Goal: Information Seeking & Learning: Learn about a topic

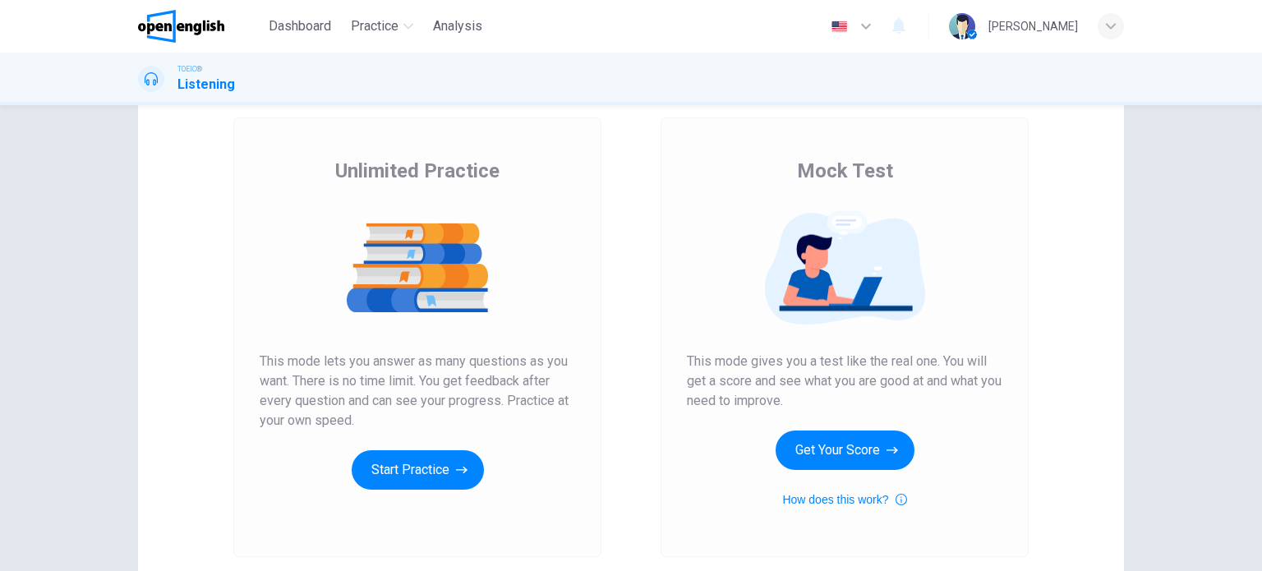
scroll to position [223, 0]
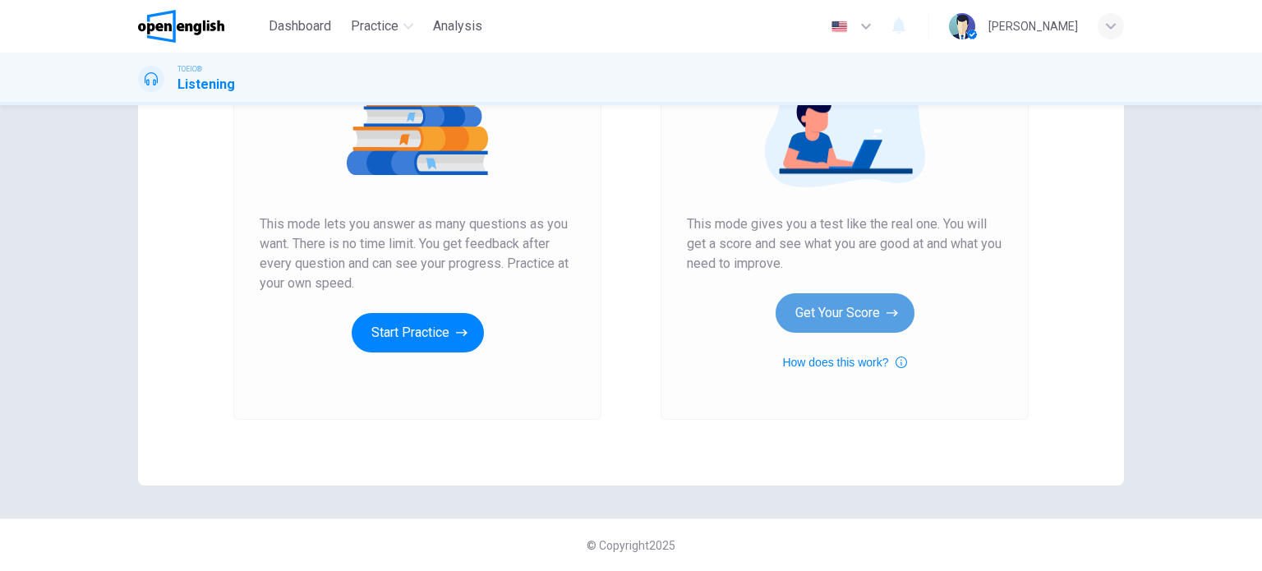
click at [802, 315] on button "Get Your Score" at bounding box center [844, 312] width 139 height 39
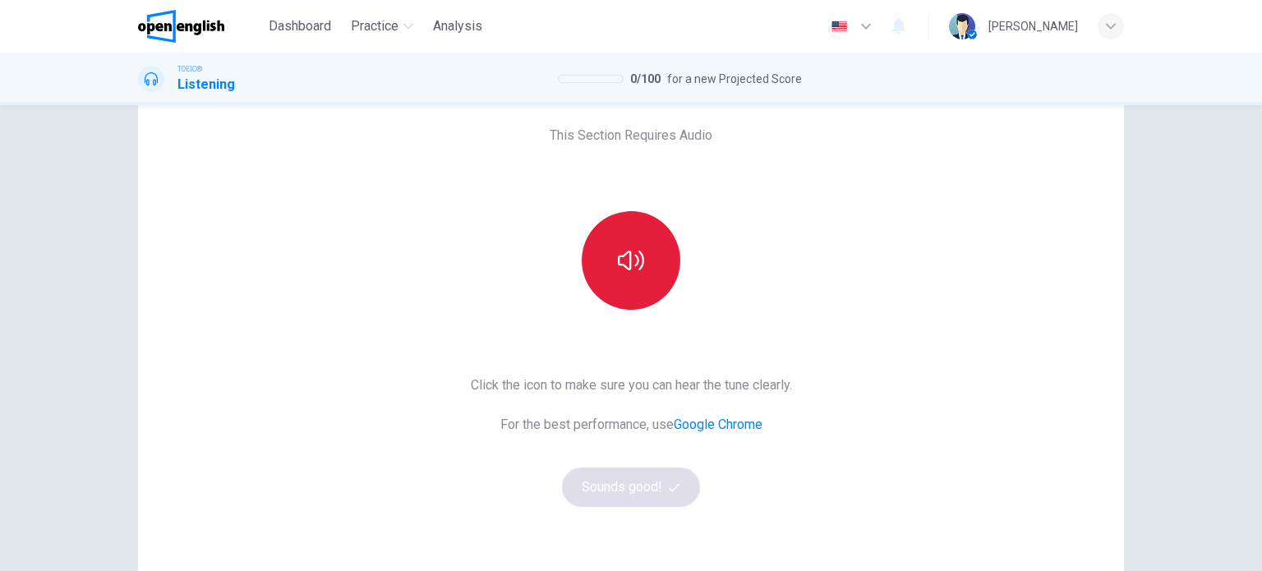
scroll to position [82, 0]
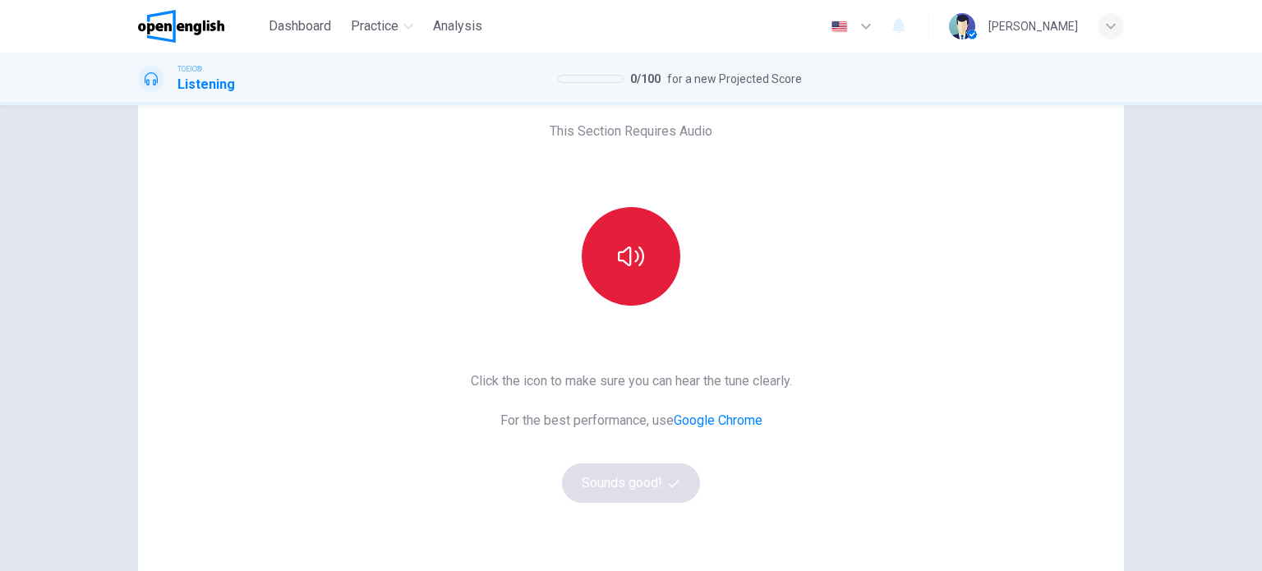
click at [614, 239] on button "button" at bounding box center [630, 256] width 99 height 99
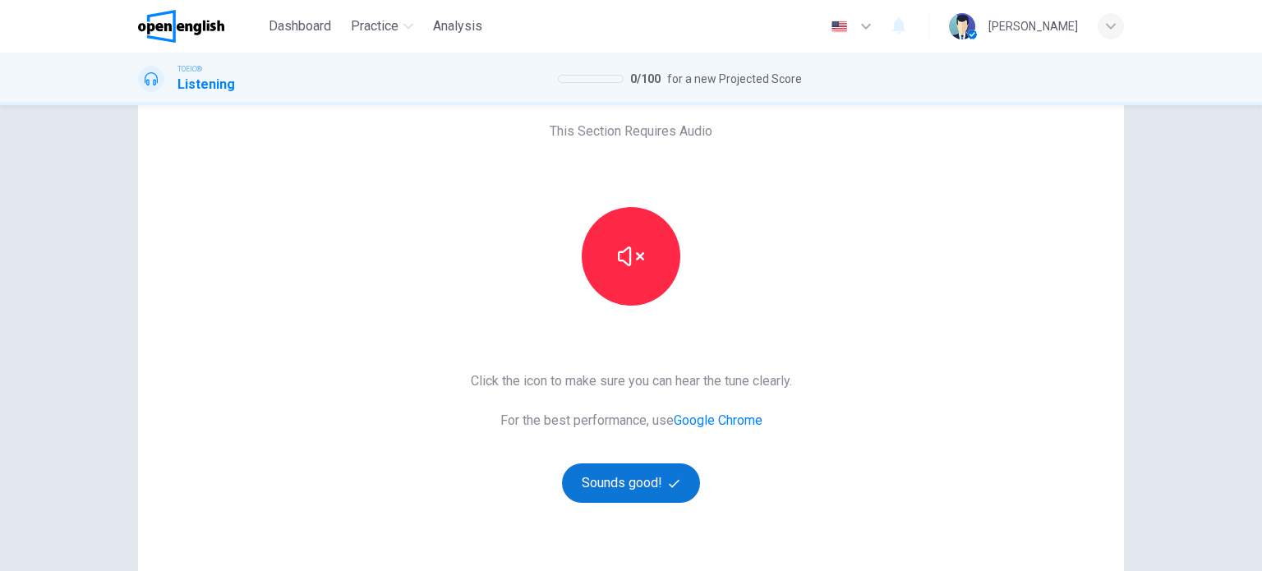
click at [618, 482] on button "Sounds good!" at bounding box center [631, 482] width 138 height 39
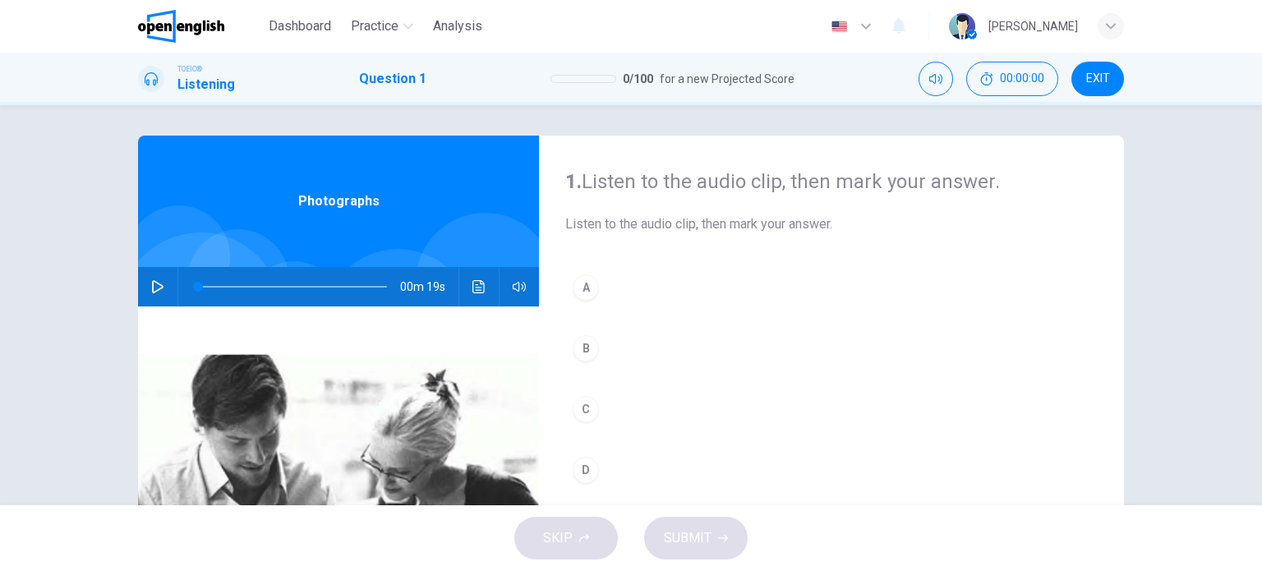
scroll to position [0, 0]
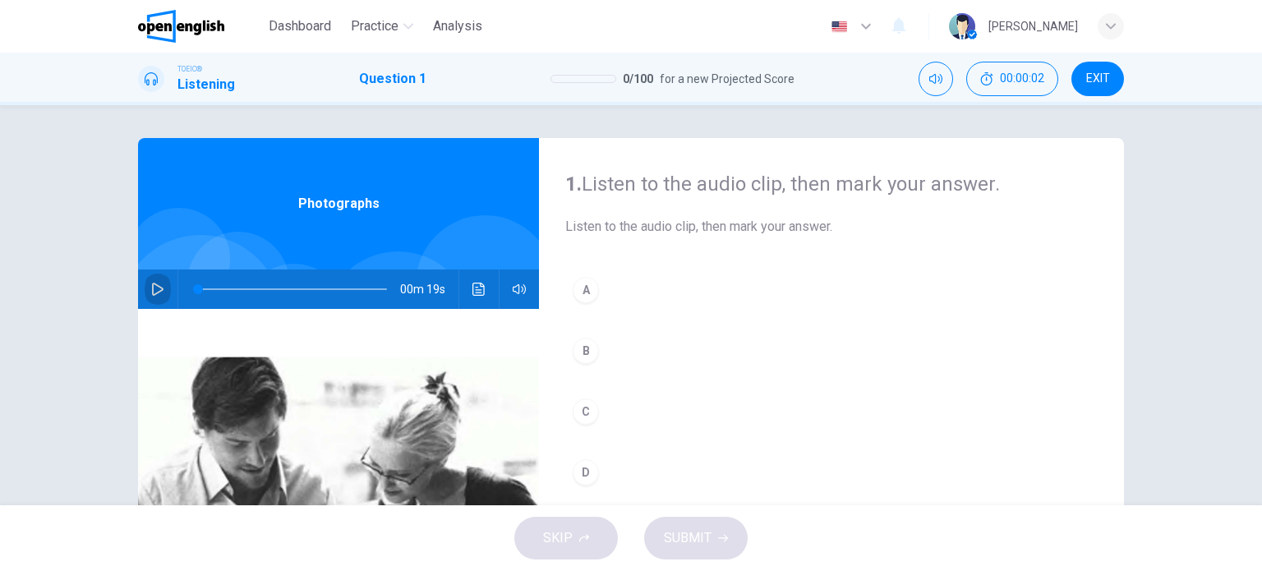
click at [145, 292] on button "button" at bounding box center [158, 288] width 26 height 39
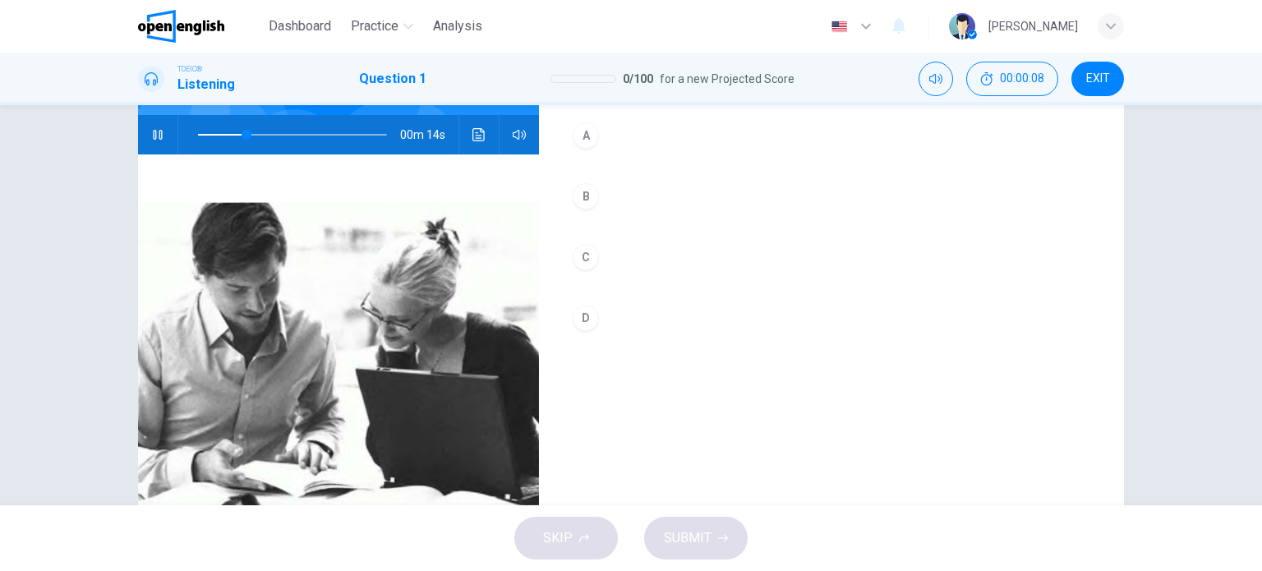
scroll to position [154, 0]
type input "**"
click at [577, 137] on div "A" at bounding box center [585, 135] width 26 height 26
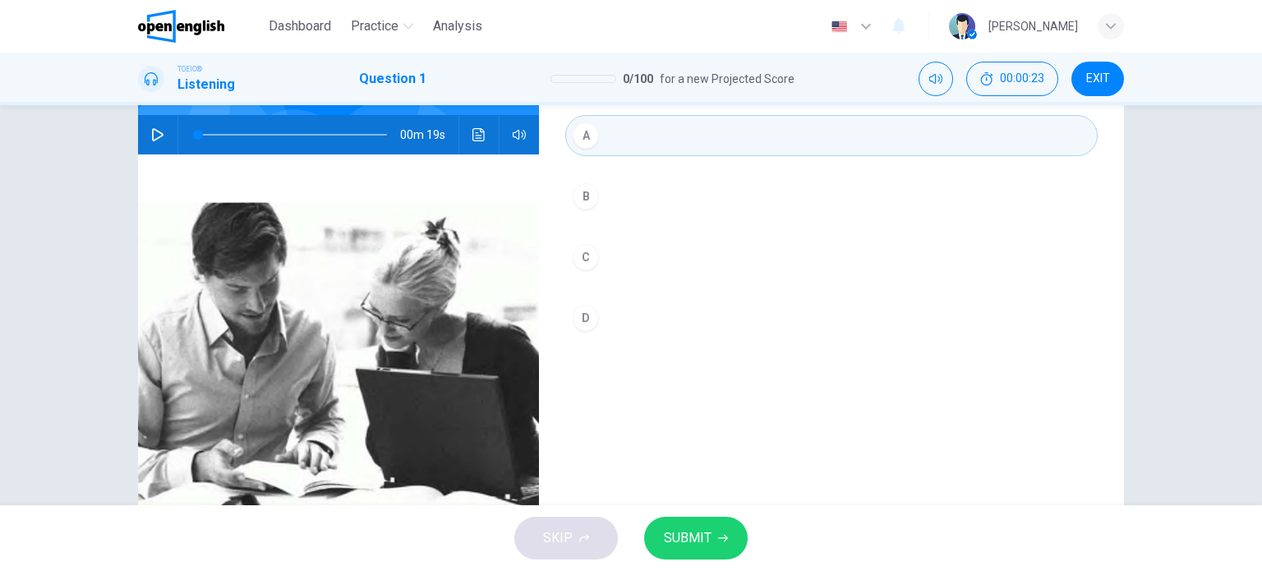
click at [154, 133] on icon "button" at bounding box center [157, 134] width 13 height 13
click at [582, 134] on div "A" at bounding box center [585, 135] width 26 height 26
click at [683, 538] on span "SUBMIT" at bounding box center [688, 537] width 48 height 23
type input "*"
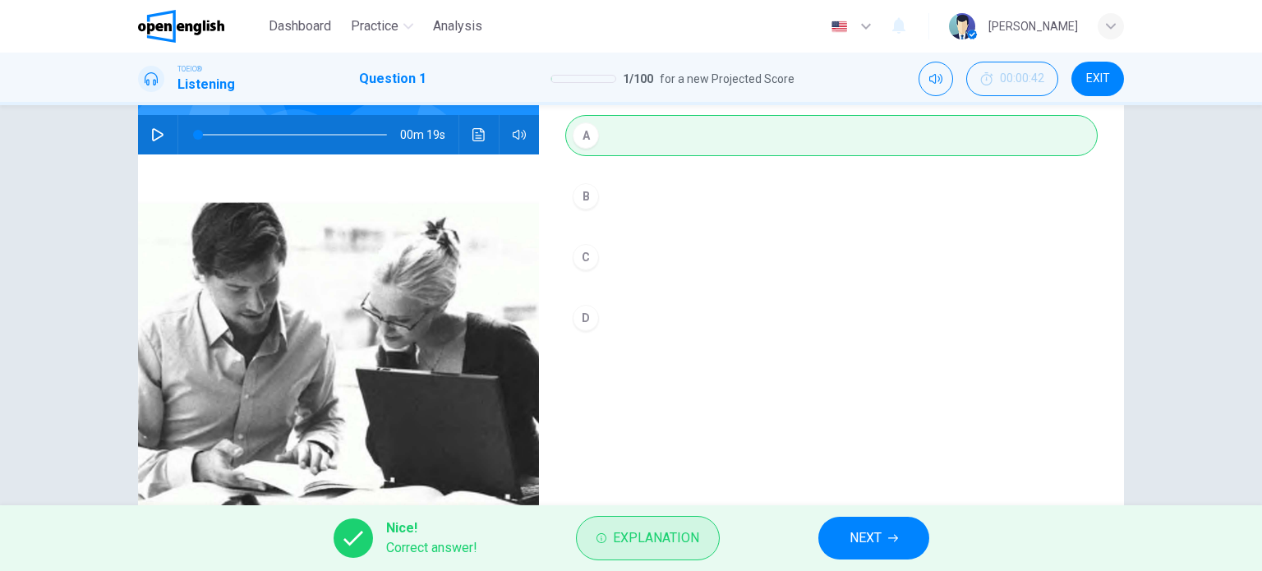
click at [614, 535] on span "Explanation" at bounding box center [656, 537] width 86 height 23
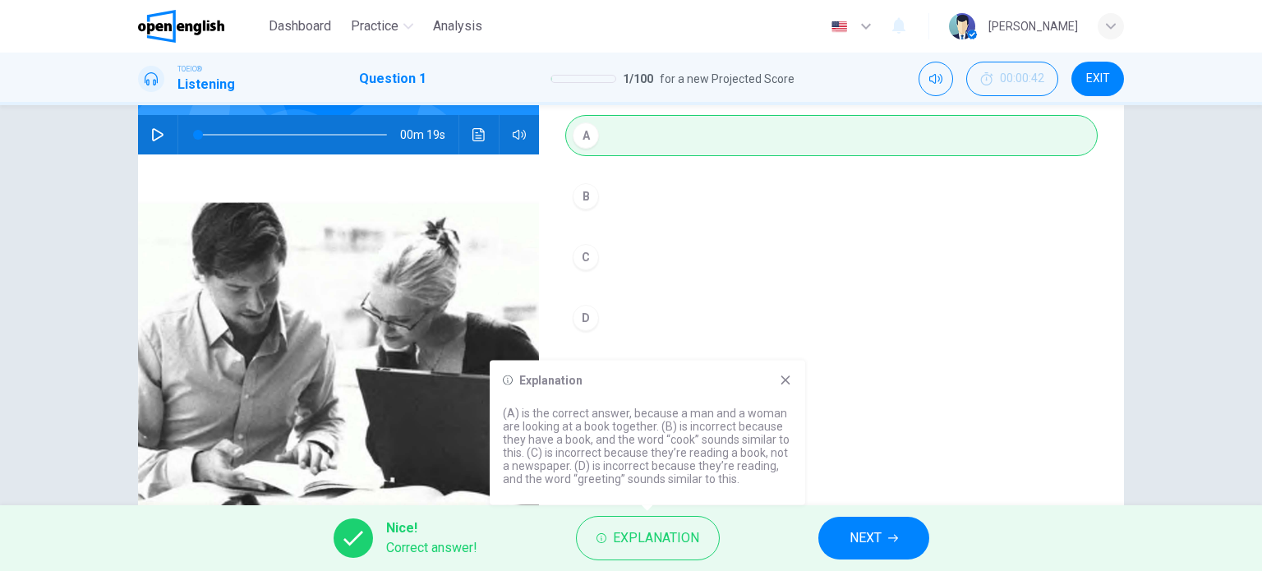
click at [784, 381] on icon at bounding box center [785, 379] width 9 height 9
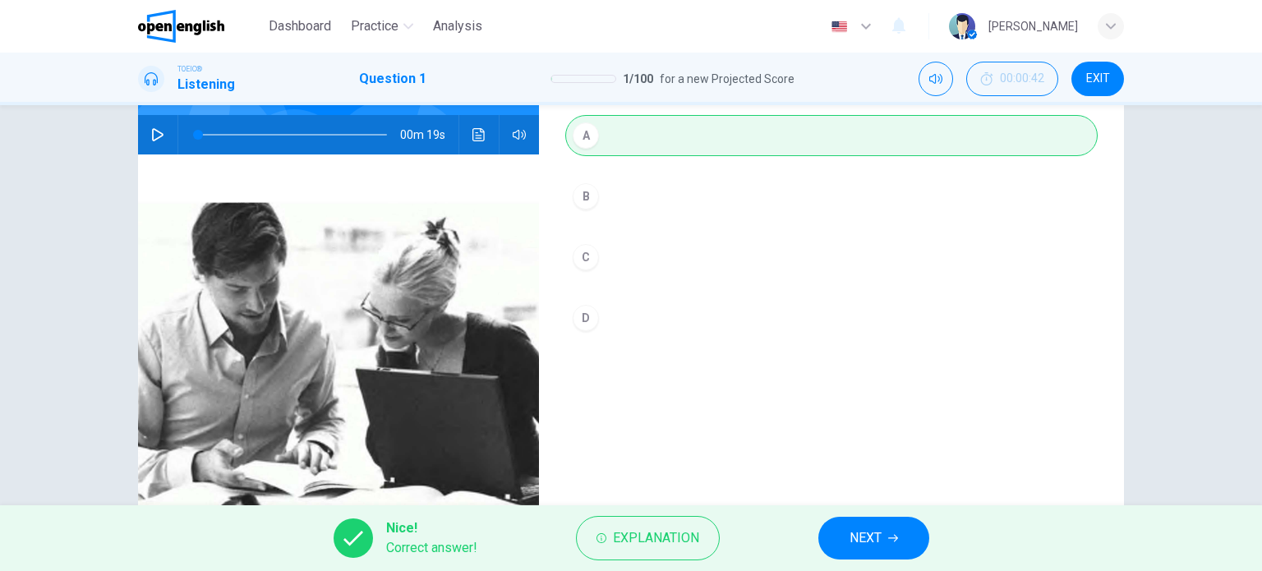
click at [849, 526] on span "NEXT" at bounding box center [865, 537] width 32 height 23
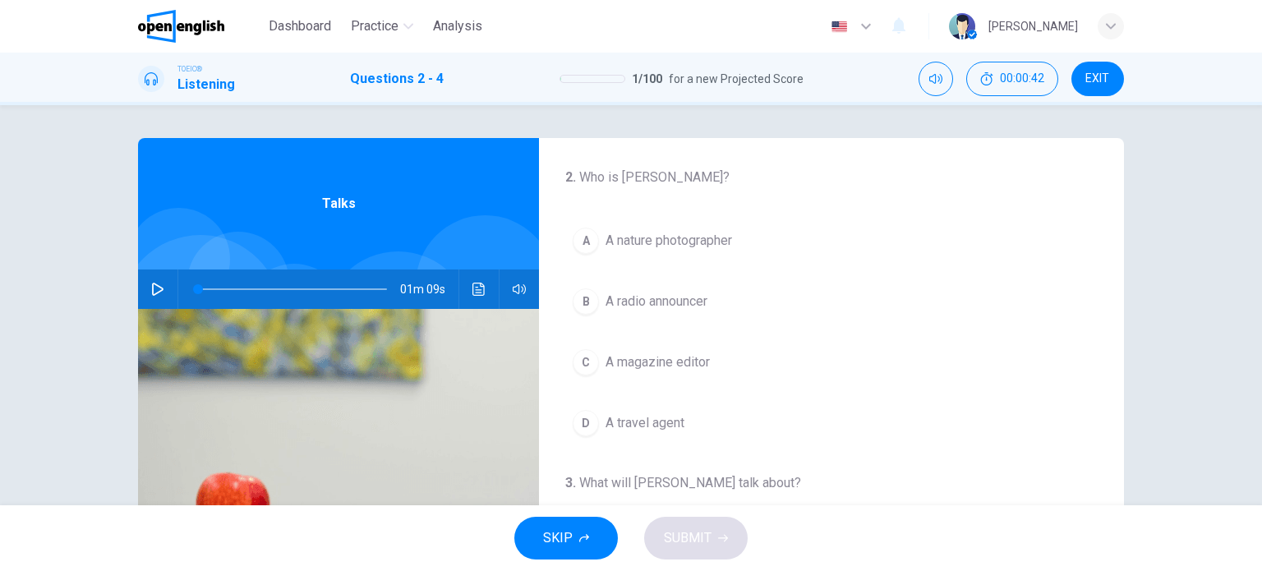
click at [145, 294] on button "button" at bounding box center [158, 288] width 26 height 39
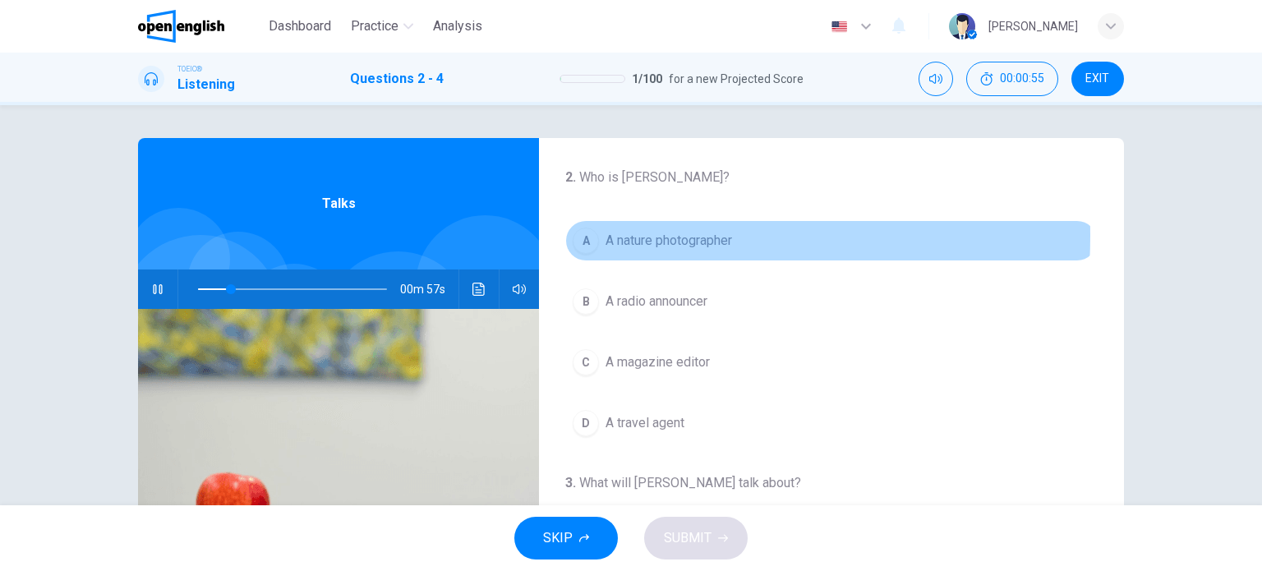
click at [581, 236] on div "A" at bounding box center [585, 241] width 26 height 26
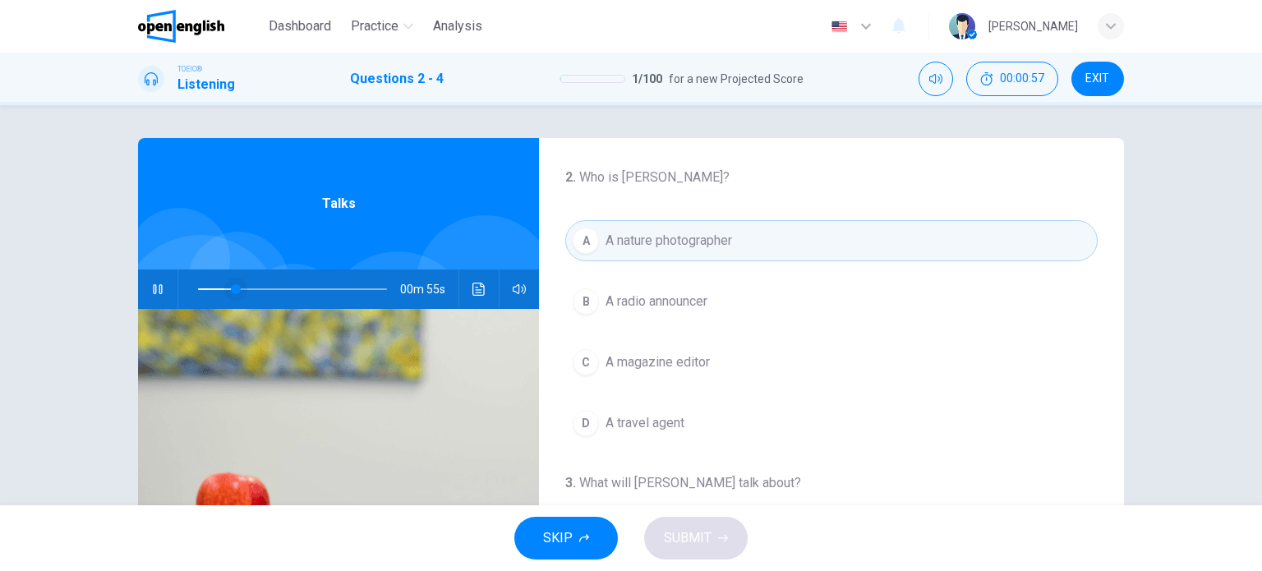
click at [198, 287] on span at bounding box center [292, 289] width 189 height 23
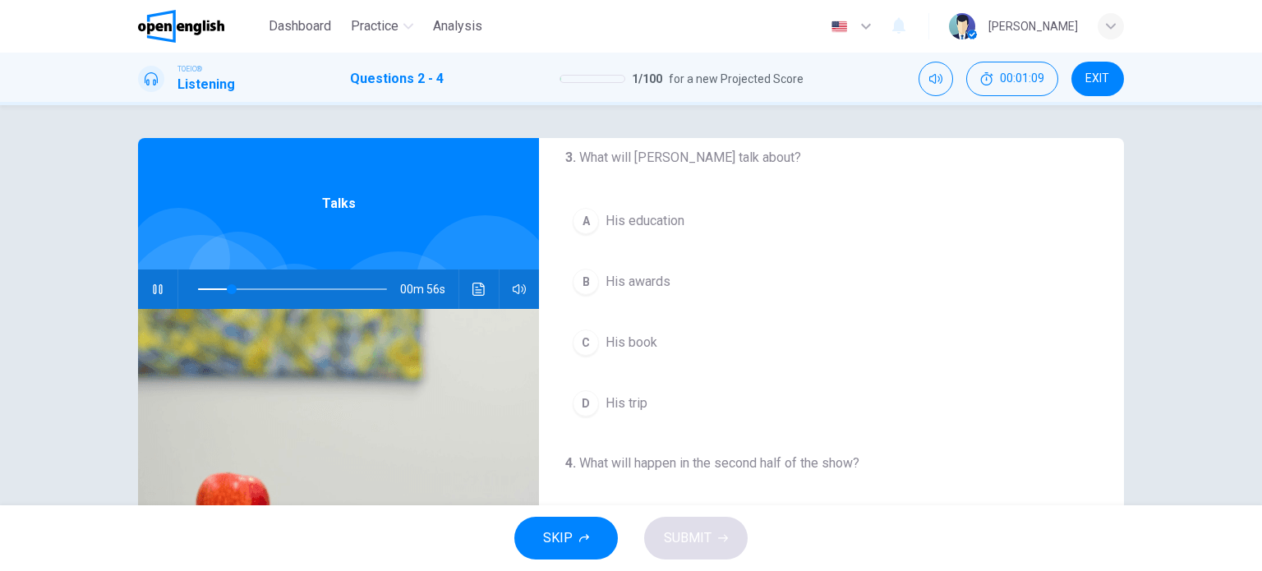
scroll to position [329, 0]
click at [575, 400] on div "D" at bounding box center [585, 400] width 26 height 26
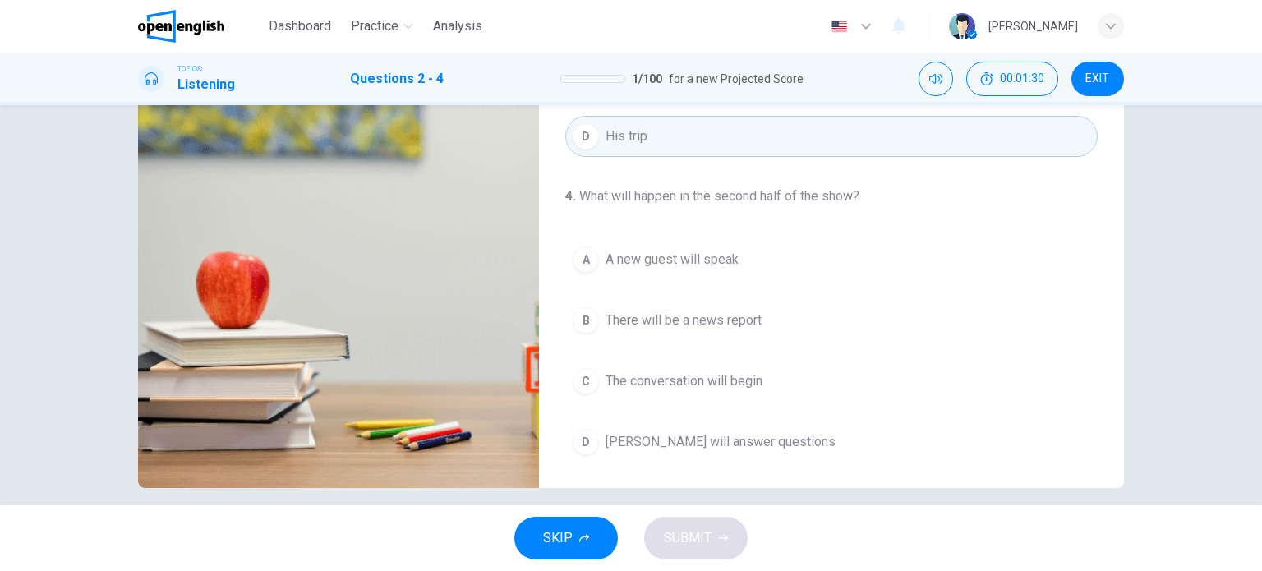
scroll to position [237, 0]
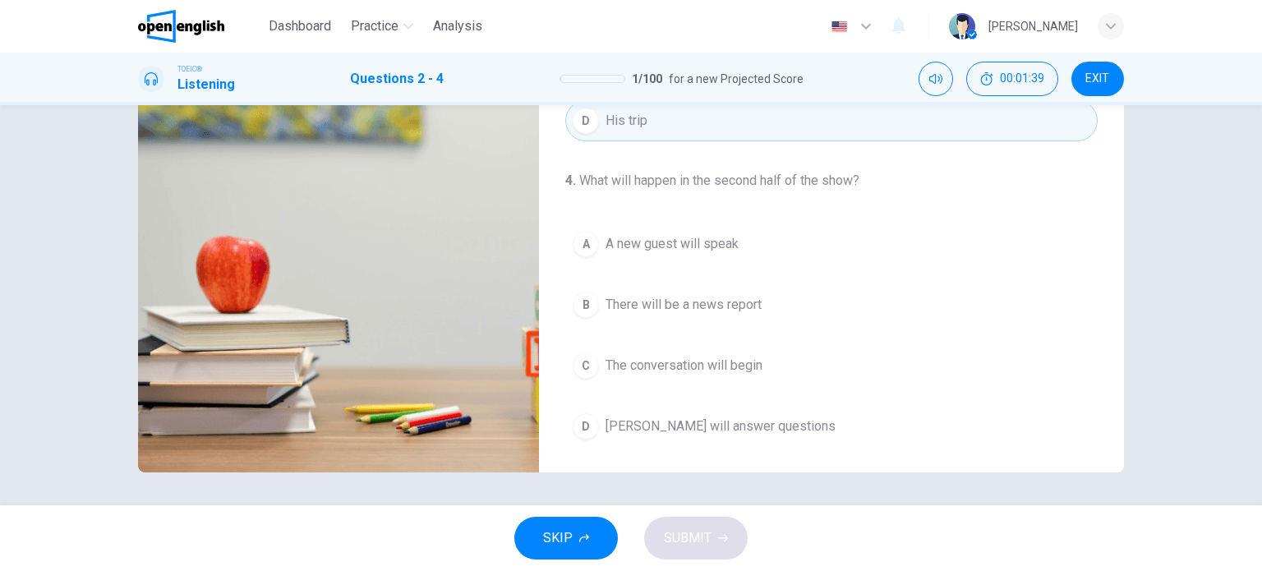
click at [678, 421] on span "Mr. Peterson will answer questions" at bounding box center [720, 426] width 230 height 20
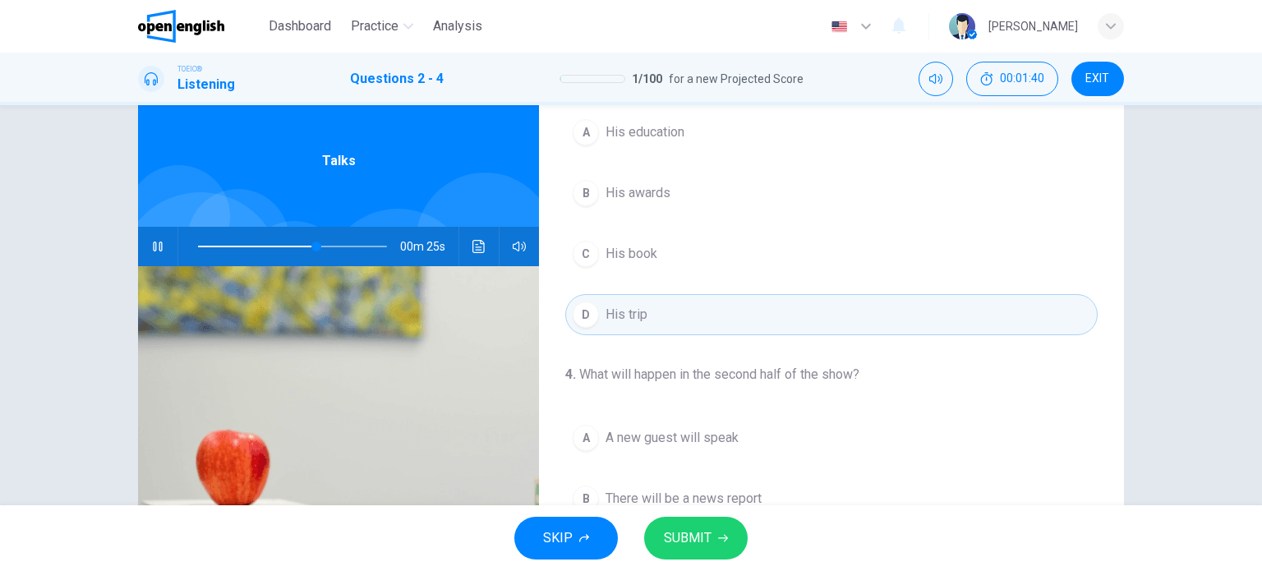
scroll to position [0, 0]
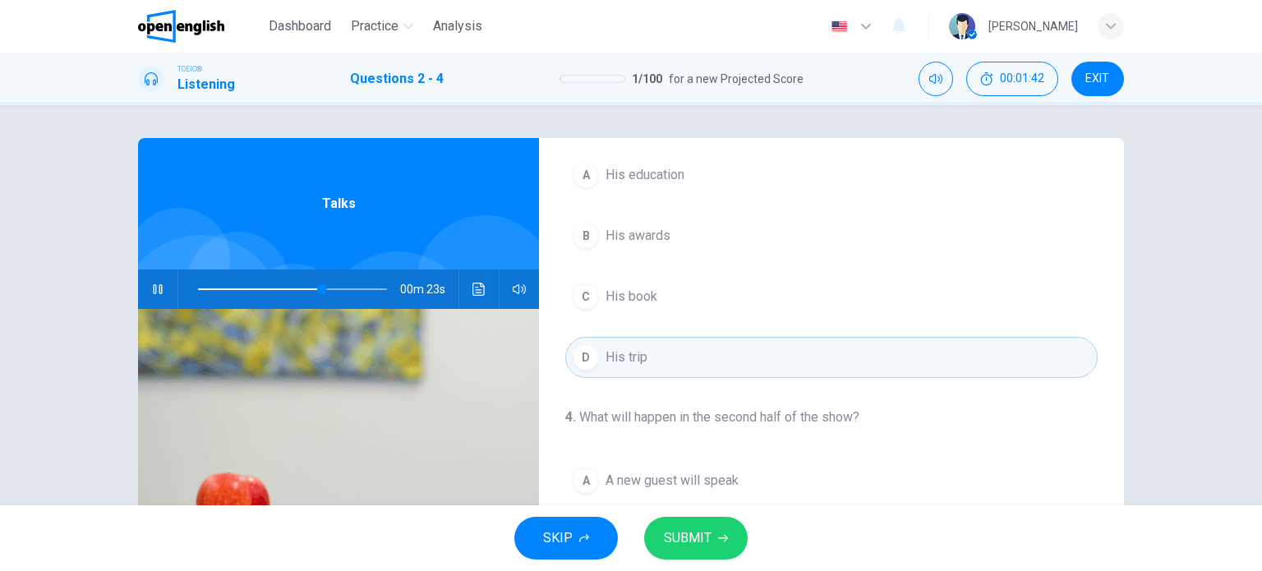
click at [284, 288] on span at bounding box center [292, 289] width 189 height 23
click at [274, 287] on span at bounding box center [279, 289] width 10 height 10
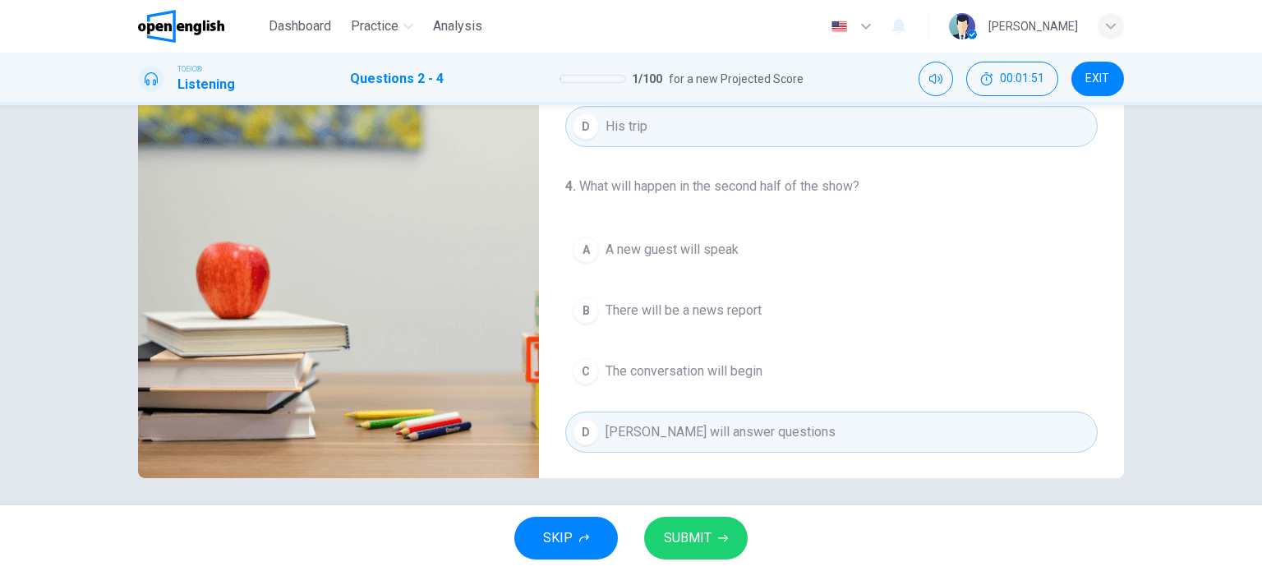
scroll to position [237, 0]
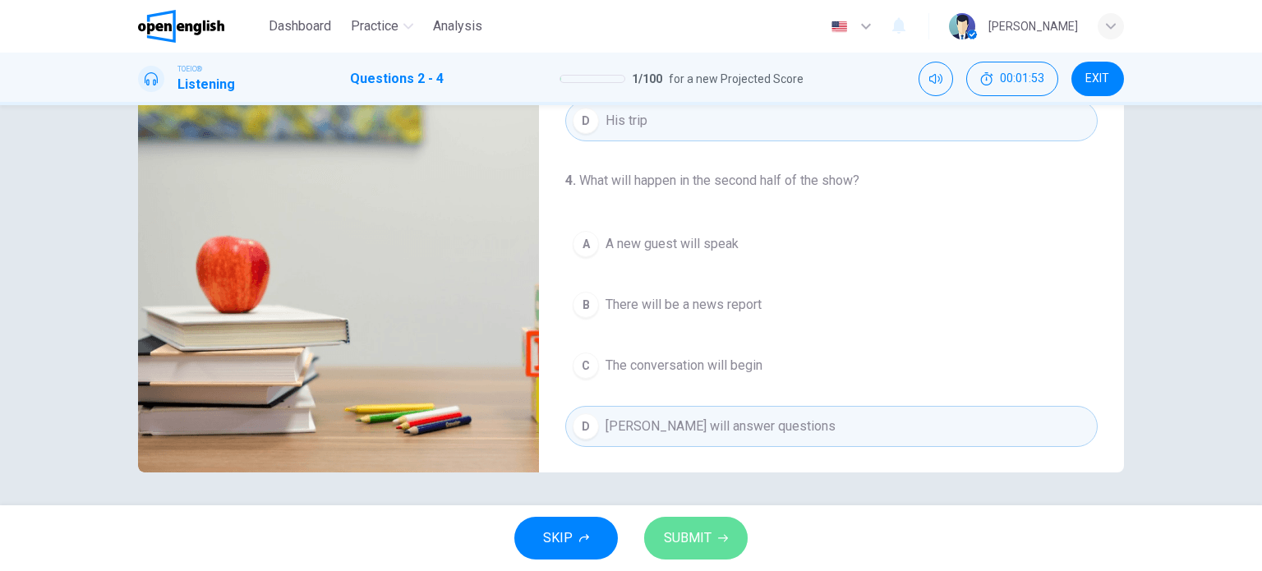
click at [722, 531] on button "SUBMIT" at bounding box center [695, 538] width 103 height 43
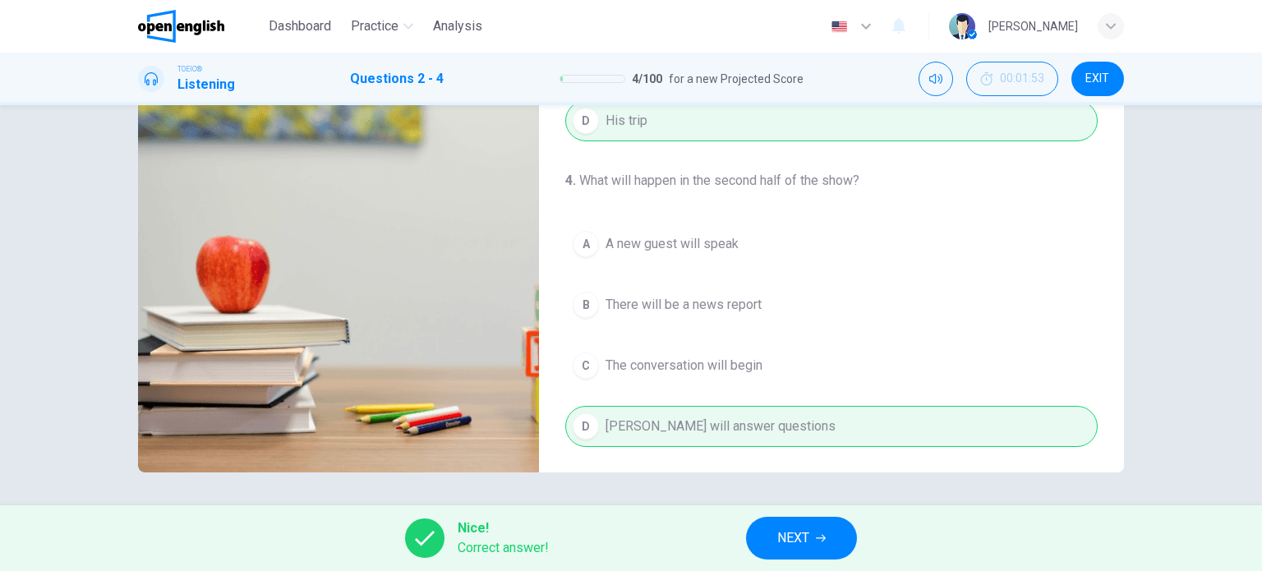
type input "**"
click at [807, 527] on span "NEXT" at bounding box center [793, 537] width 32 height 23
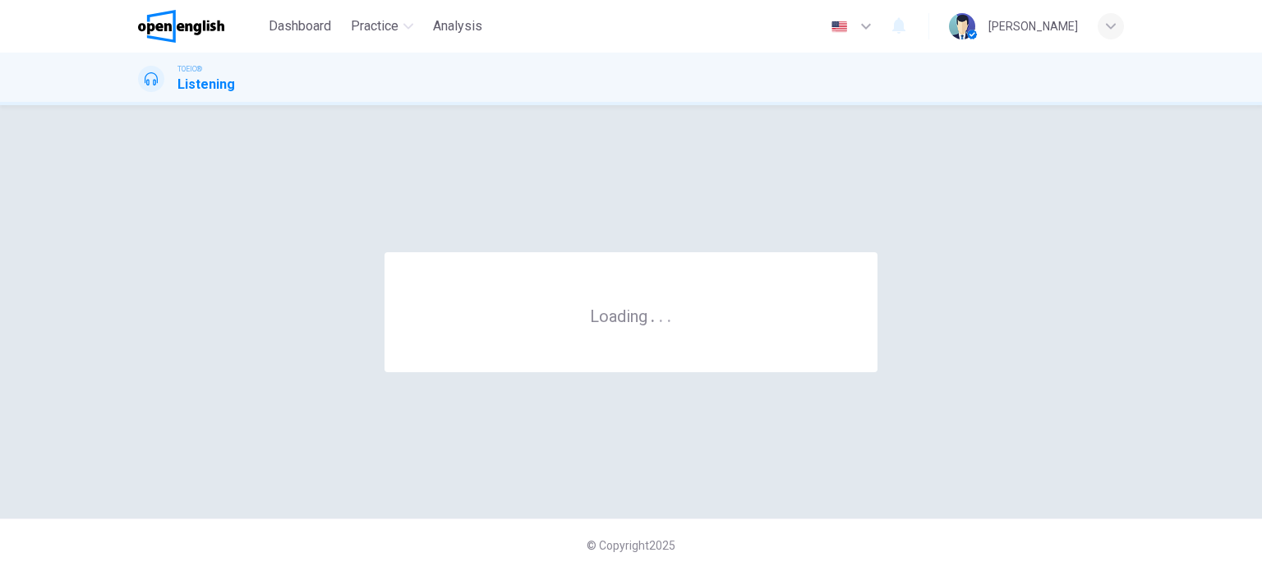
scroll to position [0, 0]
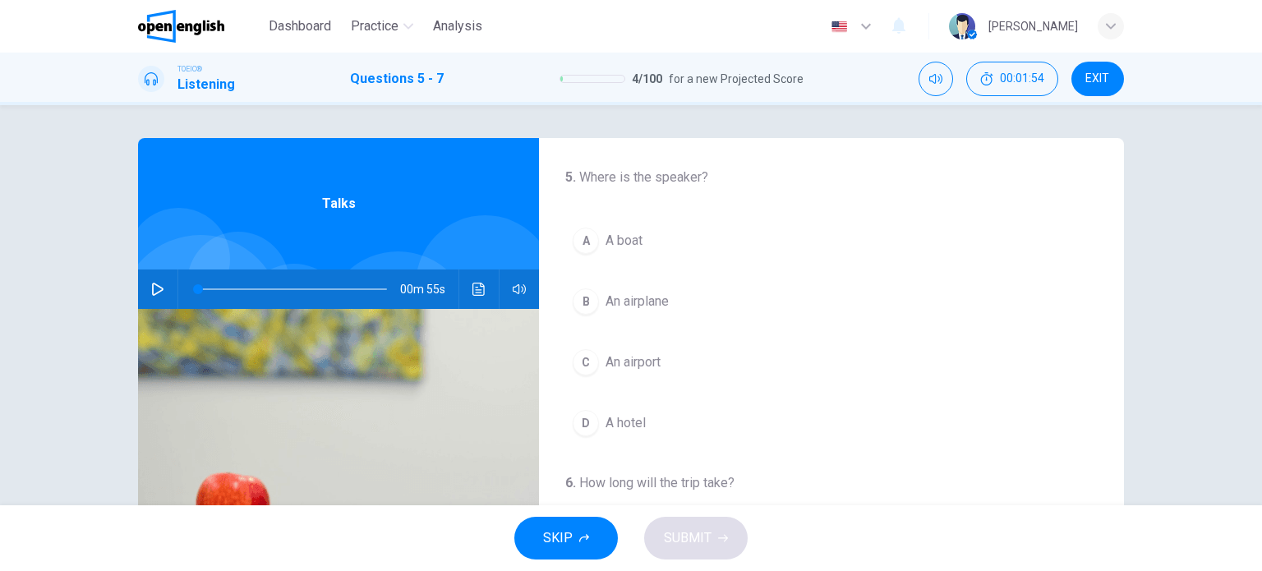
click at [154, 292] on icon "button" at bounding box center [157, 289] width 13 height 13
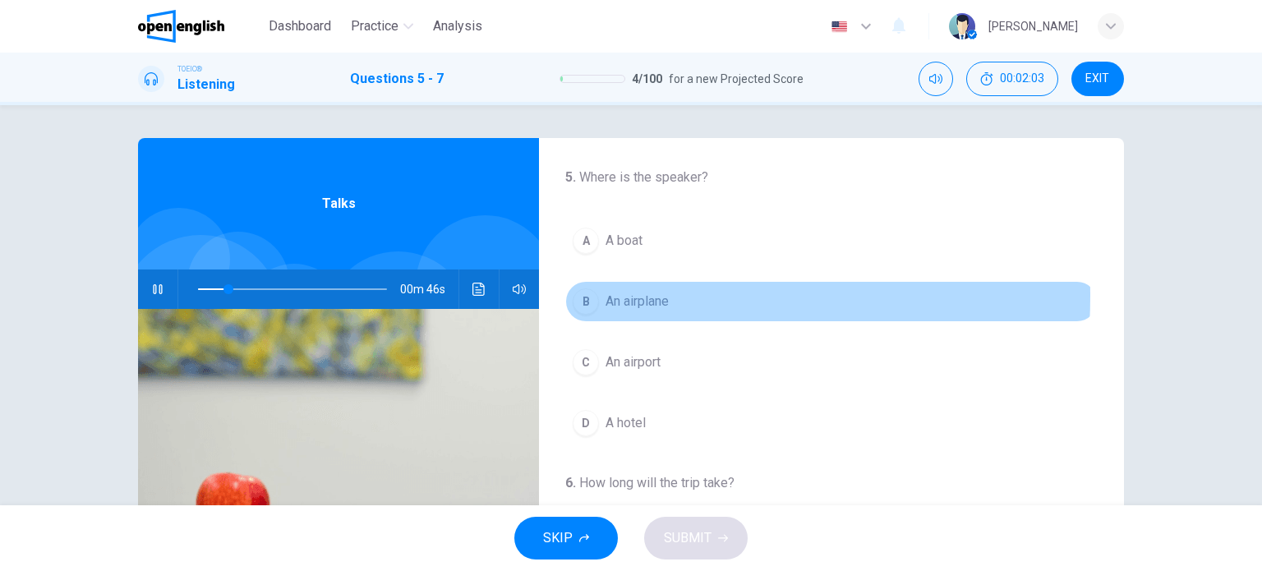
click at [574, 295] on div "B" at bounding box center [585, 301] width 26 height 26
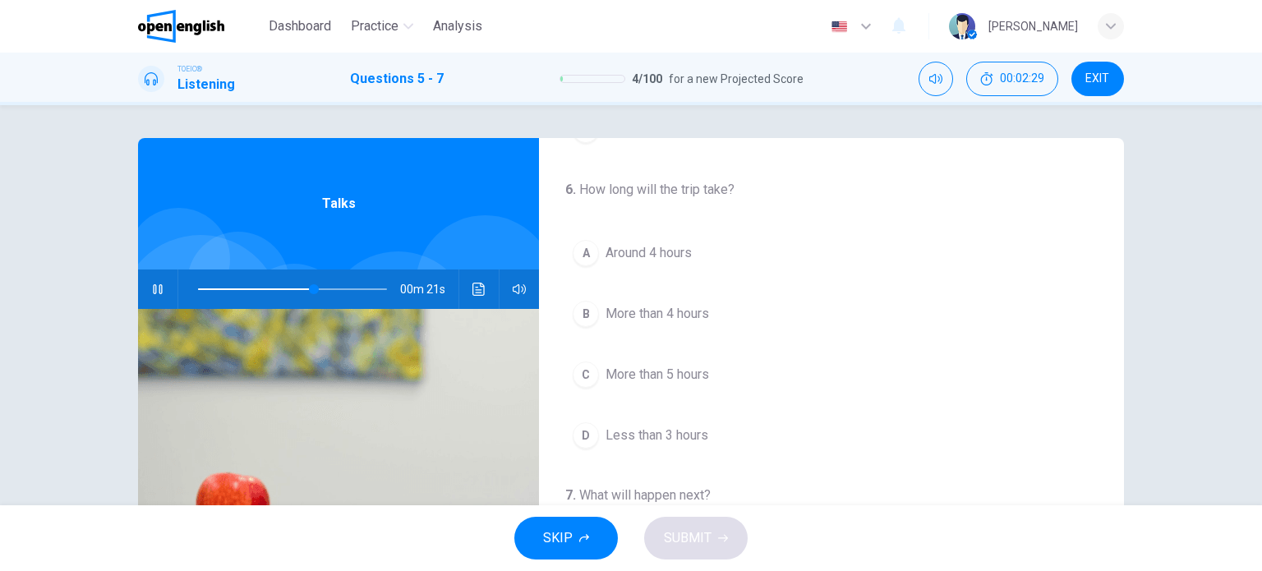
scroll to position [289, 0]
click at [198, 283] on span at bounding box center [292, 289] width 189 height 23
click at [512, 287] on icon "button" at bounding box center [518, 289] width 13 height 10
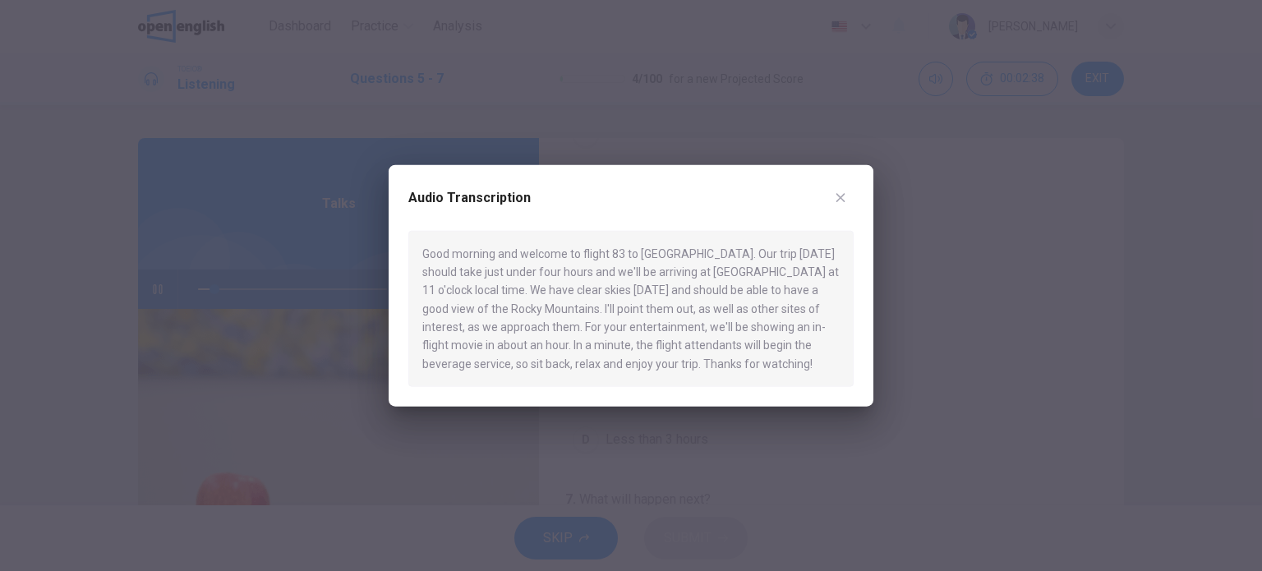
click at [841, 200] on icon "button" at bounding box center [840, 197] width 13 height 13
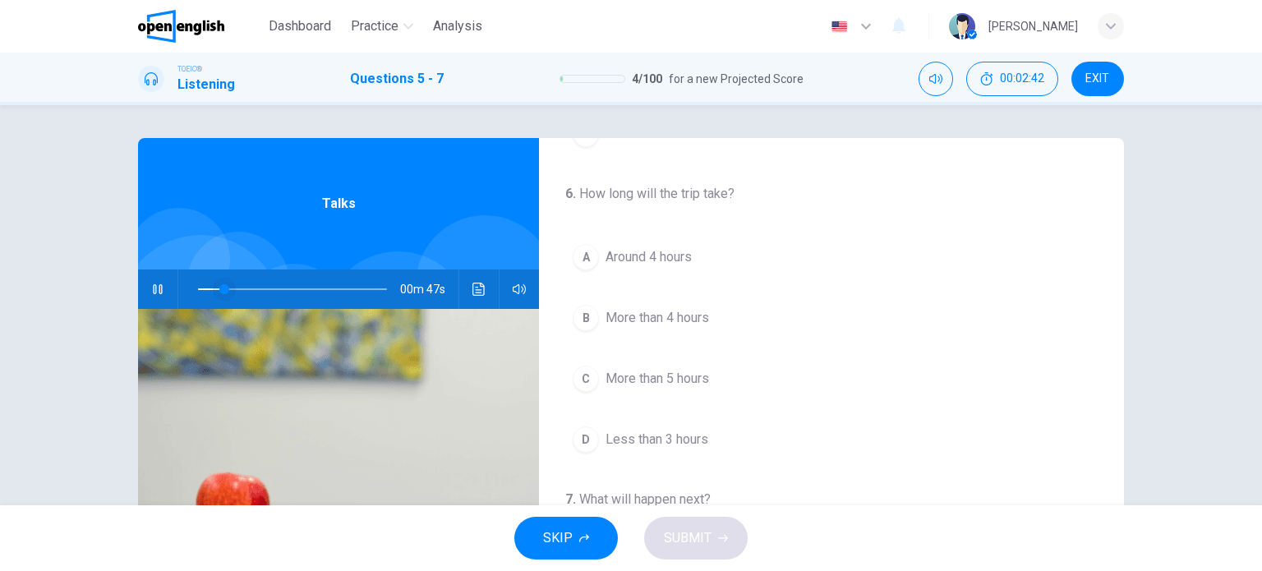
click at [219, 284] on span at bounding box center [224, 289] width 10 height 10
click at [216, 284] on span at bounding box center [221, 289] width 10 height 10
click at [474, 295] on icon "Click to see the audio transcription" at bounding box center [478, 289] width 12 height 13
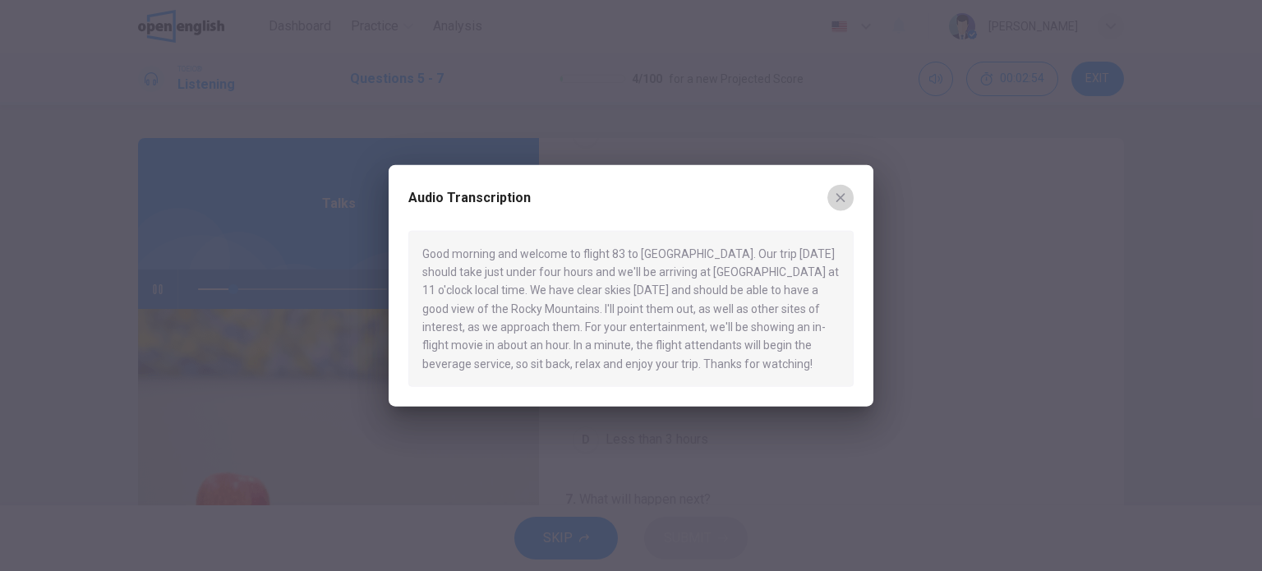
click at [844, 205] on button "button" at bounding box center [840, 197] width 26 height 26
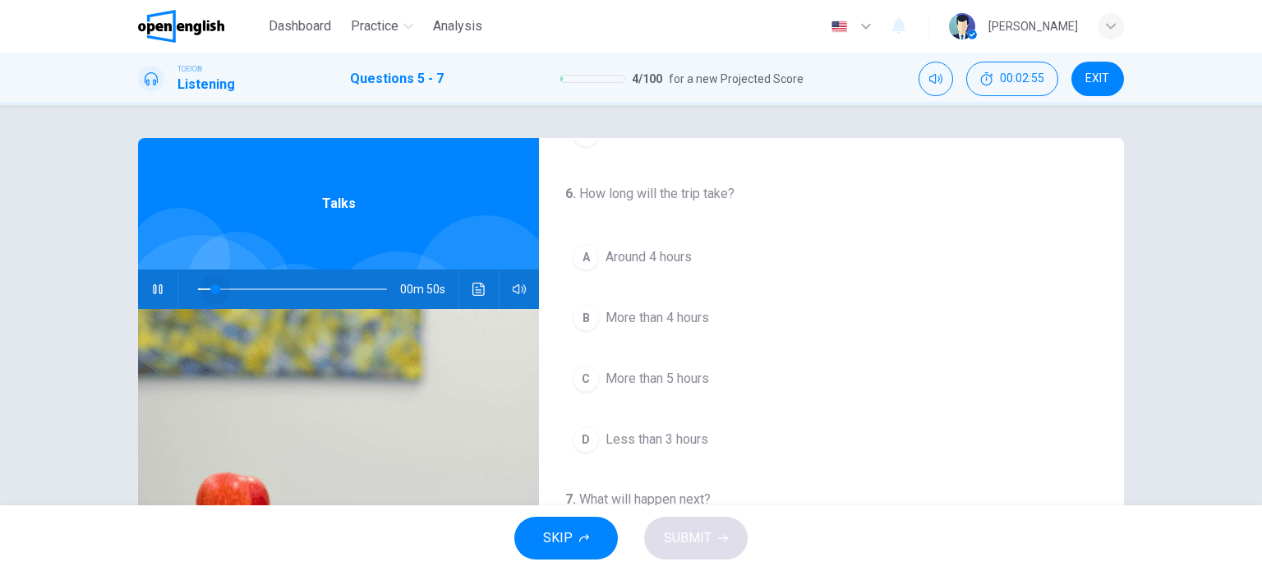
click at [210, 283] on span at bounding box center [292, 289] width 189 height 23
click at [212, 285] on span at bounding box center [217, 289] width 10 height 10
click at [478, 295] on icon "Click to see the audio transcription" at bounding box center [478, 289] width 12 height 13
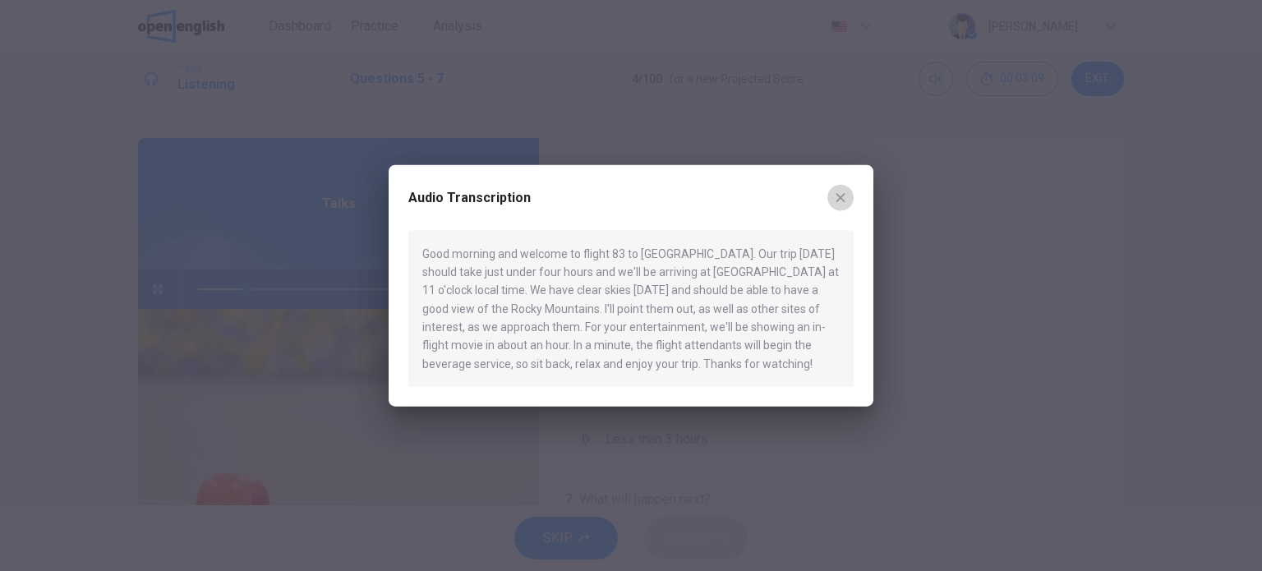
click at [839, 202] on icon "button" at bounding box center [840, 197] width 13 height 13
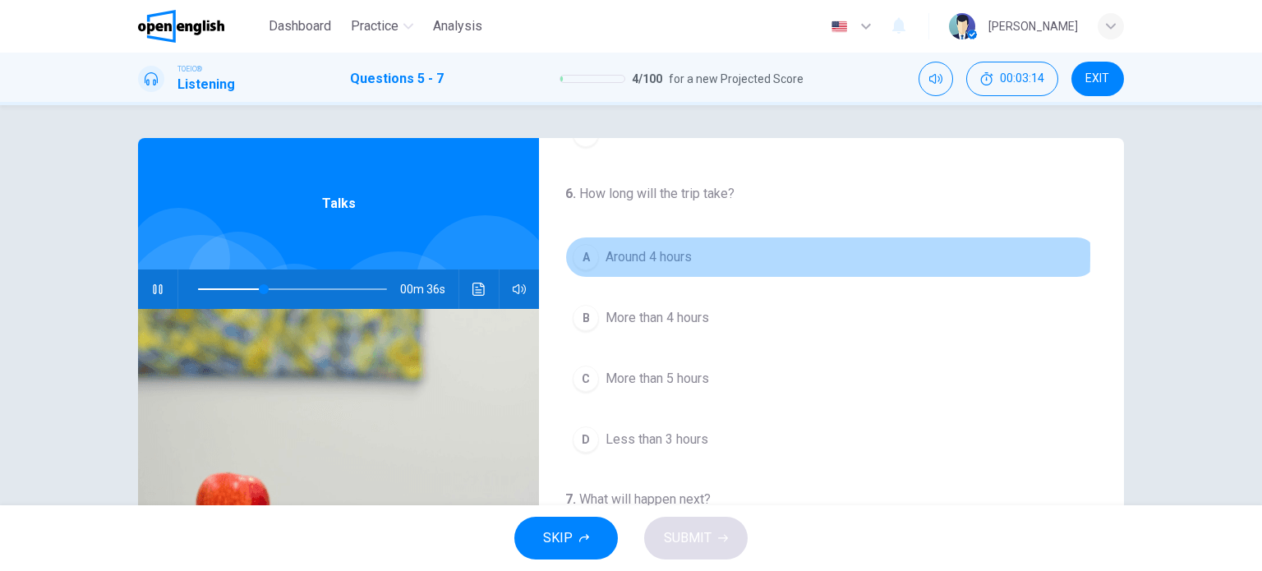
click at [582, 253] on div "A" at bounding box center [585, 257] width 26 height 26
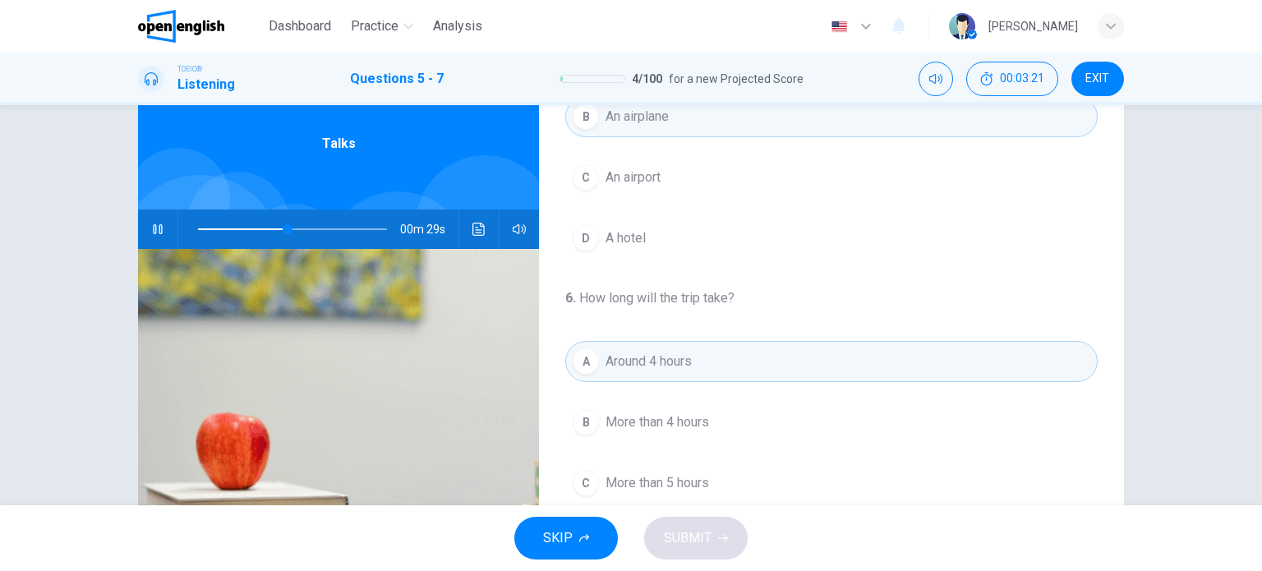
scroll to position [0, 0]
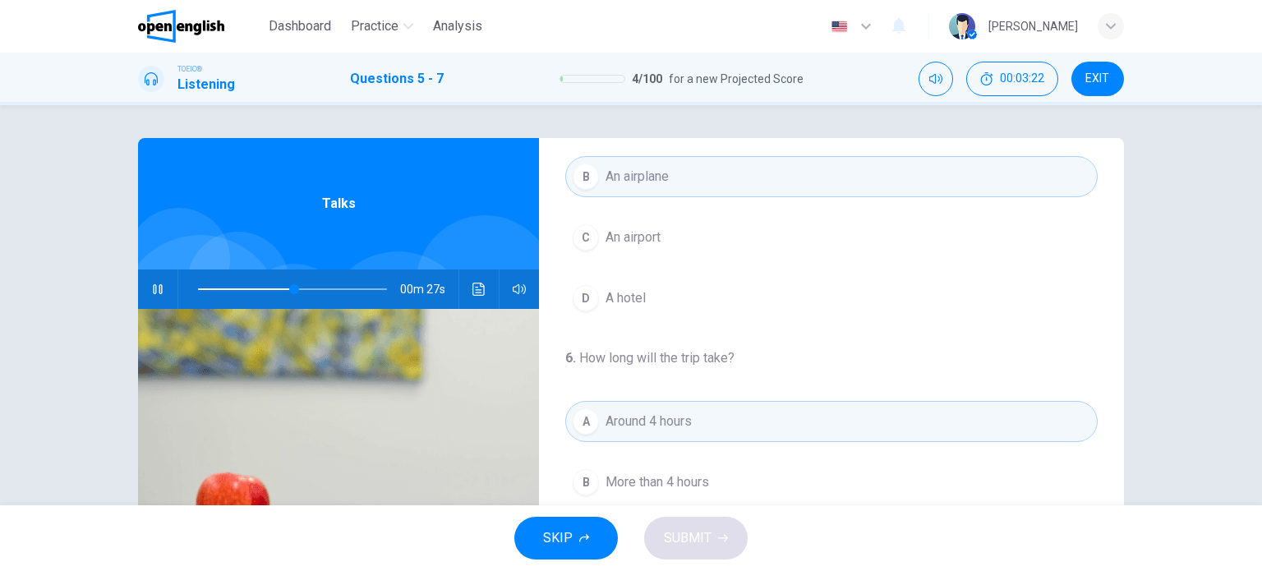
click at [209, 284] on span at bounding box center [292, 289] width 189 height 23
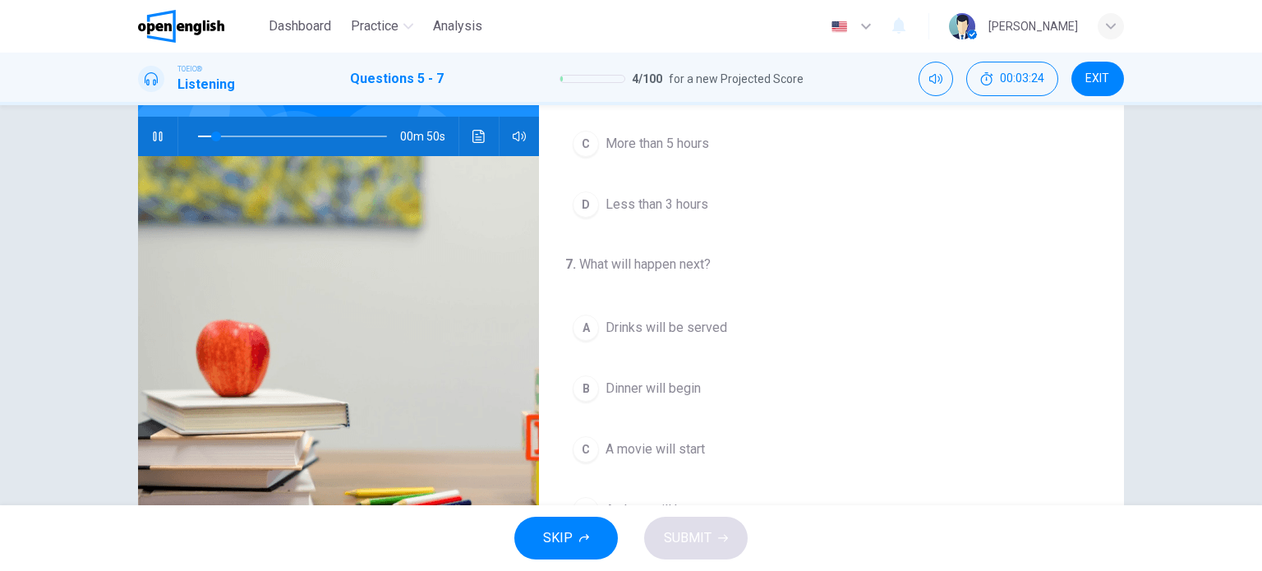
scroll to position [164, 0]
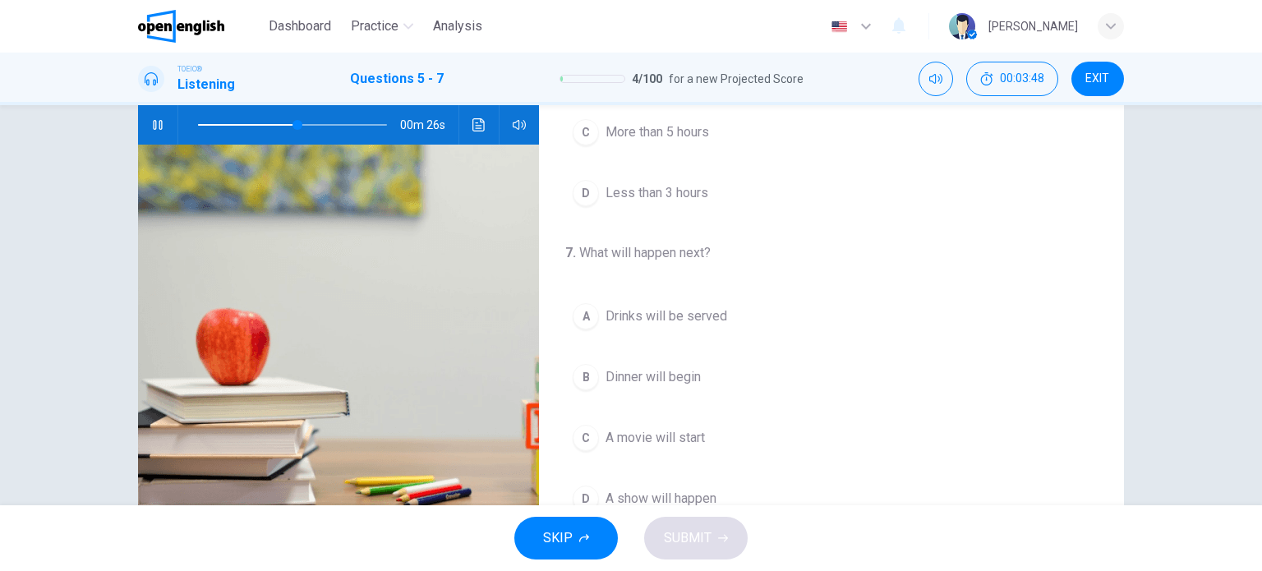
click at [593, 309] on div "A" at bounding box center [585, 316] width 26 height 26
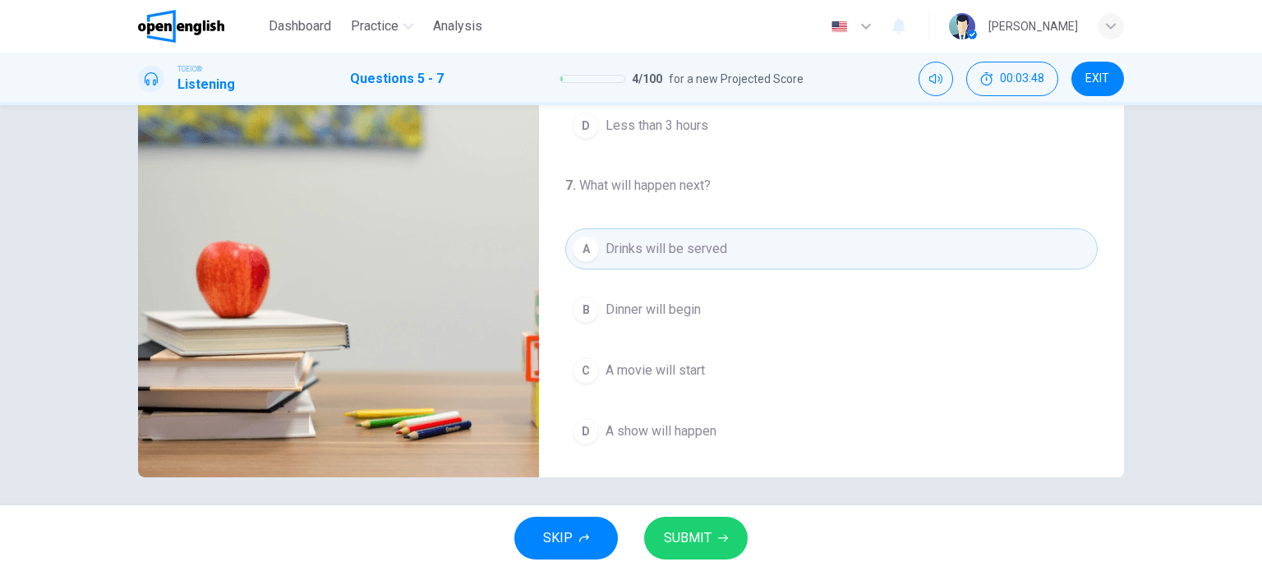
scroll to position [237, 0]
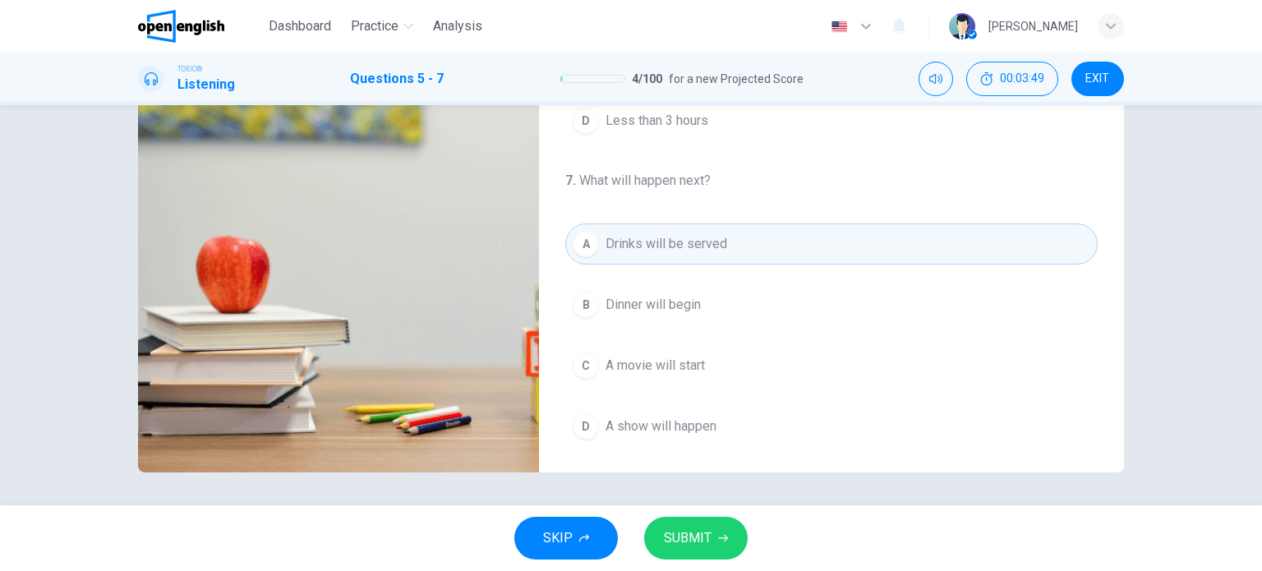
click at [680, 542] on span "SUBMIT" at bounding box center [688, 537] width 48 height 23
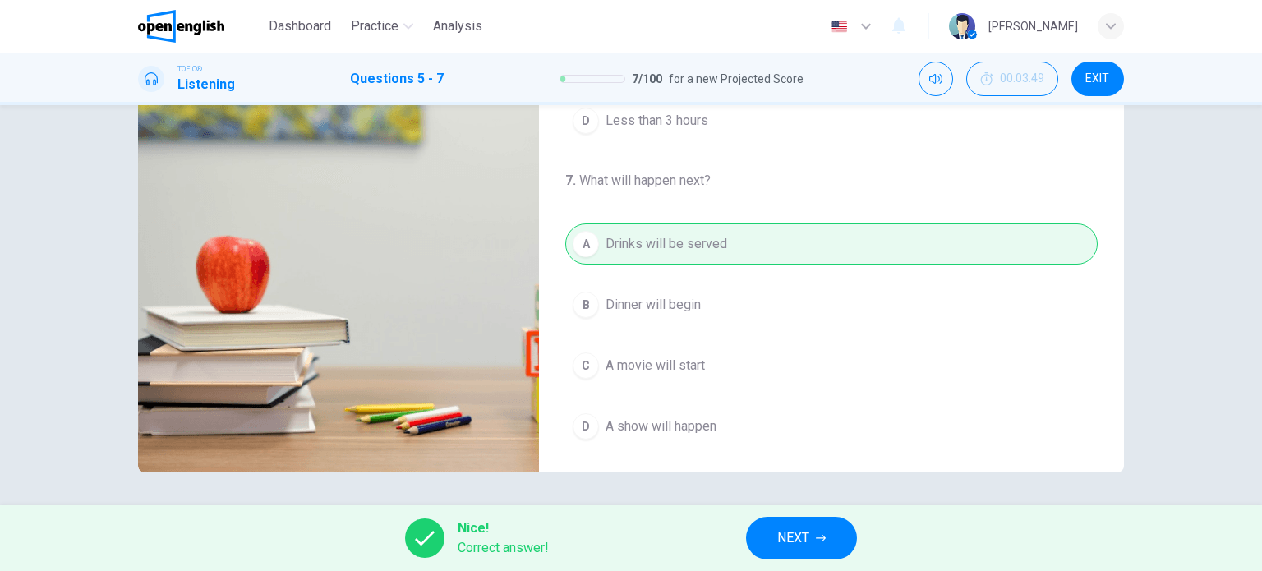
type input "**"
click at [801, 534] on span "NEXT" at bounding box center [793, 537] width 32 height 23
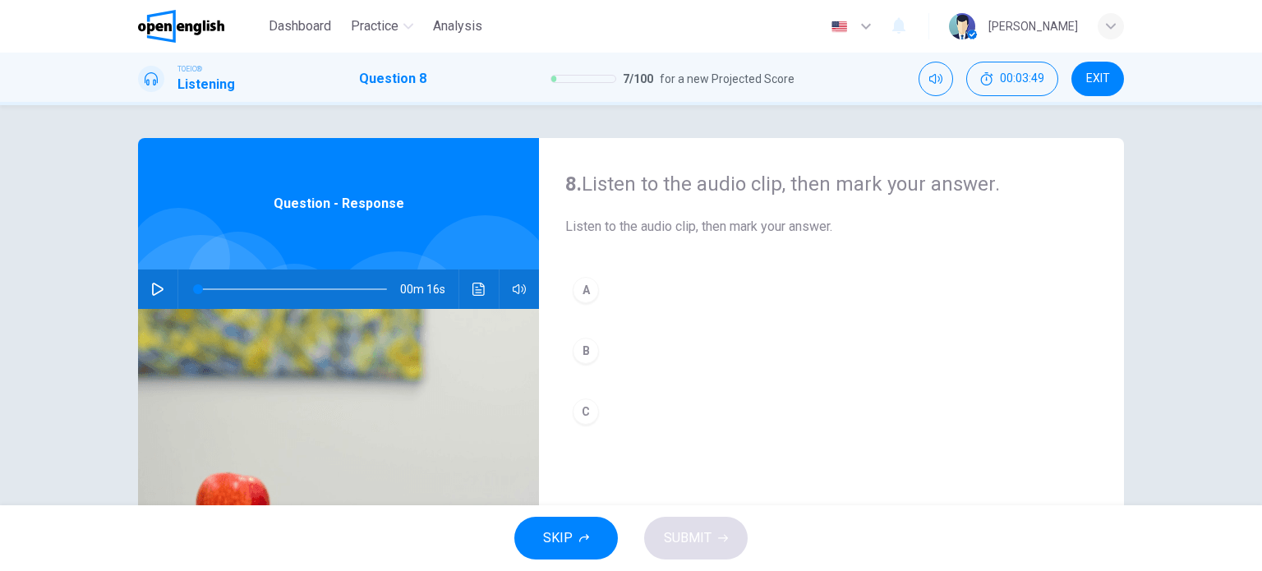
click at [157, 286] on icon "button" at bounding box center [157, 289] width 13 height 13
click at [160, 285] on button "button" at bounding box center [158, 288] width 26 height 39
click at [577, 285] on div "A" at bounding box center [585, 290] width 26 height 26
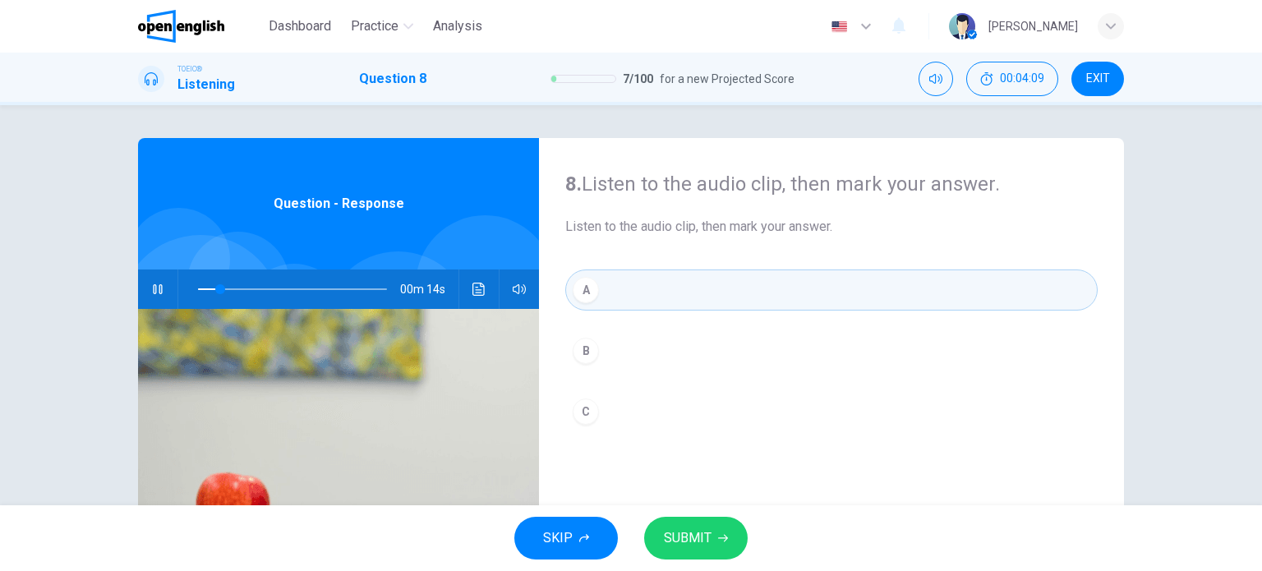
click at [670, 536] on span "SUBMIT" at bounding box center [688, 537] width 48 height 23
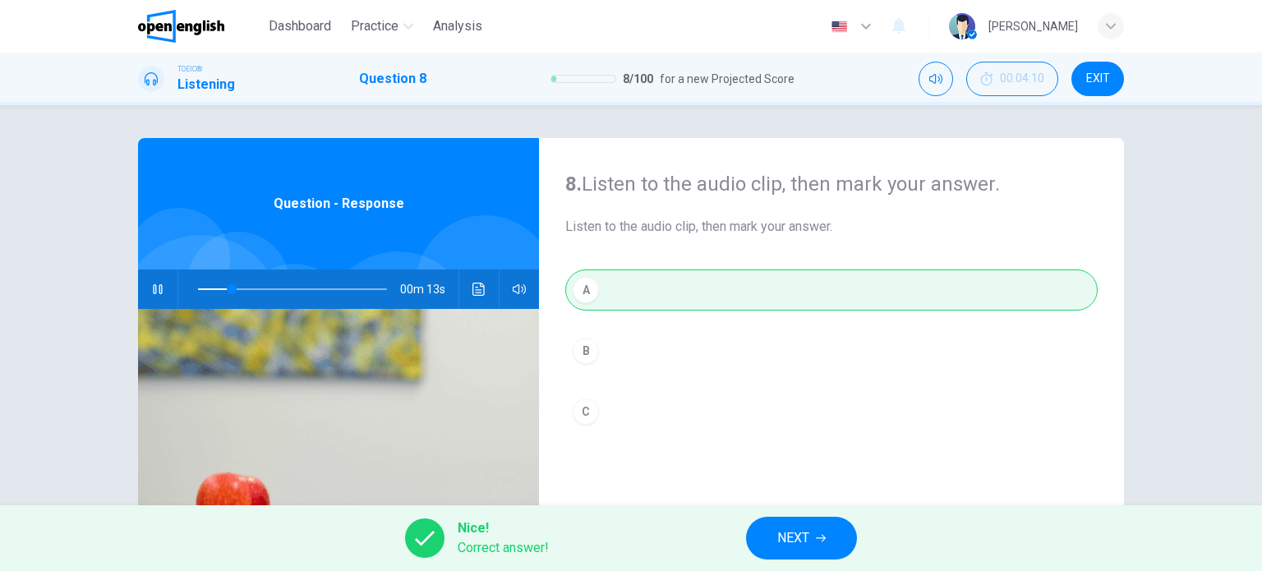
type input "**"
click at [806, 538] on span "NEXT" at bounding box center [793, 537] width 32 height 23
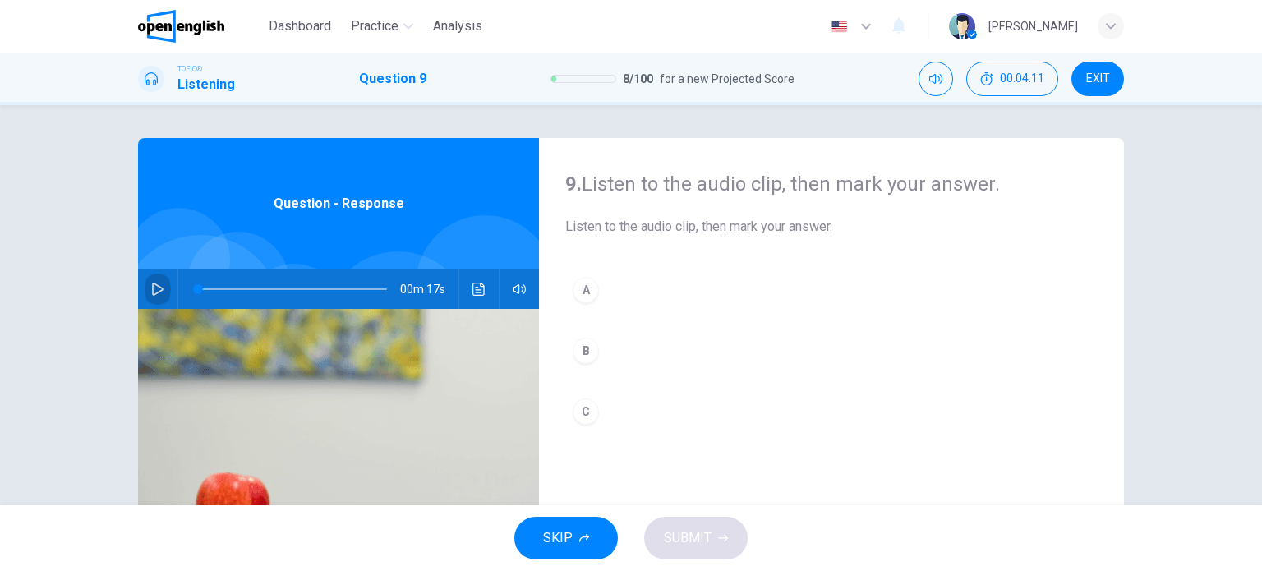
click at [161, 285] on button "button" at bounding box center [158, 288] width 26 height 39
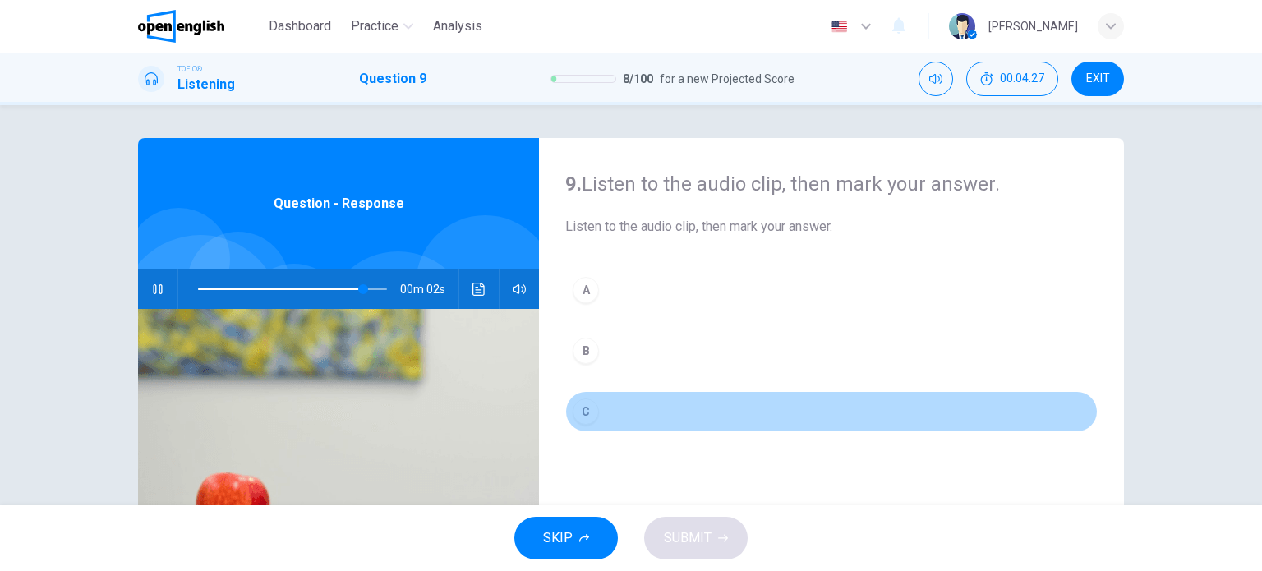
click at [581, 411] on div "C" at bounding box center [585, 411] width 26 height 26
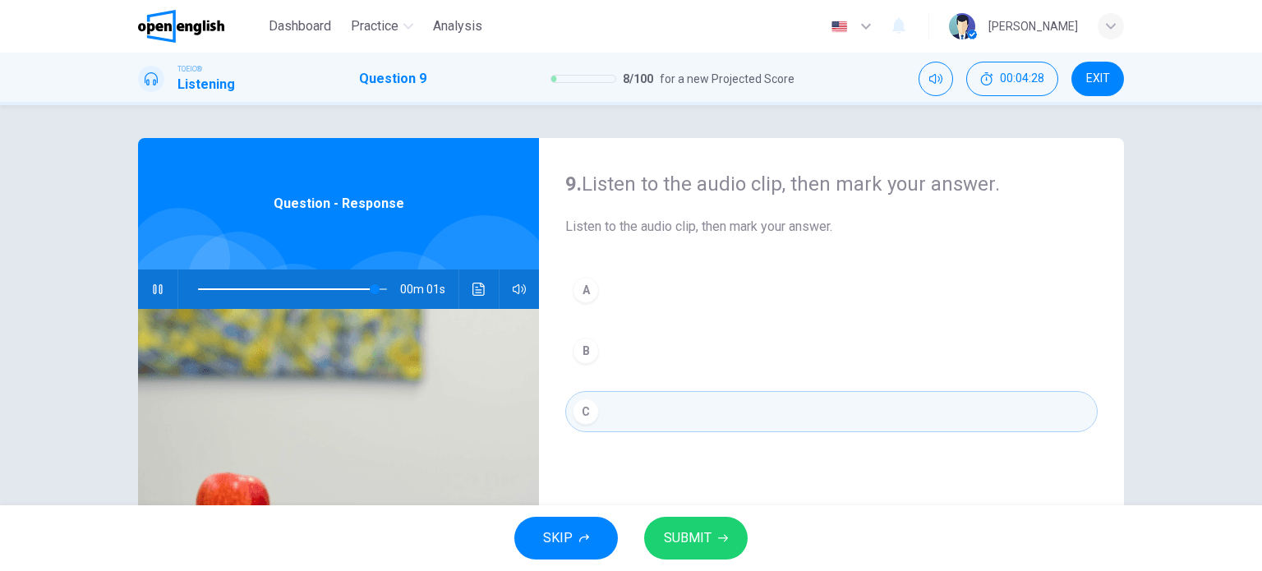
click at [700, 538] on span "SUBMIT" at bounding box center [688, 537] width 48 height 23
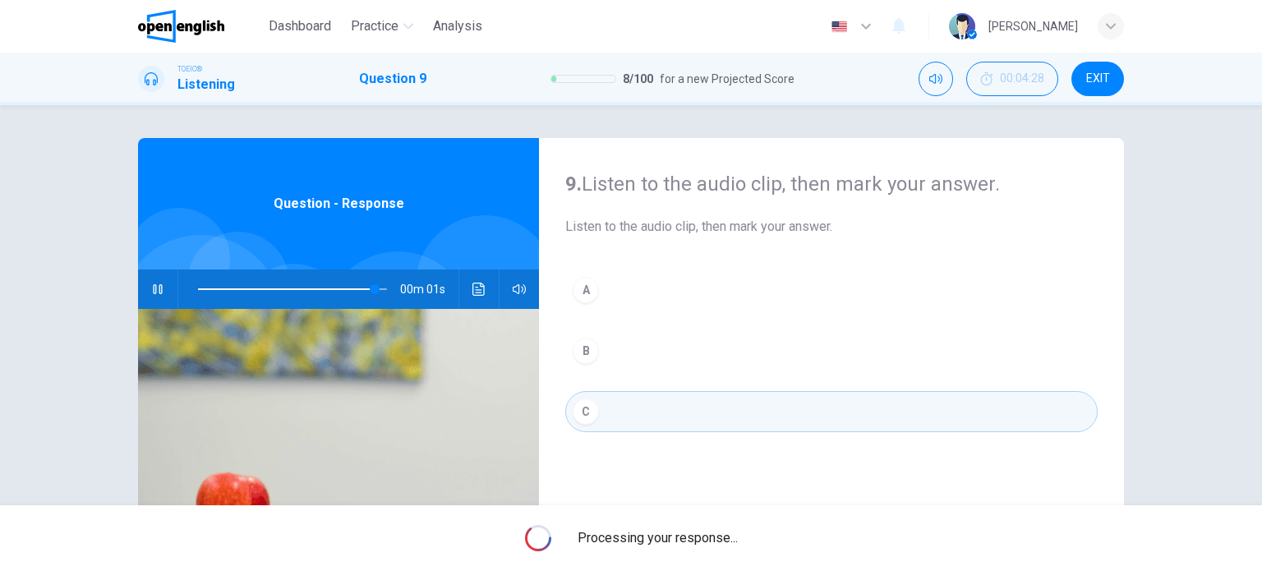
type input "*"
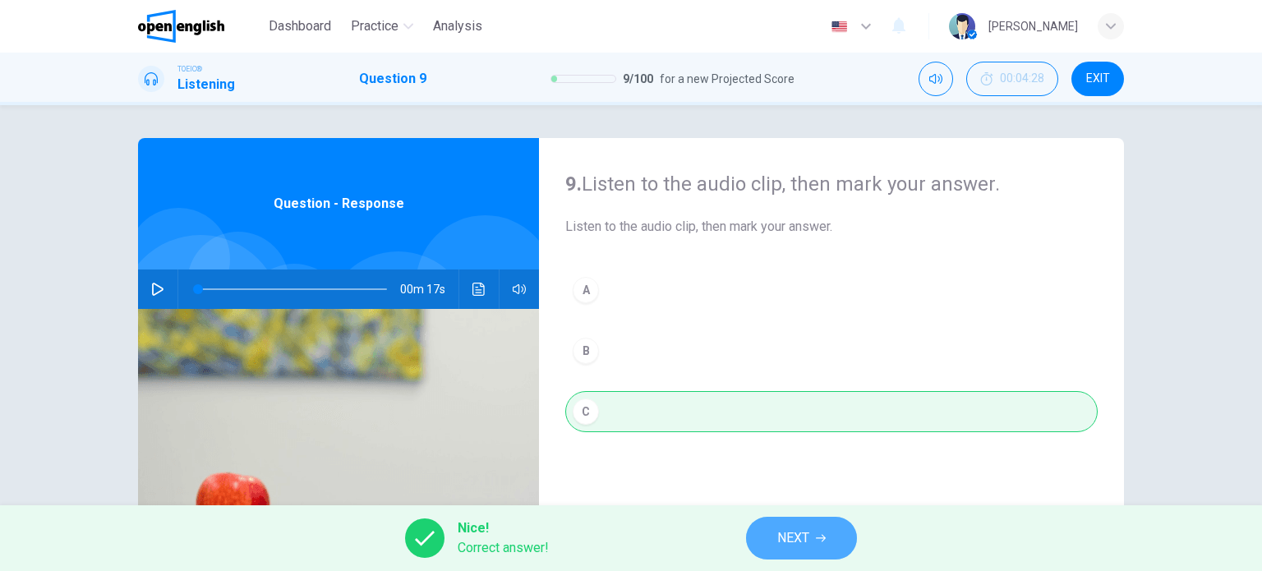
click at [810, 529] on button "NEXT" at bounding box center [801, 538] width 111 height 43
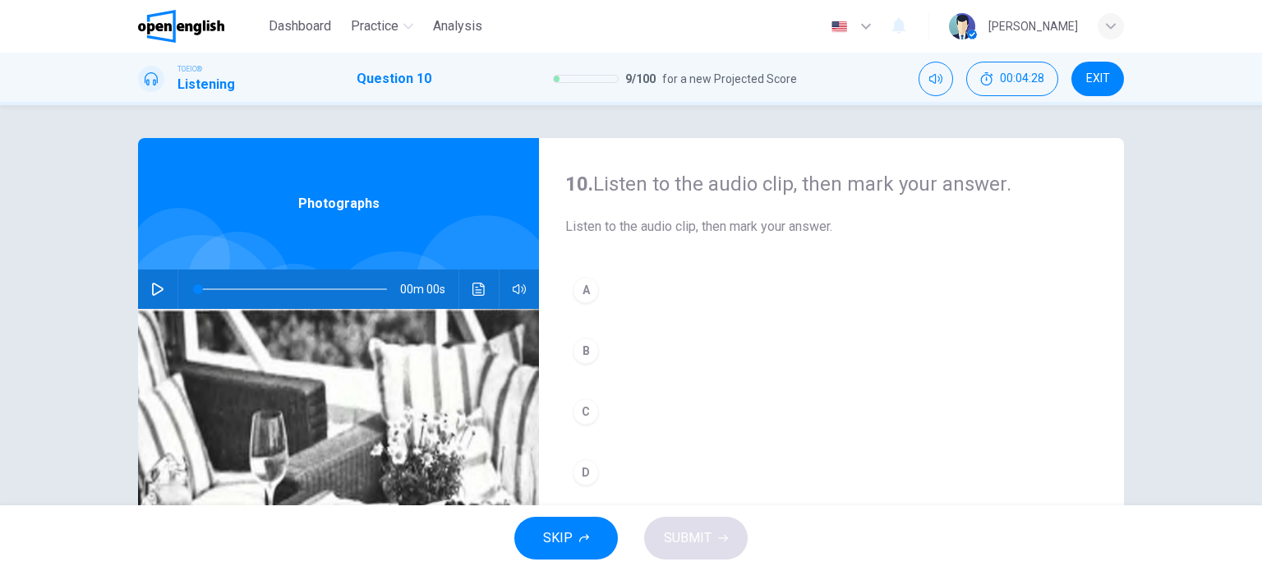
click at [145, 297] on button "button" at bounding box center [158, 288] width 26 height 39
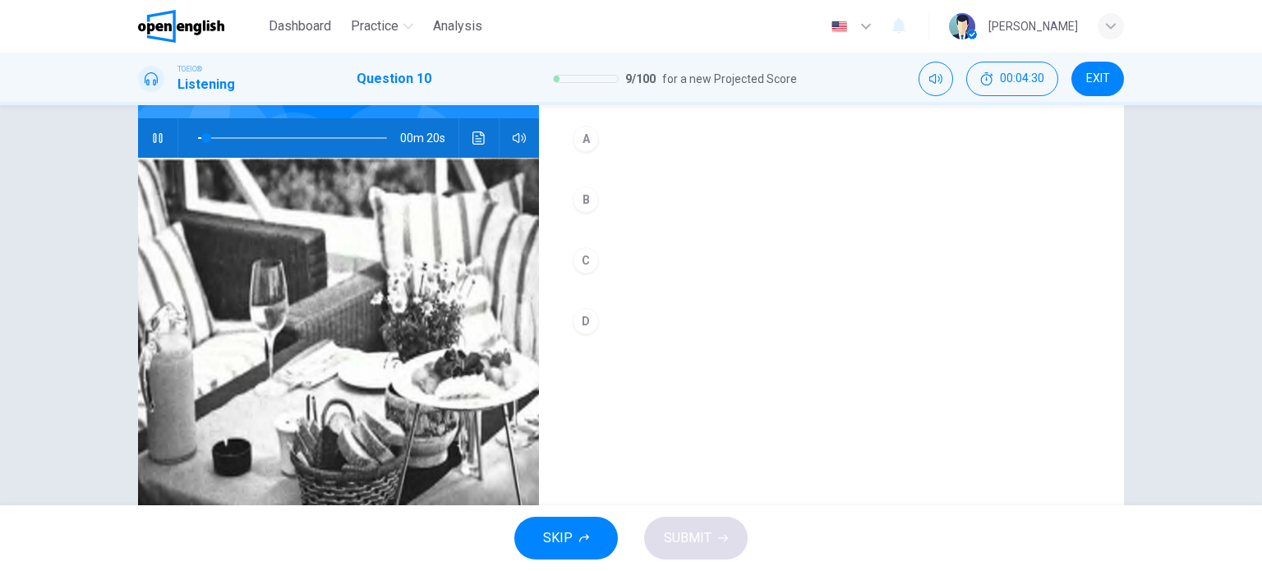
scroll to position [164, 0]
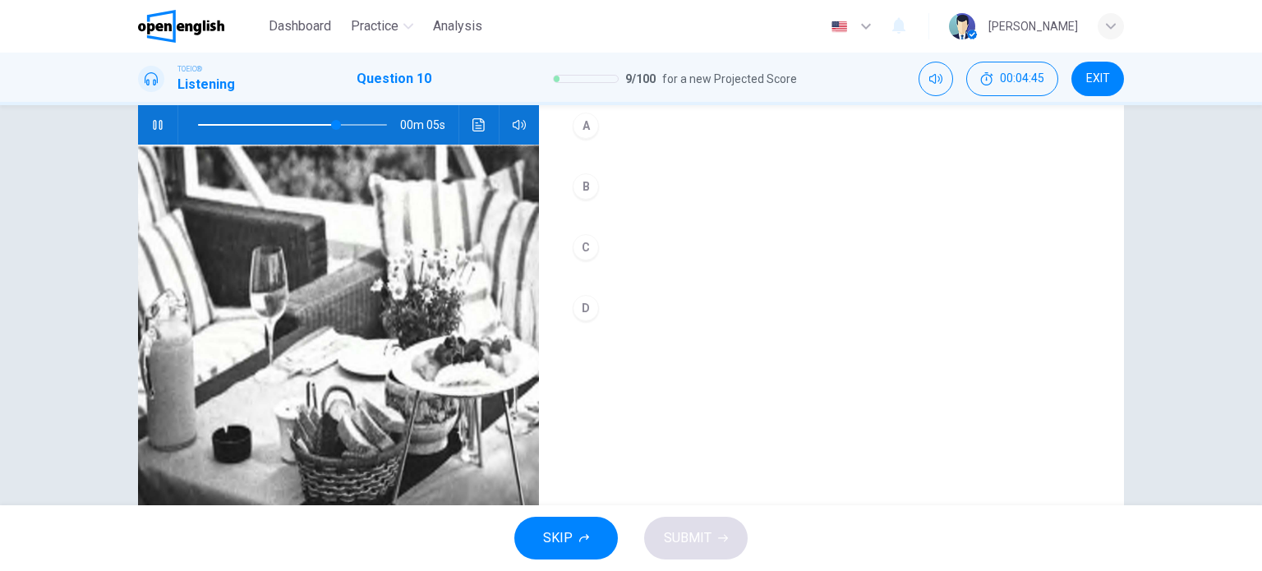
click at [581, 253] on div "C" at bounding box center [585, 247] width 26 height 26
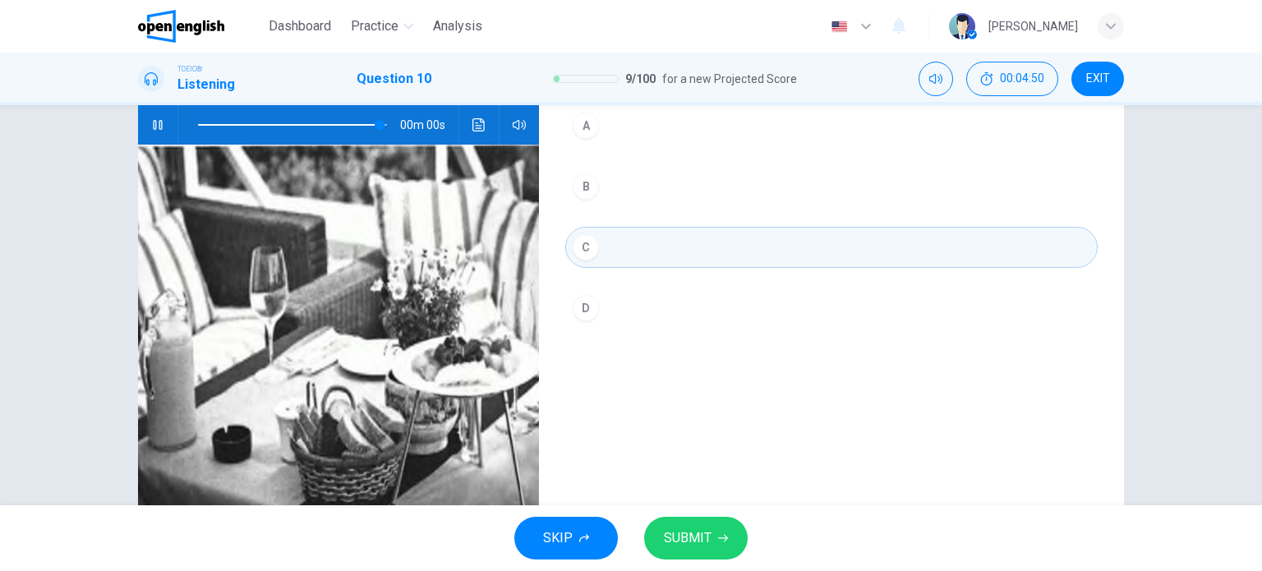
type input "*"
click at [725, 534] on button "SUBMIT" at bounding box center [695, 538] width 103 height 43
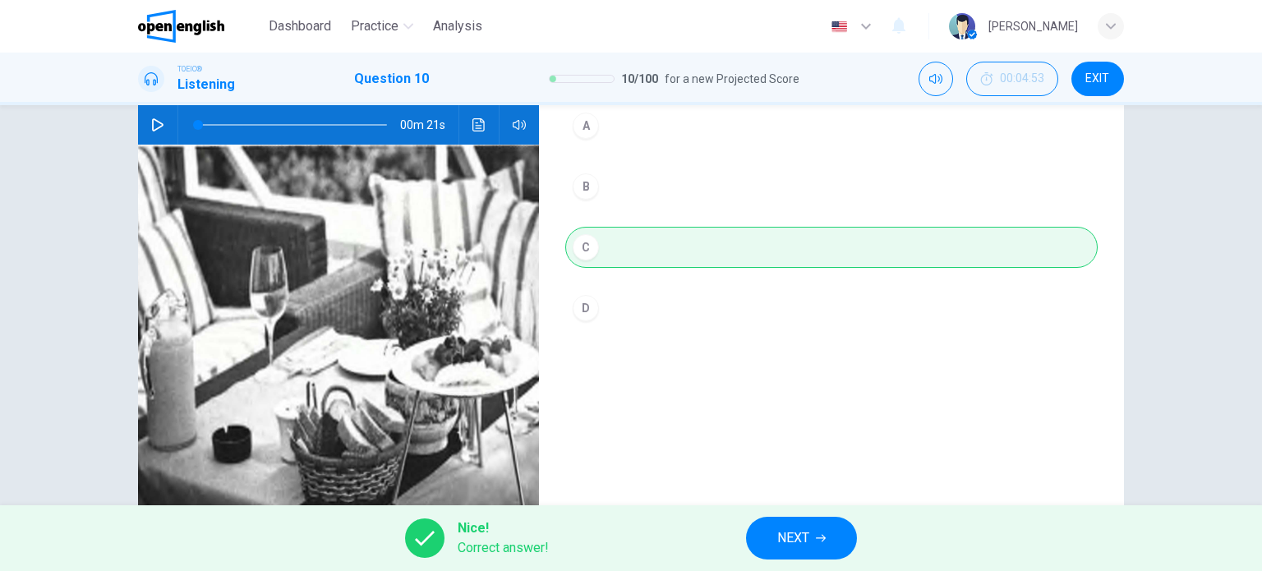
click at [824, 526] on button "NEXT" at bounding box center [801, 538] width 111 height 43
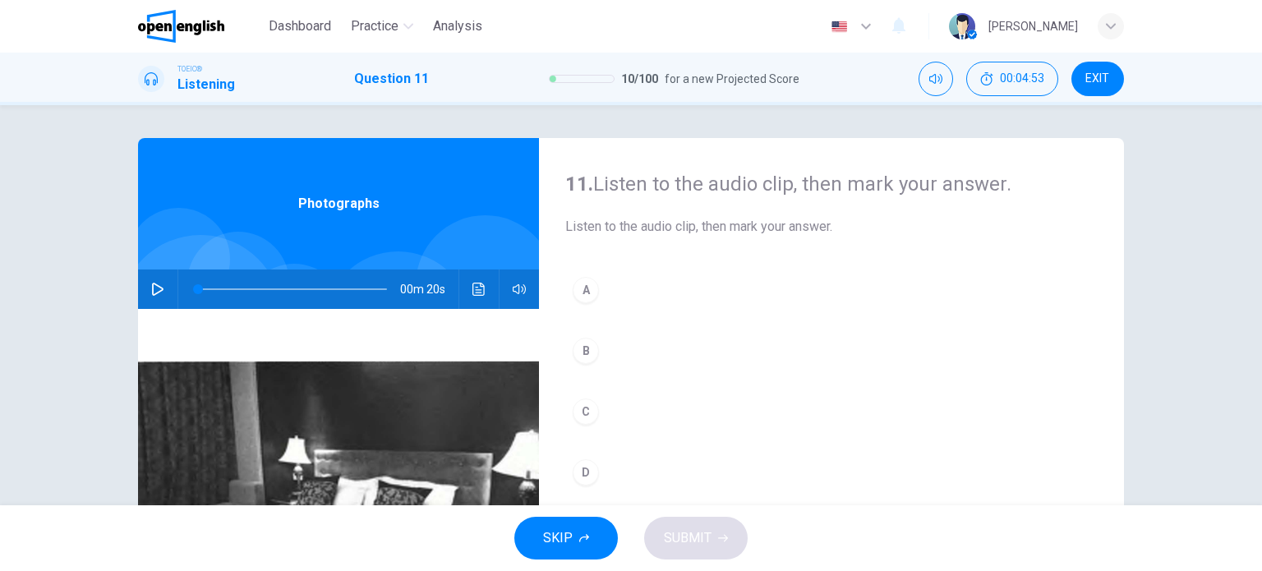
click at [154, 283] on icon "button" at bounding box center [157, 289] width 13 height 13
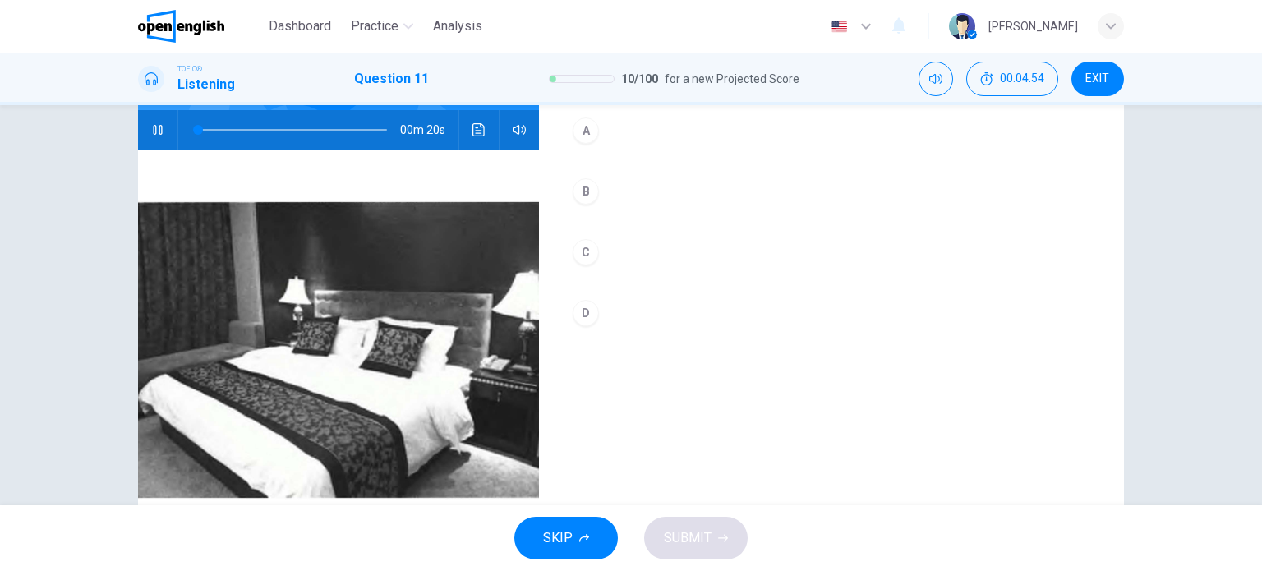
scroll to position [154, 0]
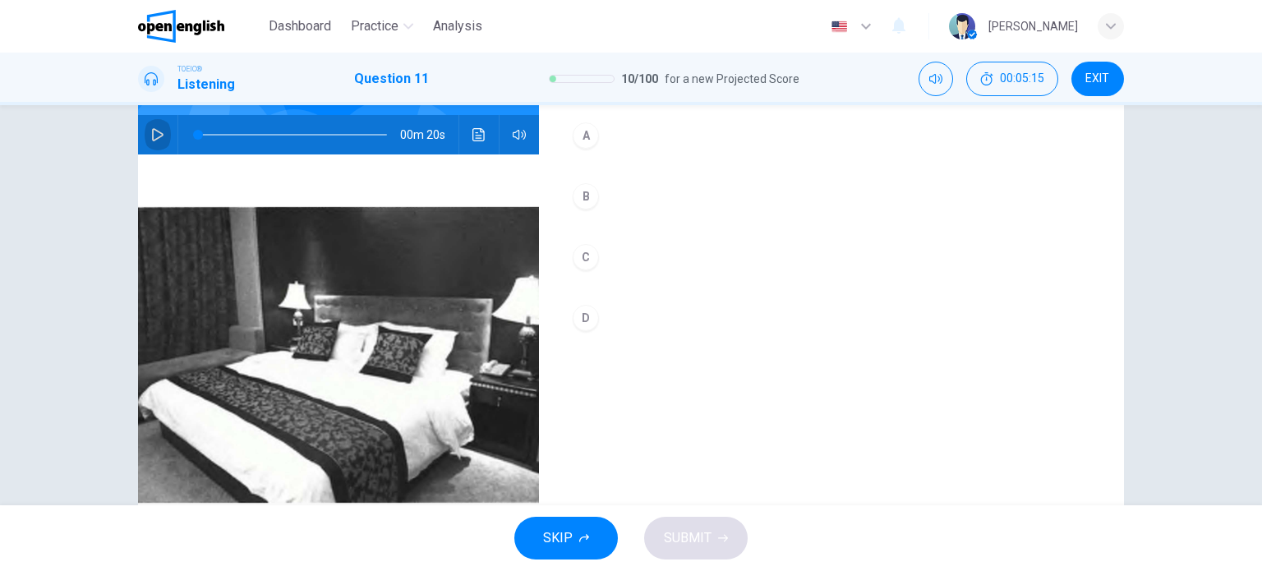
click at [150, 126] on button "button" at bounding box center [158, 134] width 26 height 39
click at [296, 134] on span at bounding box center [292, 134] width 189 height 23
click at [293, 131] on span at bounding box center [292, 134] width 189 height 23
click at [589, 141] on div "A" at bounding box center [585, 135] width 26 height 26
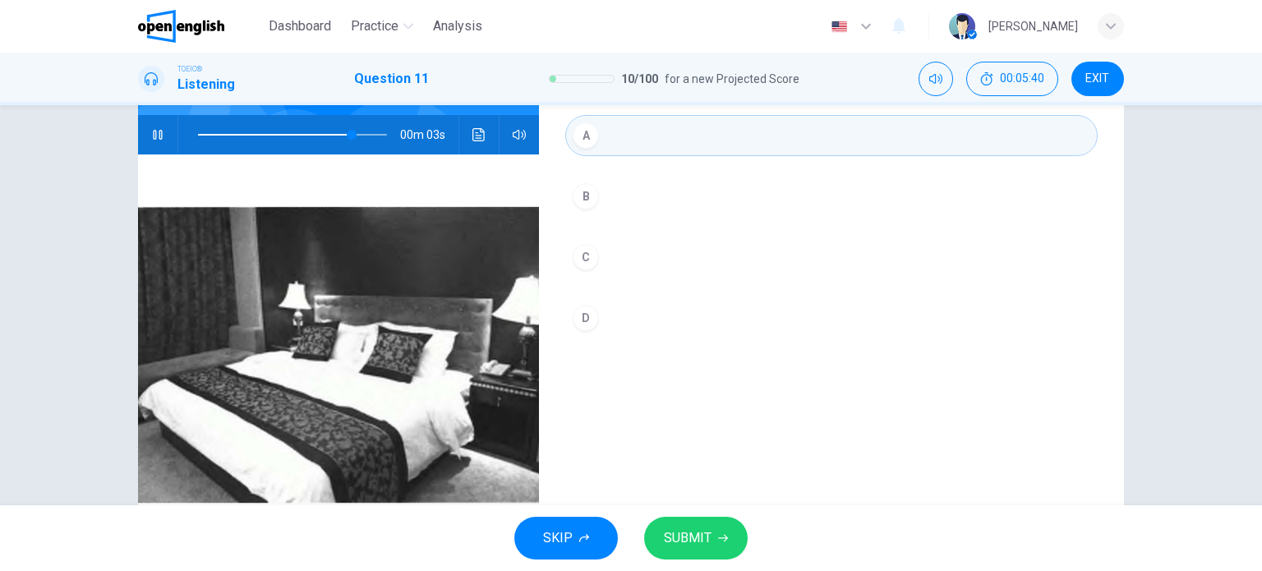
click at [711, 520] on button "SUBMIT" at bounding box center [695, 538] width 103 height 43
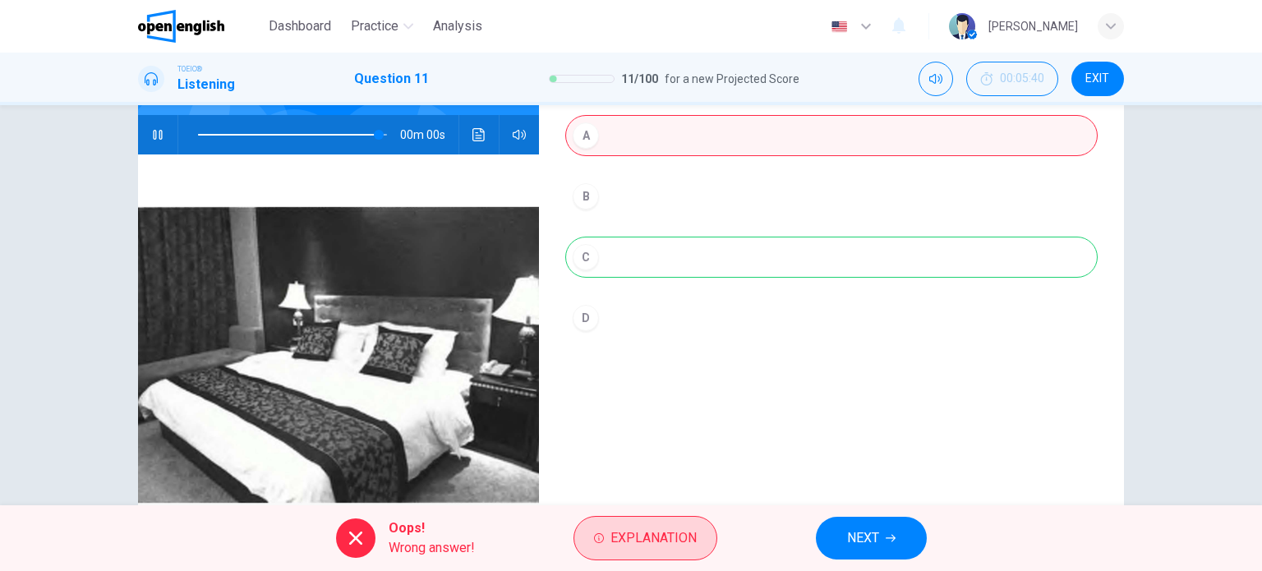
click at [629, 528] on span "Explanation" at bounding box center [653, 537] width 86 height 23
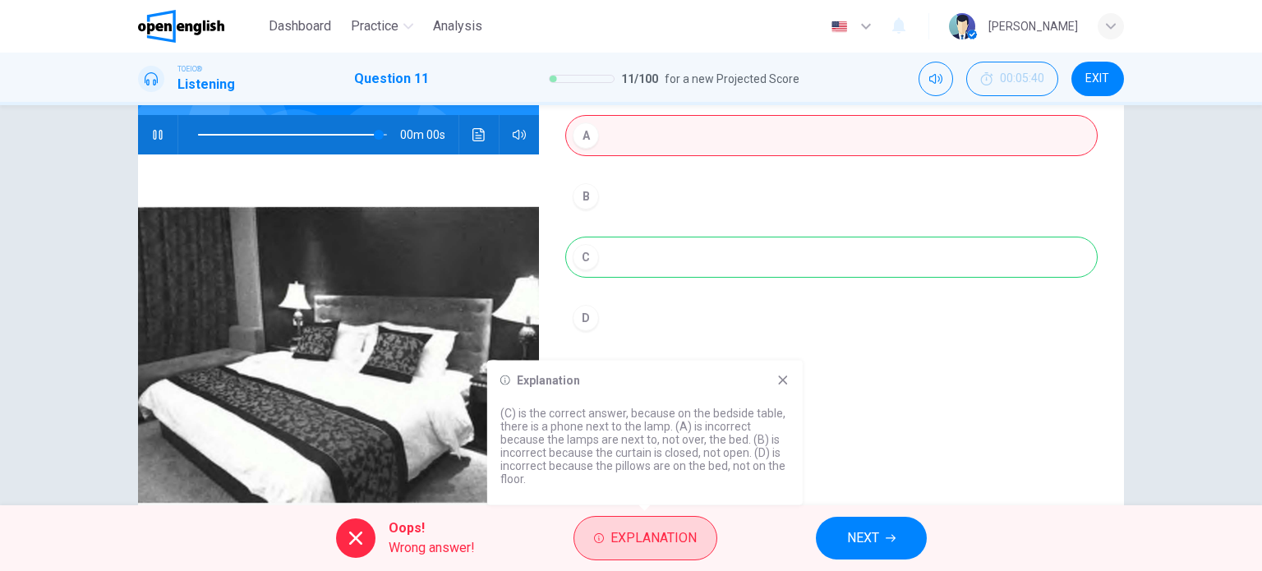
type input "*"
click at [782, 379] on icon at bounding box center [782, 379] width 9 height 9
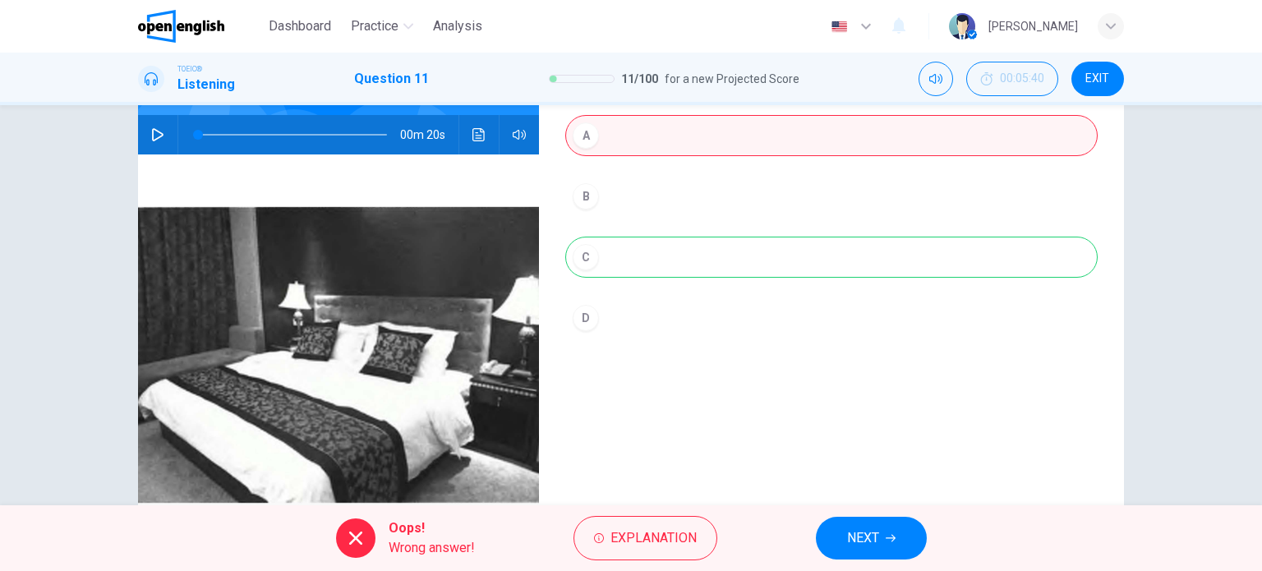
click at [848, 526] on span "NEXT" at bounding box center [863, 537] width 32 height 23
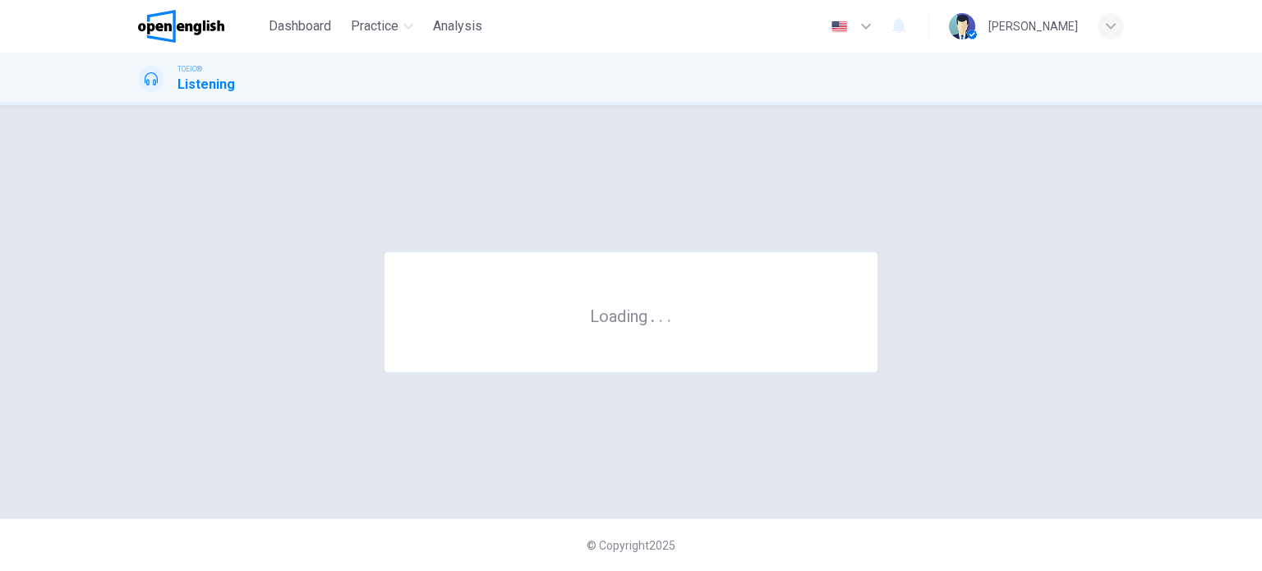
scroll to position [0, 0]
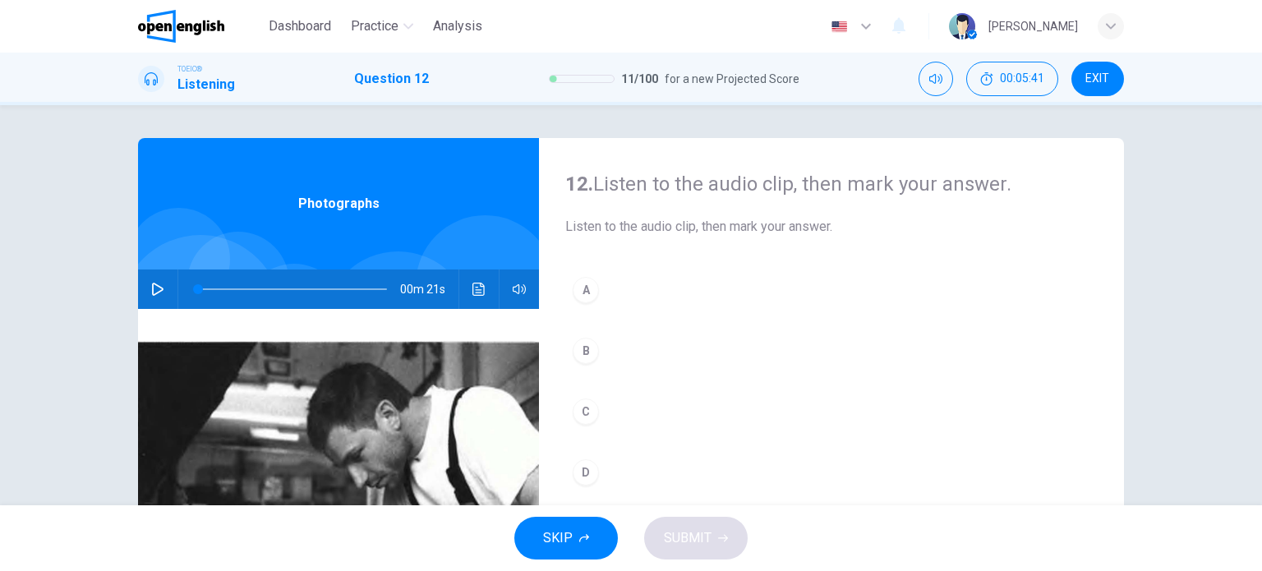
click at [156, 292] on icon "button" at bounding box center [157, 289] width 13 height 13
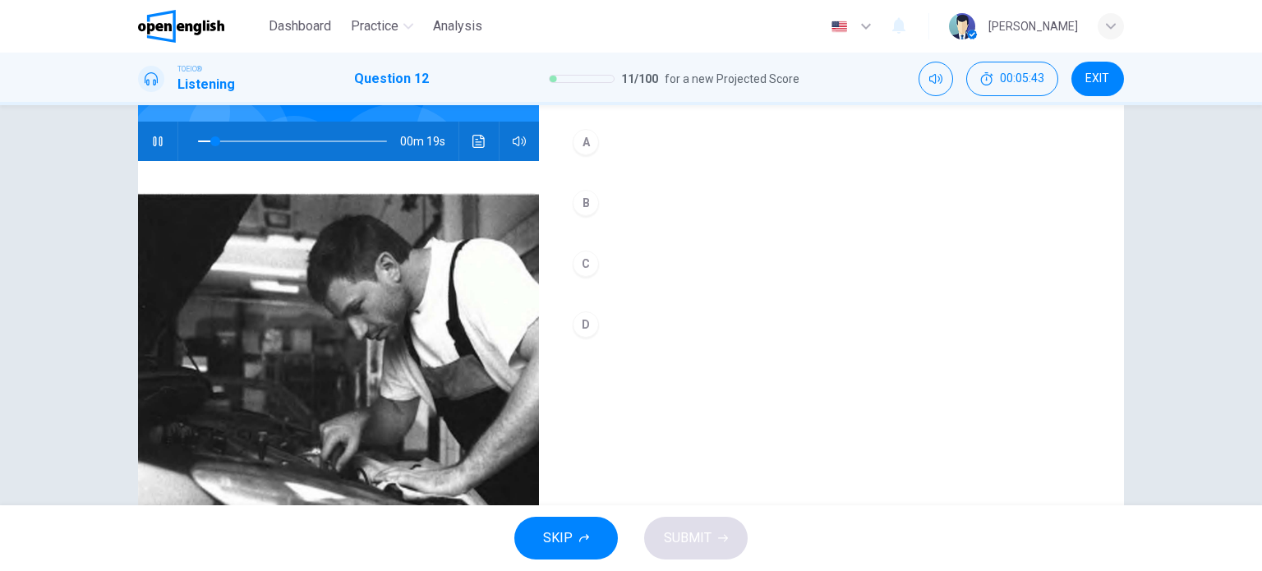
scroll to position [154, 0]
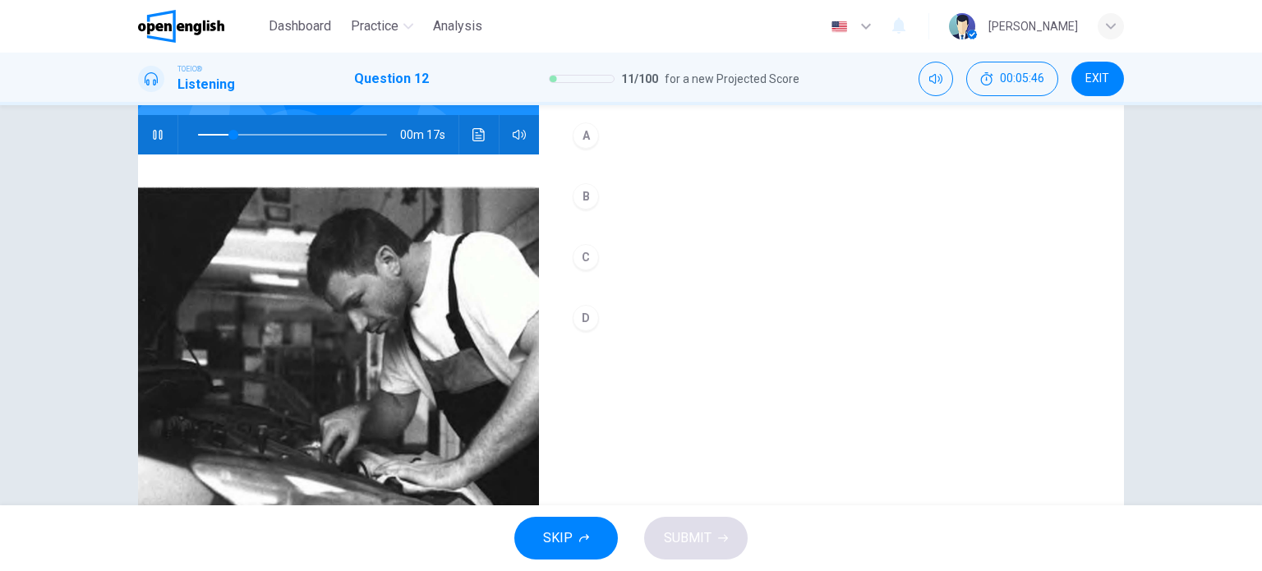
click at [578, 131] on div "A" at bounding box center [585, 135] width 26 height 26
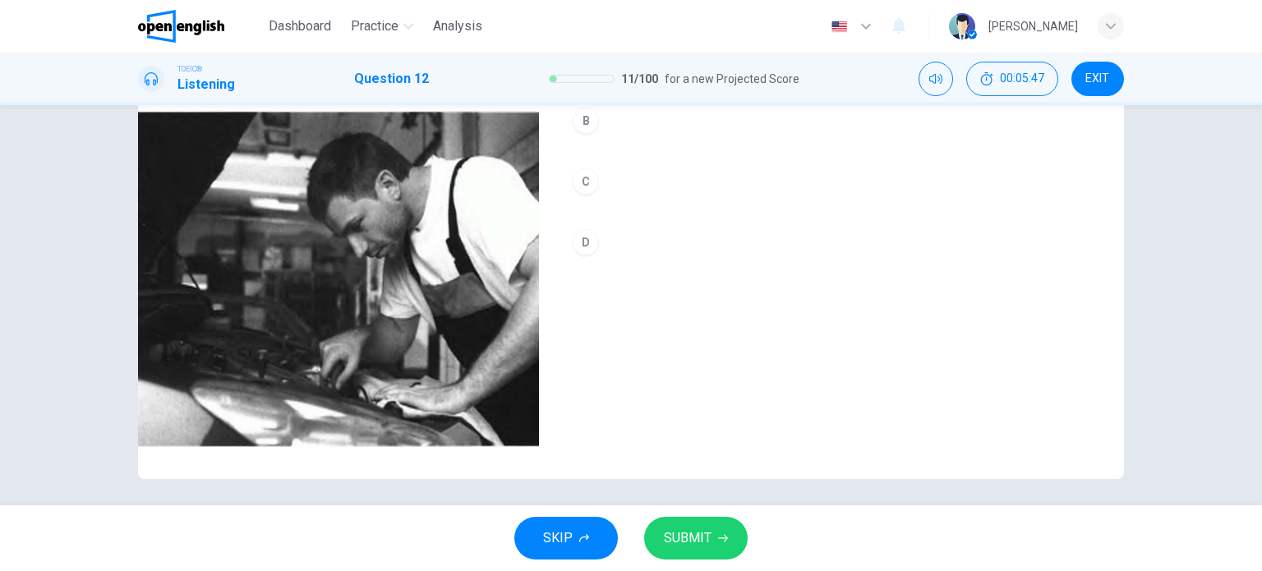
scroll to position [237, 0]
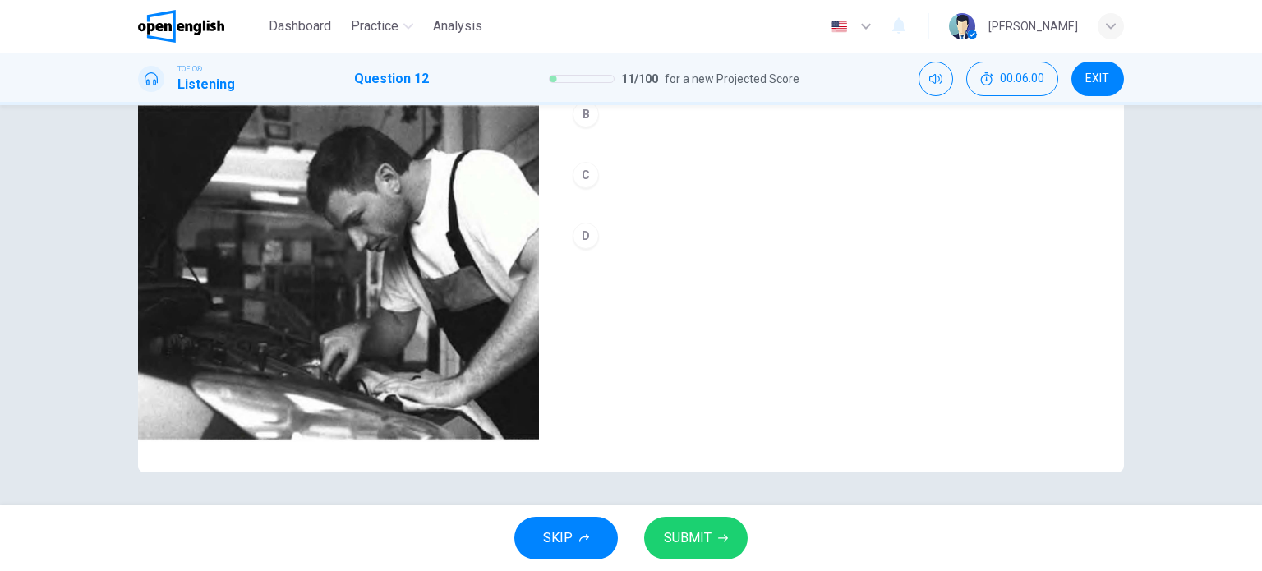
click at [695, 537] on span "SUBMIT" at bounding box center [688, 537] width 48 height 23
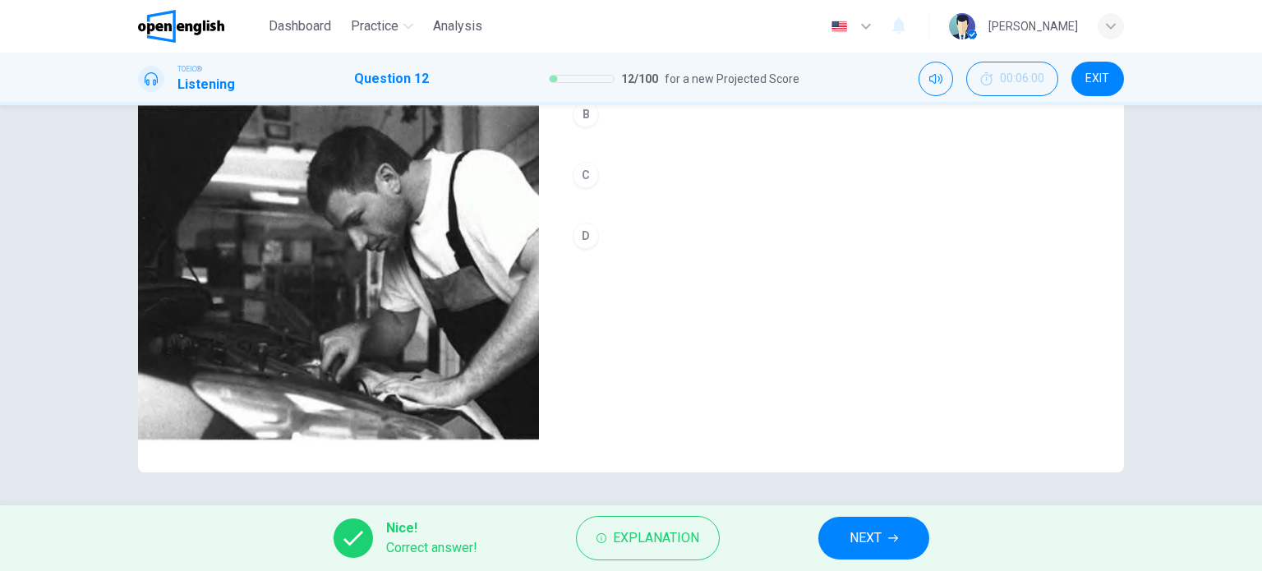
type input "**"
click at [894, 535] on icon "button" at bounding box center [893, 538] width 10 height 7
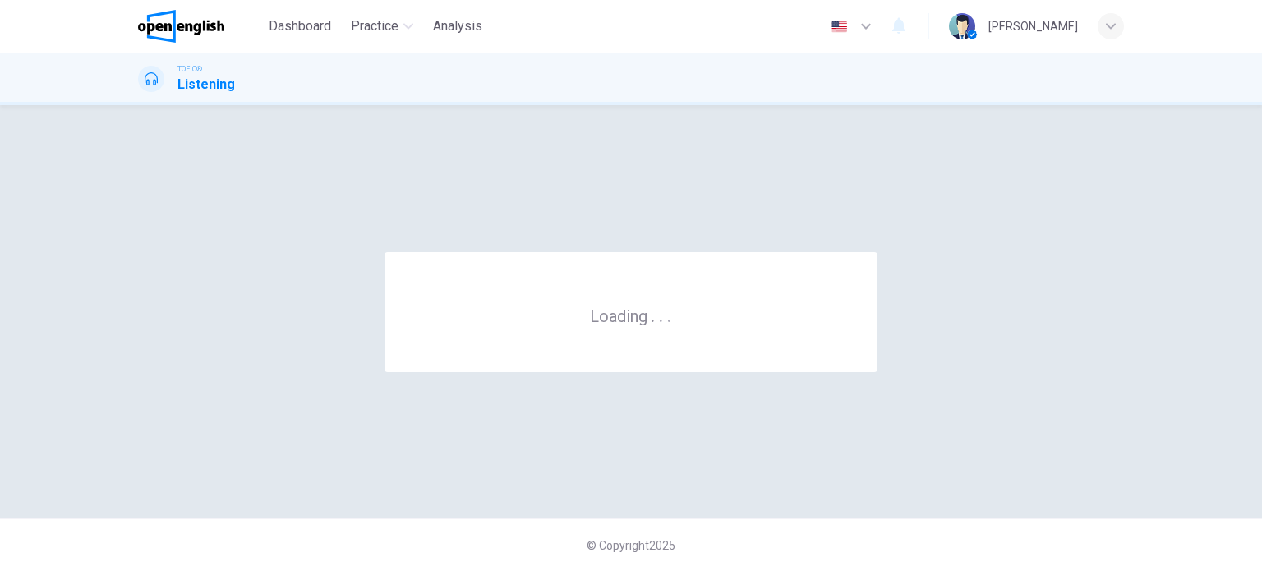
scroll to position [0, 0]
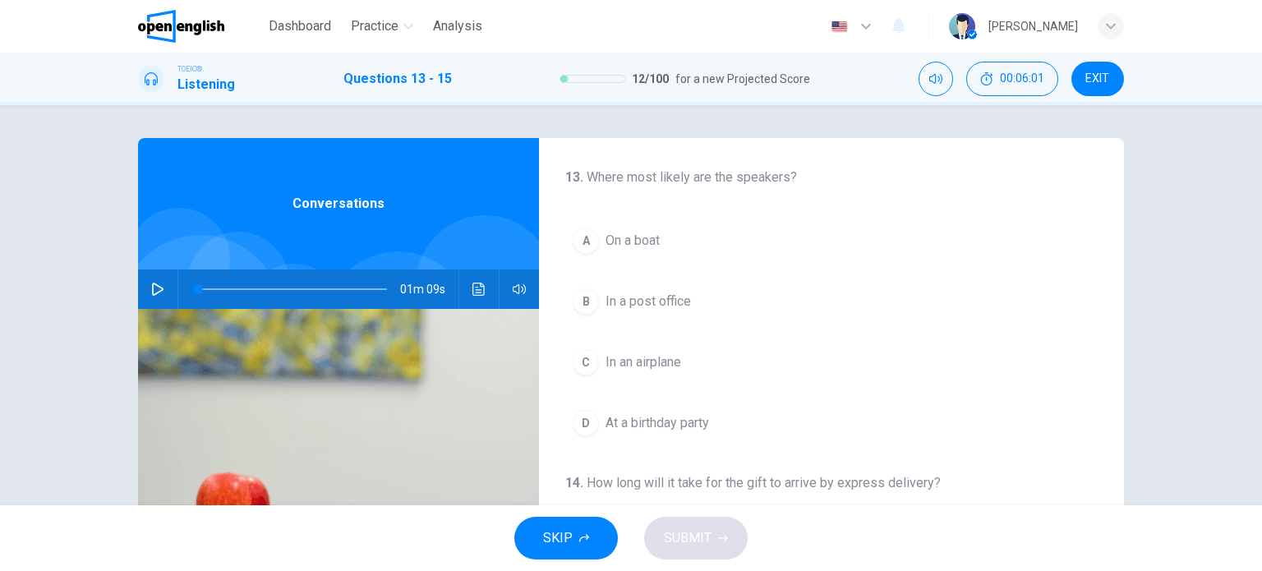
click at [152, 287] on icon "button" at bounding box center [157, 289] width 13 height 13
drag, startPoint x: 207, startPoint y: 287, endPoint x: 186, endPoint y: 287, distance: 21.4
click at [193, 287] on span at bounding box center [198, 289] width 10 height 10
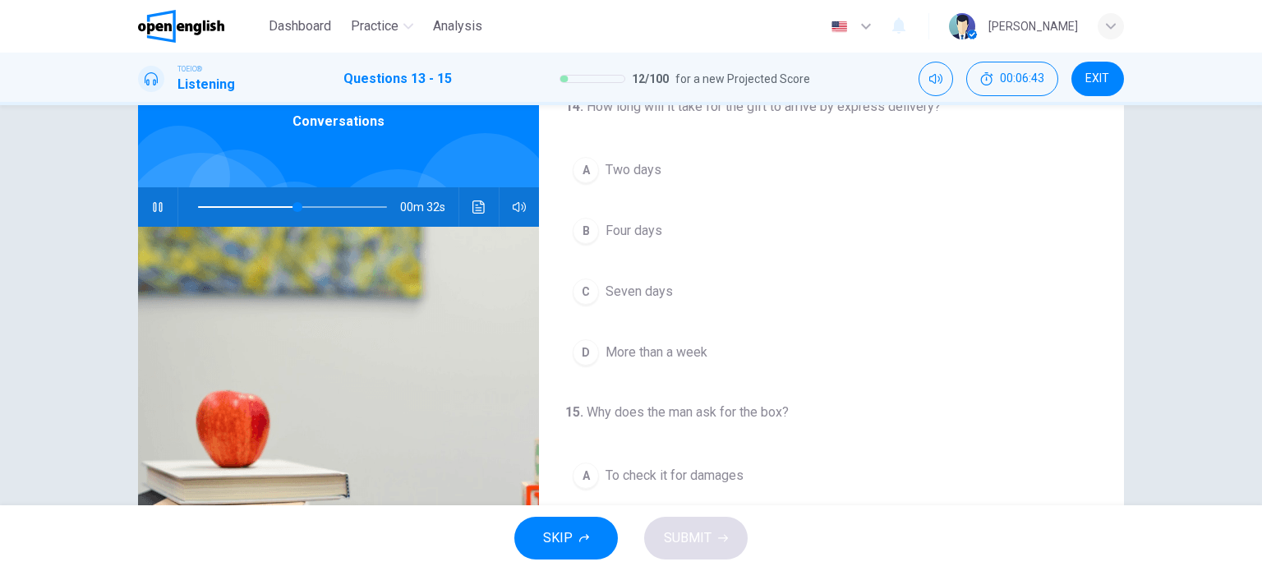
scroll to position [289, 0]
click at [198, 206] on span at bounding box center [292, 206] width 189 height 23
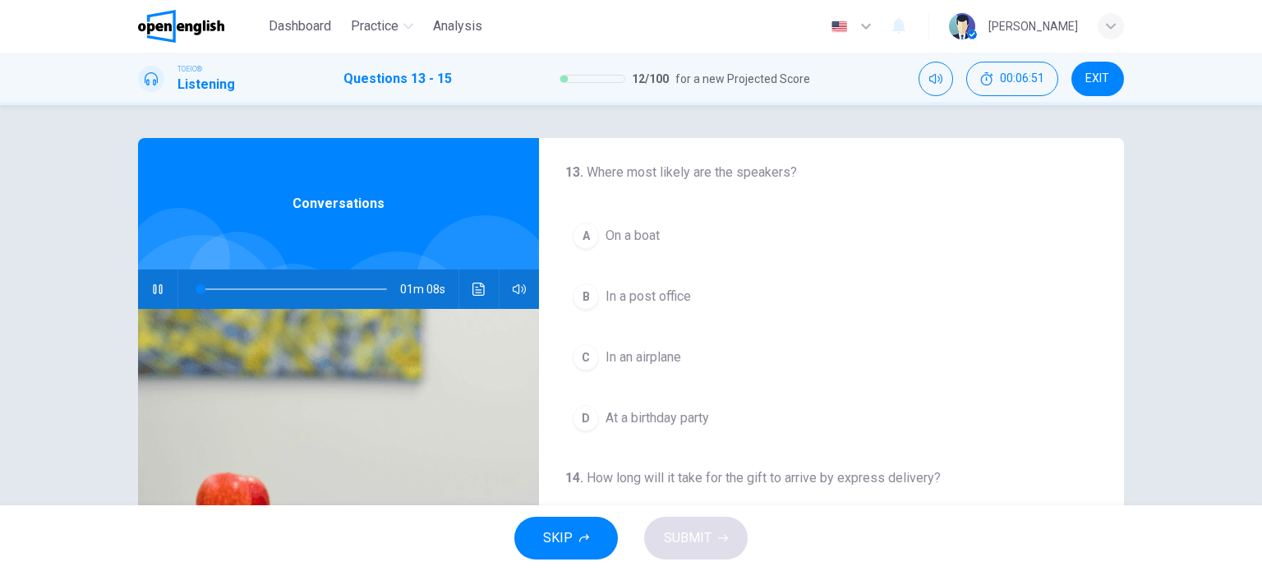
scroll to position [0, 0]
click at [154, 286] on icon "button" at bounding box center [157, 289] width 9 height 10
click at [194, 284] on span at bounding box center [198, 289] width 10 height 10
click at [152, 291] on icon "button" at bounding box center [157, 289] width 11 height 13
click at [151, 291] on icon "button" at bounding box center [157, 289] width 13 height 13
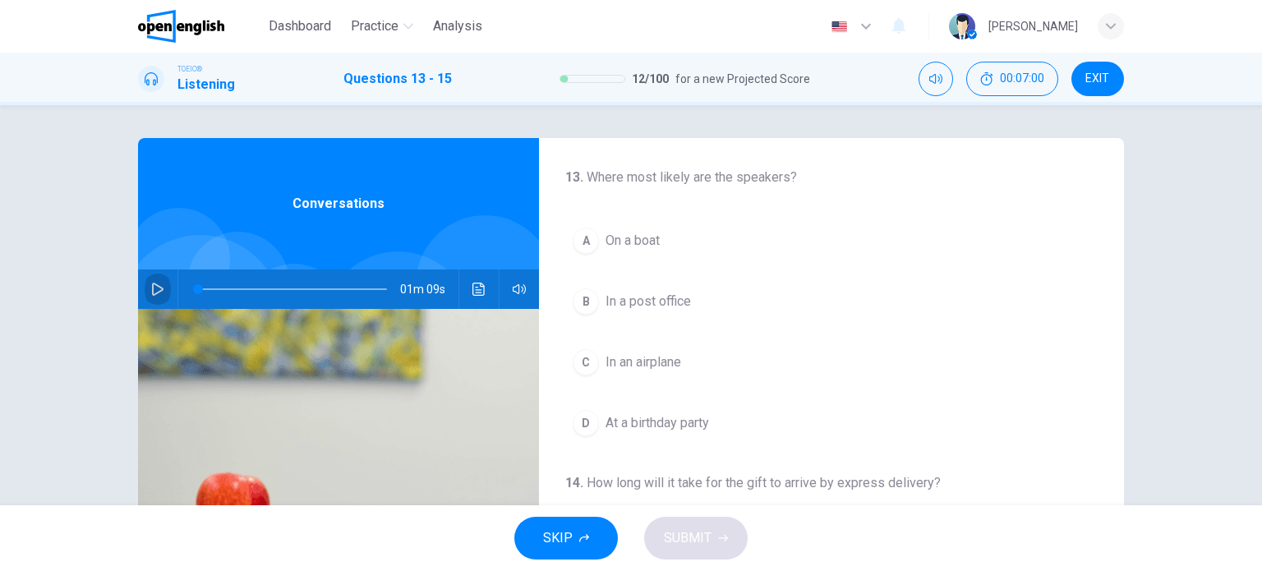
click at [156, 292] on icon "button" at bounding box center [157, 289] width 13 height 13
click at [475, 293] on icon "Click to see the audio transcription" at bounding box center [478, 289] width 13 height 13
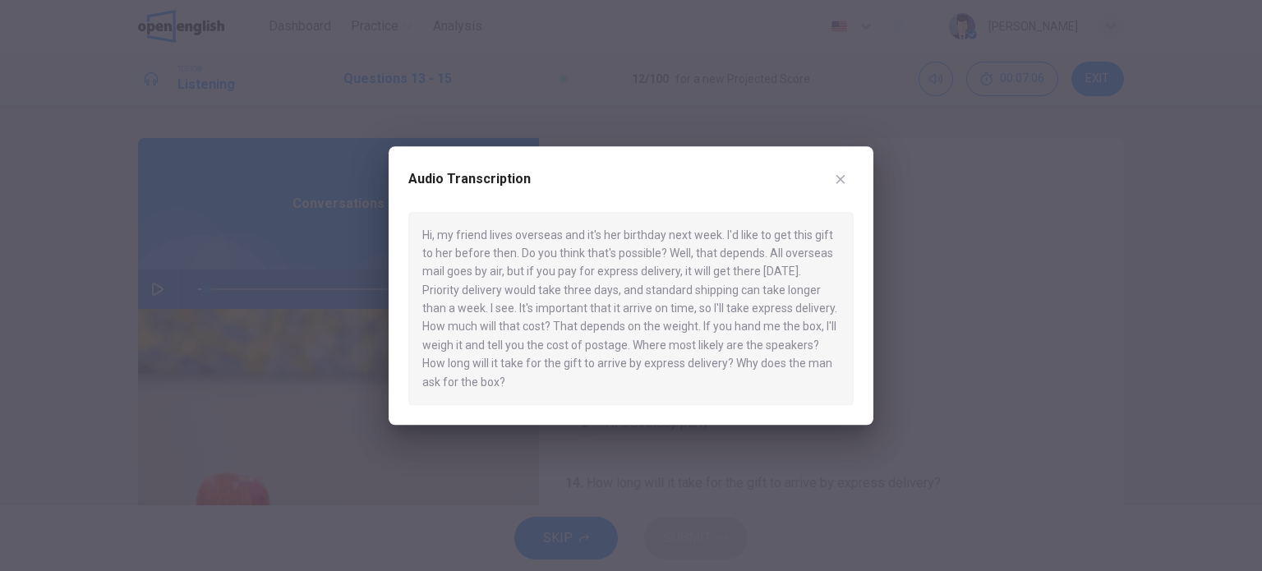
click at [535, 236] on div "Hi, my friend lives overseas and it's her birthday next week. I'd like to get t…" at bounding box center [630, 309] width 445 height 194
click at [845, 179] on icon "button" at bounding box center [840, 178] width 13 height 13
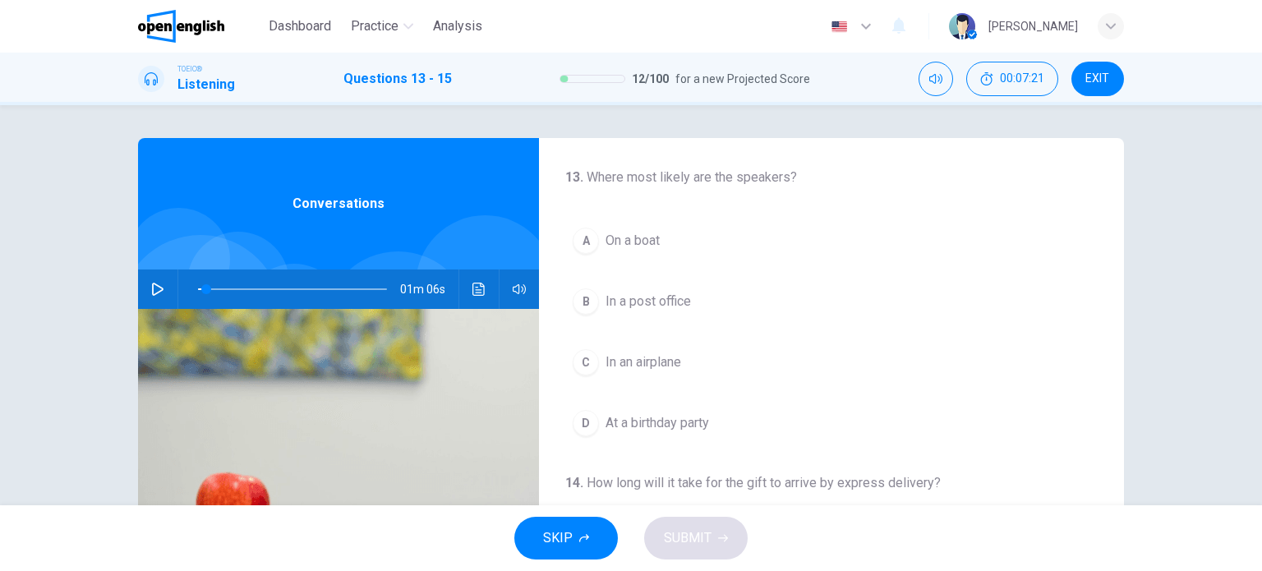
click at [140, 296] on div "01m 06s" at bounding box center [338, 288] width 401 height 39
click at [151, 294] on icon "button" at bounding box center [157, 289] width 13 height 13
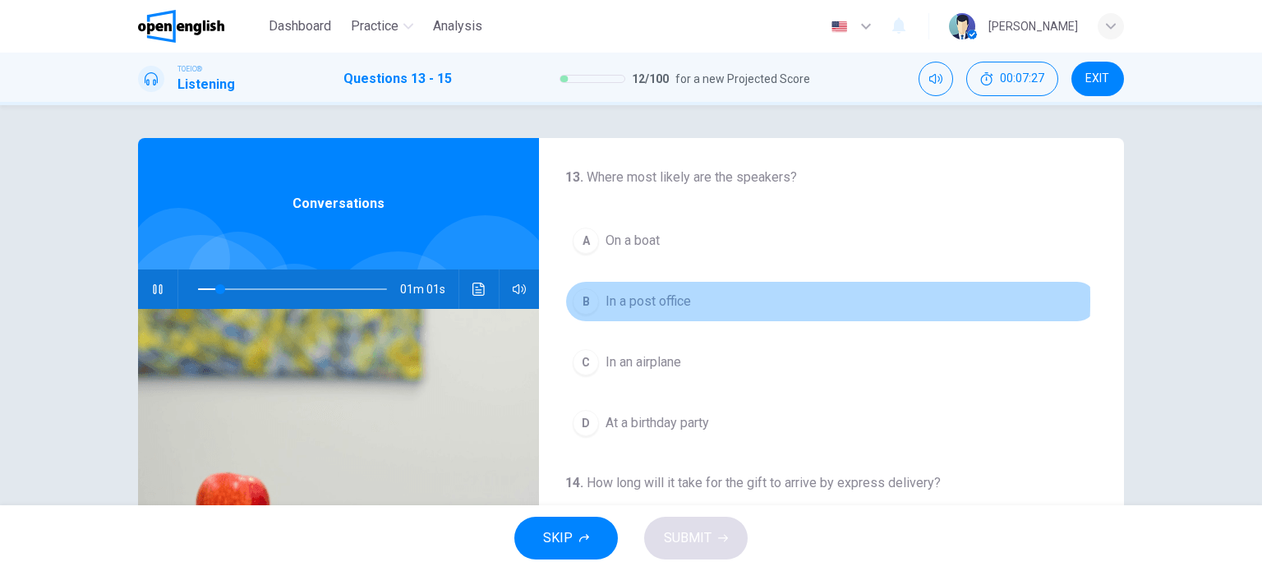
click at [585, 299] on div "B" at bounding box center [585, 301] width 26 height 26
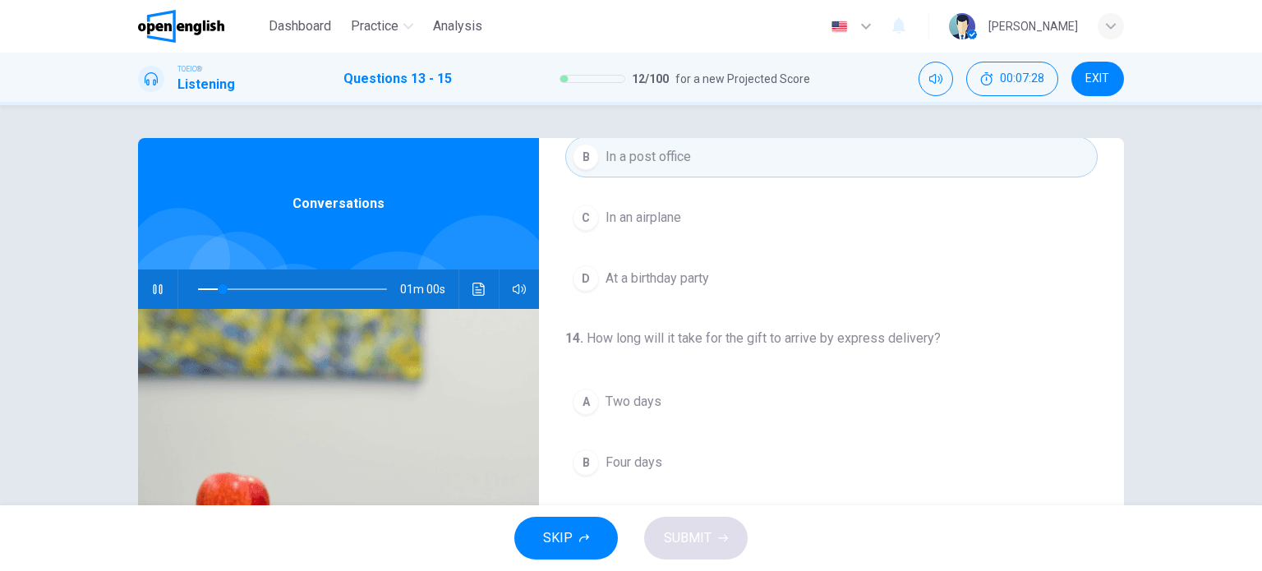
scroll to position [246, 0]
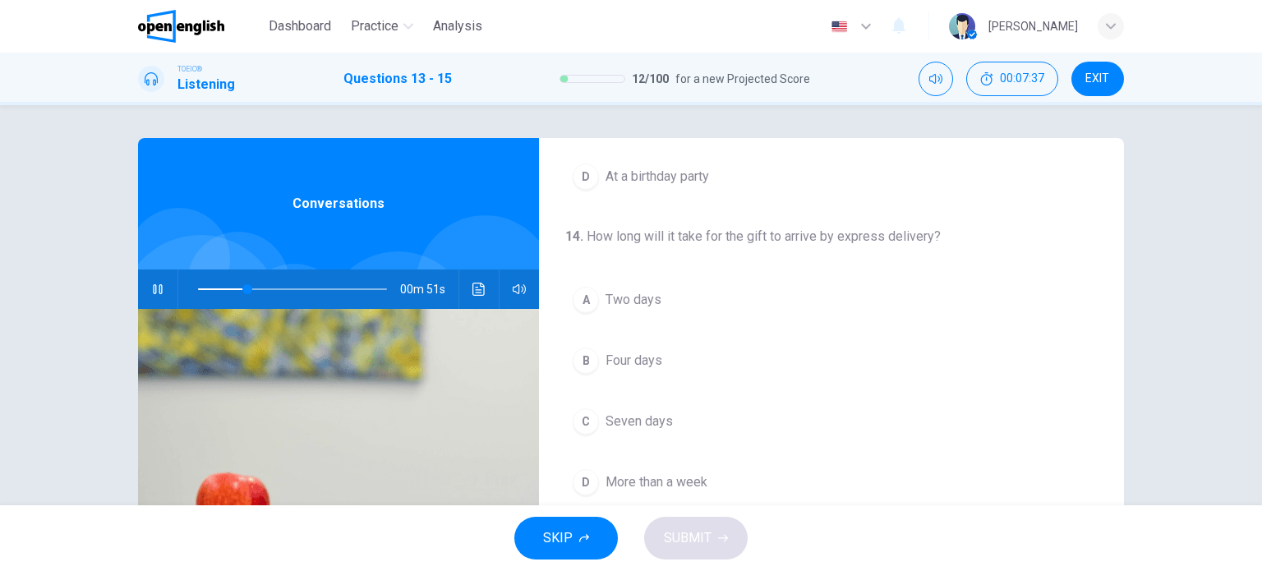
click at [577, 313] on button "A Two days" at bounding box center [831, 299] width 532 height 41
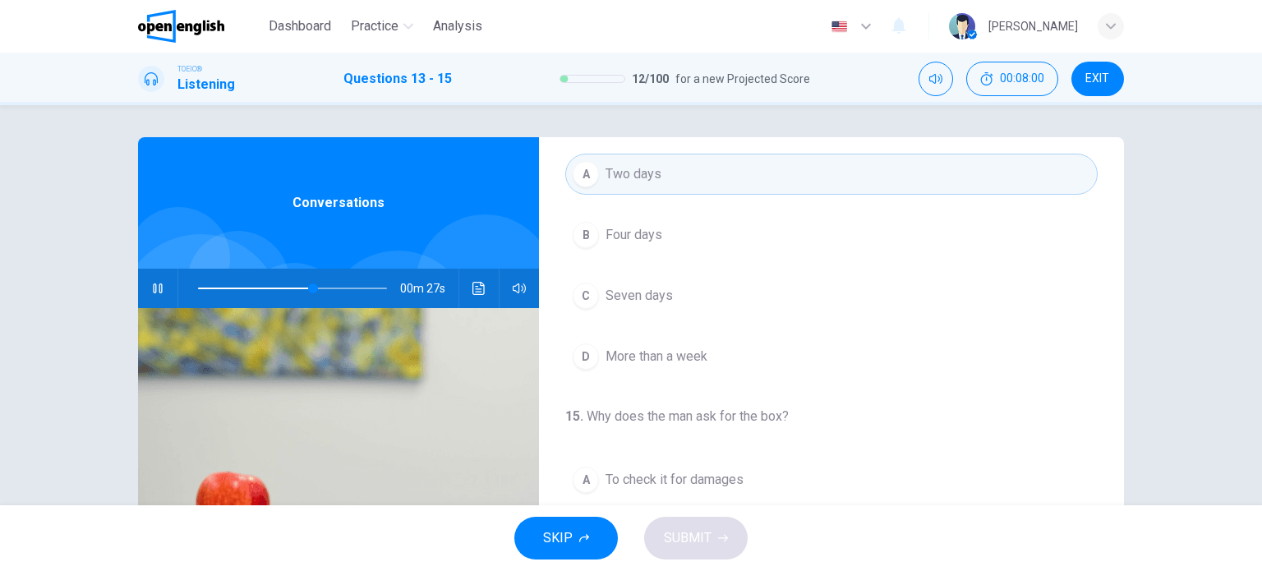
scroll to position [0, 0]
click at [225, 285] on span at bounding box center [292, 289] width 189 height 23
click at [210, 288] on span at bounding box center [292, 289] width 189 height 23
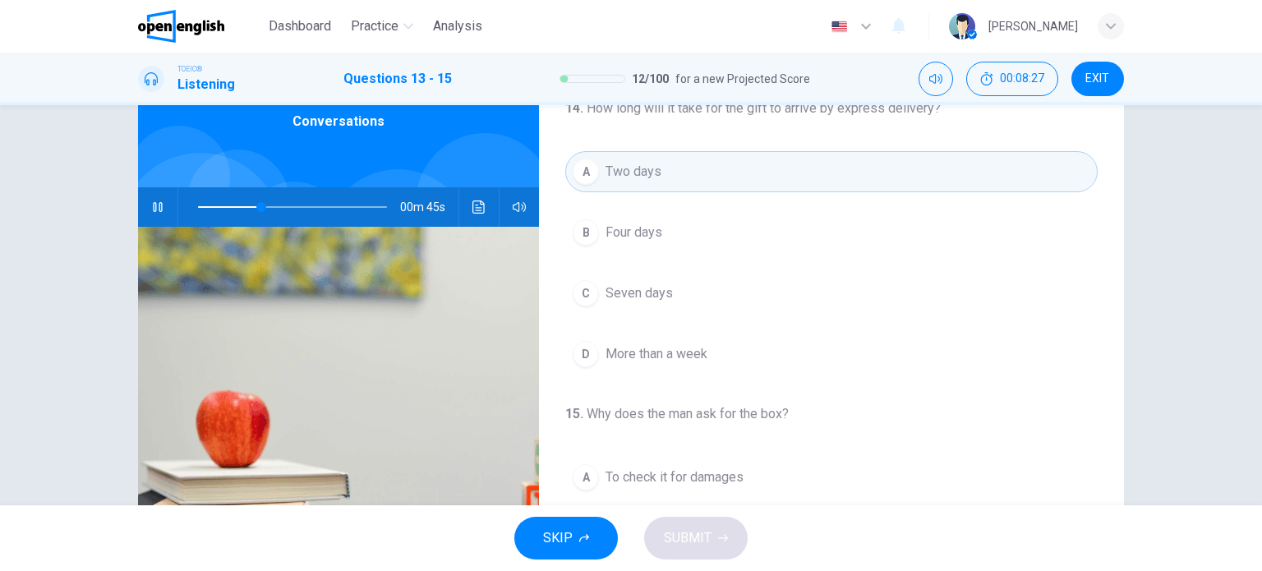
scroll to position [289, 0]
click at [238, 207] on span at bounding box center [292, 206] width 189 height 23
click at [218, 202] on span at bounding box center [292, 206] width 189 height 23
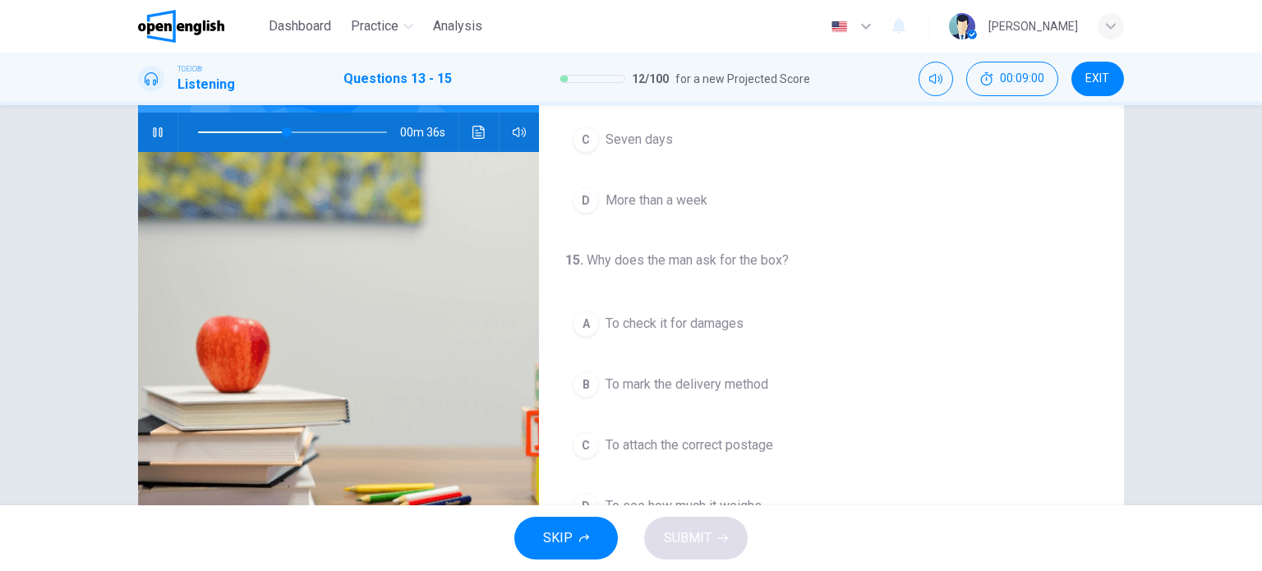
scroll to position [164, 0]
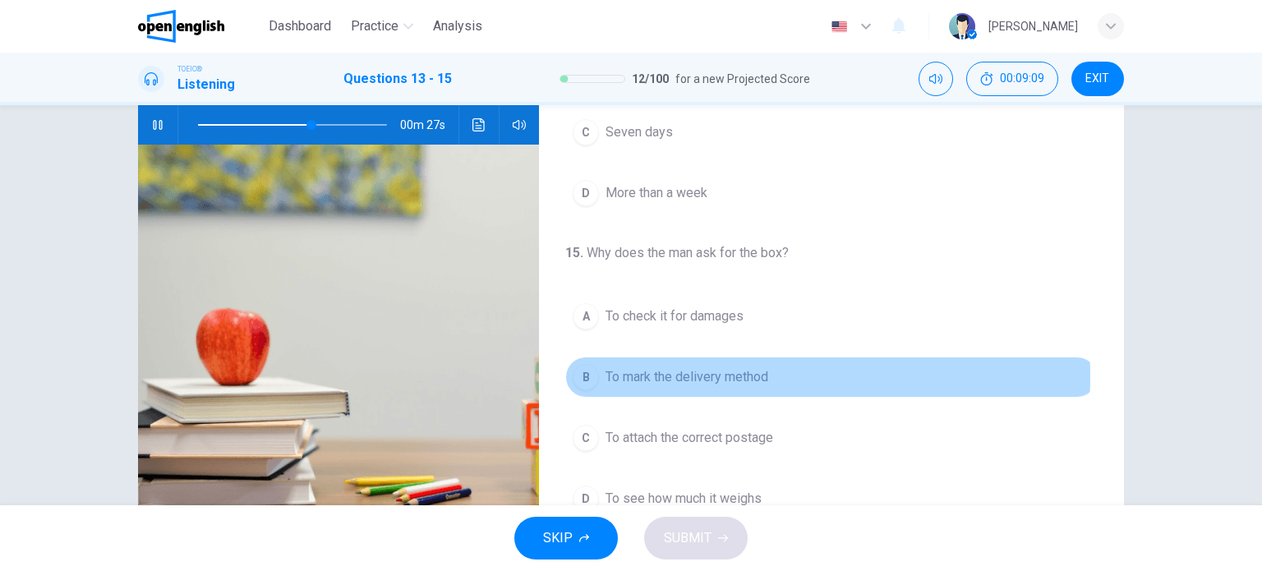
click at [719, 373] on span "To mark the delivery method" at bounding box center [686, 377] width 163 height 20
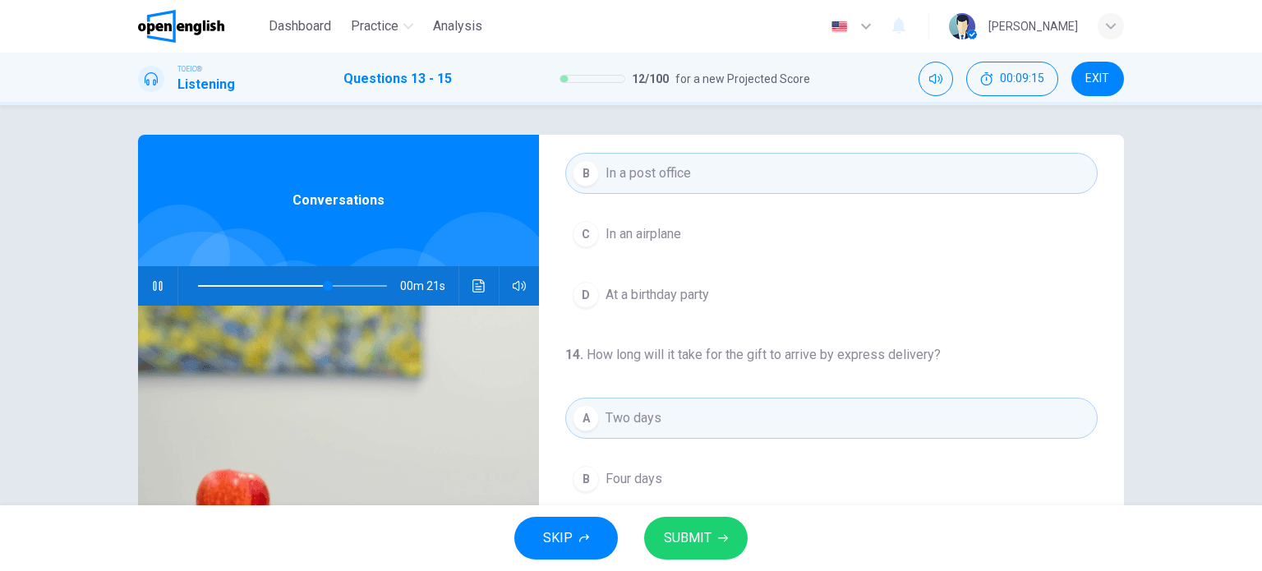
scroll to position [0, 0]
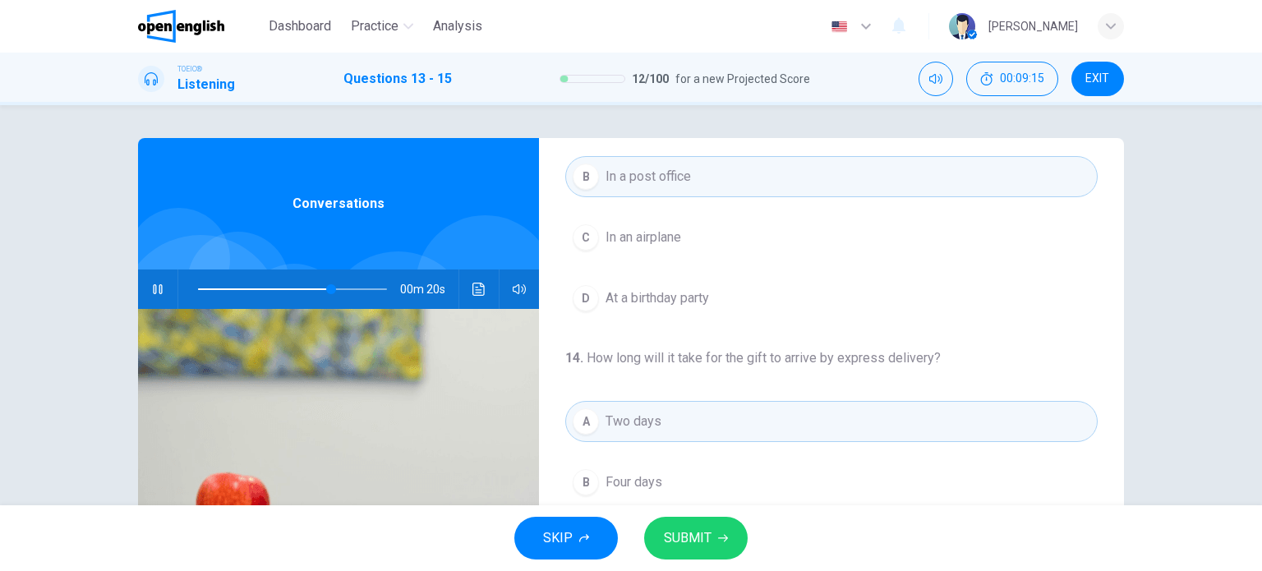
click at [282, 288] on span at bounding box center [292, 289] width 189 height 23
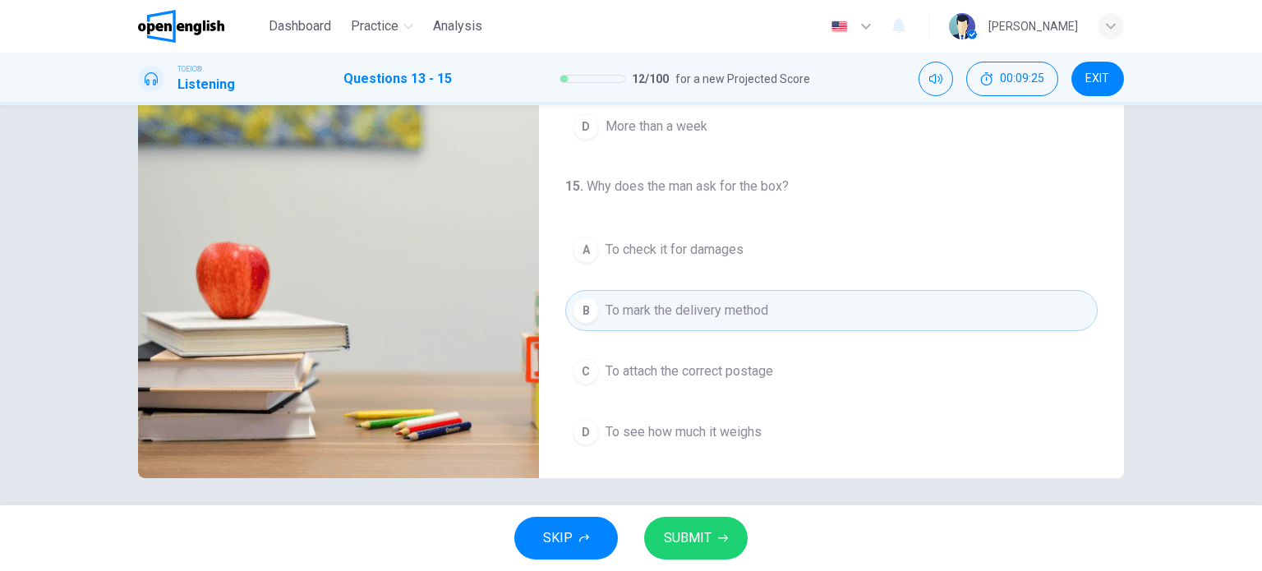
scroll to position [237, 0]
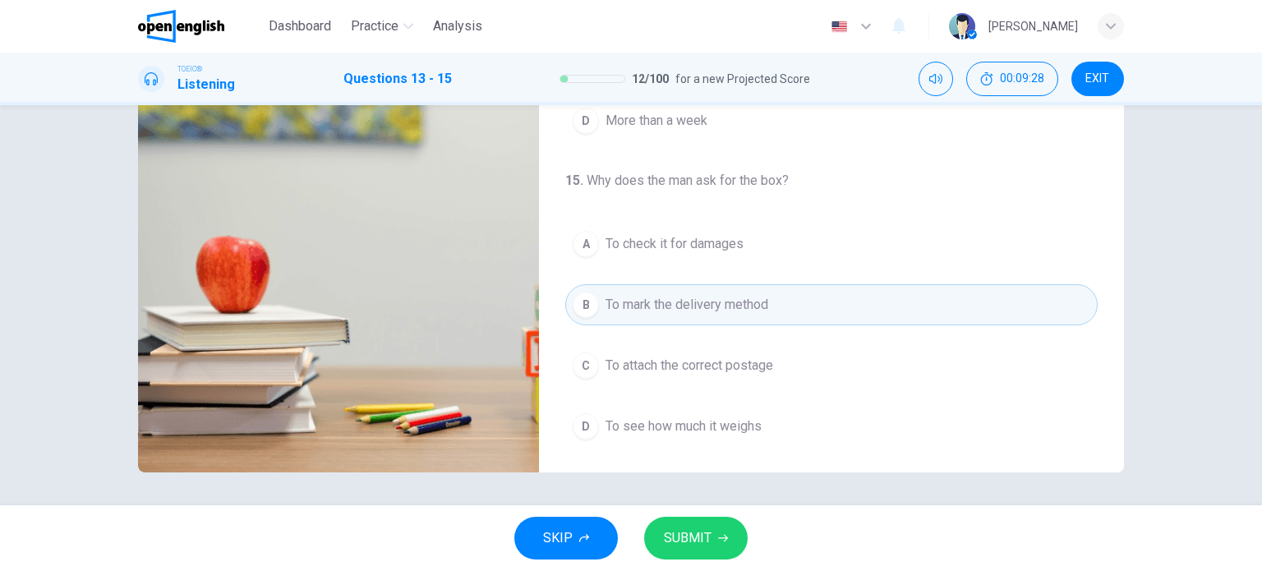
click at [667, 365] on span "To attach the correct postage" at bounding box center [689, 366] width 168 height 20
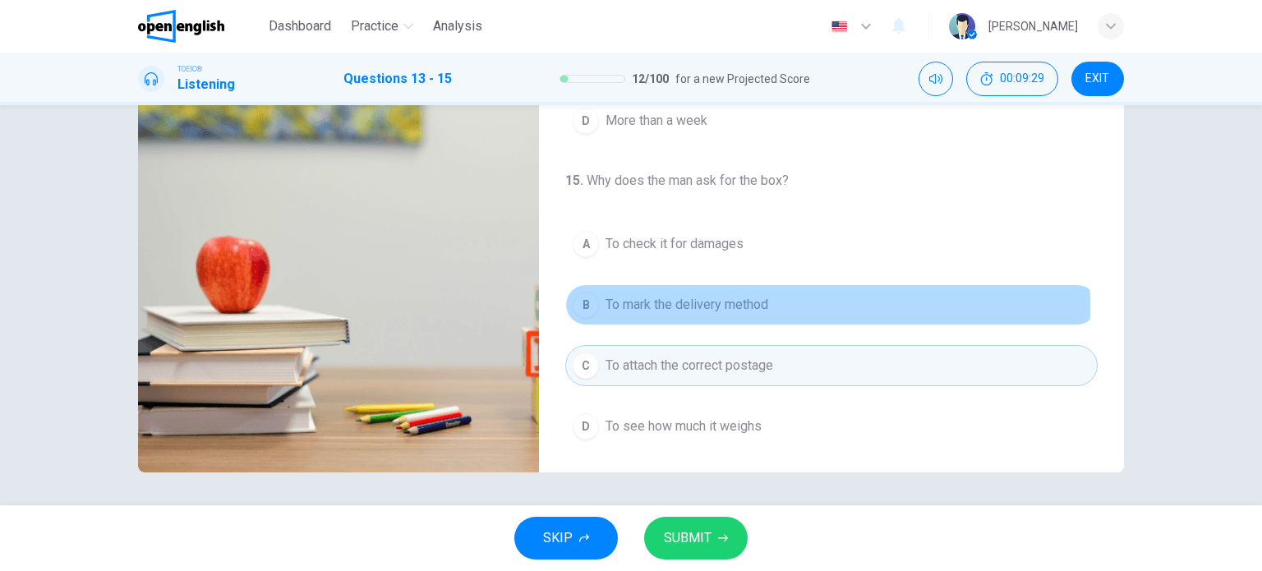
click at [692, 301] on span "To mark the delivery method" at bounding box center [686, 305] width 163 height 20
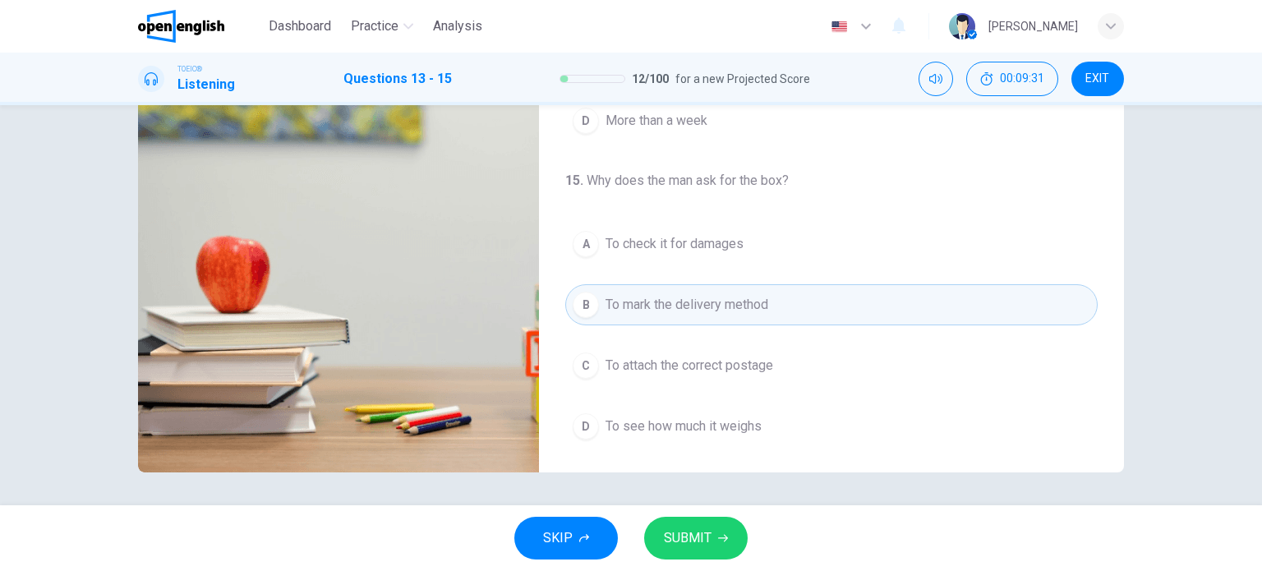
click at [719, 539] on icon "button" at bounding box center [723, 538] width 10 height 10
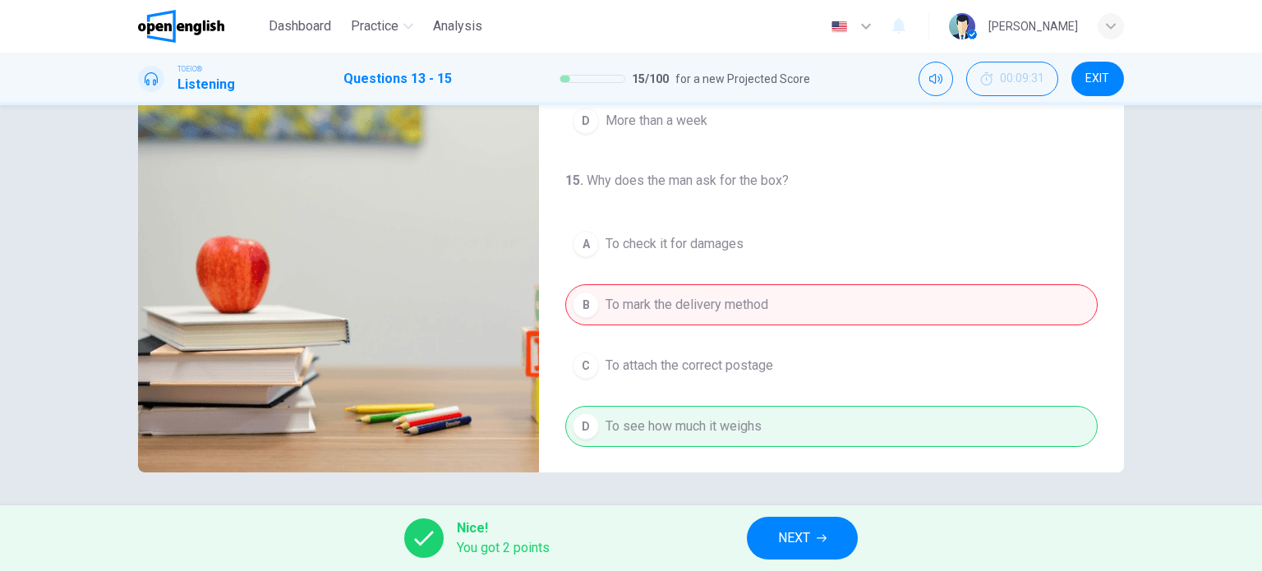
type input "**"
click at [806, 528] on span "NEXT" at bounding box center [794, 537] width 32 height 23
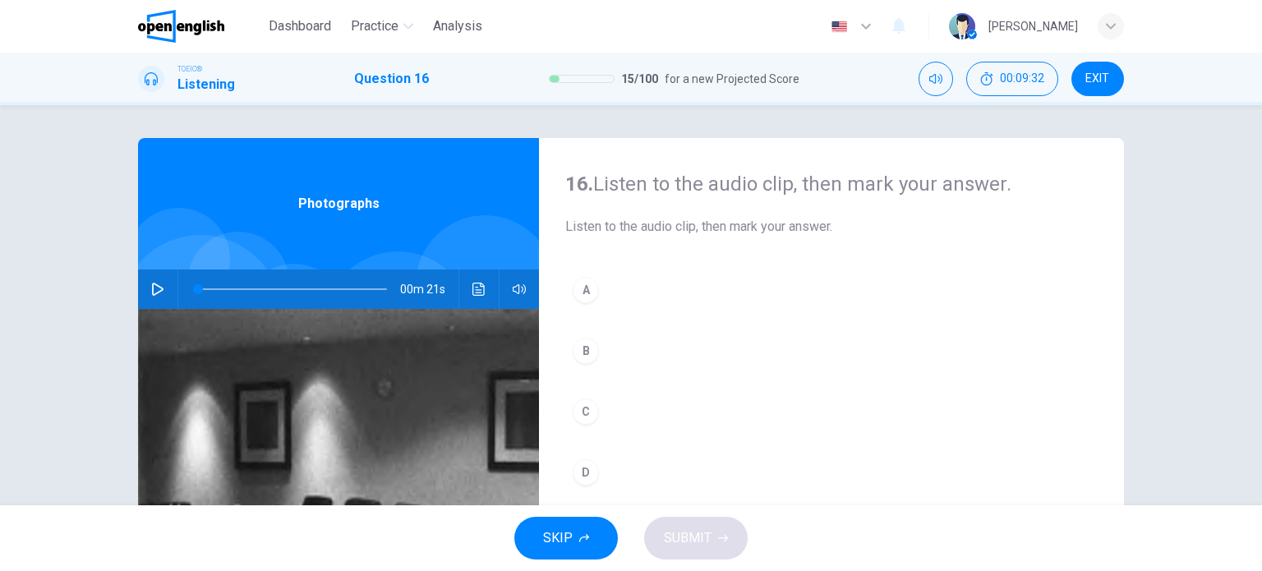
click at [158, 281] on button "button" at bounding box center [158, 288] width 26 height 39
click at [585, 287] on div "A" at bounding box center [585, 290] width 26 height 26
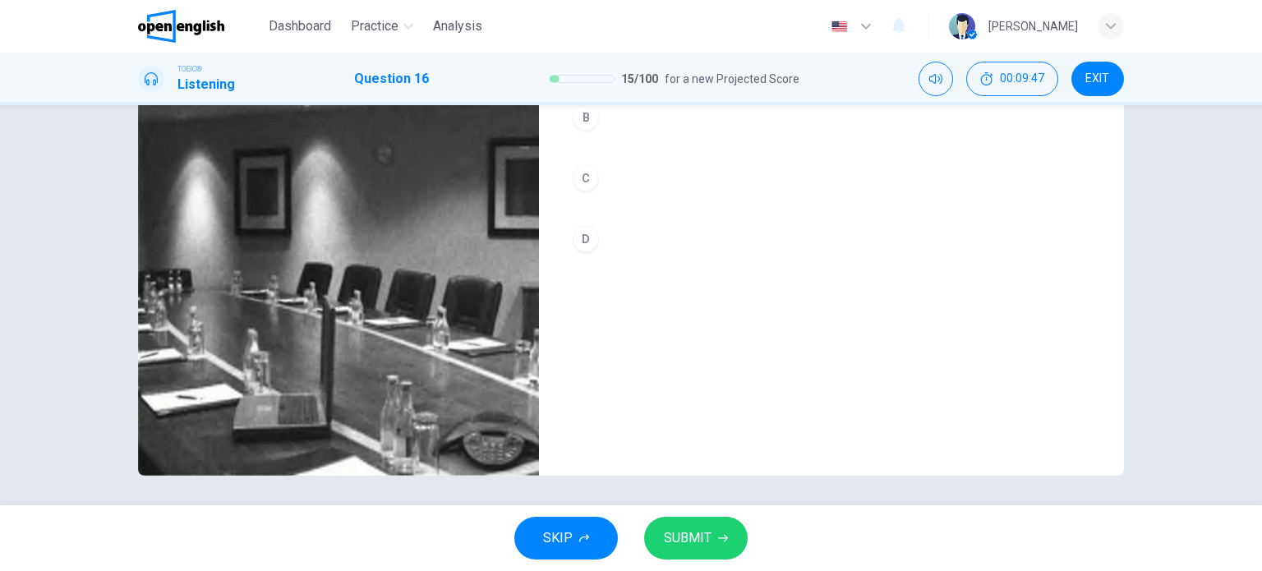
scroll to position [237, 0]
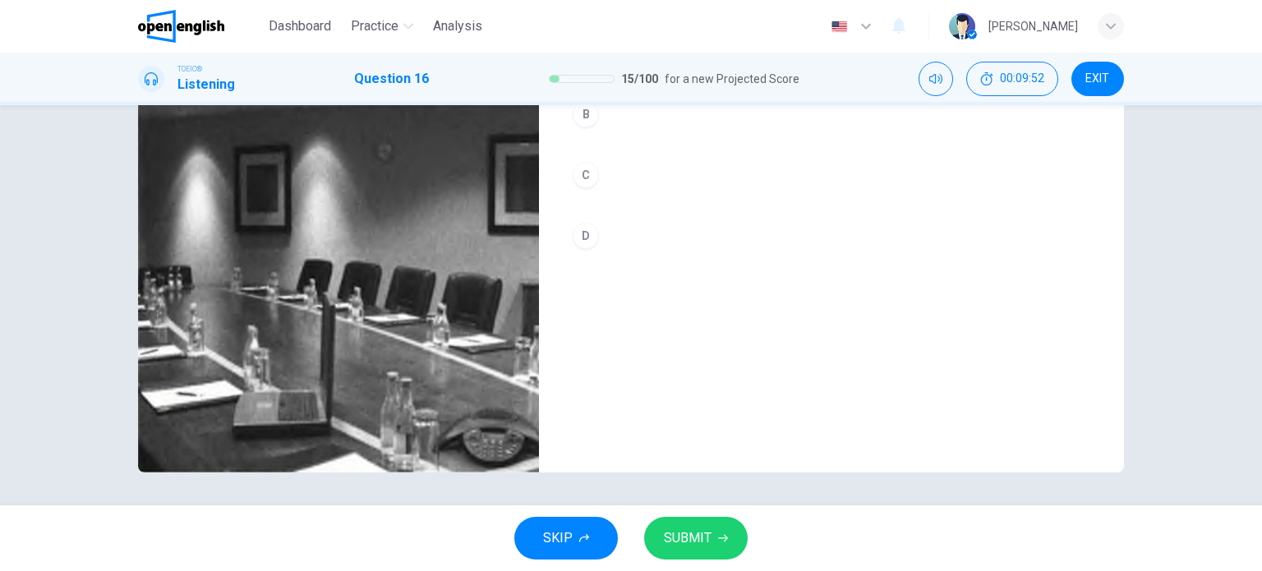
click at [683, 539] on span "SUBMIT" at bounding box center [688, 537] width 48 height 23
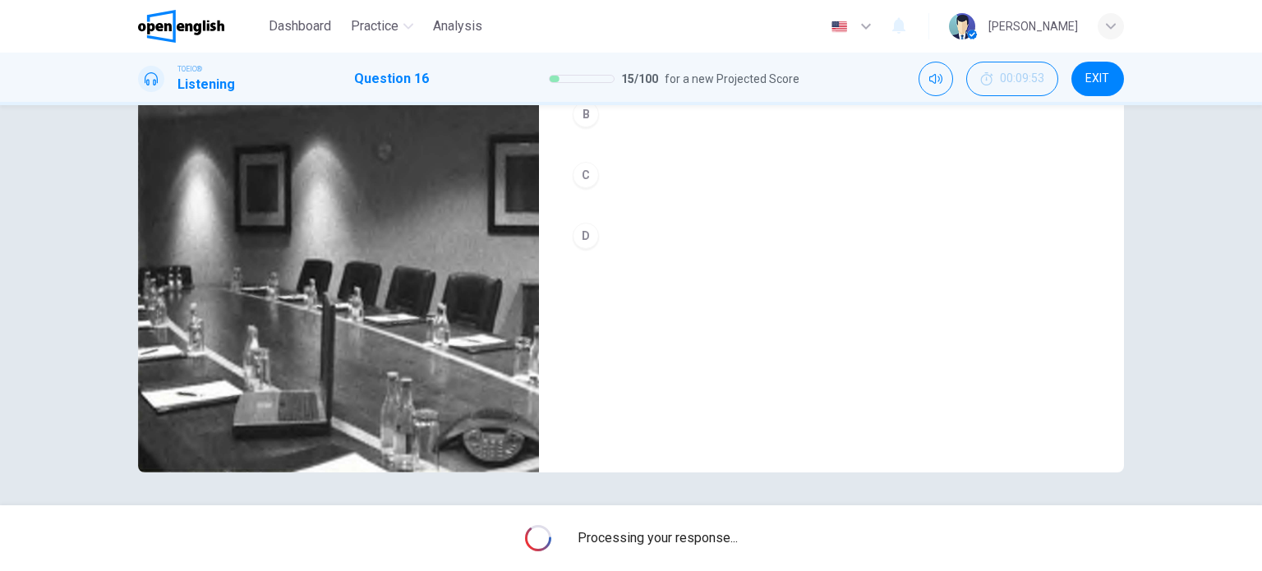
type input "*"
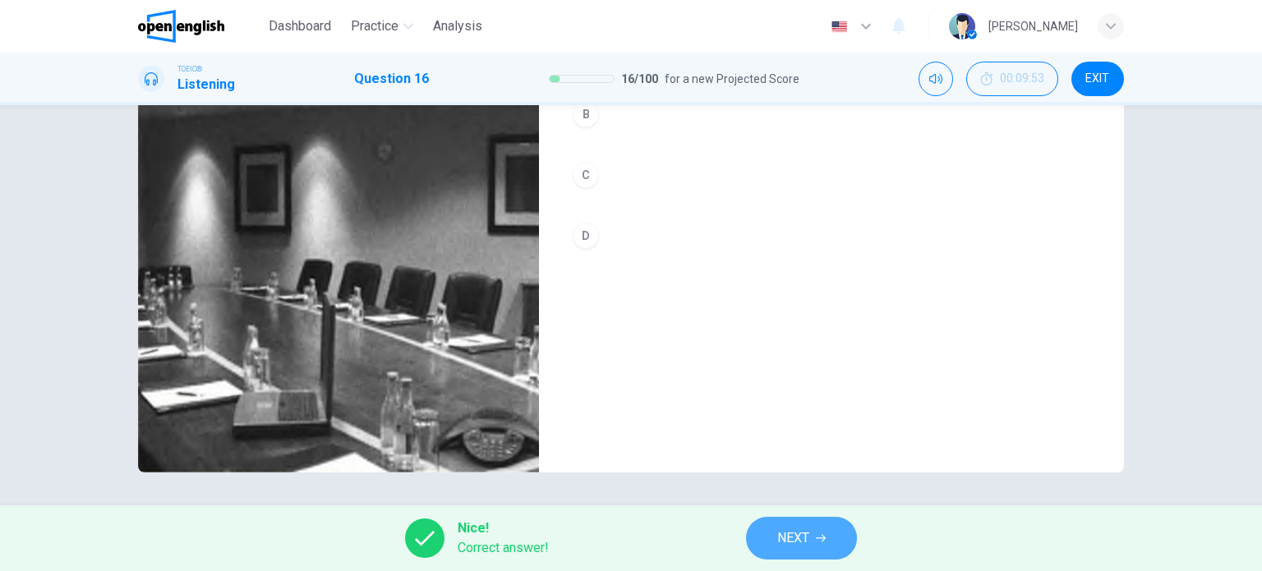
click at [792, 530] on span "NEXT" at bounding box center [793, 537] width 32 height 23
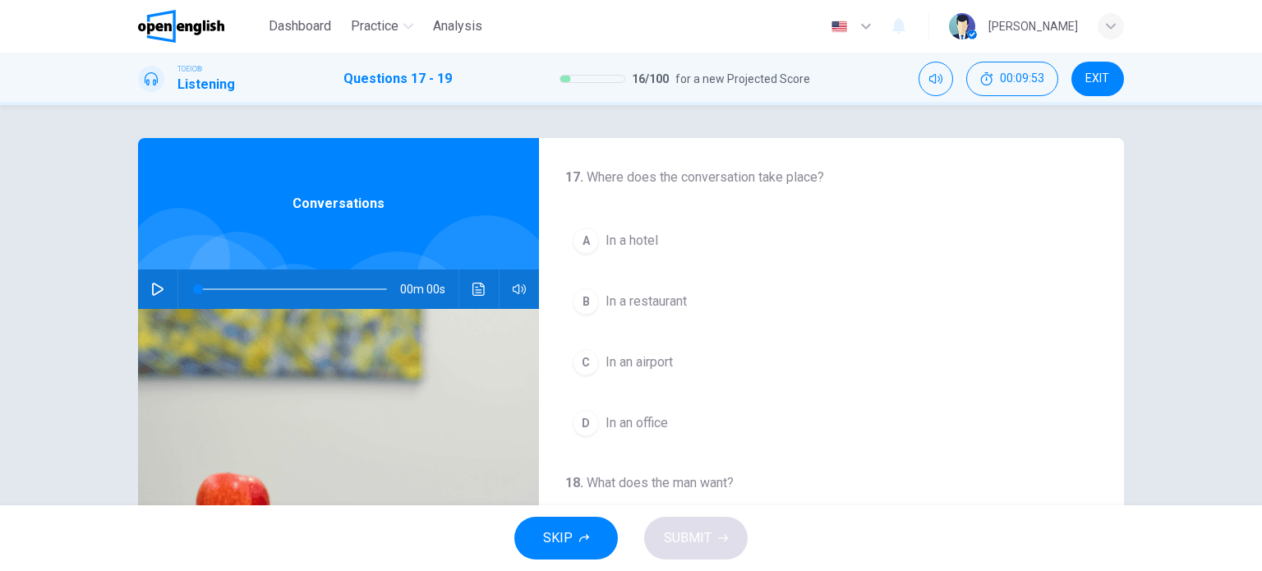
click at [151, 288] on icon "button" at bounding box center [157, 289] width 13 height 13
click at [153, 290] on icon "button" at bounding box center [157, 289] width 9 height 10
click at [210, 287] on span at bounding box center [215, 289] width 10 height 10
drag, startPoint x: 200, startPoint y: 287, endPoint x: 186, endPoint y: 289, distance: 13.2
click at [195, 289] on span at bounding box center [200, 289] width 10 height 10
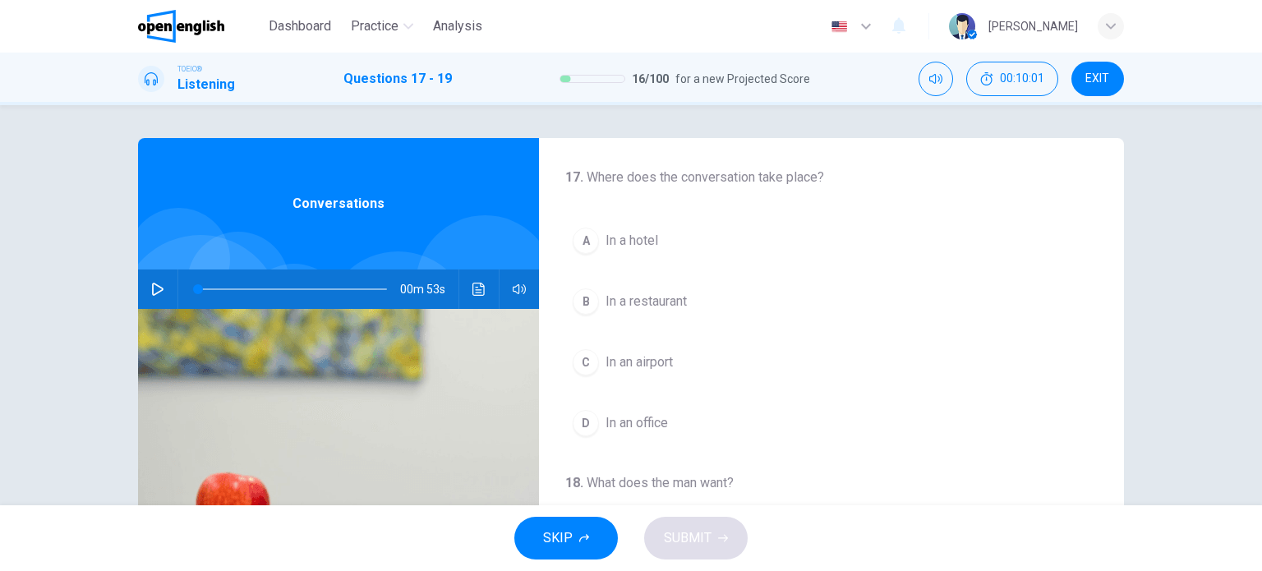
click at [145, 288] on button "button" at bounding box center [158, 288] width 26 height 39
click at [198, 288] on span at bounding box center [292, 289] width 189 height 23
click at [633, 356] on span "In an airport" at bounding box center [638, 362] width 67 height 20
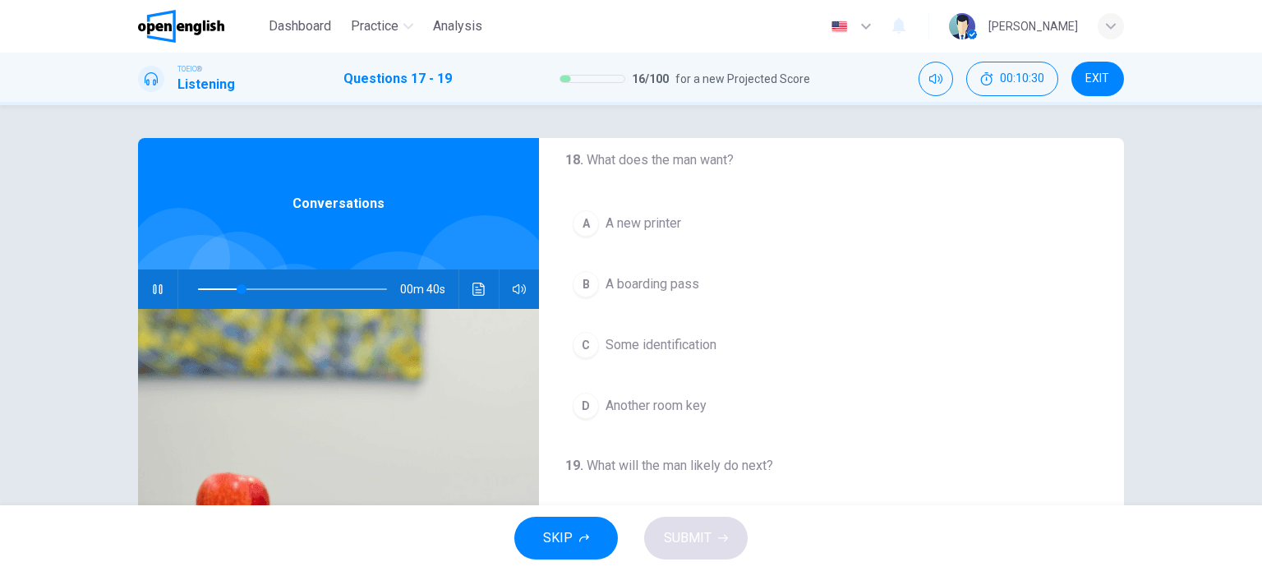
scroll to position [329, 0]
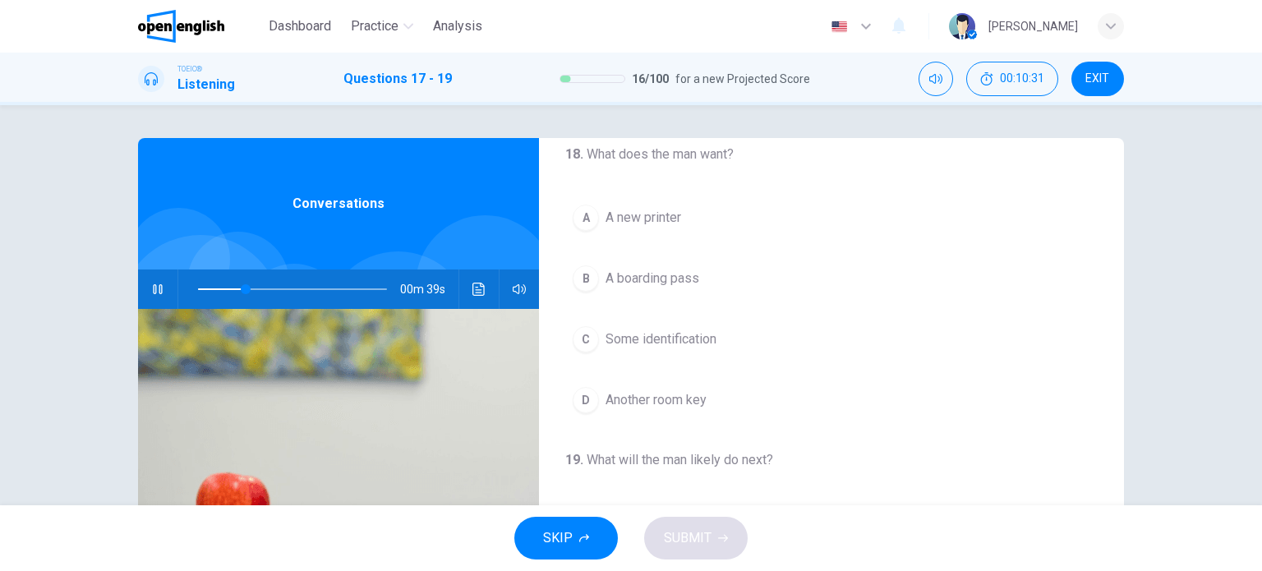
click at [664, 273] on span "A boarding pass" at bounding box center [652, 279] width 94 height 20
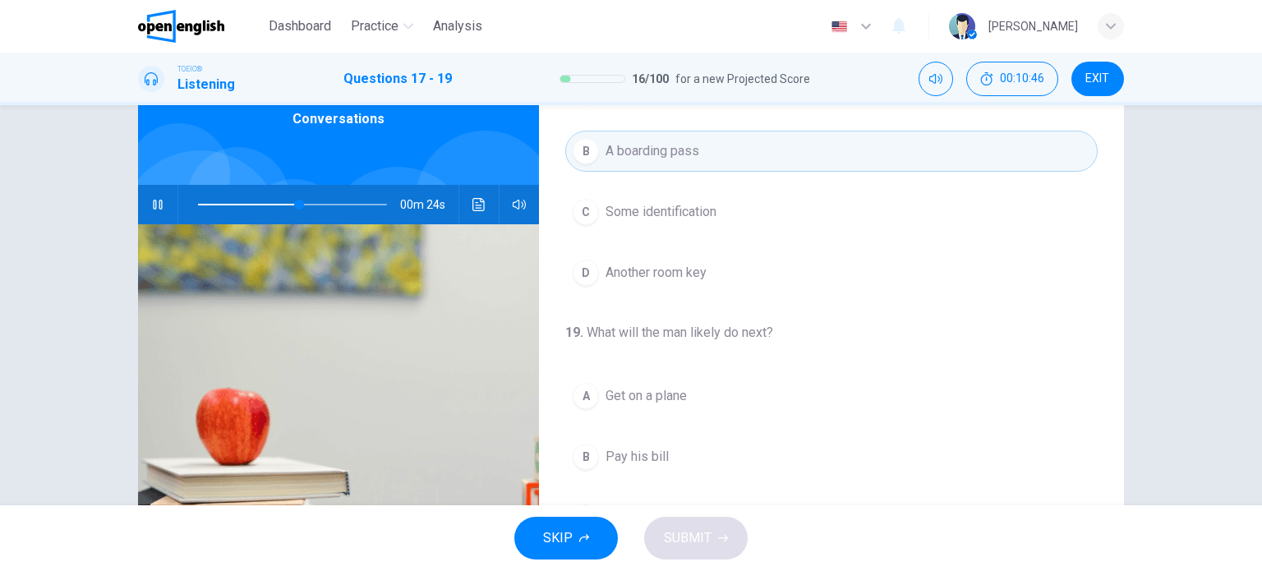
scroll to position [72, 0]
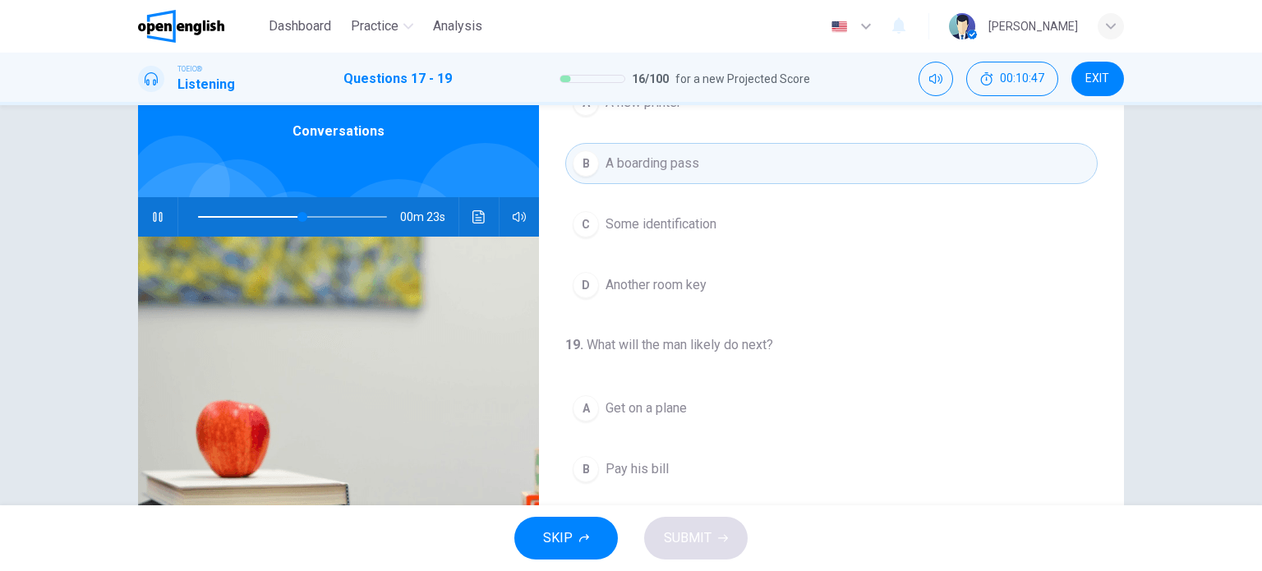
click at [198, 216] on span at bounding box center [250, 217] width 104 height 2
click at [203, 222] on span at bounding box center [208, 217] width 10 height 10
click at [477, 213] on icon "Click to see the audio transcription" at bounding box center [478, 216] width 13 height 13
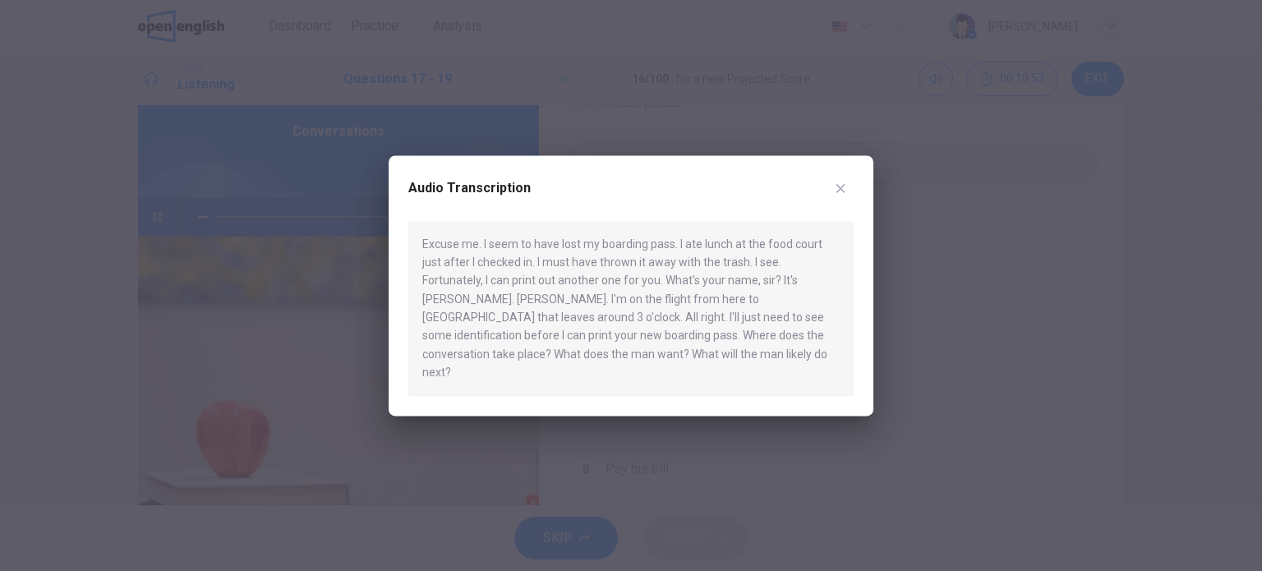
click at [843, 195] on icon "button" at bounding box center [840, 188] width 13 height 13
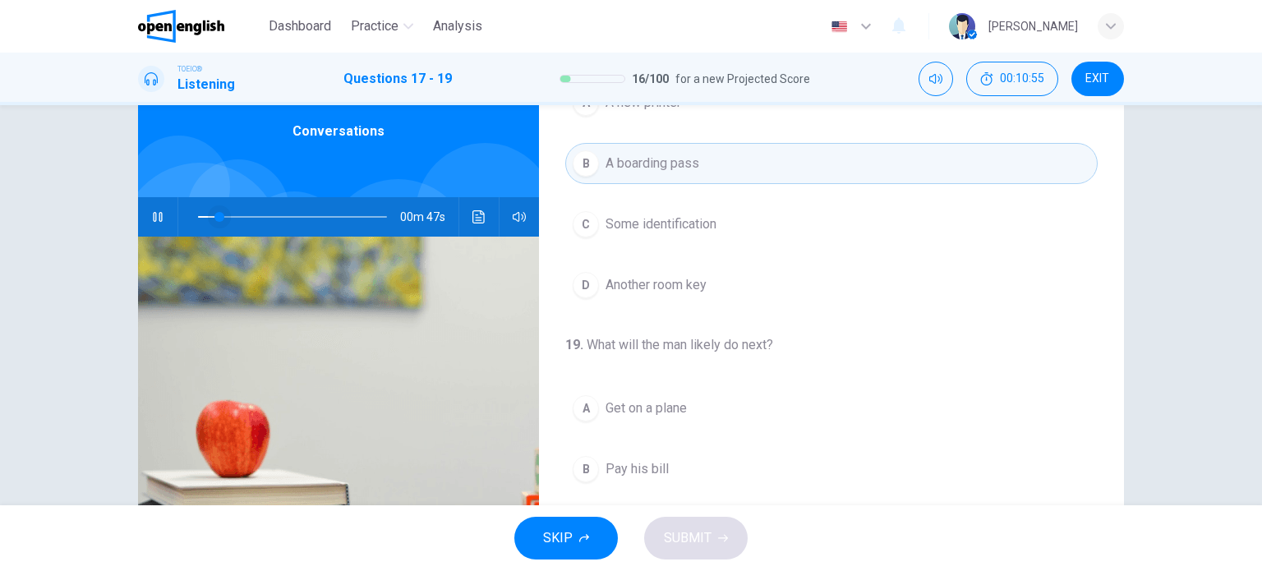
click at [198, 216] on span at bounding box center [292, 216] width 189 height 23
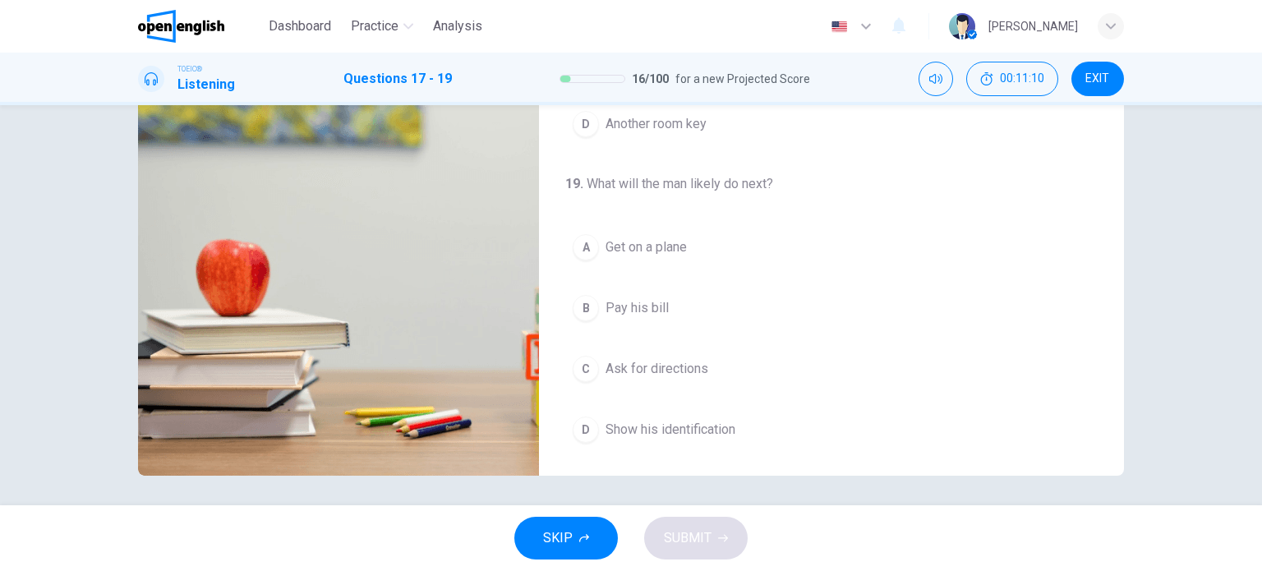
scroll to position [237, 0]
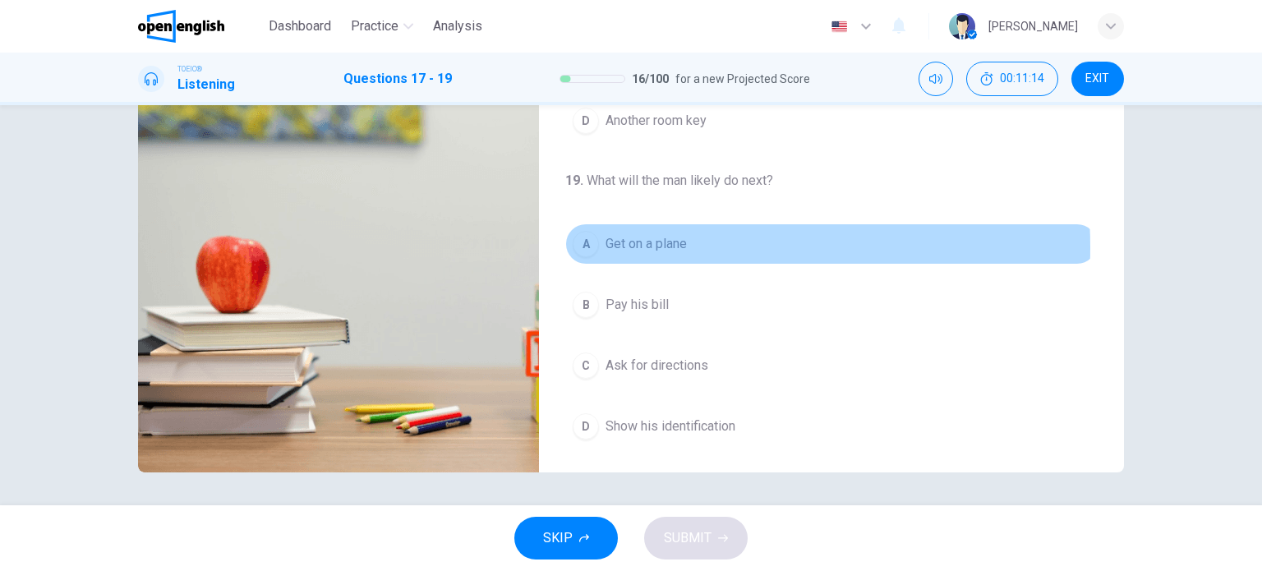
click at [620, 245] on span "Get on a plane" at bounding box center [645, 244] width 81 height 20
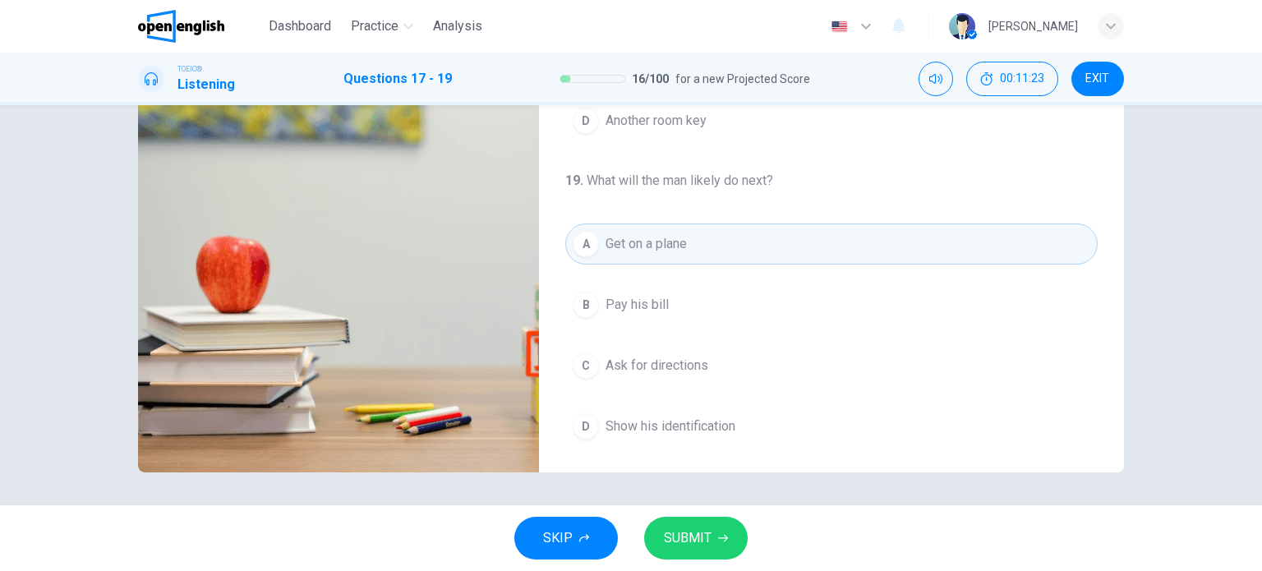
click at [696, 426] on span "Show his identification" at bounding box center [670, 426] width 130 height 20
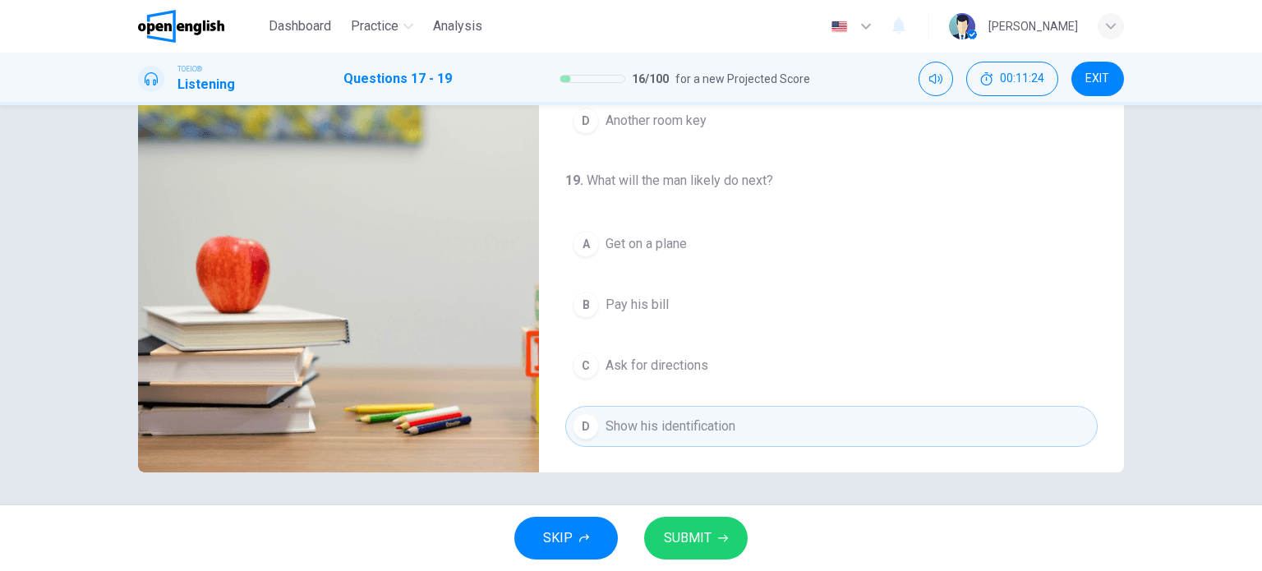
click at [683, 540] on span "SUBMIT" at bounding box center [688, 537] width 48 height 23
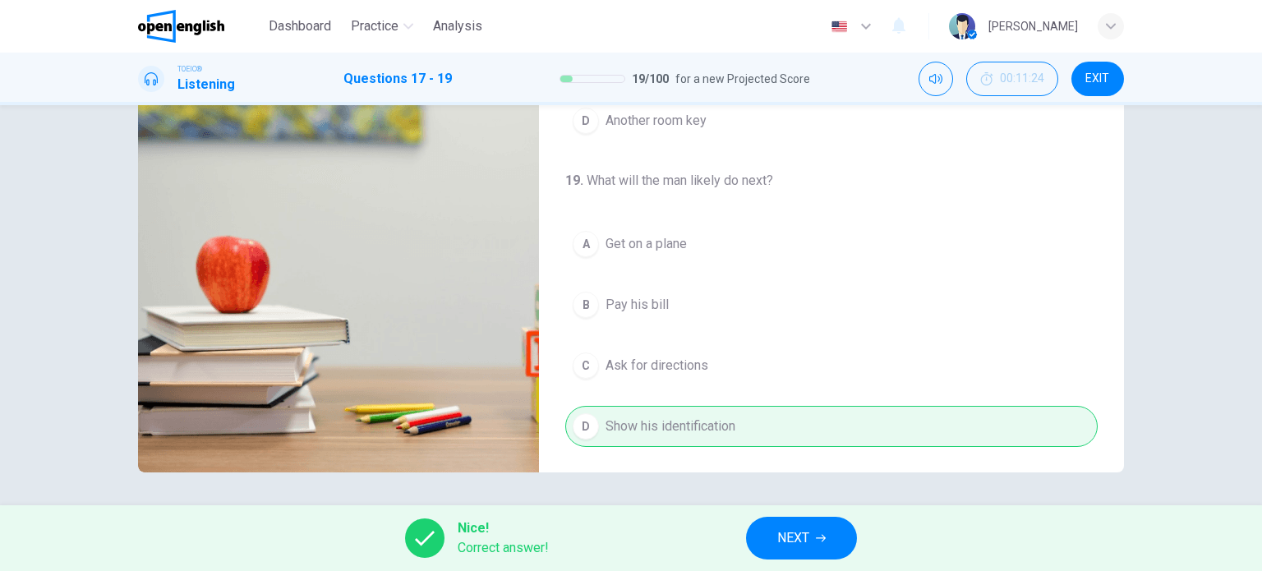
type input "**"
click at [802, 531] on span "NEXT" at bounding box center [793, 537] width 32 height 23
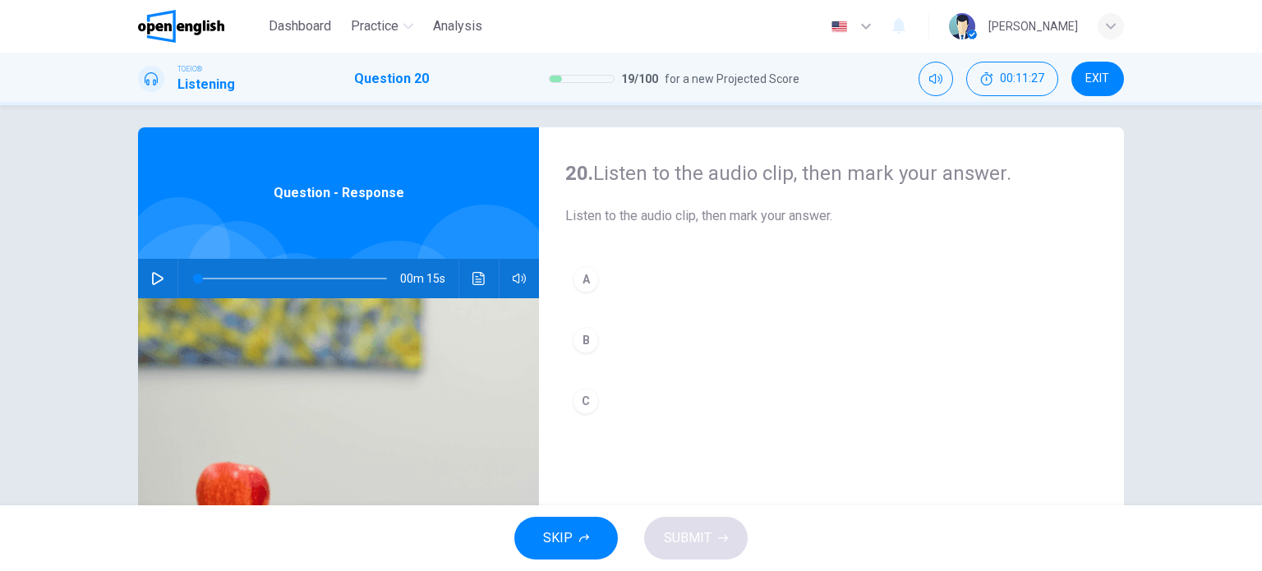
scroll to position [0, 0]
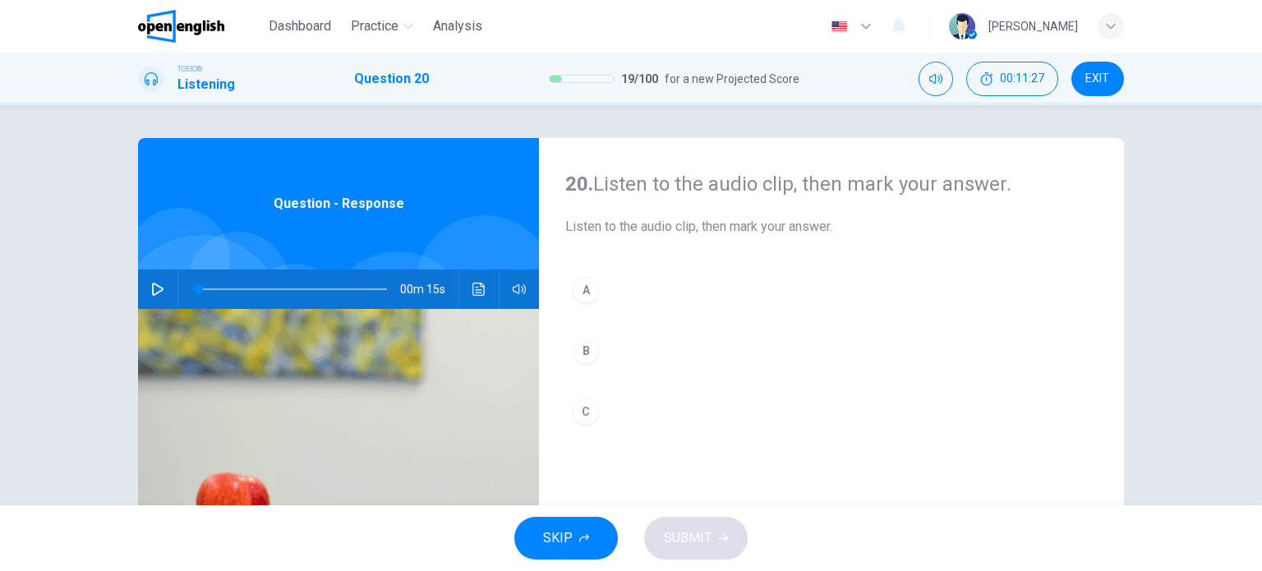
click at [163, 276] on div "00m 15s" at bounding box center [338, 288] width 401 height 39
click at [158, 281] on button "button" at bounding box center [158, 288] width 26 height 39
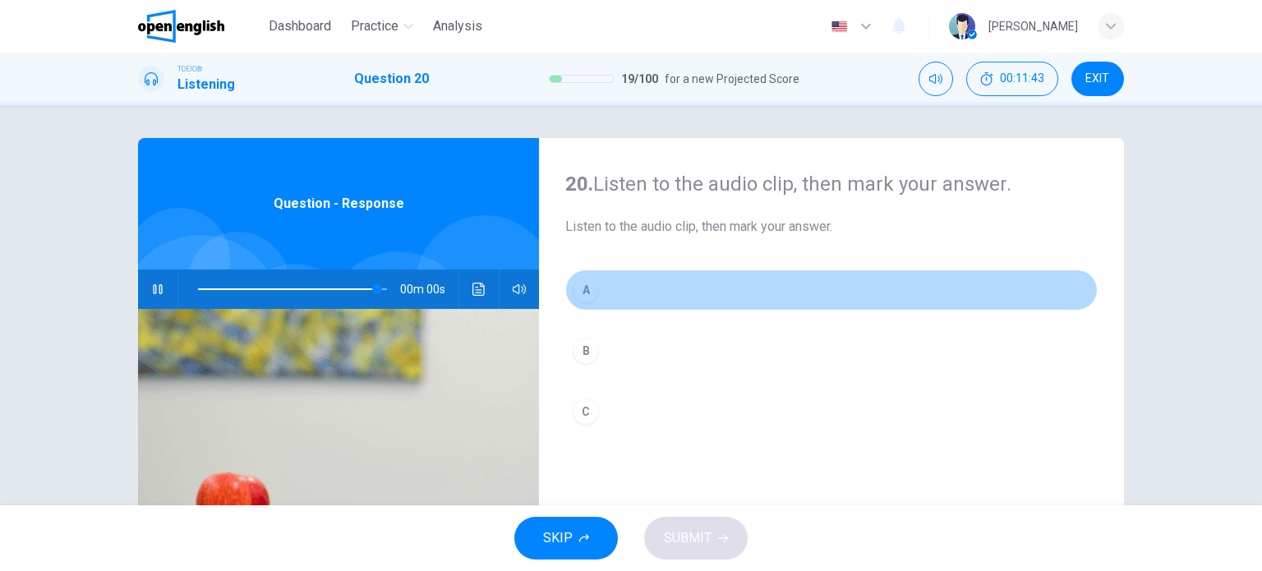
click at [581, 291] on div "A" at bounding box center [585, 290] width 26 height 26
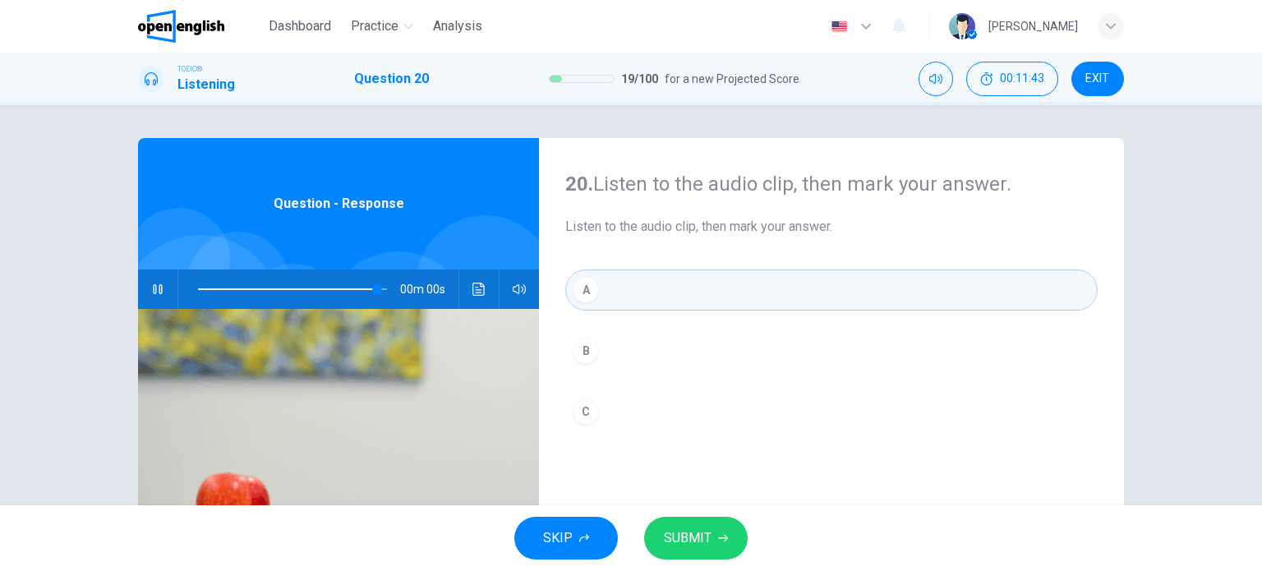
type input "*"
click at [673, 528] on span "SUBMIT" at bounding box center [688, 537] width 48 height 23
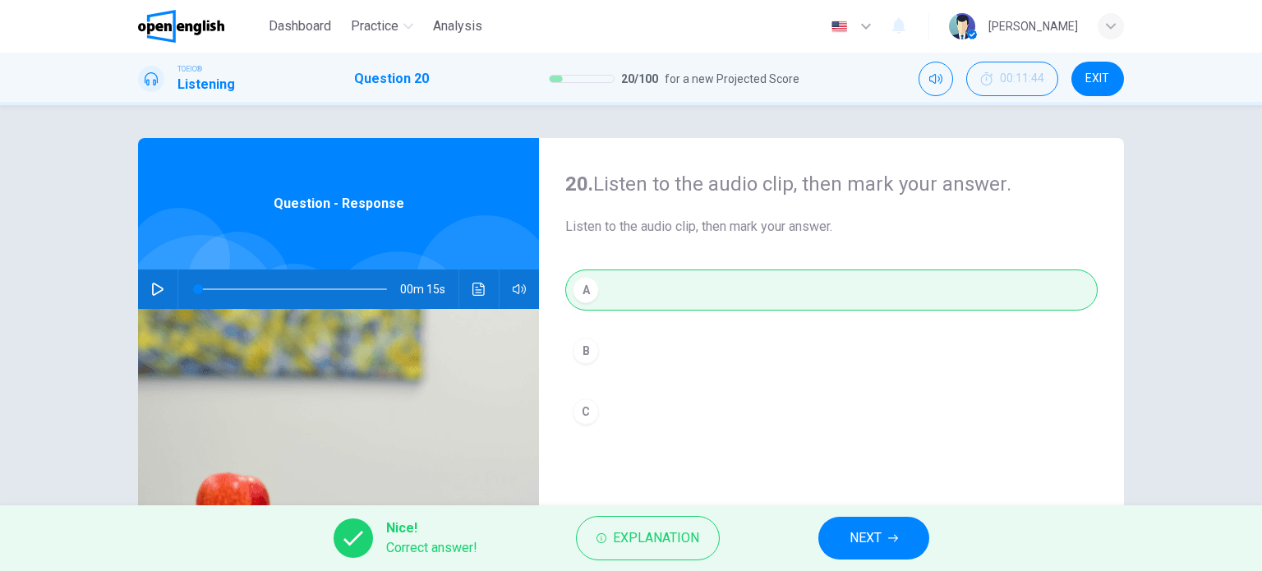
click at [879, 538] on span "NEXT" at bounding box center [865, 537] width 32 height 23
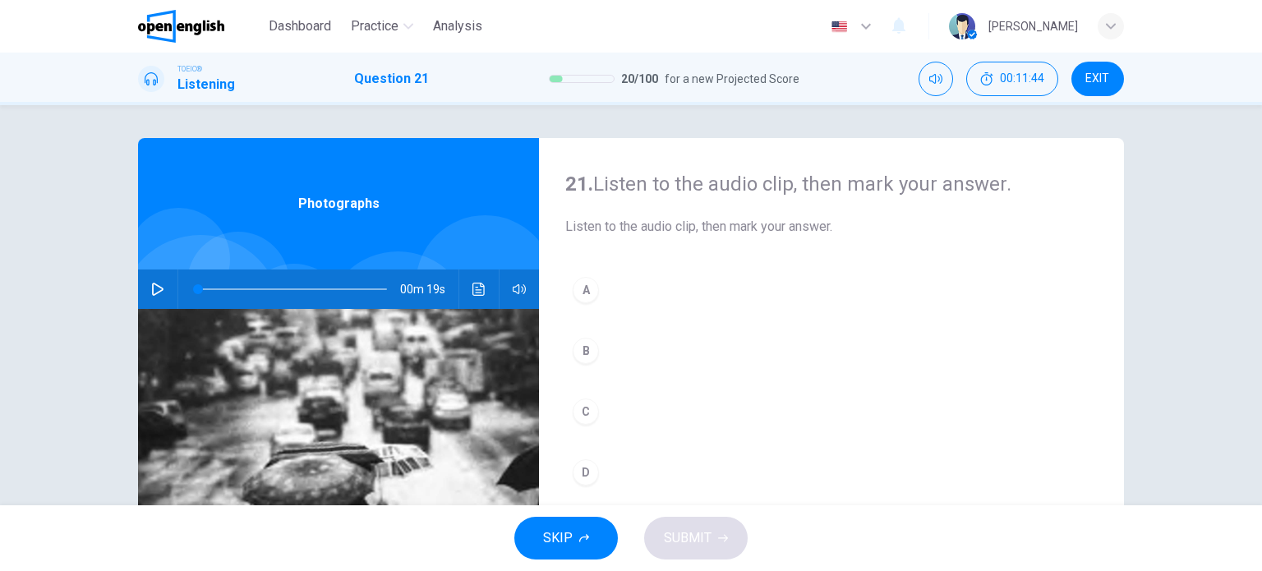
click at [161, 288] on button "button" at bounding box center [158, 288] width 26 height 39
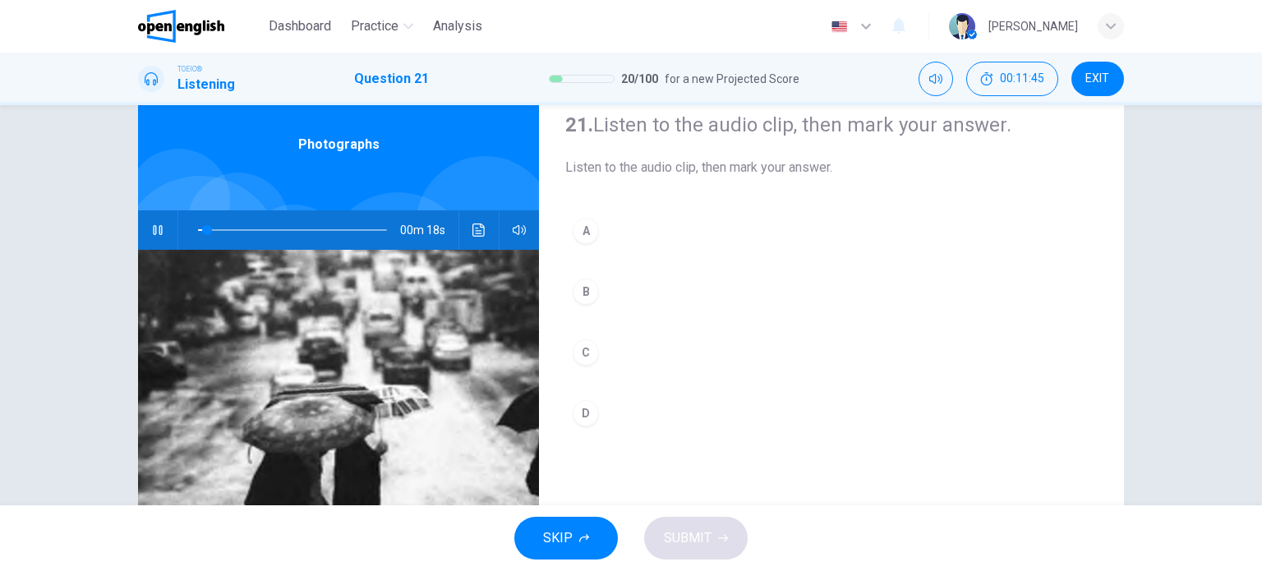
scroll to position [164, 0]
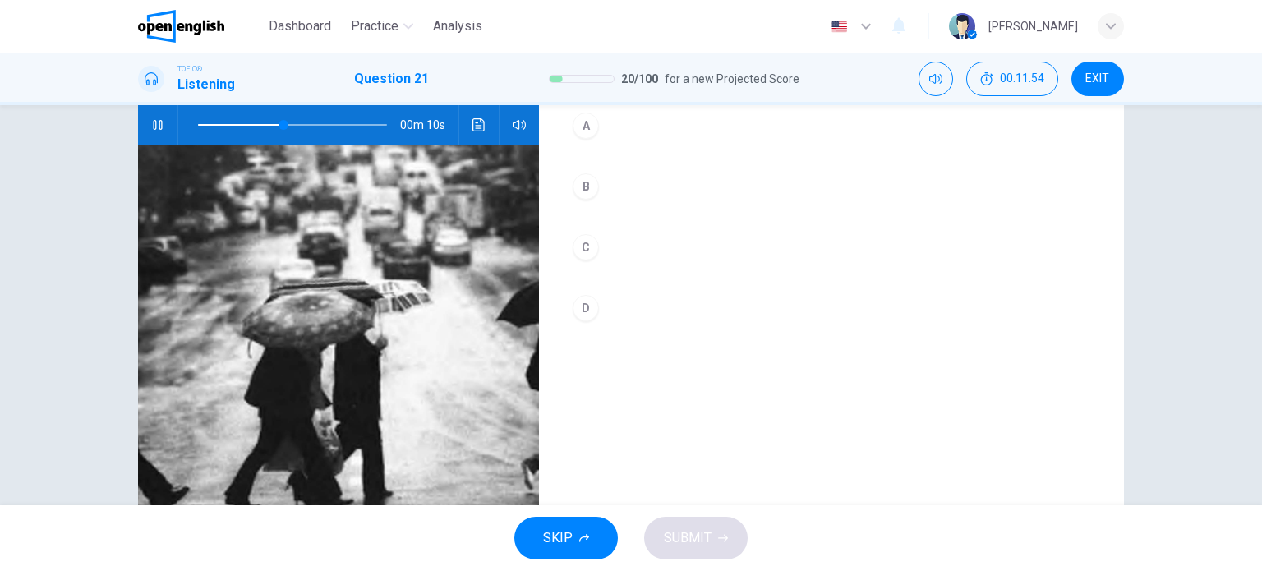
click at [590, 196] on button "B" at bounding box center [831, 186] width 532 height 41
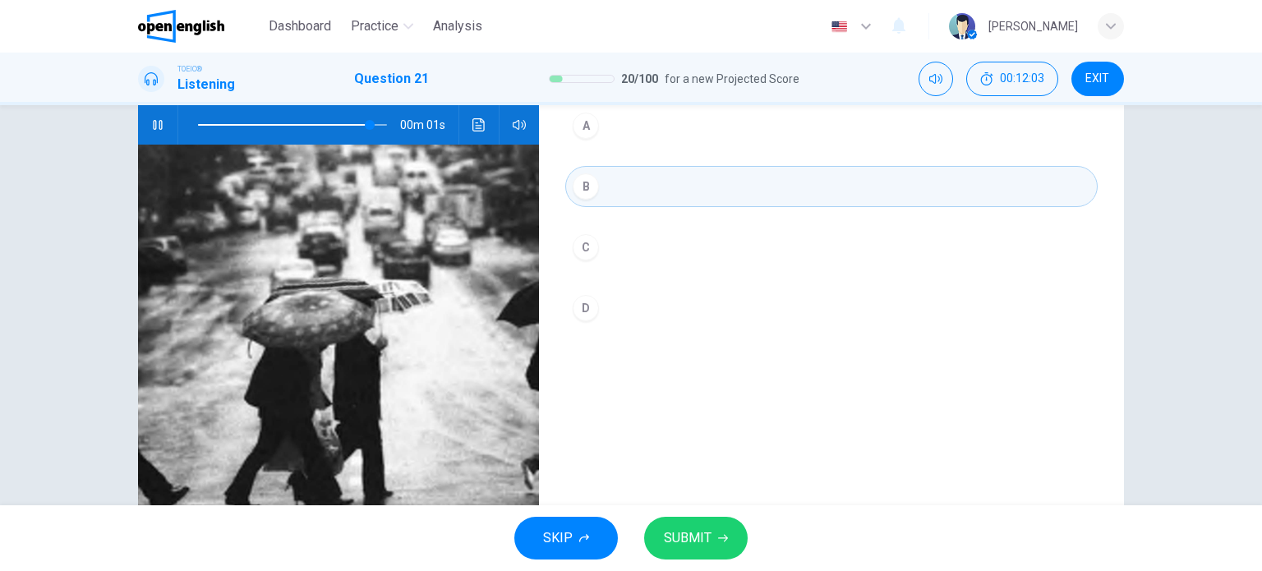
click at [269, 122] on span at bounding box center [292, 124] width 189 height 23
click at [699, 523] on button "SUBMIT" at bounding box center [695, 538] width 103 height 43
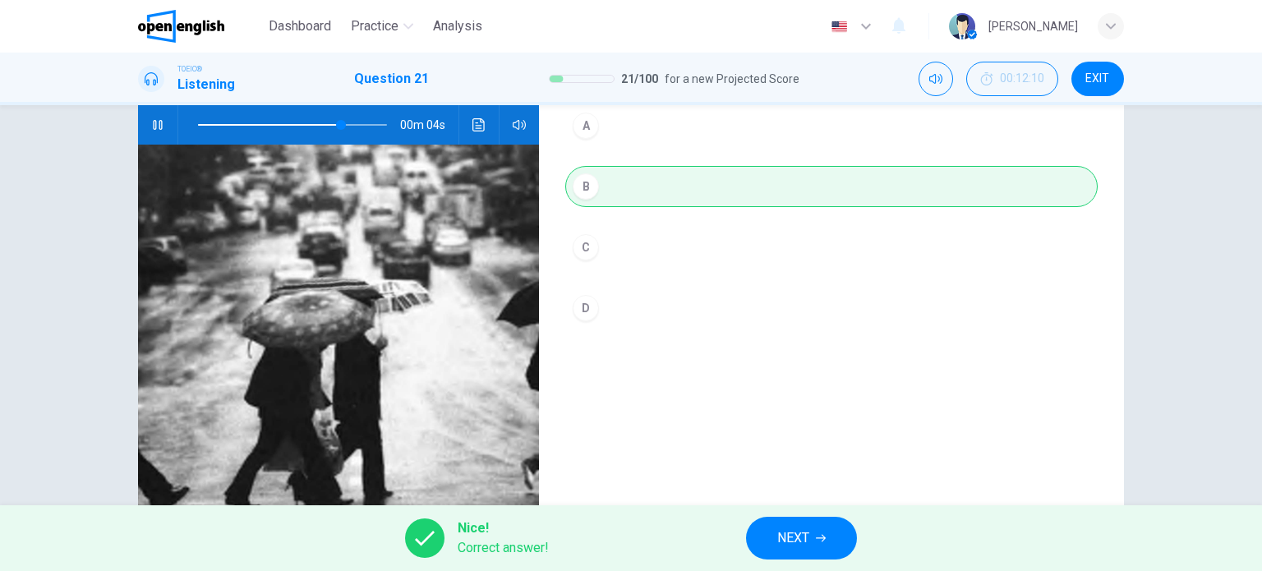
type input "**"
click at [802, 528] on span "NEXT" at bounding box center [793, 537] width 32 height 23
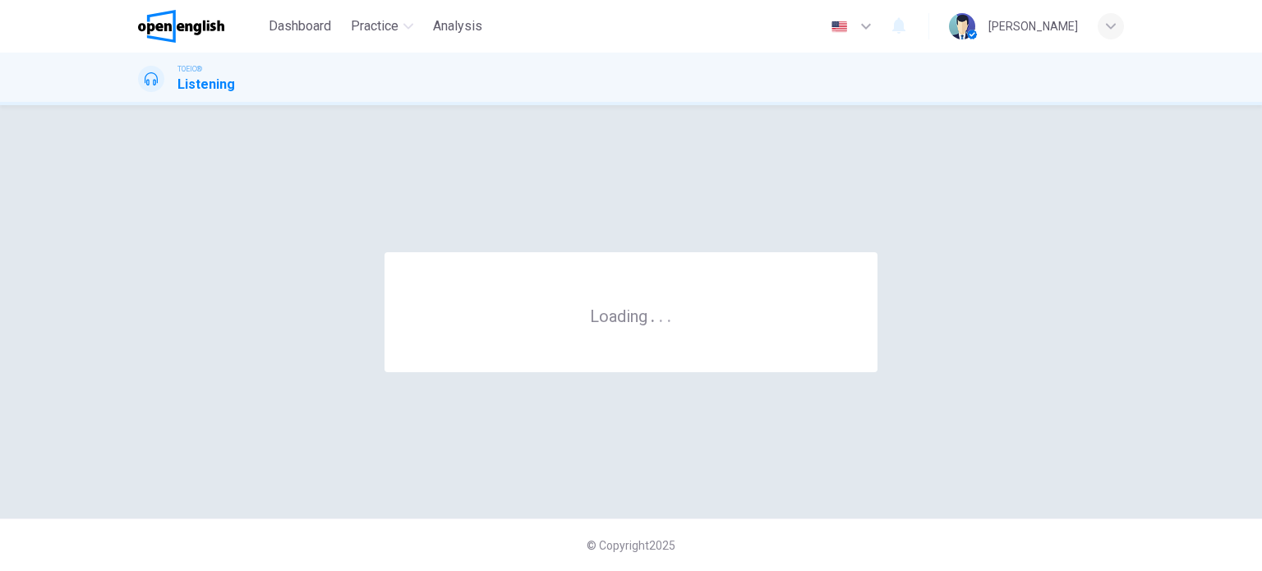
scroll to position [0, 0]
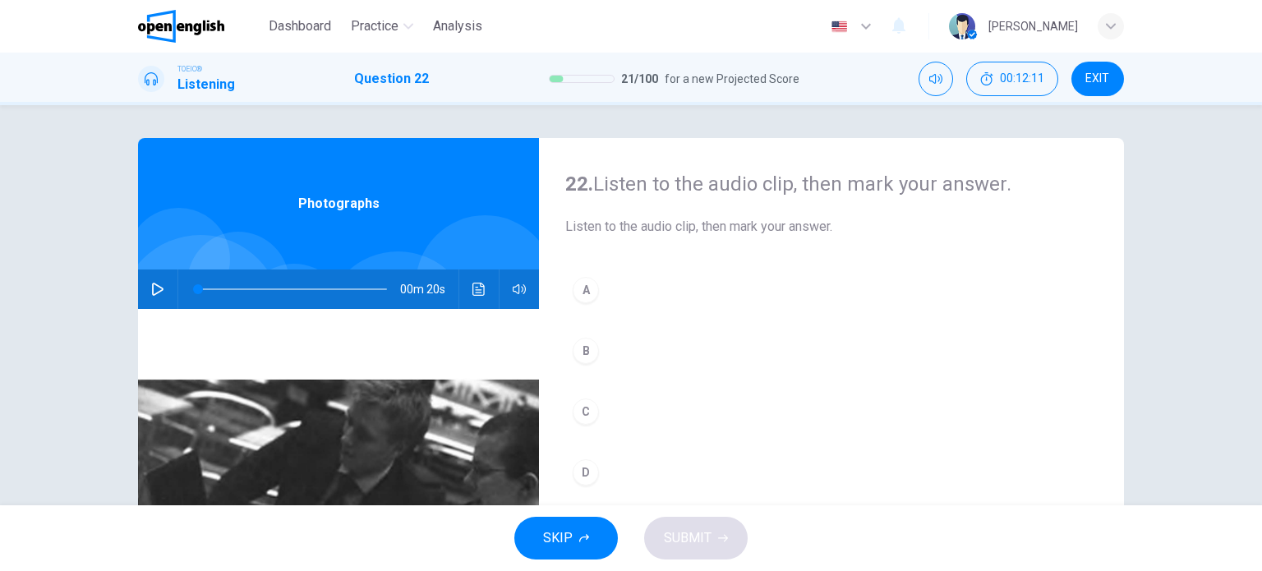
click at [156, 283] on icon "button" at bounding box center [157, 289] width 13 height 13
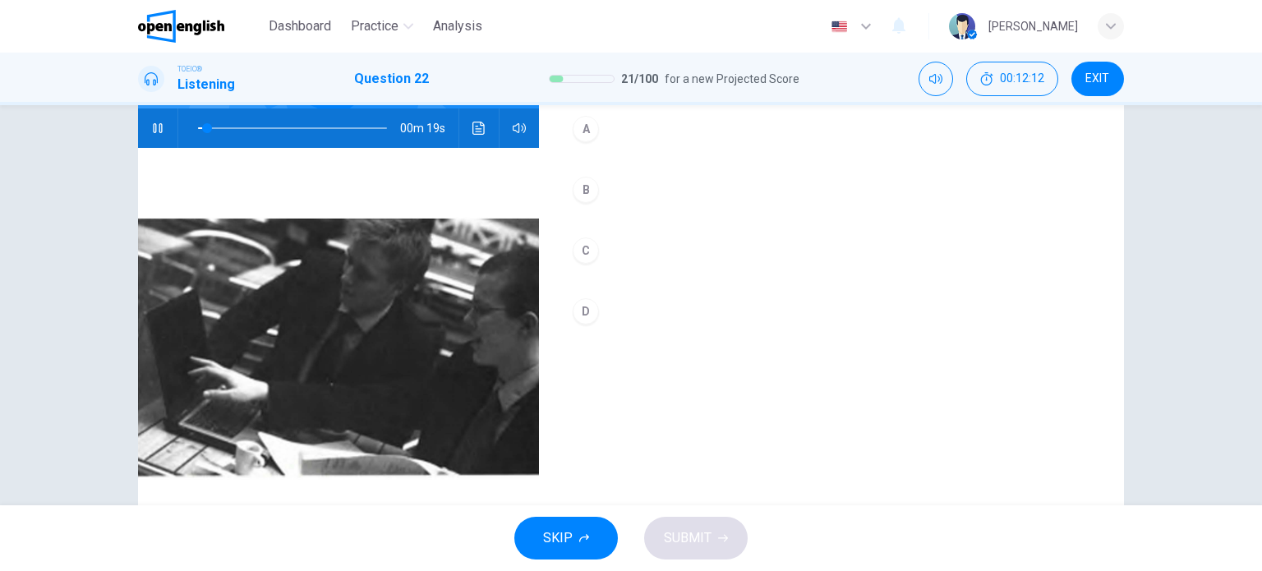
scroll to position [154, 0]
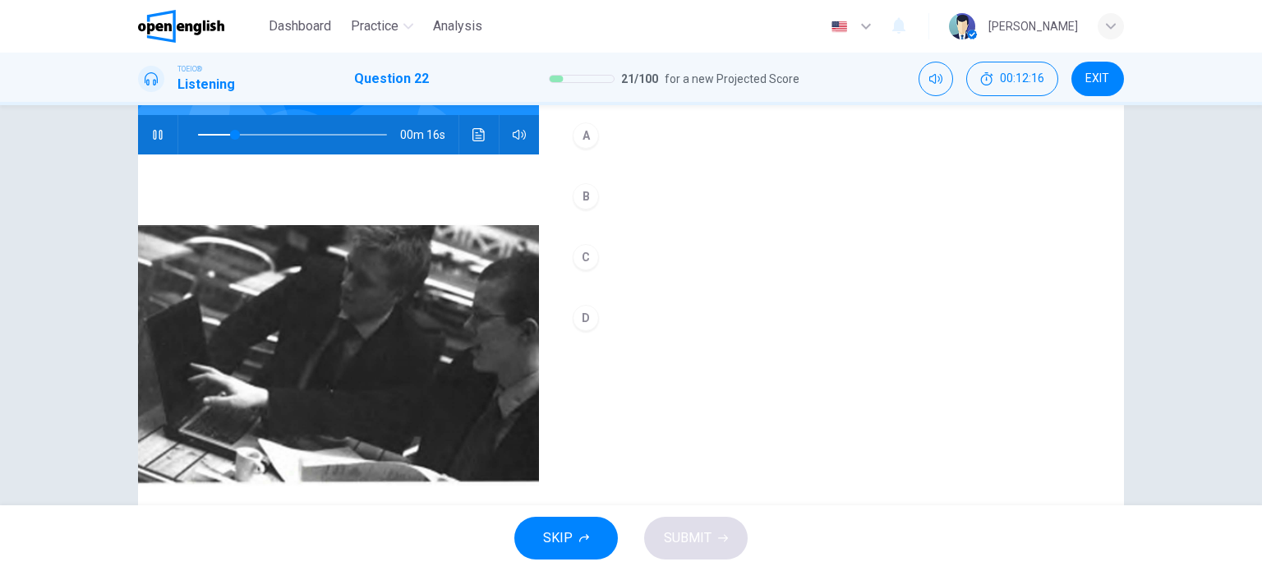
click at [579, 138] on div "A" at bounding box center [585, 135] width 26 height 26
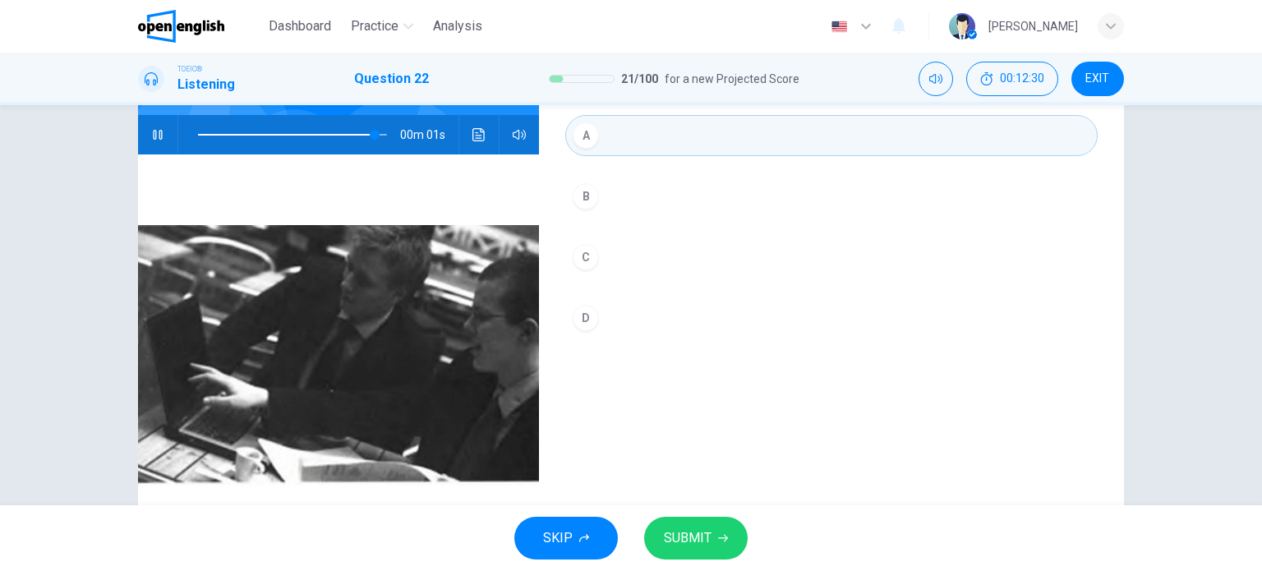
click at [687, 512] on div "SKIP SUBMIT" at bounding box center [631, 538] width 1262 height 66
click at [696, 524] on button "SUBMIT" at bounding box center [695, 538] width 103 height 43
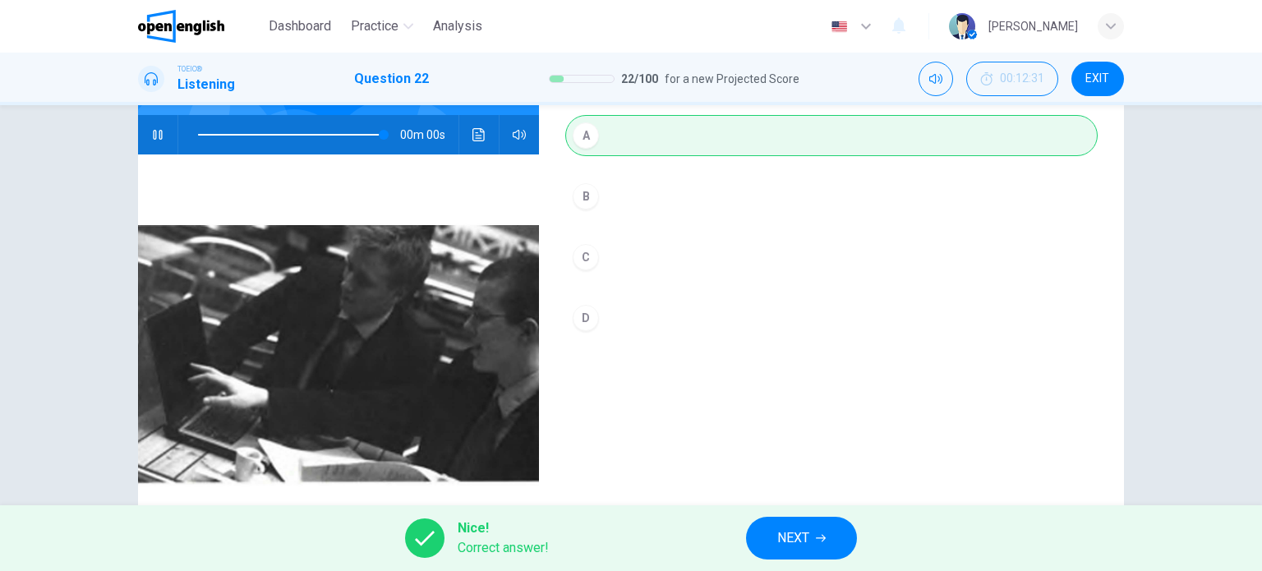
type input "*"
click at [795, 535] on span "NEXT" at bounding box center [793, 537] width 32 height 23
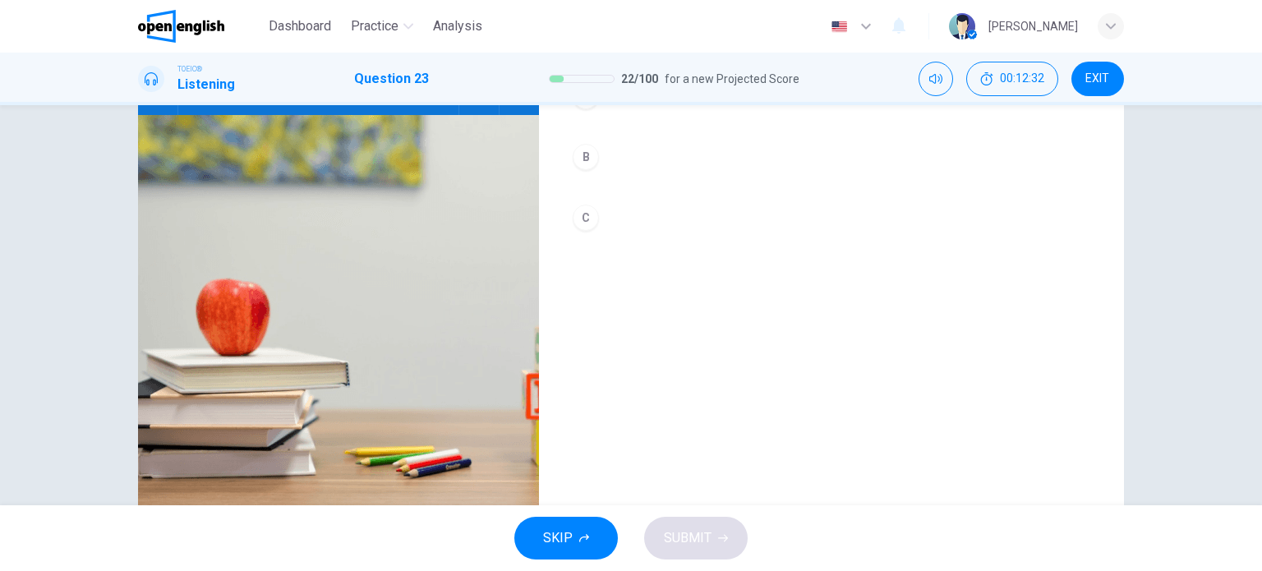
scroll to position [72, 0]
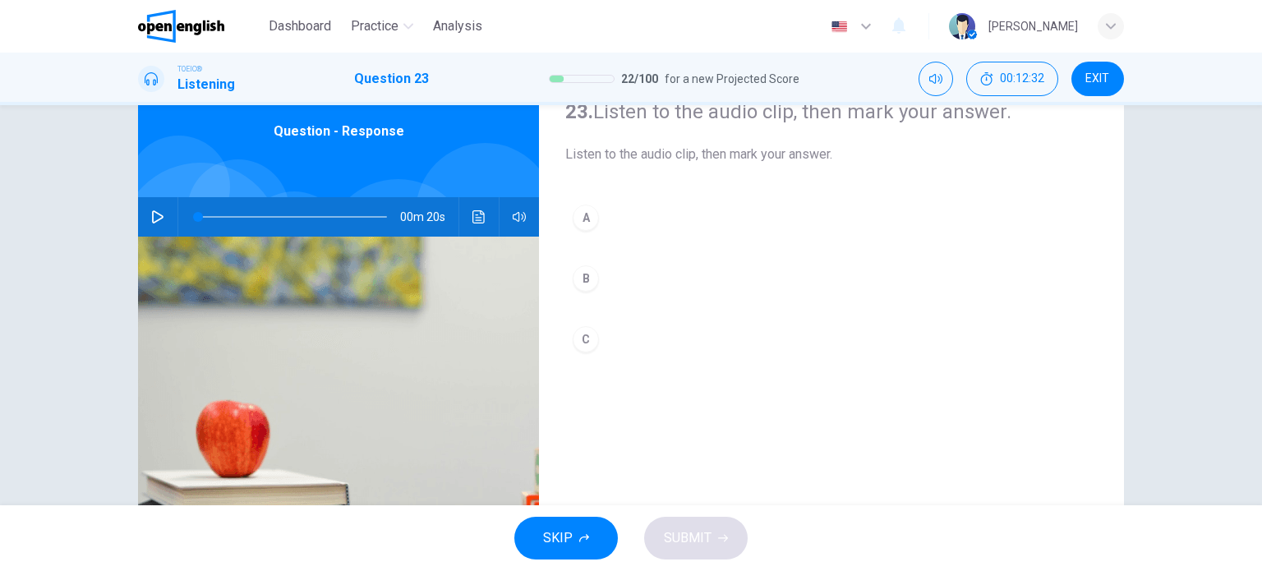
click at [162, 230] on button "button" at bounding box center [158, 216] width 26 height 39
click at [163, 214] on button "button" at bounding box center [158, 216] width 26 height 39
click at [145, 214] on button "button" at bounding box center [158, 216] width 26 height 39
click at [581, 278] on div "B" at bounding box center [585, 278] width 26 height 26
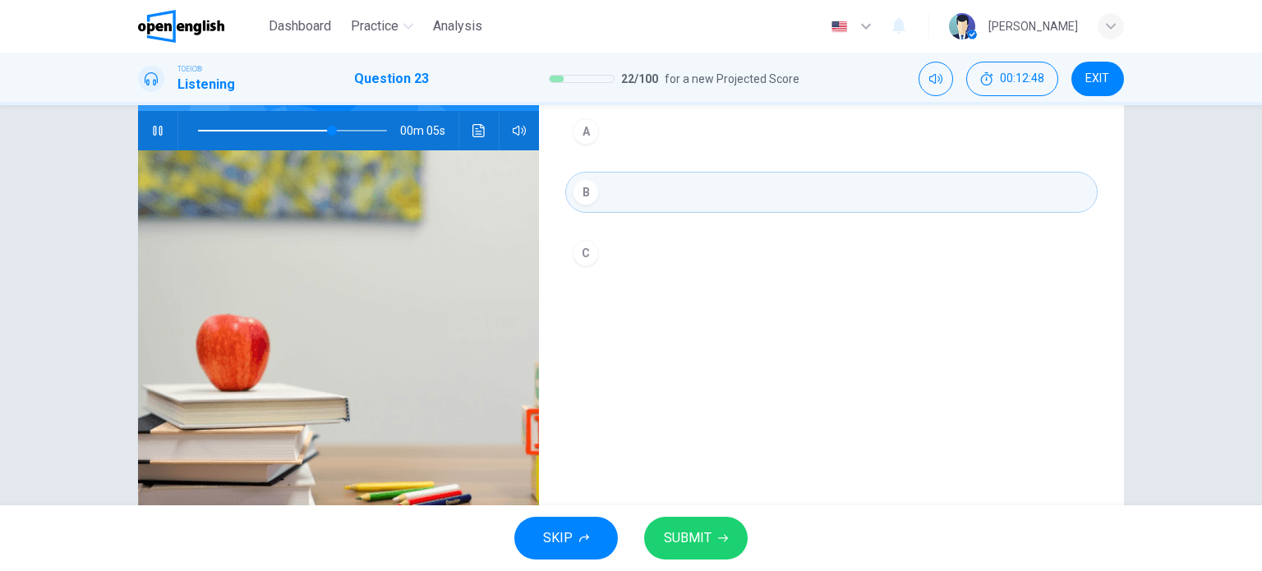
scroll to position [154, 0]
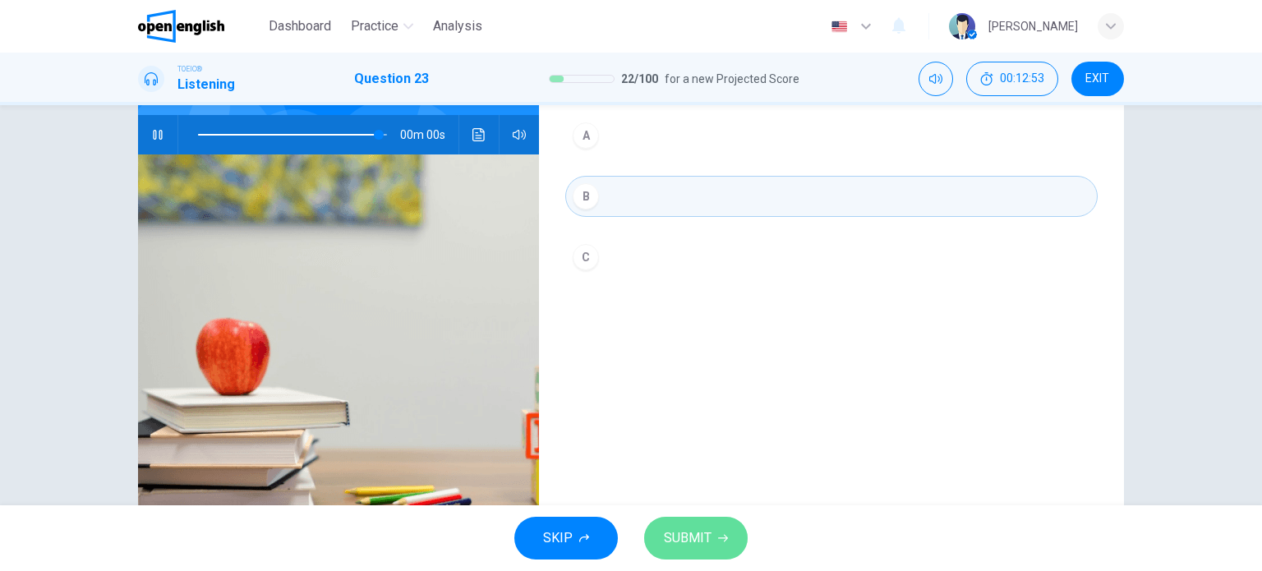
click at [678, 532] on span "SUBMIT" at bounding box center [688, 537] width 48 height 23
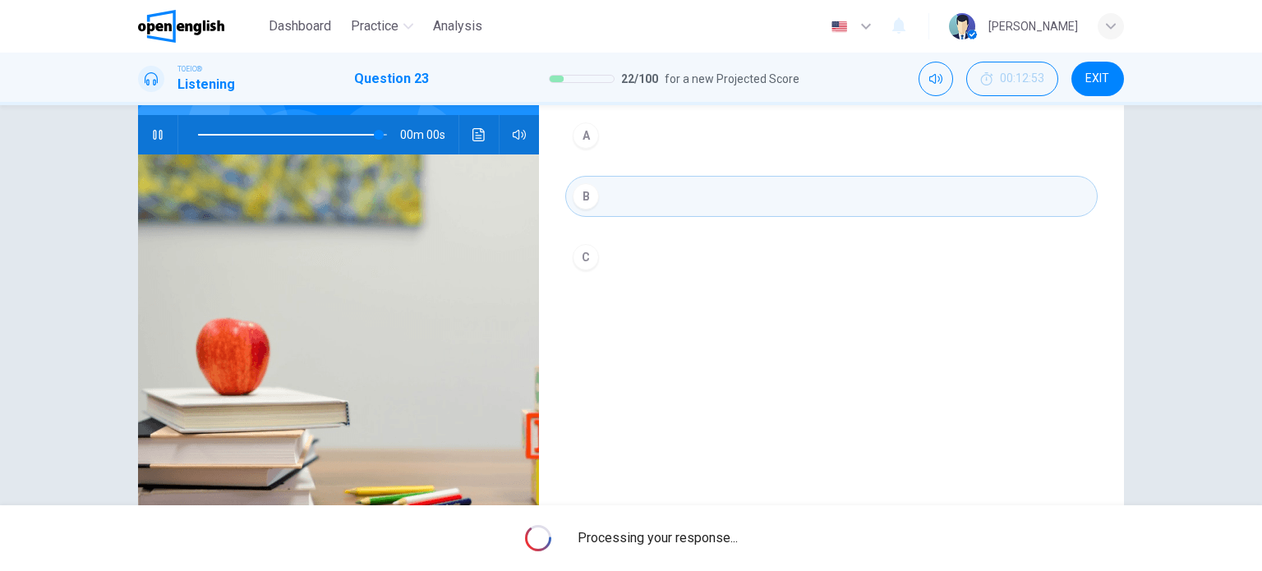
type input "*"
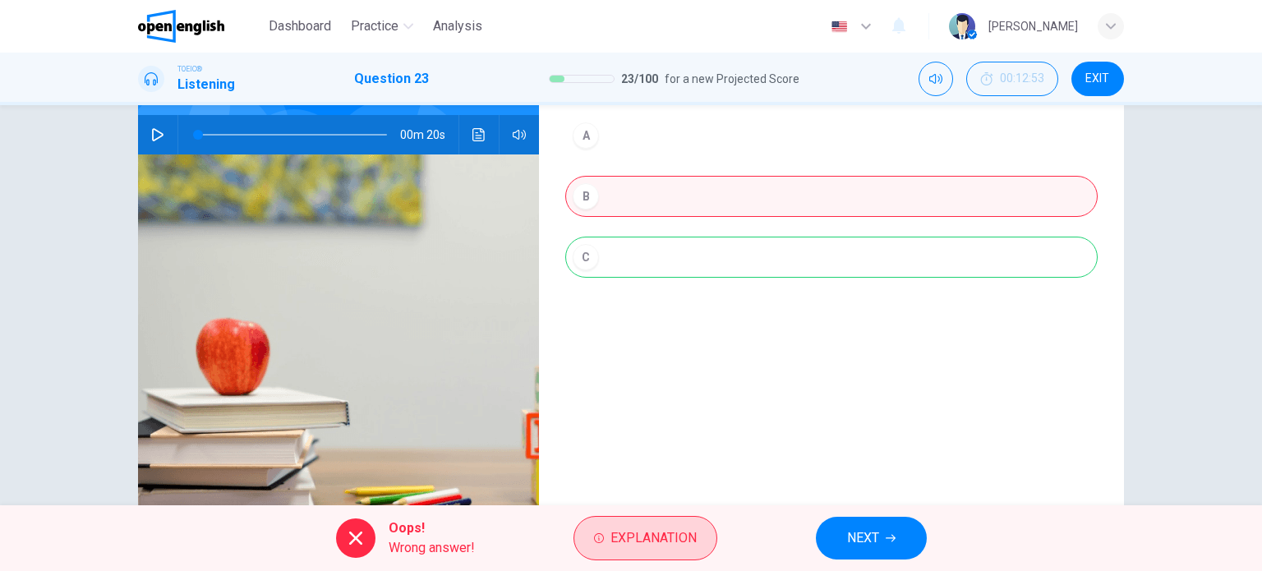
click at [693, 528] on span "Explanation" at bounding box center [653, 537] width 86 height 23
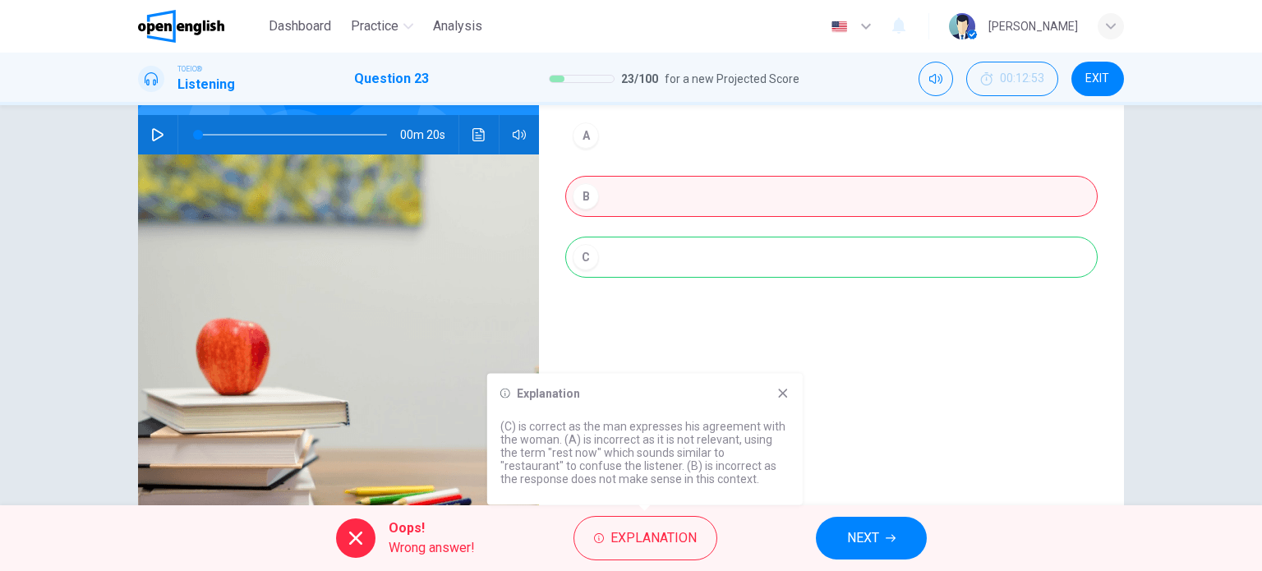
click at [779, 393] on icon at bounding box center [782, 393] width 13 height 13
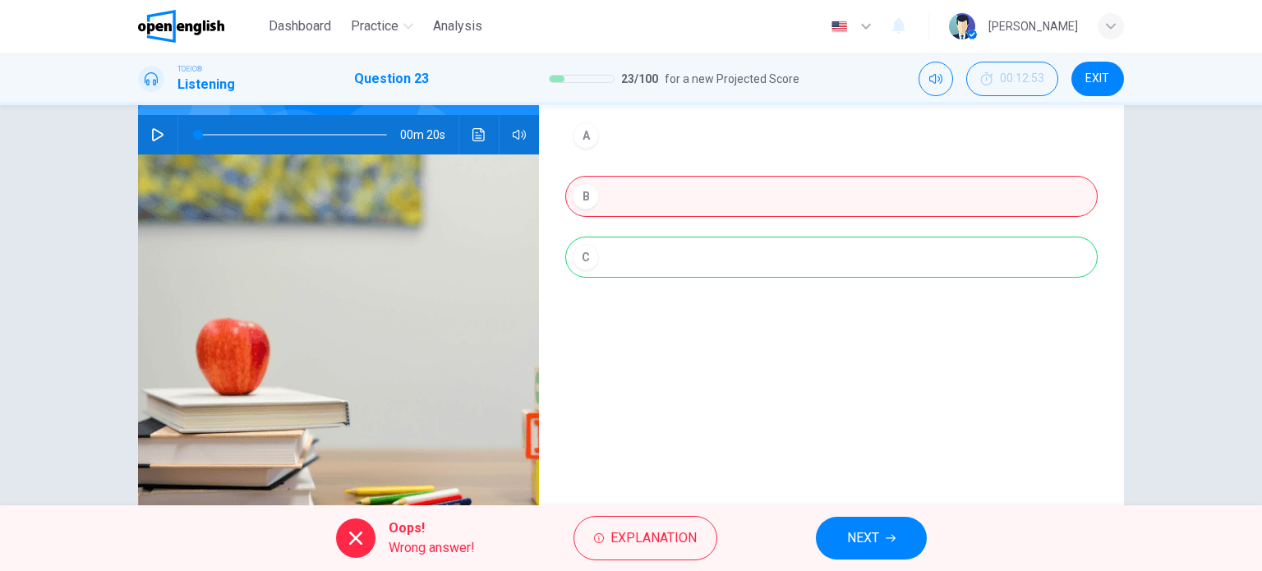
click at [862, 527] on span "NEXT" at bounding box center [863, 537] width 32 height 23
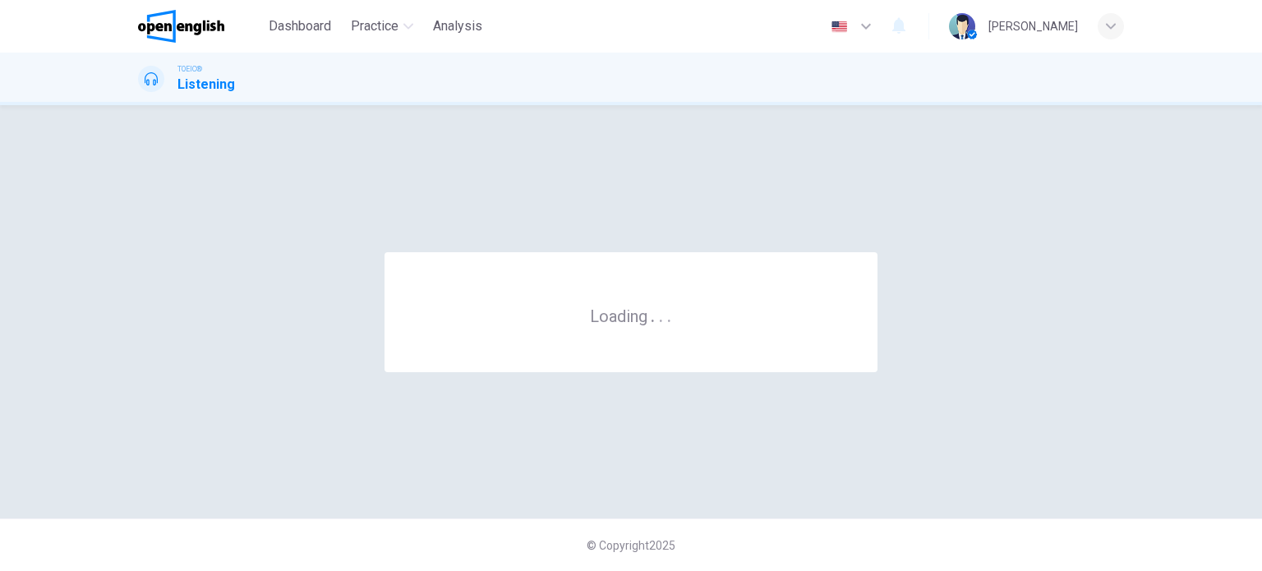
scroll to position [0, 0]
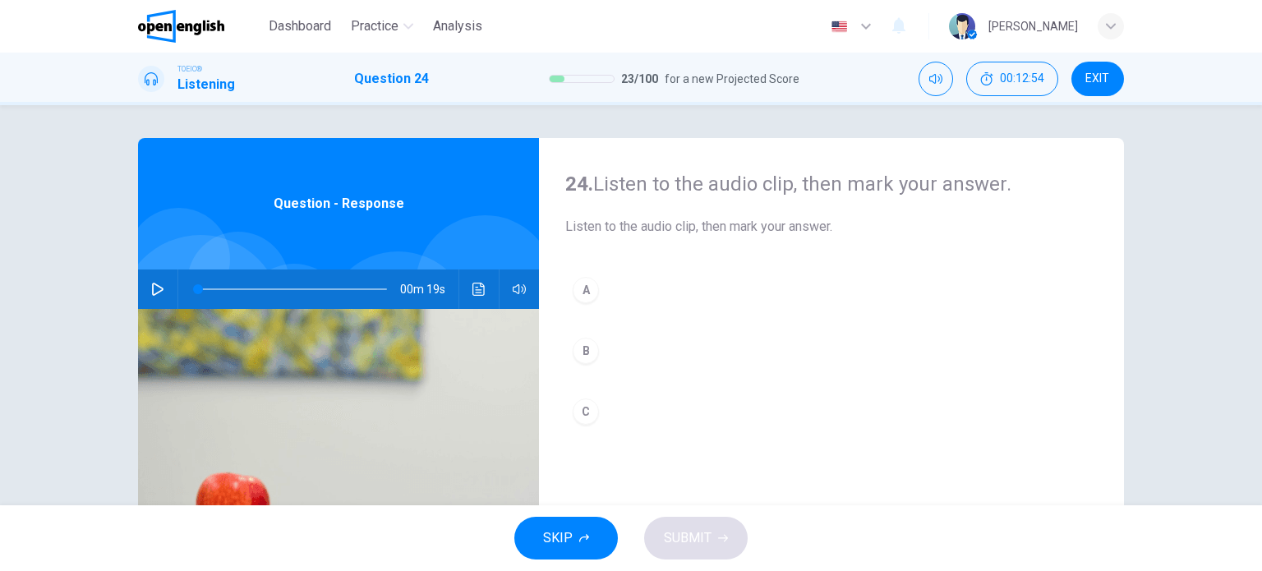
click at [164, 288] on button "button" at bounding box center [158, 288] width 26 height 39
click at [198, 287] on span at bounding box center [292, 289] width 189 height 23
click at [581, 292] on div "A" at bounding box center [585, 290] width 26 height 26
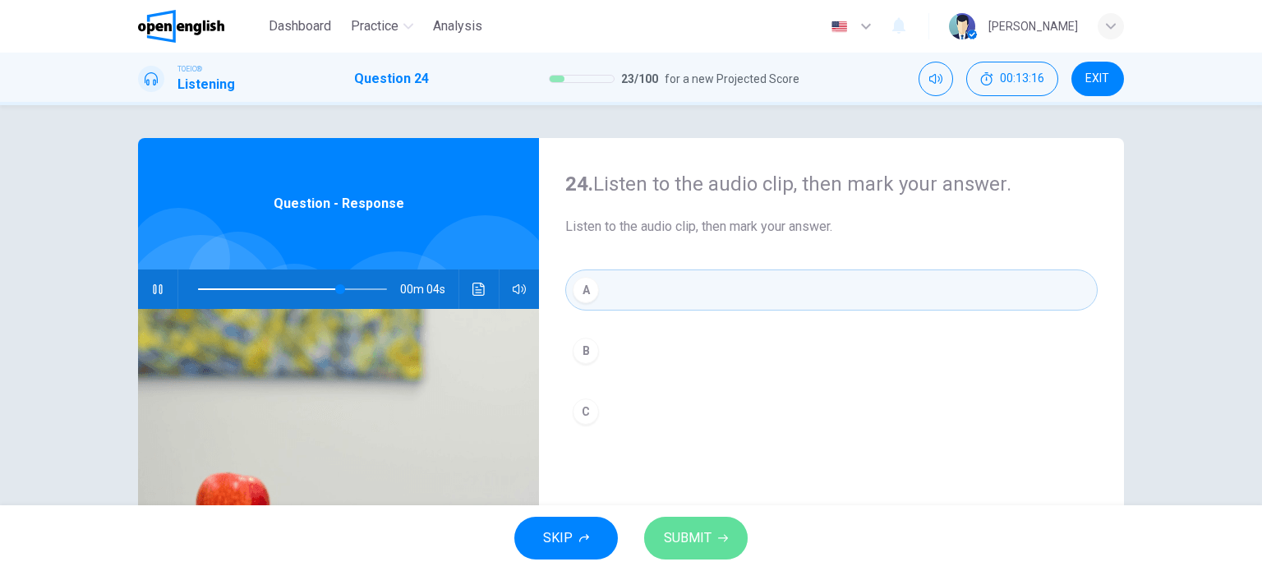
click at [684, 522] on button "SUBMIT" at bounding box center [695, 538] width 103 height 43
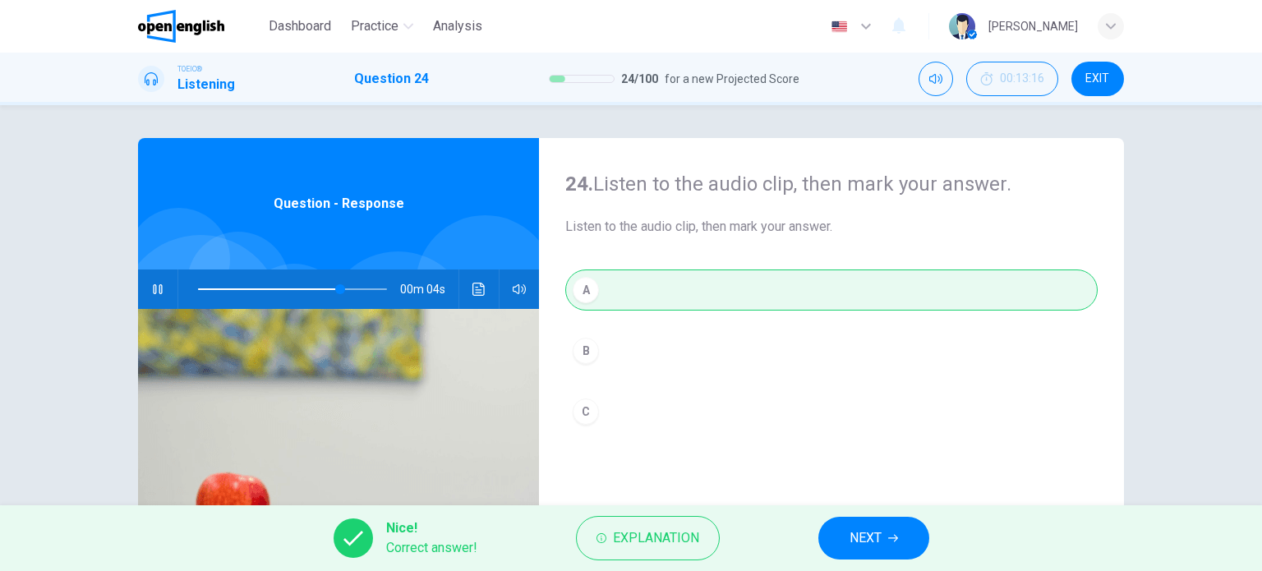
type input "**"
click at [845, 541] on button "NEXT" at bounding box center [873, 538] width 111 height 43
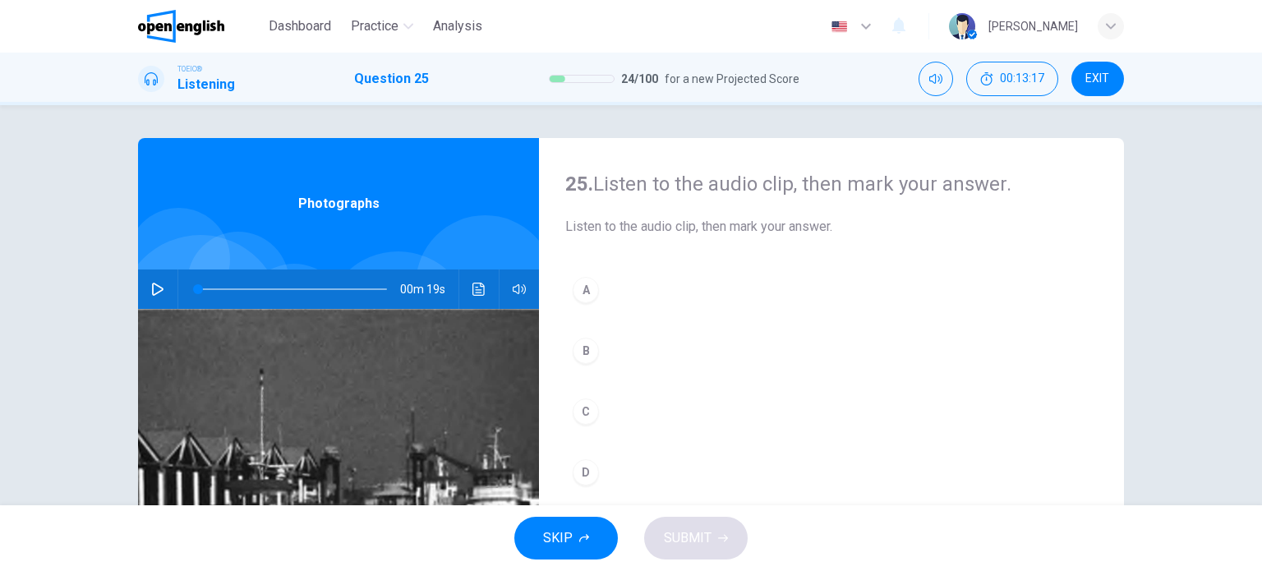
click at [161, 290] on button "button" at bounding box center [158, 288] width 26 height 39
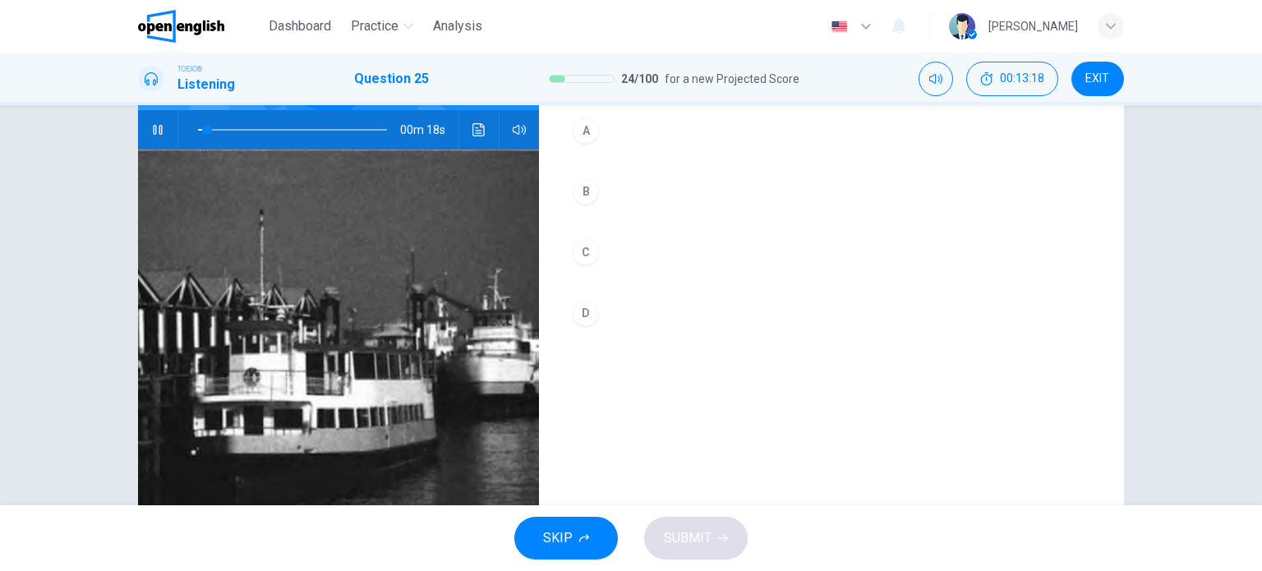
scroll to position [154, 0]
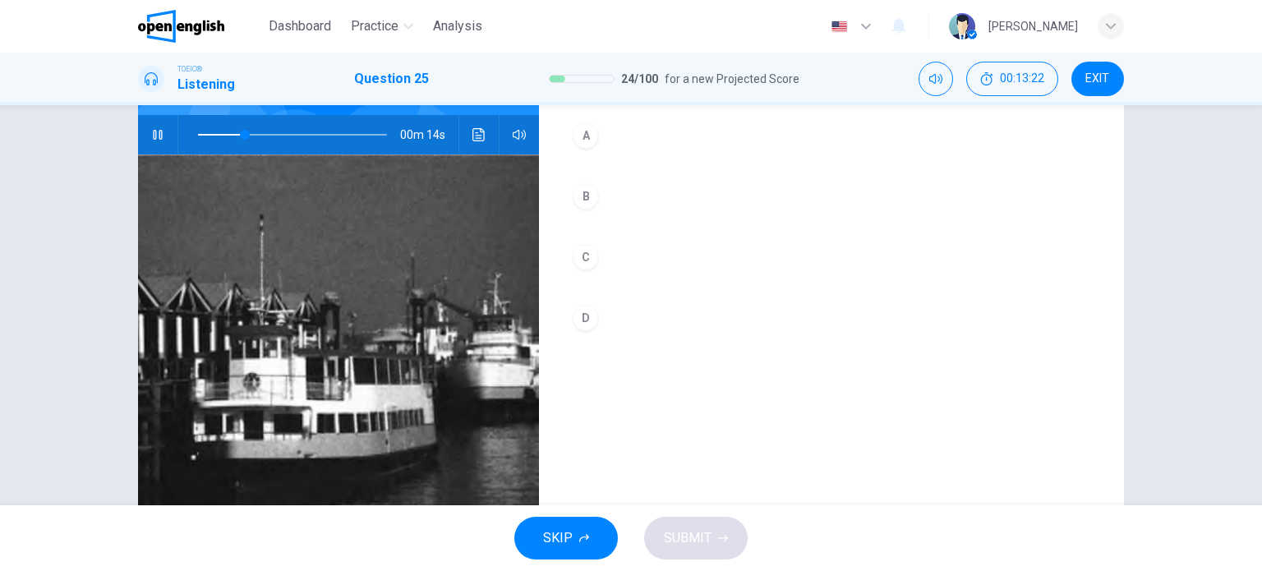
click at [572, 134] on div "A" at bounding box center [585, 135] width 26 height 26
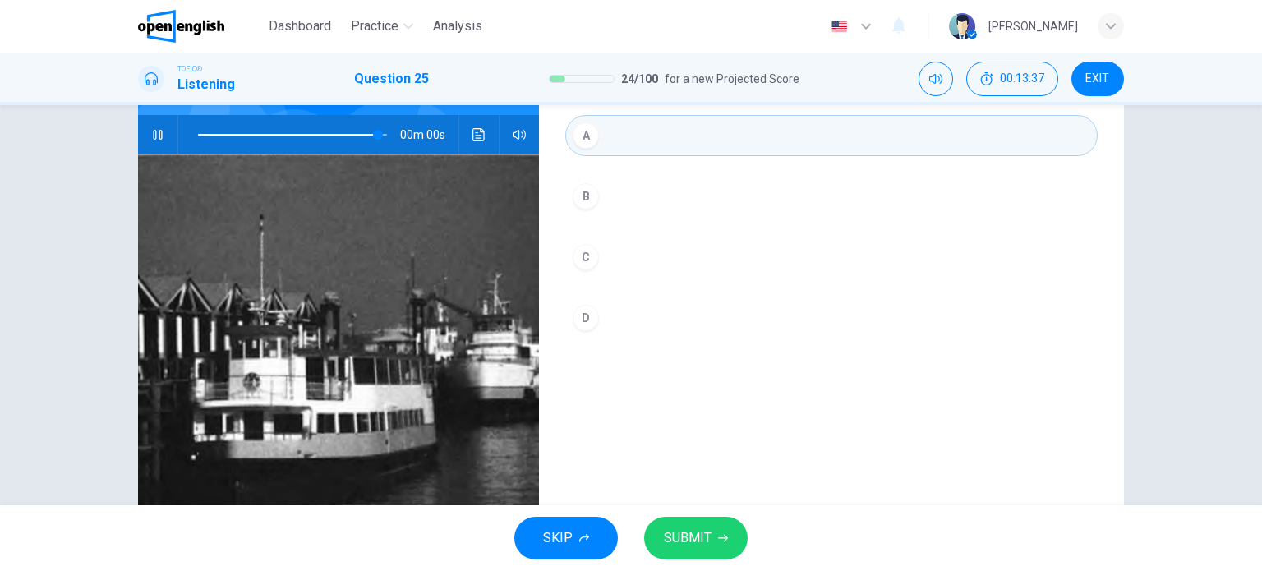
type input "*"
click at [697, 536] on span "SUBMIT" at bounding box center [688, 537] width 48 height 23
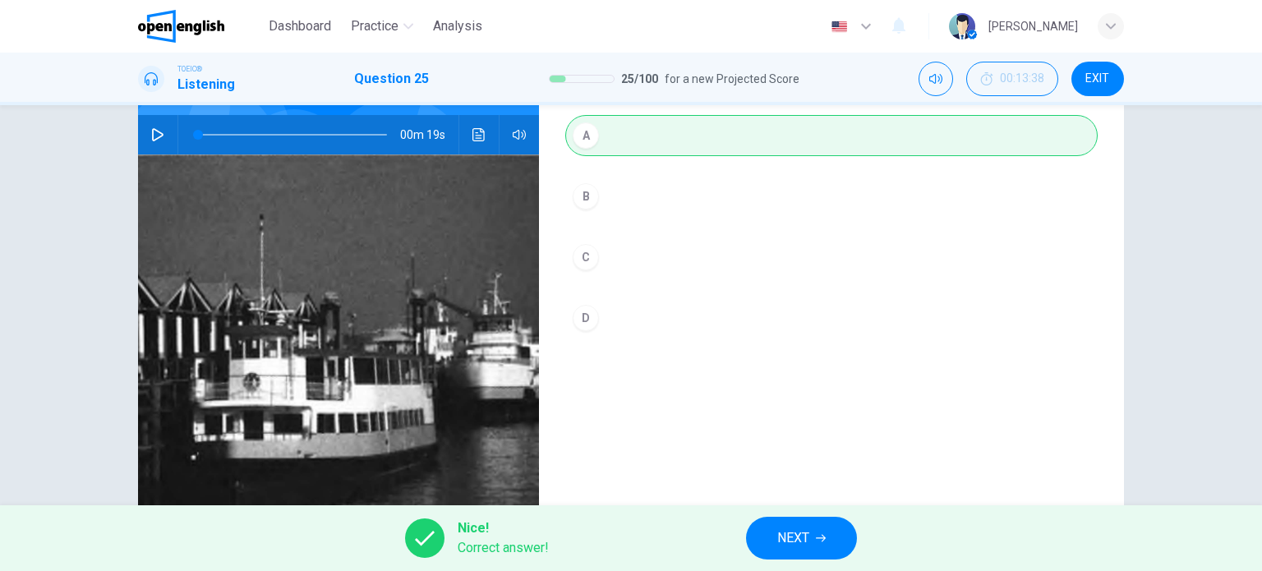
click at [818, 542] on icon "button" at bounding box center [821, 538] width 10 height 10
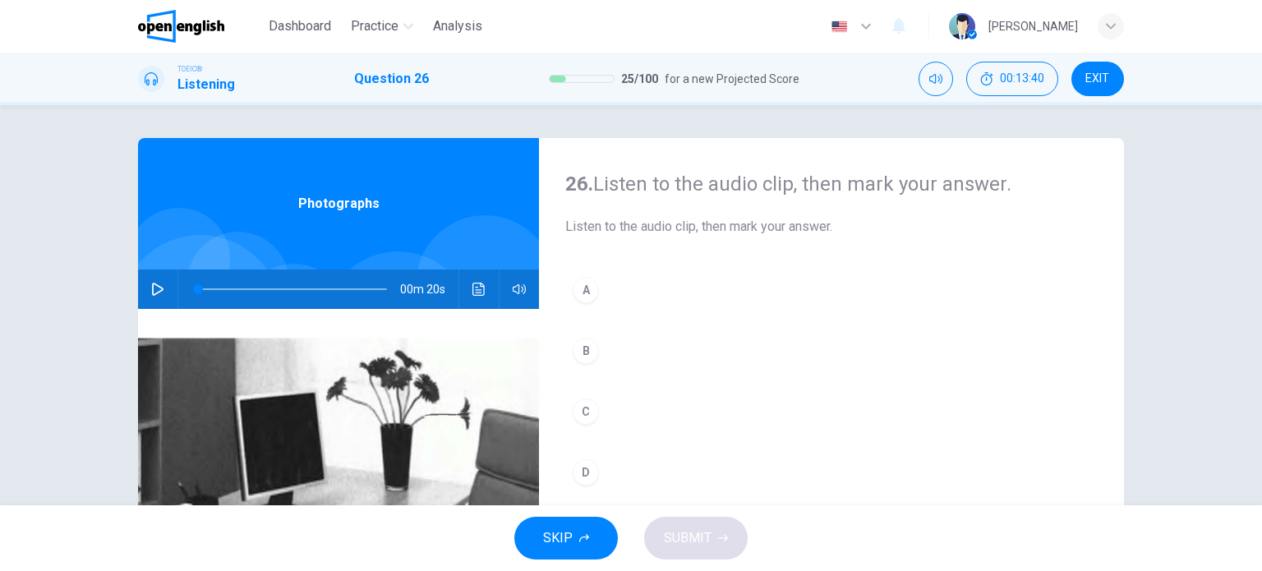
click at [1073, 80] on button "EXIT" at bounding box center [1097, 79] width 53 height 34
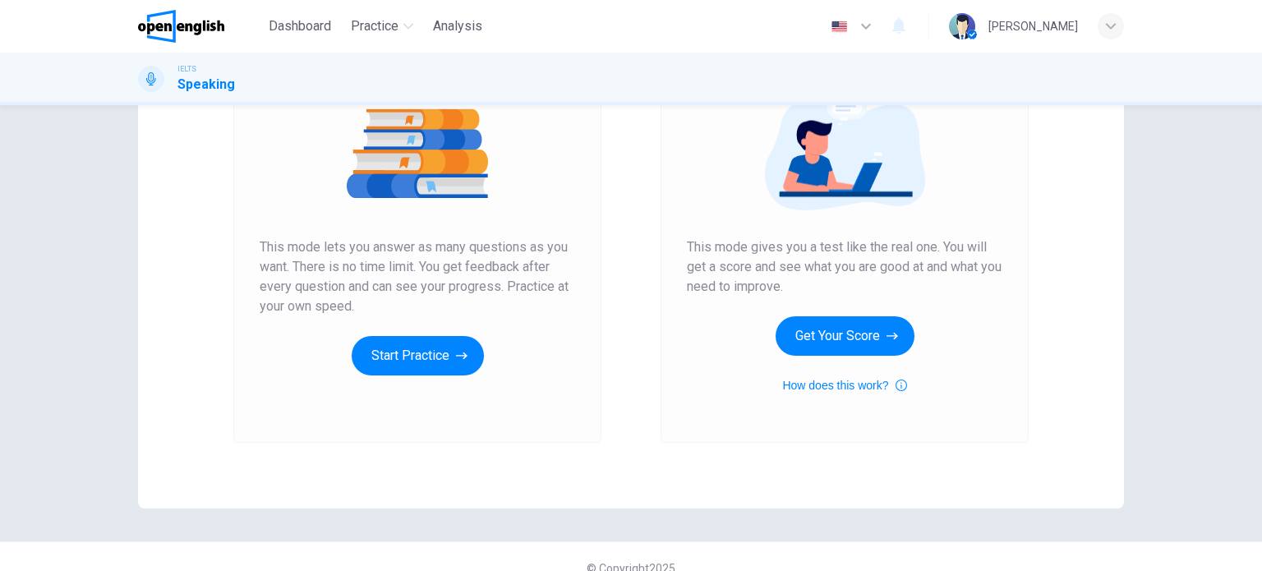
scroll to position [223, 0]
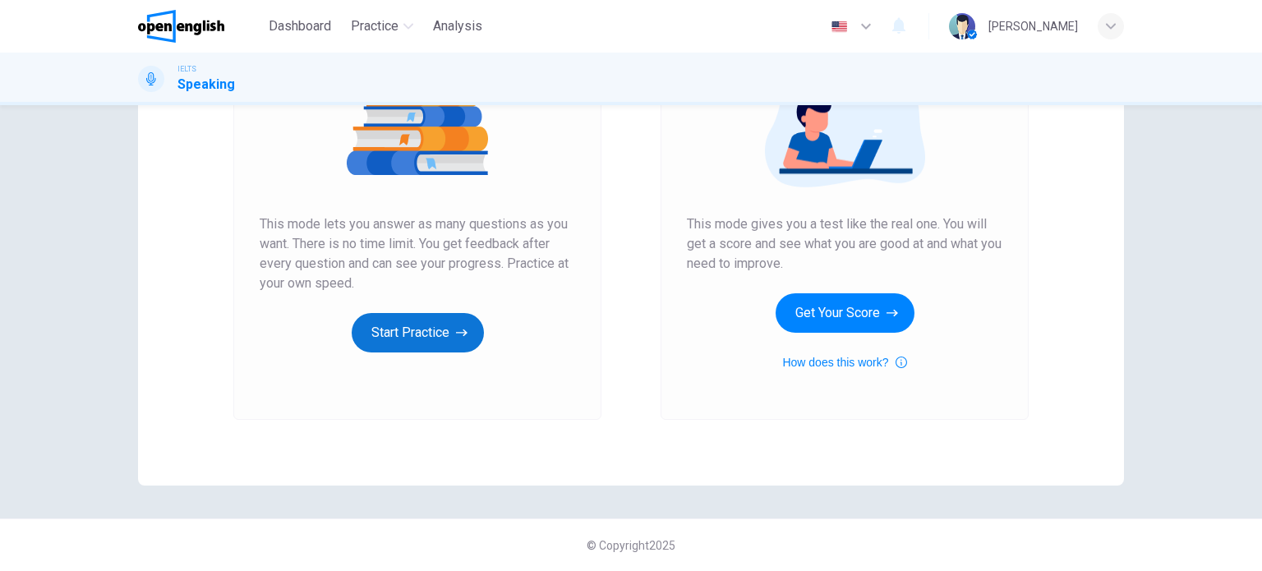
click at [382, 314] on button "Start Practice" at bounding box center [418, 332] width 132 height 39
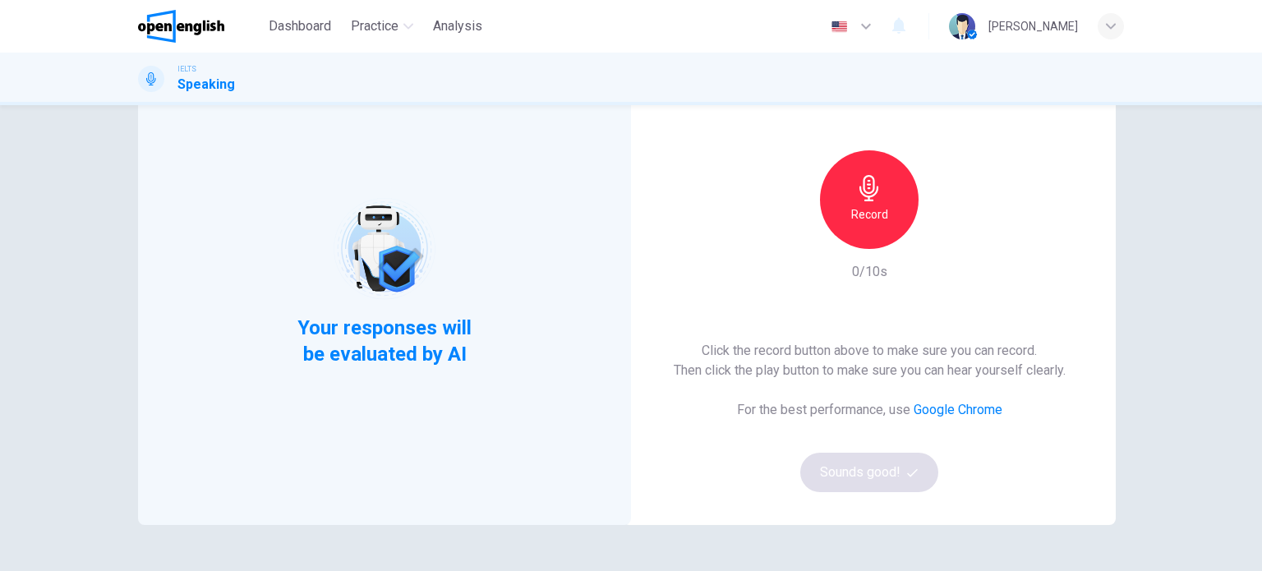
scroll to position [59, 0]
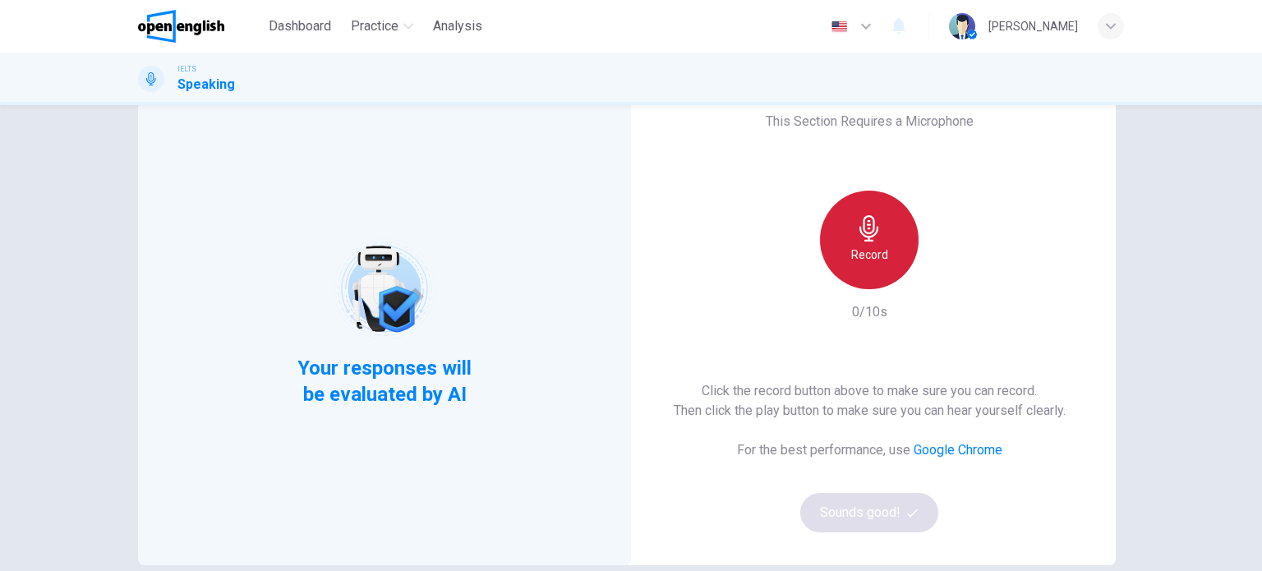
click at [873, 248] on h6 "Record" at bounding box center [869, 255] width 37 height 20
click at [871, 250] on h6 "Stop" at bounding box center [869, 255] width 25 height 20
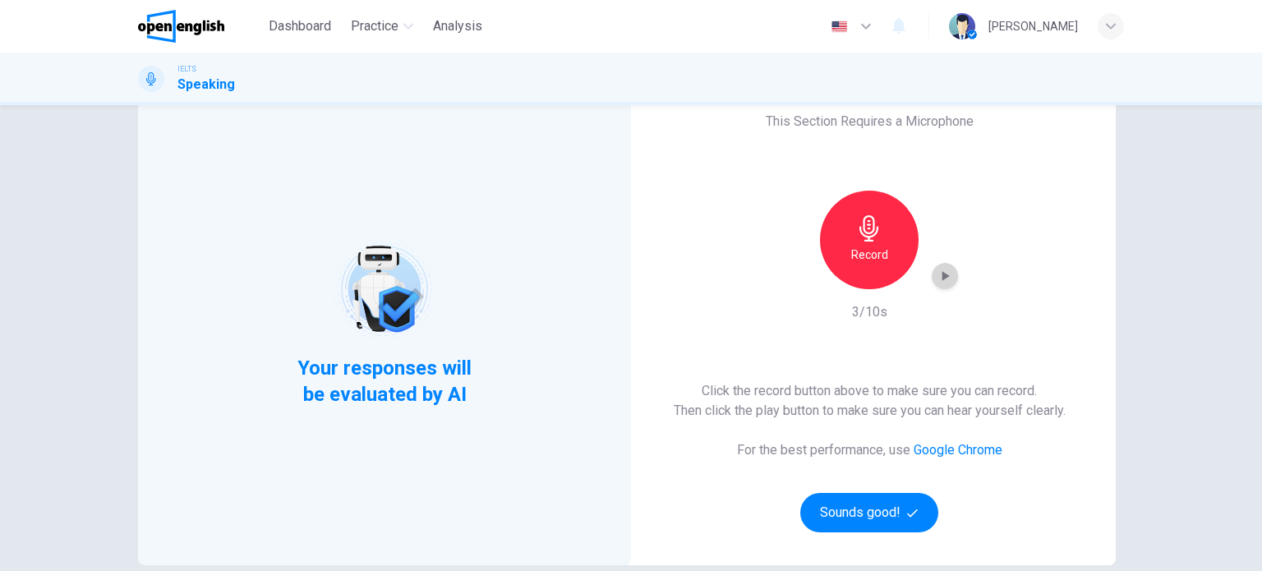
click at [946, 273] on icon "button" at bounding box center [944, 276] width 16 height 16
click at [859, 239] on icon "button" at bounding box center [869, 228] width 26 height 26
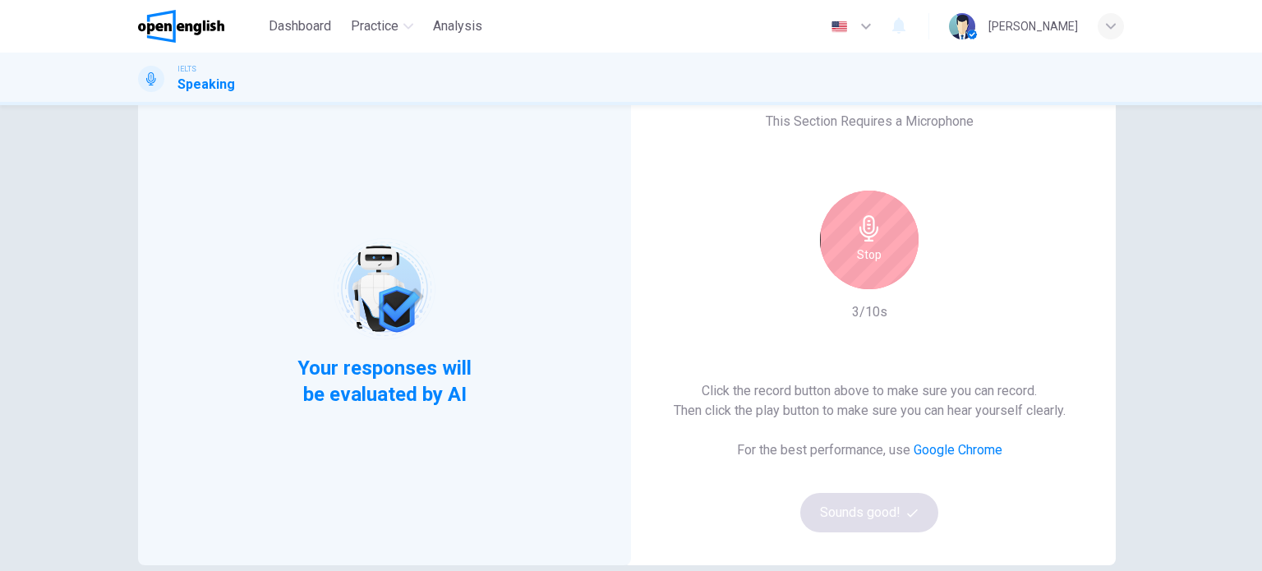
click at [858, 230] on icon "button" at bounding box center [869, 228] width 26 height 26
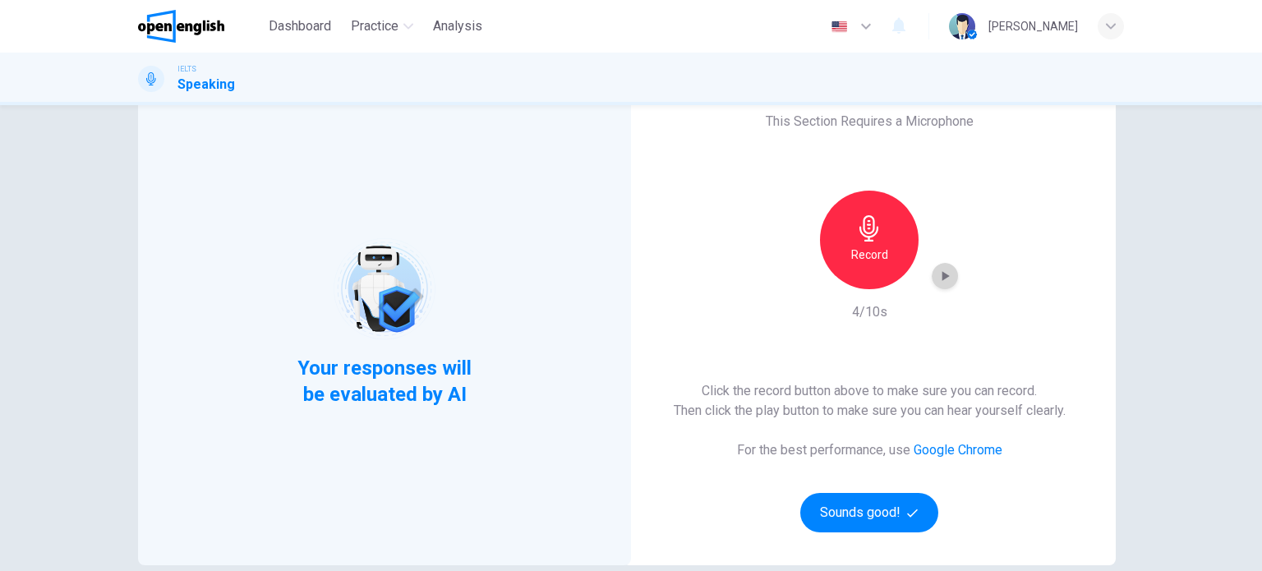
click at [936, 272] on icon "button" at bounding box center [944, 276] width 16 height 16
click at [936, 277] on icon "button" at bounding box center [944, 276] width 16 height 16
click at [856, 236] on icon "button" at bounding box center [869, 228] width 26 height 26
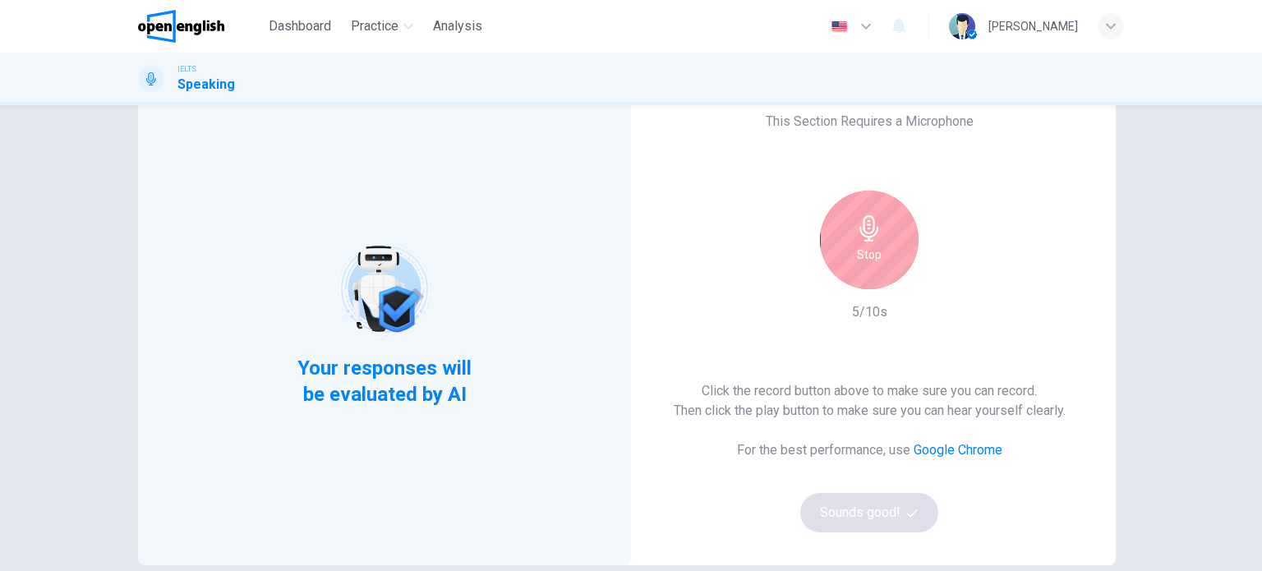
click at [877, 236] on icon "button" at bounding box center [869, 228] width 26 height 26
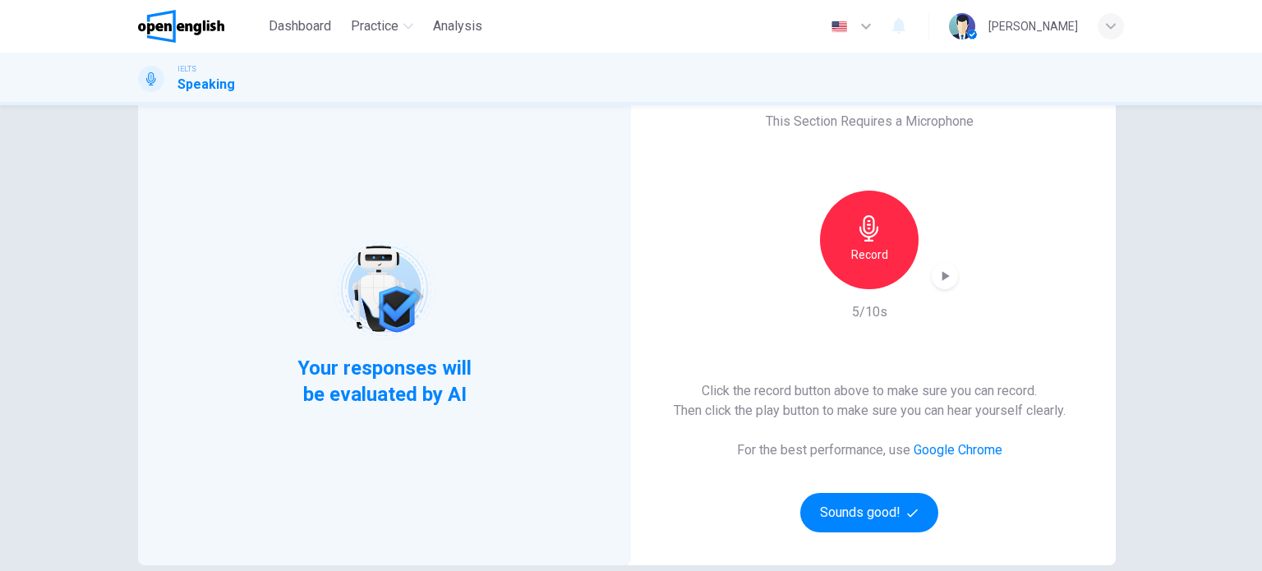
click at [936, 274] on icon "button" at bounding box center [944, 276] width 16 height 16
click at [852, 508] on button "Sounds good!" at bounding box center [869, 512] width 138 height 39
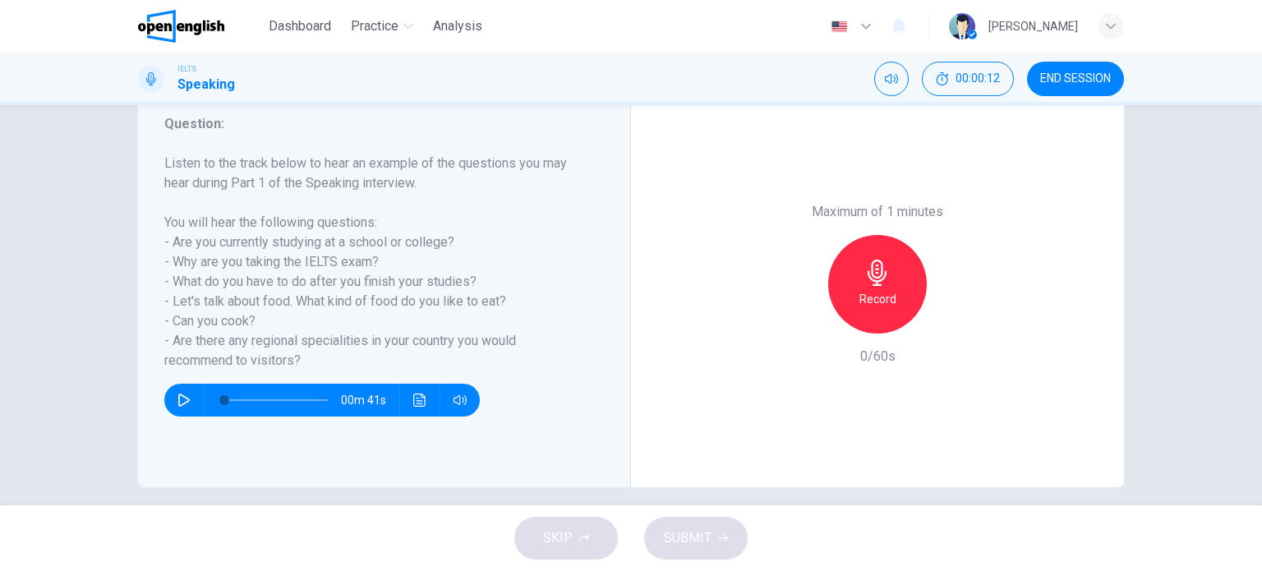
scroll to position [237, 0]
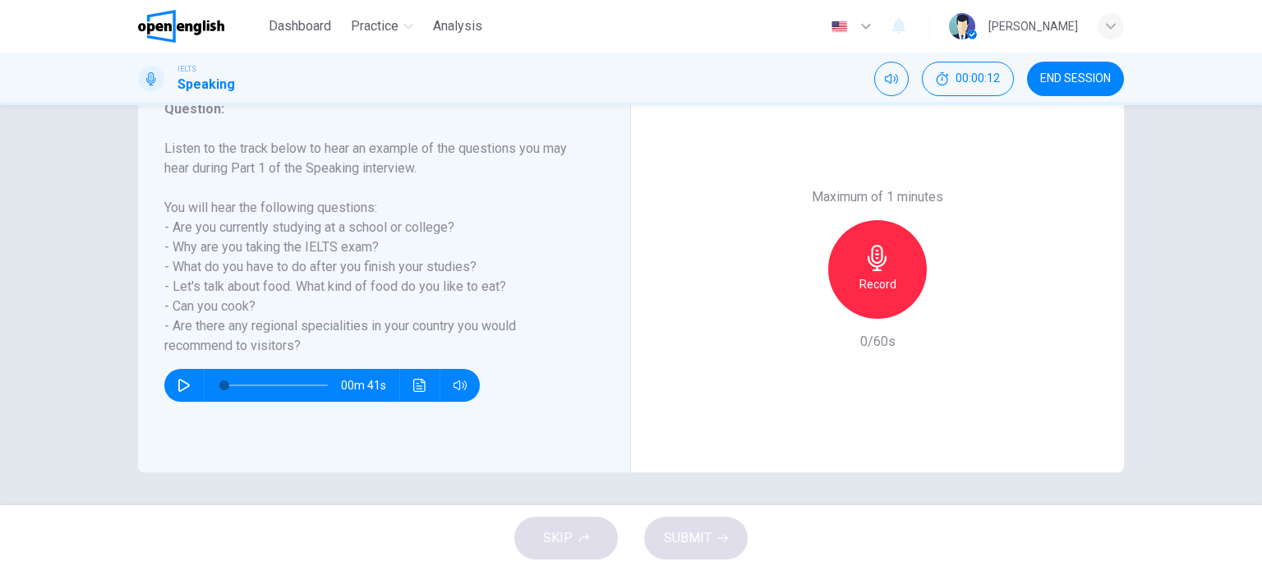
click at [177, 393] on button "button" at bounding box center [184, 385] width 26 height 33
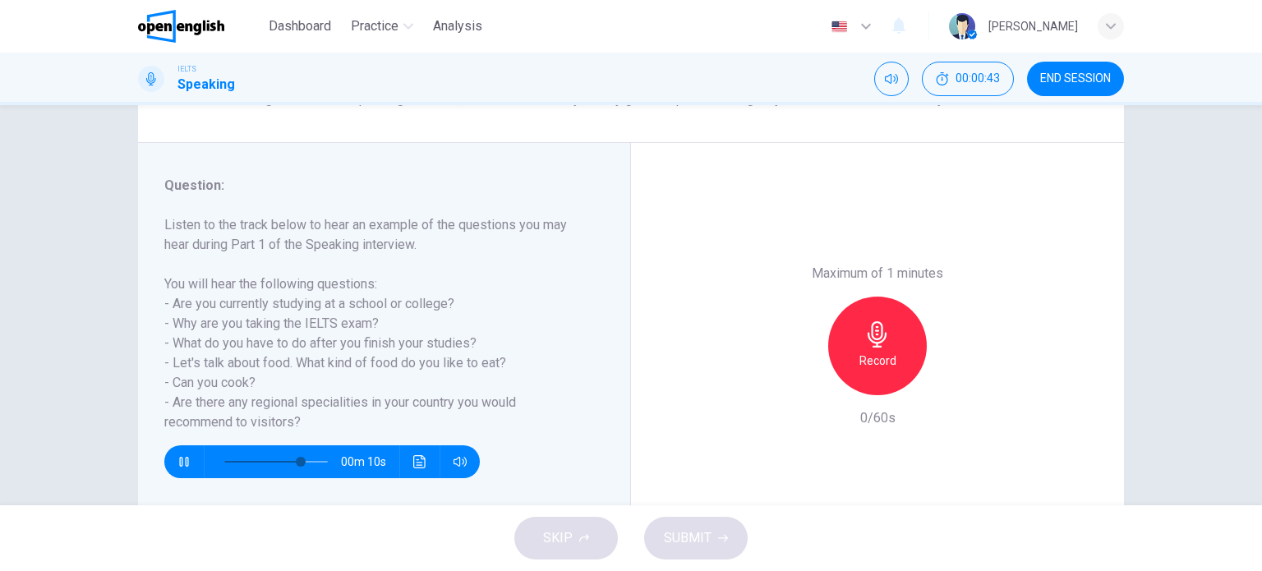
scroll to position [164, 0]
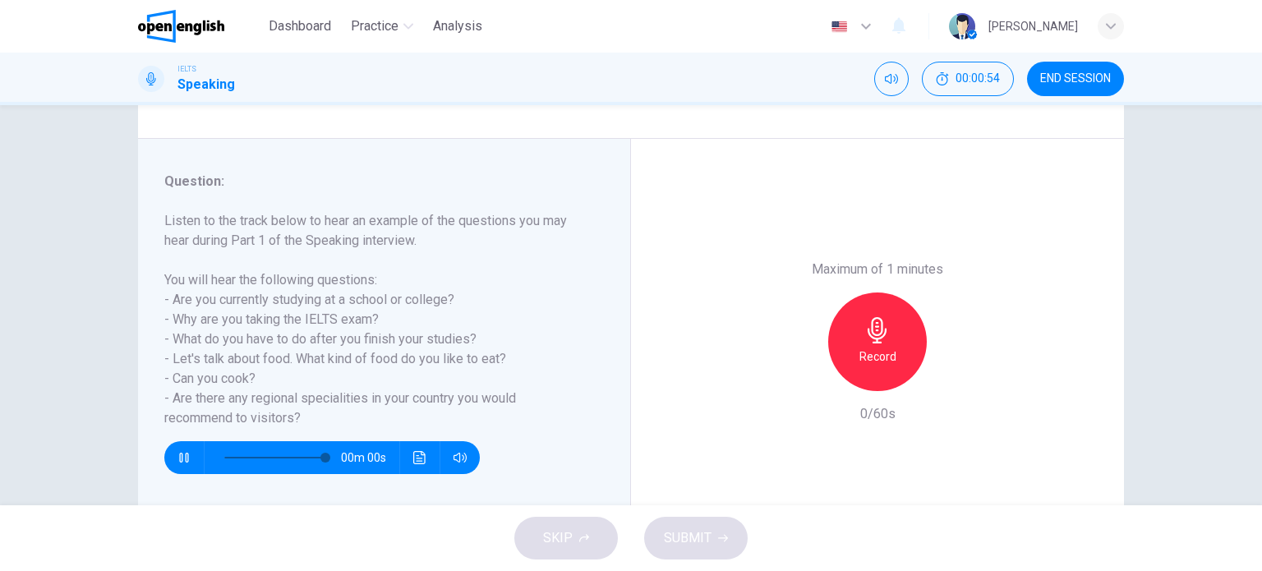
type input "*"
click at [880, 343] on div "Record" at bounding box center [877, 341] width 99 height 99
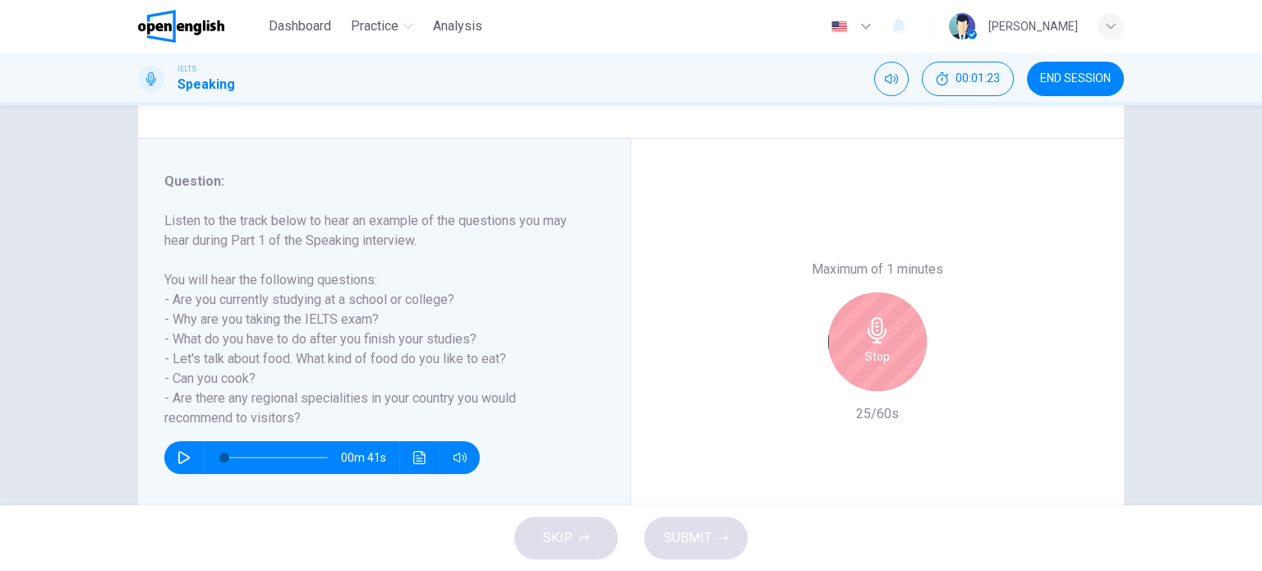
click at [877, 313] on div "Stop" at bounding box center [877, 341] width 99 height 99
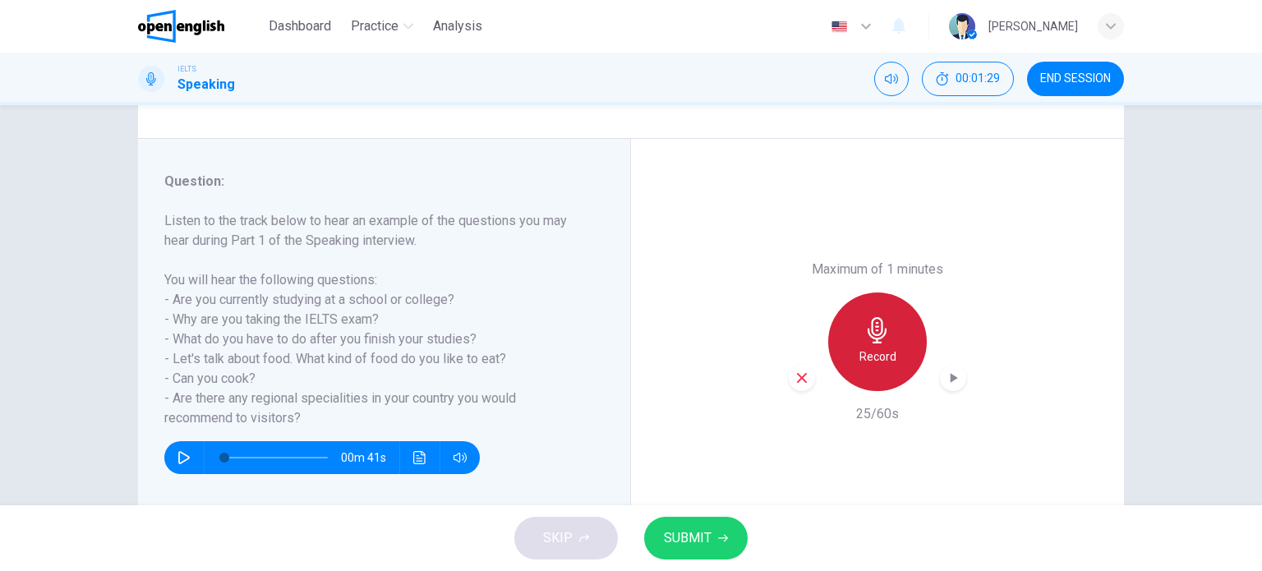
click at [874, 356] on h6 "Record" at bounding box center [877, 357] width 37 height 20
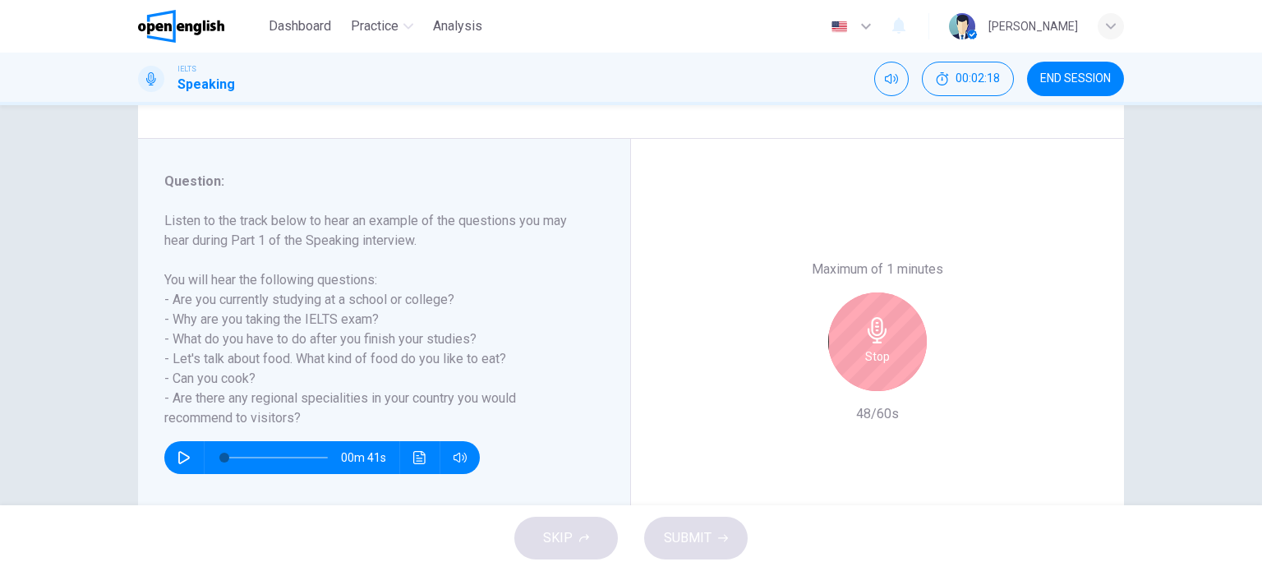
click at [871, 333] on icon "button" at bounding box center [877, 330] width 26 height 26
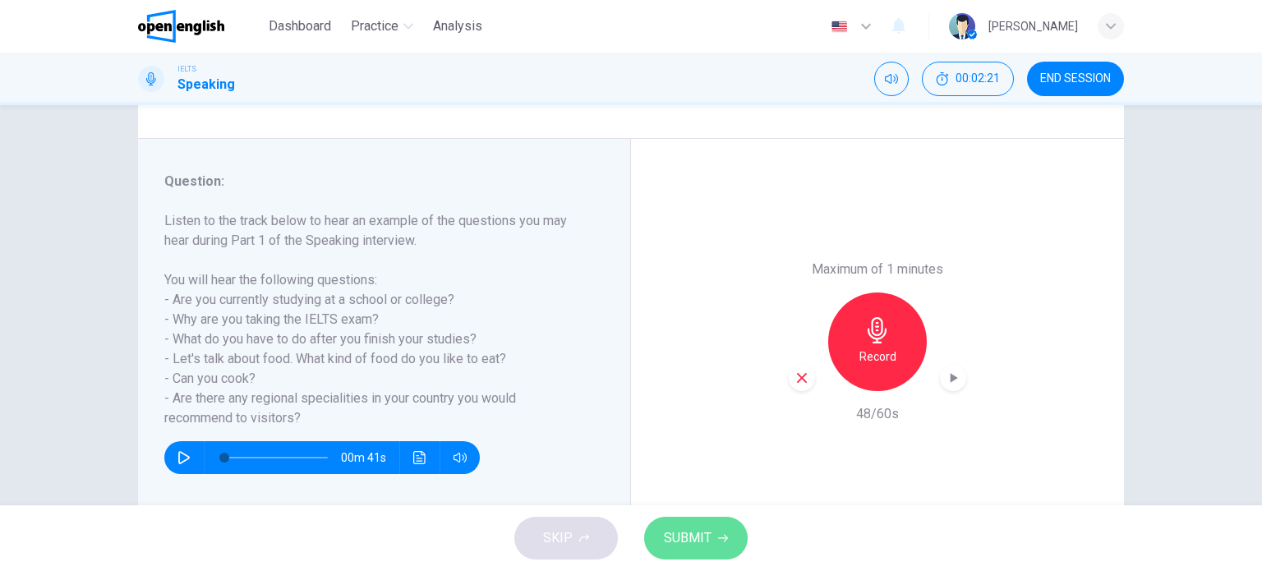
click at [703, 533] on span "SUBMIT" at bounding box center [688, 537] width 48 height 23
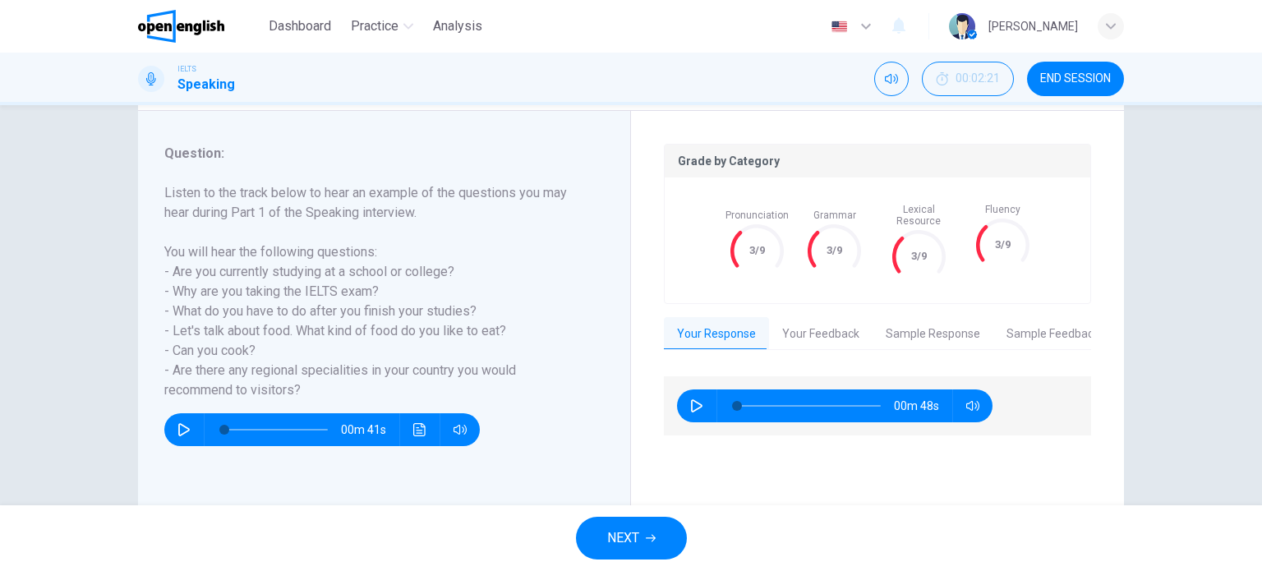
scroll to position [237, 0]
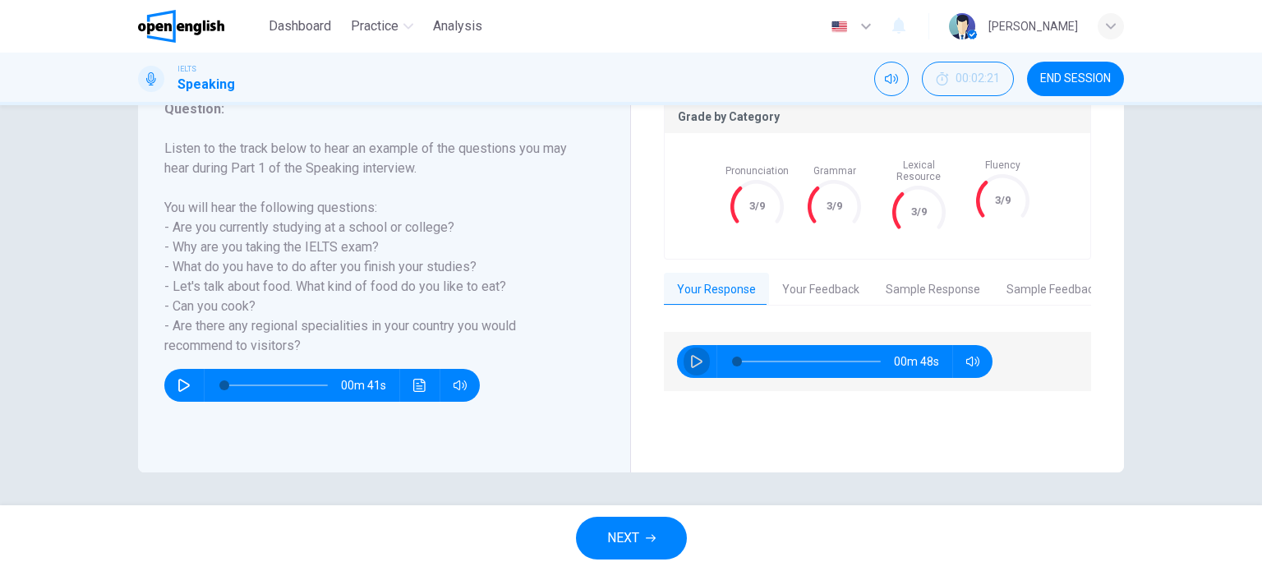
click at [690, 355] on icon "button" at bounding box center [696, 361] width 13 height 13
type input "*"
click at [810, 278] on button "Your Feedback" at bounding box center [820, 290] width 103 height 34
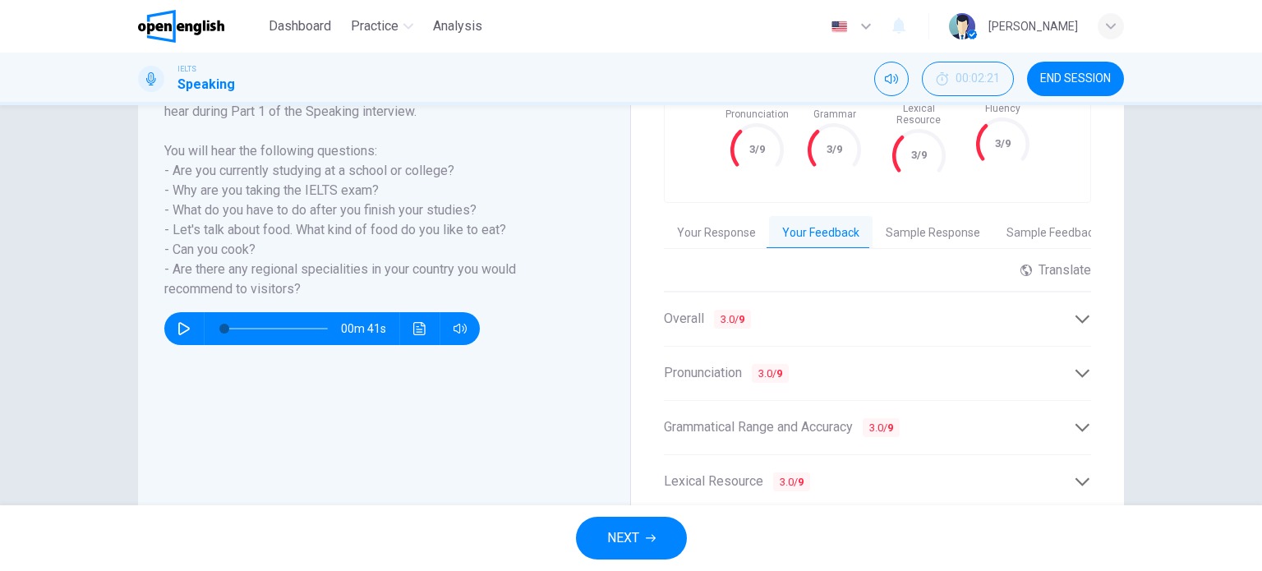
scroll to position [401, 0]
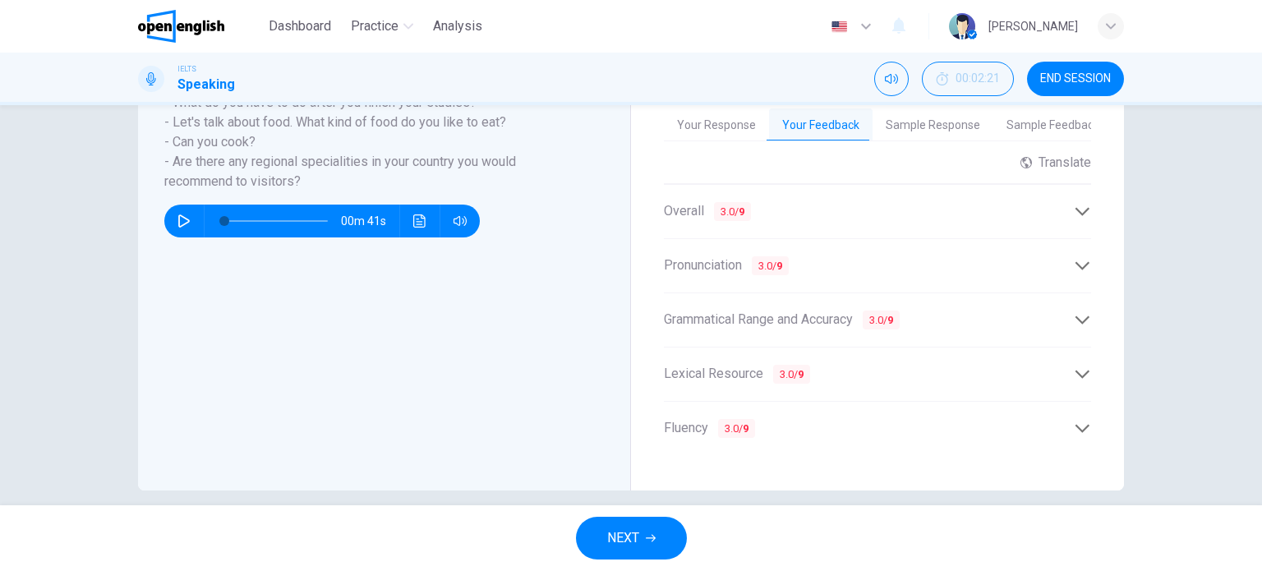
click at [1073, 420] on icon at bounding box center [1081, 428] width 17 height 17
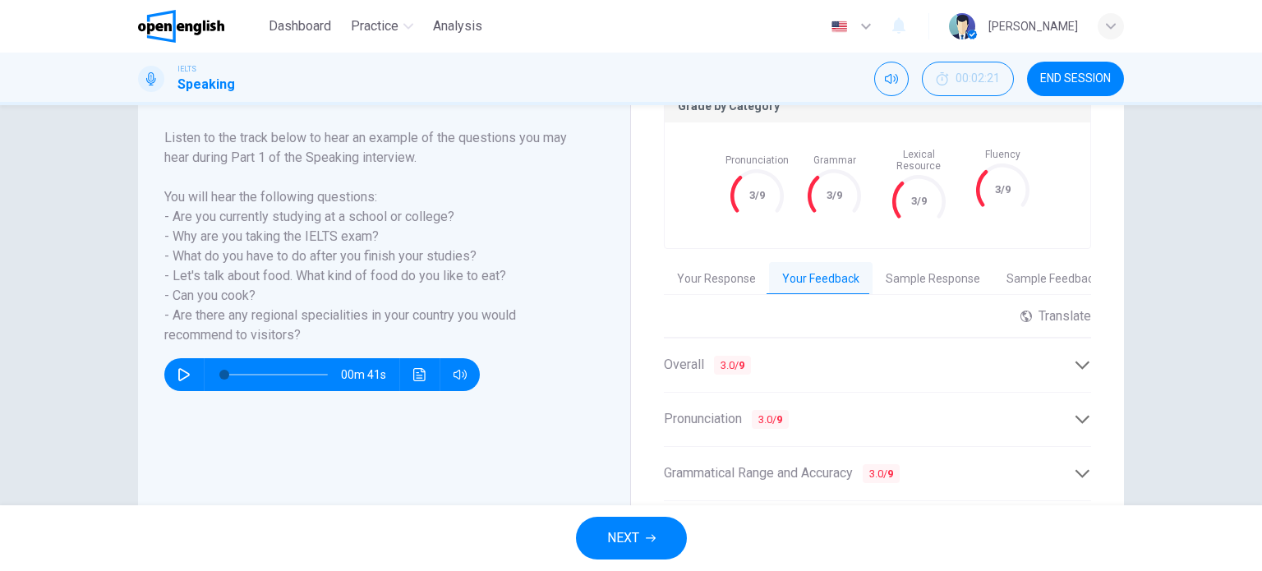
scroll to position [237, 0]
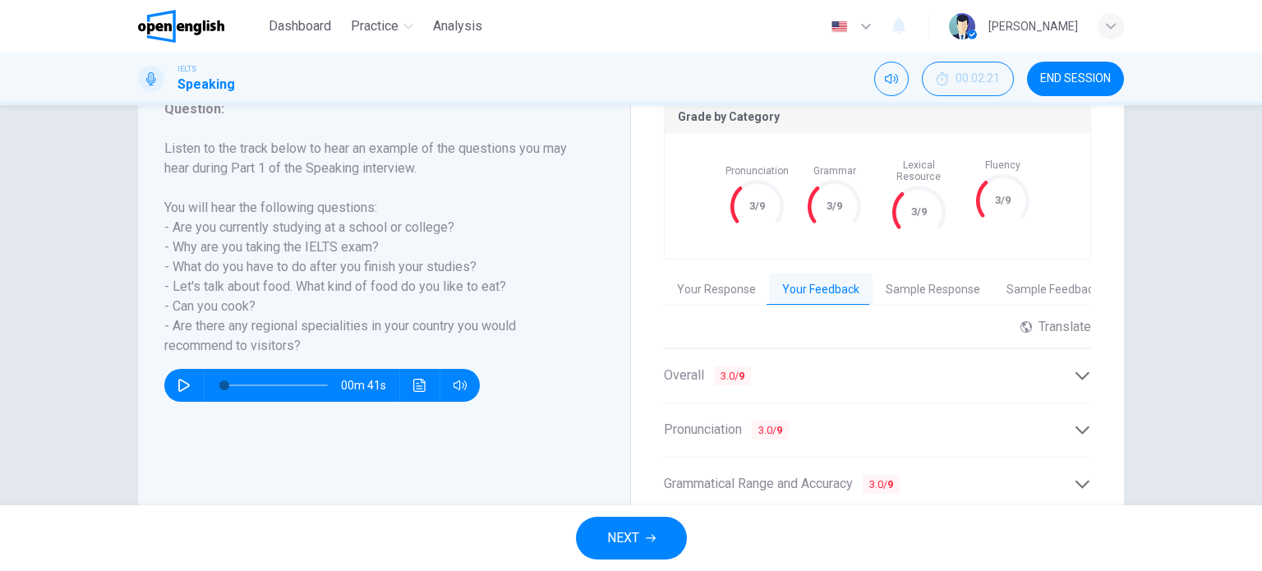
click at [614, 542] on span "NEXT" at bounding box center [623, 537] width 32 height 23
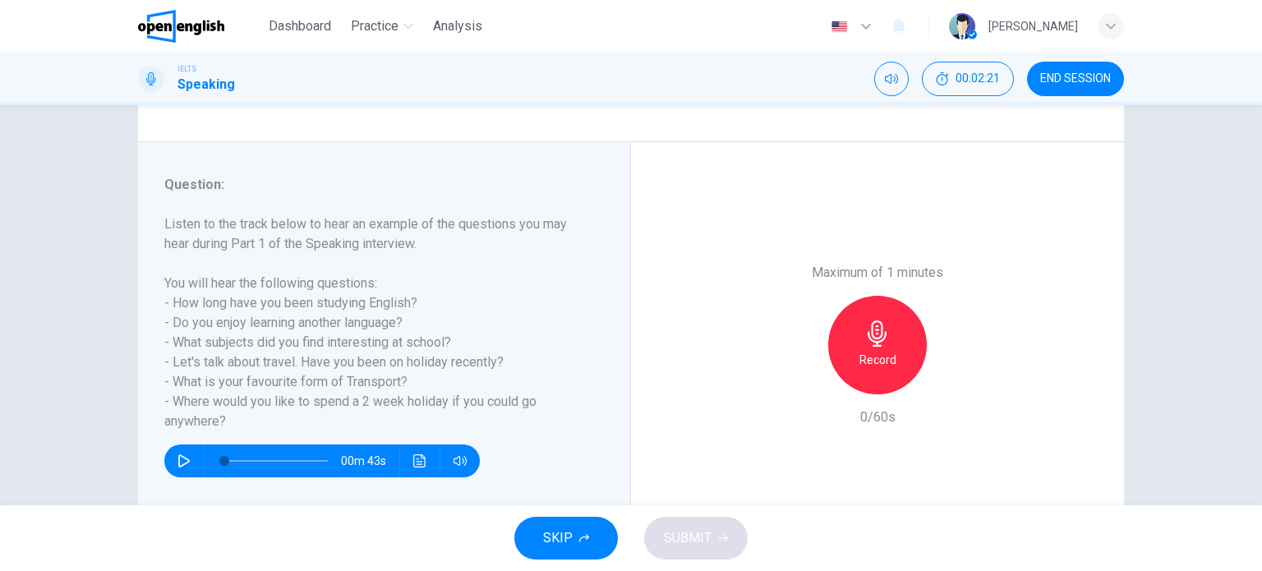
scroll to position [164, 0]
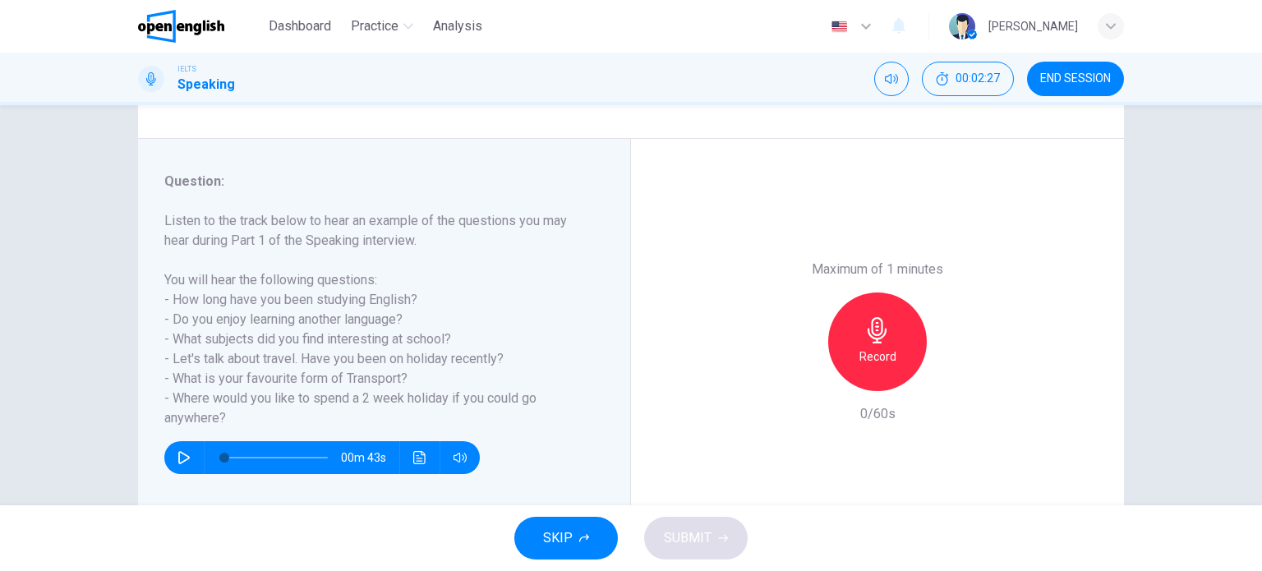
click at [885, 343] on div "Record" at bounding box center [877, 341] width 99 height 99
click at [885, 343] on div "Stop" at bounding box center [877, 341] width 99 height 99
click at [696, 543] on span "SUBMIT" at bounding box center [688, 537] width 48 height 23
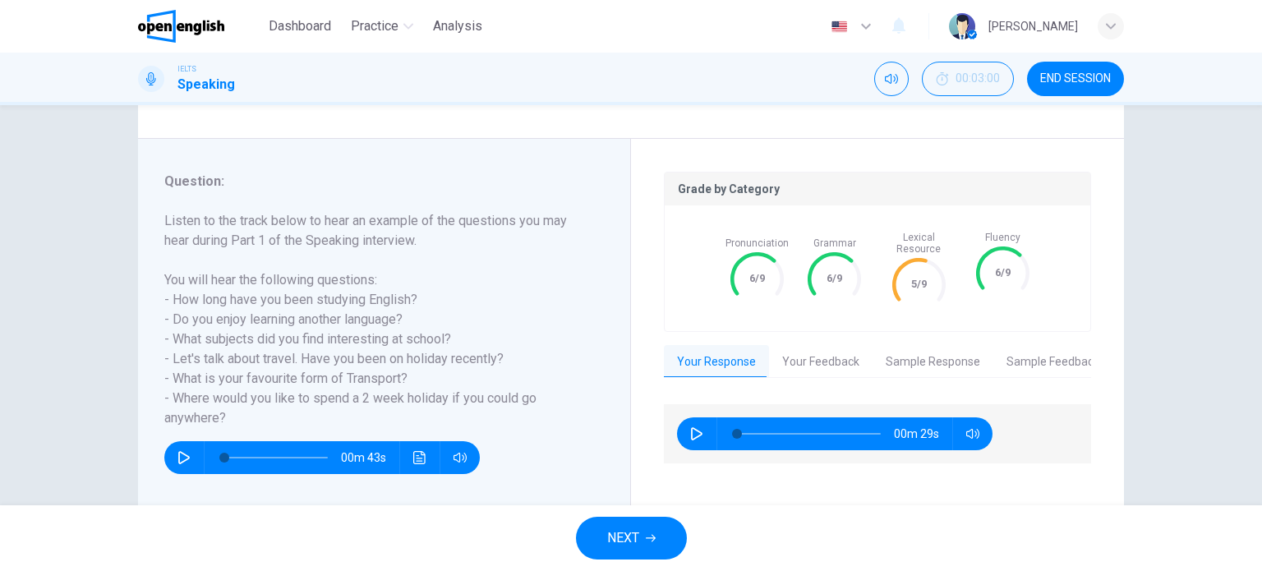
click at [912, 350] on button "Sample Response" at bounding box center [932, 362] width 121 height 34
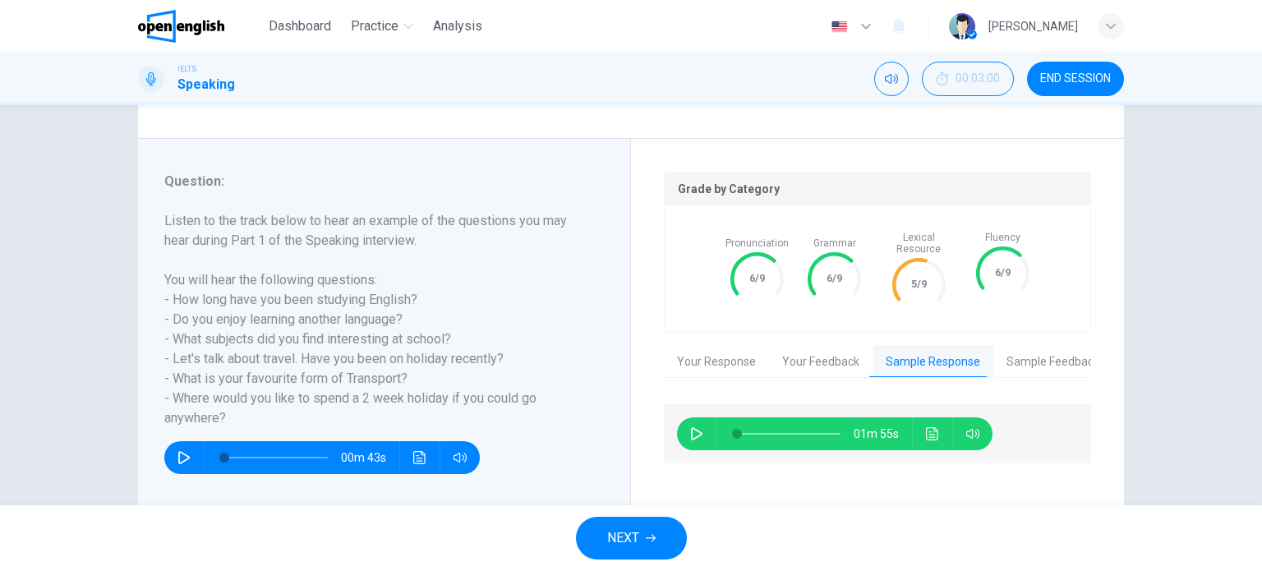
click at [1026, 347] on button "Sample Feedback" at bounding box center [1052, 362] width 119 height 34
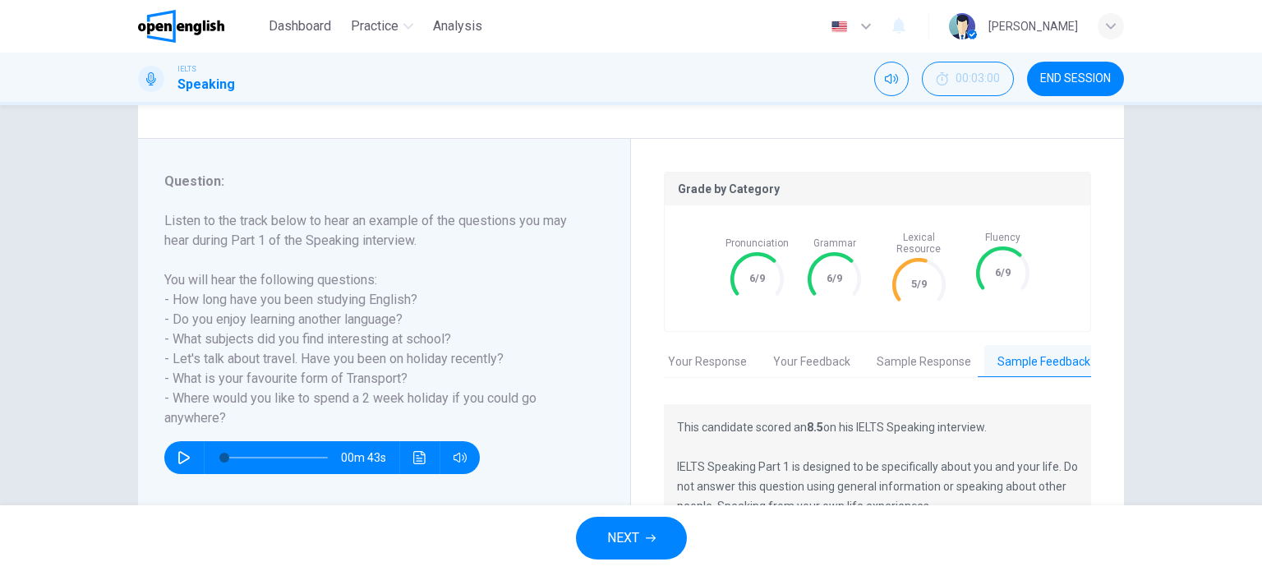
scroll to position [0, 13]
click at [929, 347] on button "Sample Response" at bounding box center [919, 362] width 121 height 34
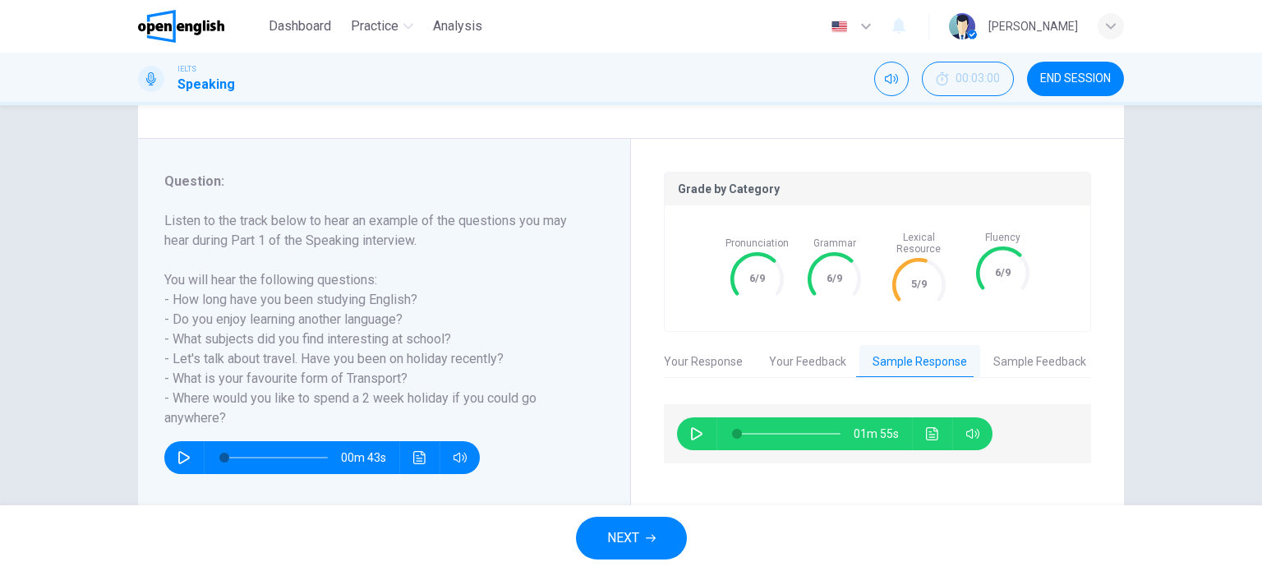
click at [691, 427] on icon "button" at bounding box center [696, 433] width 11 height 13
click at [683, 423] on button "button" at bounding box center [696, 433] width 26 height 33
type input "**"
click at [1029, 349] on button "Sample Feedback" at bounding box center [1039, 362] width 119 height 34
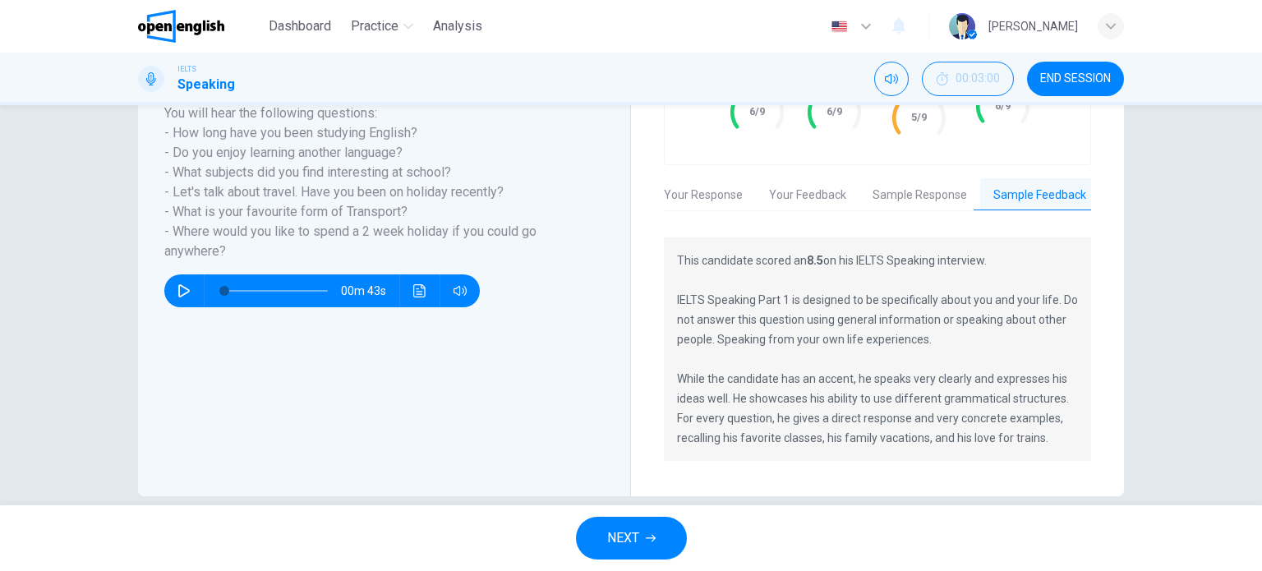
scroll to position [342, 0]
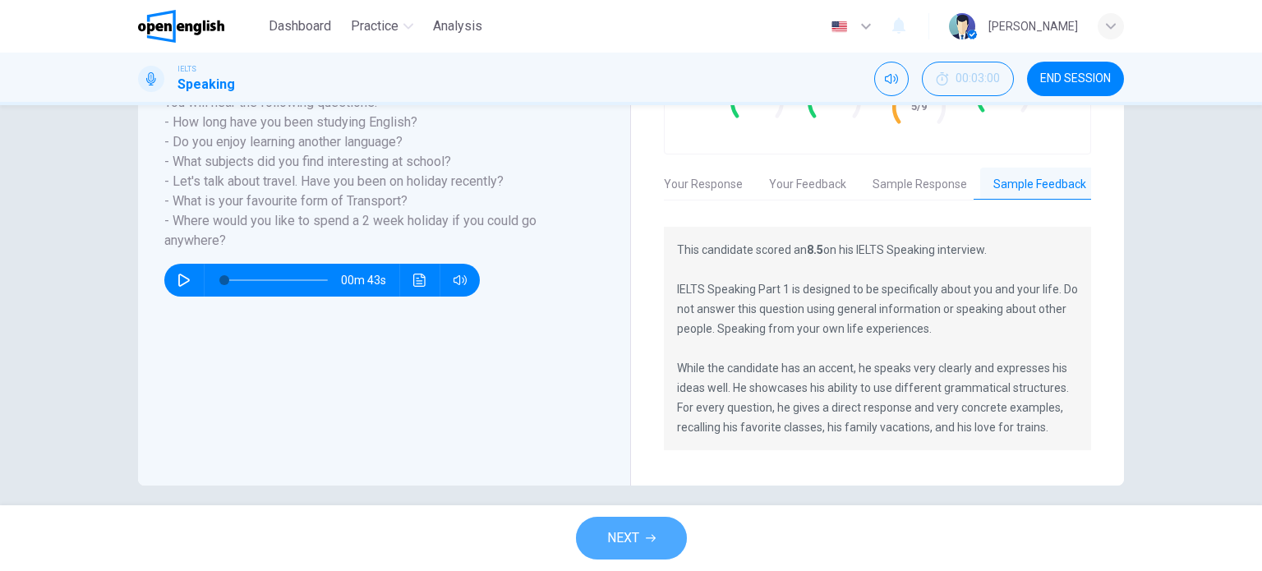
click at [642, 539] on button "NEXT" at bounding box center [631, 538] width 111 height 43
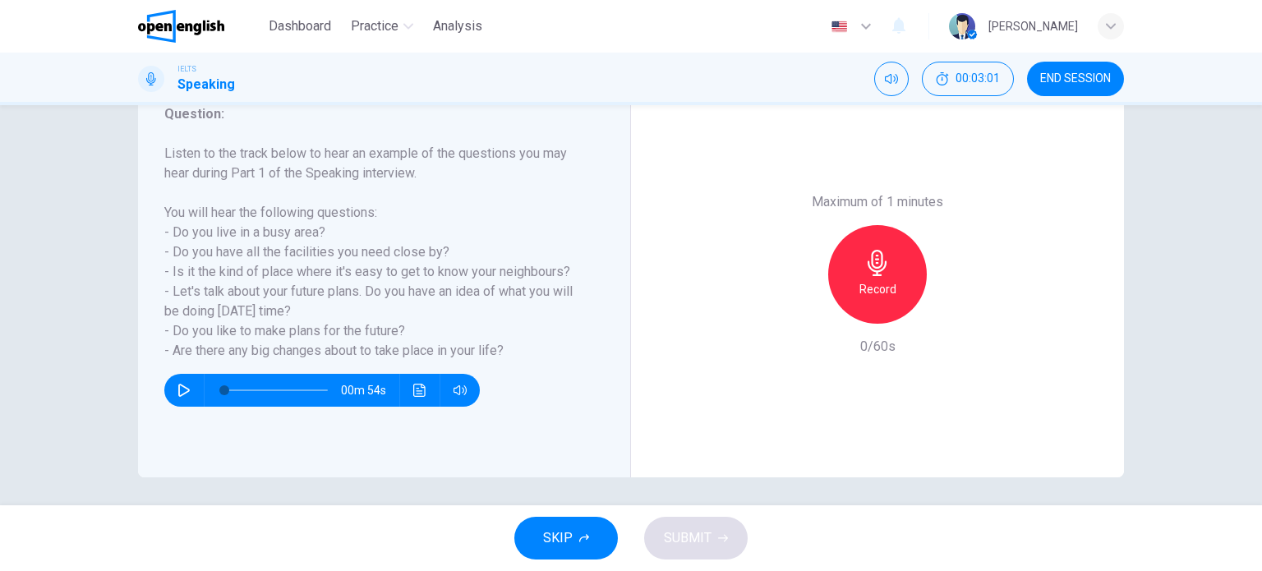
scroll to position [237, 0]
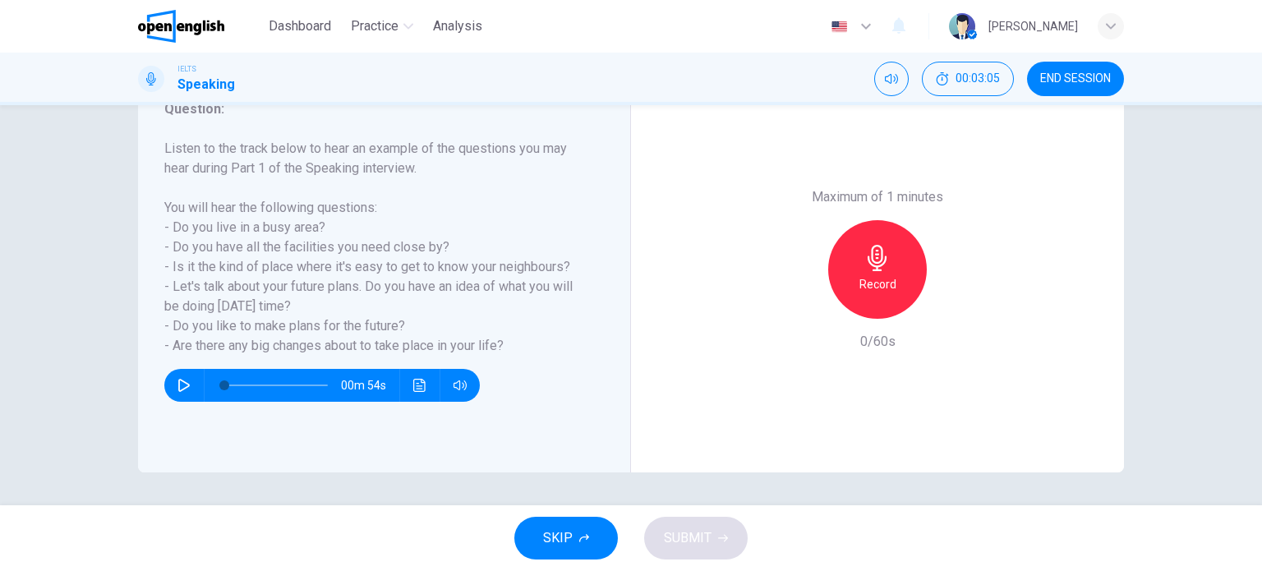
click at [179, 384] on icon "button" at bounding box center [183, 385] width 13 height 13
click at [229, 380] on span at bounding box center [275, 385] width 103 height 23
click at [880, 265] on icon "button" at bounding box center [877, 258] width 26 height 26
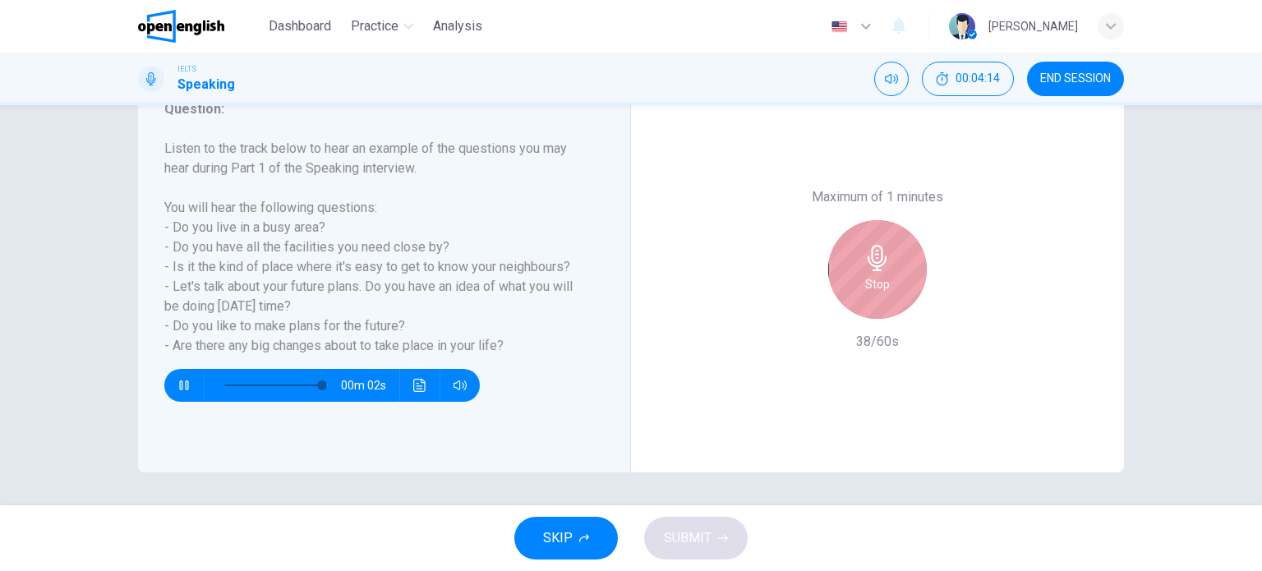
click at [851, 269] on div "Stop" at bounding box center [877, 269] width 99 height 99
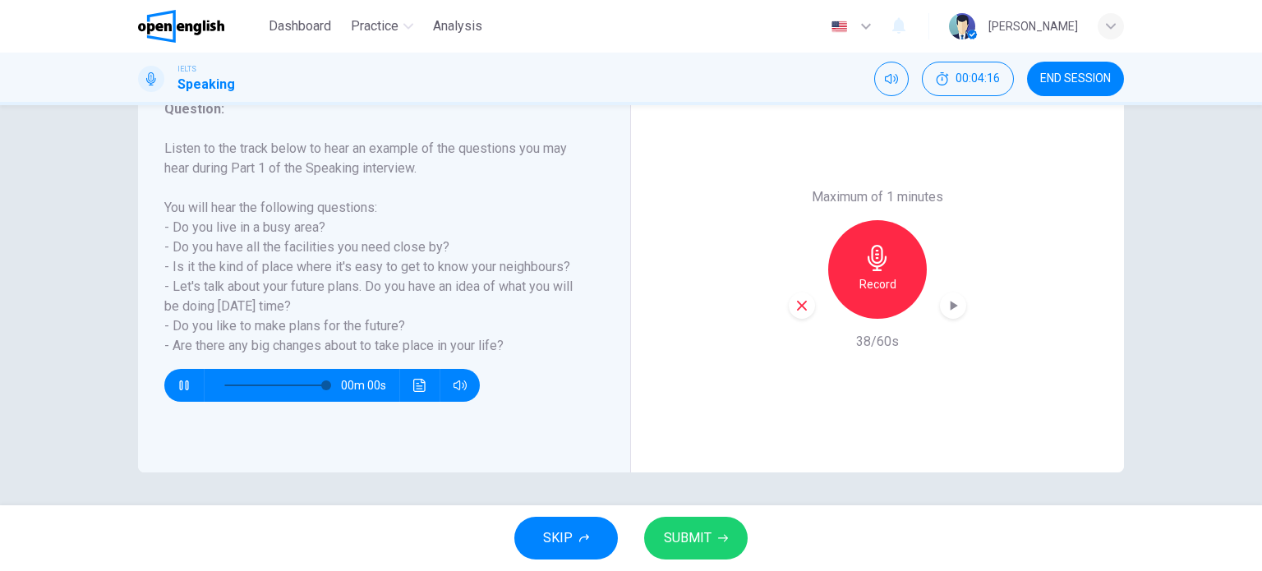
type input "*"
click at [680, 545] on span "SUBMIT" at bounding box center [688, 537] width 48 height 23
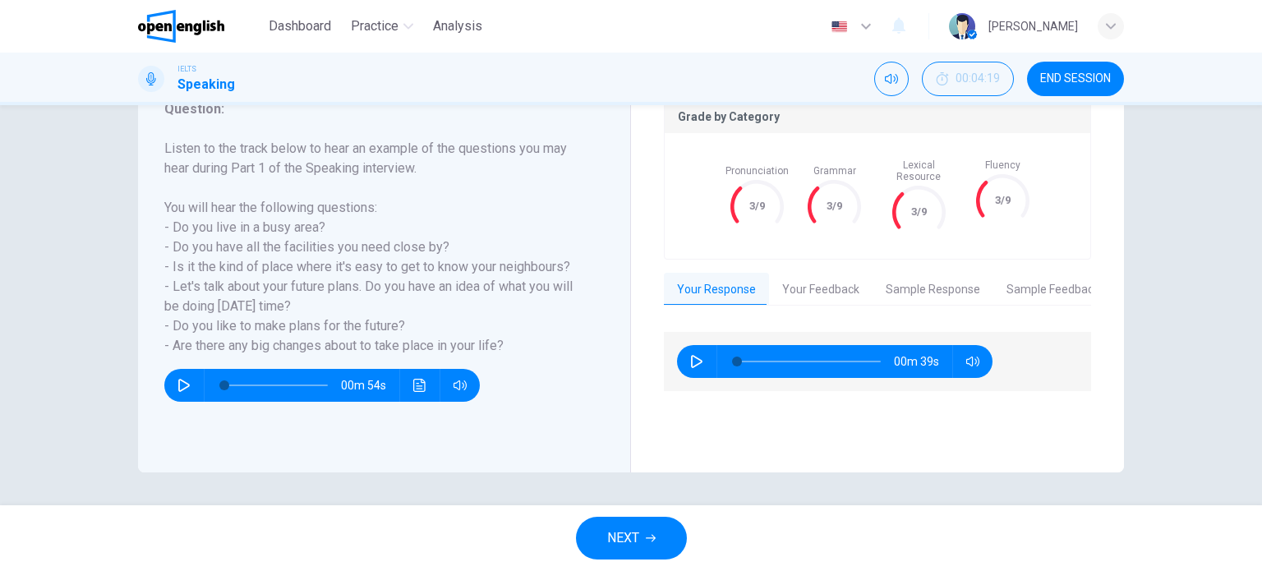
click at [641, 528] on button "NEXT" at bounding box center [631, 538] width 111 height 43
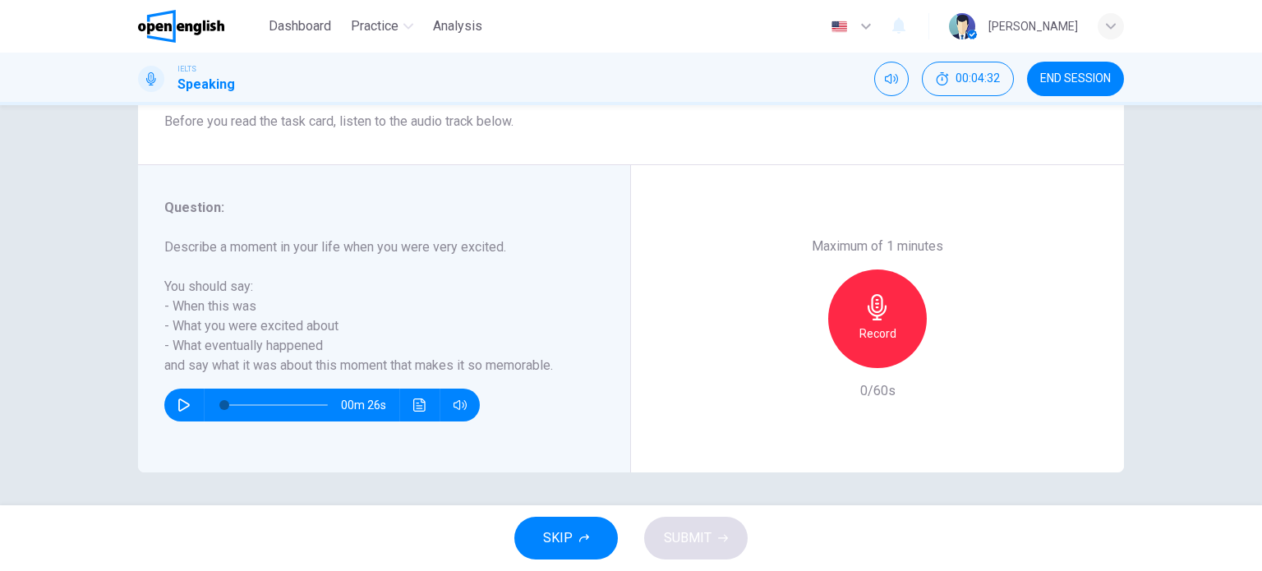
click at [180, 406] on icon "button" at bounding box center [183, 404] width 13 height 13
type input "*"
click at [877, 321] on div "Record" at bounding box center [877, 318] width 99 height 99
click at [882, 318] on icon "button" at bounding box center [877, 307] width 26 height 26
click at [794, 351] on icon "button" at bounding box center [801, 354] width 15 height 15
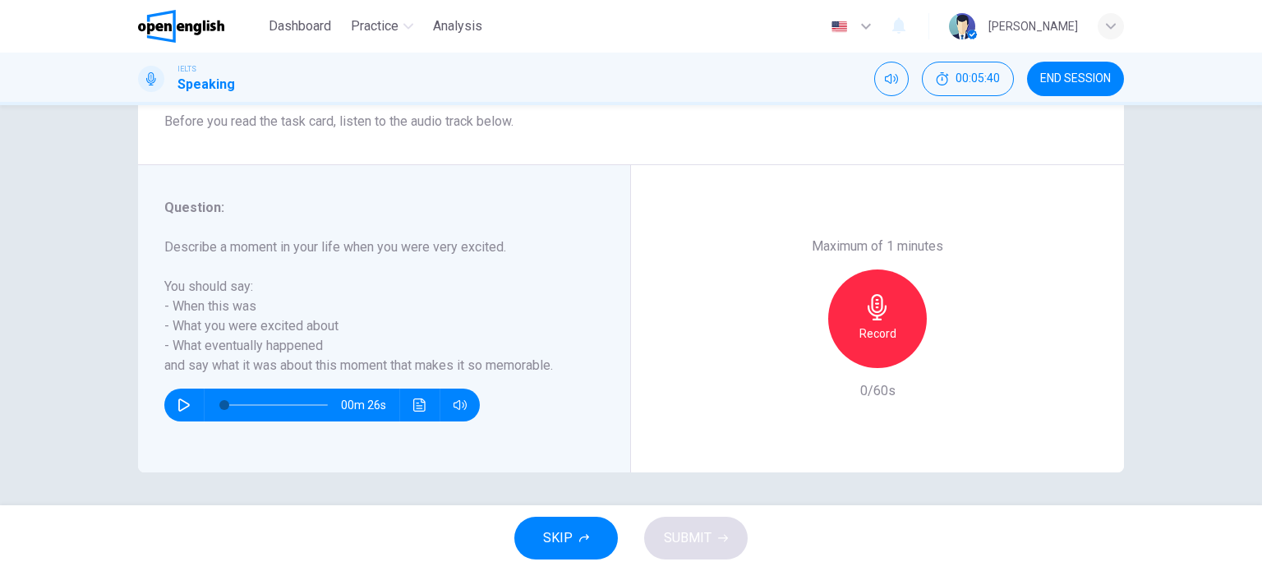
click at [867, 309] on icon "button" at bounding box center [876, 307] width 19 height 26
click at [864, 316] on icon "button" at bounding box center [877, 307] width 26 height 26
click at [685, 545] on span "SUBMIT" at bounding box center [688, 537] width 48 height 23
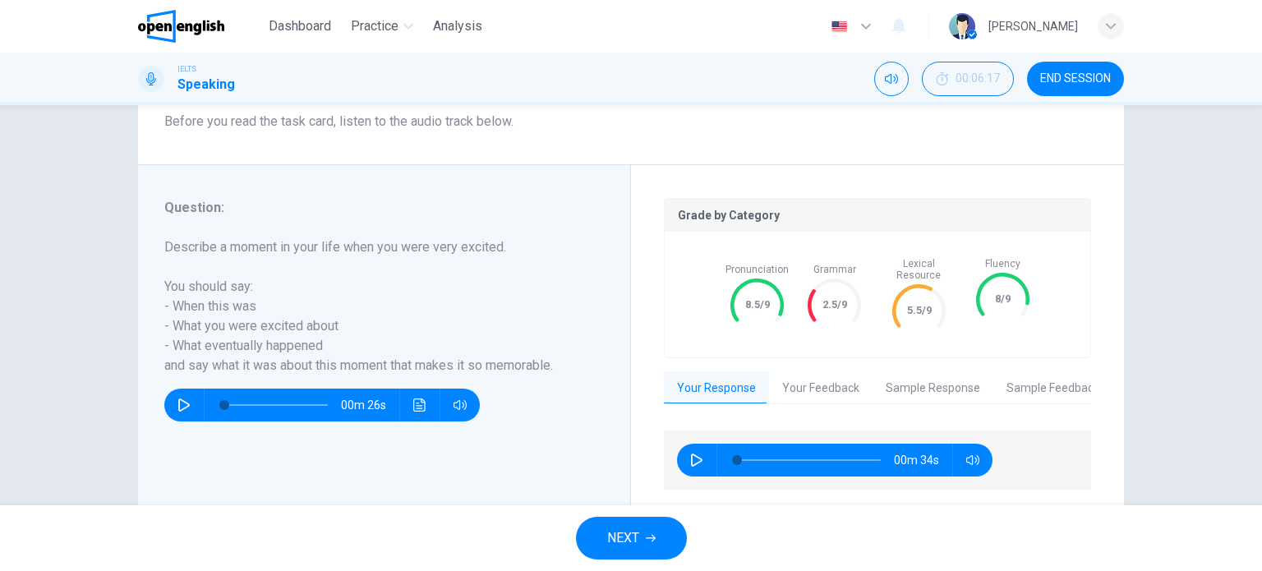
click at [824, 378] on button "Your Feedback" at bounding box center [820, 388] width 103 height 34
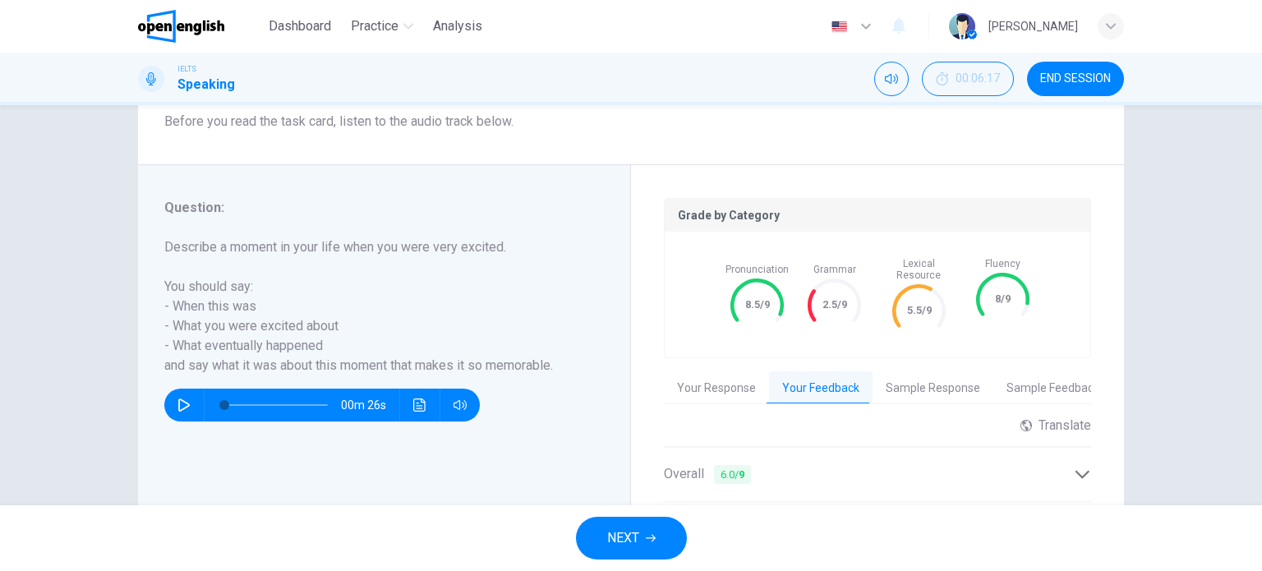
scroll to position [483, 0]
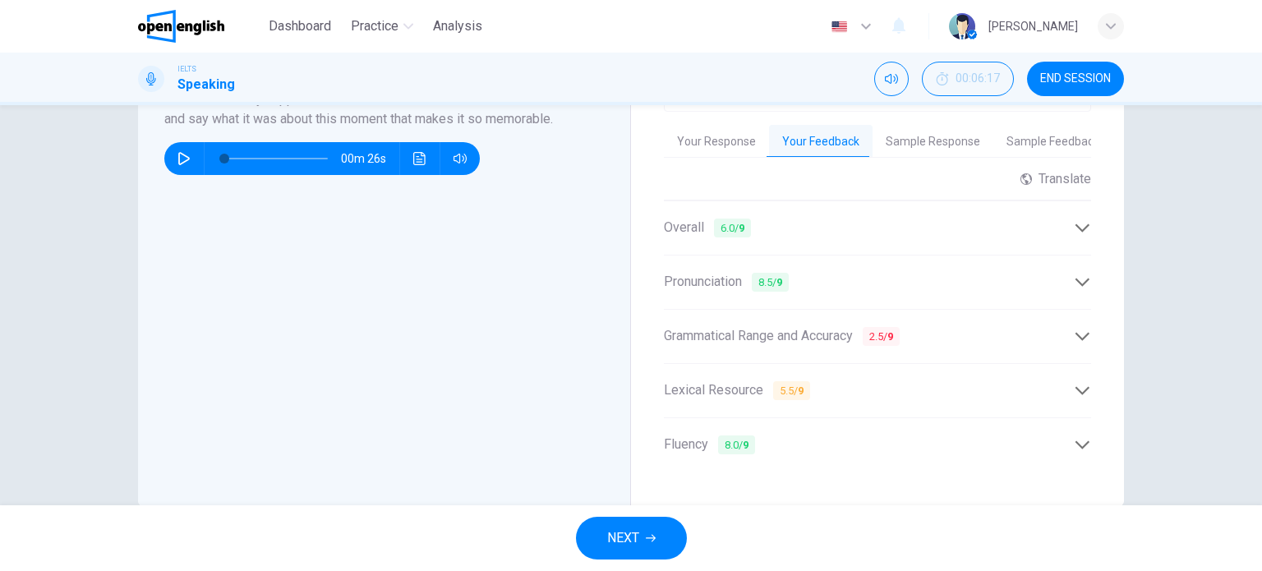
click at [1074, 328] on icon at bounding box center [1081, 336] width 17 height 17
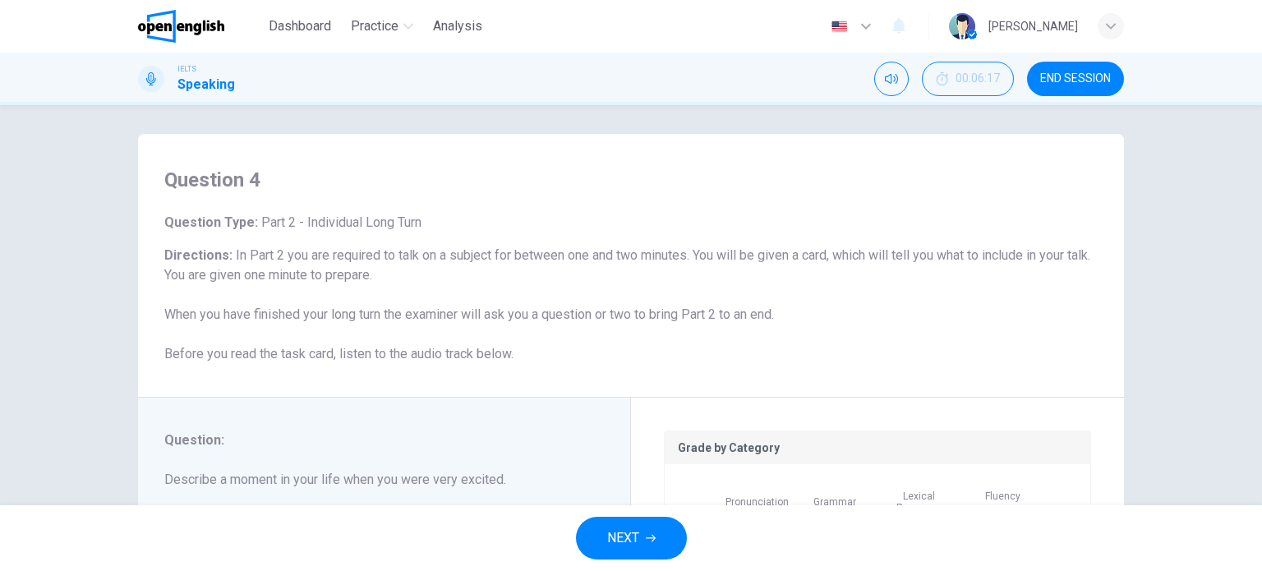
scroll to position [0, 0]
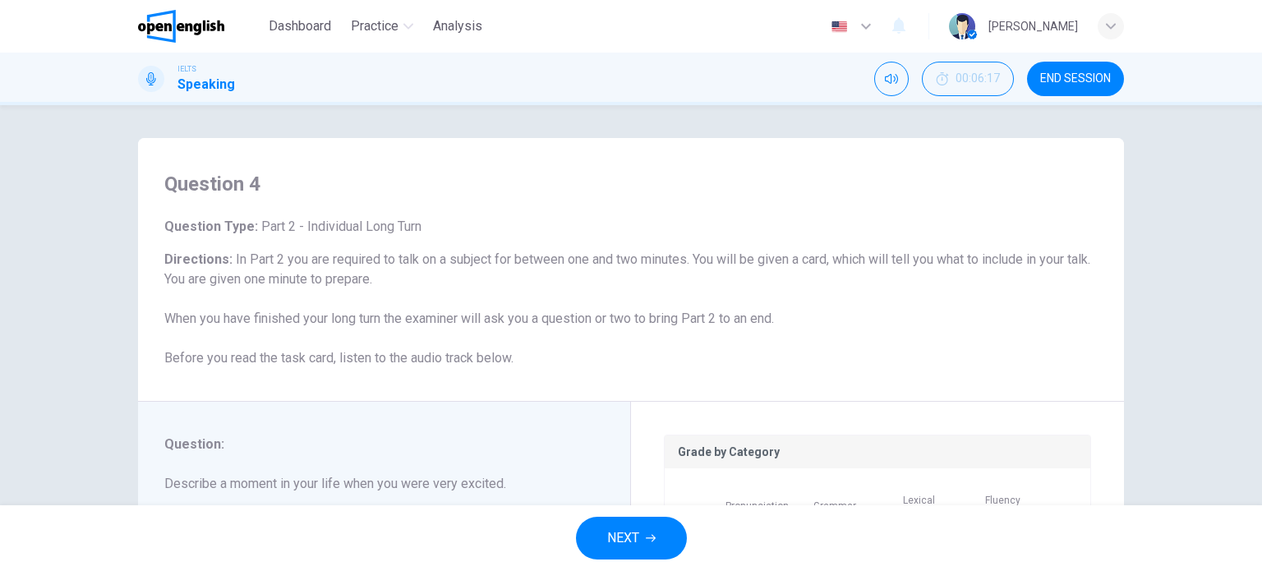
click at [1069, 65] on button "END SESSION" at bounding box center [1075, 79] width 97 height 34
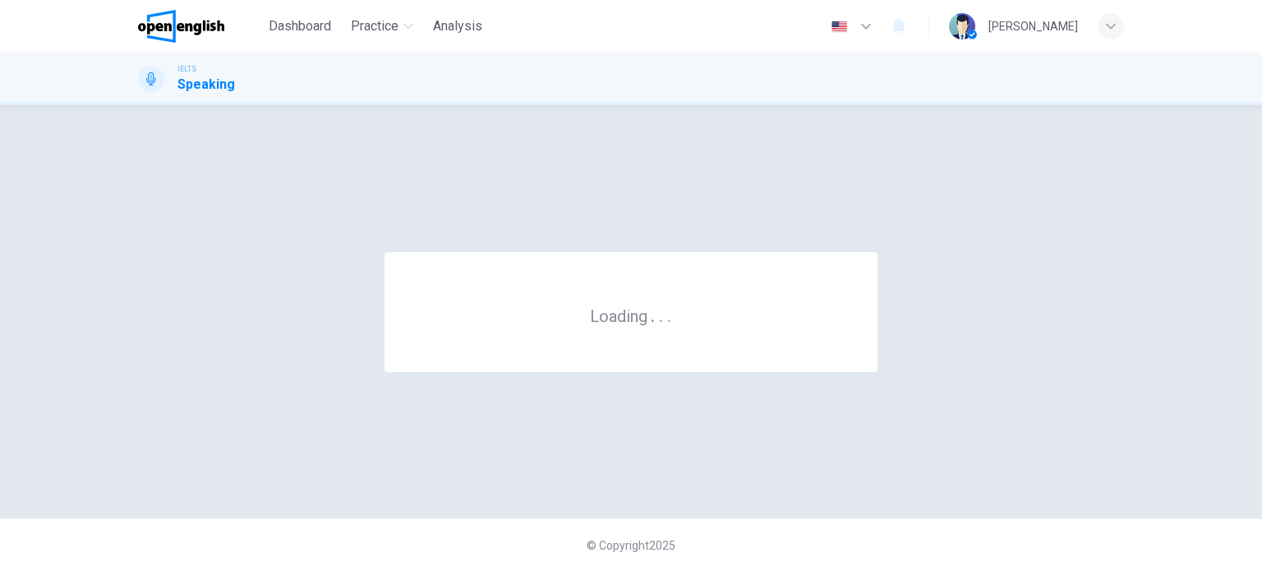
click at [670, 68] on div "IELTS Speaking" at bounding box center [631, 78] width 1038 height 31
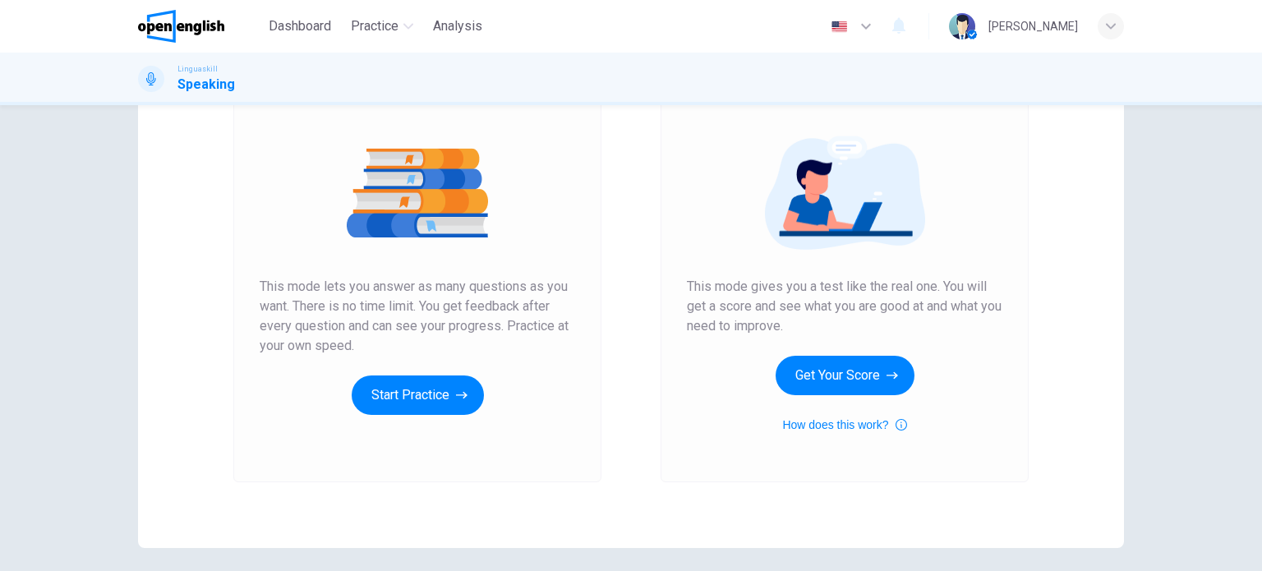
scroll to position [164, 0]
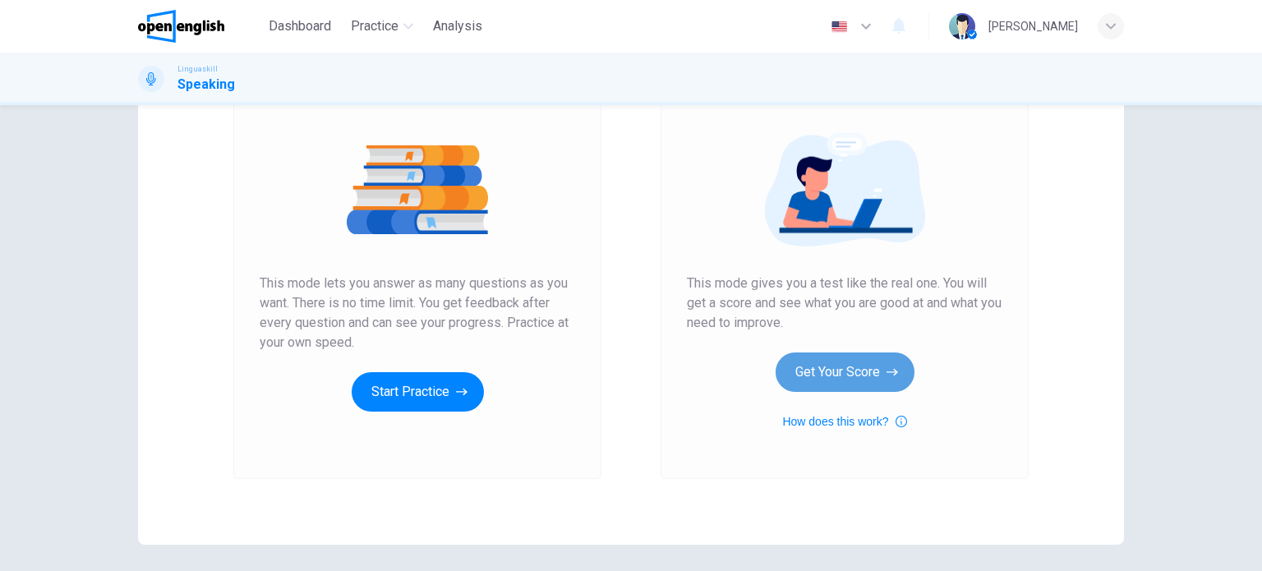
click at [811, 368] on button "Get Your Score" at bounding box center [844, 371] width 139 height 39
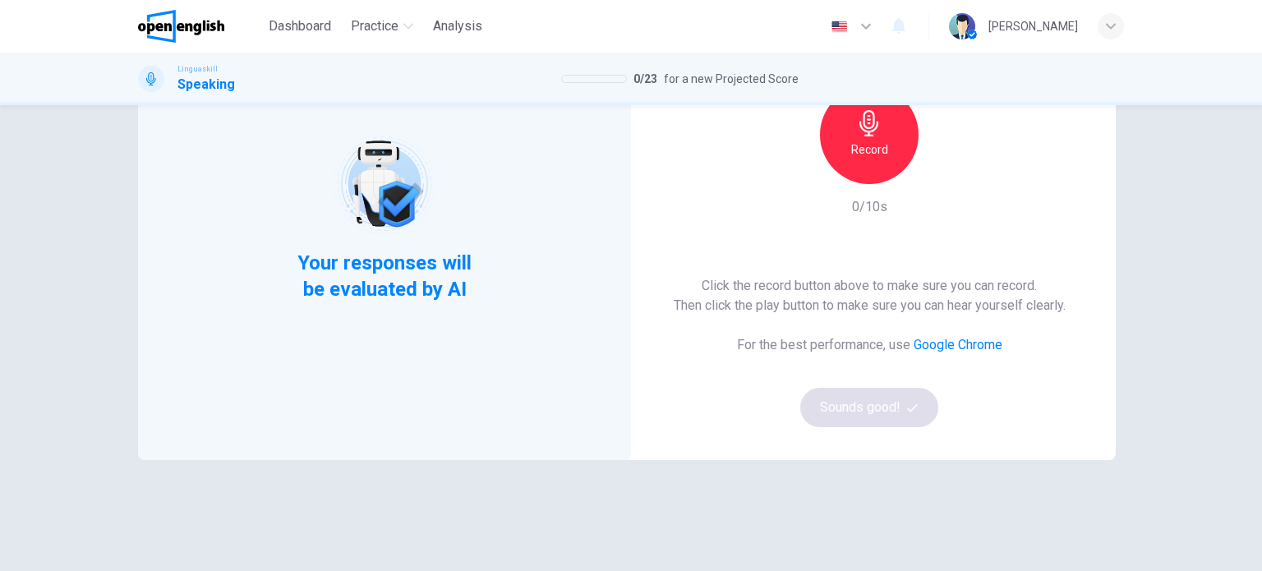
click at [885, 138] on div "Record" at bounding box center [869, 134] width 99 height 99
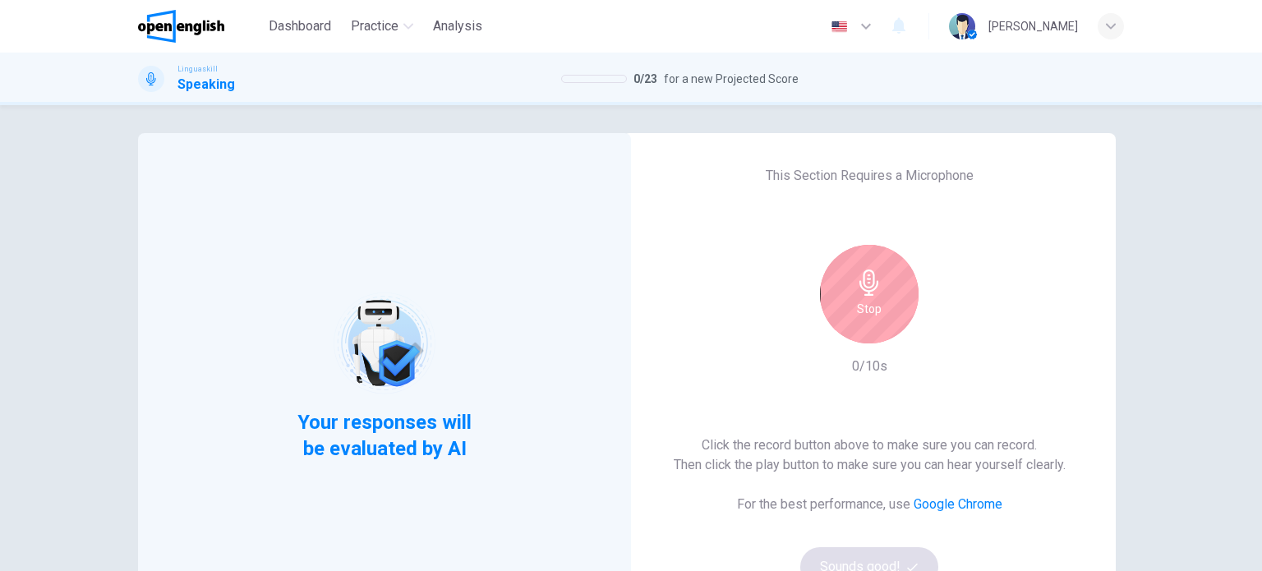
scroll to position [0, 0]
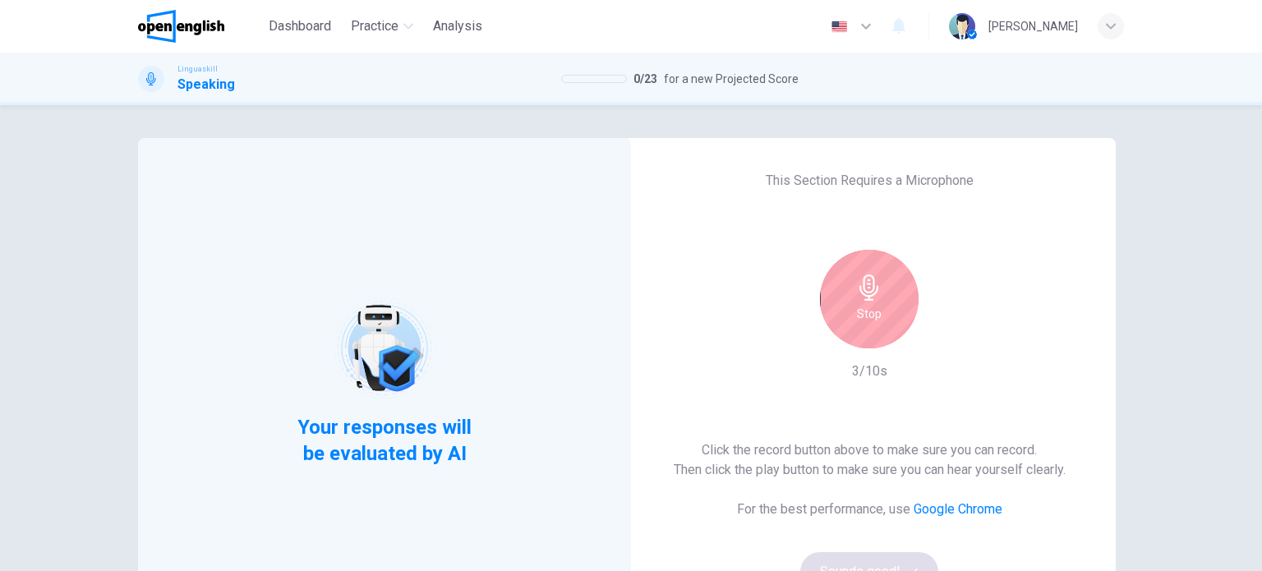
click at [862, 305] on h6 "Stop" at bounding box center [869, 314] width 25 height 20
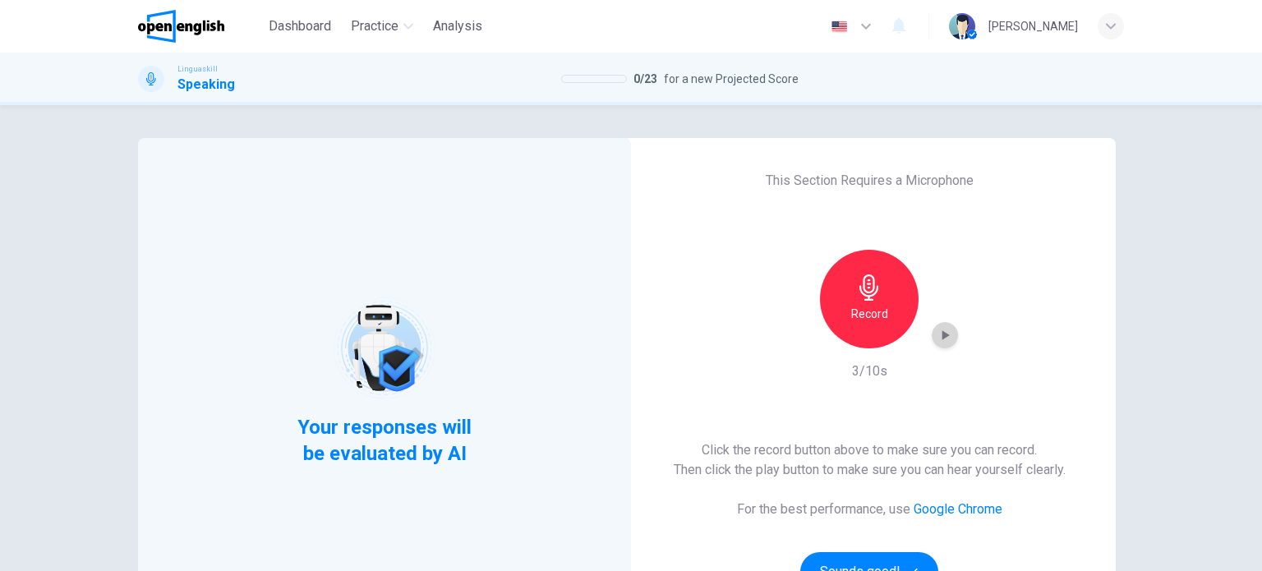
click at [936, 328] on icon "button" at bounding box center [944, 335] width 16 height 16
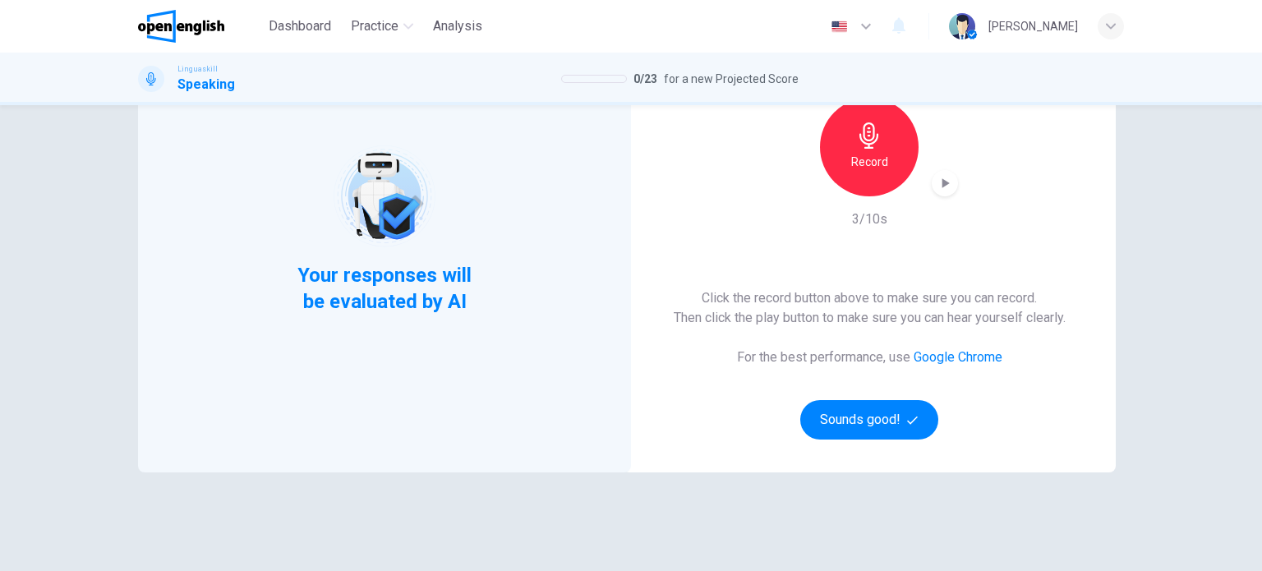
scroll to position [164, 0]
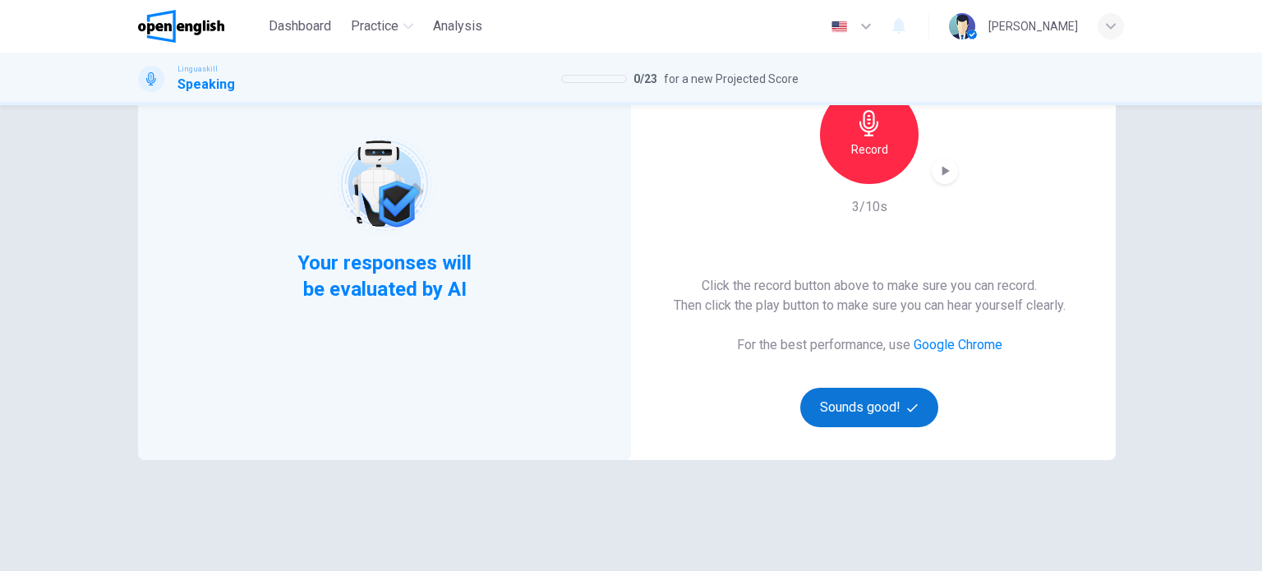
click at [884, 400] on button "Sounds good!" at bounding box center [869, 407] width 138 height 39
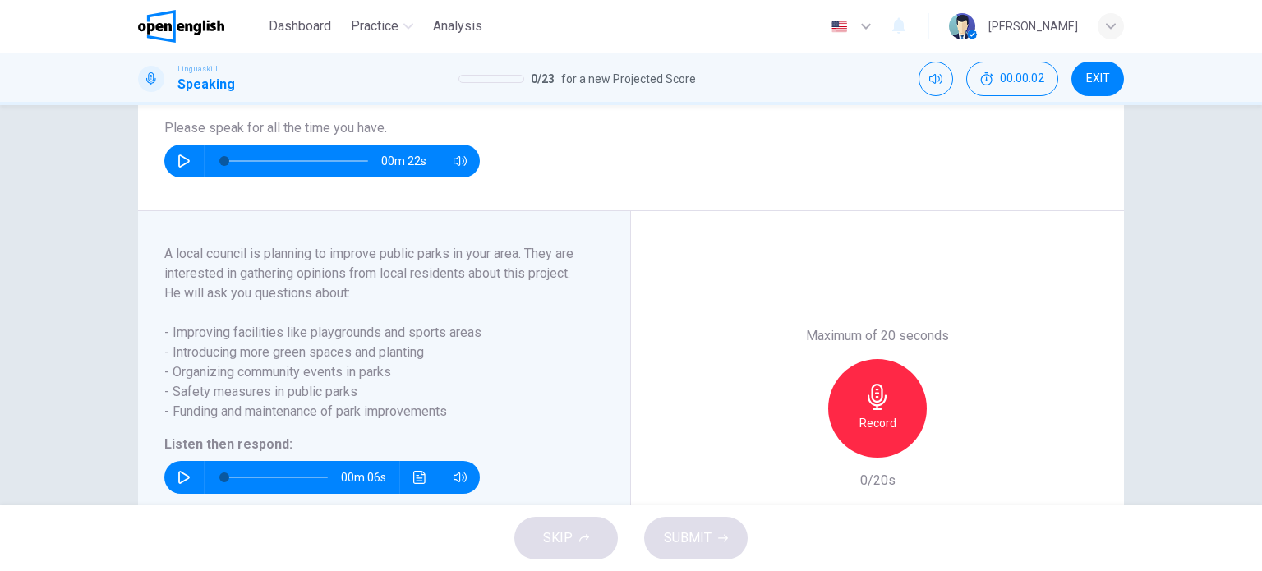
click at [178, 168] on icon "button" at bounding box center [183, 160] width 13 height 13
type input "*"
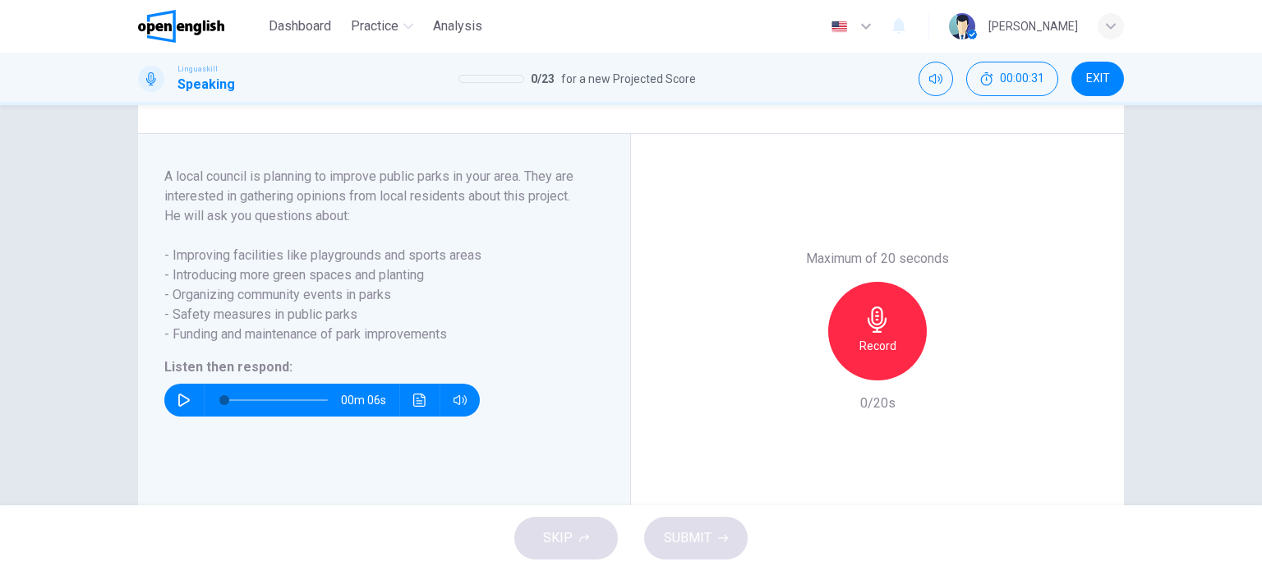
scroll to position [246, 0]
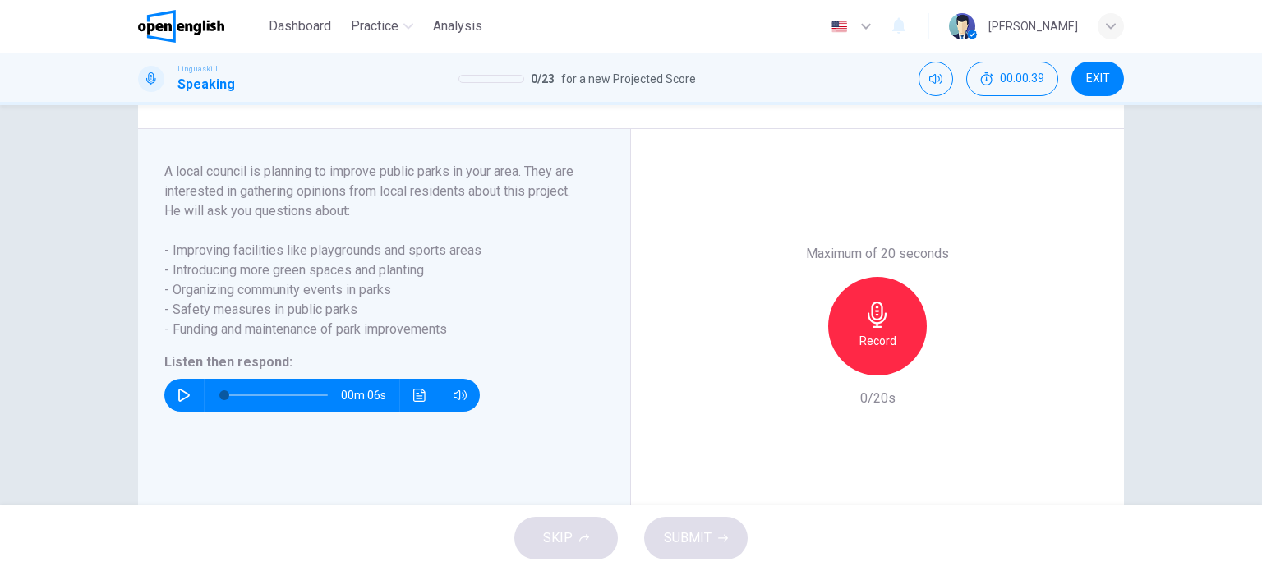
click at [178, 402] on icon "button" at bounding box center [183, 394] width 11 height 13
click at [182, 402] on icon "button" at bounding box center [183, 394] width 13 height 13
click at [882, 347] on div "Record" at bounding box center [877, 326] width 99 height 99
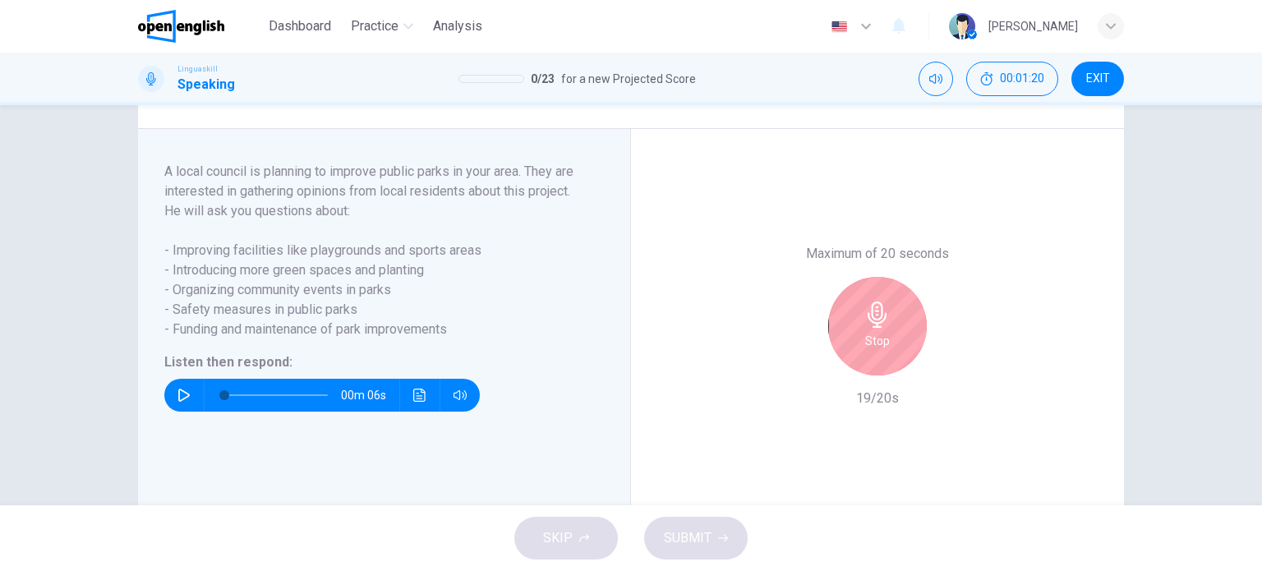
click at [878, 328] on icon "button" at bounding box center [877, 314] width 26 height 26
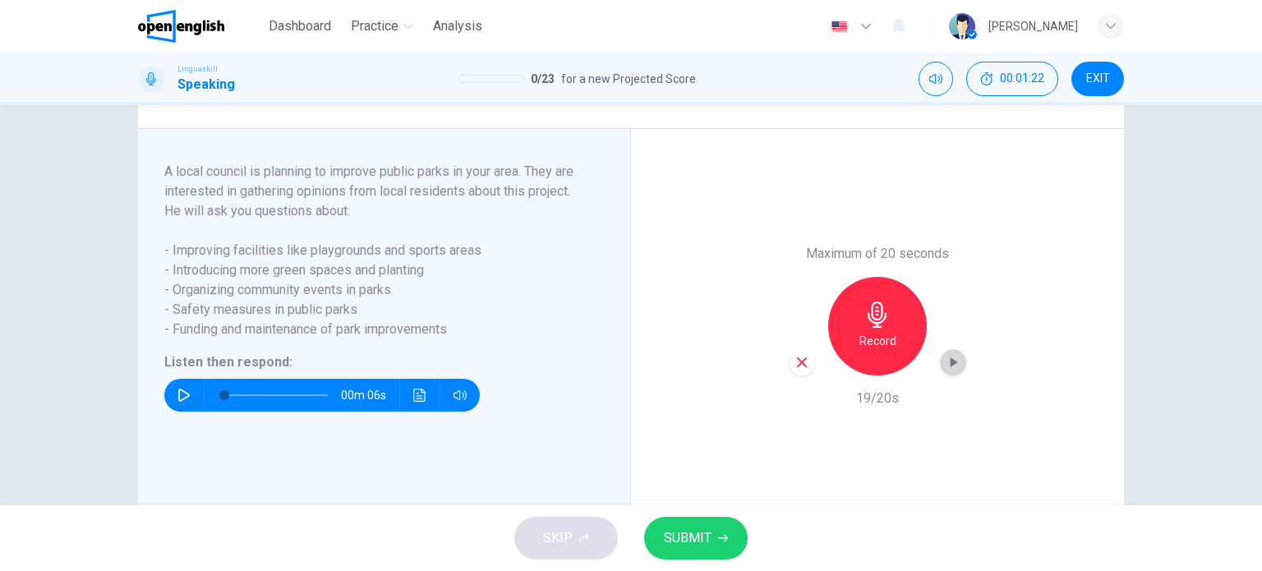
click at [950, 367] on icon "button" at bounding box center [953, 362] width 7 height 10
click at [688, 534] on span "SUBMIT" at bounding box center [688, 537] width 48 height 23
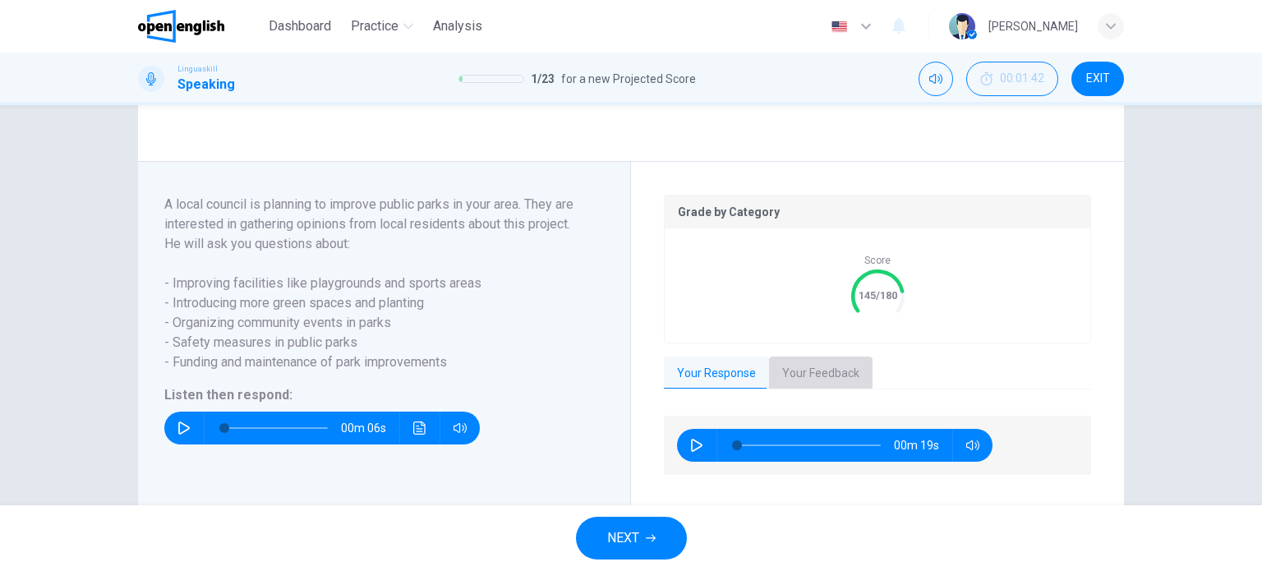
click at [790, 391] on button "Your Feedback" at bounding box center [820, 373] width 103 height 34
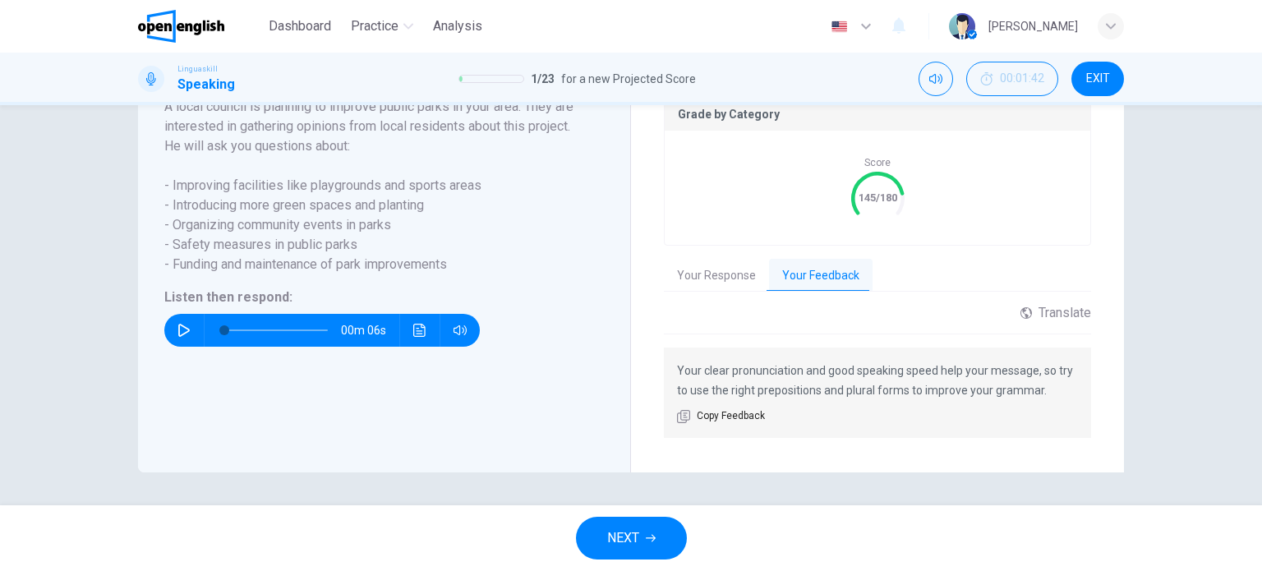
scroll to position [363, 0]
click at [725, 272] on button "Your Response" at bounding box center [716, 276] width 105 height 34
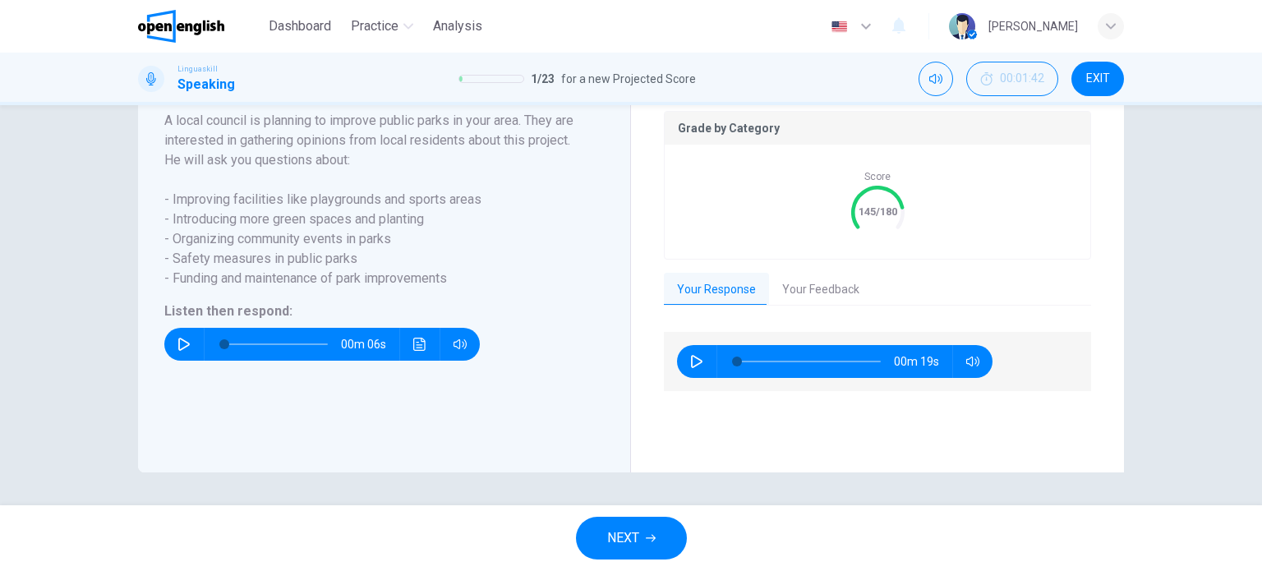
click at [633, 531] on span "NEXT" at bounding box center [623, 537] width 32 height 23
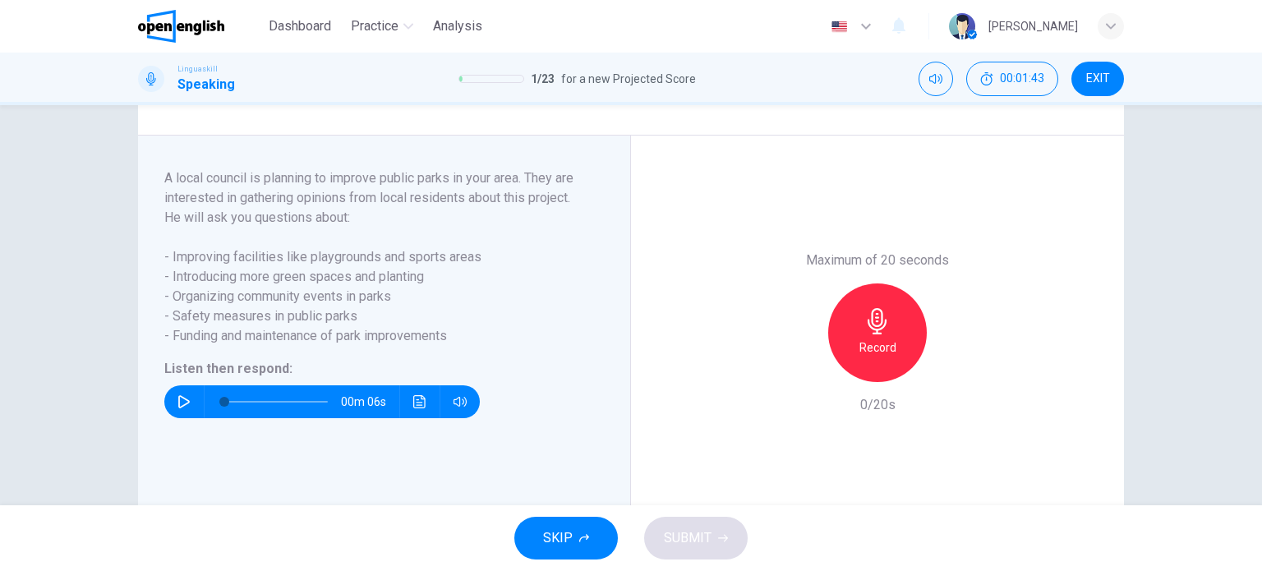
scroll to position [234, 0]
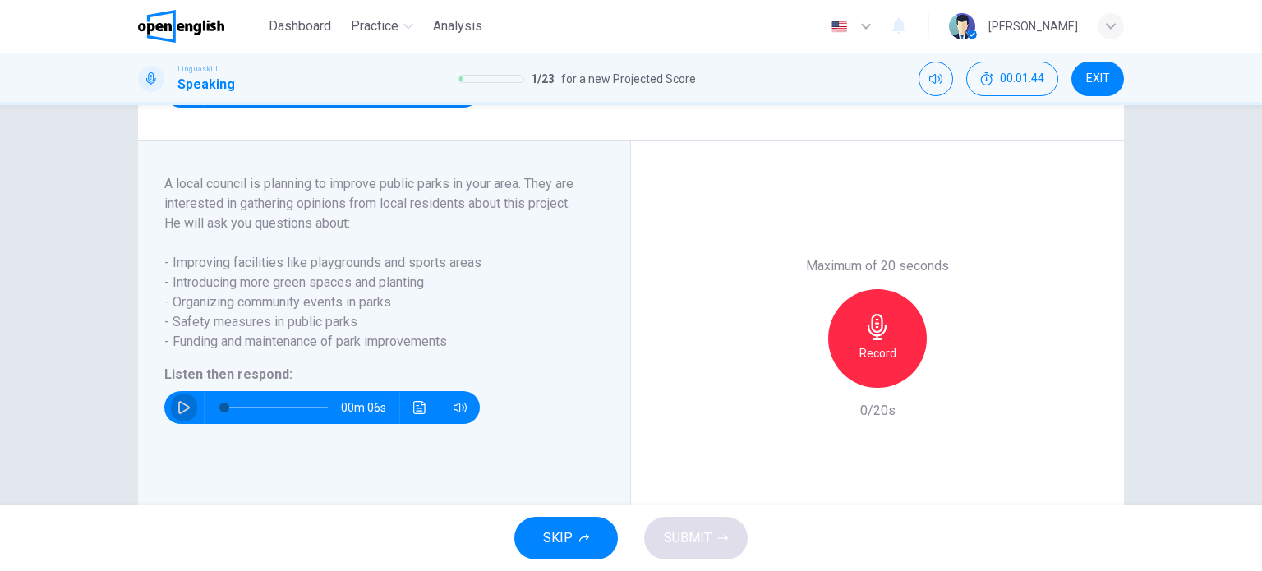
click at [178, 414] on icon "button" at bounding box center [183, 407] width 11 height 13
click at [882, 340] on icon "button" at bounding box center [877, 327] width 26 height 26
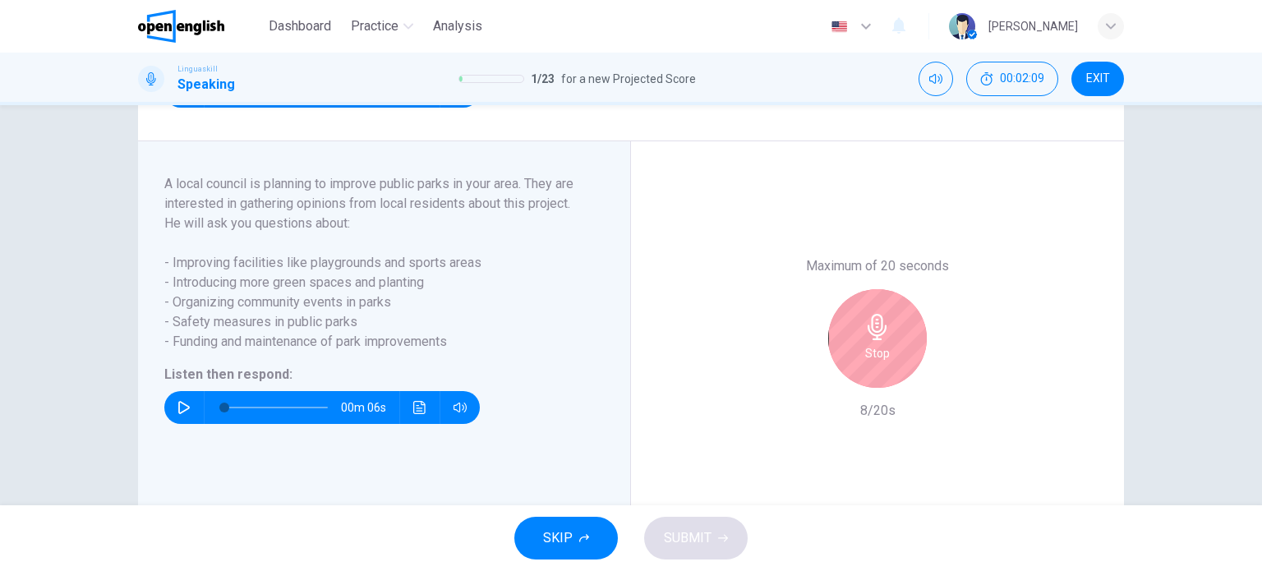
click at [879, 363] on h6 "Stop" at bounding box center [877, 353] width 25 height 20
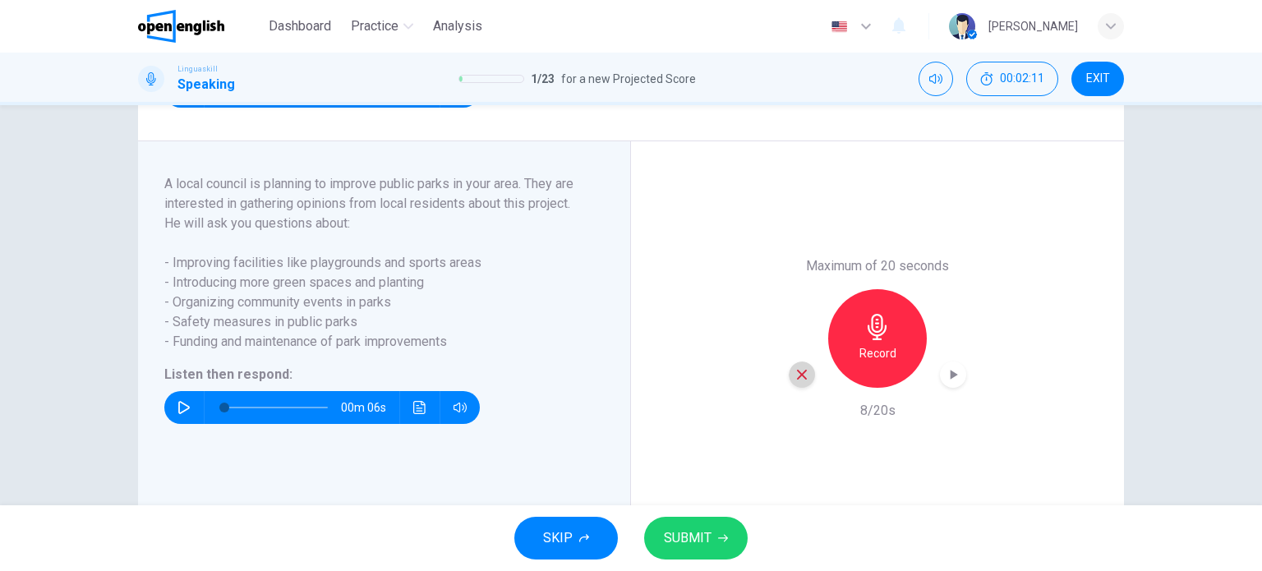
click at [788, 388] on div "button" at bounding box center [801, 374] width 26 height 26
click at [886, 363] on h6 "Record" at bounding box center [877, 353] width 37 height 20
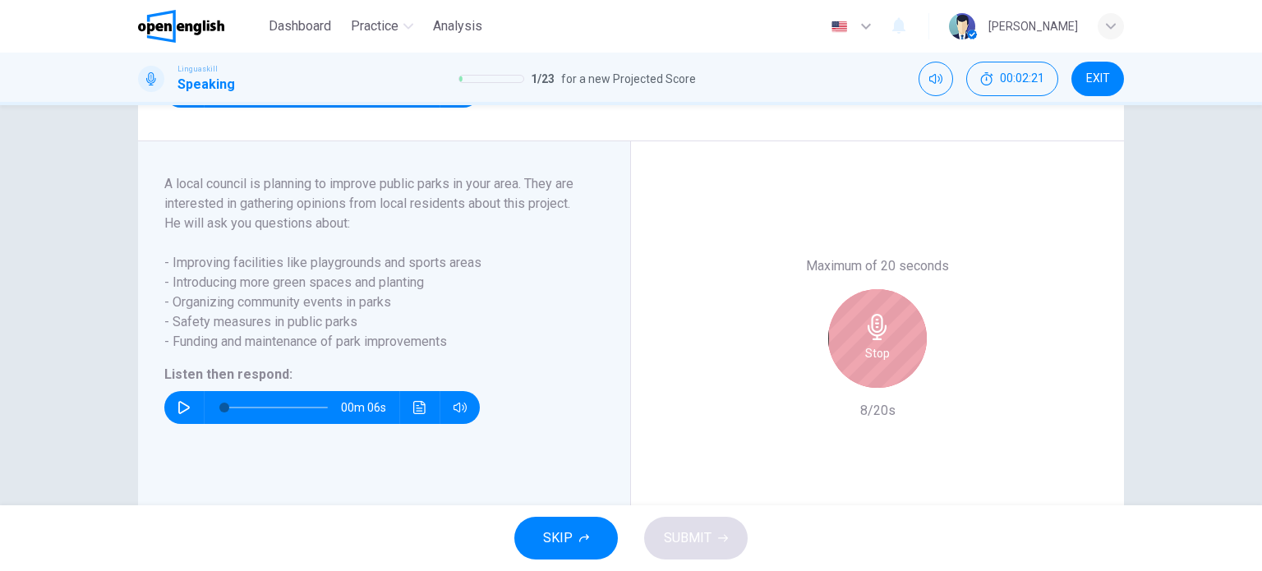
click at [839, 345] on div "Stop" at bounding box center [877, 338] width 99 height 99
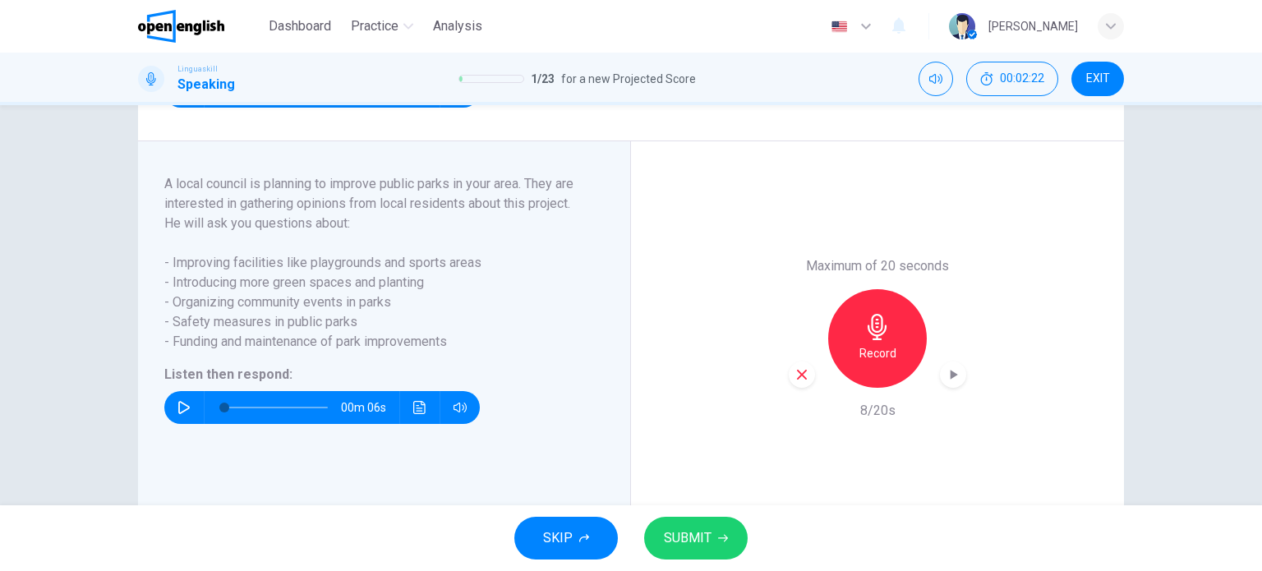
click at [794, 382] on icon "button" at bounding box center [801, 374] width 15 height 15
click at [864, 362] on h6 "Record" at bounding box center [877, 353] width 37 height 20
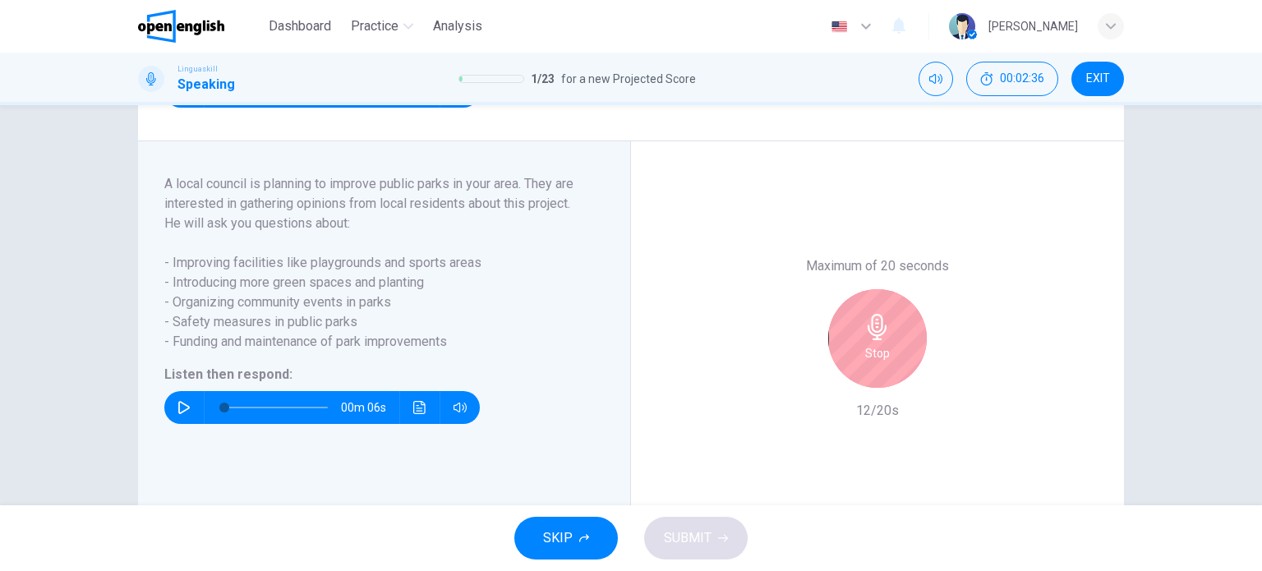
click at [873, 363] on h6 "Stop" at bounding box center [877, 353] width 25 height 20
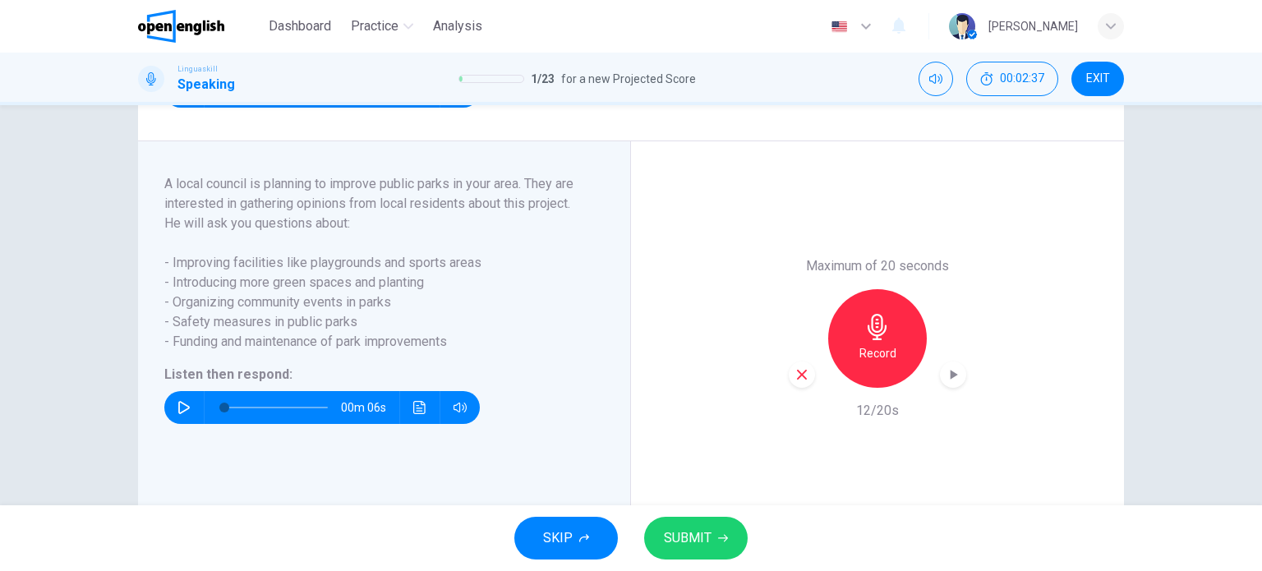
click at [687, 537] on span "SUBMIT" at bounding box center [688, 537] width 48 height 23
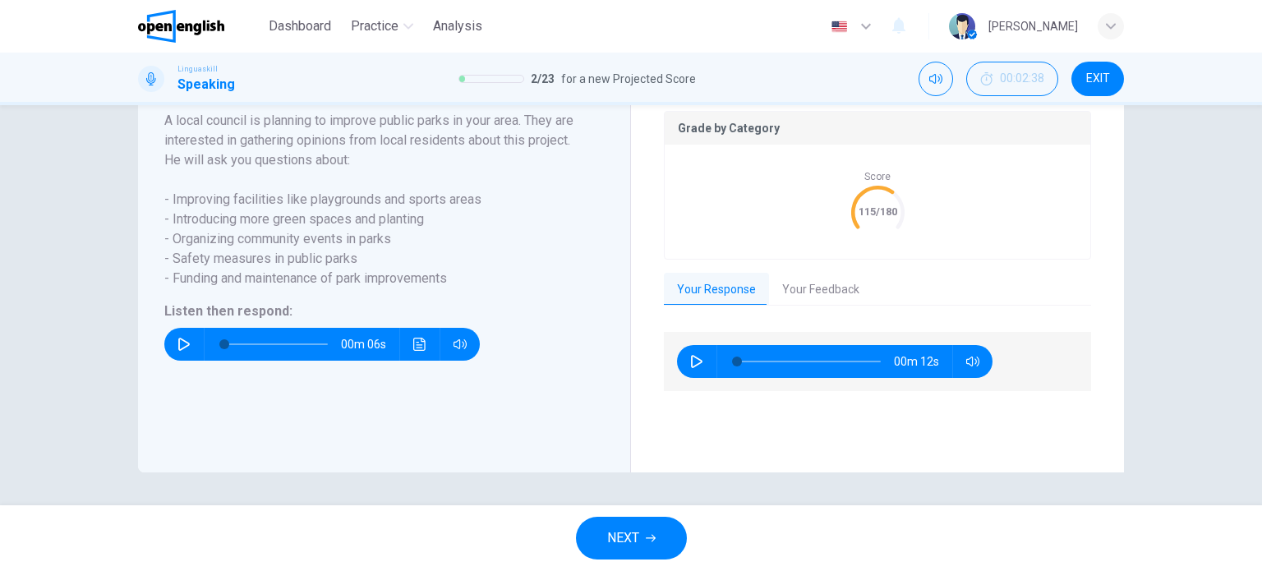
scroll to position [349, 0]
click at [811, 286] on button "Your Feedback" at bounding box center [820, 290] width 103 height 34
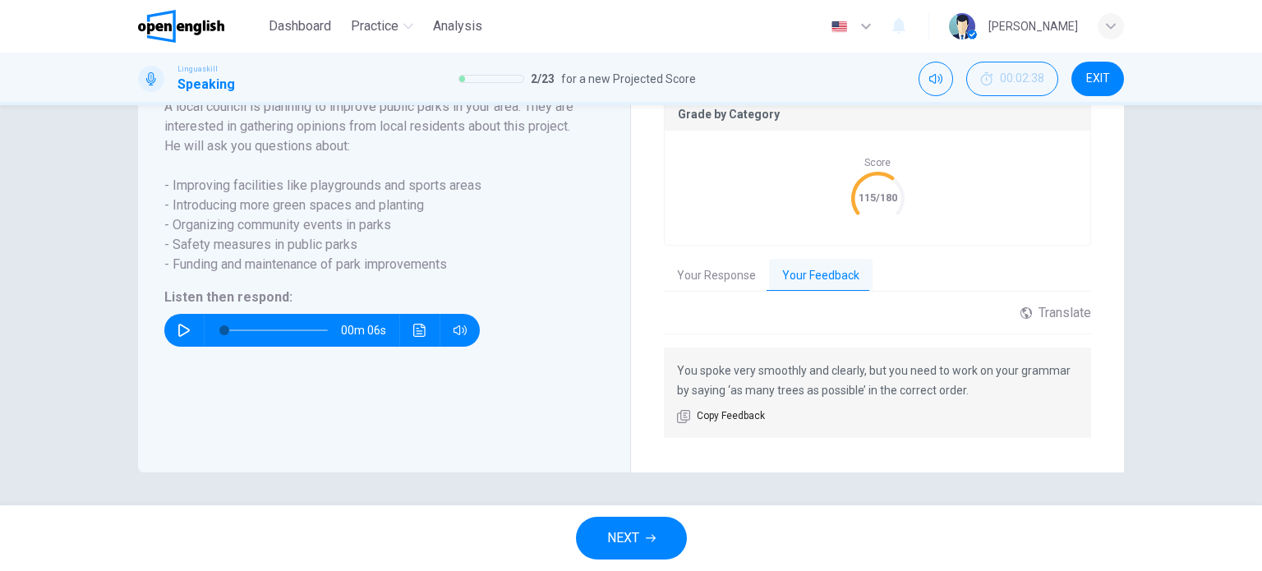
click at [700, 292] on button "Your Response" at bounding box center [716, 276] width 105 height 34
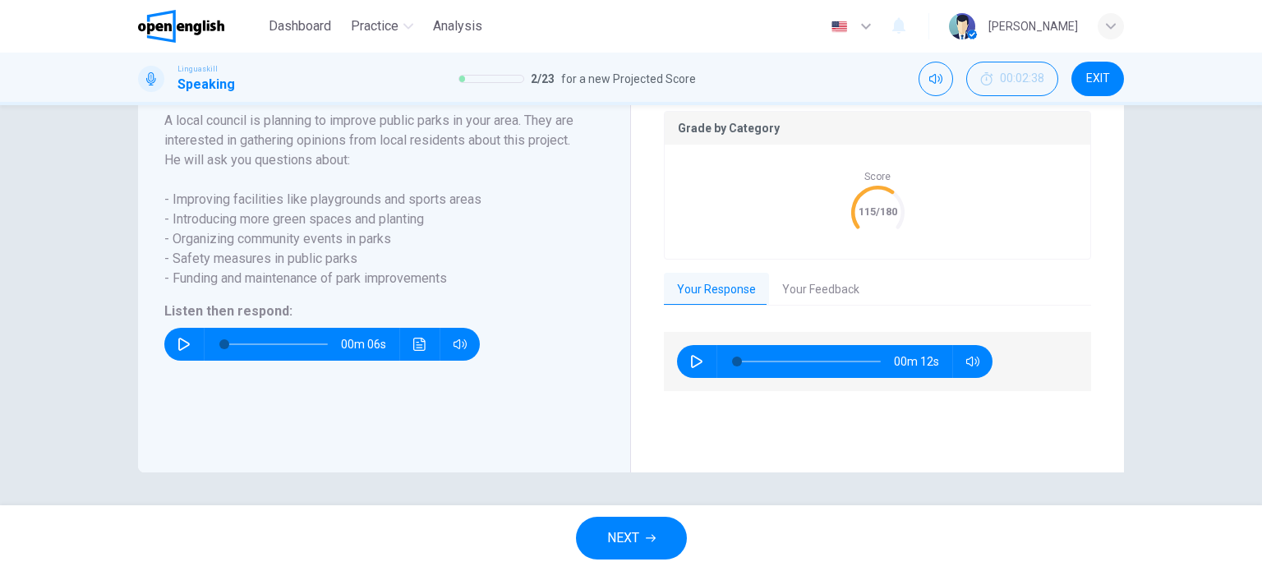
click at [626, 529] on span "NEXT" at bounding box center [623, 537] width 32 height 23
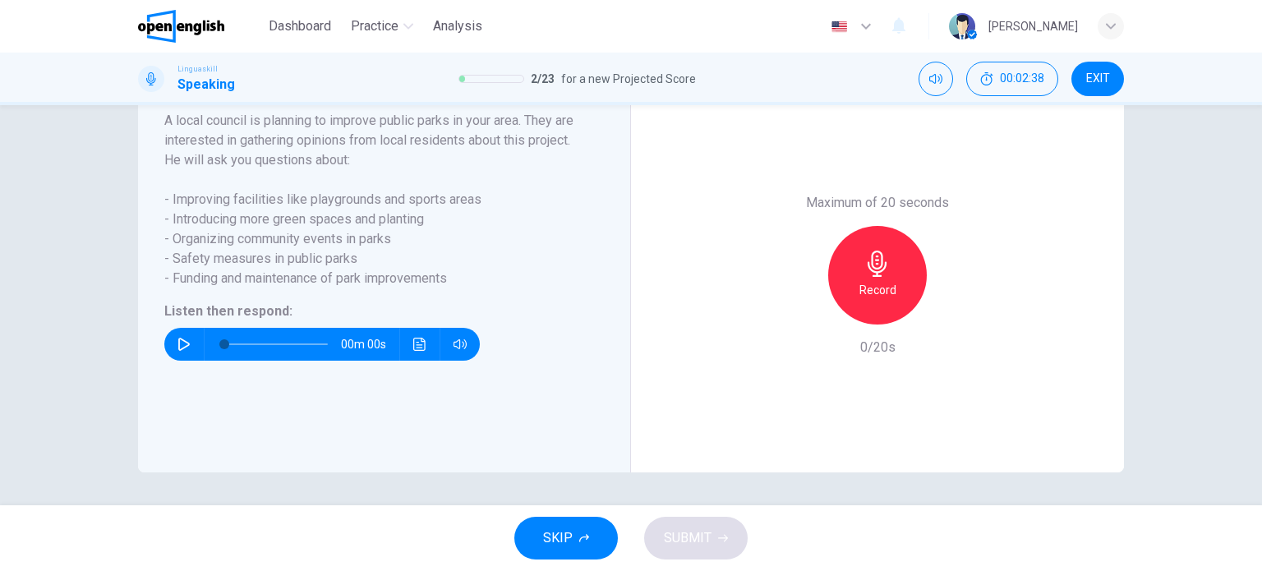
scroll to position [316, 0]
click at [181, 344] on icon "button" at bounding box center [183, 344] width 13 height 13
click at [871, 279] on div "Record" at bounding box center [877, 275] width 99 height 99
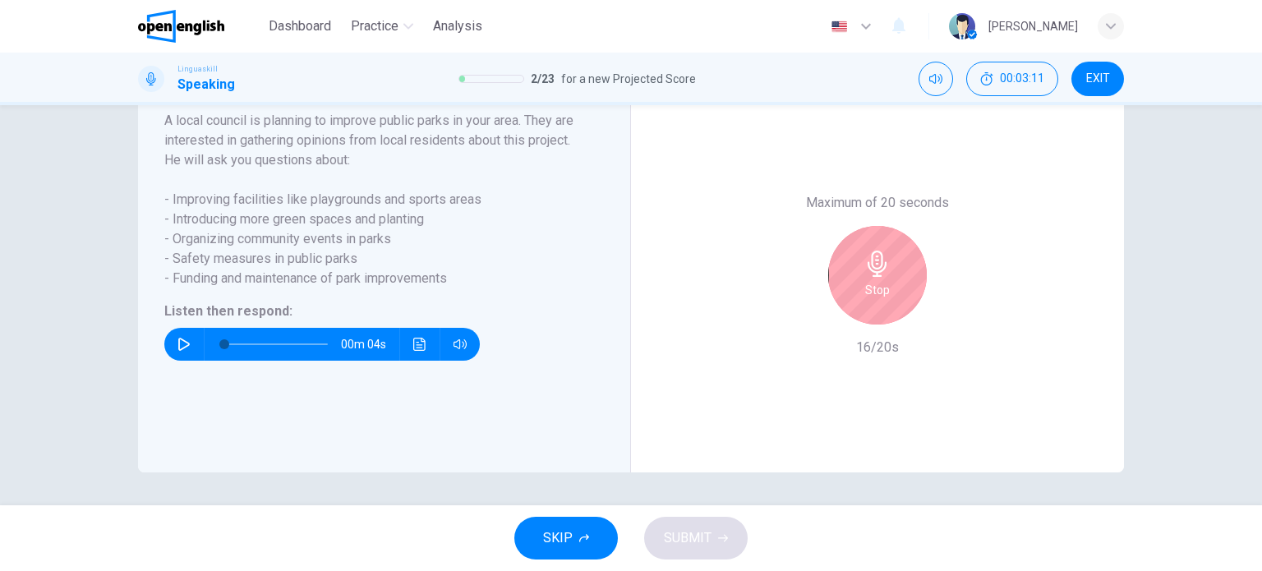
click at [905, 272] on div "Stop" at bounding box center [877, 275] width 99 height 99
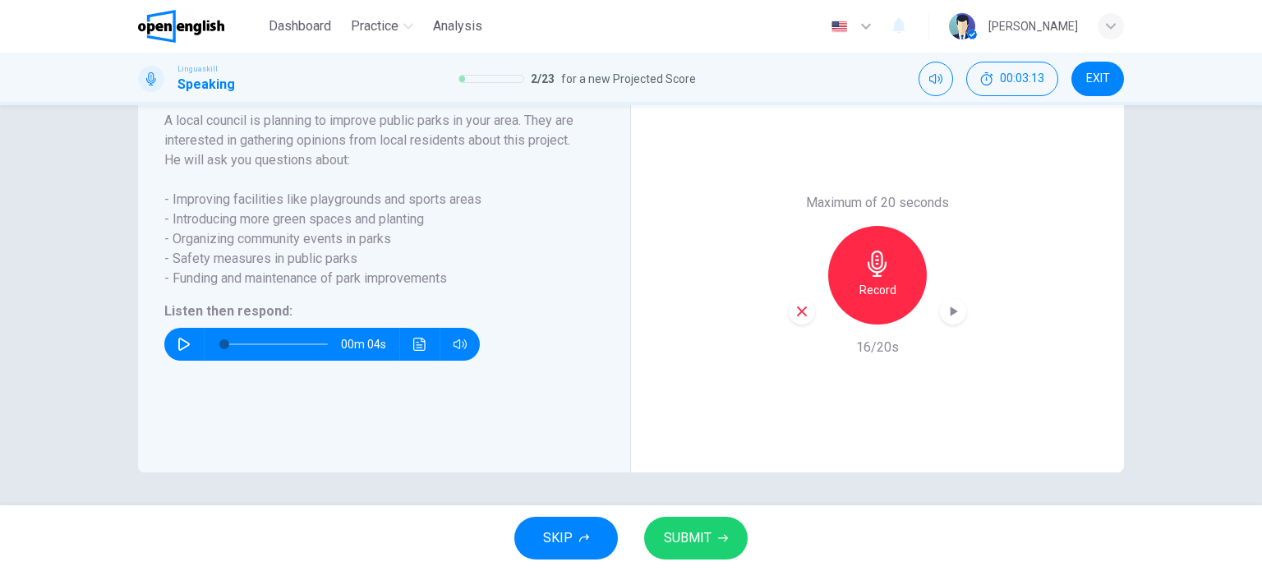
click at [709, 532] on span "SUBMIT" at bounding box center [688, 537] width 48 height 23
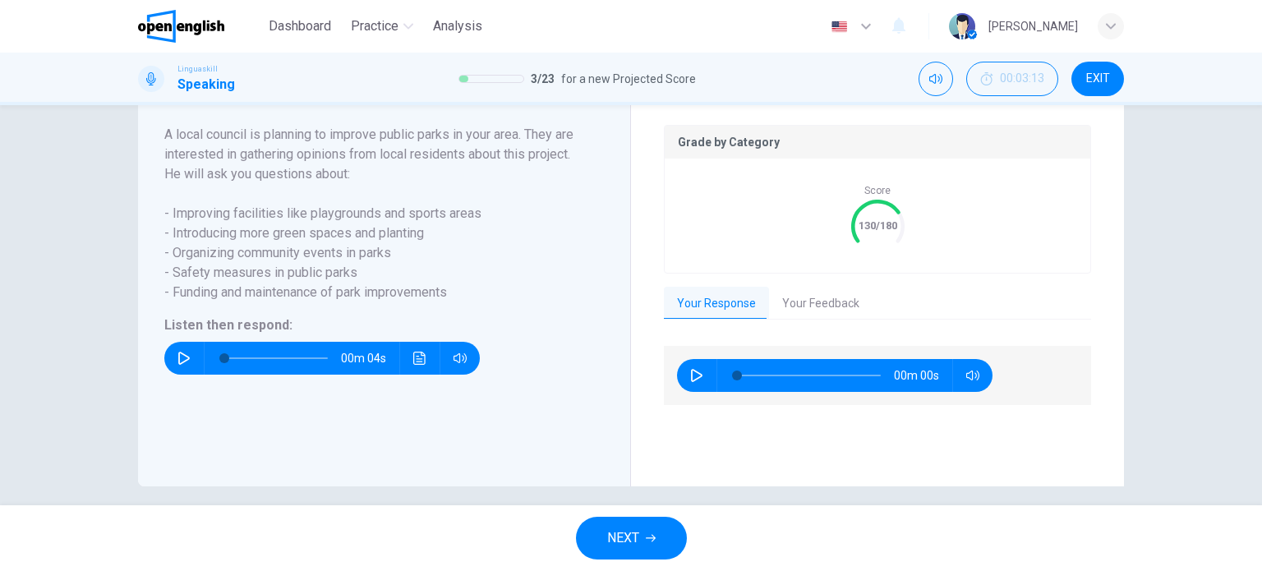
scroll to position [349, 0]
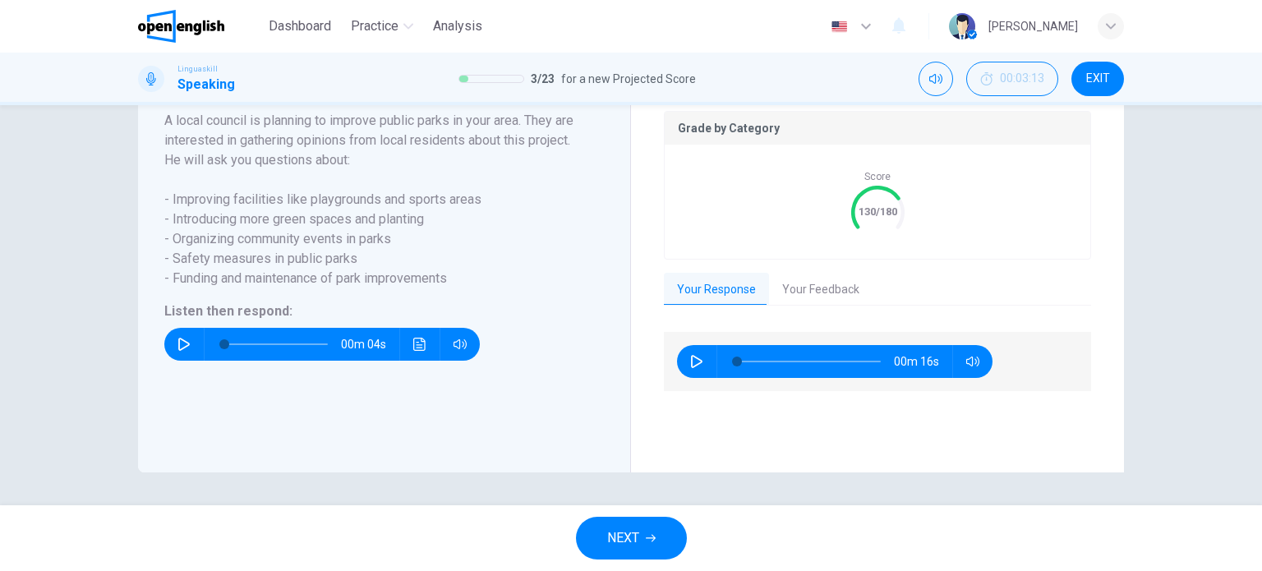
click at [615, 531] on span "NEXT" at bounding box center [623, 537] width 32 height 23
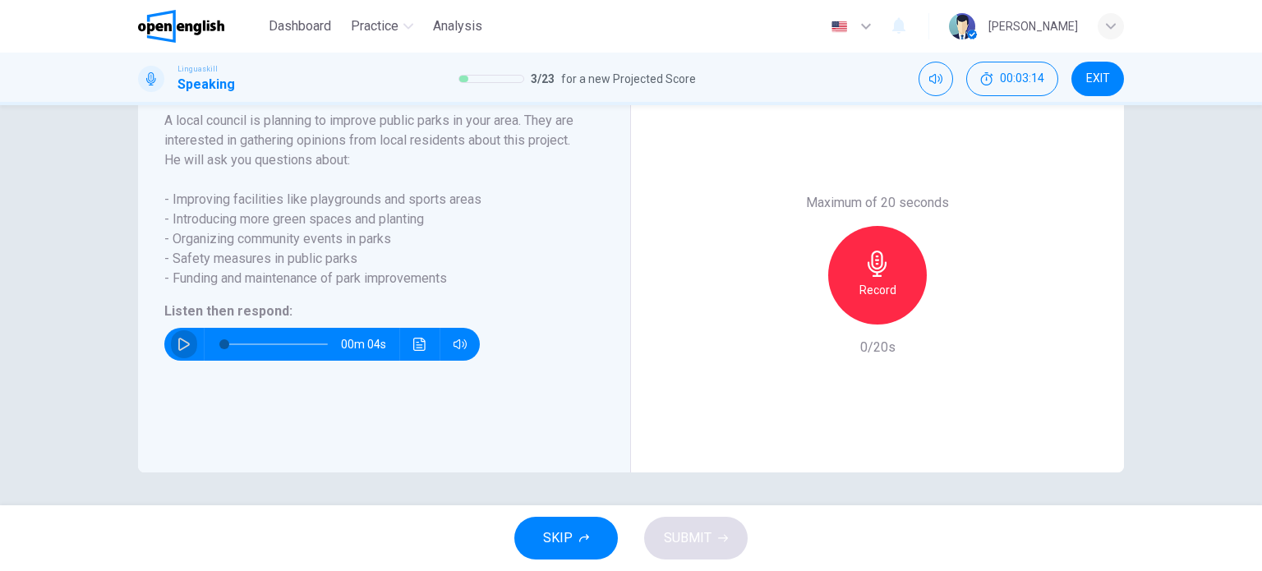
click at [178, 341] on icon "button" at bounding box center [183, 344] width 11 height 13
click at [173, 353] on button "button" at bounding box center [184, 344] width 26 height 33
click at [867, 283] on h6 "Record" at bounding box center [877, 290] width 37 height 20
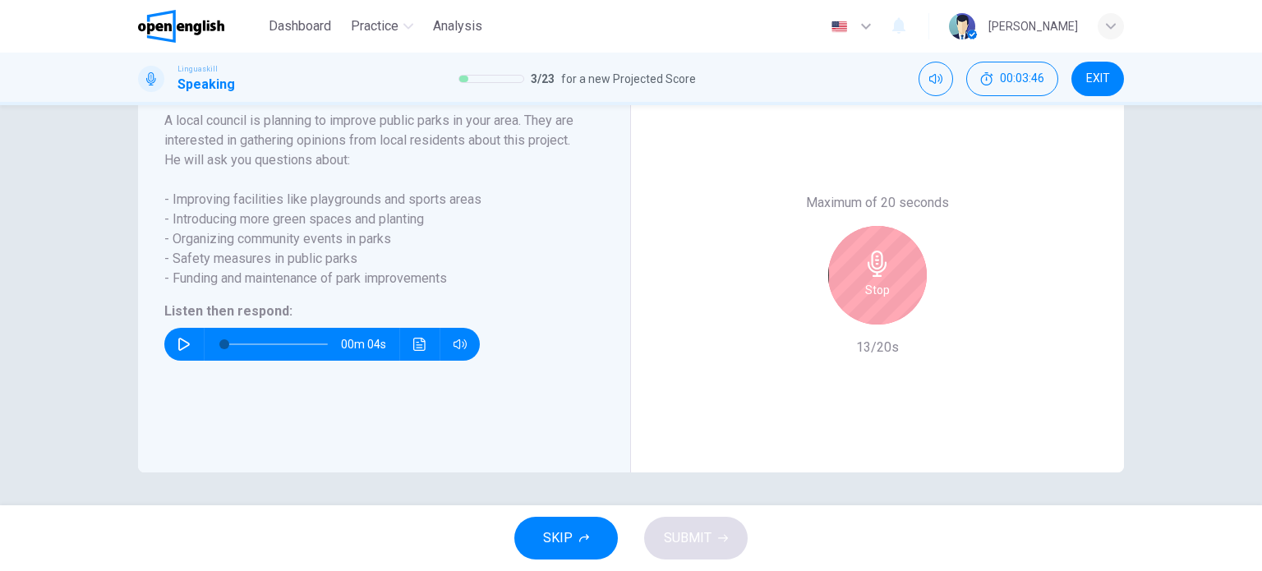
click at [876, 272] on icon "button" at bounding box center [877, 263] width 26 height 26
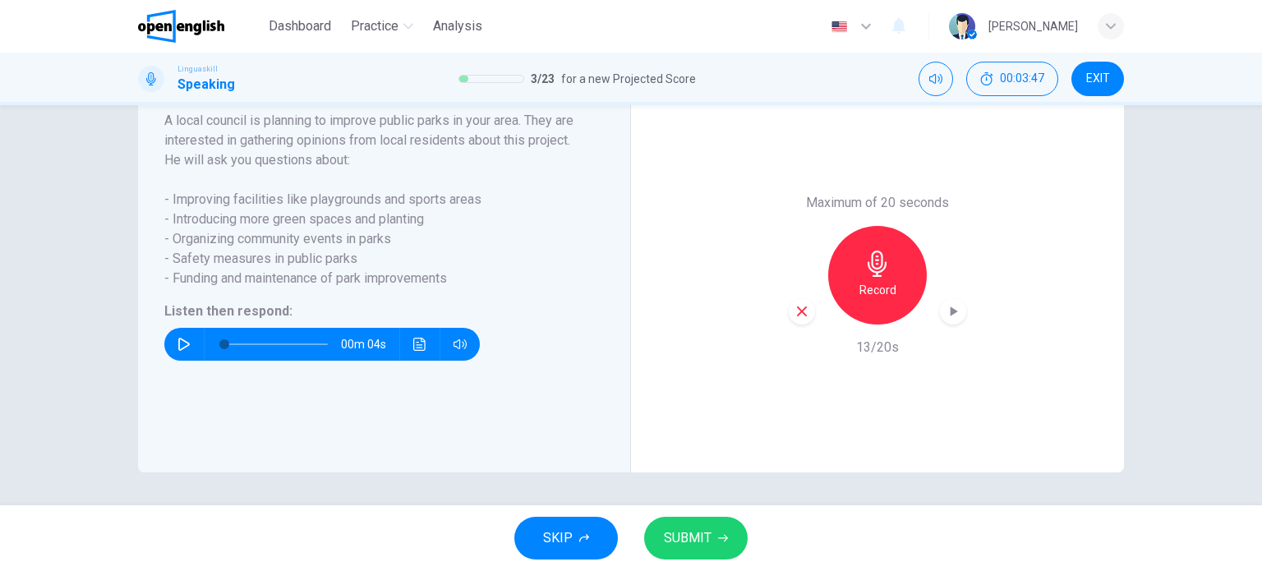
click at [703, 535] on span "SUBMIT" at bounding box center [688, 537] width 48 height 23
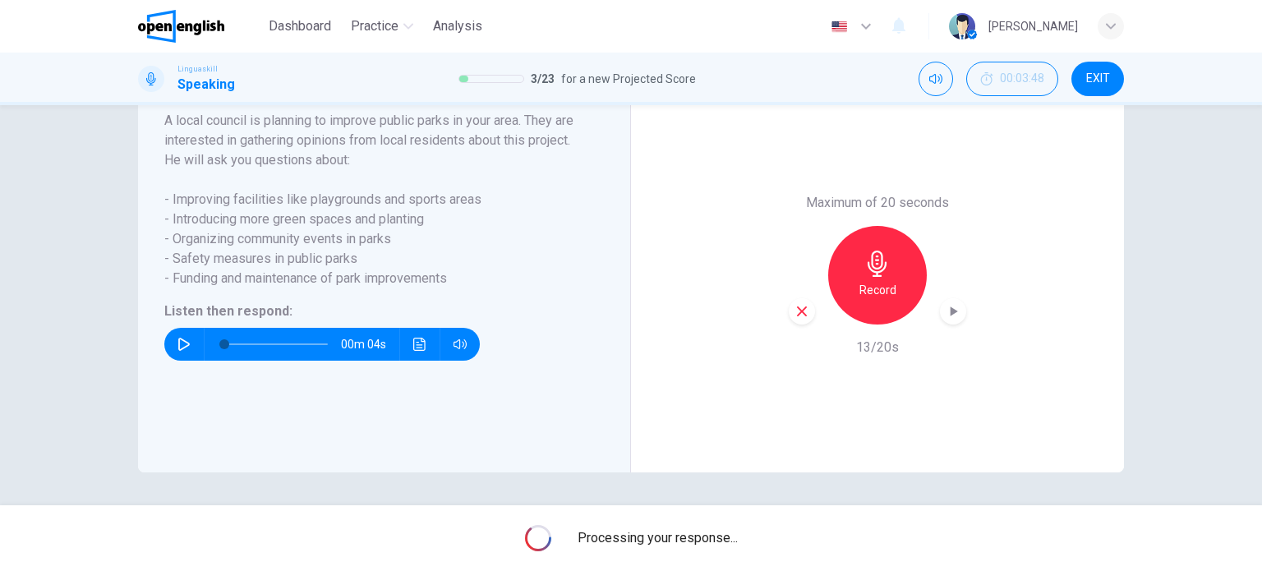
scroll to position [349, 0]
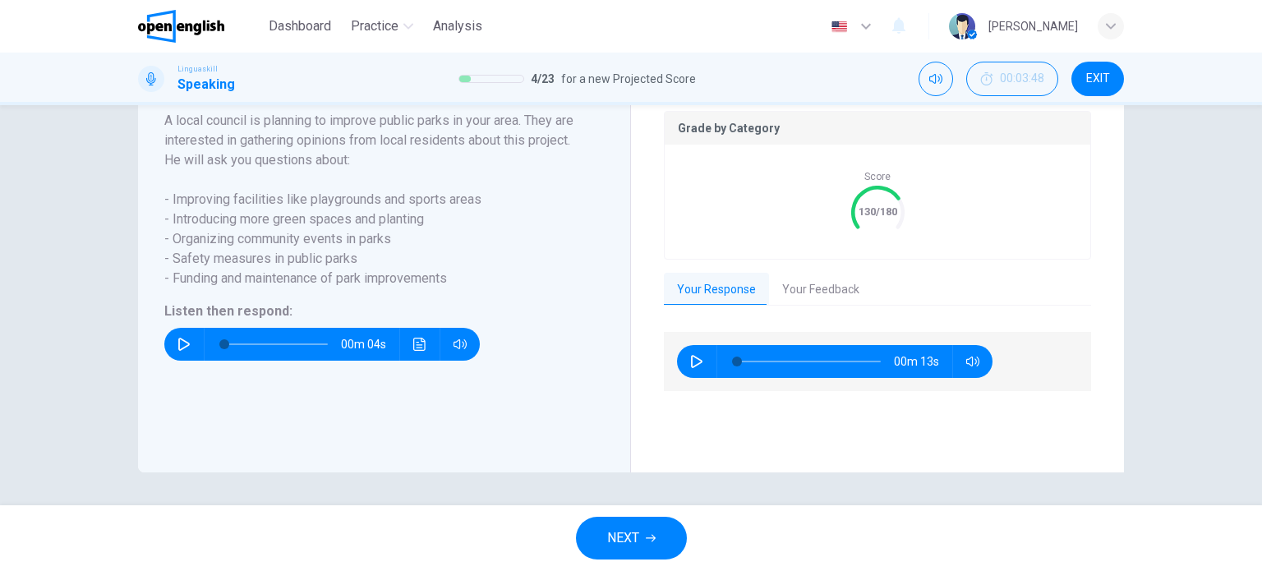
click at [614, 538] on span "NEXT" at bounding box center [623, 537] width 32 height 23
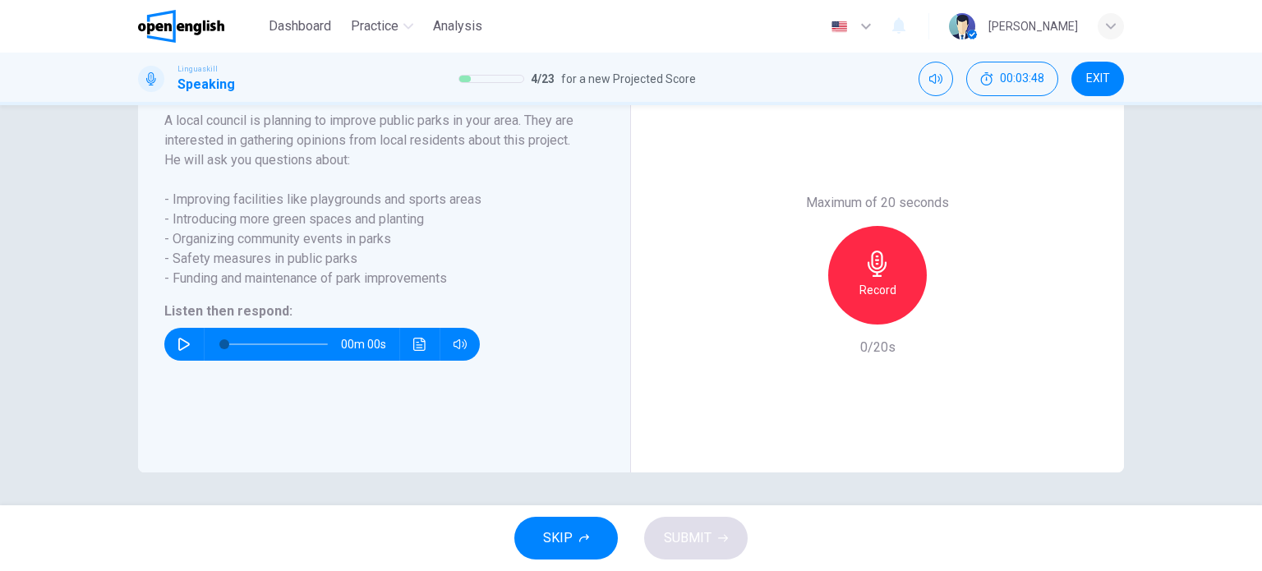
scroll to position [316, 0]
click at [181, 342] on icon "button" at bounding box center [183, 344] width 13 height 13
type input "*"
click at [885, 282] on h6 "Record" at bounding box center [877, 290] width 37 height 20
click at [884, 281] on h6 "Stop" at bounding box center [877, 290] width 25 height 20
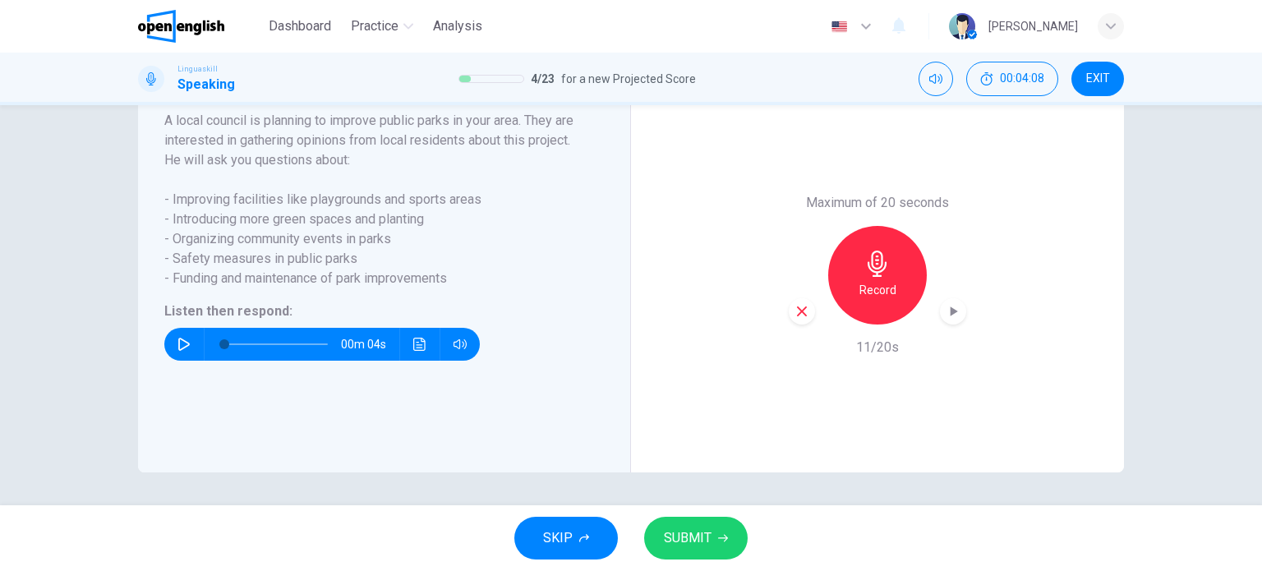
click at [781, 307] on div "Maximum of 20 seconds Record 11/20s" at bounding box center [877, 275] width 493 height 394
click at [788, 307] on div "button" at bounding box center [801, 311] width 26 height 26
click at [870, 282] on h6 "Record" at bounding box center [877, 290] width 37 height 20
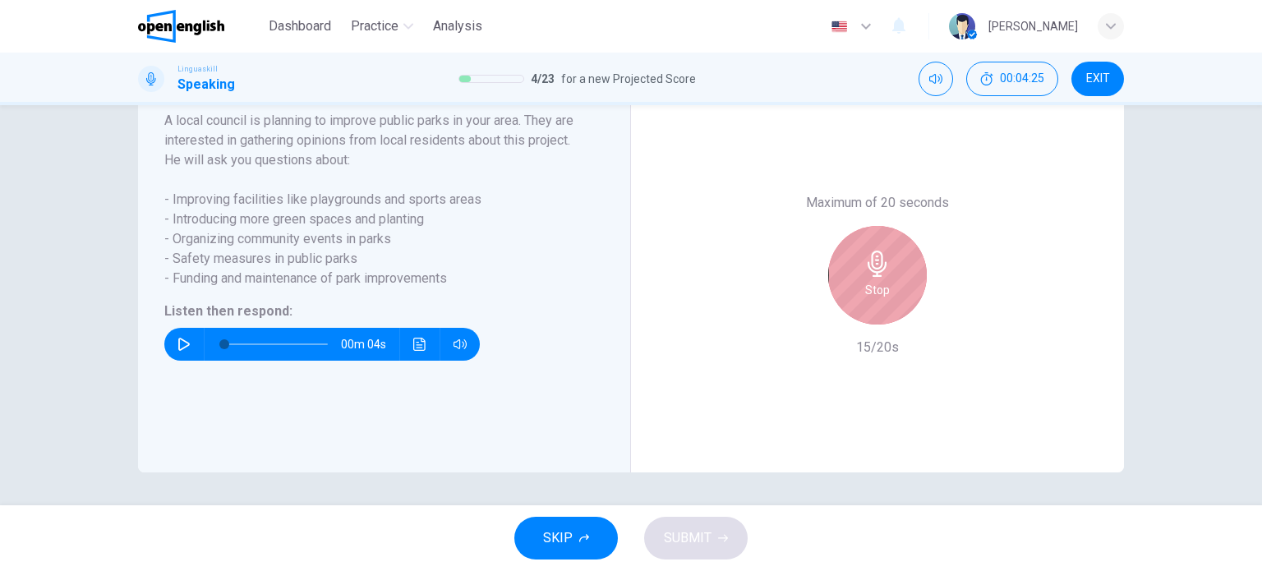
click at [876, 283] on h6 "Stop" at bounding box center [877, 290] width 25 height 20
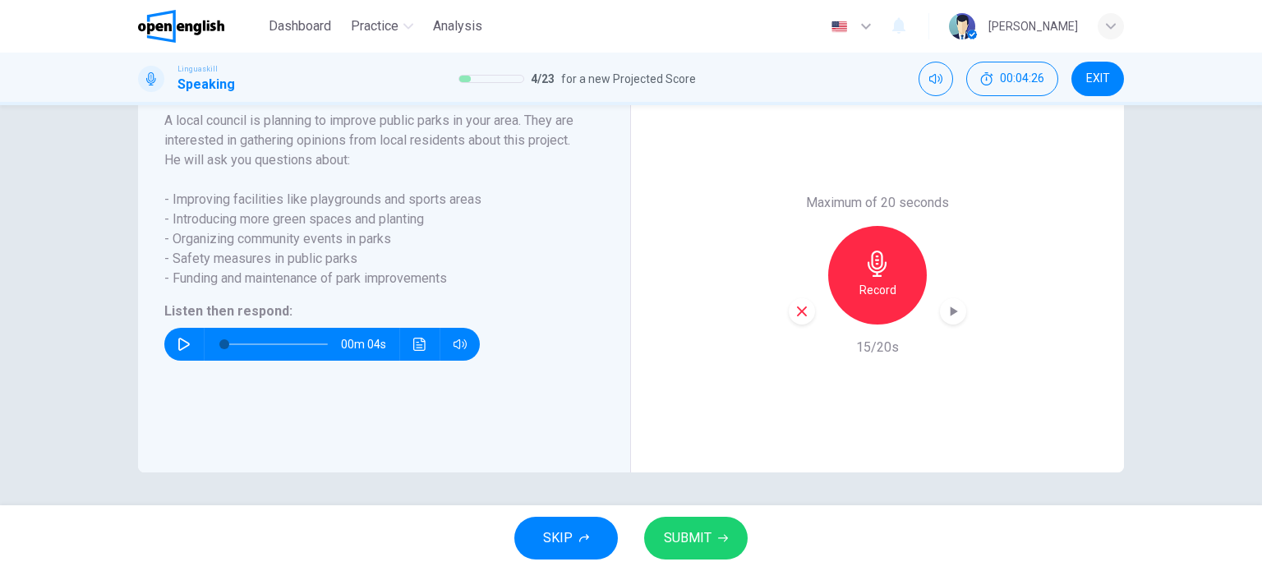
click at [710, 535] on span "SUBMIT" at bounding box center [688, 537] width 48 height 23
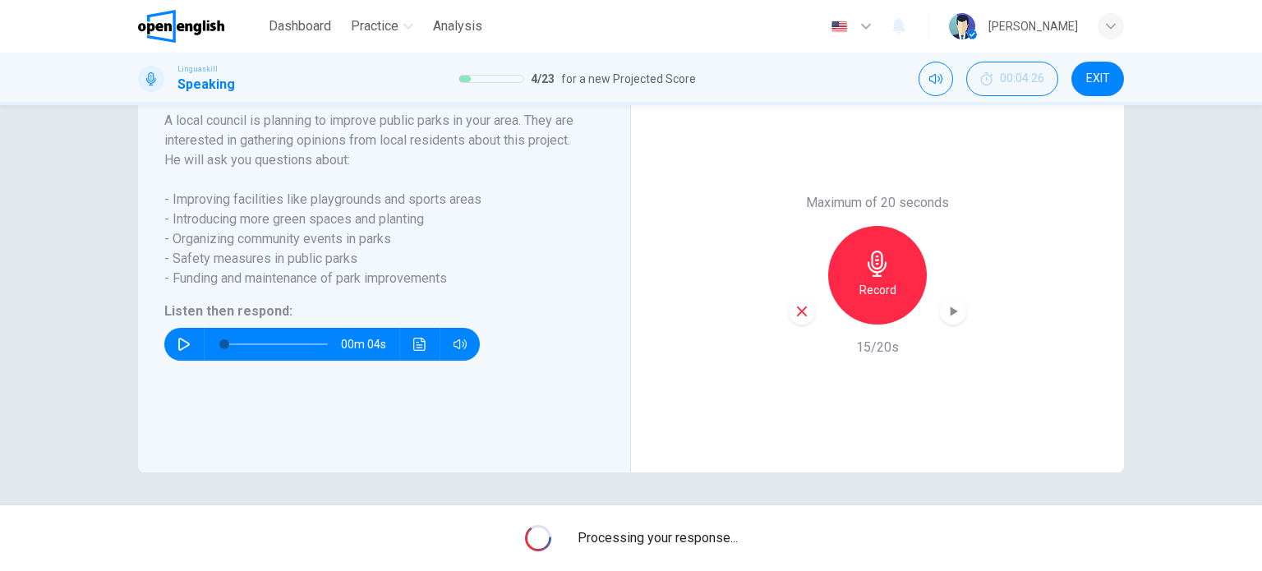
click at [1176, 435] on div "Question 5 Part 5 - Communication activity You will hear five questions about a…" at bounding box center [631, 305] width 1262 height 400
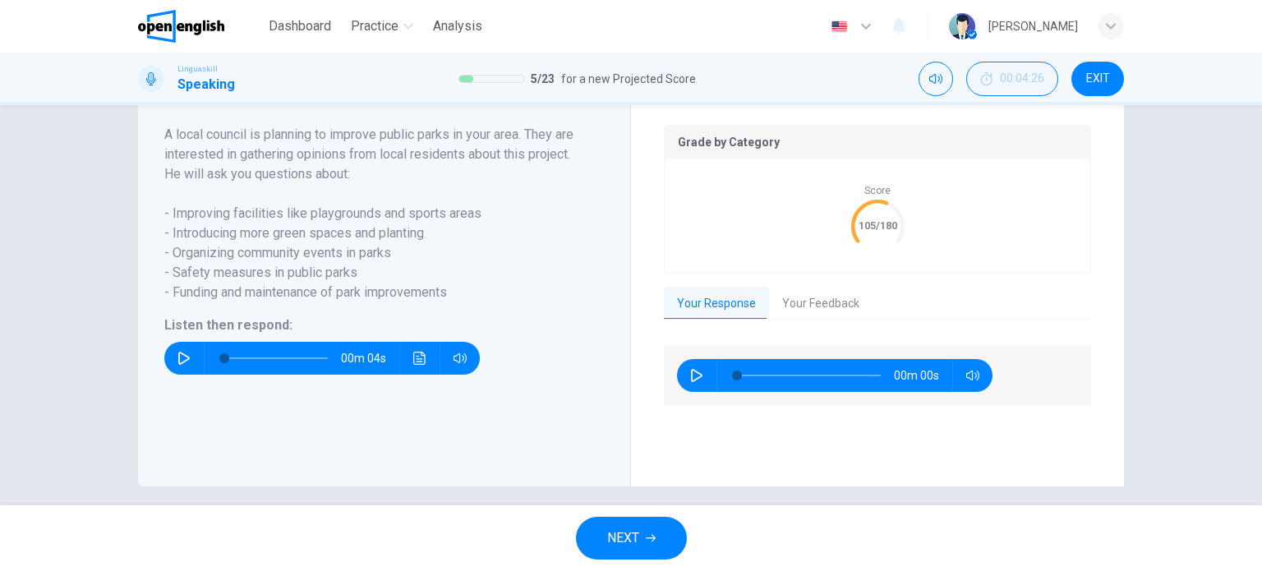
scroll to position [349, 0]
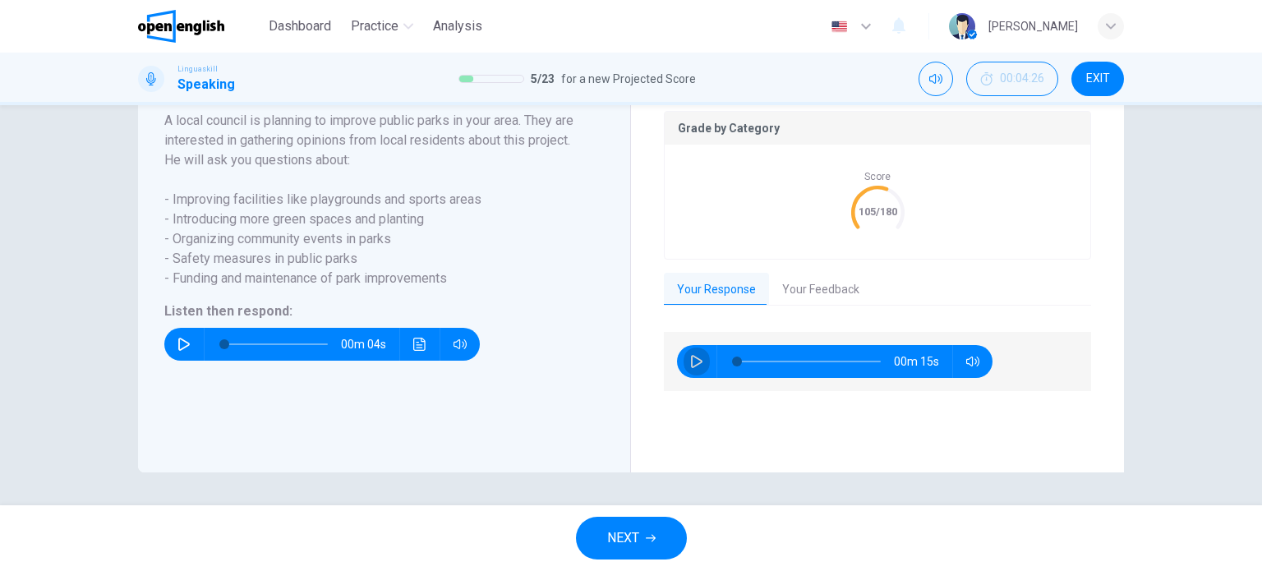
click at [692, 358] on icon "button" at bounding box center [696, 361] width 13 height 13
type input "*"
click at [828, 287] on button "Your Feedback" at bounding box center [820, 290] width 103 height 34
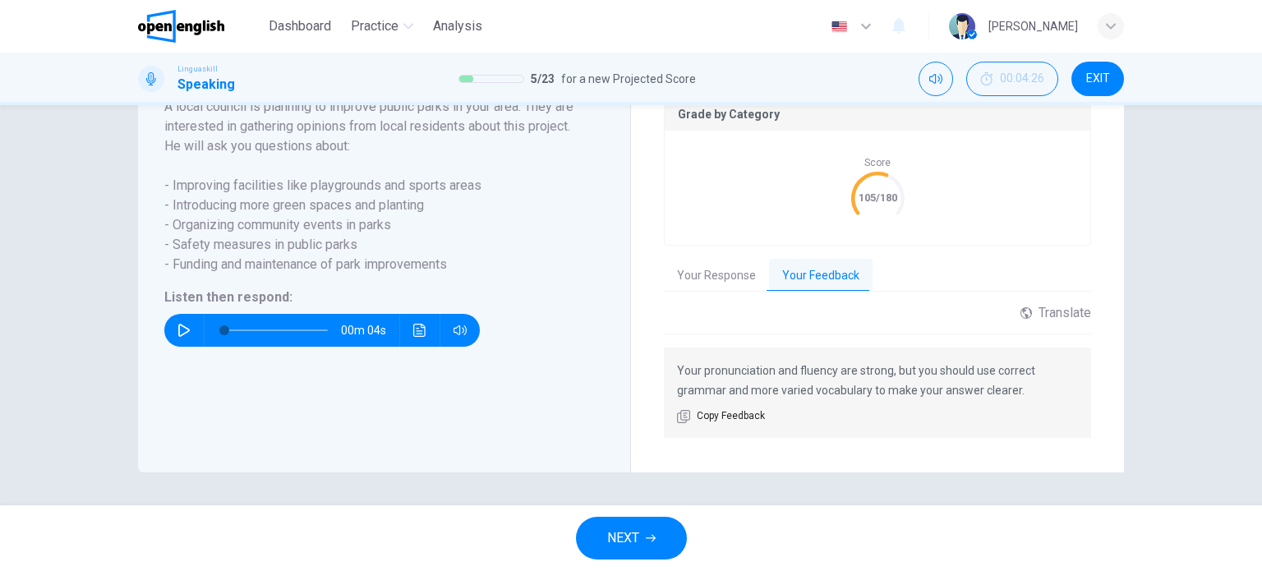
click at [634, 533] on span "NEXT" at bounding box center [623, 537] width 32 height 23
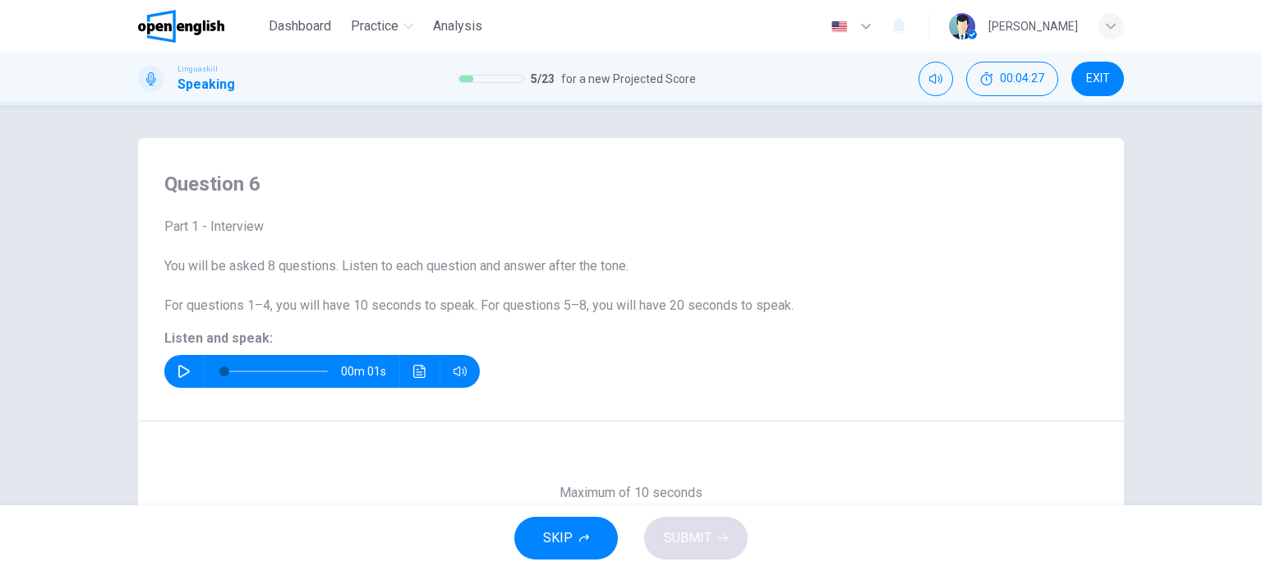
click at [177, 371] on icon "button" at bounding box center [183, 371] width 13 height 13
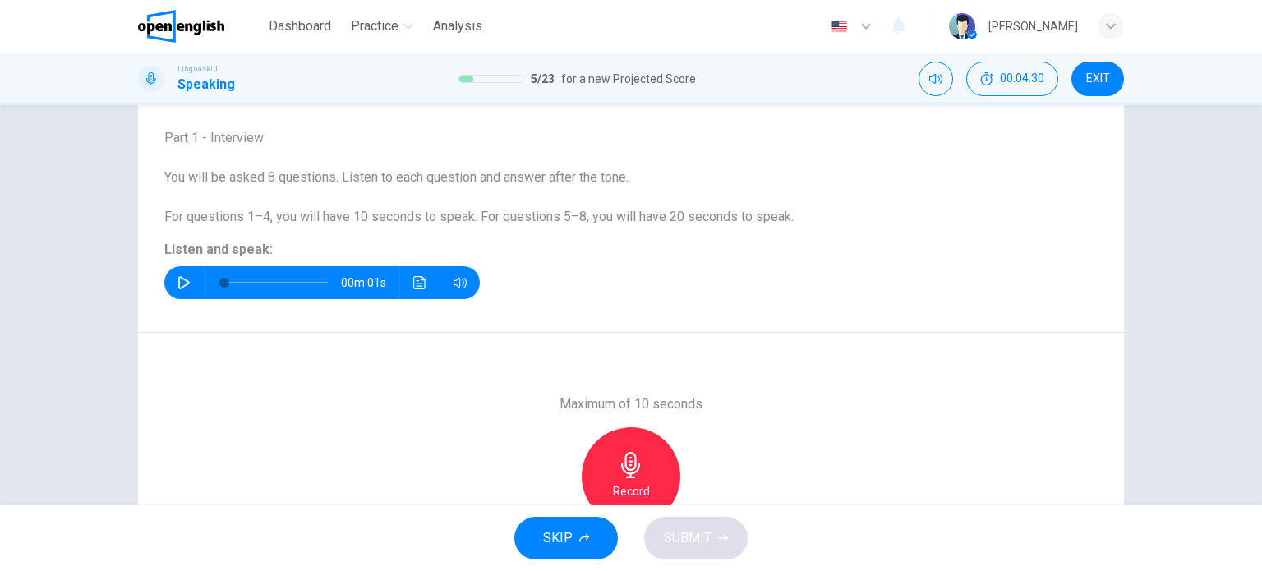
scroll to position [72, 0]
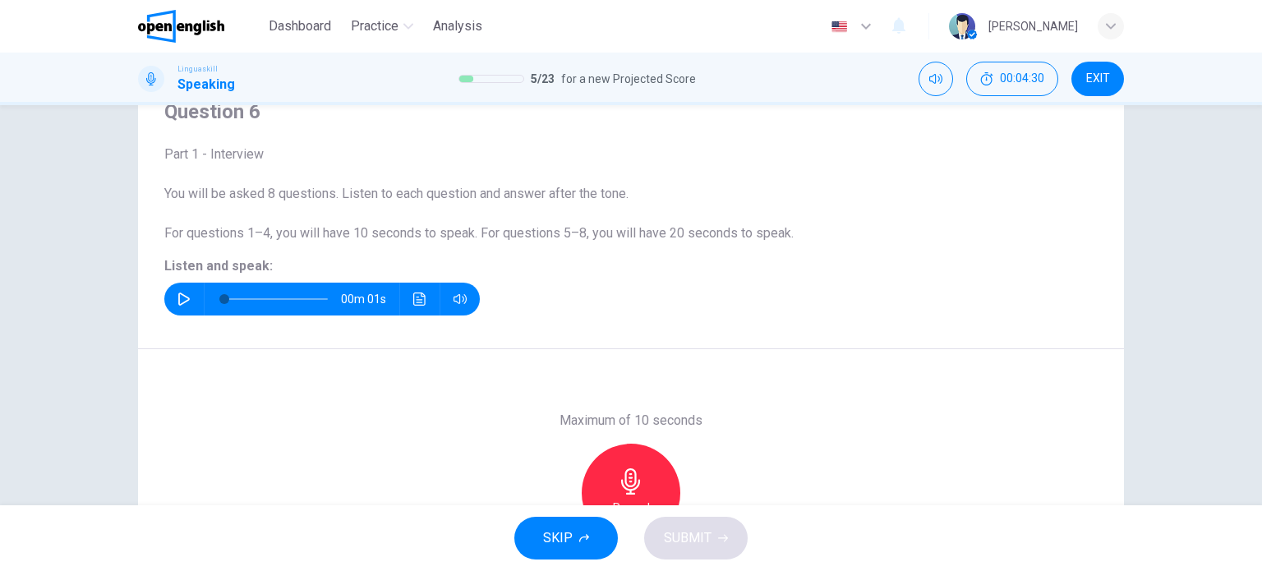
click at [172, 296] on button "button" at bounding box center [184, 299] width 26 height 33
click at [172, 295] on button "button" at bounding box center [184, 299] width 26 height 33
click at [177, 295] on icon "button" at bounding box center [183, 298] width 13 height 13
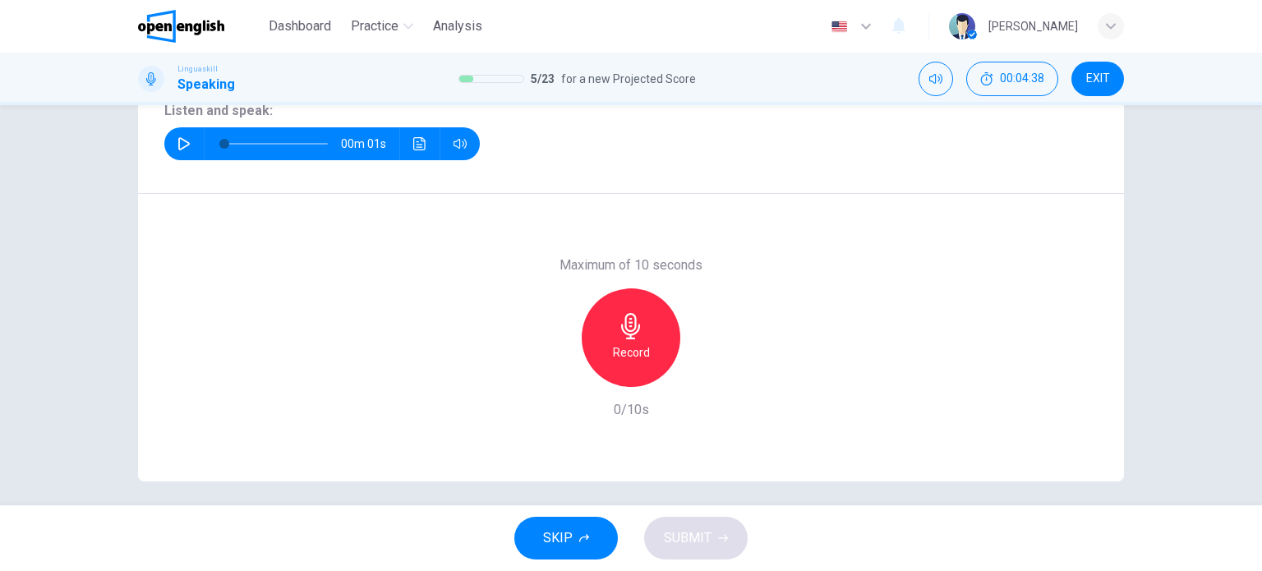
scroll to position [237, 0]
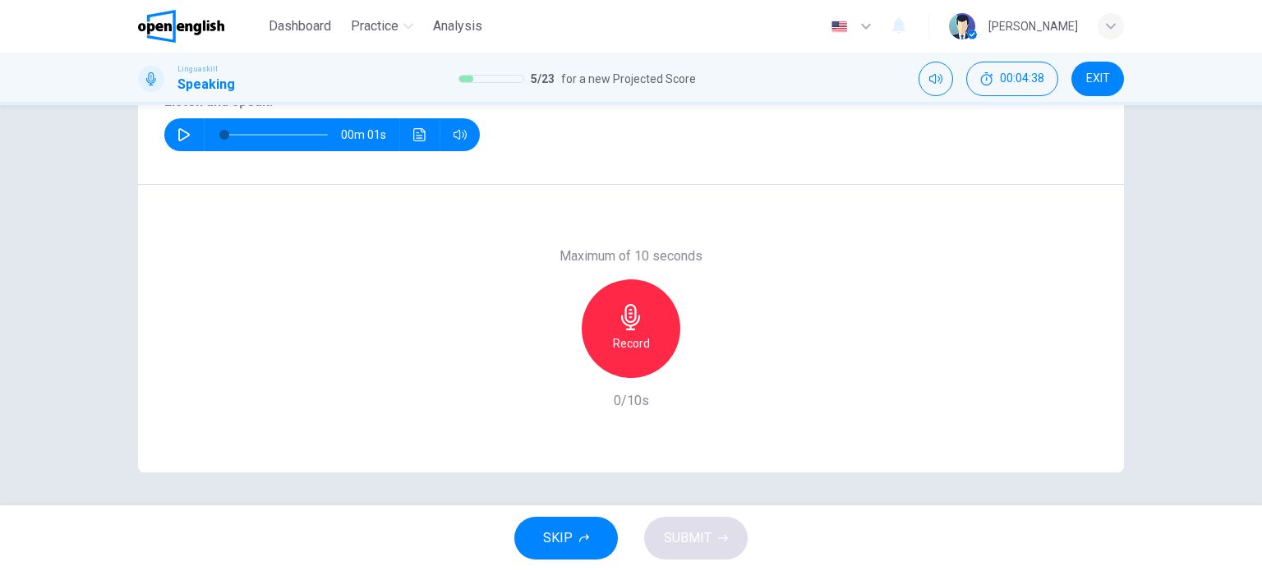
click at [618, 338] on h6 "Record" at bounding box center [631, 343] width 37 height 20
click at [638, 323] on icon "button" at bounding box center [631, 317] width 26 height 26
click at [691, 533] on span "SUBMIT" at bounding box center [688, 537] width 48 height 23
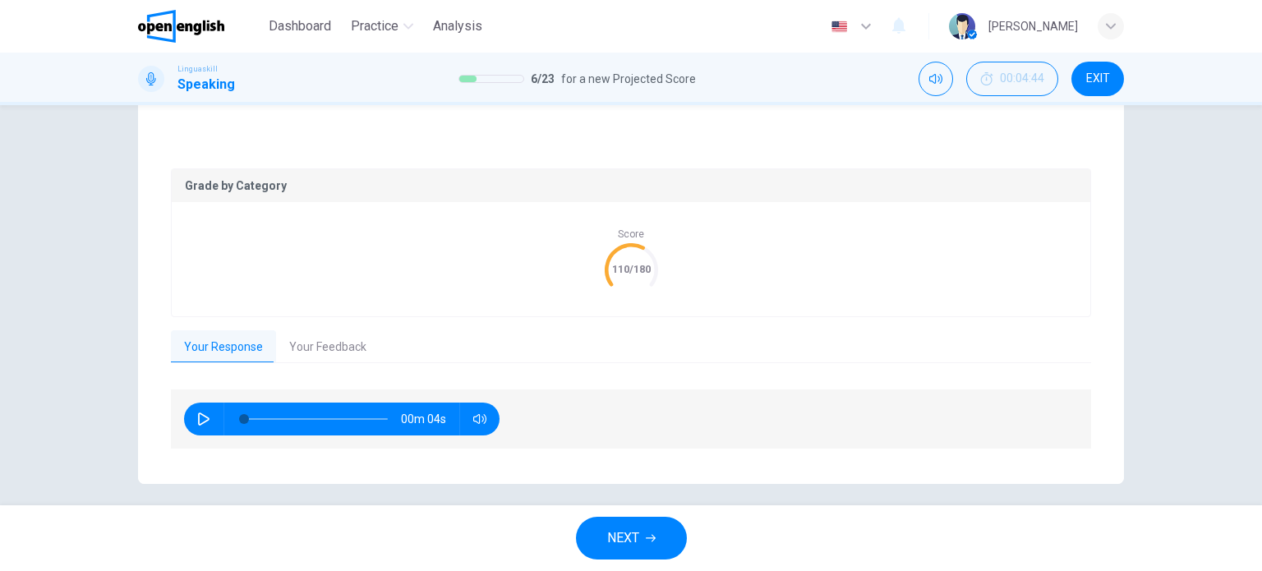
scroll to position [296, 0]
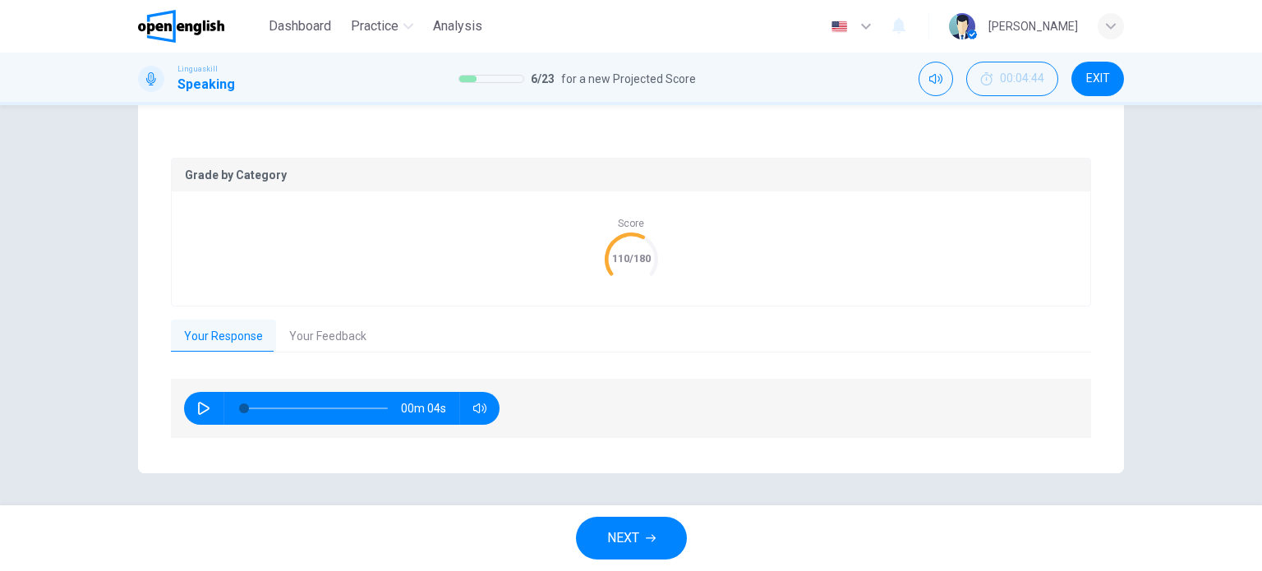
click at [315, 331] on button "Your Feedback" at bounding box center [327, 336] width 103 height 34
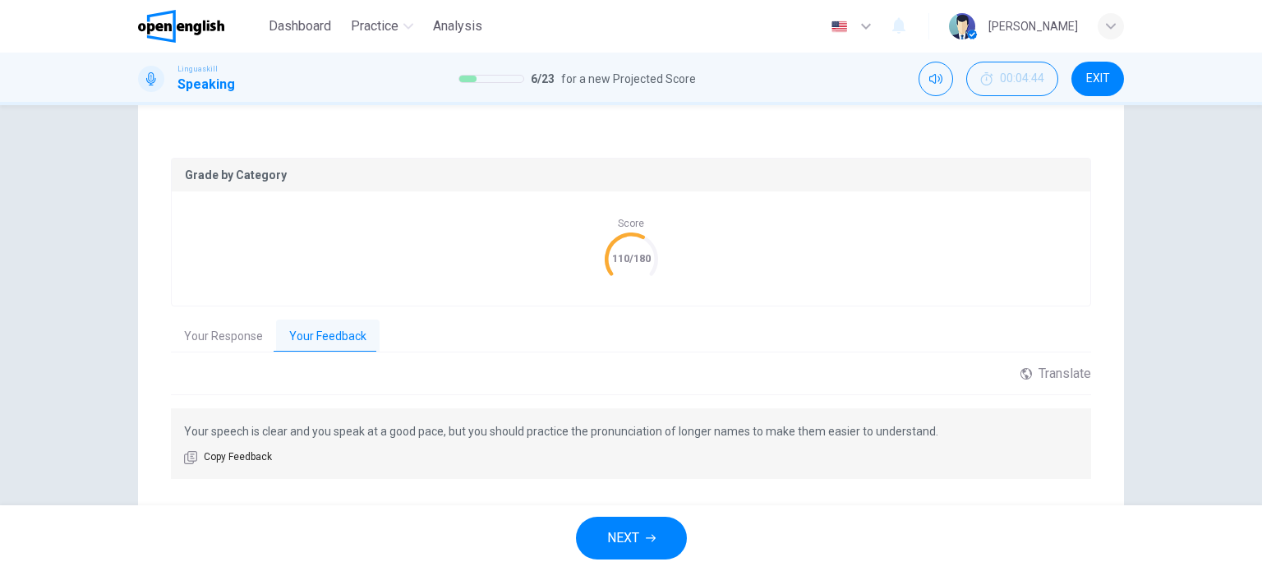
click at [208, 334] on button "Your Response" at bounding box center [223, 336] width 105 height 34
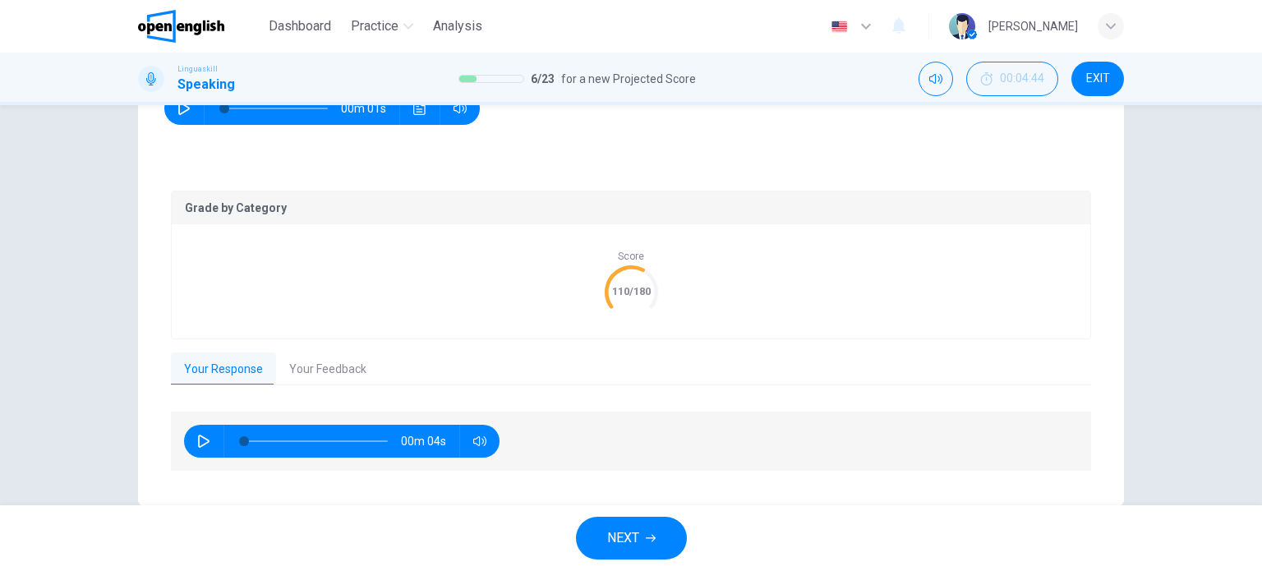
scroll to position [214, 0]
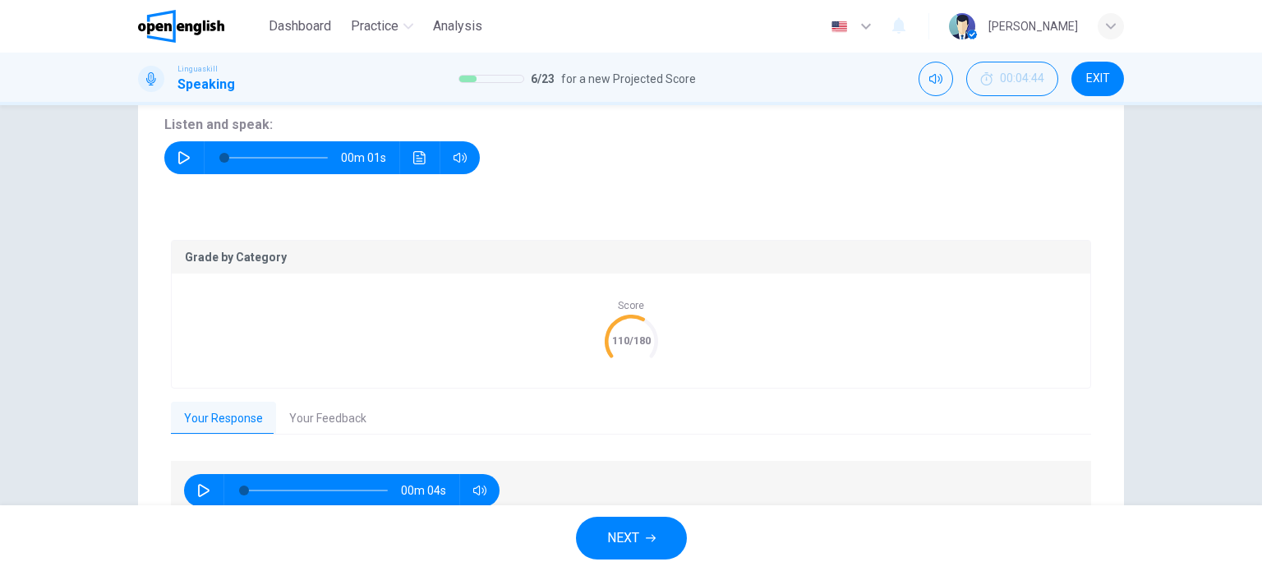
click at [177, 157] on icon "button" at bounding box center [183, 157] width 13 height 13
click at [184, 158] on icon "button" at bounding box center [183, 157] width 11 height 13
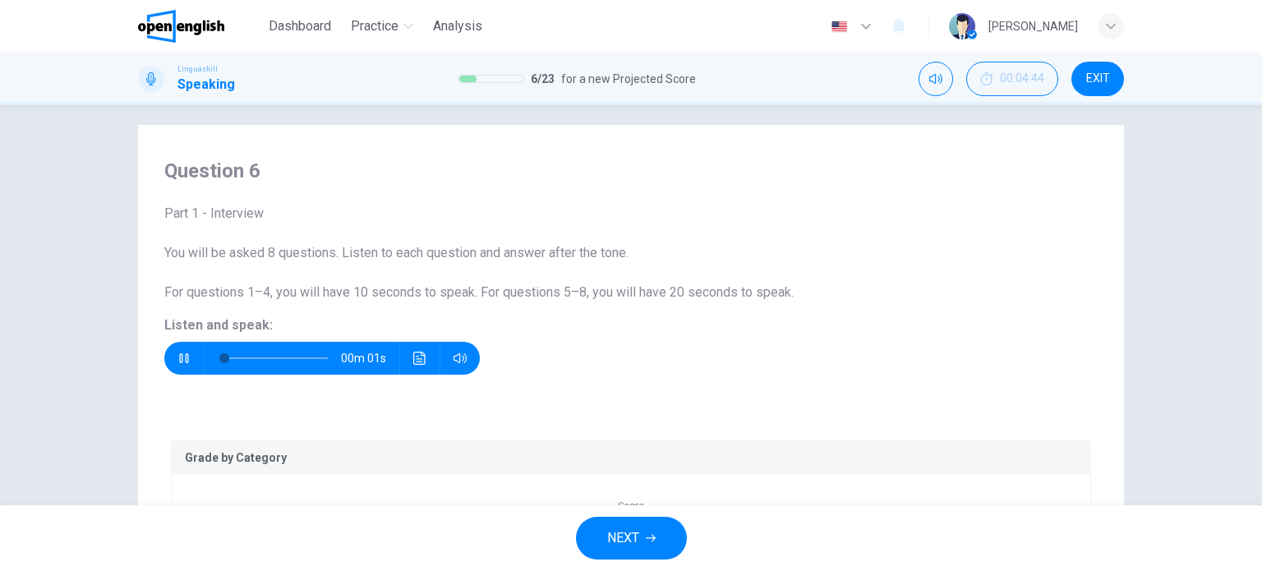
scroll to position [0, 0]
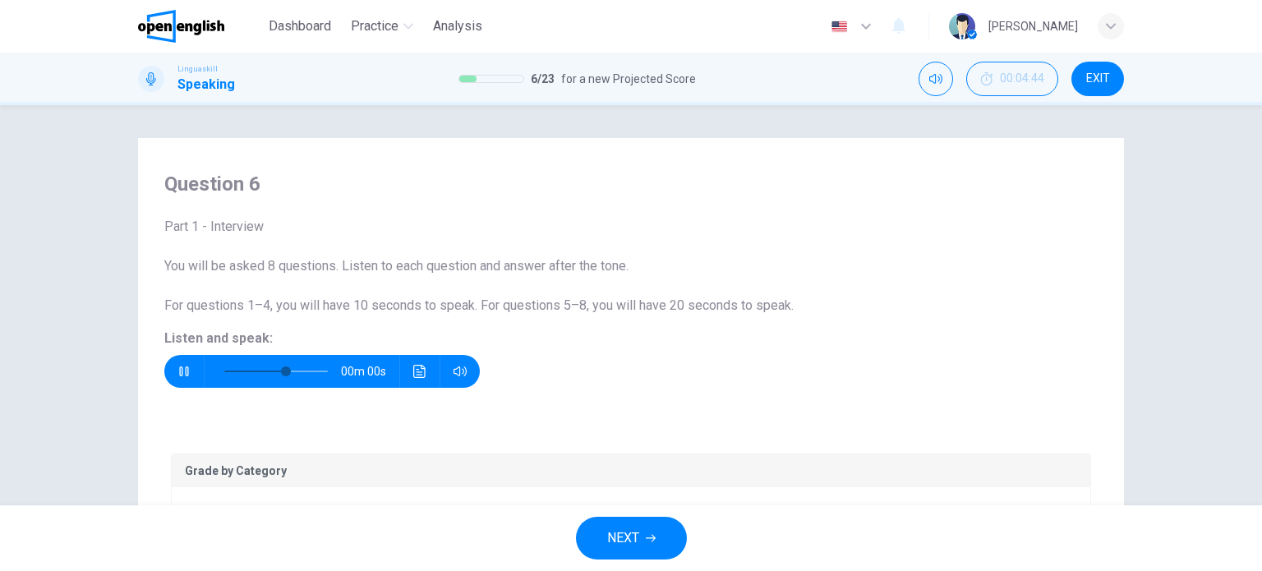
click at [632, 535] on span "NEXT" at bounding box center [623, 537] width 32 height 23
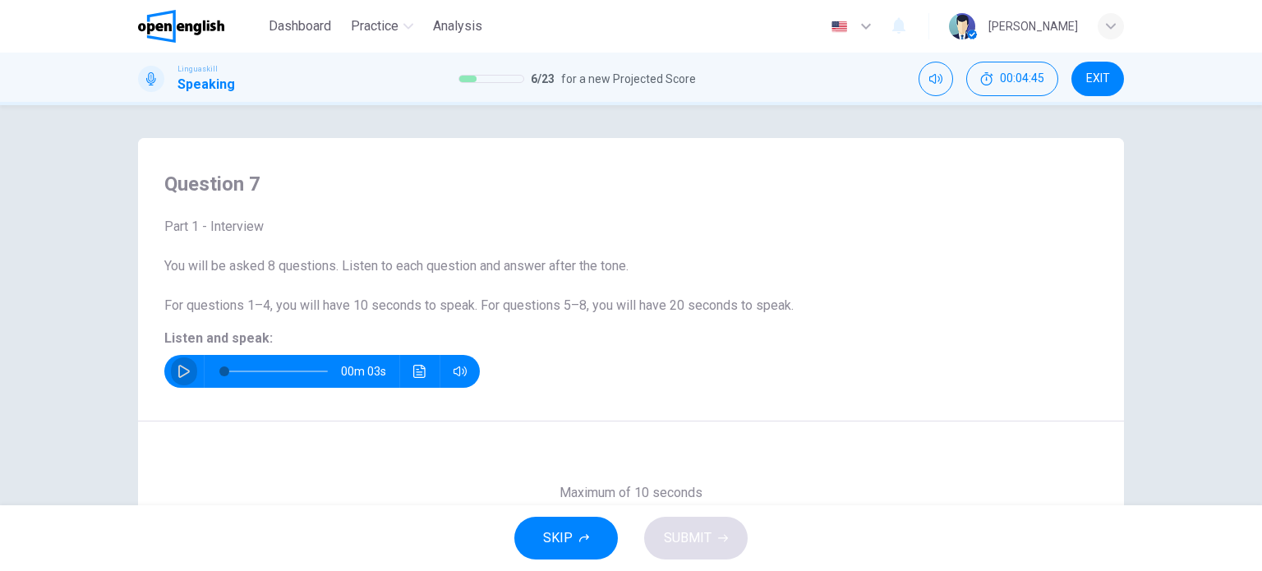
click at [187, 372] on button "button" at bounding box center [184, 371] width 26 height 33
click at [177, 374] on icon "button" at bounding box center [183, 371] width 13 height 13
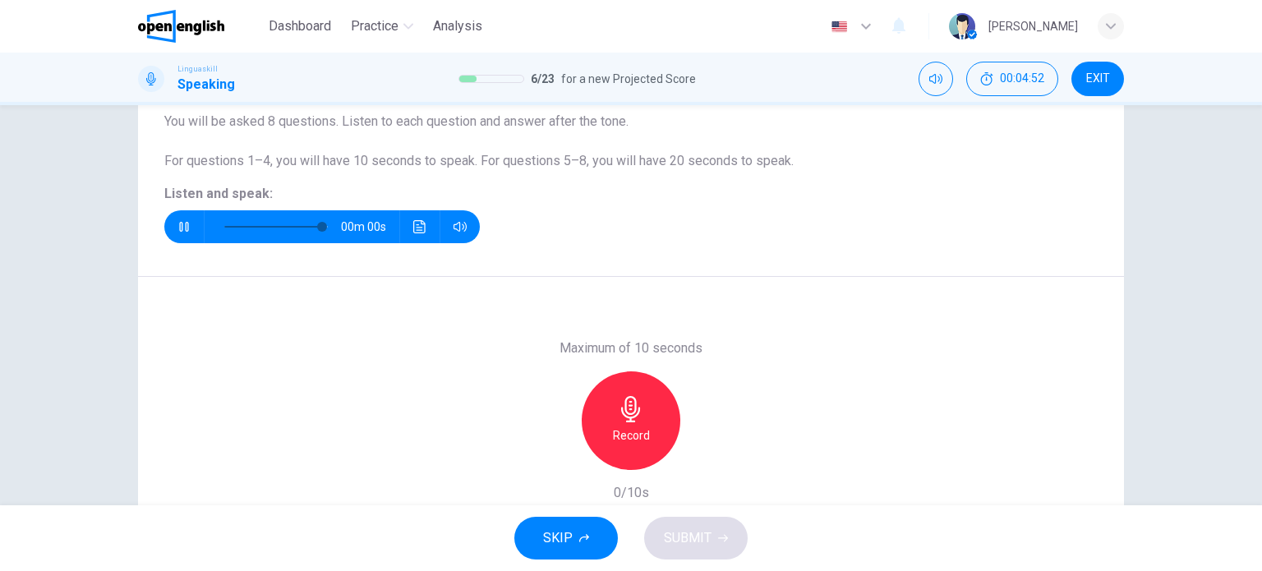
scroll to position [237, 0]
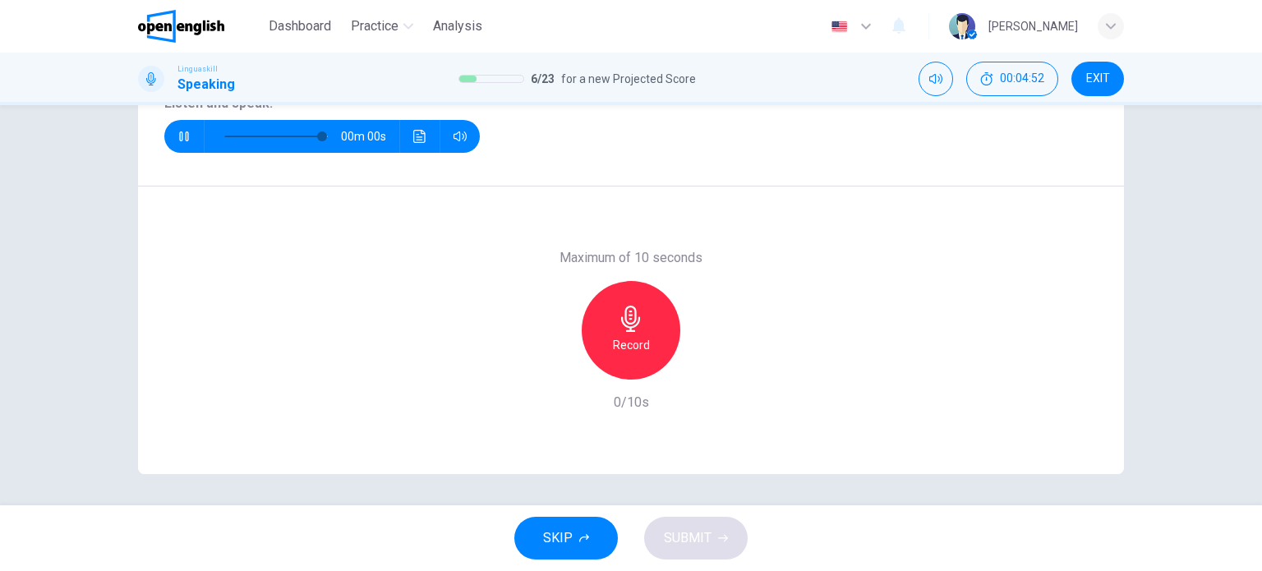
type input "*"
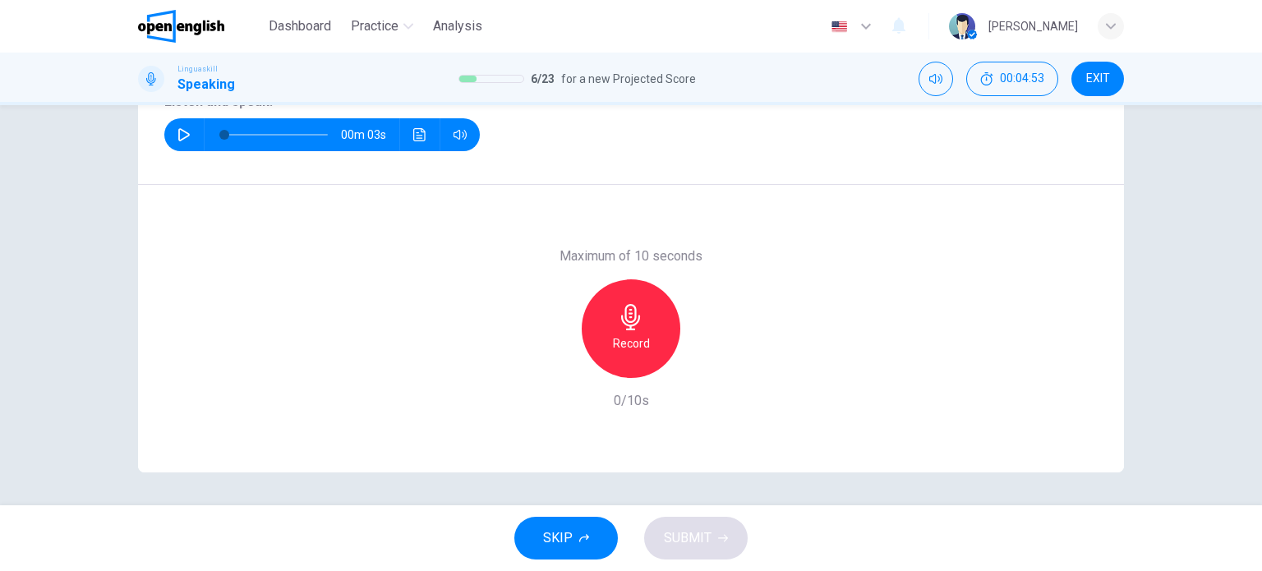
click at [650, 338] on div "Record" at bounding box center [630, 328] width 99 height 99
click at [633, 329] on icon "button" at bounding box center [631, 317] width 26 height 26
click at [688, 540] on span "SUBMIT" at bounding box center [688, 537] width 48 height 23
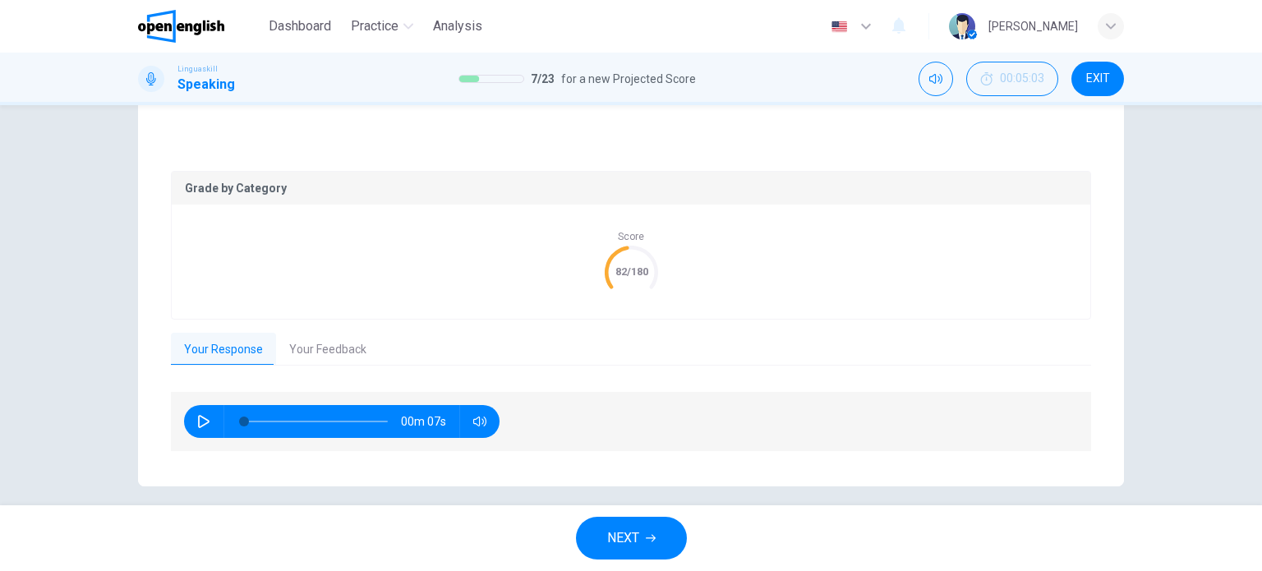
scroll to position [296, 0]
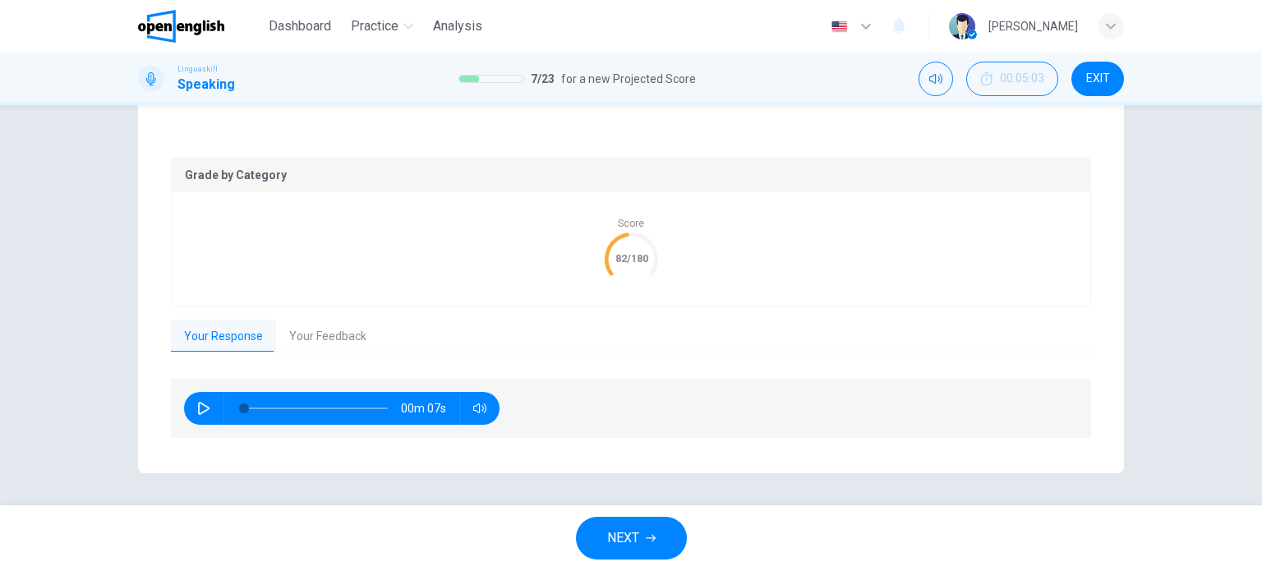
click at [312, 337] on button "Your Feedback" at bounding box center [327, 336] width 103 height 34
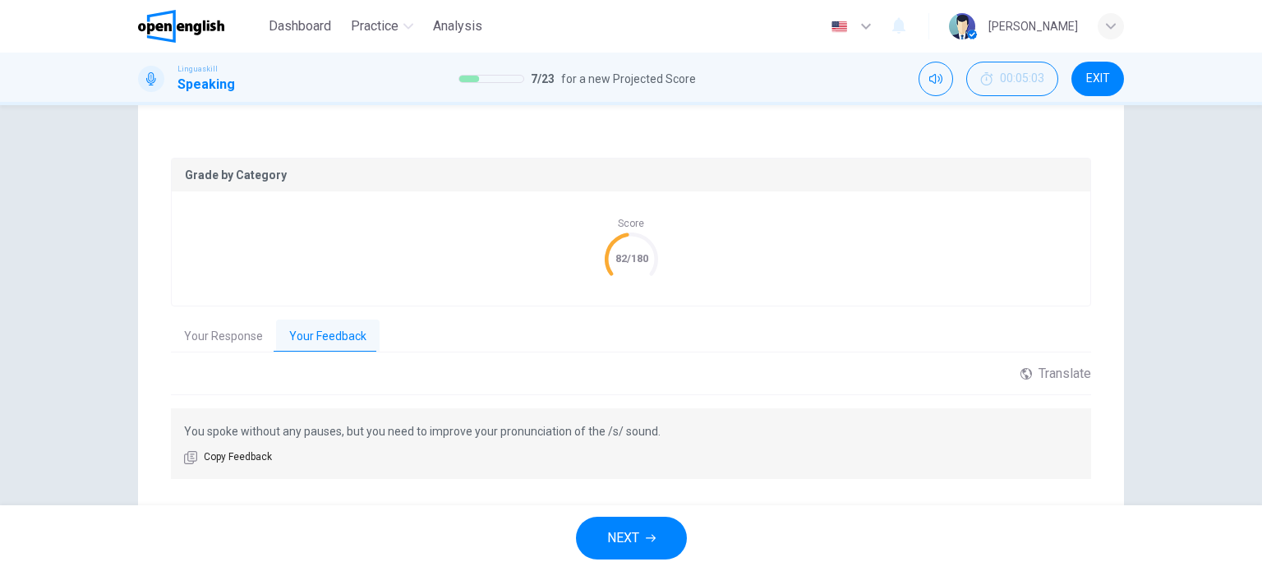
click at [199, 332] on button "Your Response" at bounding box center [223, 336] width 105 height 34
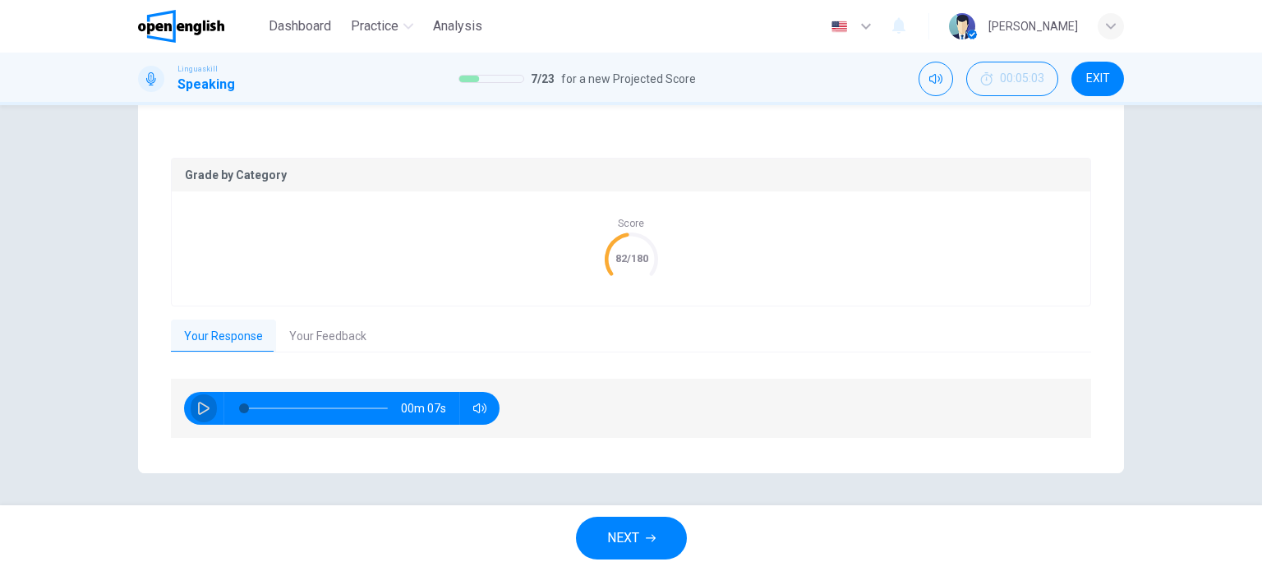
click at [212, 411] on button "button" at bounding box center [204, 408] width 26 height 33
type input "**"
click at [665, 532] on button "NEXT" at bounding box center [631, 538] width 111 height 43
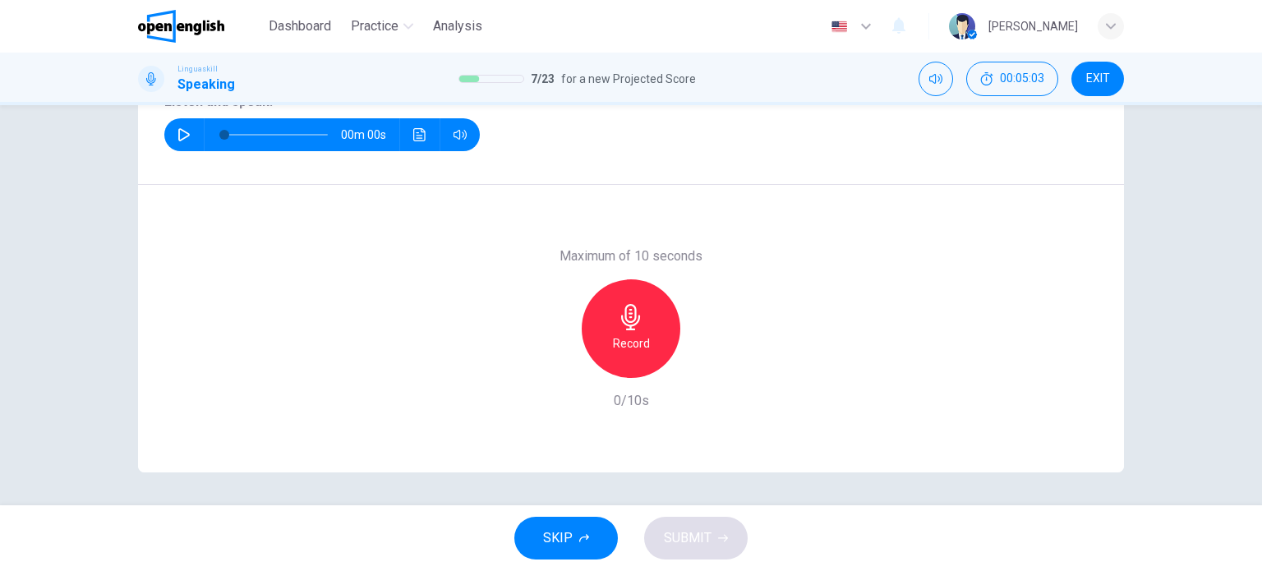
scroll to position [237, 0]
click at [180, 130] on icon "button" at bounding box center [183, 134] width 13 height 13
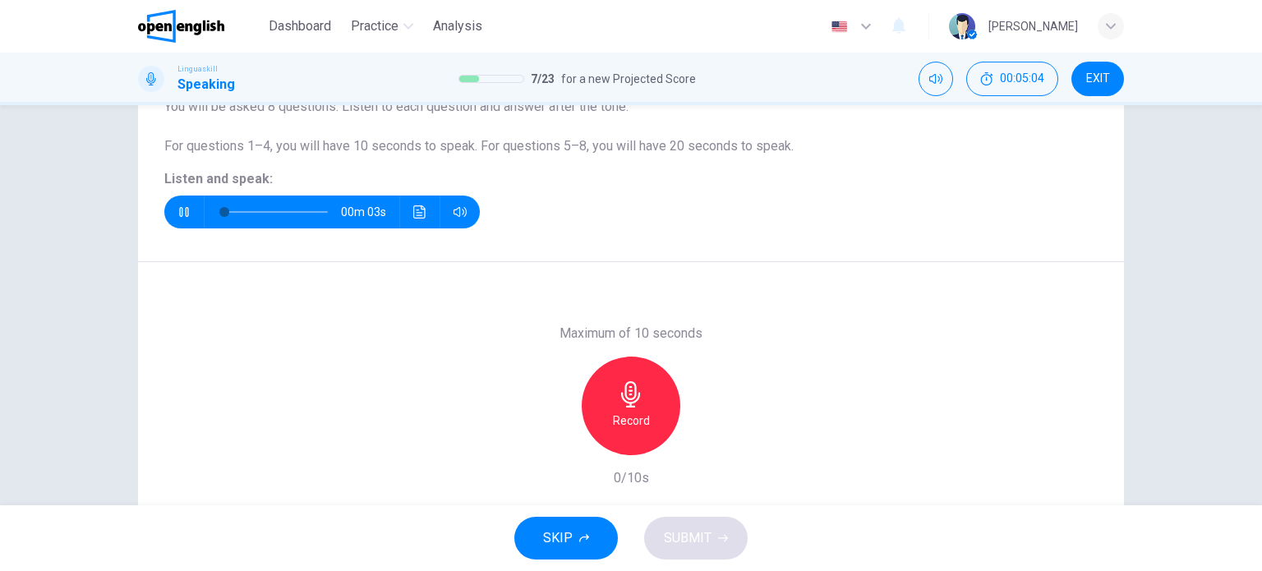
scroll to position [154, 0]
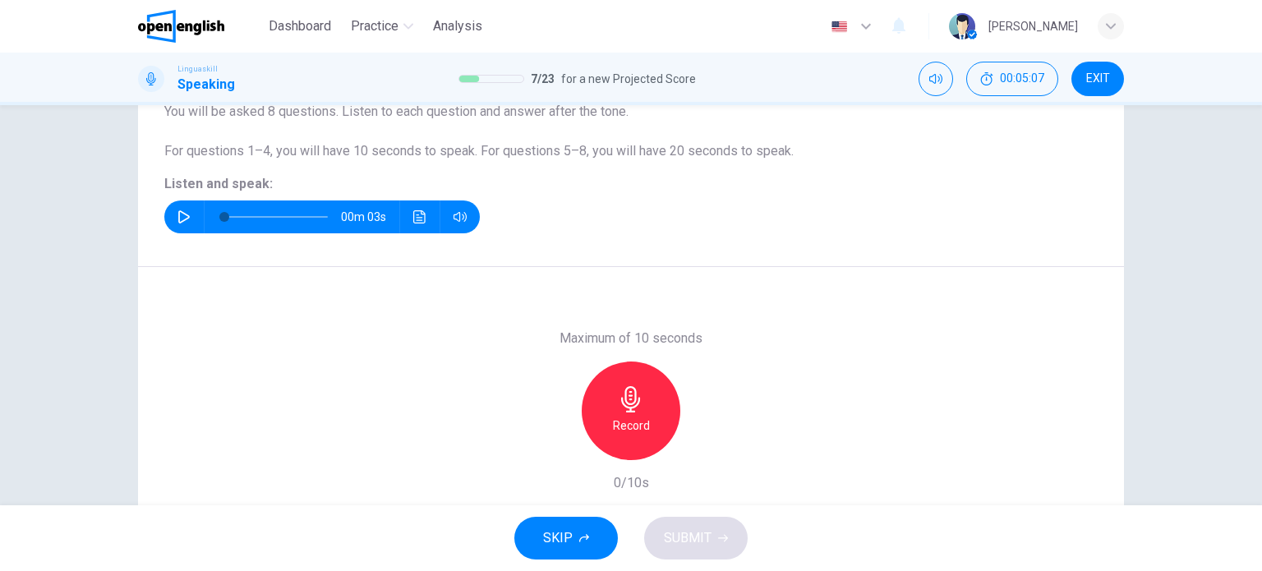
click at [178, 221] on icon "button" at bounding box center [183, 216] width 11 height 13
click at [624, 414] on div "Record" at bounding box center [630, 410] width 99 height 99
click at [639, 416] on div "Stop" at bounding box center [630, 410] width 99 height 99
click at [683, 545] on span "SUBMIT" at bounding box center [688, 537] width 48 height 23
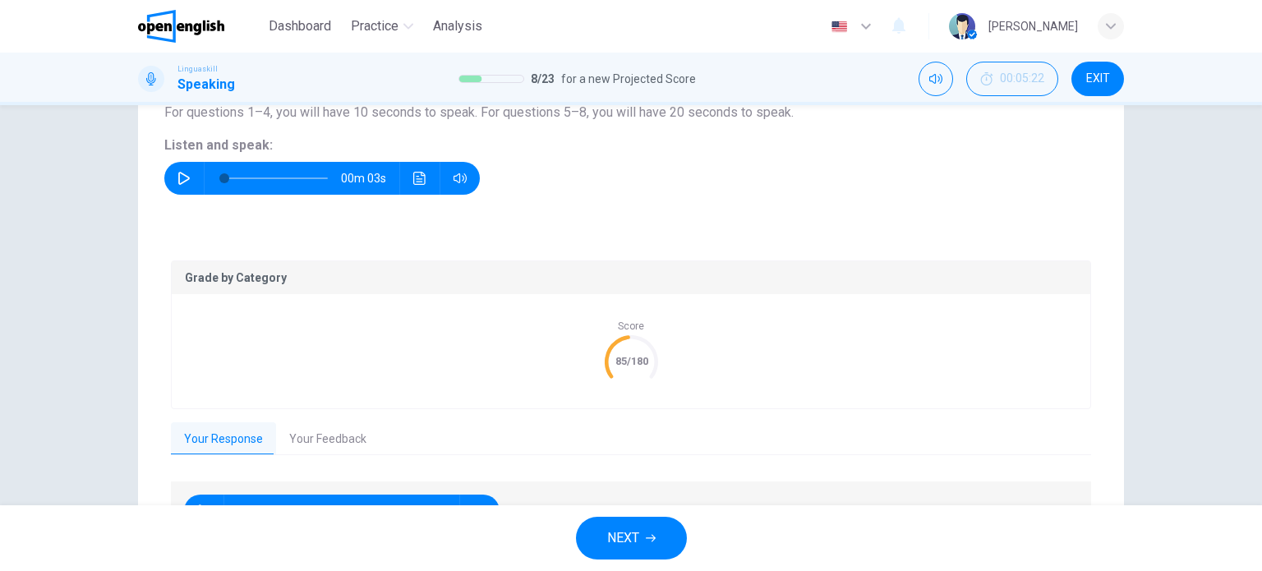
scroll to position [296, 0]
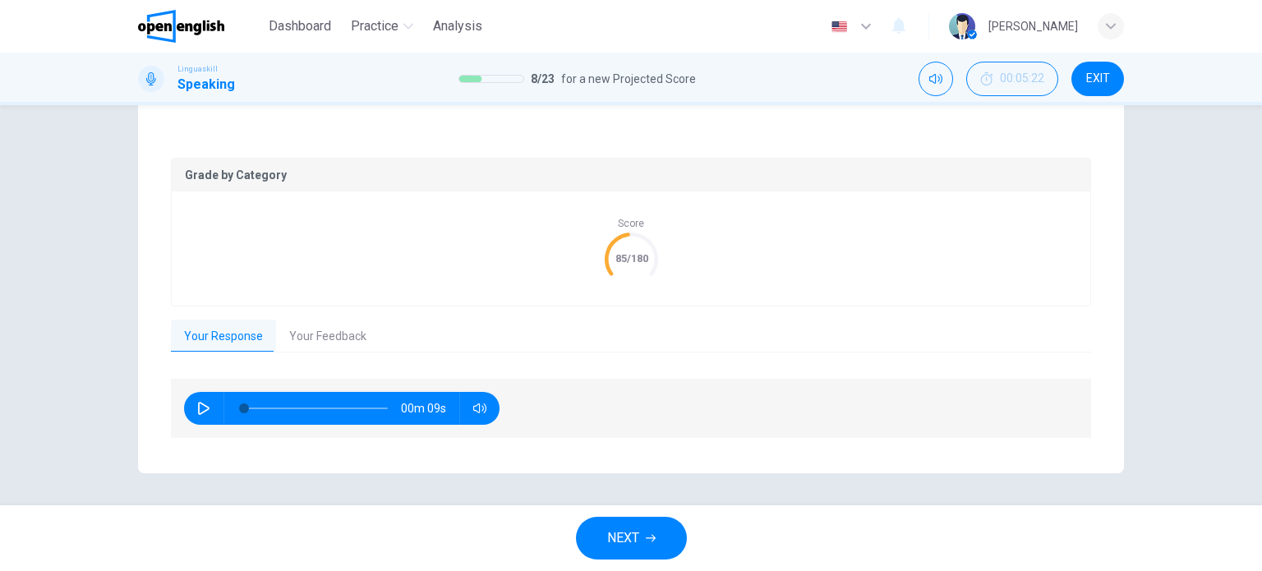
click at [323, 335] on button "Your Feedback" at bounding box center [327, 336] width 103 height 34
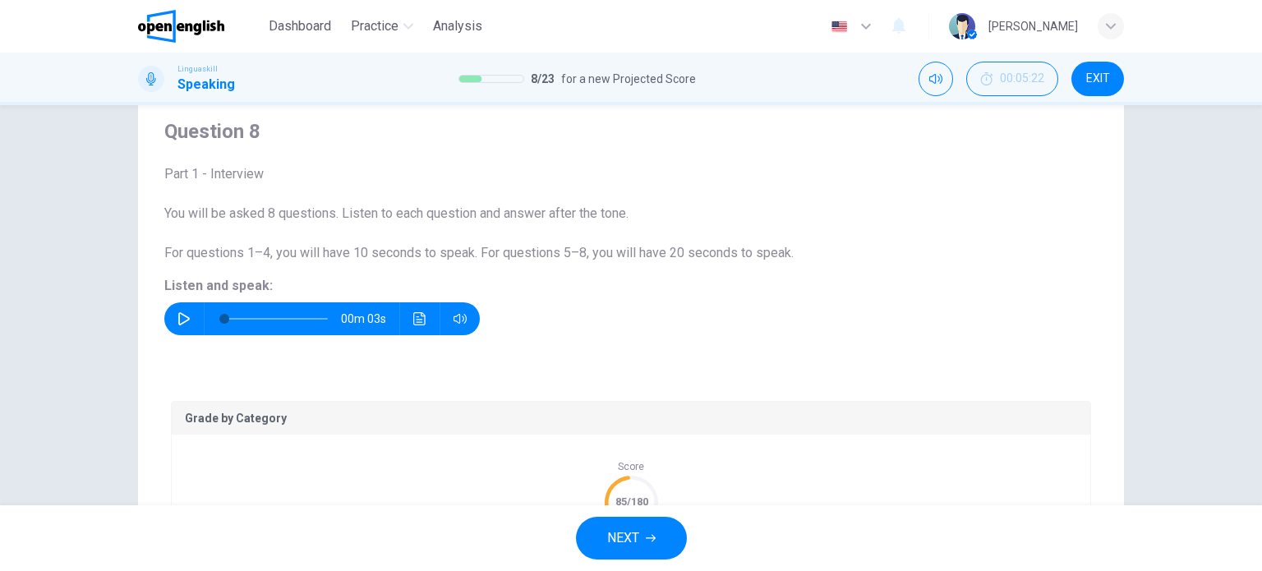
scroll to position [49, 0]
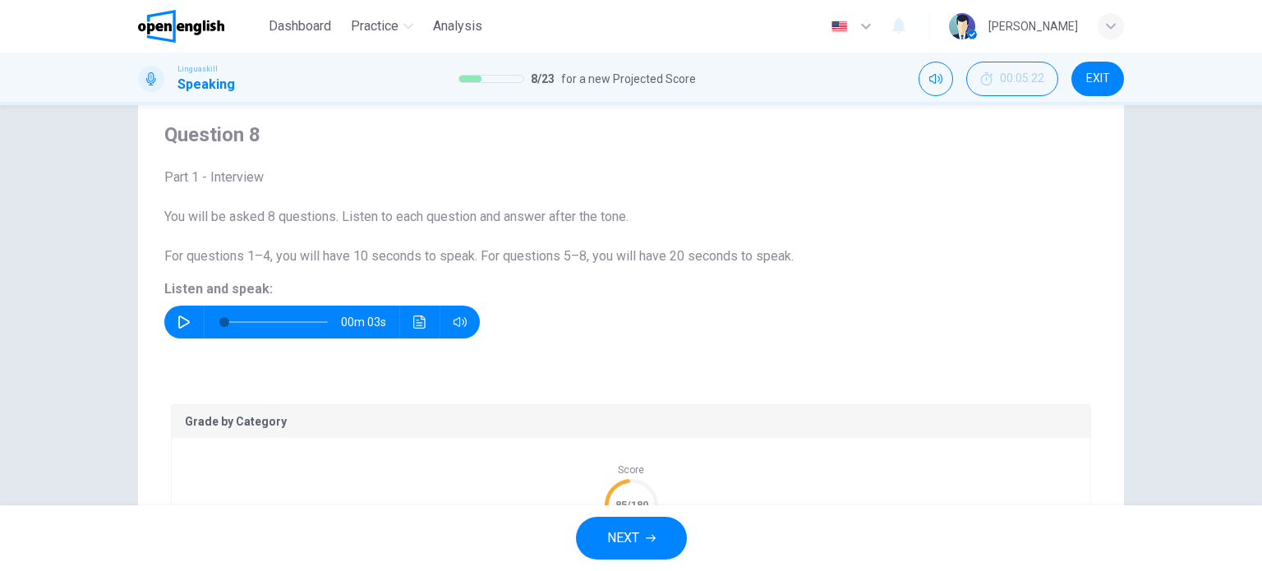
click at [171, 324] on button "button" at bounding box center [184, 322] width 26 height 33
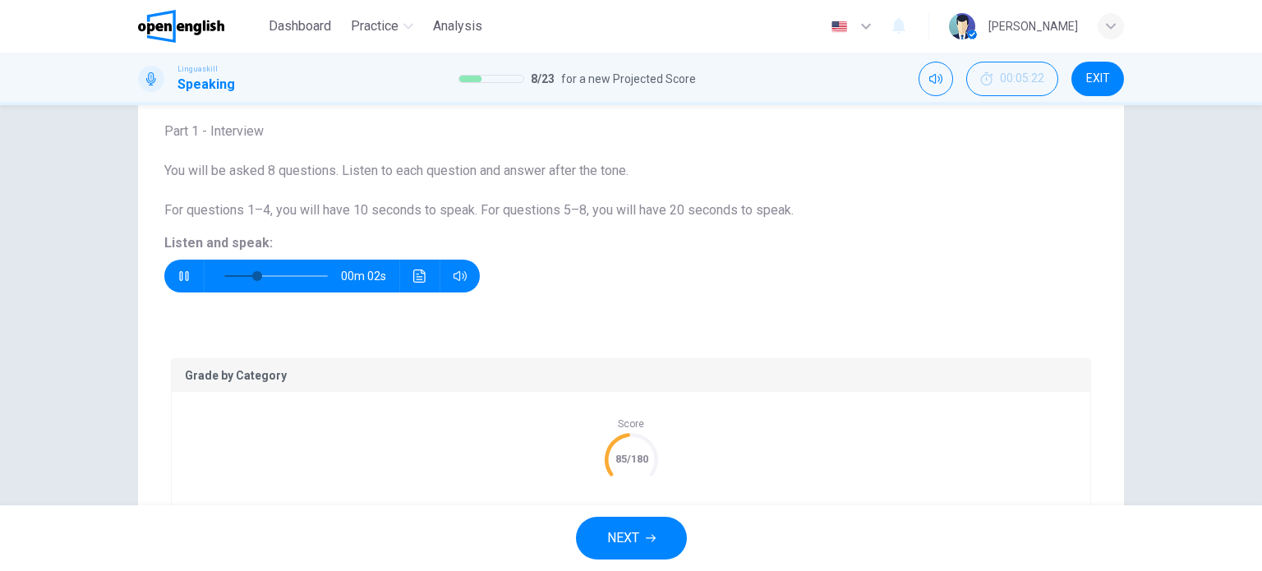
scroll to position [214, 0]
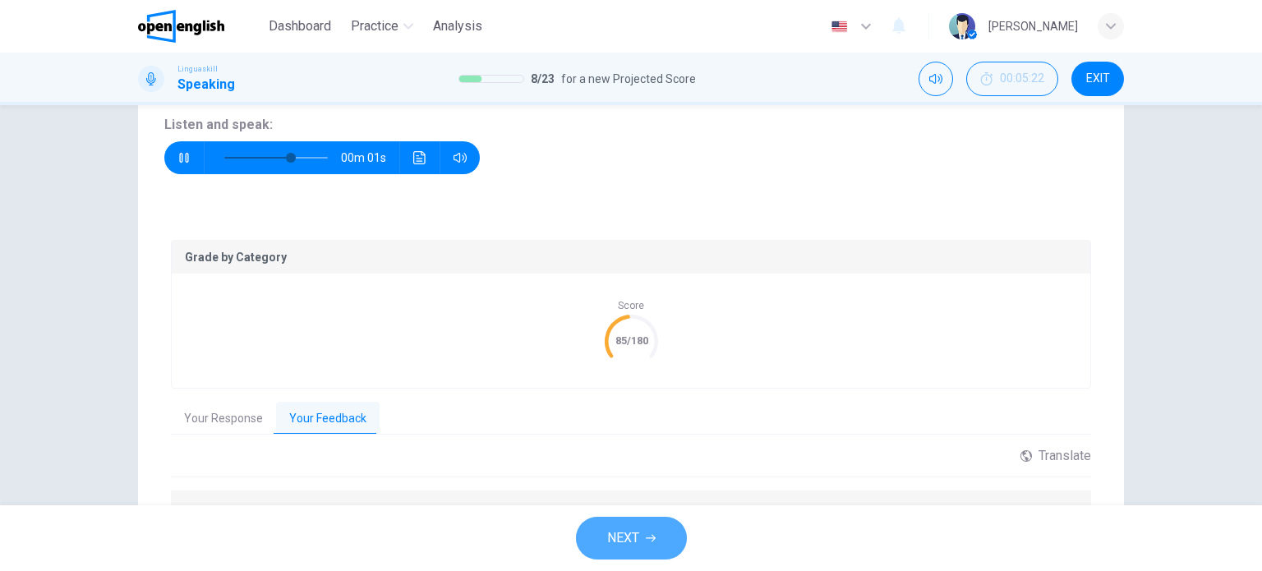
click at [635, 525] on button "NEXT" at bounding box center [631, 538] width 111 height 43
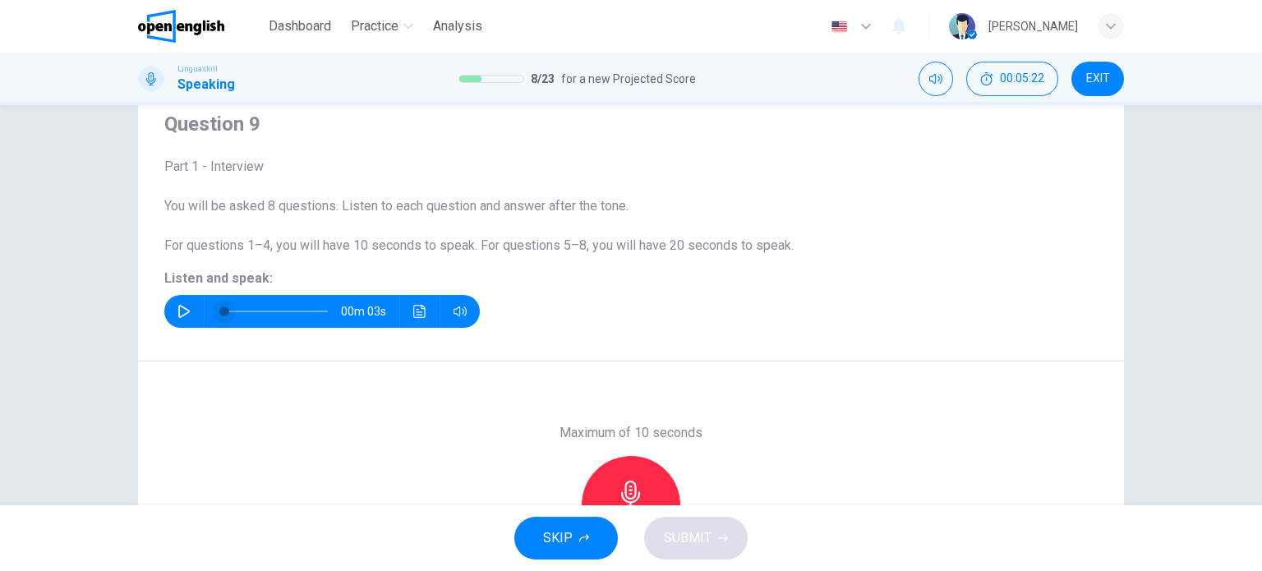
scroll to position [49, 0]
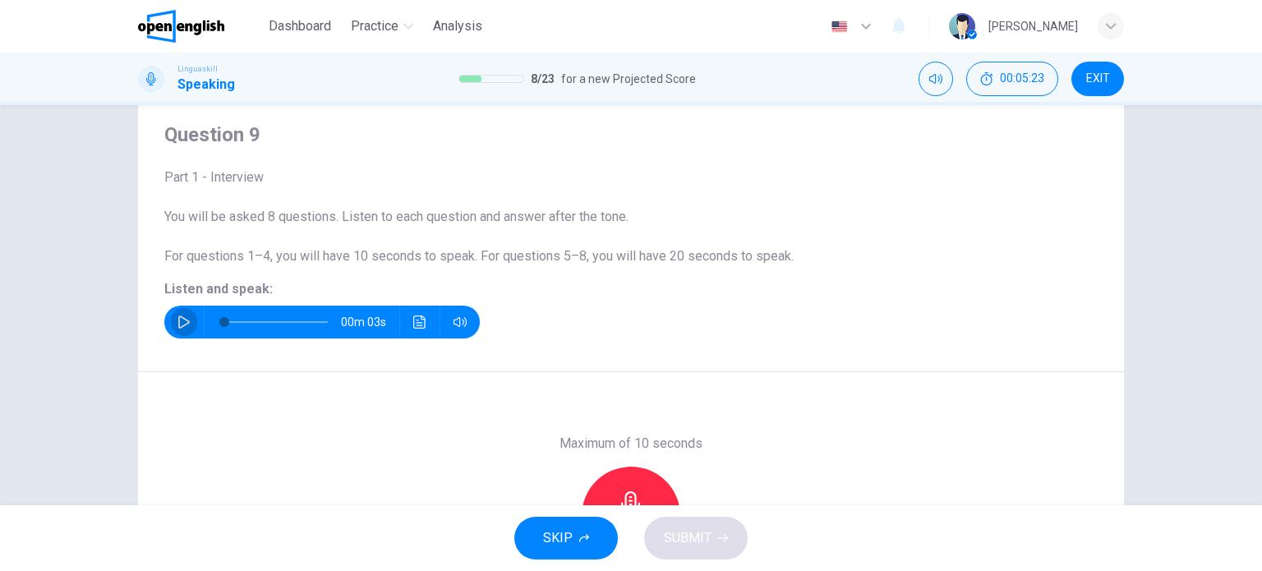
click at [184, 321] on icon "button" at bounding box center [183, 321] width 11 height 13
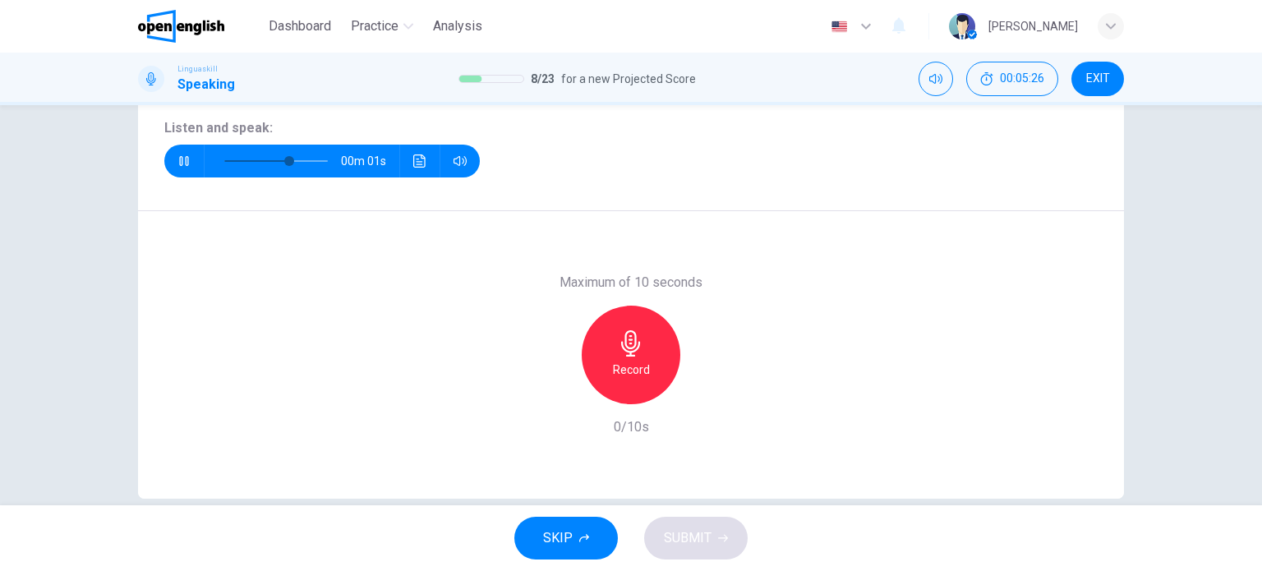
scroll to position [214, 0]
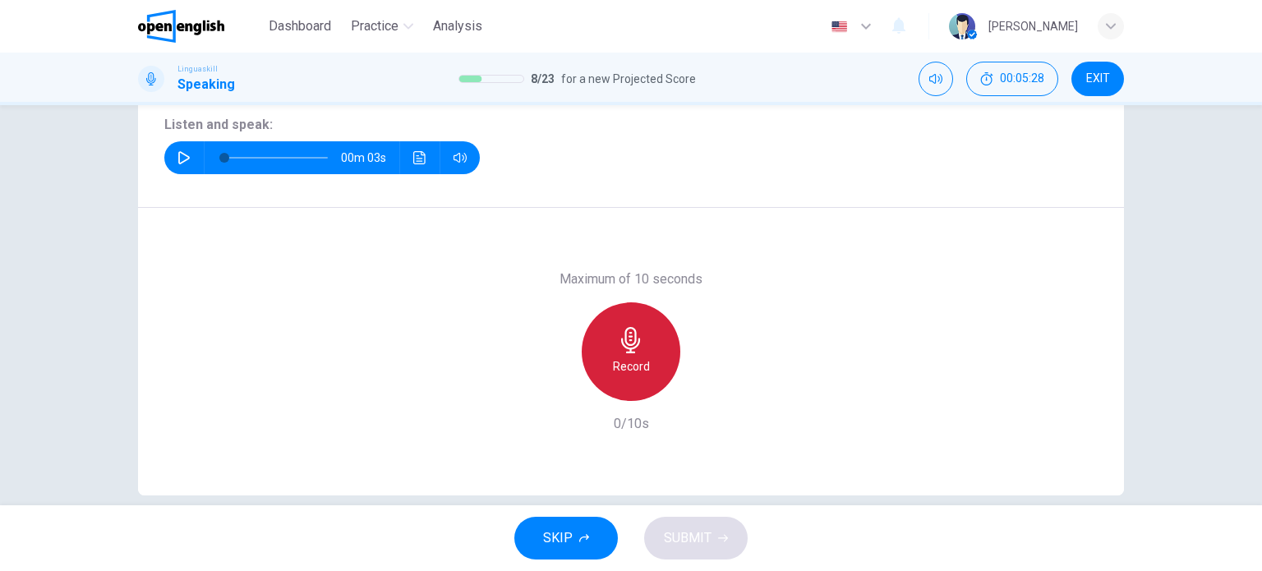
click at [621, 351] on icon "button" at bounding box center [631, 340] width 26 height 26
click at [618, 346] on icon "button" at bounding box center [631, 340] width 26 height 26
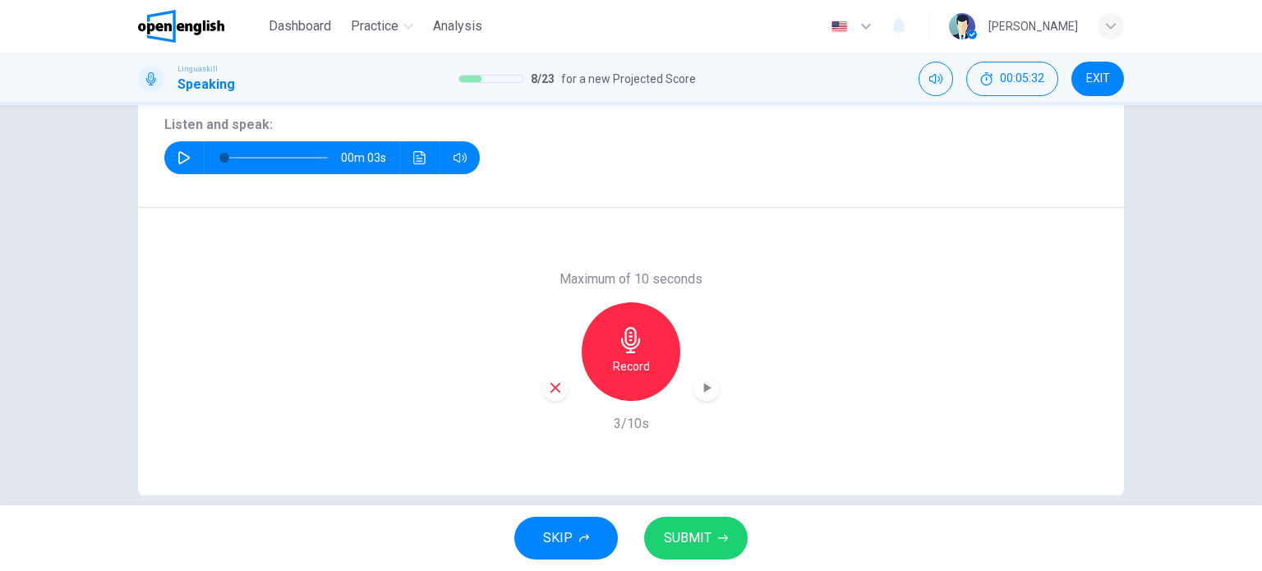
click at [548, 387] on icon "button" at bounding box center [555, 387] width 15 height 15
click at [618, 348] on icon "button" at bounding box center [631, 340] width 26 height 26
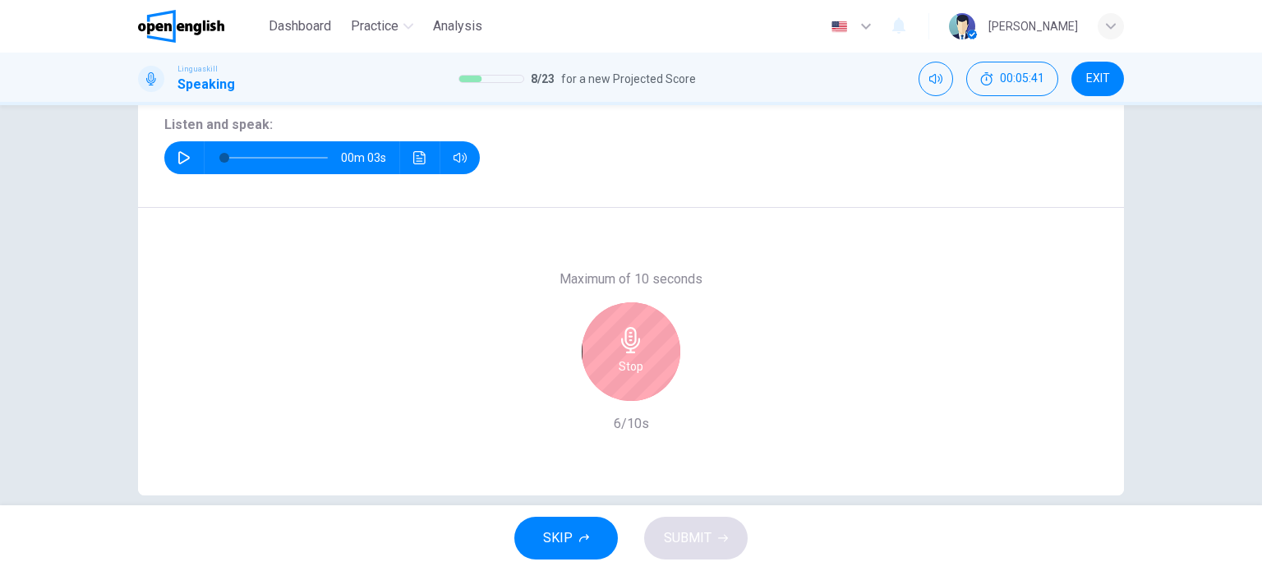
click at [627, 361] on h6 "Stop" at bounding box center [630, 366] width 25 height 20
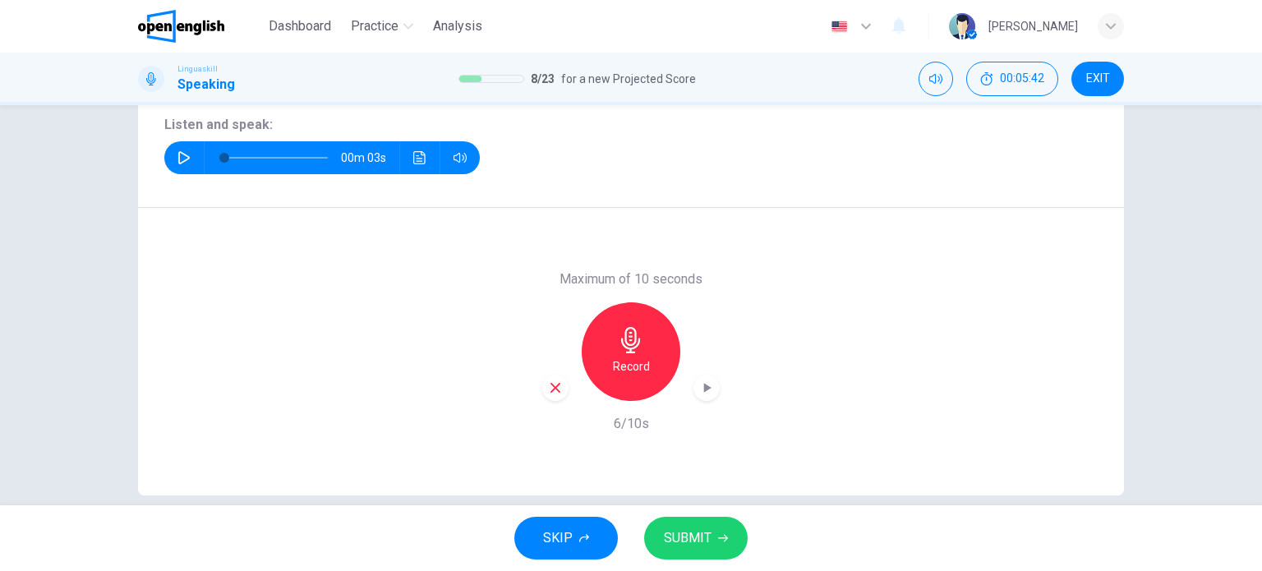
click at [680, 547] on span "SUBMIT" at bounding box center [688, 537] width 48 height 23
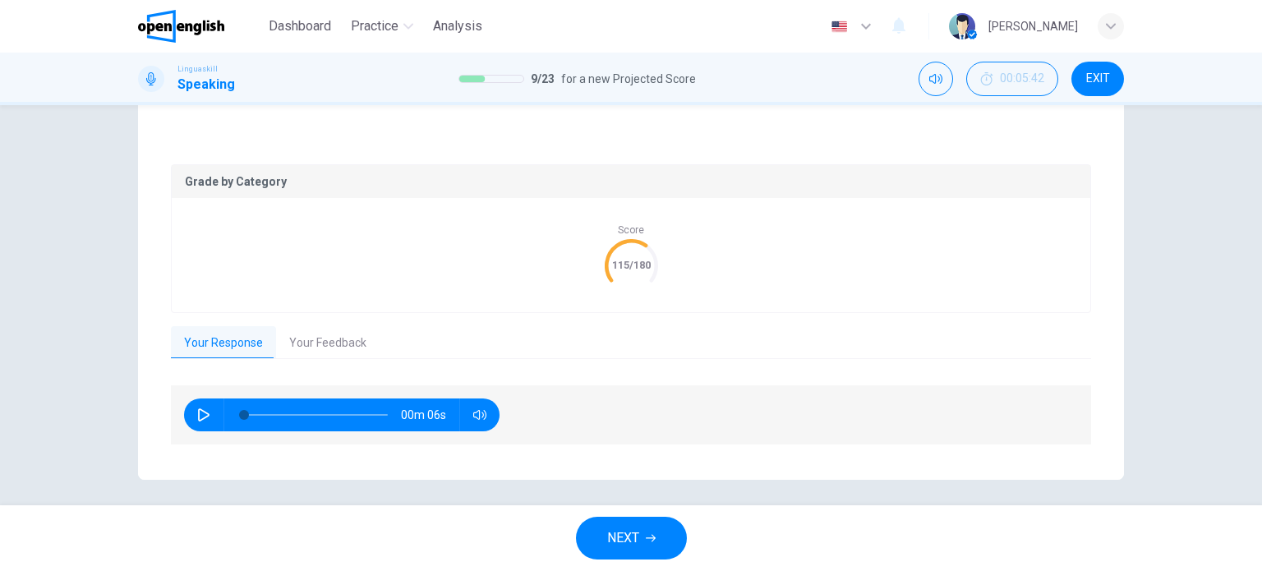
scroll to position [296, 0]
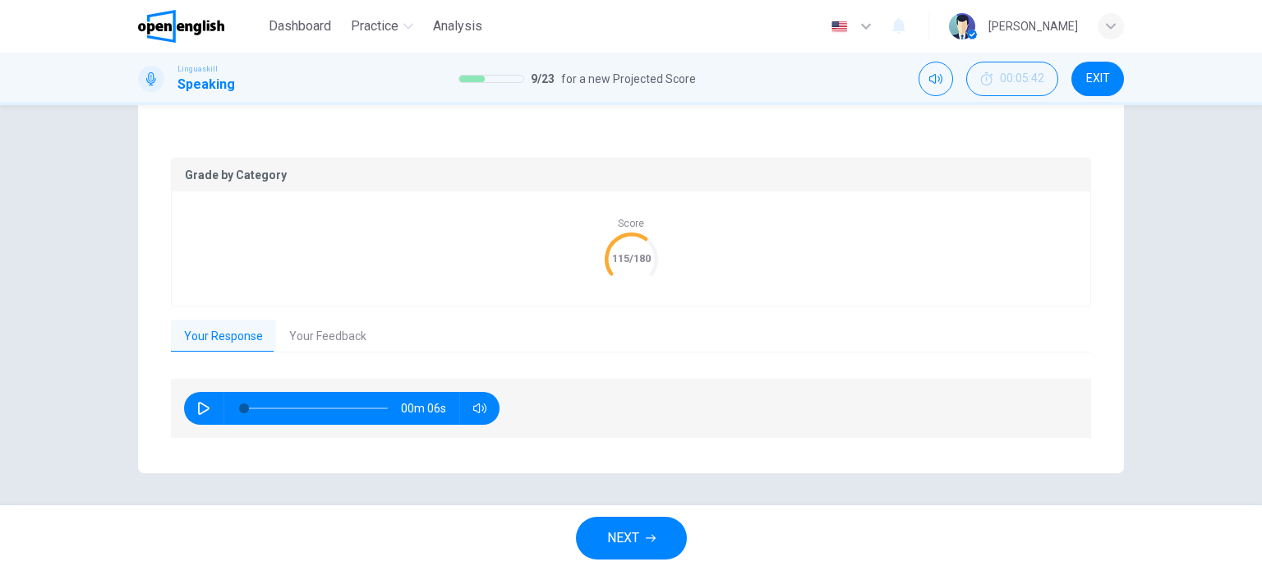
click at [312, 331] on button "Your Feedback" at bounding box center [327, 336] width 103 height 34
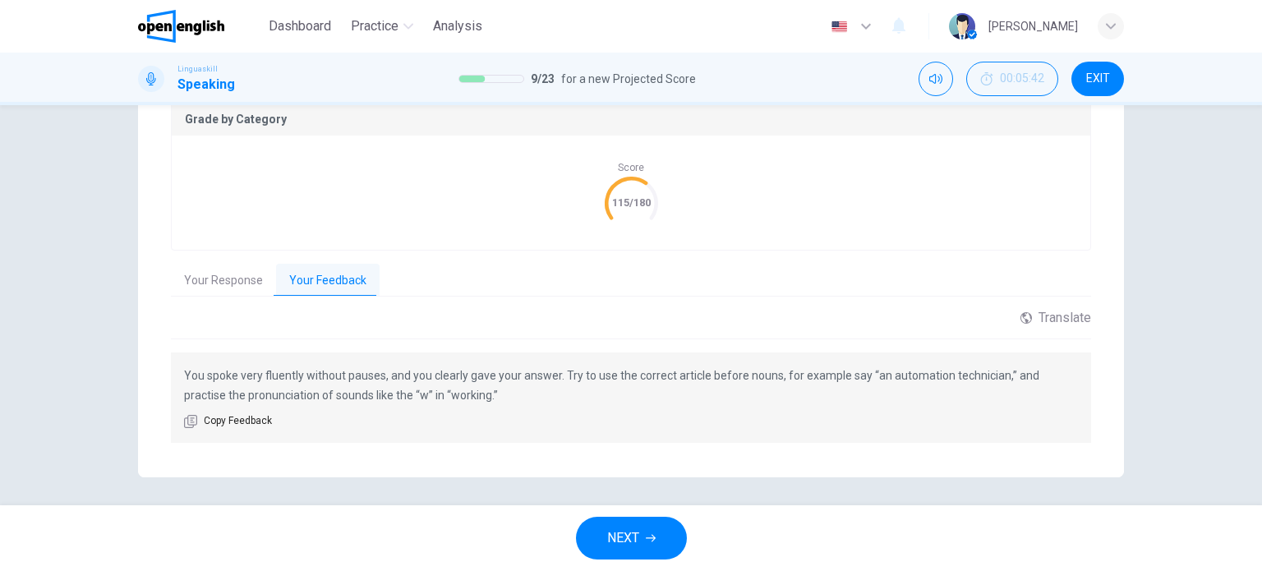
scroll to position [356, 0]
click at [621, 545] on span "NEXT" at bounding box center [623, 537] width 32 height 23
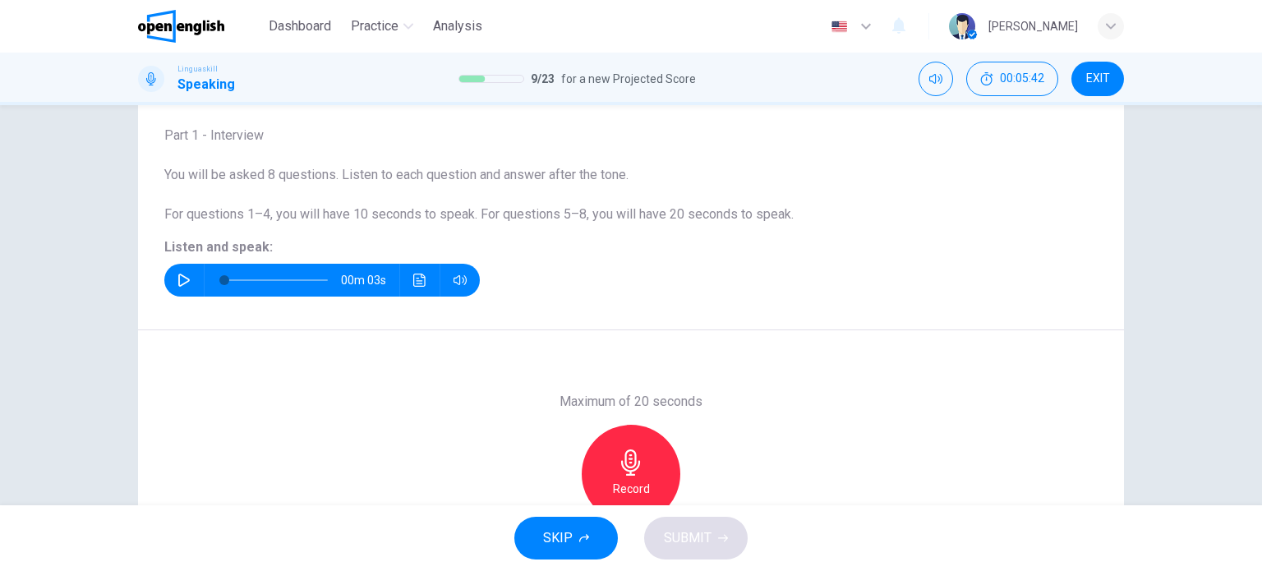
scroll to position [72, 0]
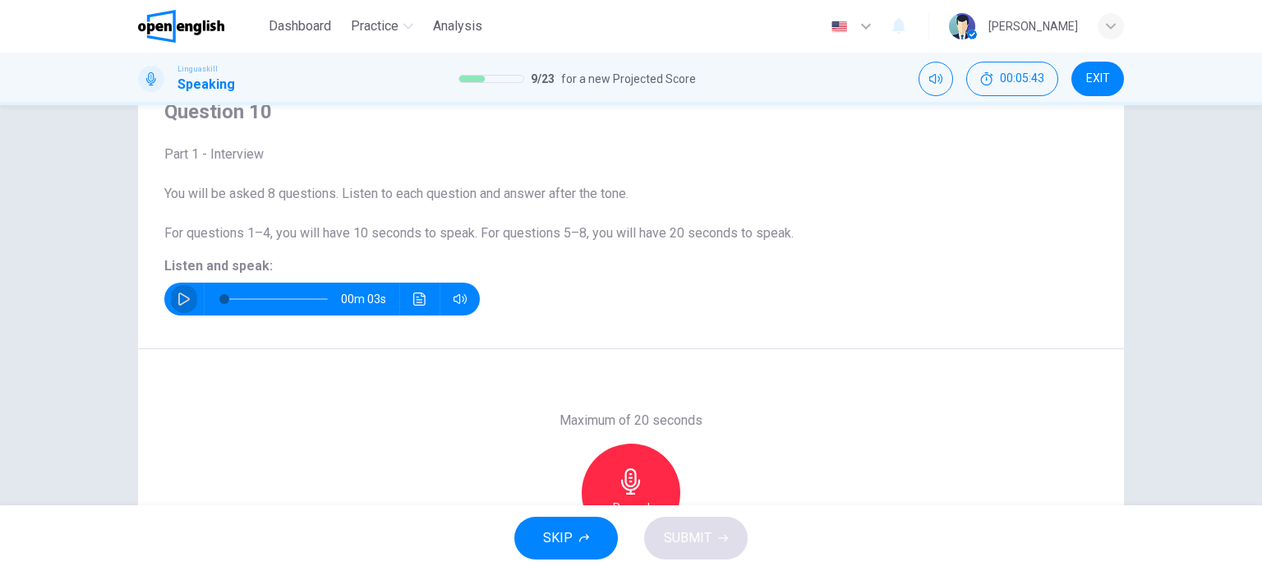
click at [188, 293] on button "button" at bounding box center [184, 299] width 26 height 33
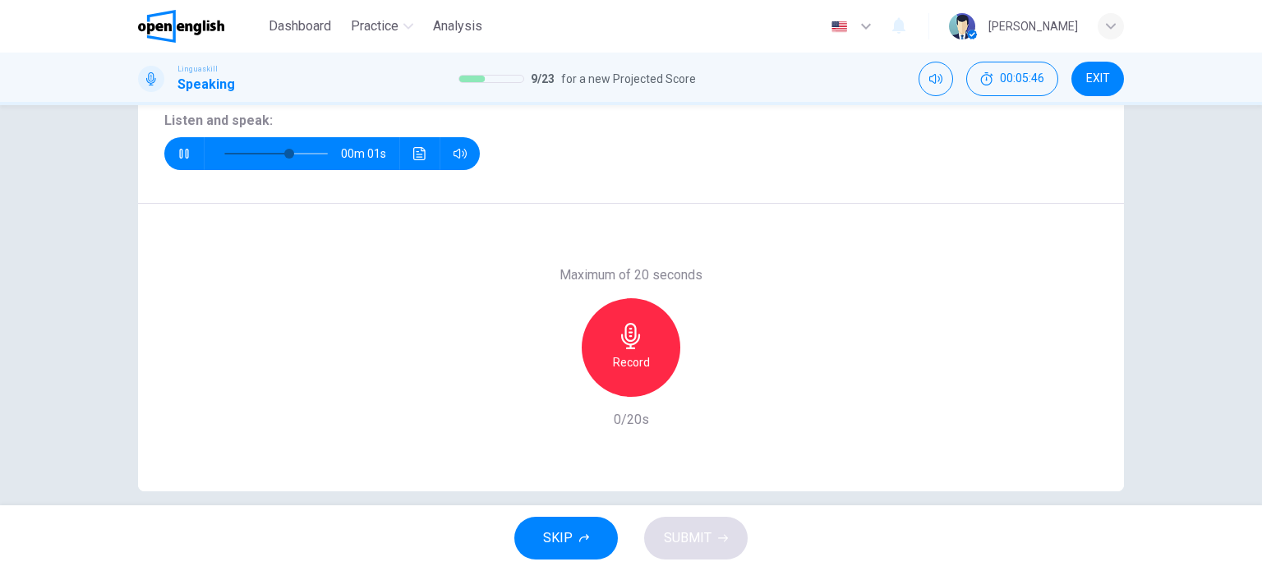
scroll to position [237, 0]
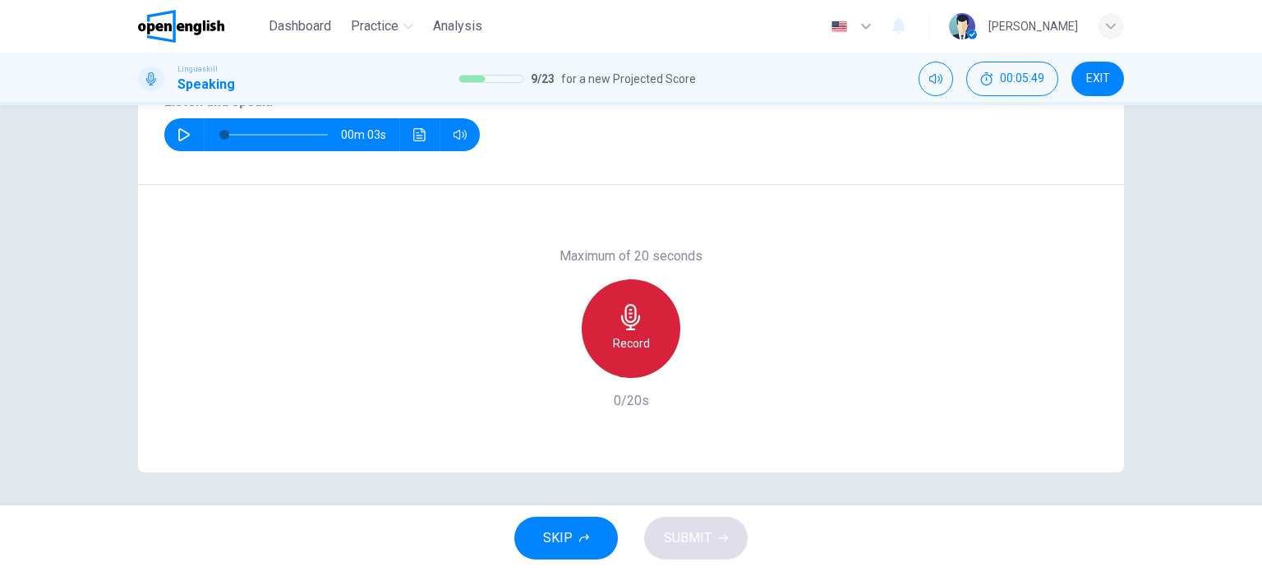
click at [618, 319] on icon "button" at bounding box center [631, 317] width 26 height 26
click at [618, 324] on icon "button" at bounding box center [631, 317] width 26 height 26
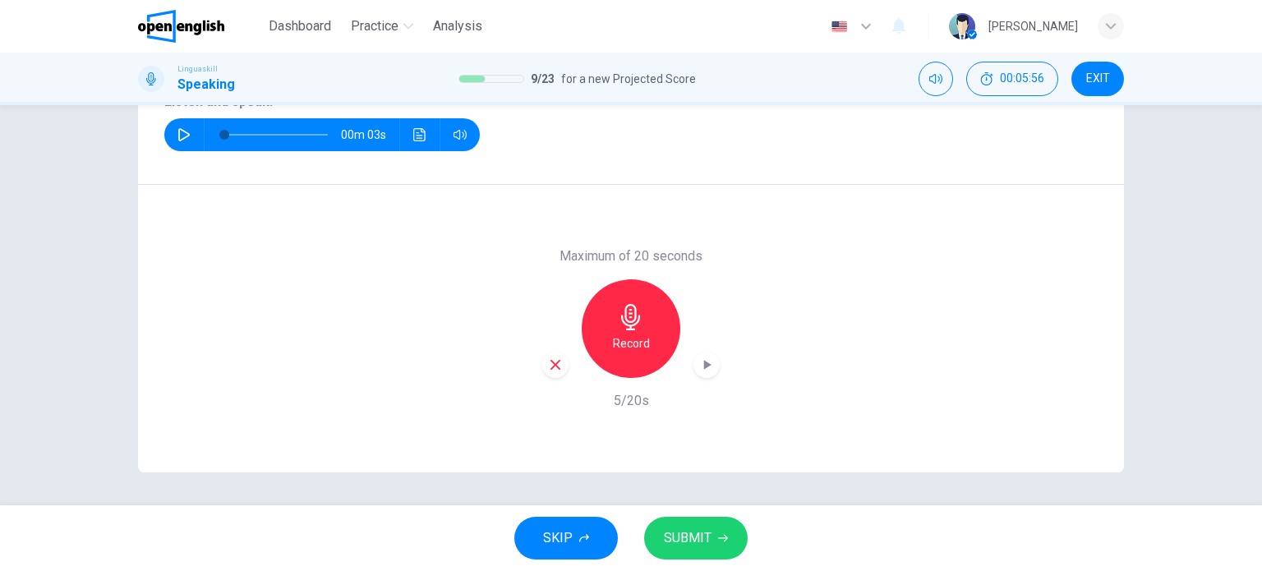
click at [683, 529] on span "SUBMIT" at bounding box center [688, 537] width 48 height 23
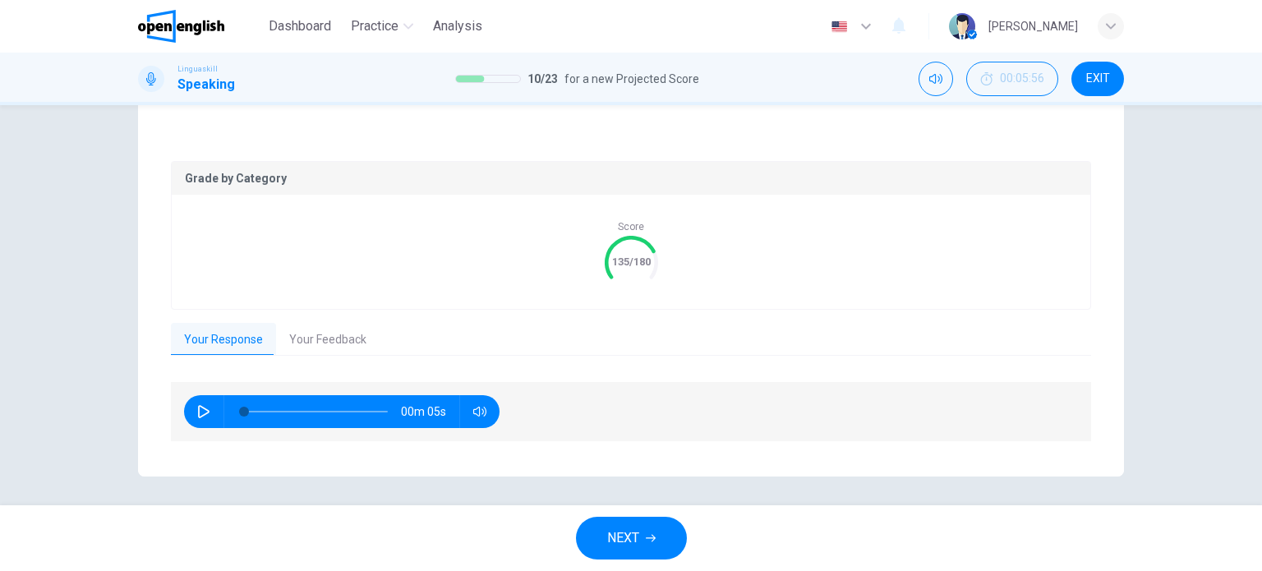
scroll to position [296, 0]
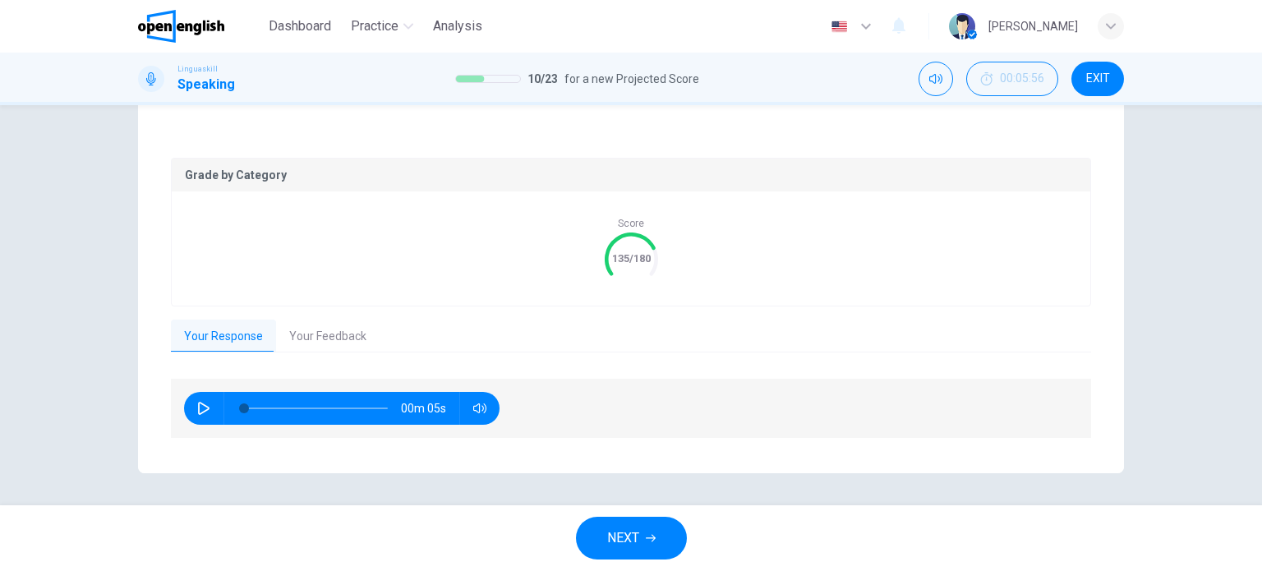
drag, startPoint x: 342, startPoint y: 328, endPoint x: 342, endPoint y: 343, distance: 15.6
click at [342, 332] on button "Your Feedback" at bounding box center [327, 336] width 103 height 34
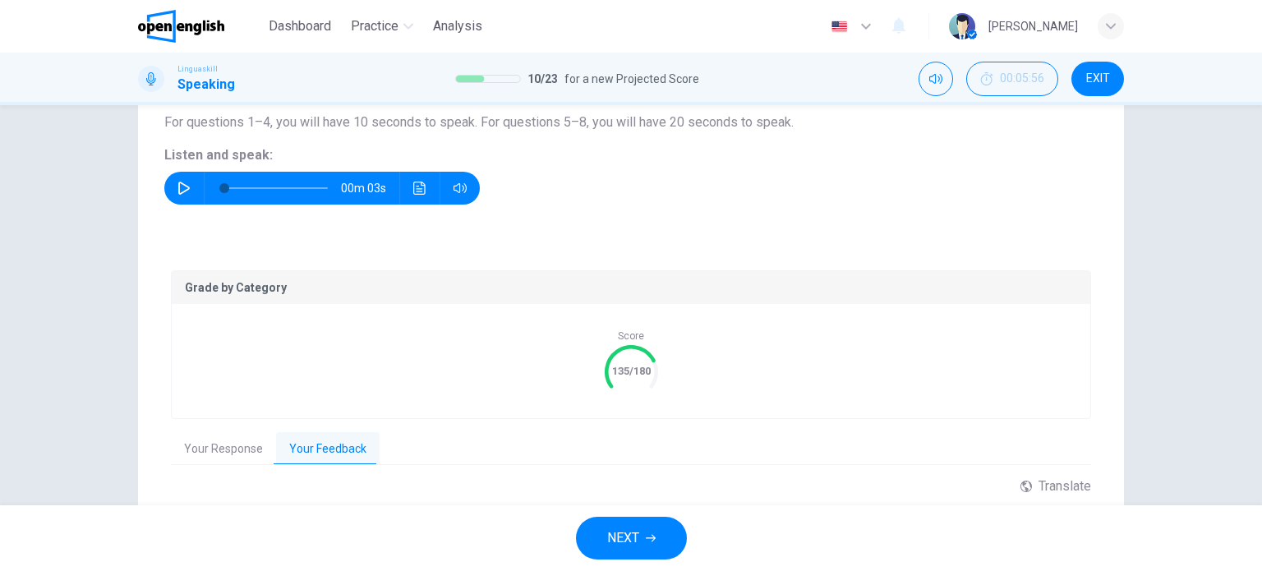
scroll to position [131, 0]
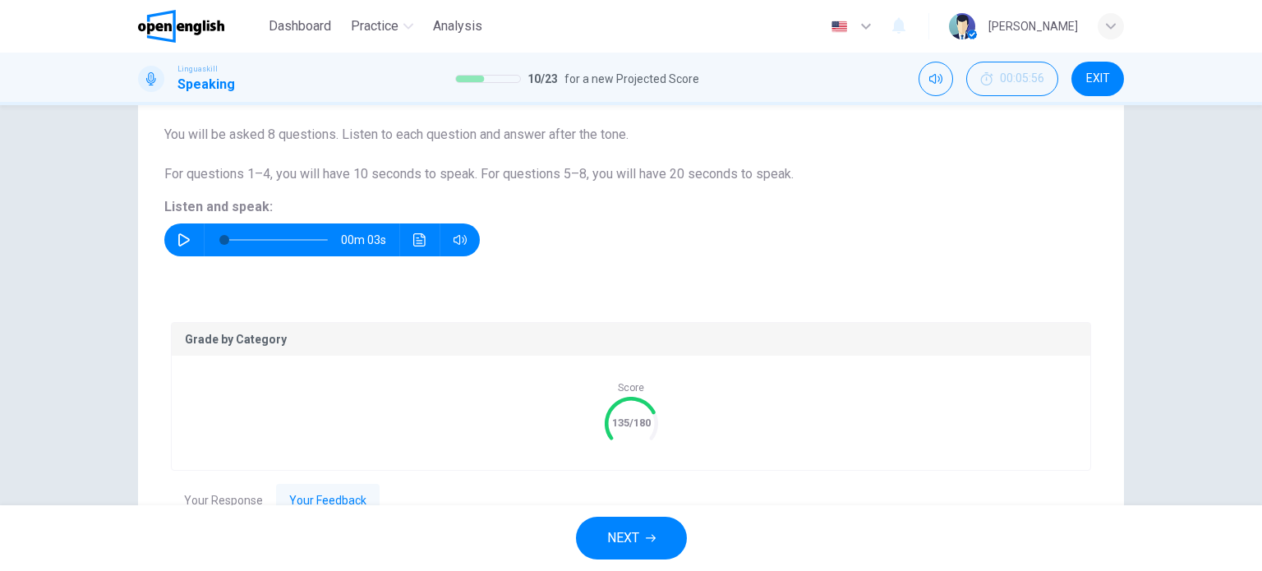
click at [629, 531] on span "NEXT" at bounding box center [623, 537] width 32 height 23
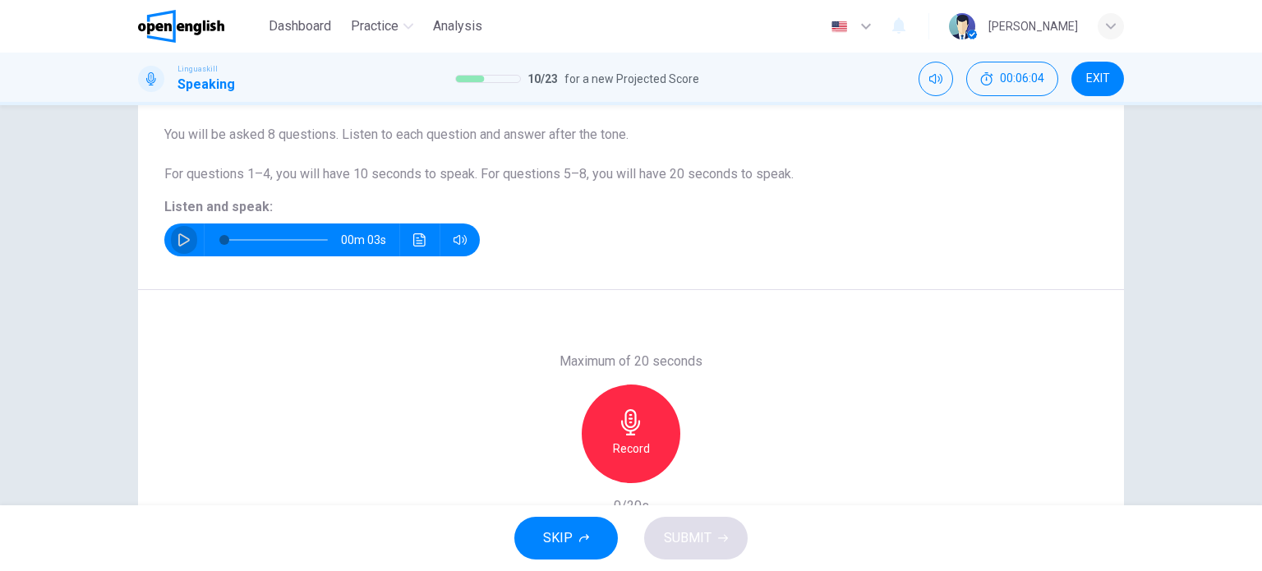
click at [188, 243] on button "button" at bounding box center [184, 239] width 26 height 33
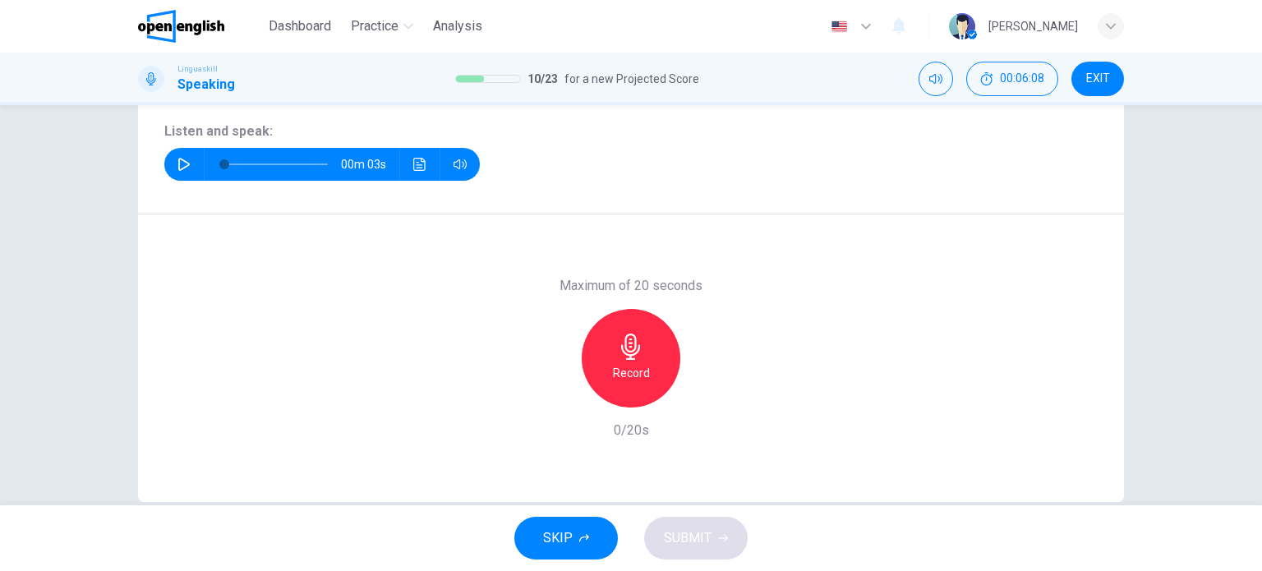
scroll to position [214, 0]
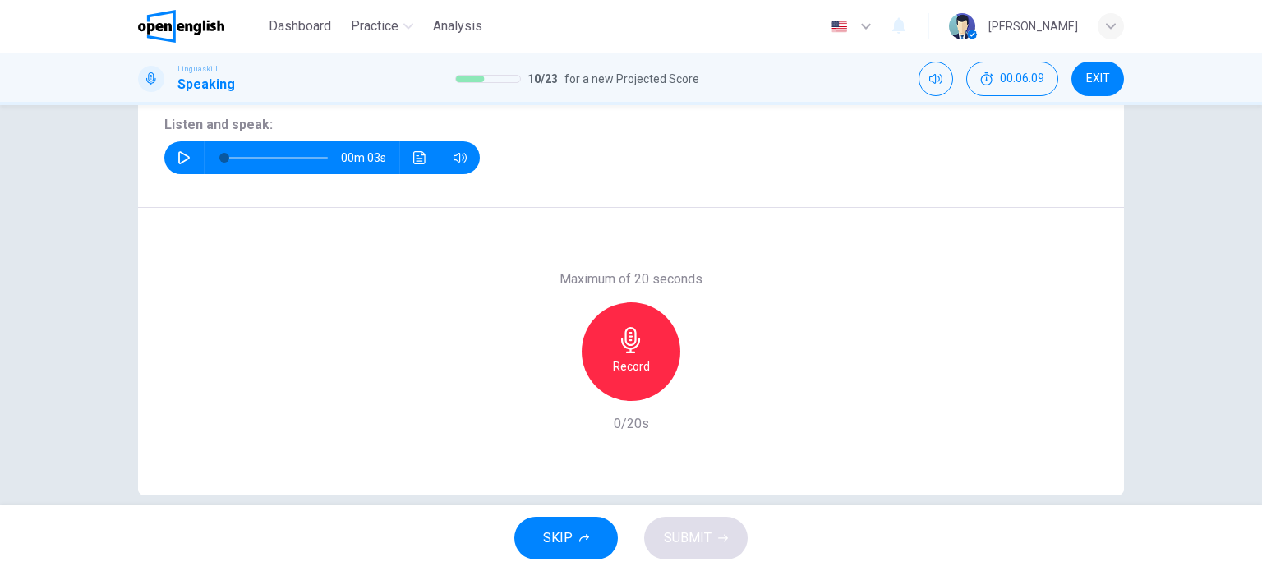
click at [631, 347] on icon "button" at bounding box center [630, 340] width 19 height 26
click at [693, 535] on span "SUBMIT" at bounding box center [688, 537] width 48 height 23
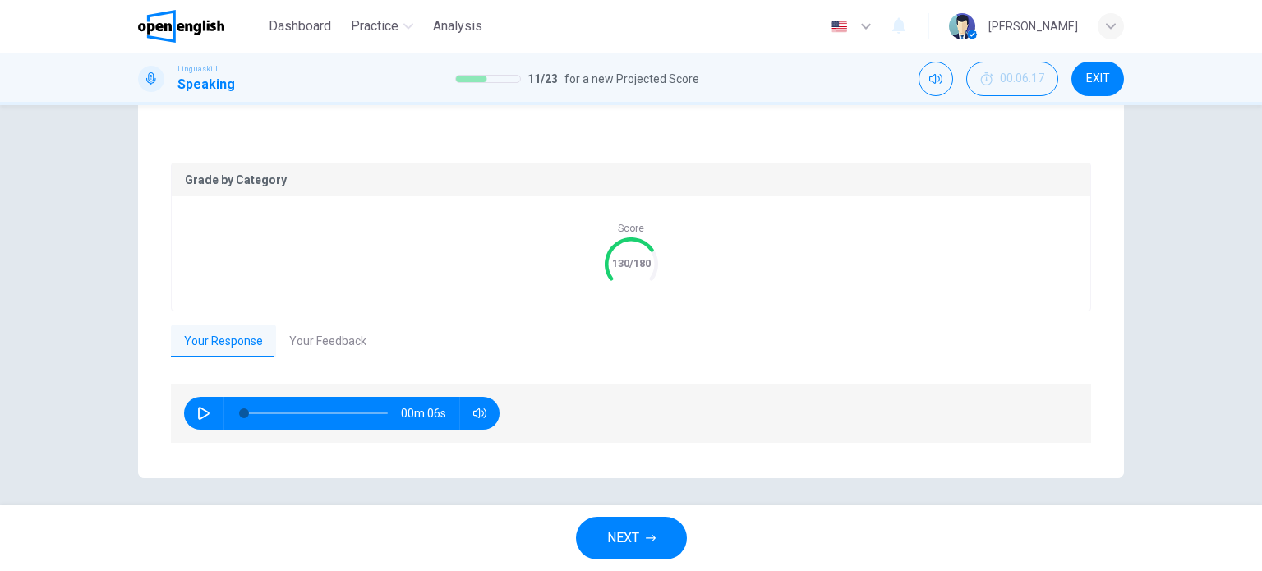
scroll to position [296, 0]
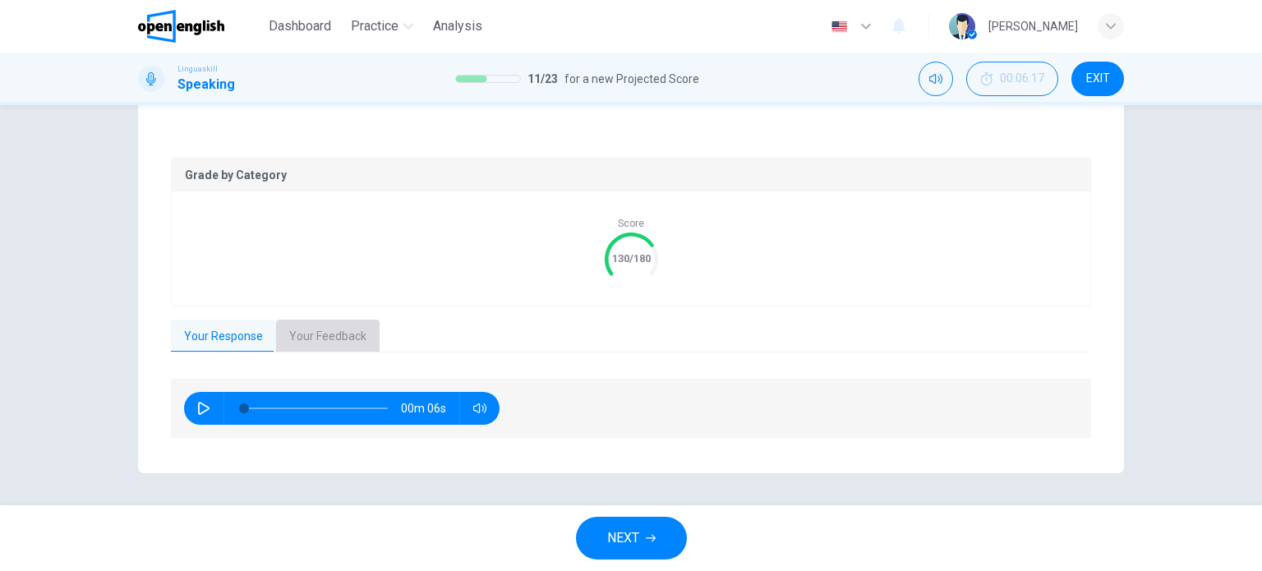
click at [359, 338] on button "Your Feedback" at bounding box center [327, 336] width 103 height 34
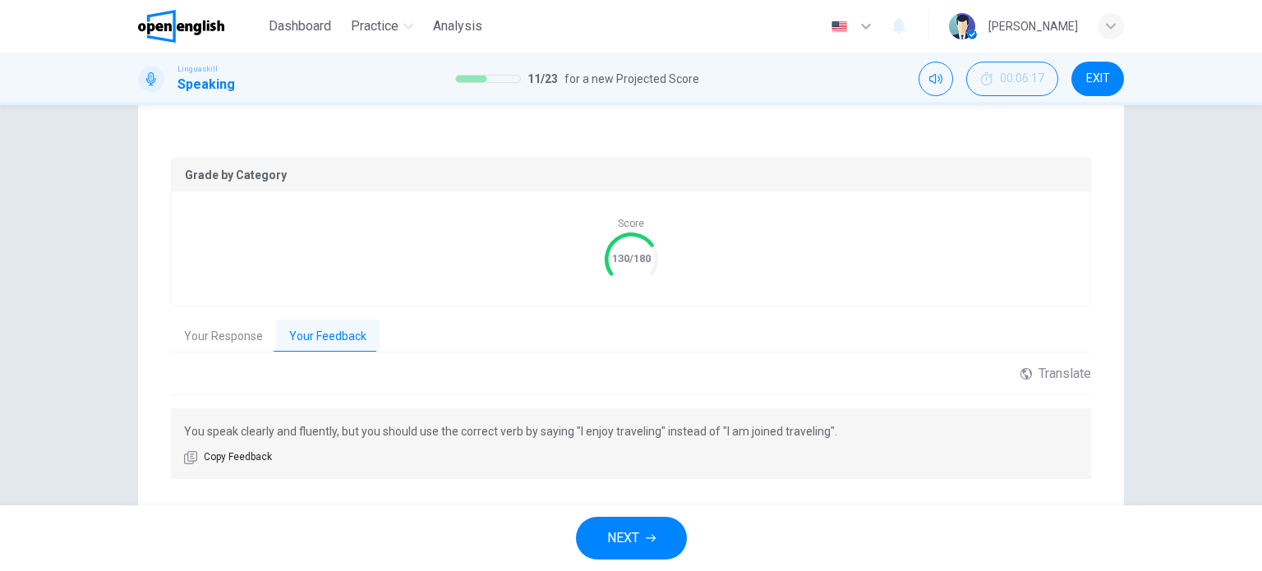
click at [617, 530] on span "NEXT" at bounding box center [623, 537] width 32 height 23
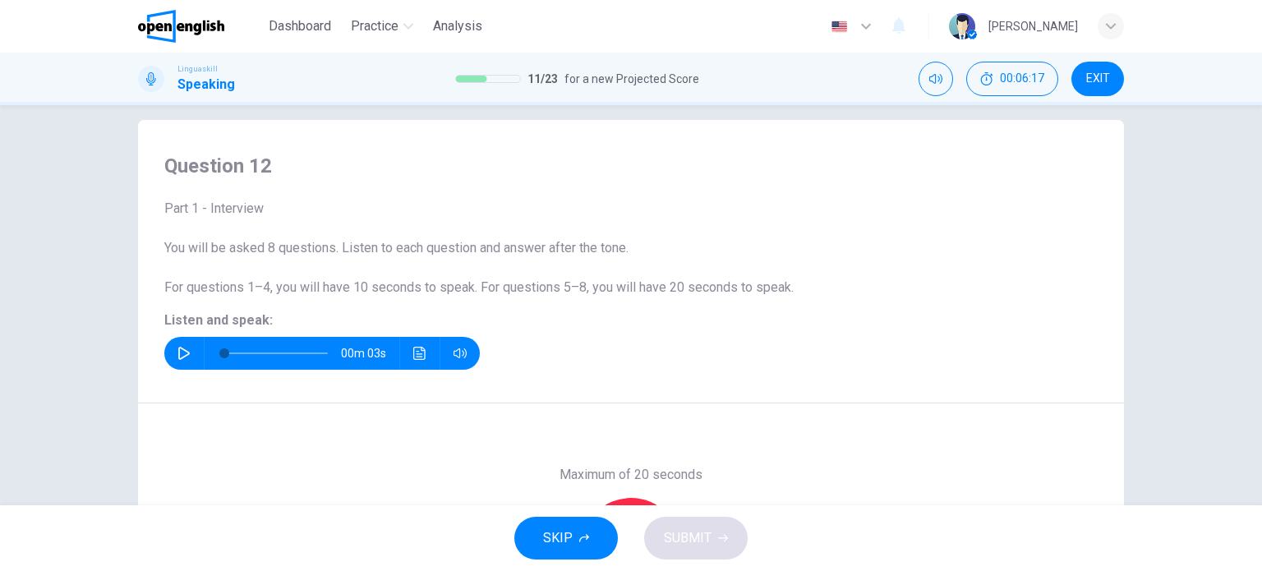
scroll to position [0, 0]
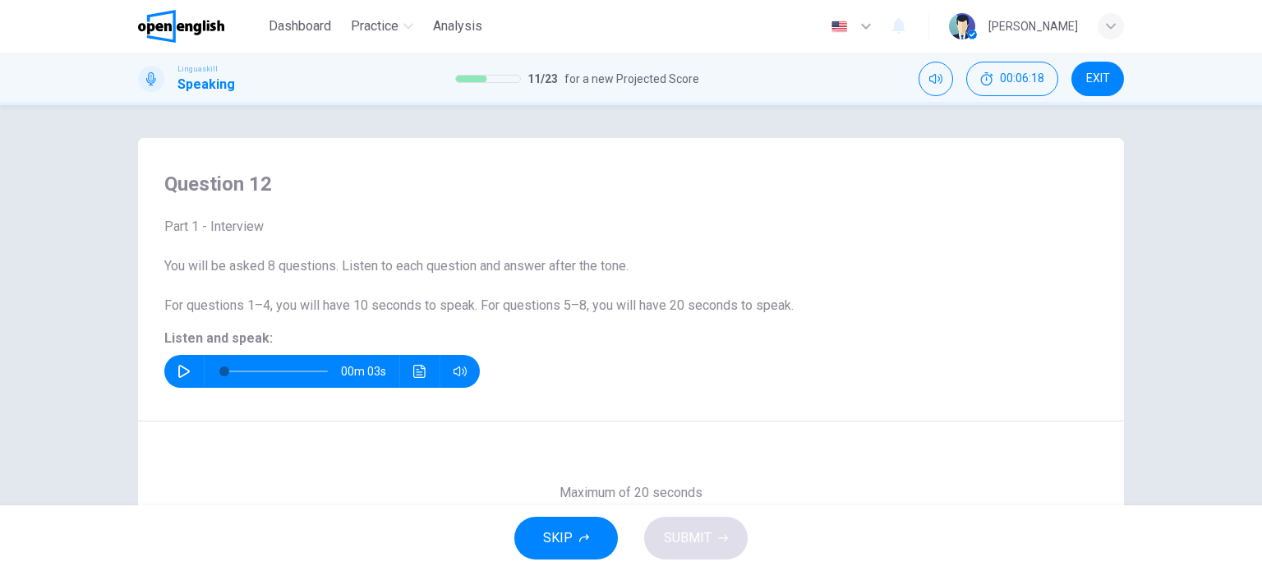
click at [177, 365] on icon "button" at bounding box center [183, 371] width 13 height 13
click at [177, 372] on icon "button" at bounding box center [183, 371] width 13 height 13
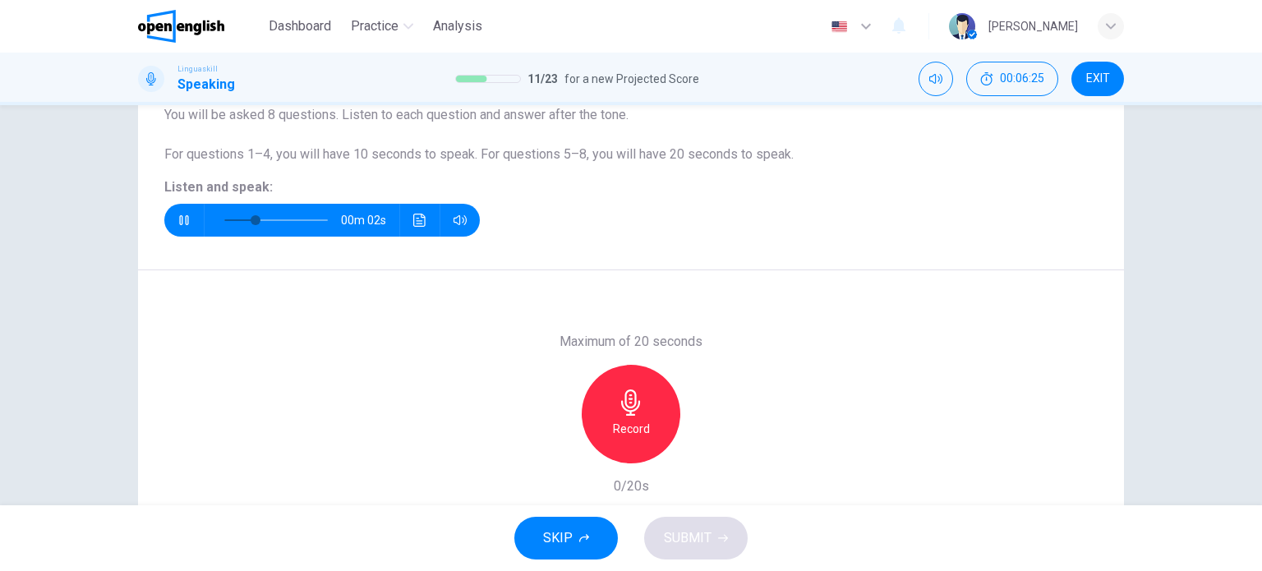
scroll to position [164, 0]
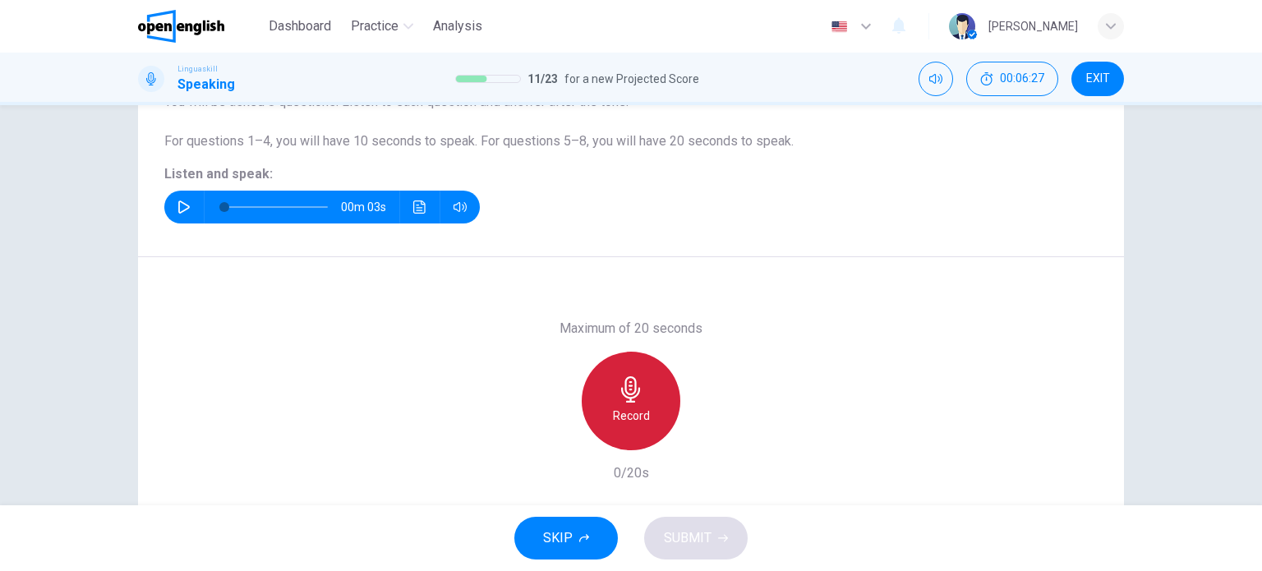
click at [628, 408] on h6 "Record" at bounding box center [631, 416] width 37 height 20
click at [628, 408] on h6 "Stop" at bounding box center [630, 416] width 25 height 20
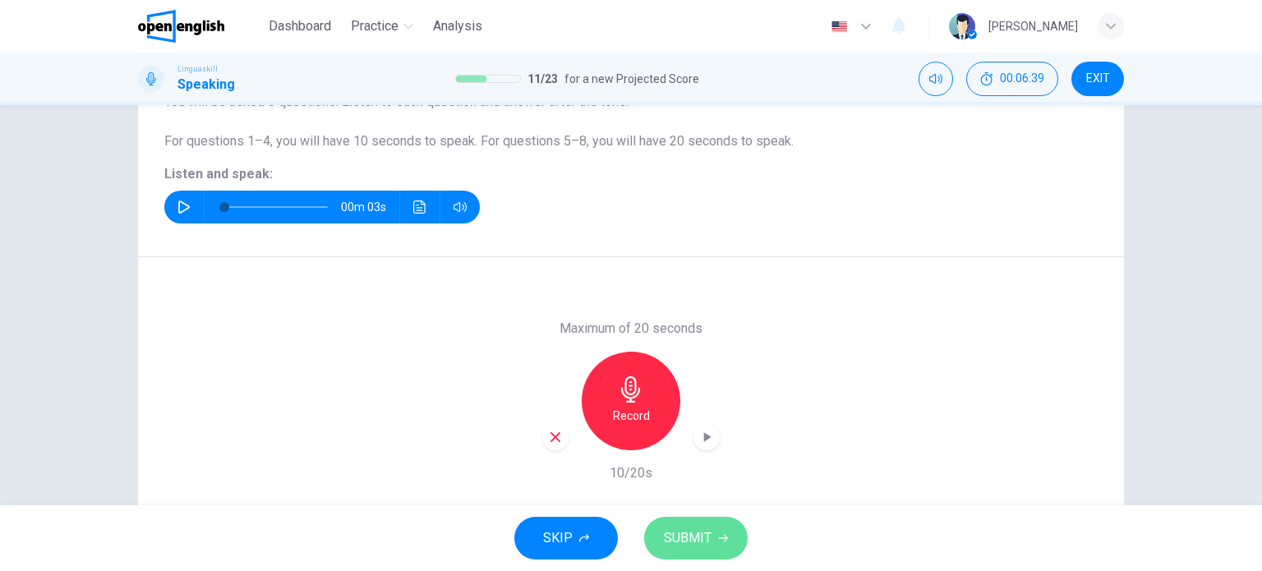
click at [705, 545] on span "SUBMIT" at bounding box center [688, 537] width 48 height 23
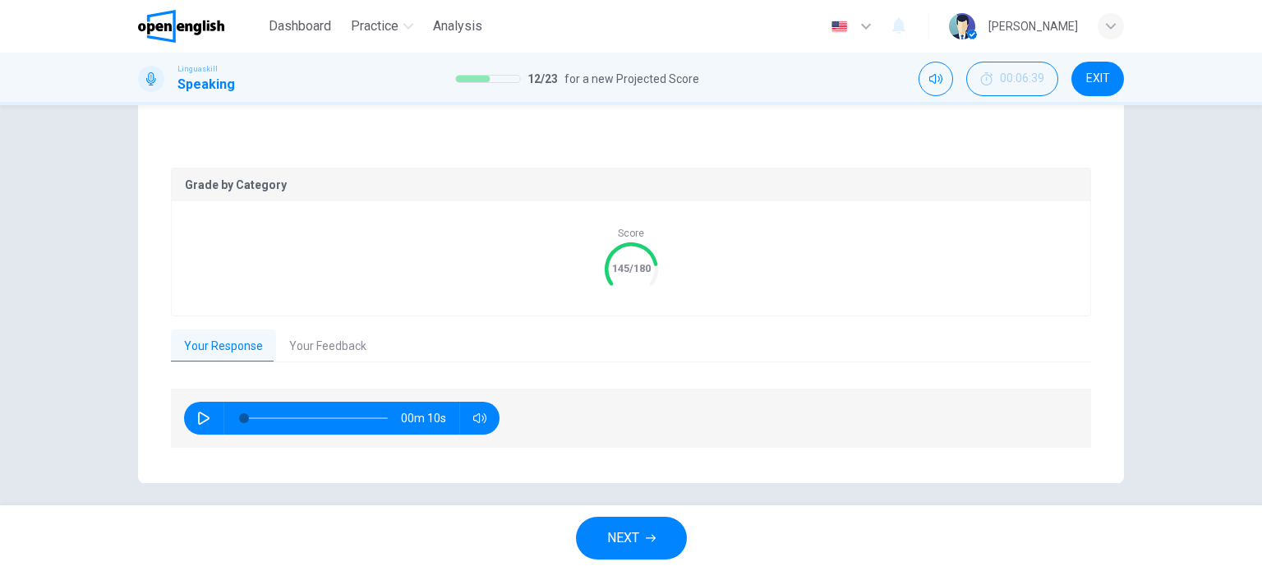
scroll to position [296, 0]
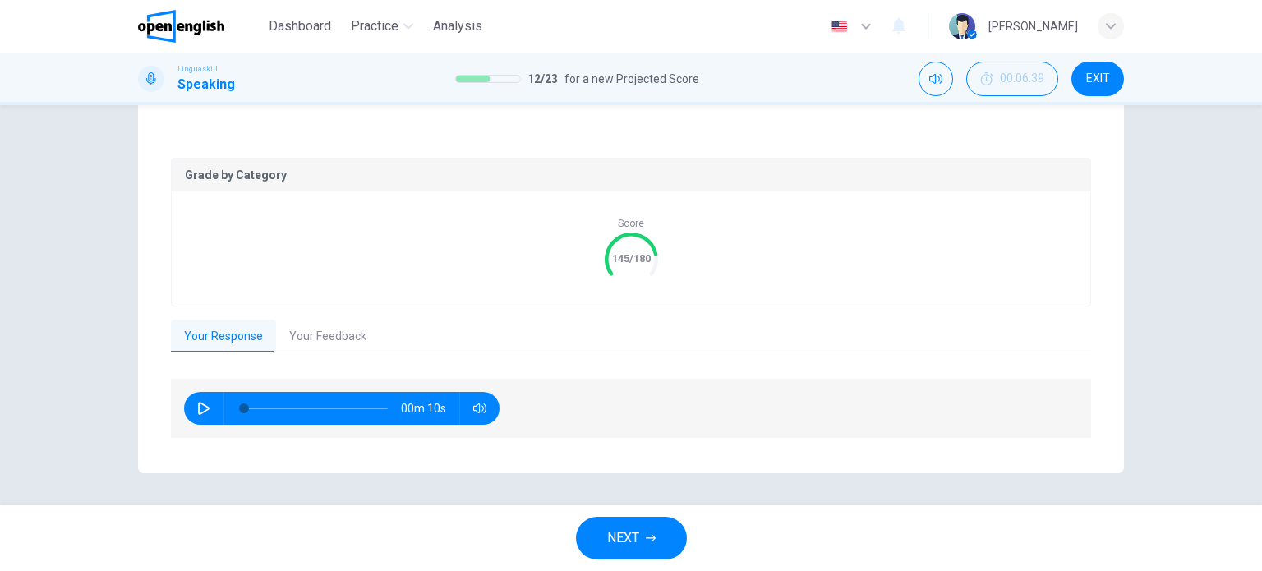
click at [327, 341] on button "Your Feedback" at bounding box center [327, 336] width 103 height 34
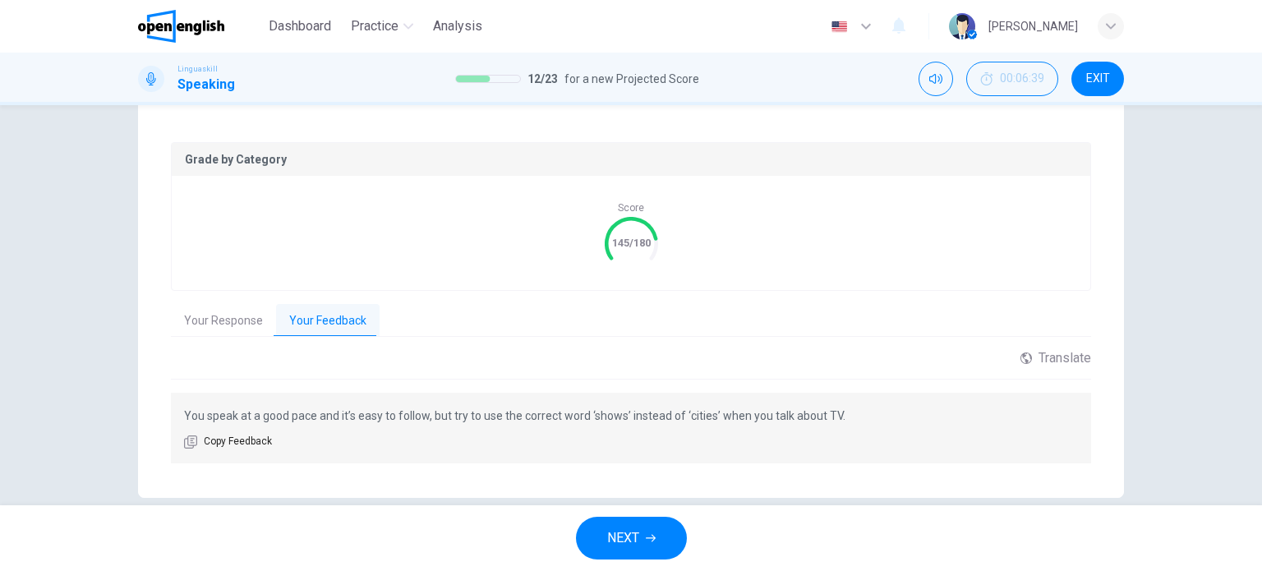
scroll to position [336, 0]
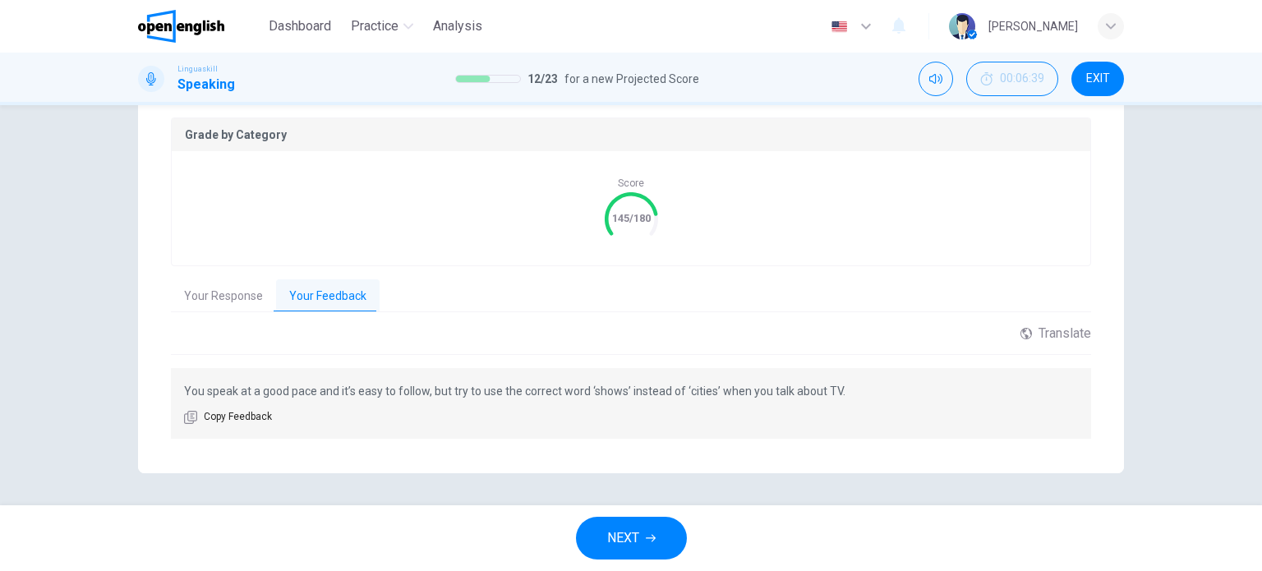
click at [655, 536] on icon "button" at bounding box center [651, 538] width 10 height 10
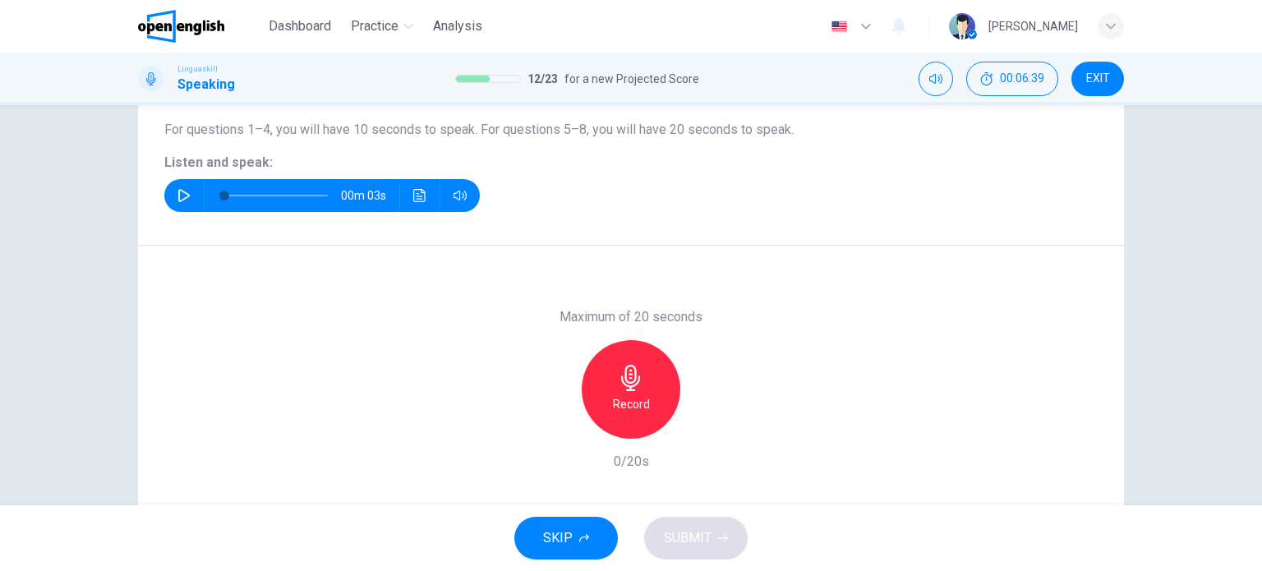
scroll to position [0, 0]
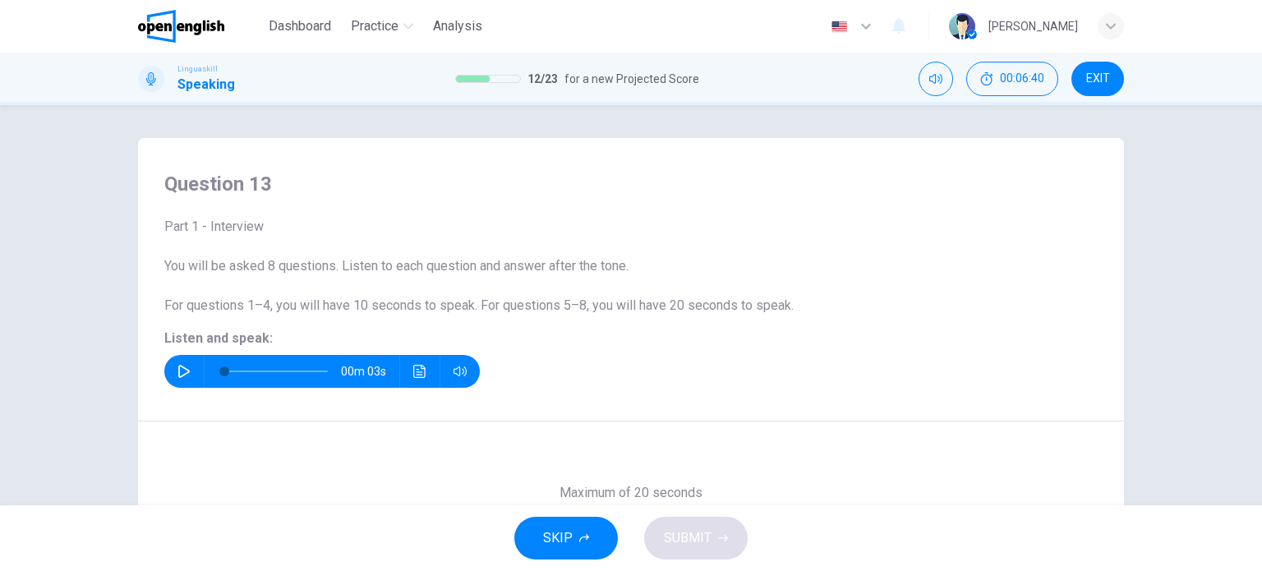
click at [177, 370] on icon "button" at bounding box center [183, 371] width 13 height 13
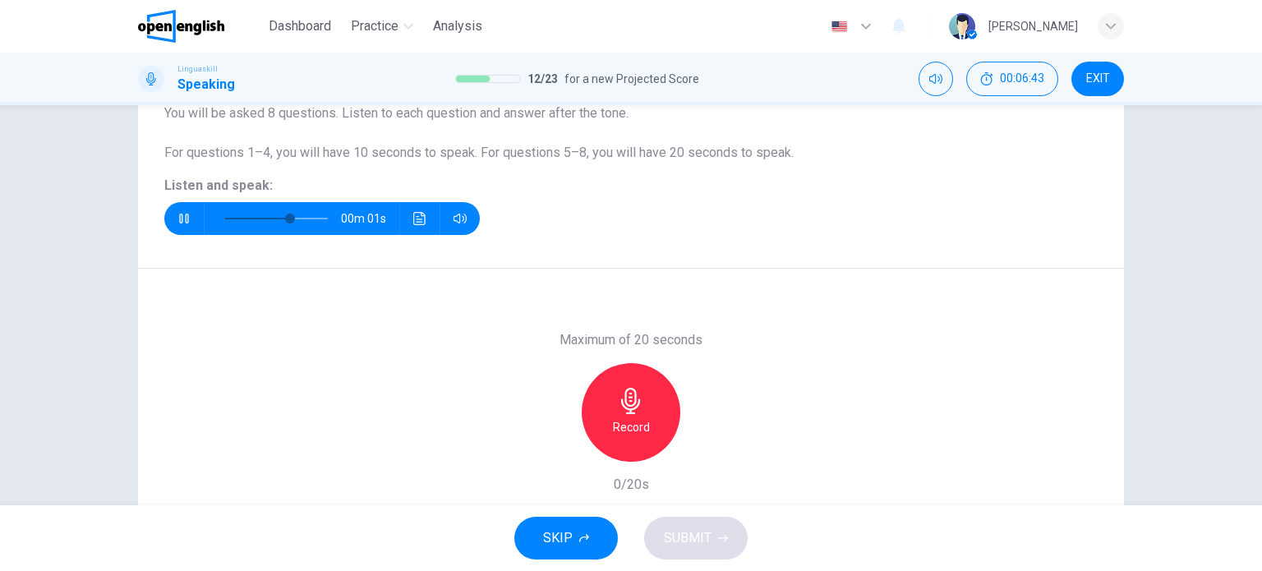
type input "*"
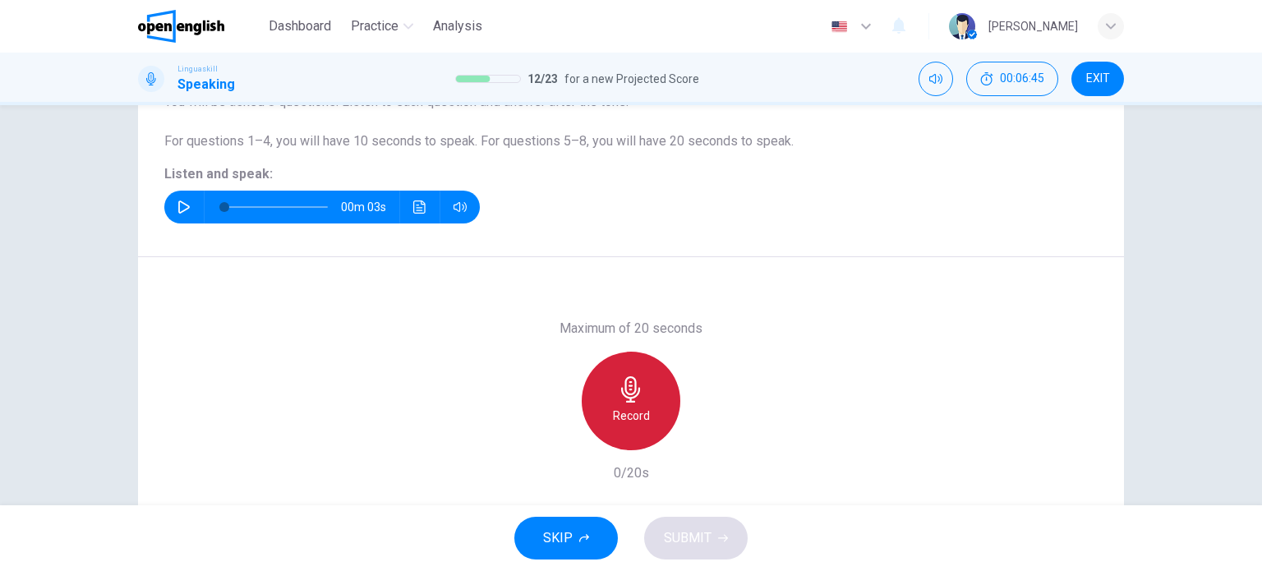
click at [637, 380] on icon "button" at bounding box center [631, 389] width 26 height 26
click at [652, 421] on div "Stop" at bounding box center [630, 401] width 99 height 99
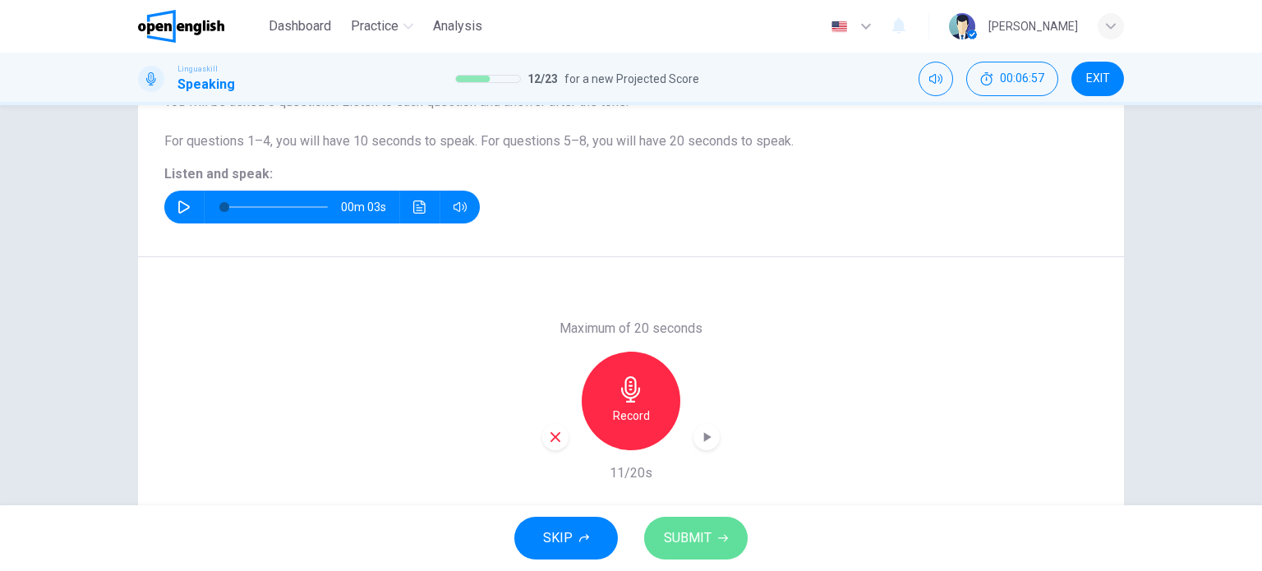
click at [706, 534] on span "SUBMIT" at bounding box center [688, 537] width 48 height 23
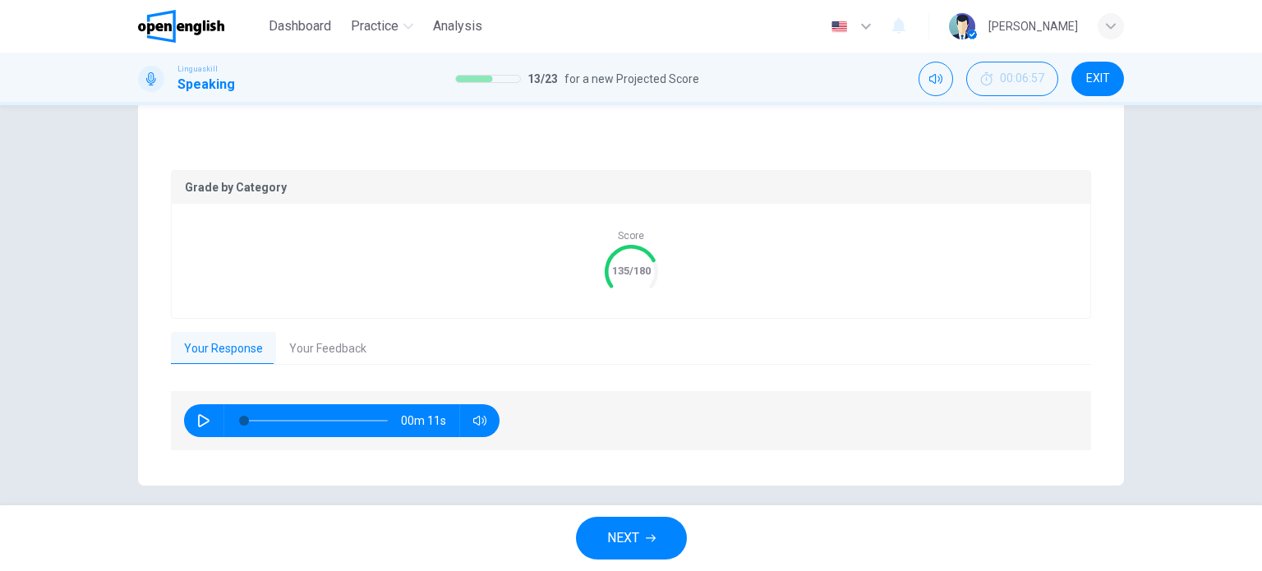
scroll to position [296, 0]
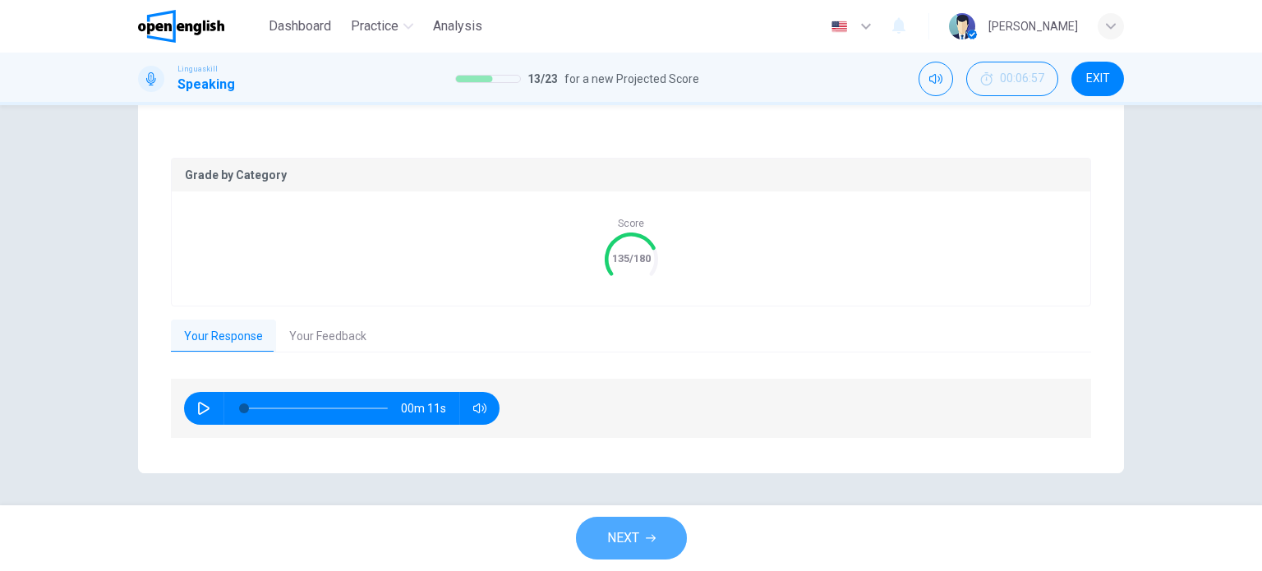
click at [615, 529] on span "NEXT" at bounding box center [623, 537] width 32 height 23
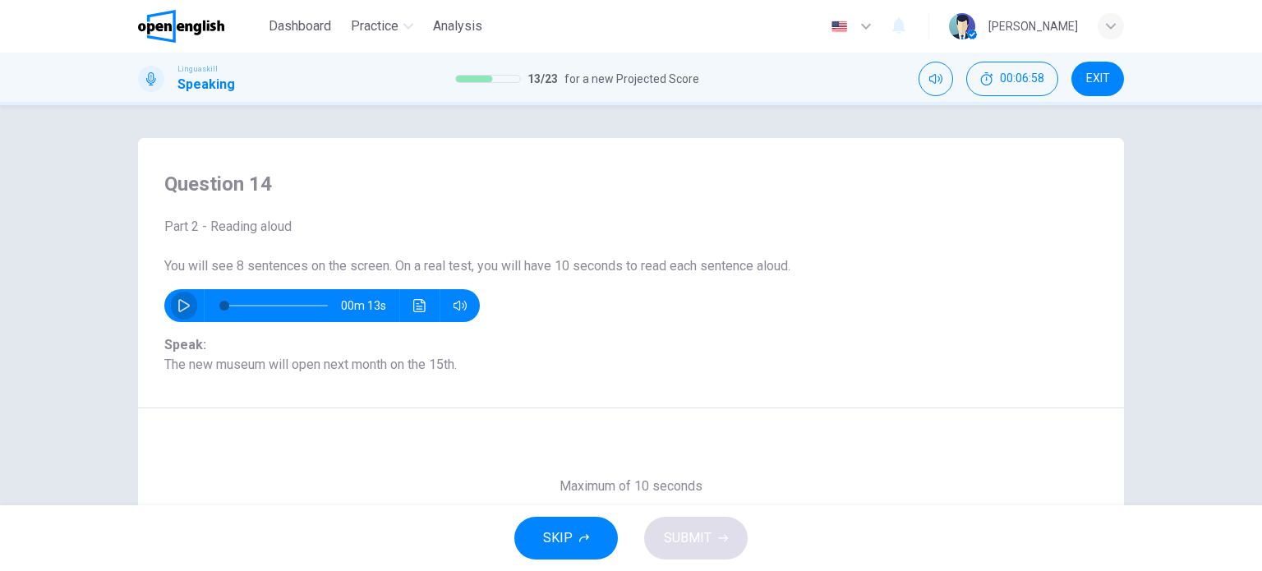
click at [177, 304] on icon "button" at bounding box center [183, 305] width 13 height 13
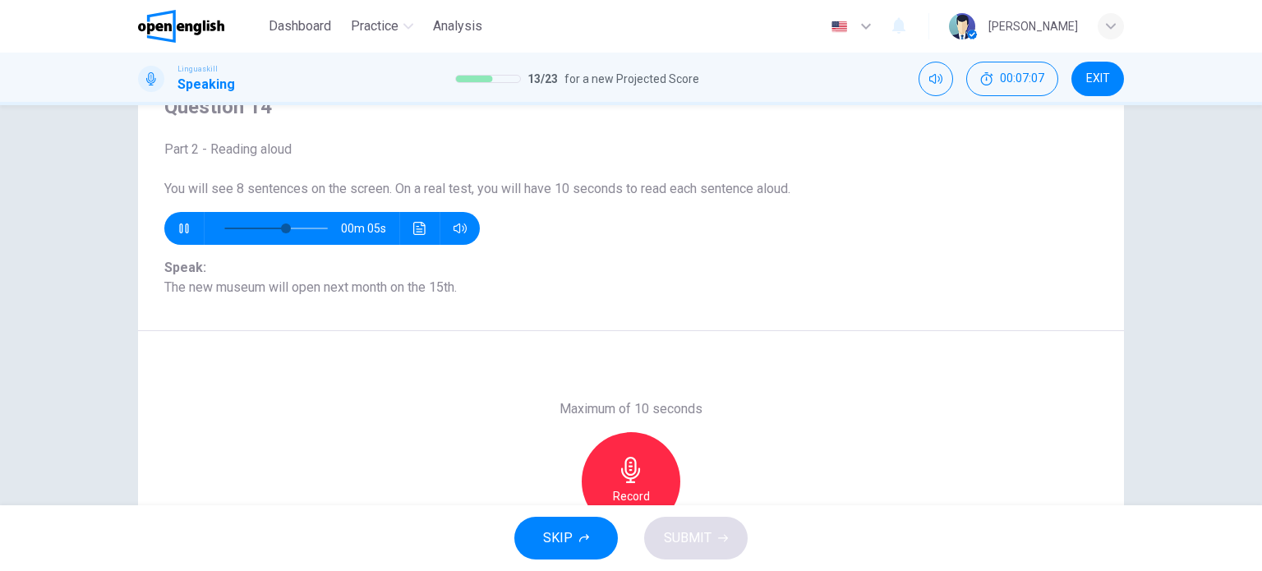
scroll to position [82, 0]
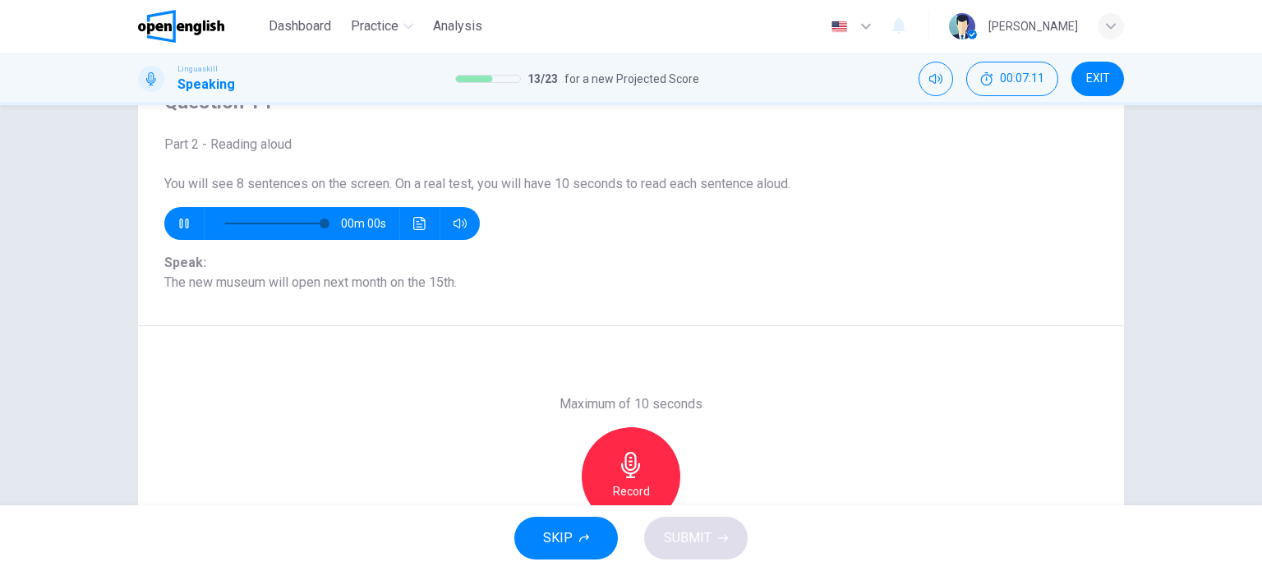
type input "*"
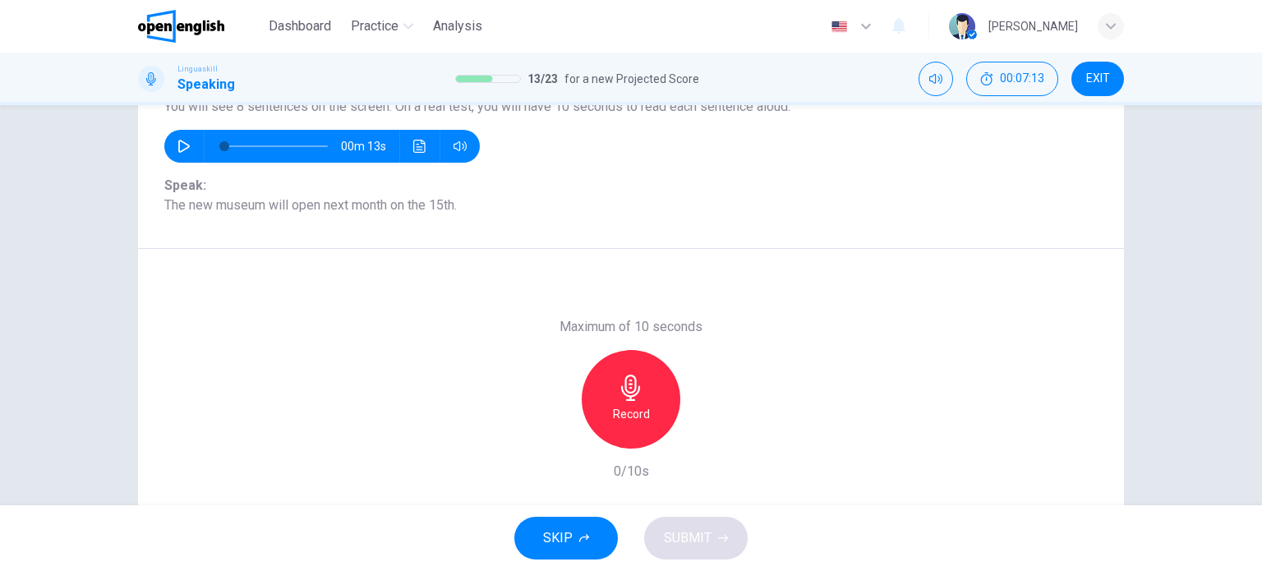
scroll to position [164, 0]
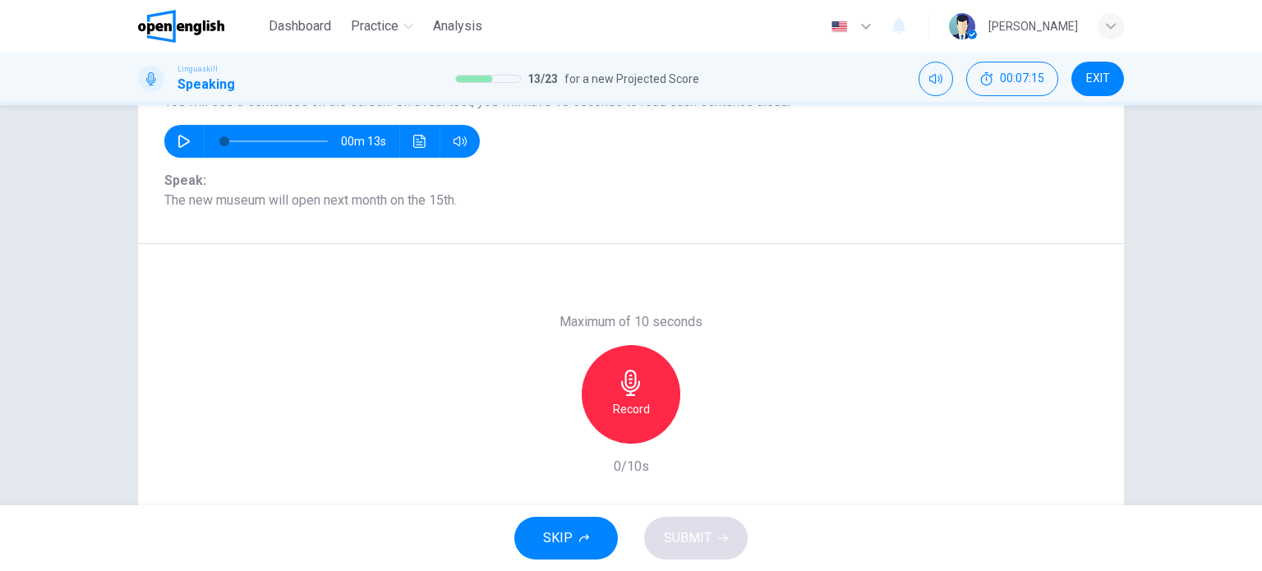
click at [620, 390] on icon "button" at bounding box center [631, 383] width 26 height 26
click at [605, 393] on div "Stop" at bounding box center [630, 394] width 99 height 99
click at [701, 436] on icon "button" at bounding box center [706, 430] width 16 height 16
click at [693, 535] on span "SUBMIT" at bounding box center [688, 537] width 48 height 23
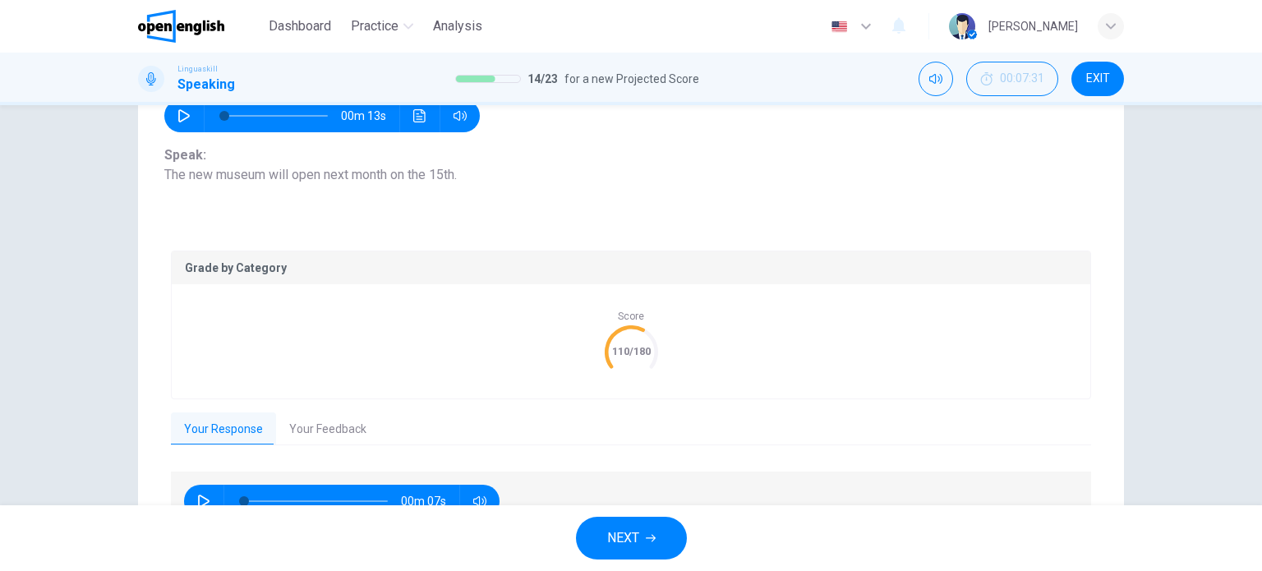
scroll to position [283, 0]
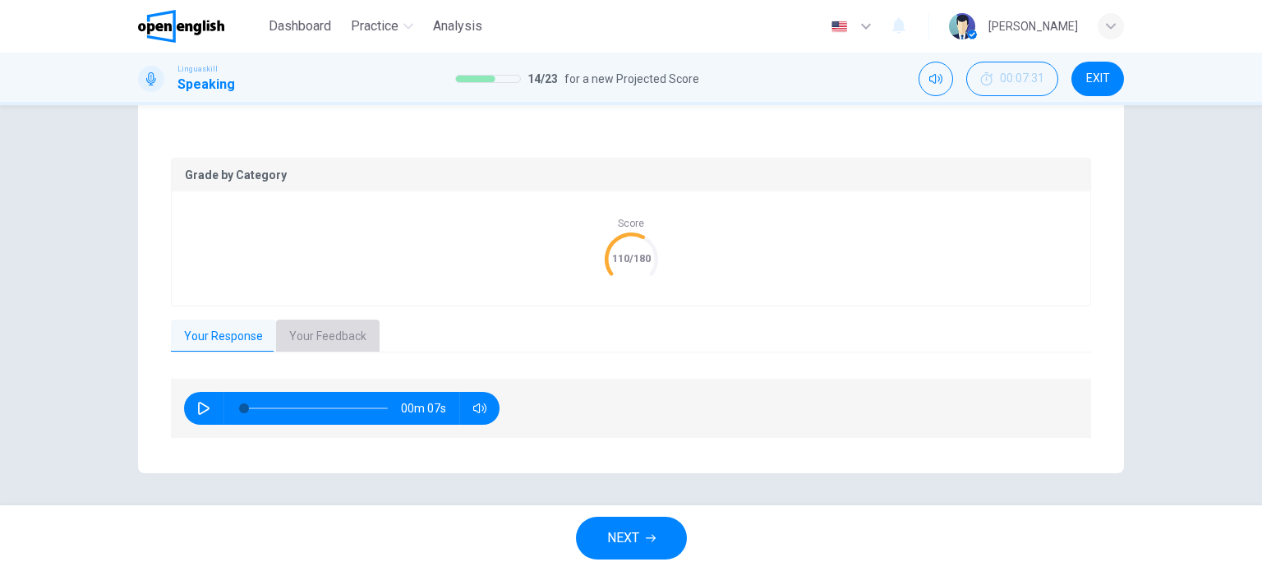
click at [323, 334] on button "Your Feedback" at bounding box center [327, 336] width 103 height 34
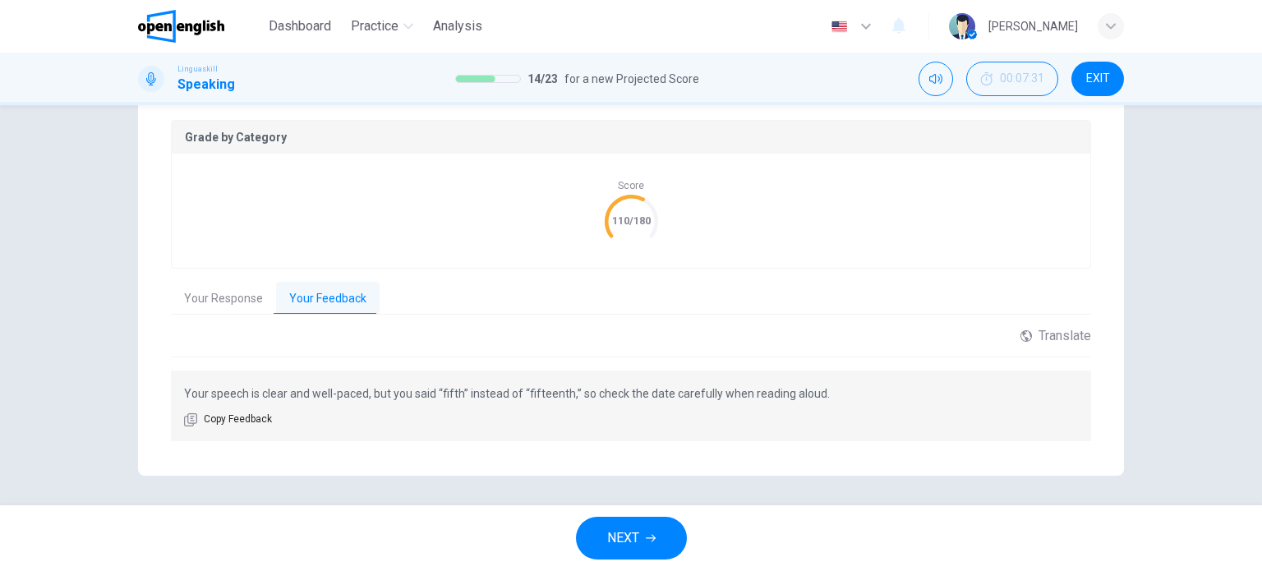
scroll to position [323, 0]
click at [535, 390] on p "Your speech is clear and well-paced, but you said “fifth” instead of “fifteenth…" at bounding box center [631, 391] width 894 height 20
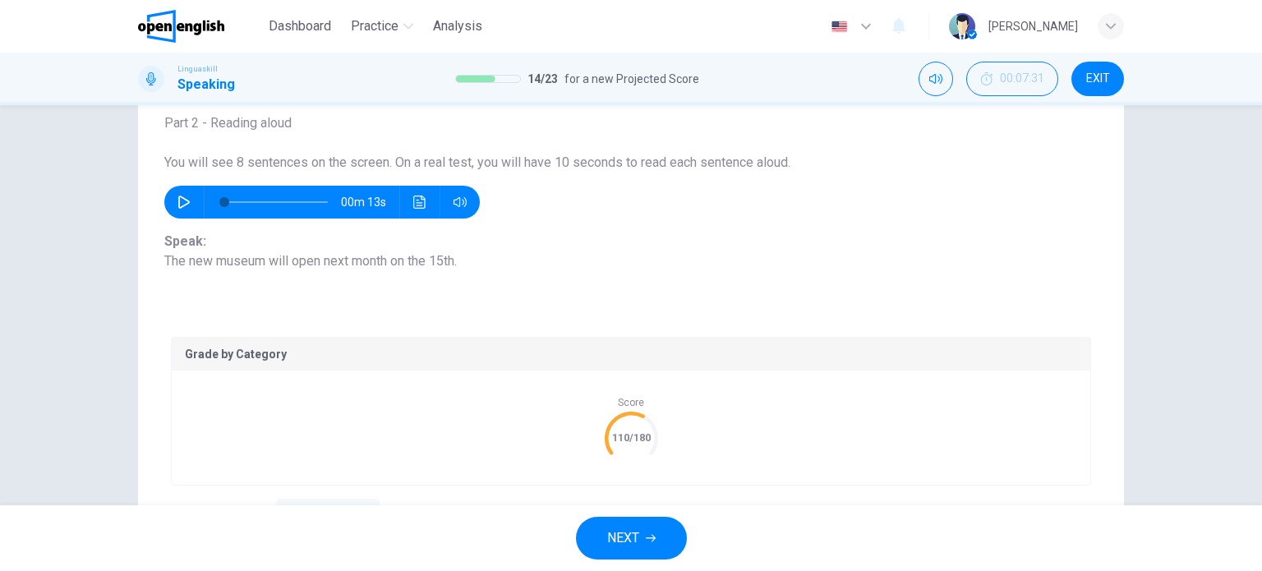
scroll to position [76, 0]
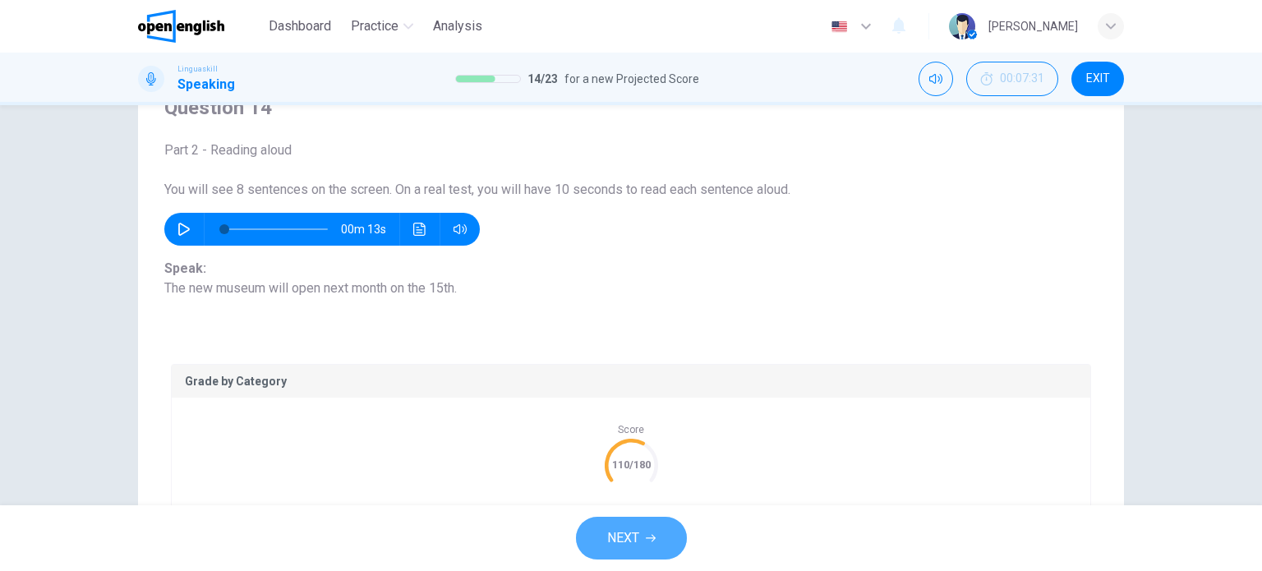
click at [631, 537] on span "NEXT" at bounding box center [623, 537] width 32 height 23
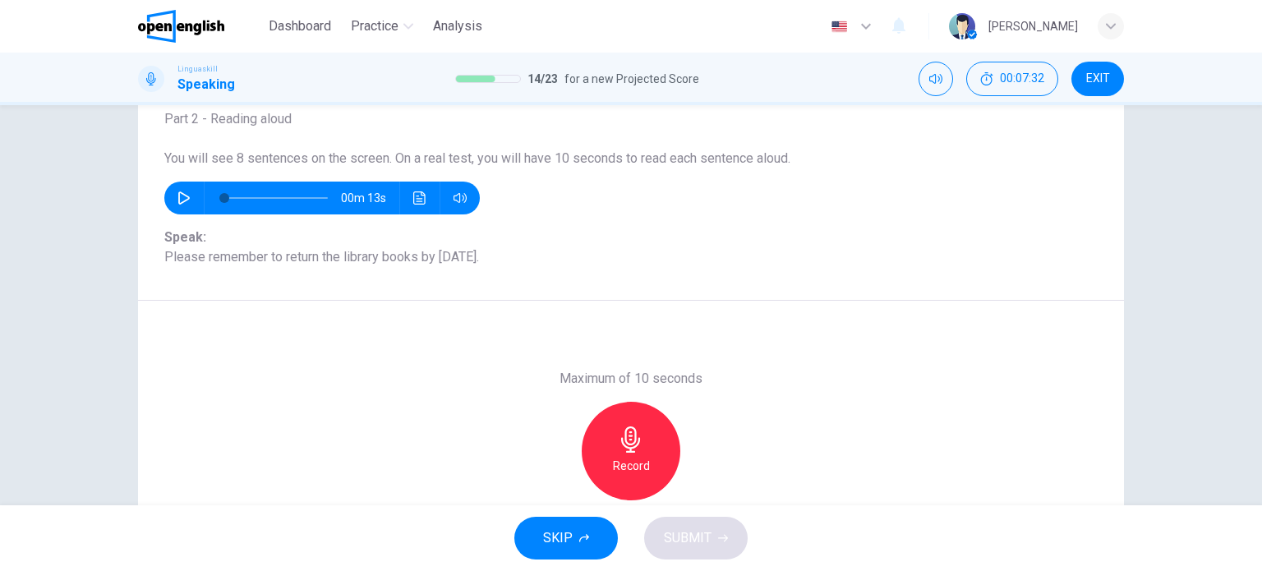
scroll to position [159, 0]
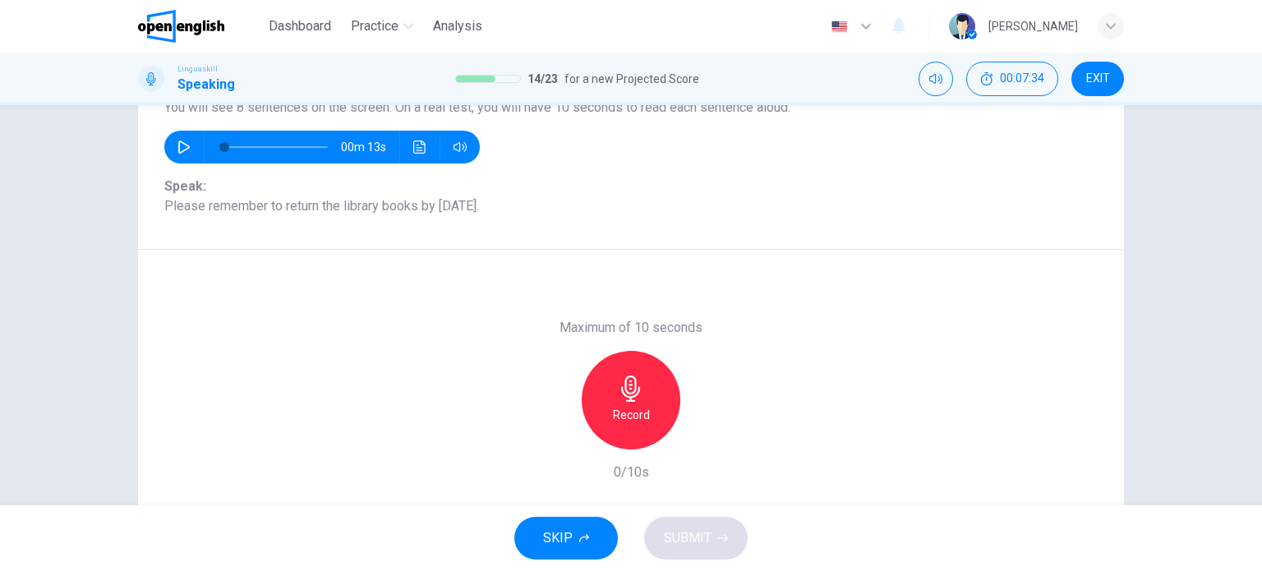
click at [622, 390] on icon "button" at bounding box center [630, 388] width 19 height 26
click at [626, 398] on icon "button" at bounding box center [630, 388] width 19 height 26
click at [703, 447] on div "button" at bounding box center [706, 436] width 26 height 26
click at [690, 531] on span "SUBMIT" at bounding box center [688, 537] width 48 height 23
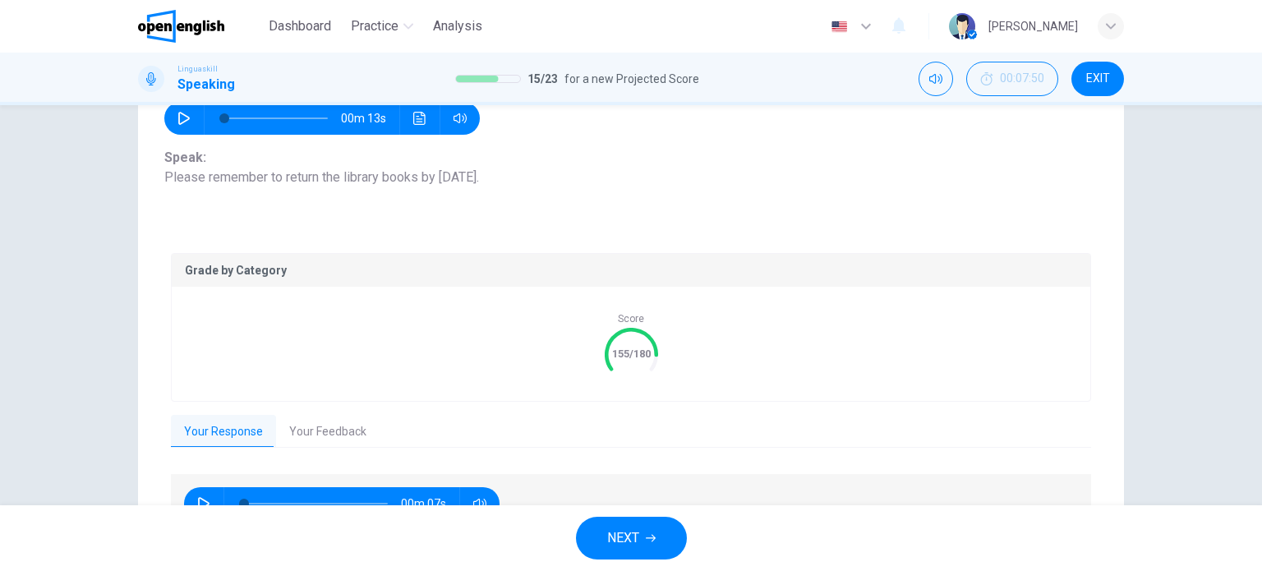
scroll to position [241, 0]
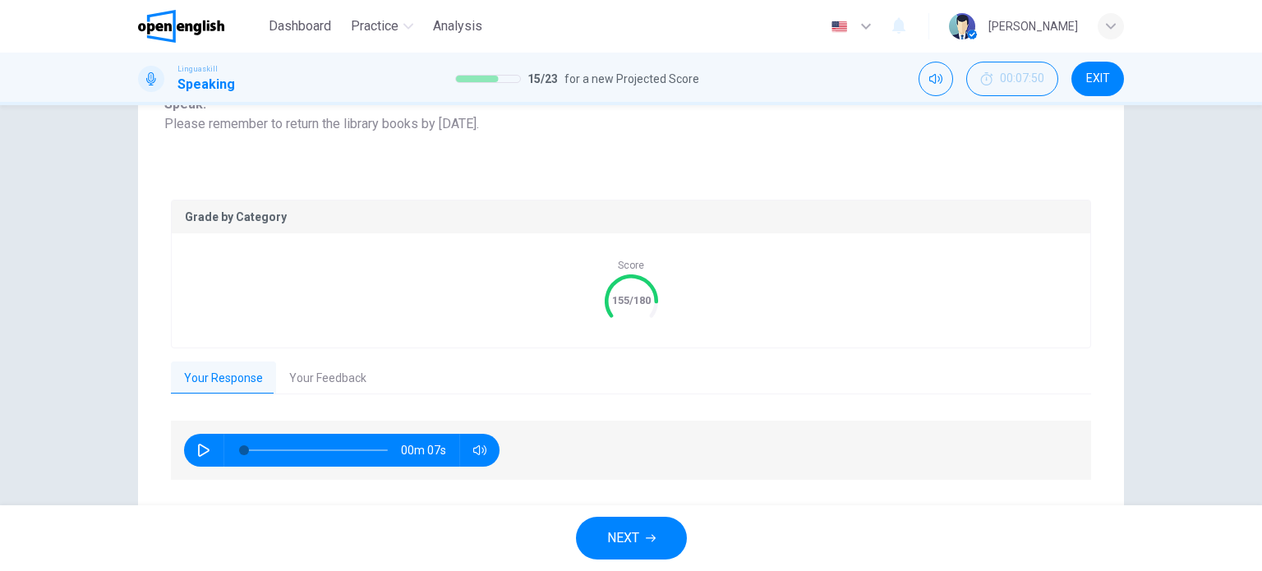
click at [354, 382] on button "Your Feedback" at bounding box center [327, 378] width 103 height 34
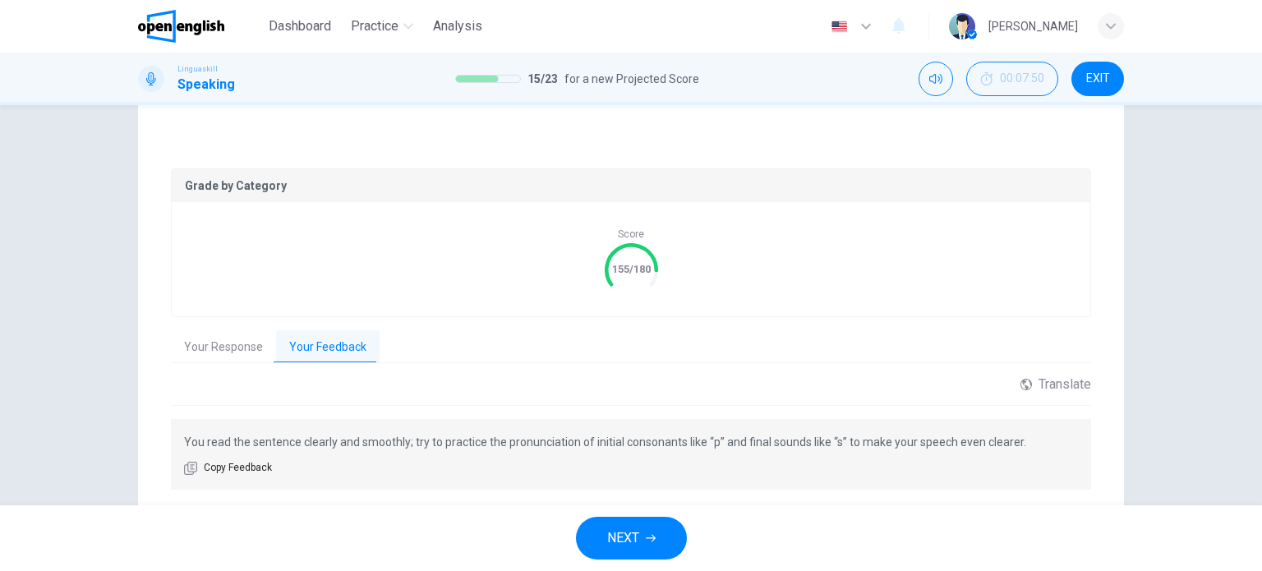
scroll to position [323, 0]
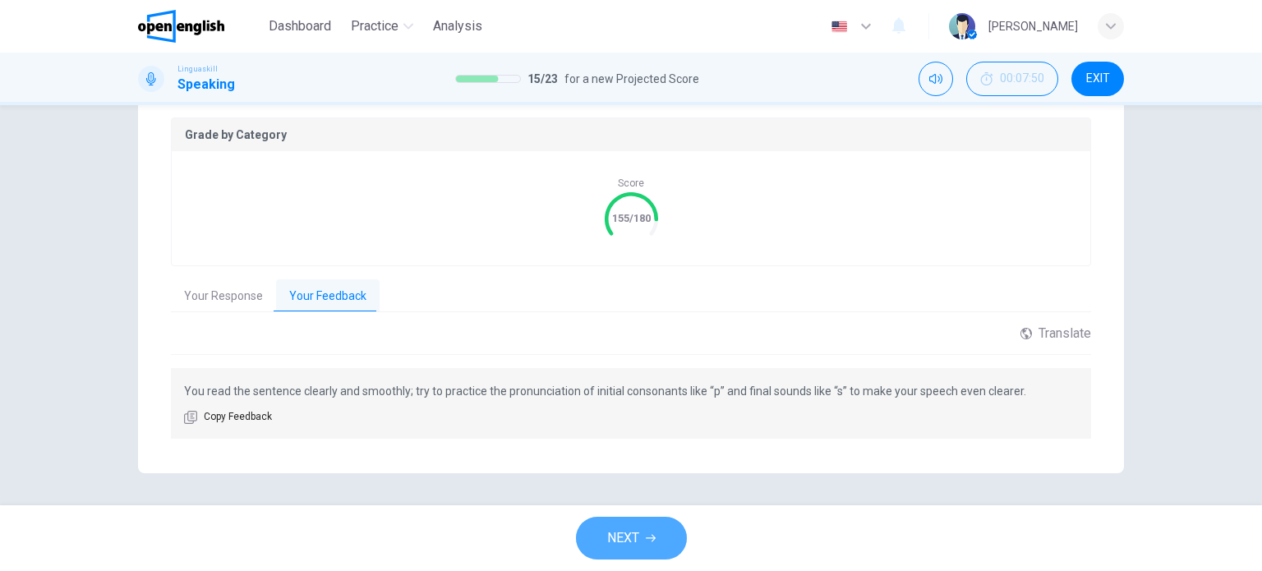
click at [637, 539] on span "NEXT" at bounding box center [623, 537] width 32 height 23
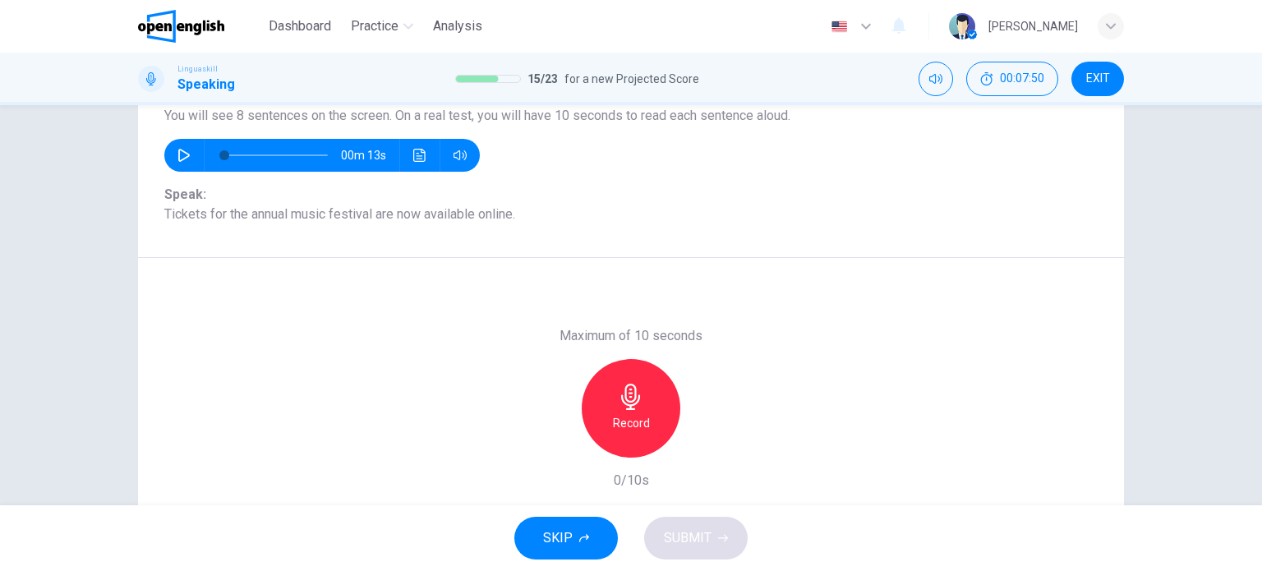
scroll to position [164, 0]
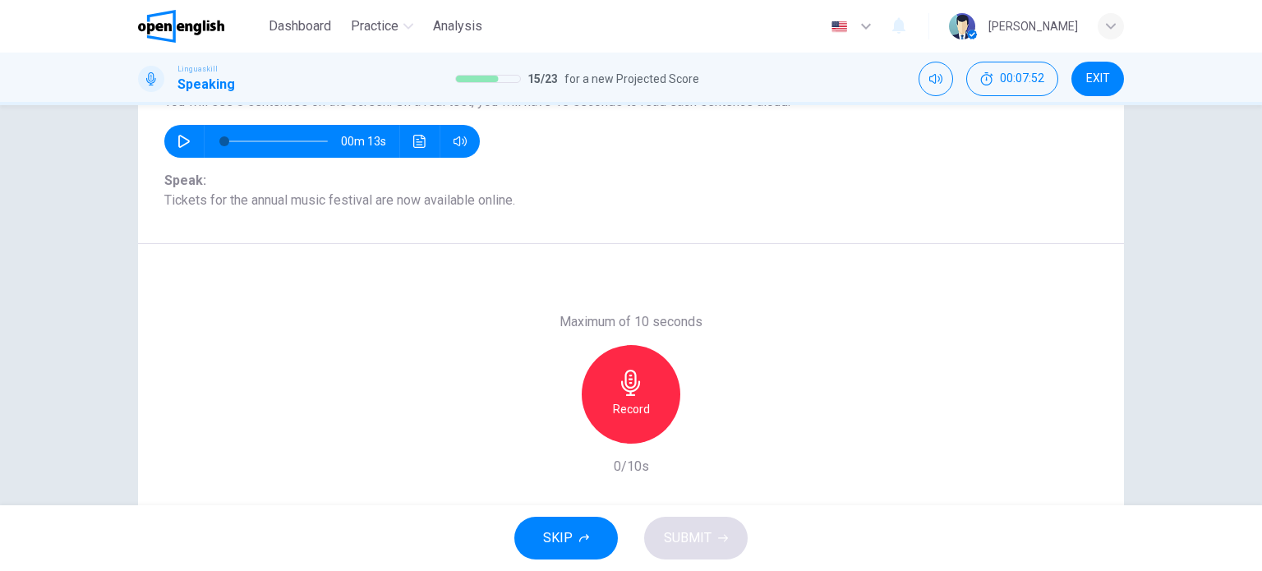
click at [618, 380] on icon "button" at bounding box center [631, 383] width 26 height 26
click at [631, 397] on div "Stop" at bounding box center [630, 394] width 99 height 99
click at [709, 540] on span "SUBMIT" at bounding box center [688, 537] width 48 height 23
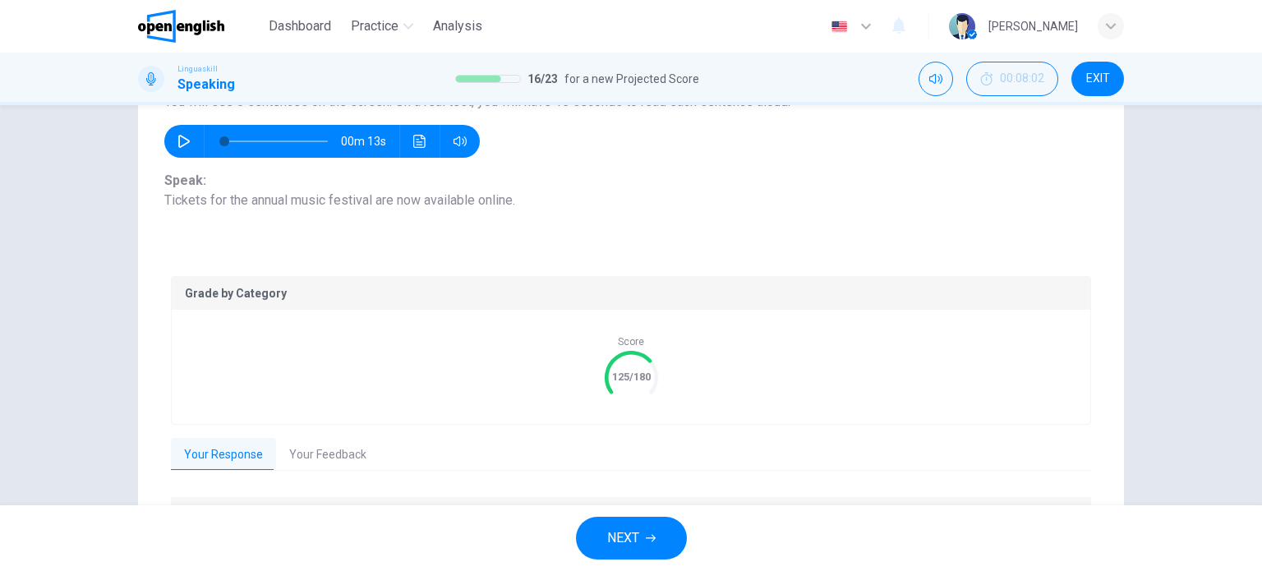
click at [288, 448] on button "Your Feedback" at bounding box center [327, 455] width 103 height 34
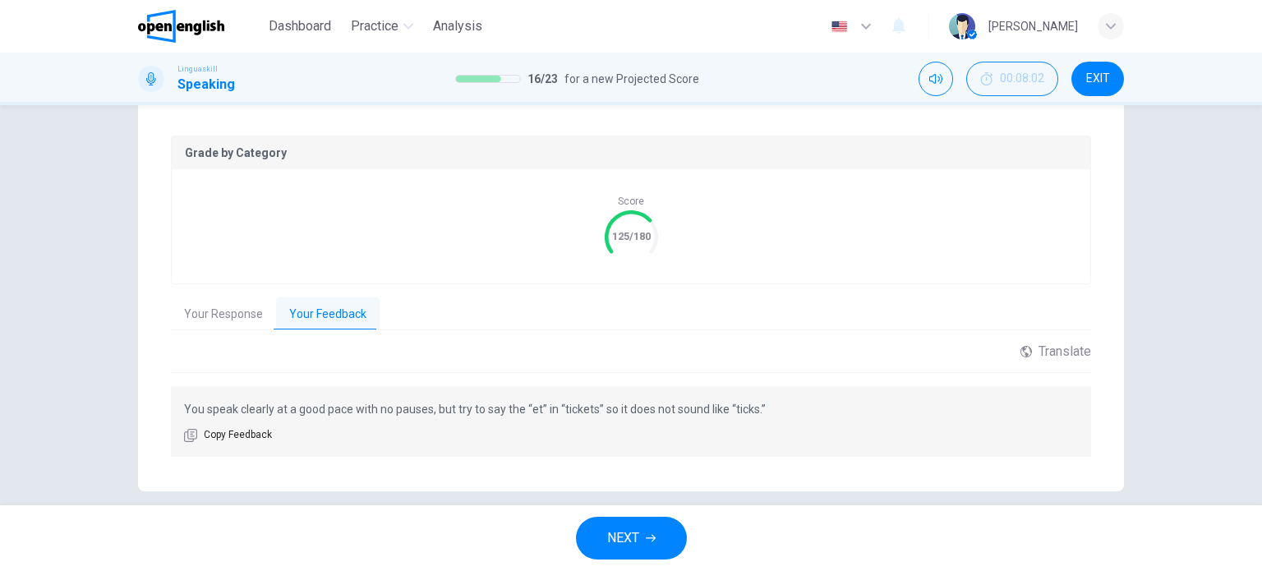
scroll to position [323, 0]
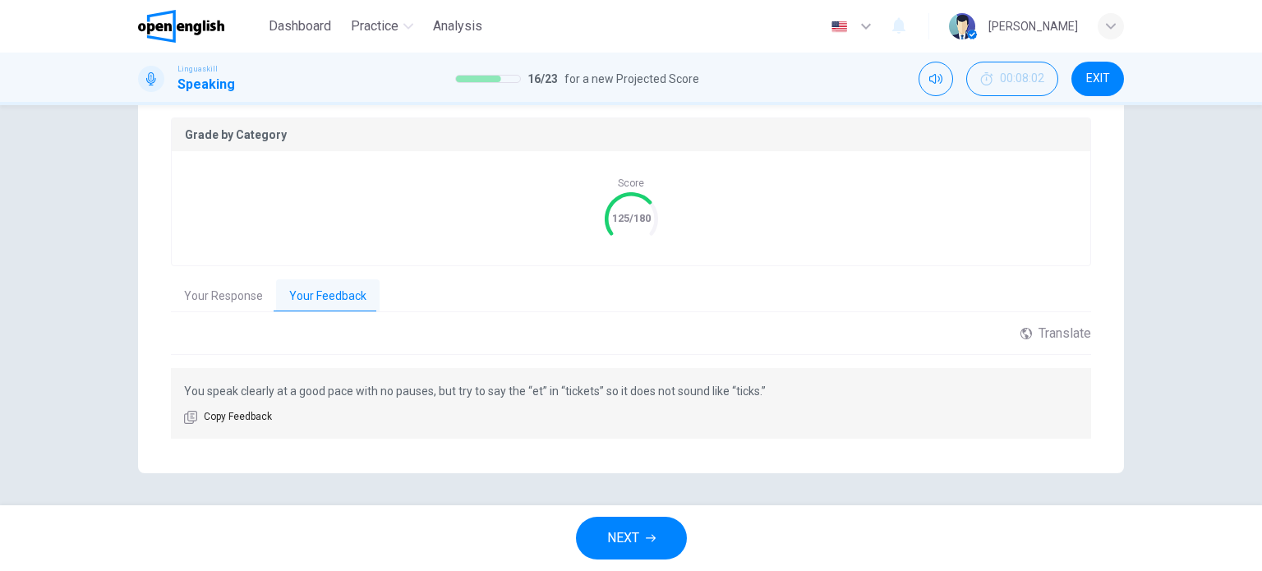
click at [626, 544] on span "NEXT" at bounding box center [623, 537] width 32 height 23
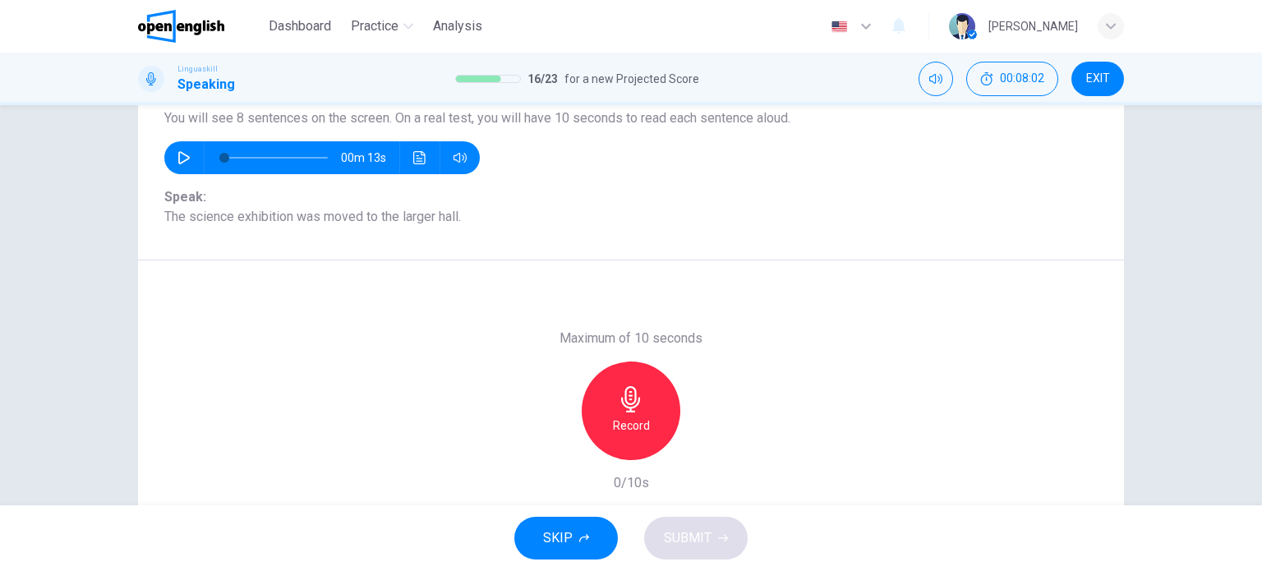
scroll to position [154, 0]
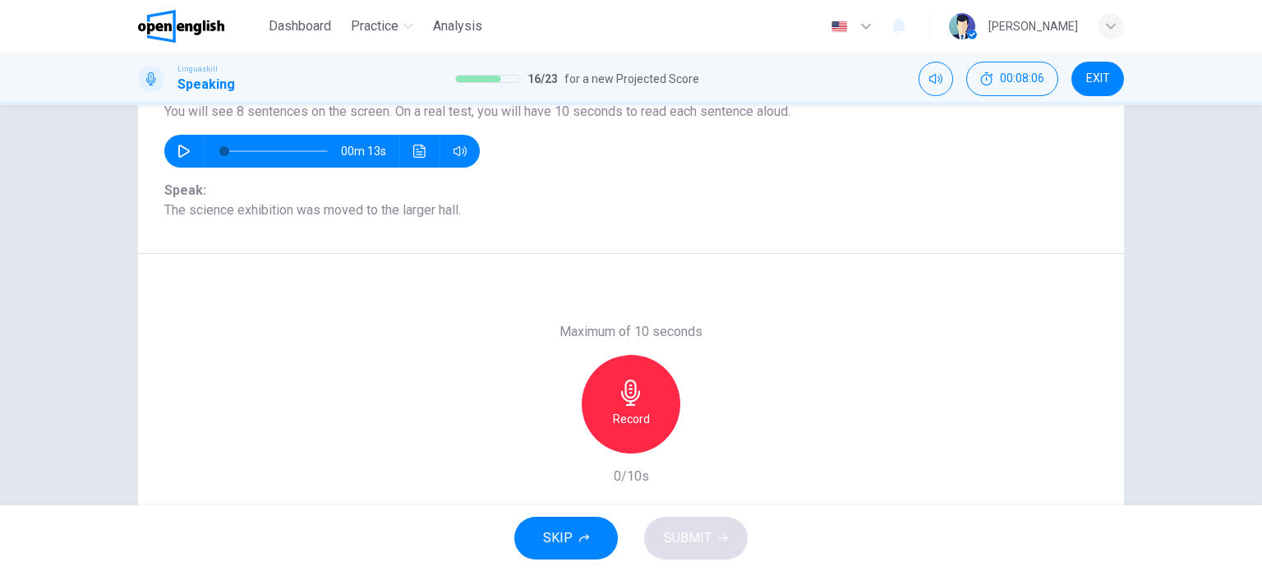
click at [634, 395] on icon "button" at bounding box center [630, 392] width 19 height 26
click at [707, 439] on icon "button" at bounding box center [706, 440] width 16 height 16
click at [558, 434] on div "button" at bounding box center [555, 440] width 26 height 26
click at [637, 402] on icon "button" at bounding box center [631, 392] width 26 height 26
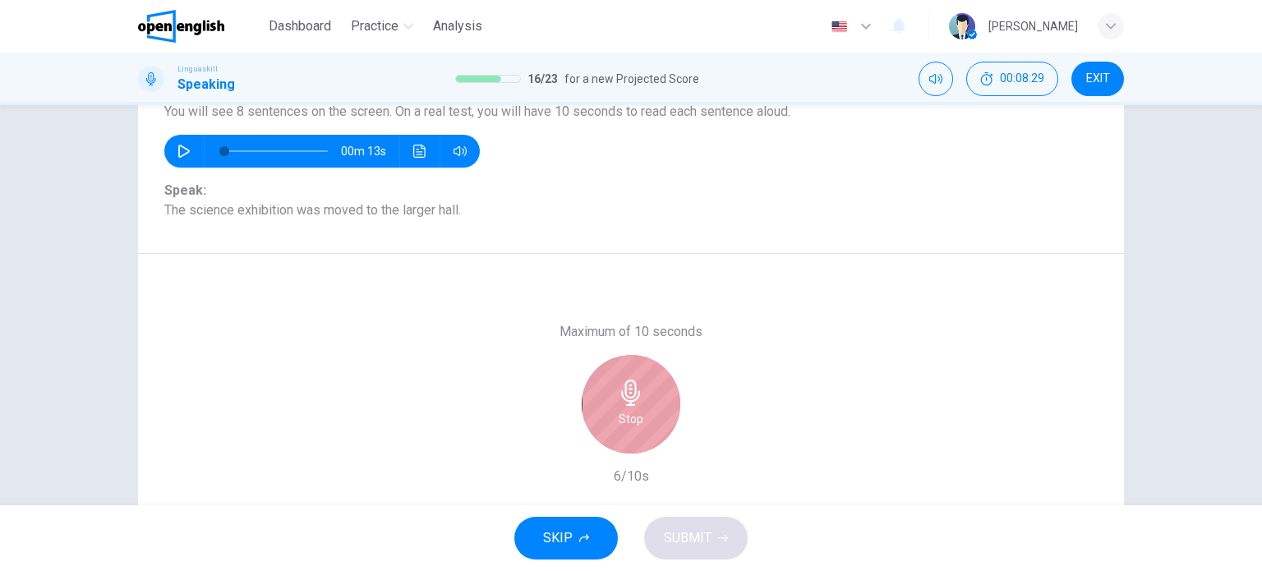
click at [624, 404] on icon "button" at bounding box center [630, 392] width 19 height 26
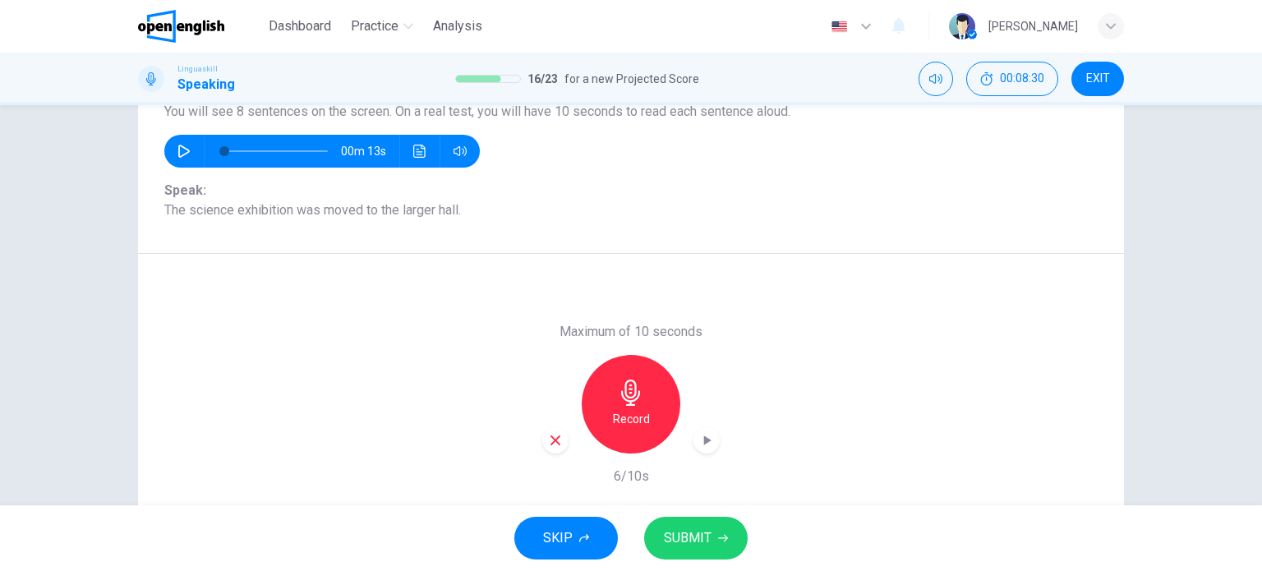
click at [696, 545] on span "SUBMIT" at bounding box center [688, 537] width 48 height 23
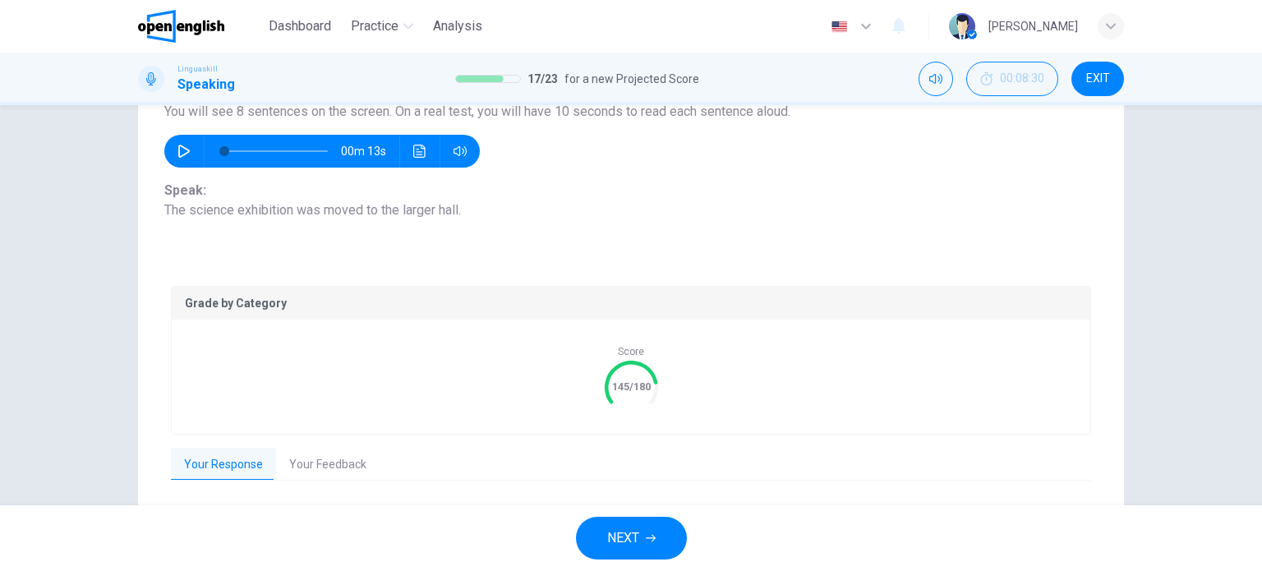
click at [624, 535] on span "NEXT" at bounding box center [623, 537] width 32 height 23
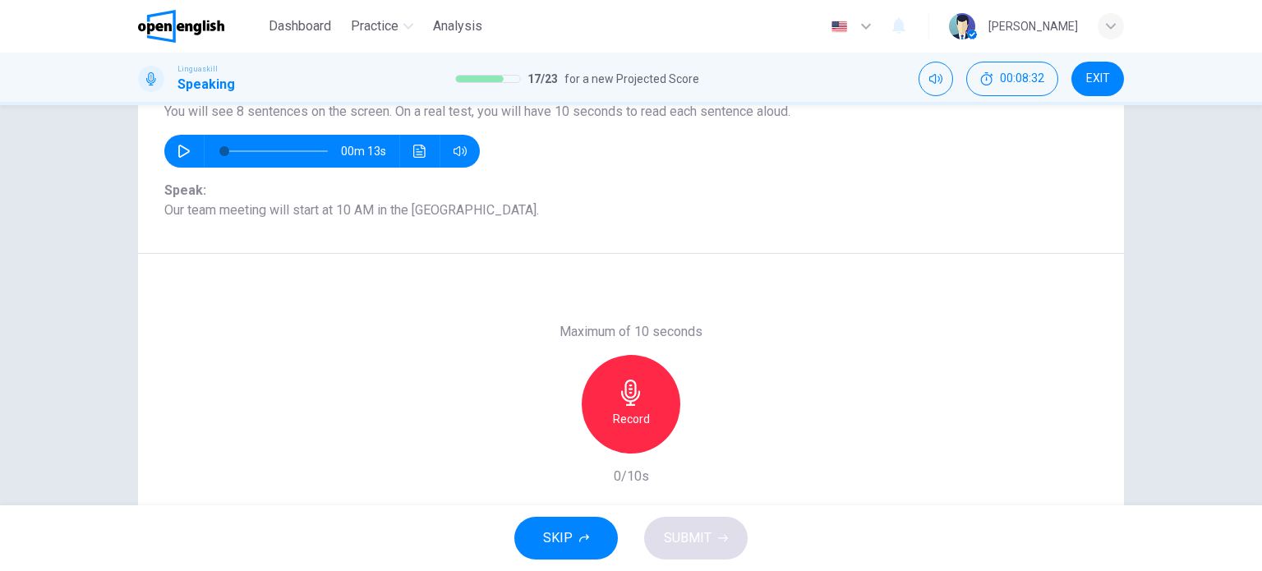
click at [632, 402] on icon "button" at bounding box center [631, 392] width 26 height 26
click at [618, 421] on h6 "Stop" at bounding box center [630, 419] width 25 height 20
click at [713, 534] on button "SUBMIT" at bounding box center [695, 538] width 103 height 43
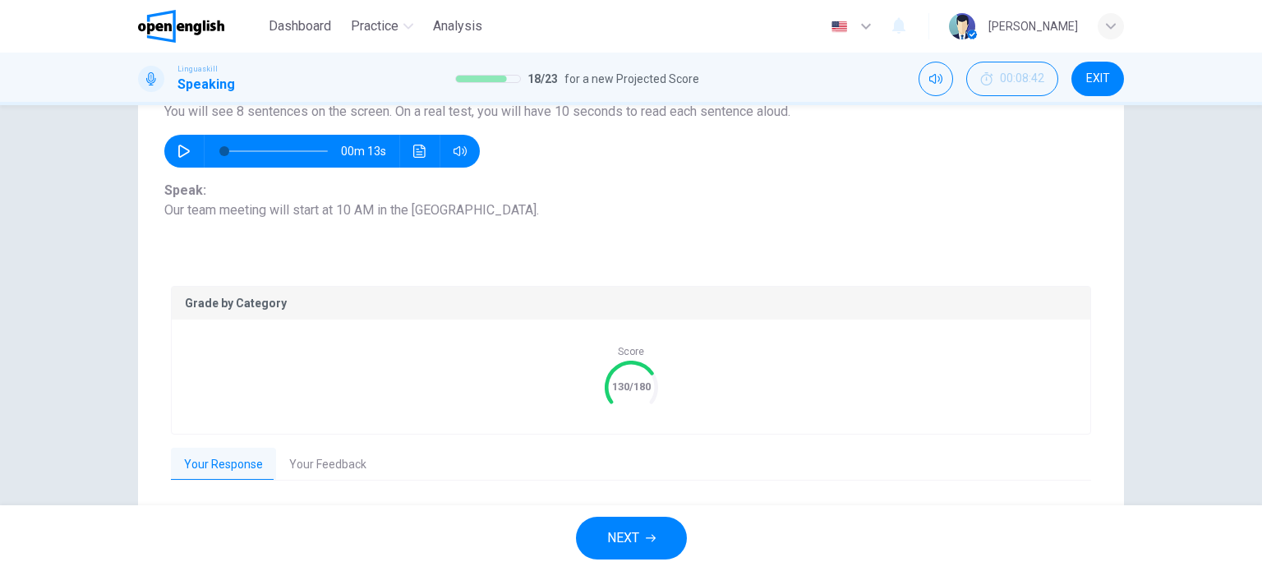
click at [627, 528] on span "NEXT" at bounding box center [623, 537] width 32 height 23
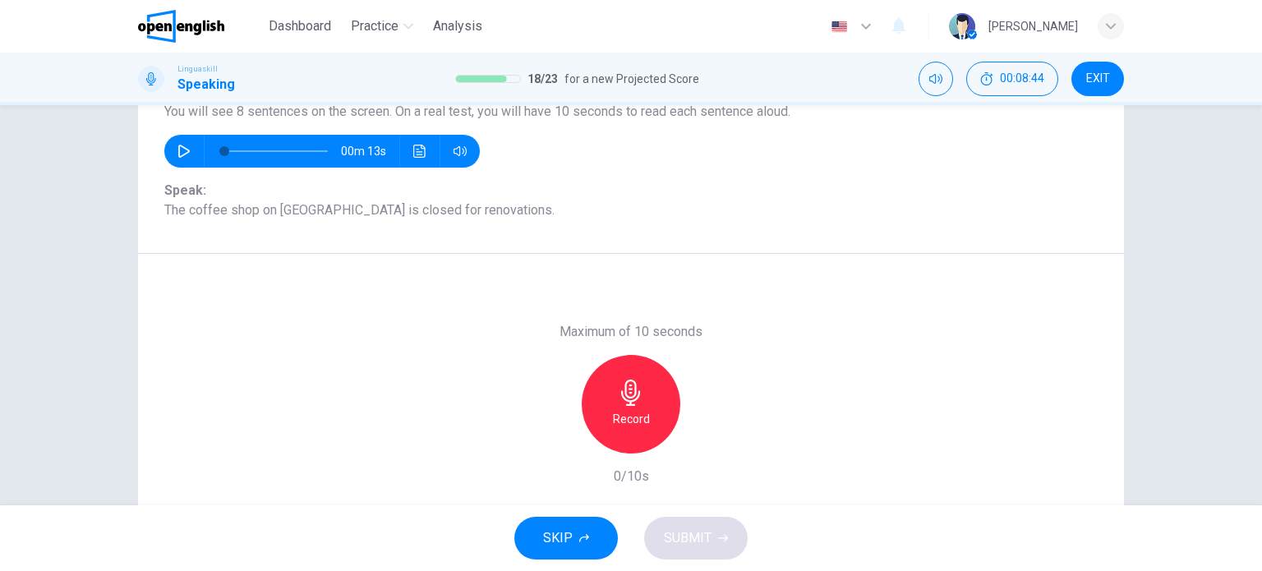
click at [624, 395] on icon "button" at bounding box center [631, 392] width 26 height 26
click at [635, 393] on icon "button" at bounding box center [630, 392] width 19 height 26
click at [704, 442] on icon "button" at bounding box center [707, 440] width 7 height 10
click at [552, 436] on icon "button" at bounding box center [555, 440] width 15 height 15
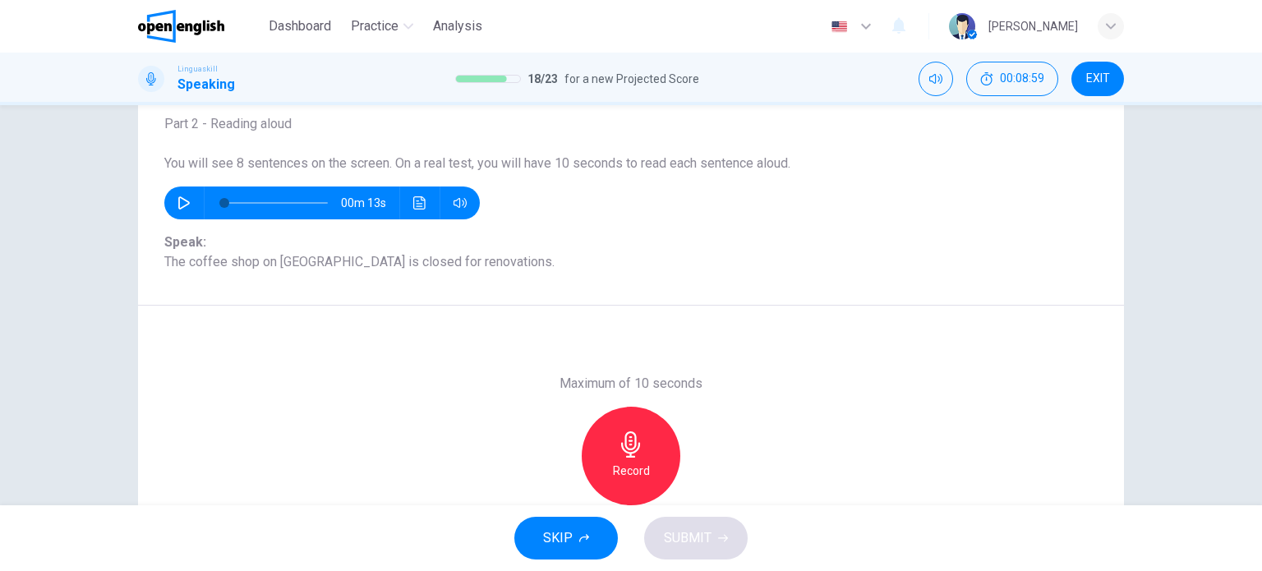
scroll to position [72, 0]
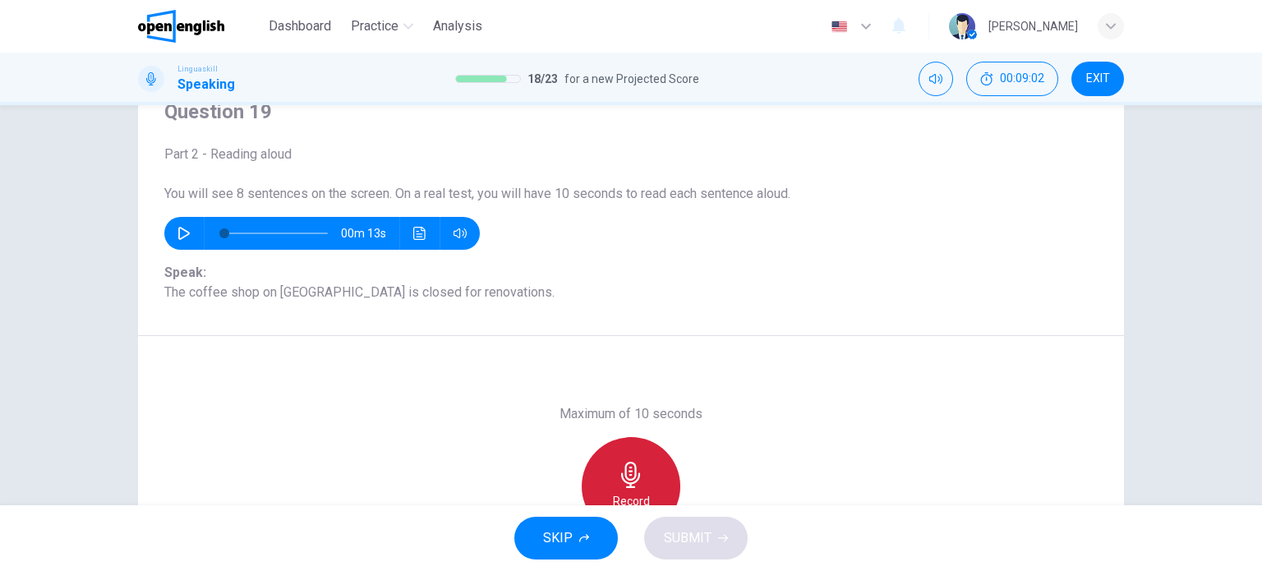
click at [621, 474] on icon "button" at bounding box center [630, 475] width 19 height 26
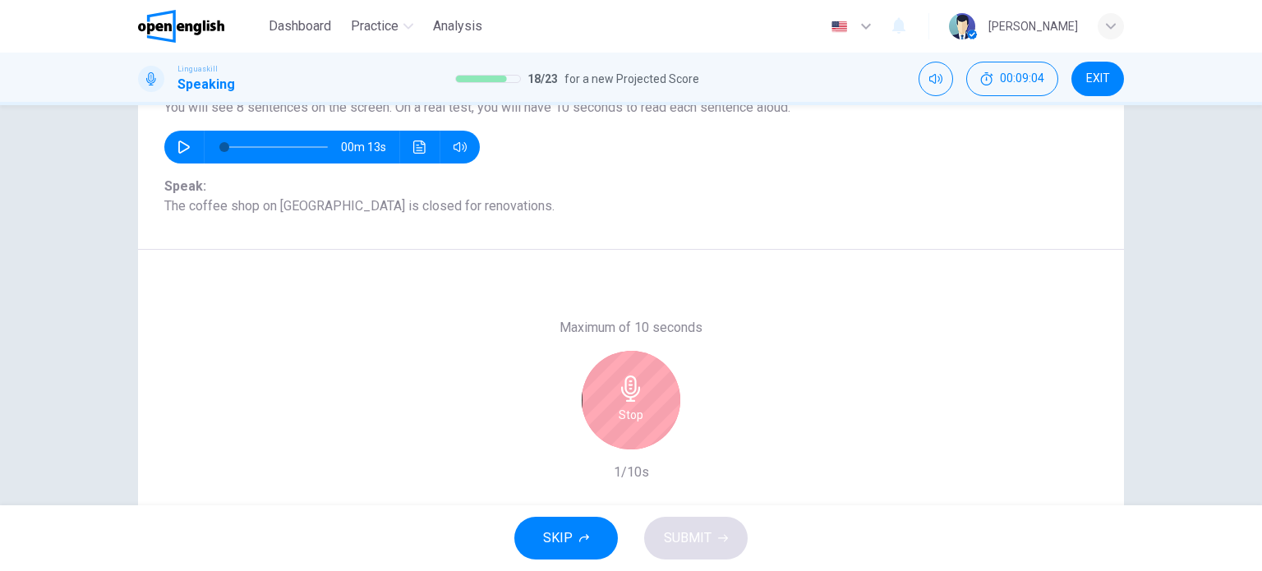
scroll to position [154, 0]
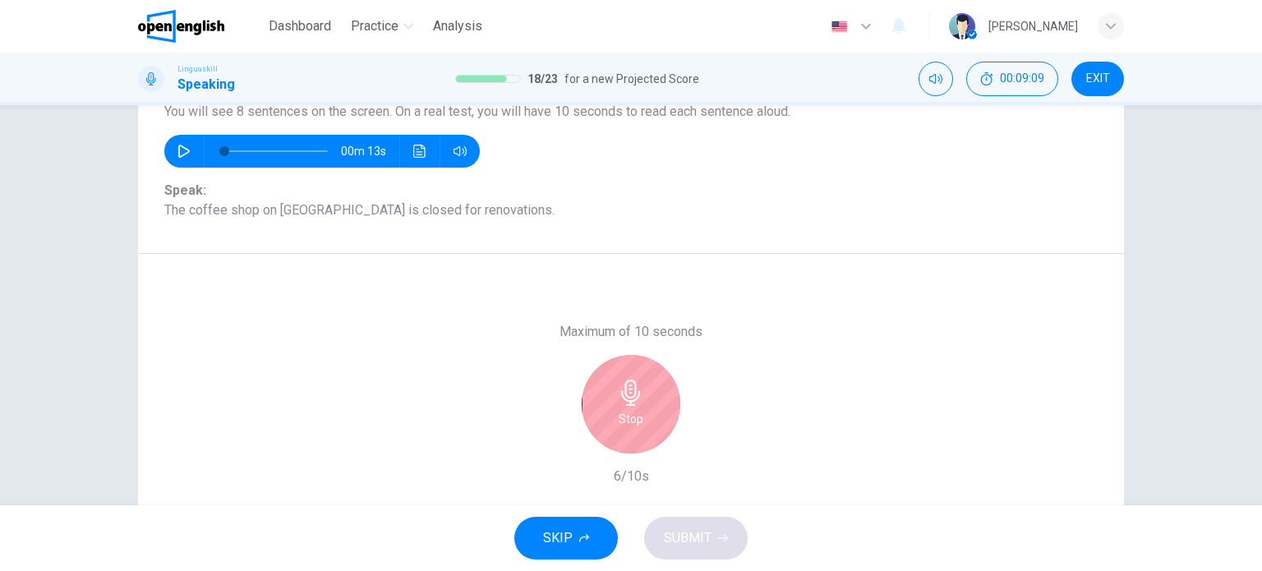
click at [633, 407] on div "Stop" at bounding box center [630, 404] width 99 height 99
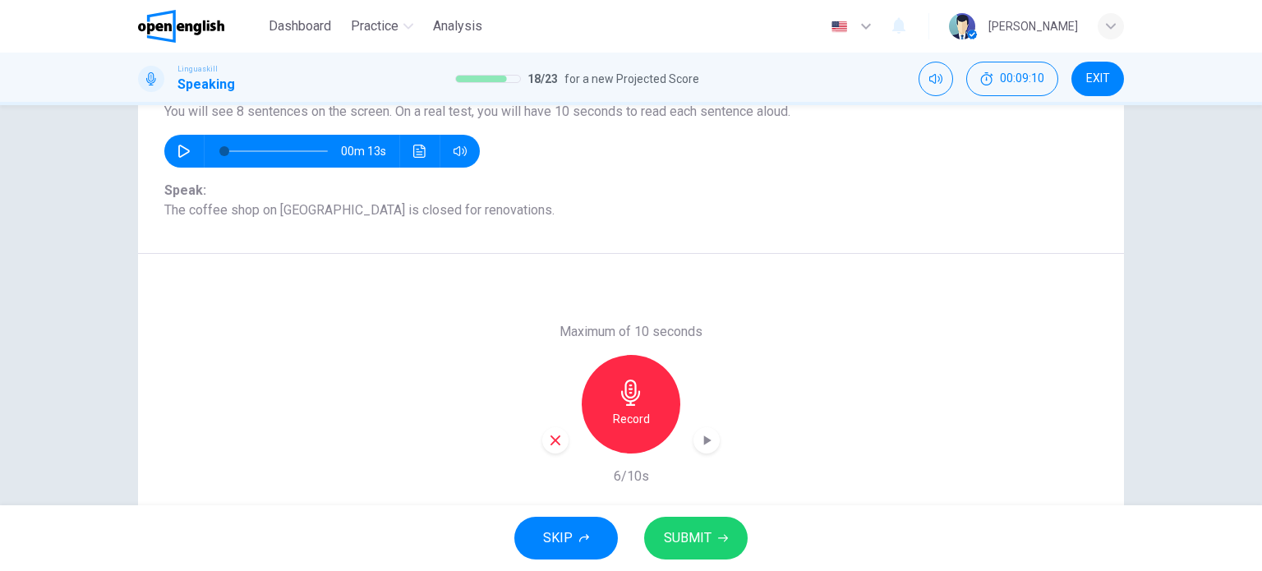
click at [552, 434] on icon "button" at bounding box center [555, 440] width 15 height 15
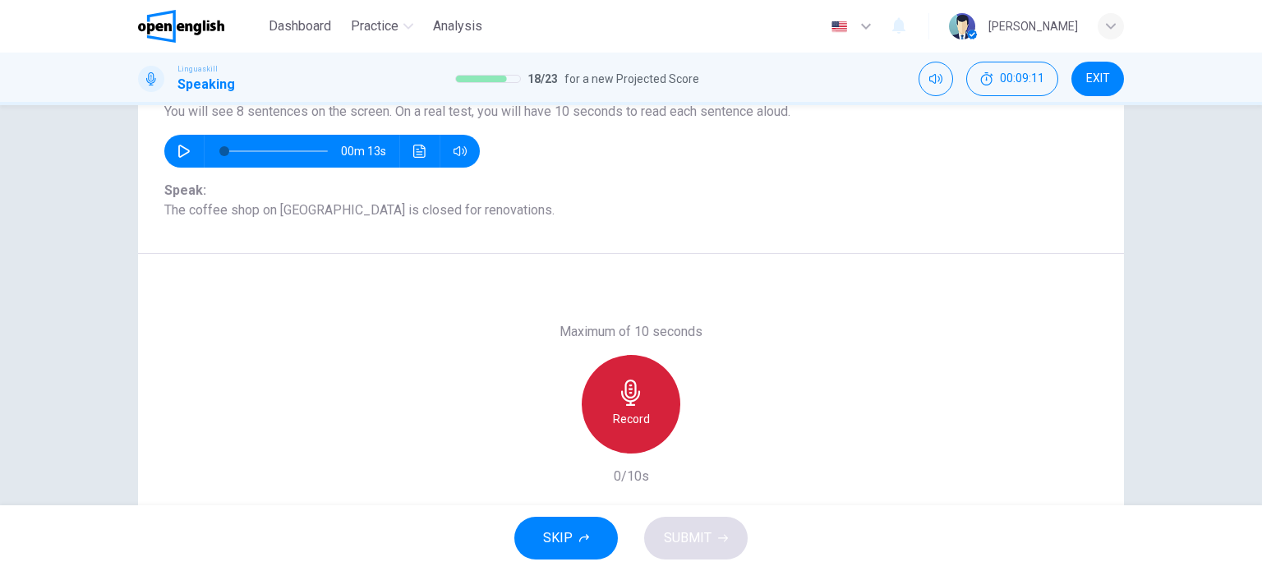
click at [620, 388] on icon "button" at bounding box center [631, 392] width 26 height 26
click at [608, 410] on div "Stop" at bounding box center [630, 404] width 99 height 99
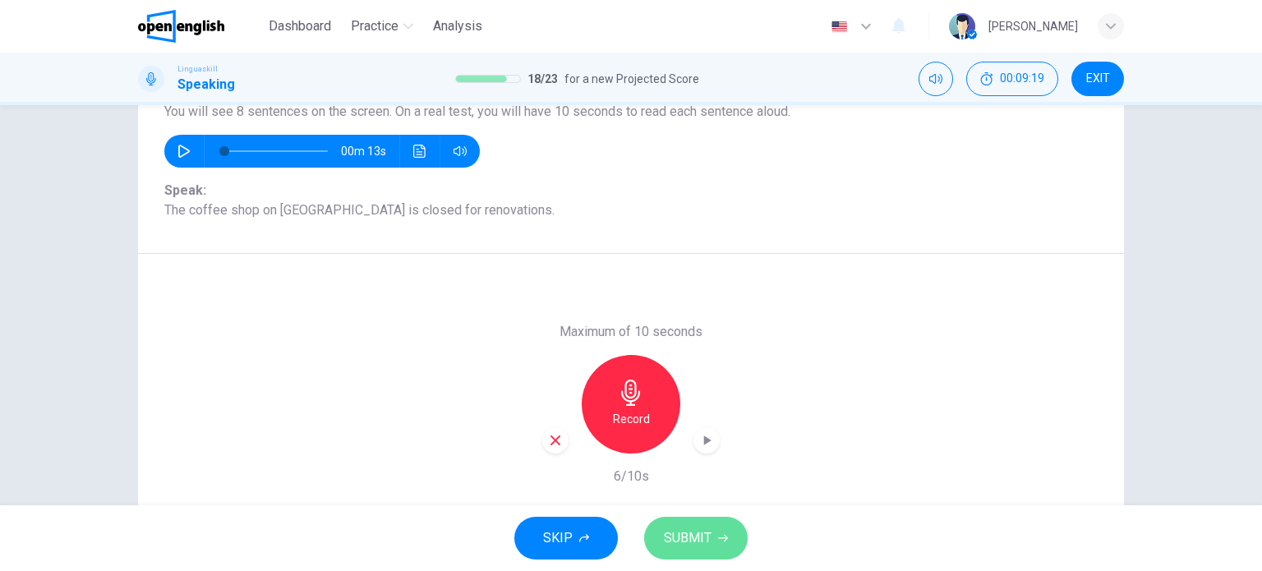
click at [685, 542] on span "SUBMIT" at bounding box center [688, 537] width 48 height 23
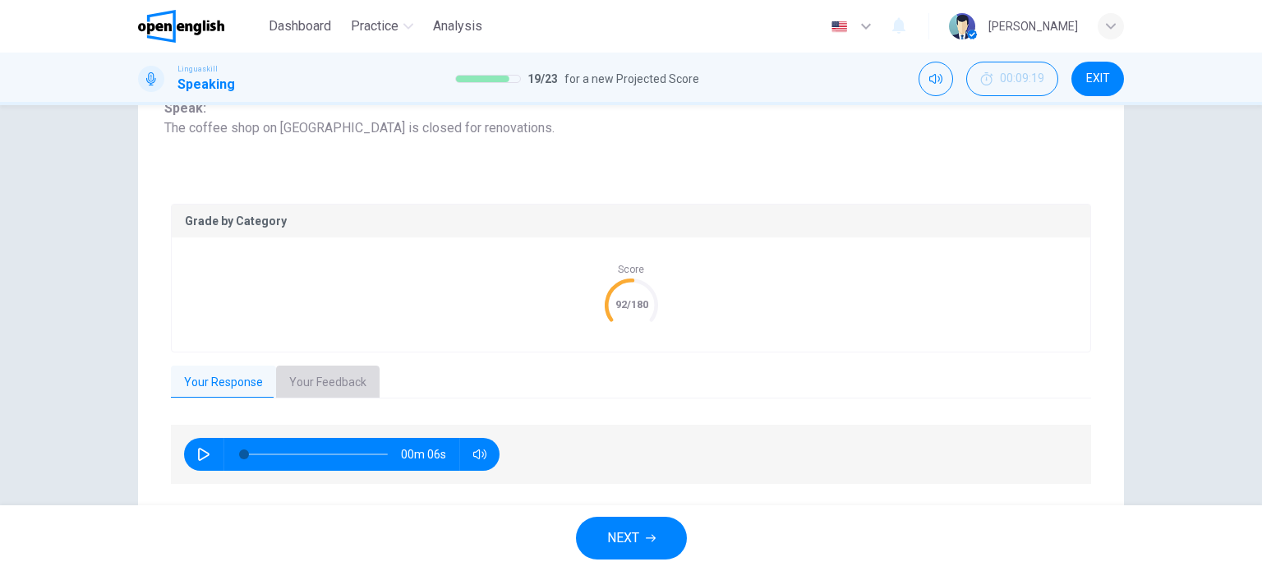
click at [344, 379] on button "Your Feedback" at bounding box center [327, 382] width 103 height 34
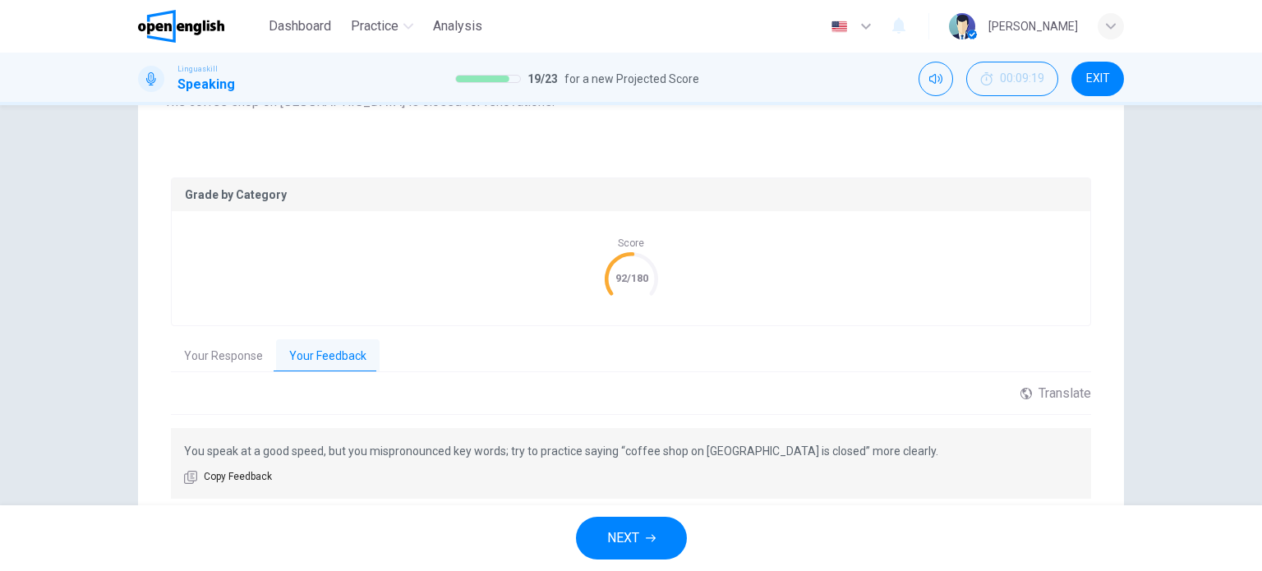
scroll to position [323, 0]
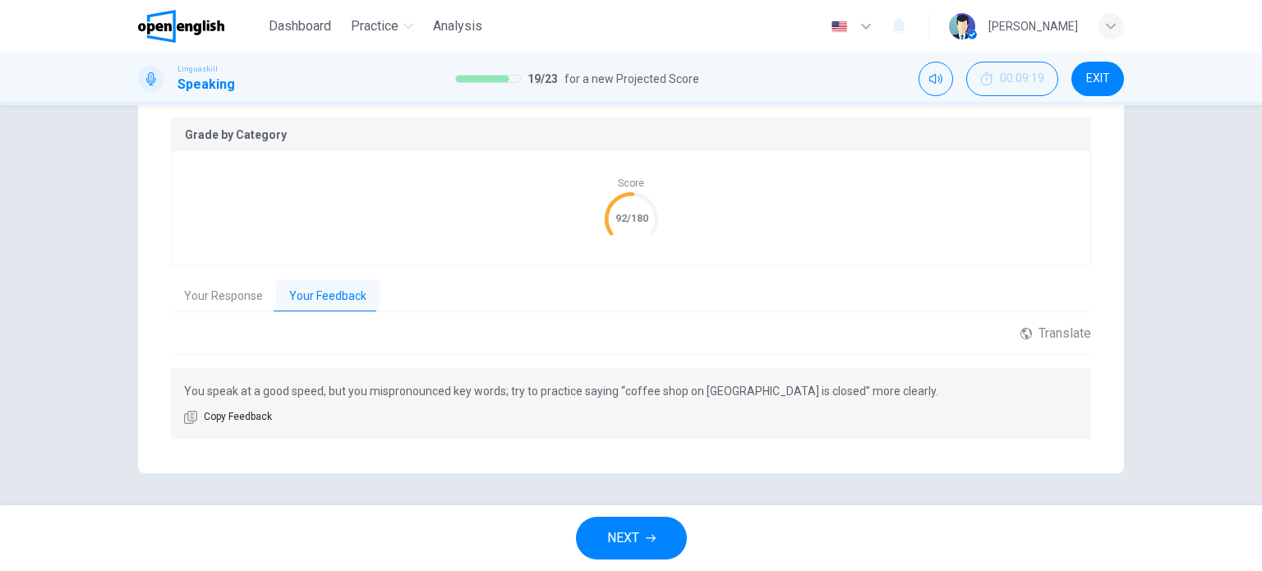
click at [627, 538] on span "NEXT" at bounding box center [623, 537] width 32 height 23
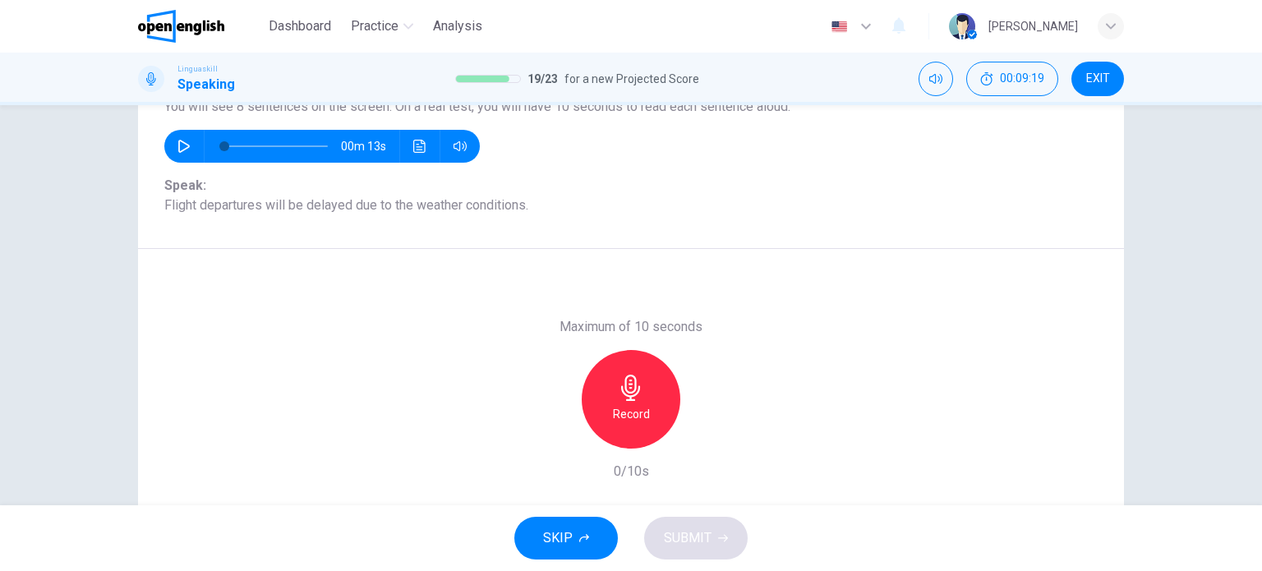
scroll to position [154, 0]
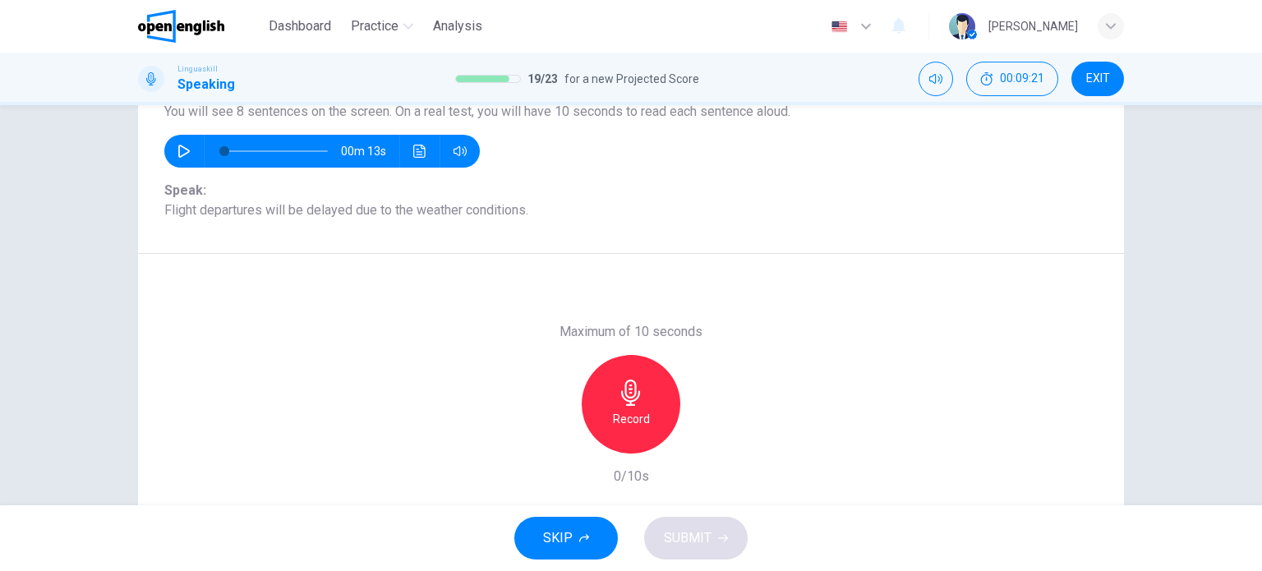
click at [629, 407] on div "Record" at bounding box center [630, 404] width 99 height 99
click at [597, 397] on div "Stop" at bounding box center [630, 404] width 99 height 99
click at [705, 432] on icon "button" at bounding box center [706, 440] width 16 height 16
click at [694, 540] on span "SUBMIT" at bounding box center [688, 537] width 48 height 23
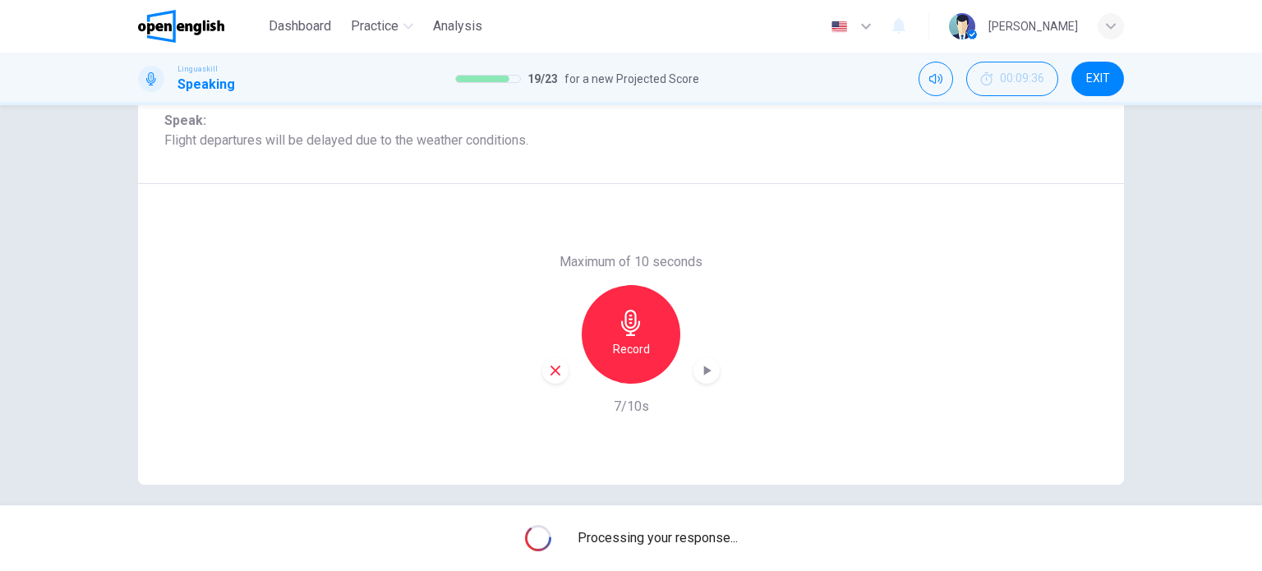
scroll to position [237, 0]
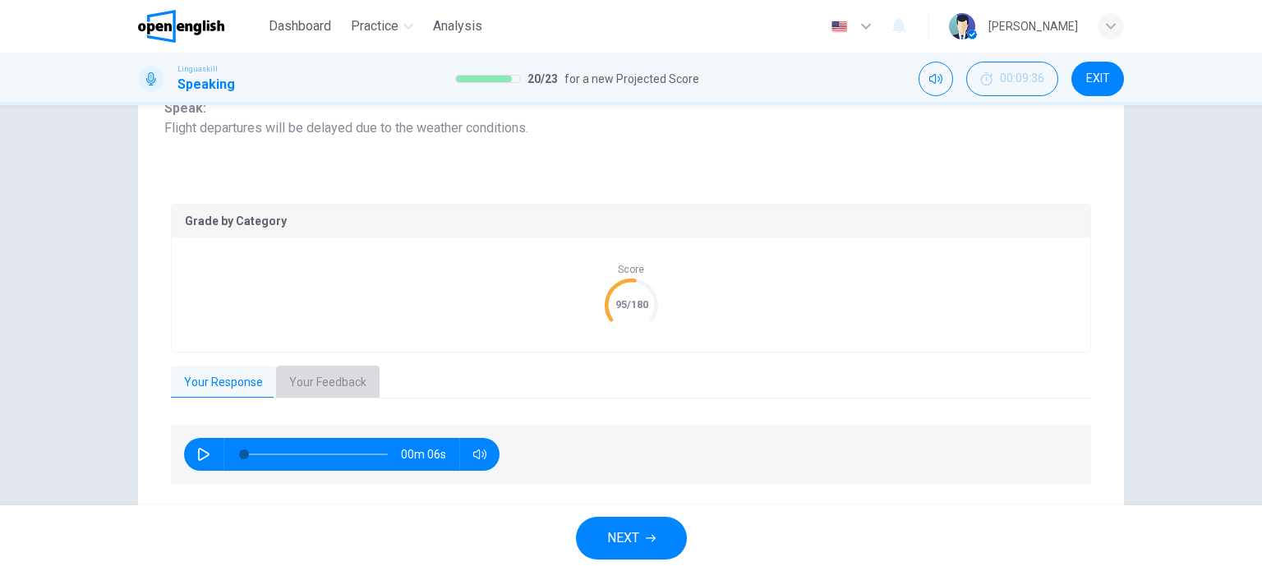
click at [323, 379] on button "Your Feedback" at bounding box center [327, 382] width 103 height 34
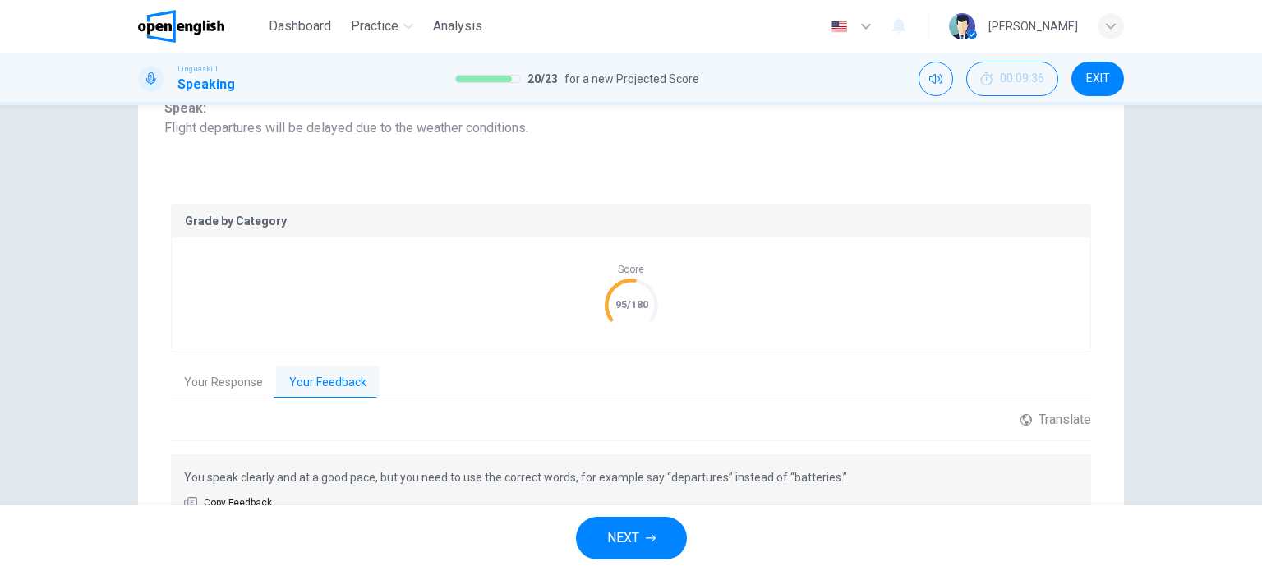
click at [674, 469] on p "You speak clearly and at a good pace, but you need to use the correct words, fo…" at bounding box center [631, 477] width 894 height 20
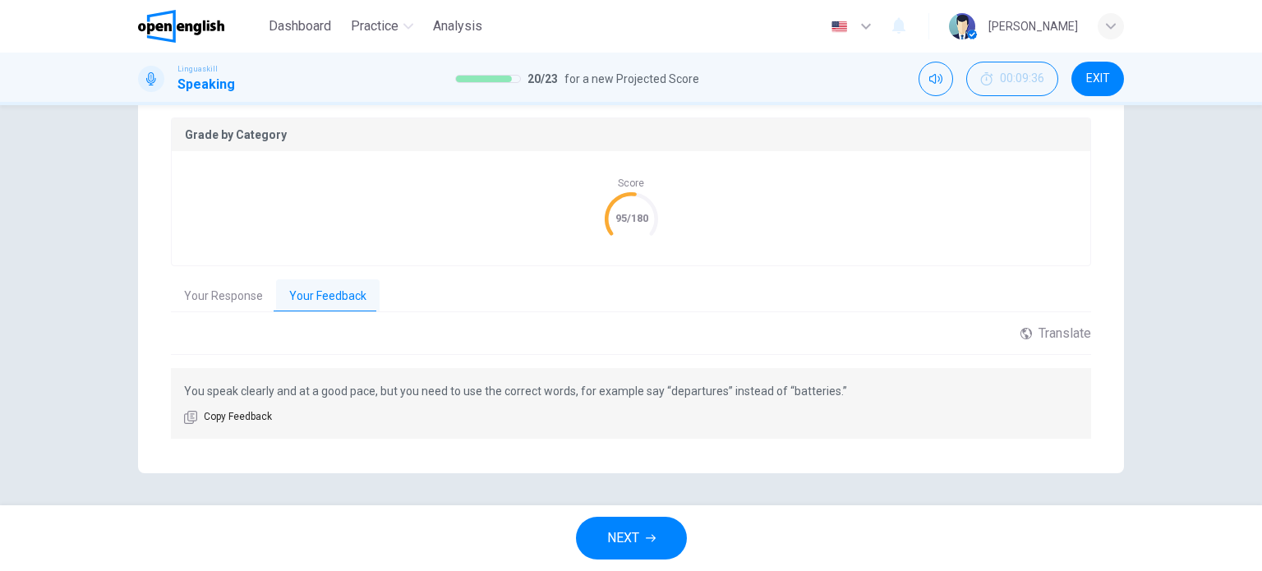
click at [641, 546] on button "NEXT" at bounding box center [631, 538] width 111 height 43
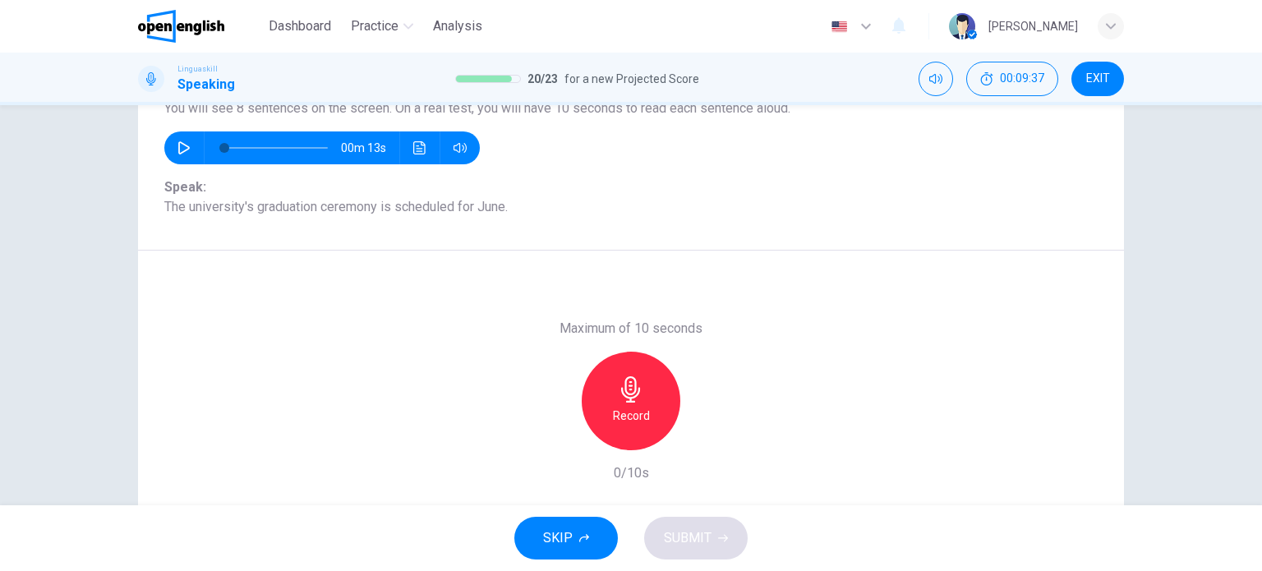
scroll to position [154, 0]
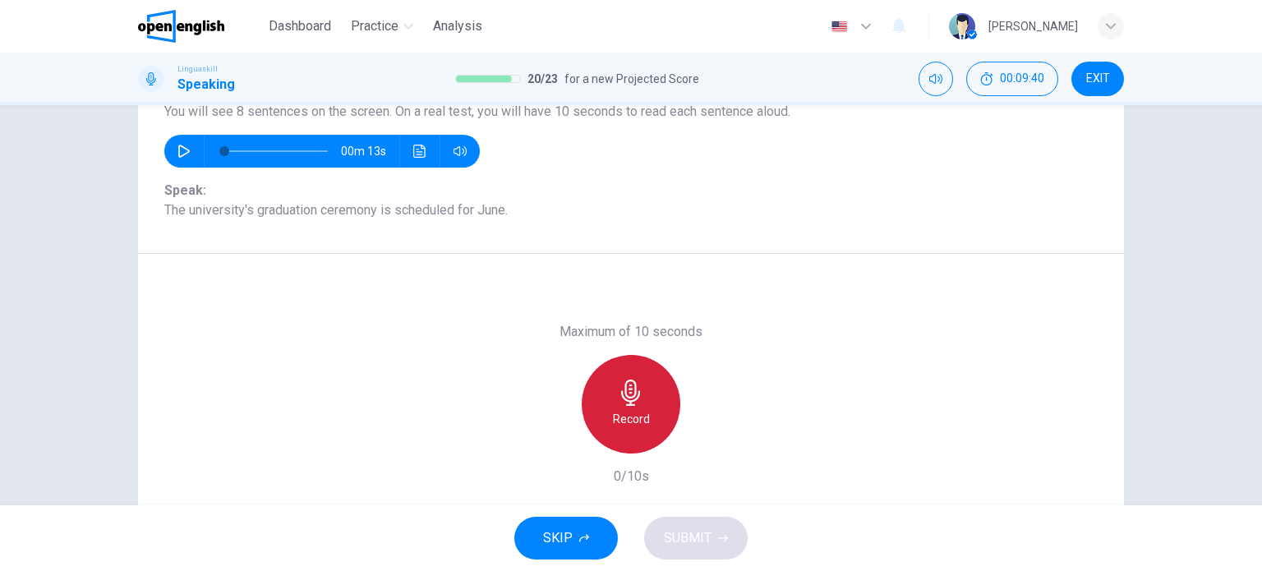
click at [618, 398] on icon "button" at bounding box center [631, 392] width 26 height 26
click at [581, 401] on div "Stop" at bounding box center [630, 404] width 99 height 99
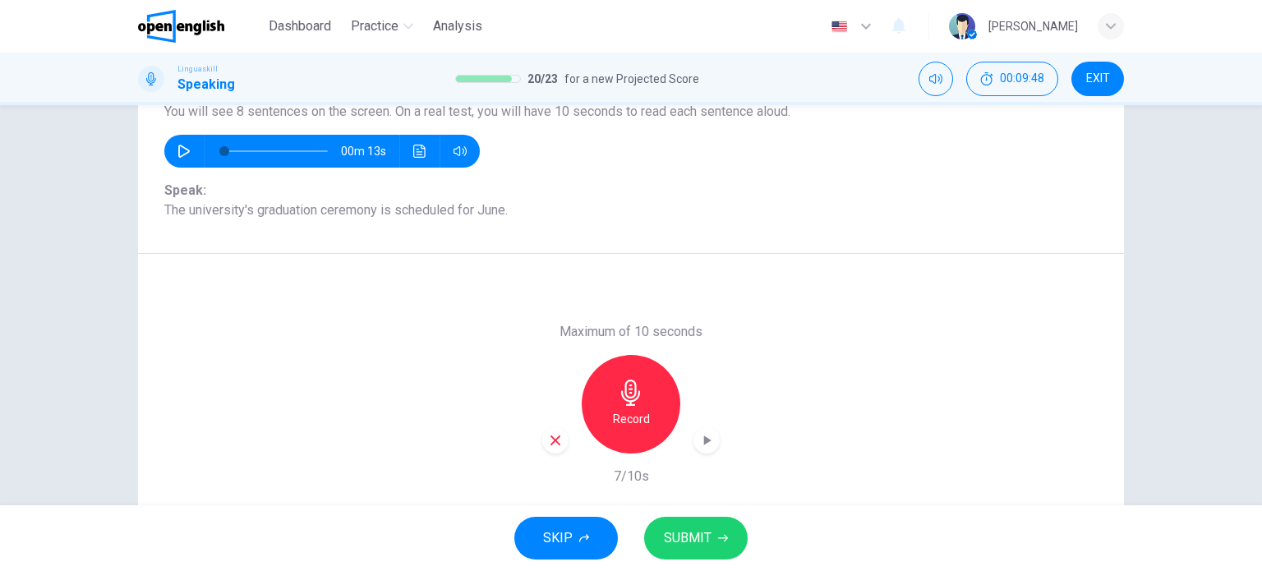
click at [715, 538] on button "SUBMIT" at bounding box center [695, 538] width 103 height 43
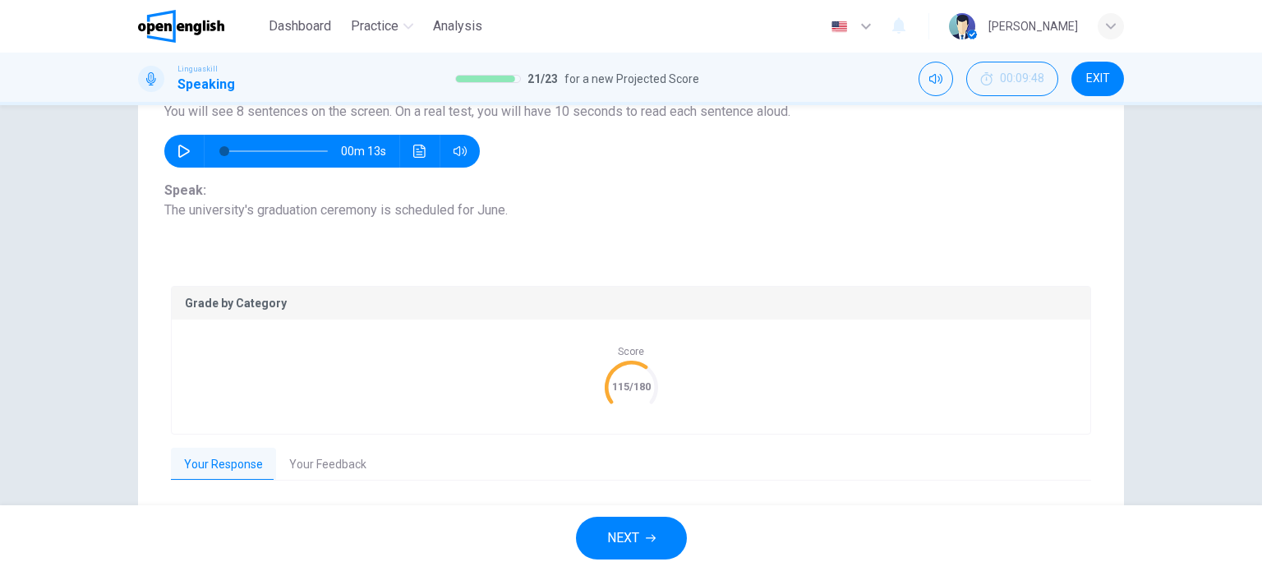
click at [627, 545] on span "NEXT" at bounding box center [623, 537] width 32 height 23
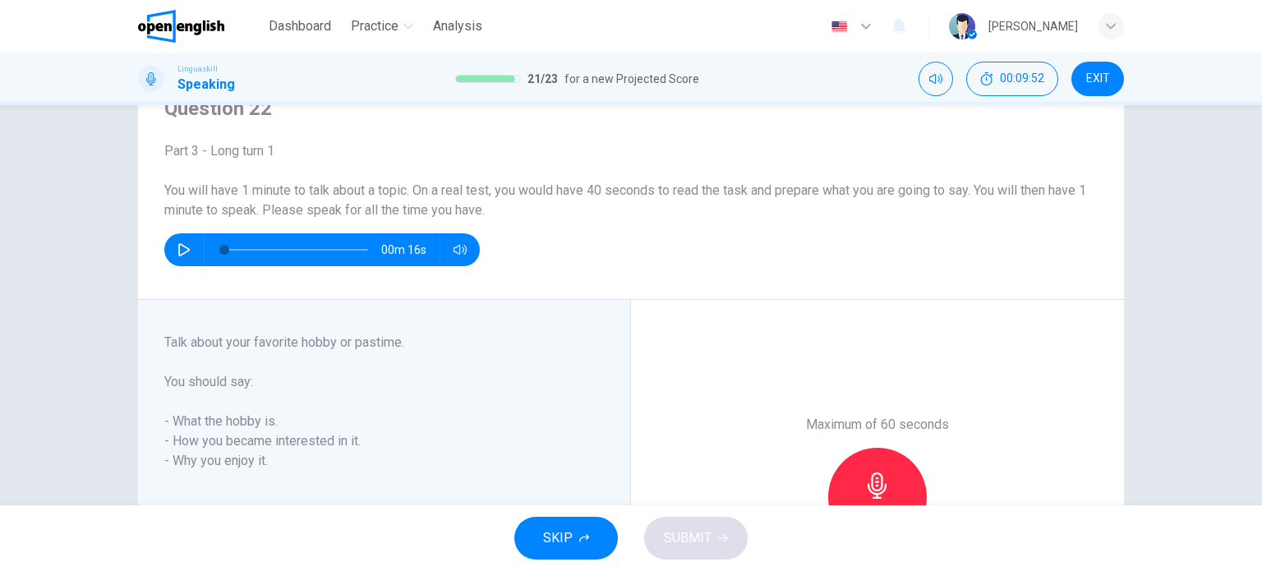
scroll to position [82, 0]
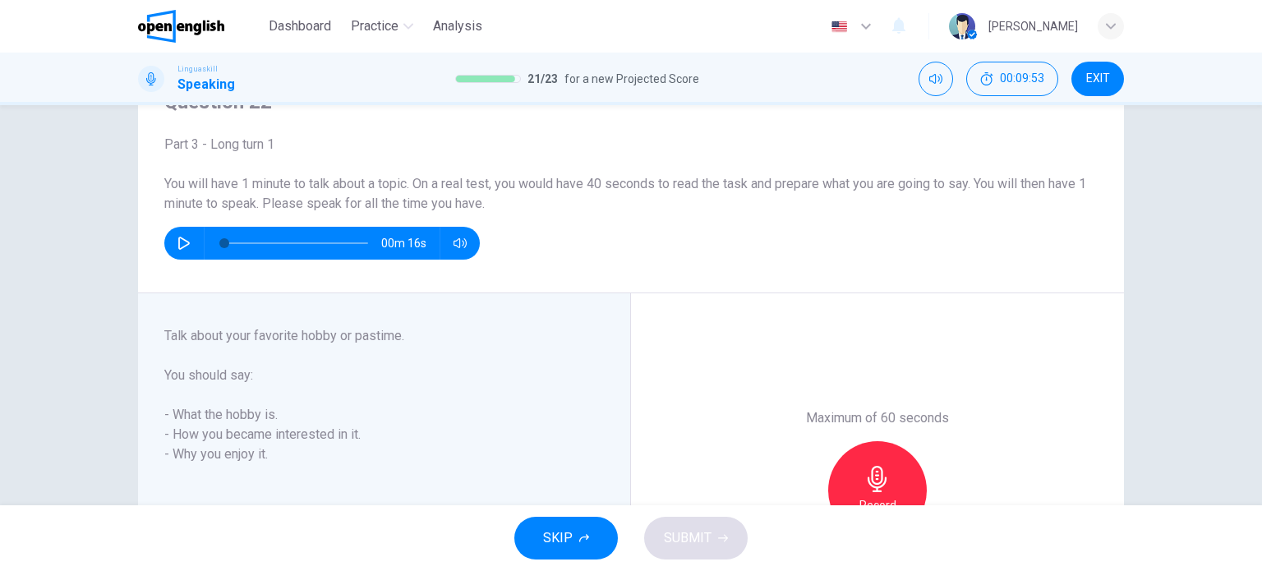
click at [178, 246] on icon "button" at bounding box center [183, 243] width 13 height 13
type input "*"
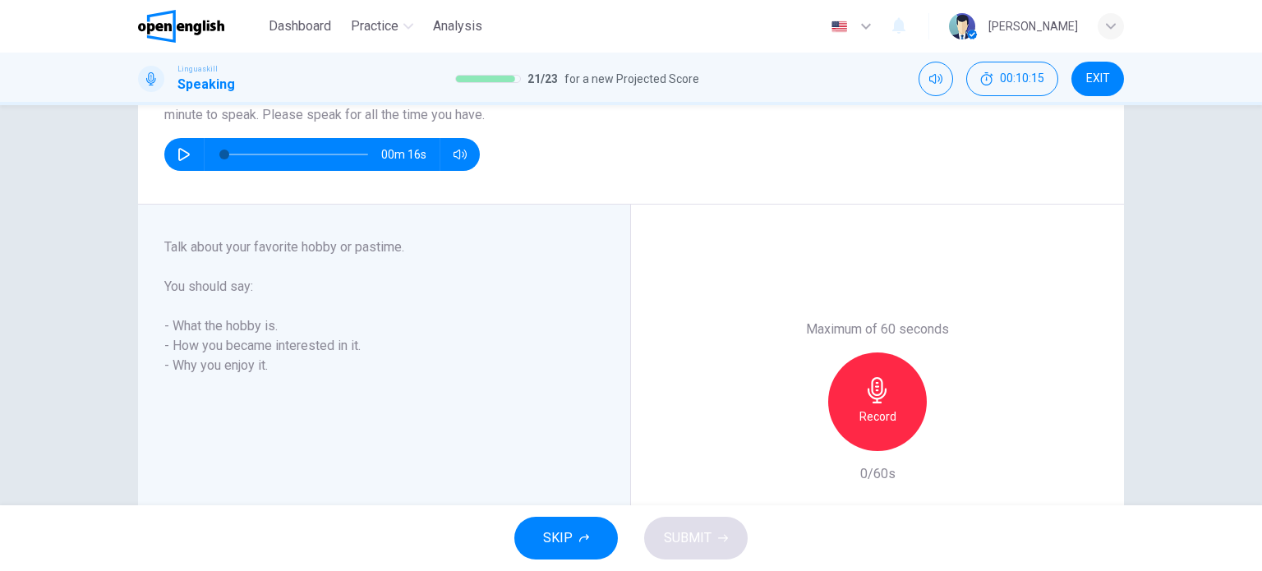
scroll to position [164, 0]
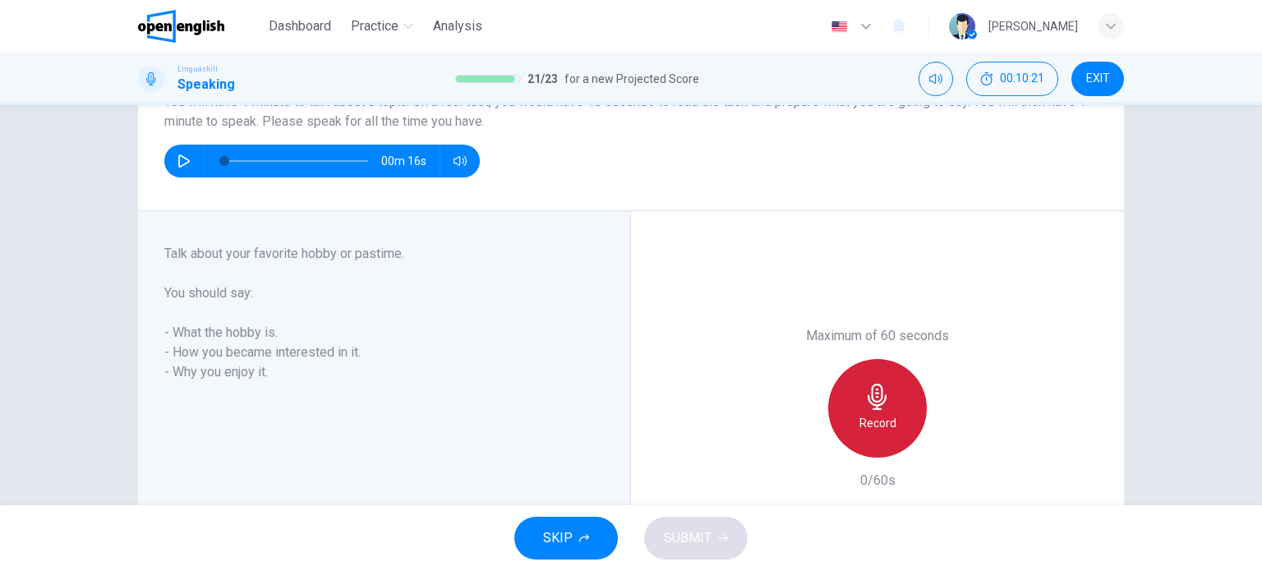
click at [874, 393] on icon "button" at bounding box center [876, 397] width 19 height 26
click at [875, 411] on div "Stop" at bounding box center [877, 408] width 99 height 99
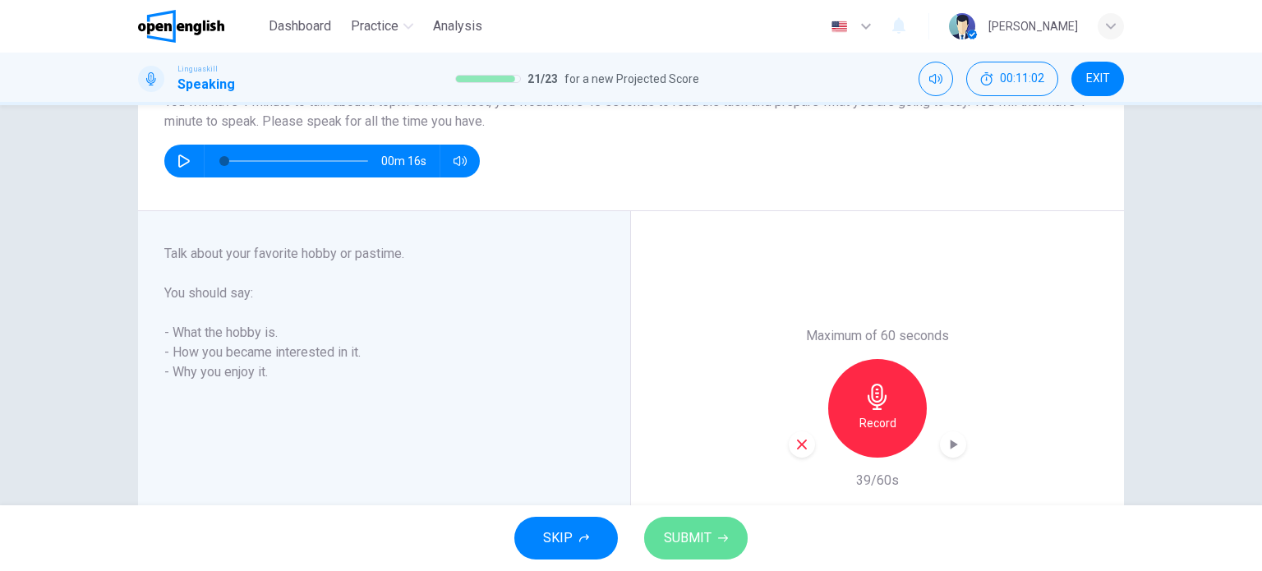
click at [705, 535] on span "SUBMIT" at bounding box center [688, 537] width 48 height 23
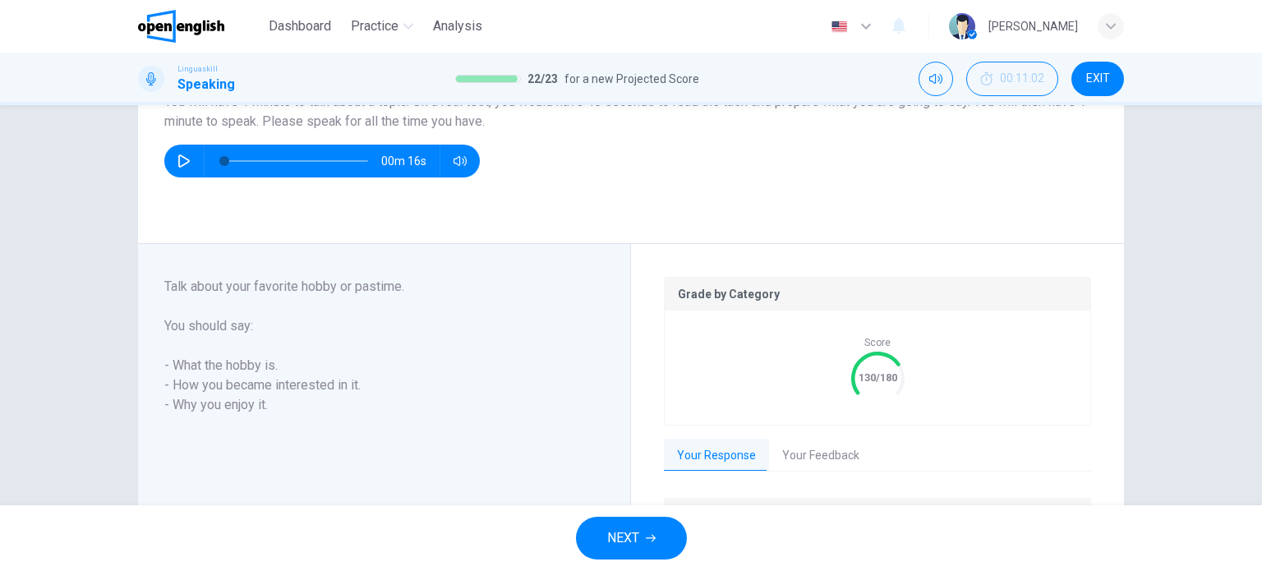
click at [632, 536] on span "NEXT" at bounding box center [623, 537] width 32 height 23
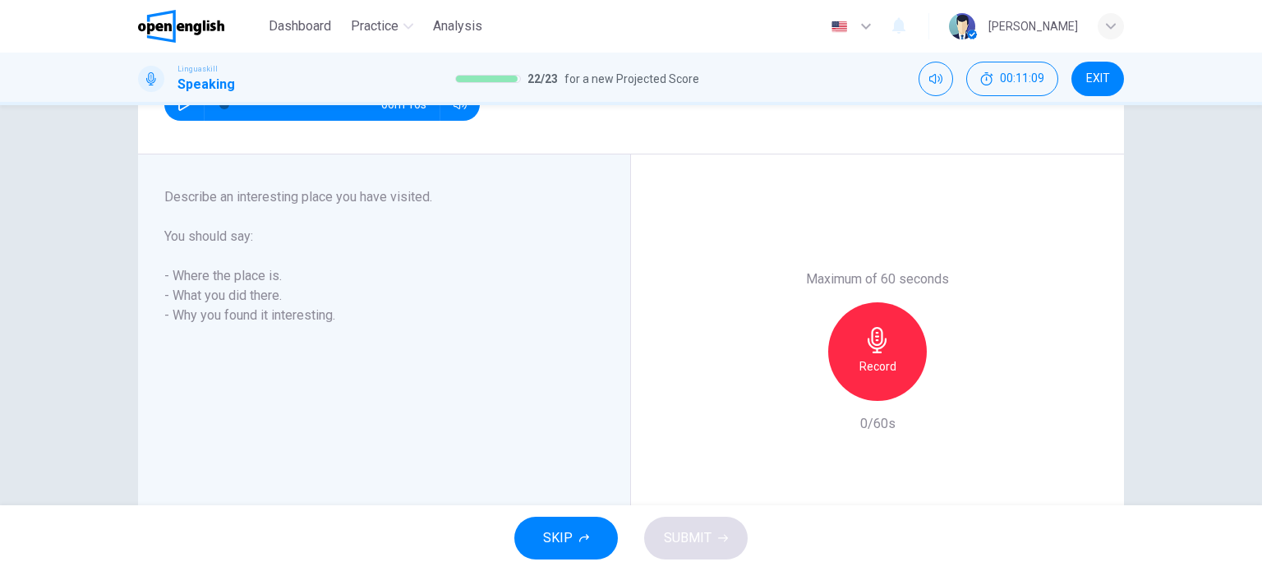
scroll to position [214, 0]
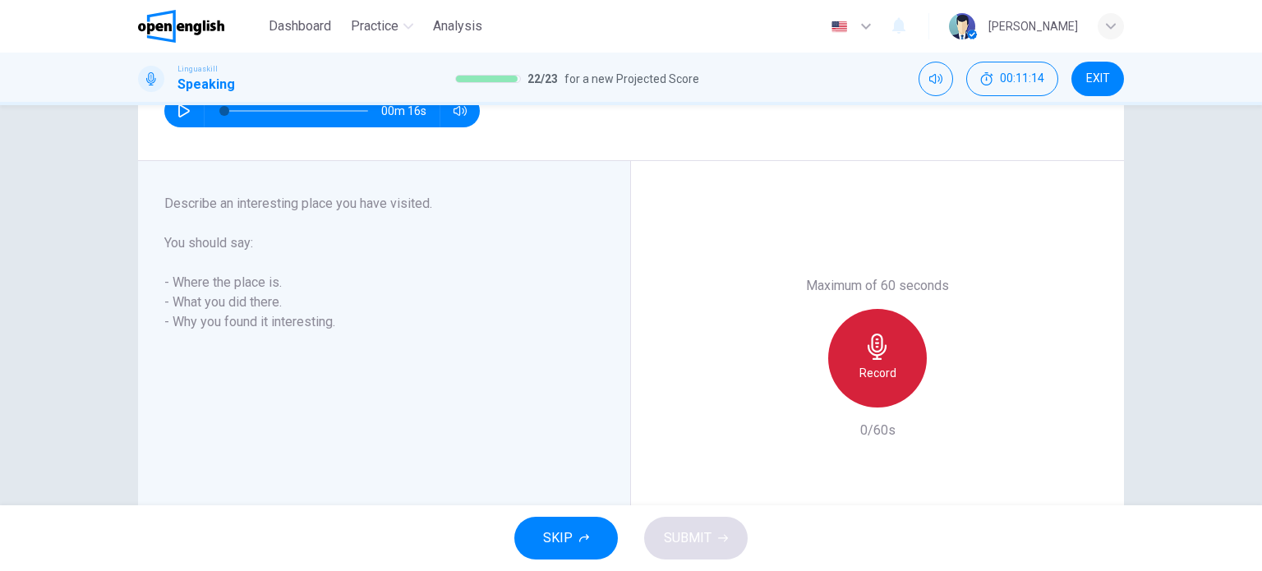
click at [859, 364] on h6 "Record" at bounding box center [877, 373] width 37 height 20
click at [902, 357] on div "Stop" at bounding box center [877, 358] width 99 height 99
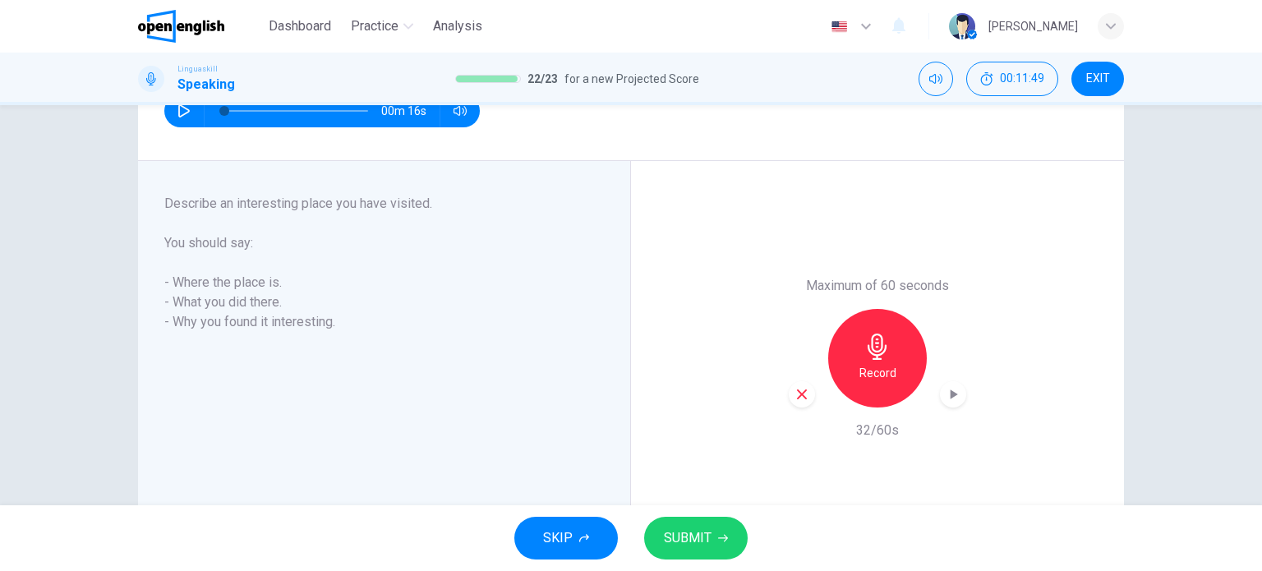
click at [687, 535] on span "SUBMIT" at bounding box center [688, 537] width 48 height 23
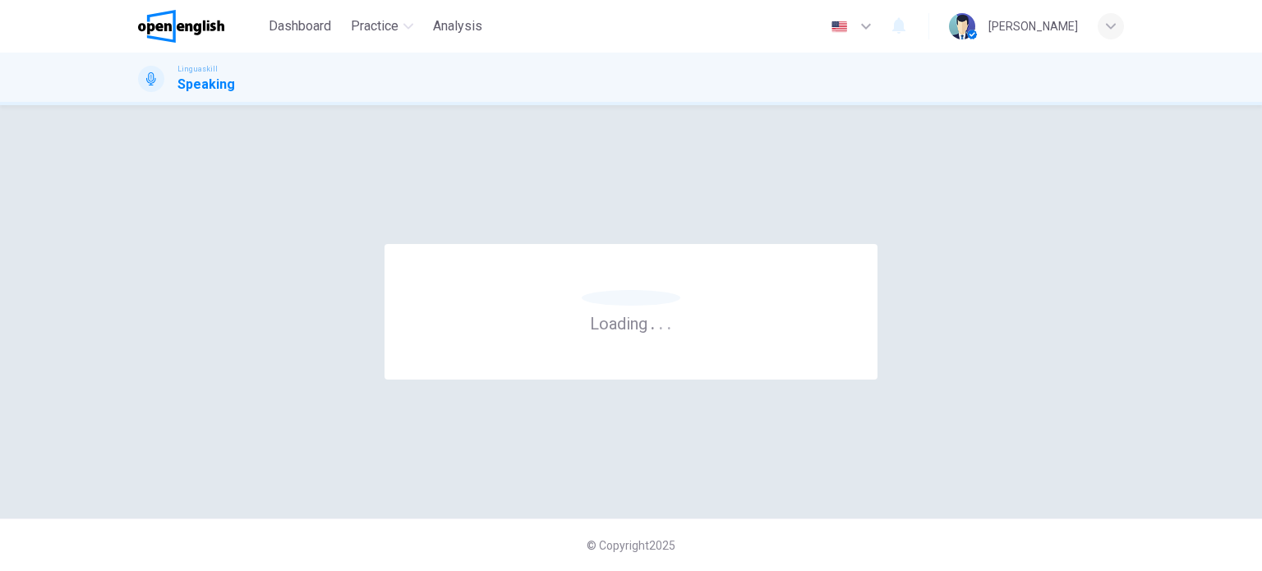
scroll to position [0, 0]
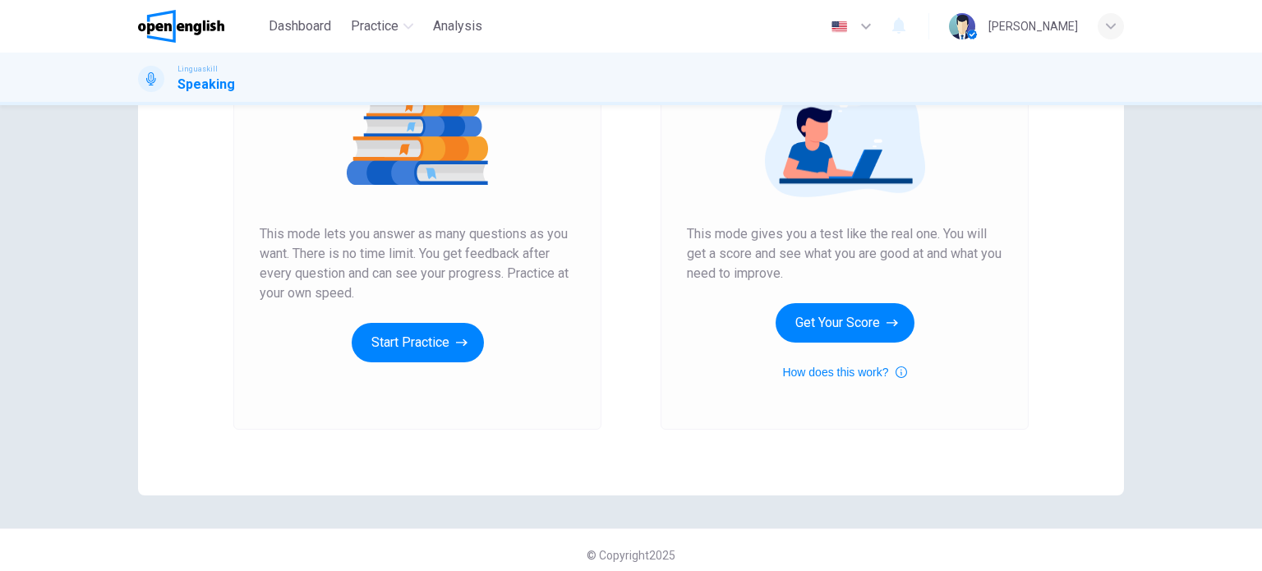
scroll to position [223, 0]
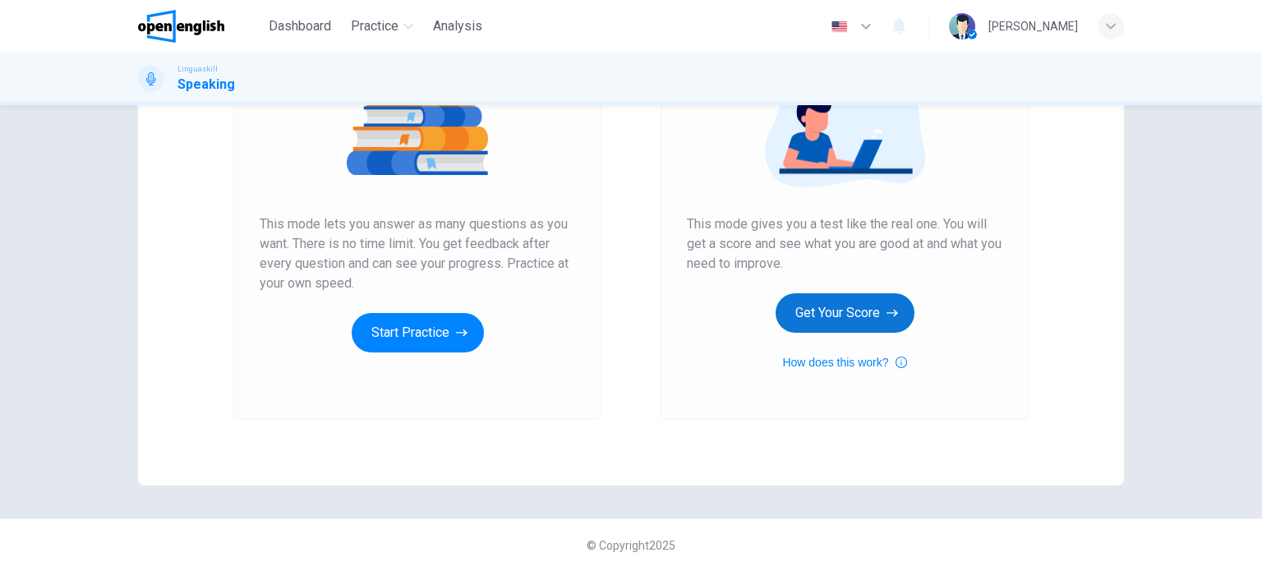
click at [843, 313] on button "Get Your Score" at bounding box center [844, 312] width 139 height 39
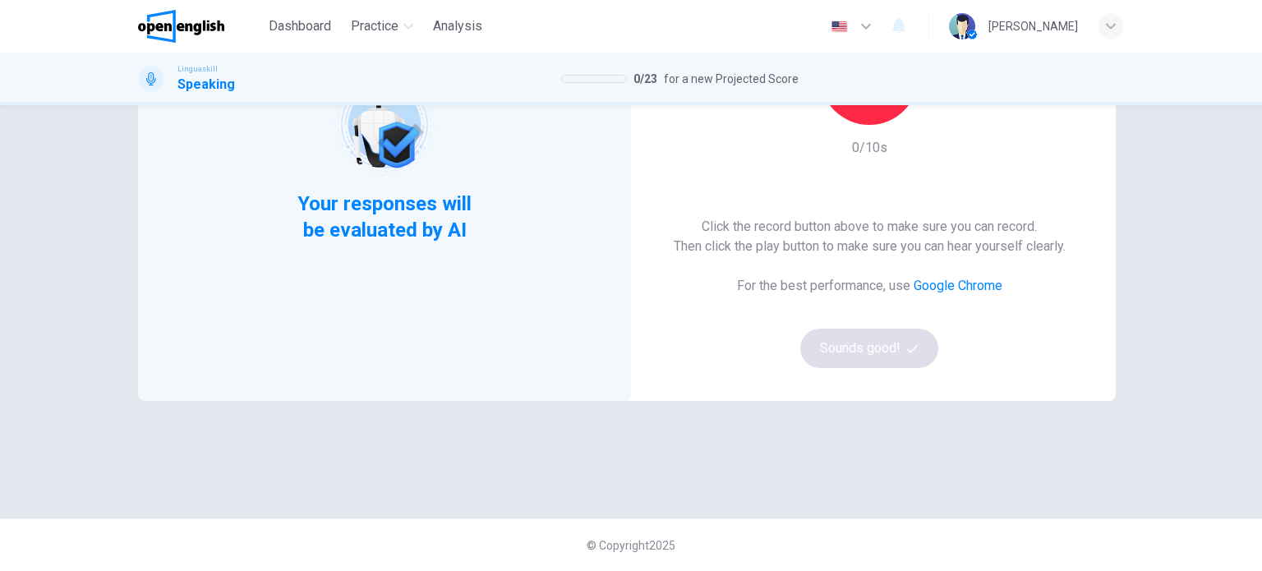
click at [867, 129] on div "Record 0/10s" at bounding box center [868, 91] width 177 height 131
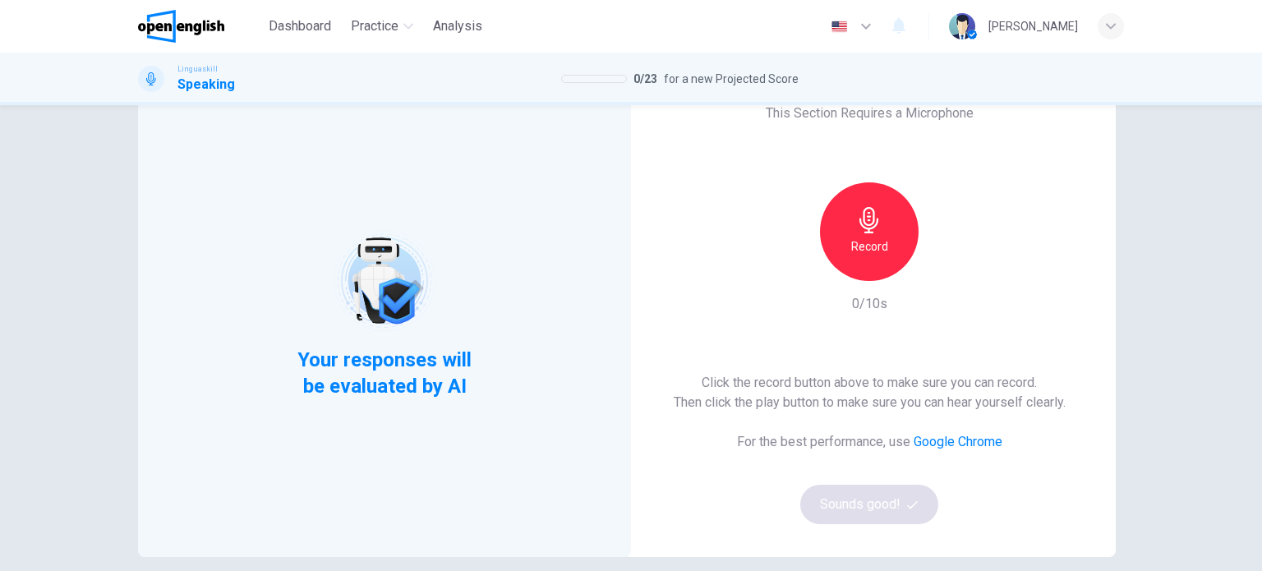
scroll to position [59, 0]
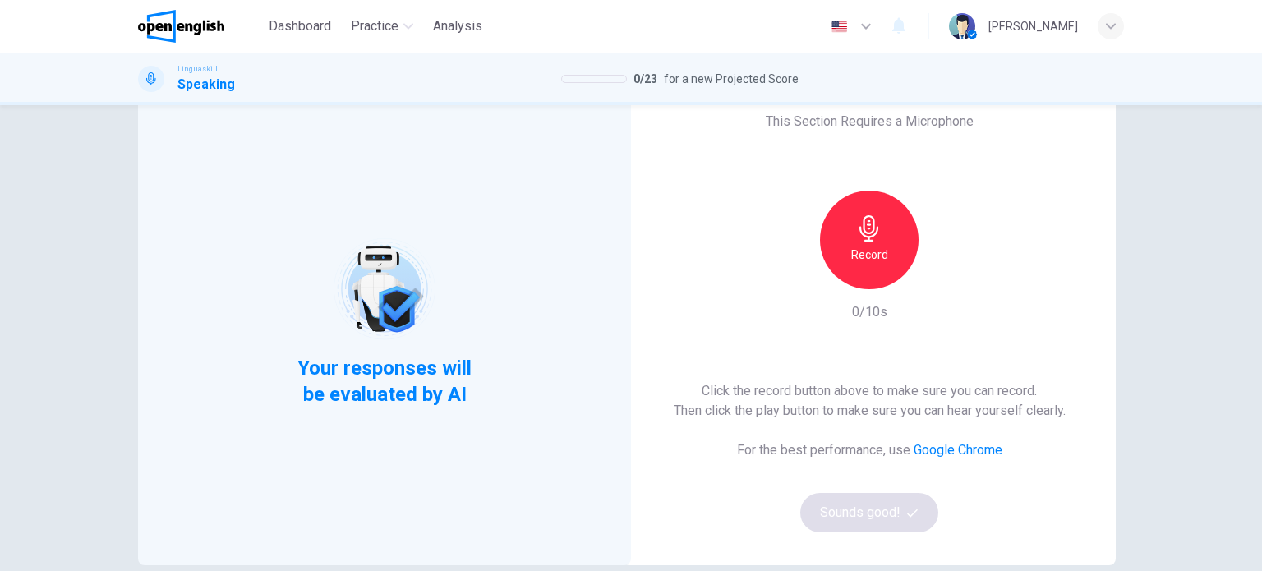
click at [862, 228] on icon "button" at bounding box center [869, 228] width 26 height 26
click at [862, 226] on icon "button" at bounding box center [869, 228] width 26 height 26
click at [853, 495] on button "Sounds good!" at bounding box center [869, 512] width 138 height 39
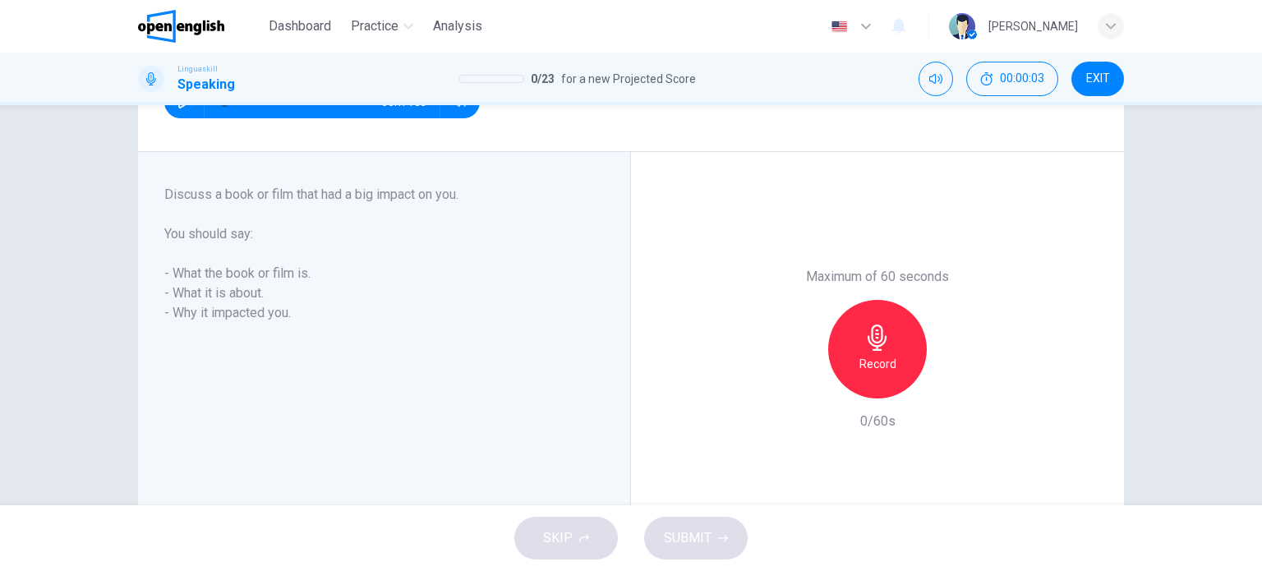
scroll to position [0, 0]
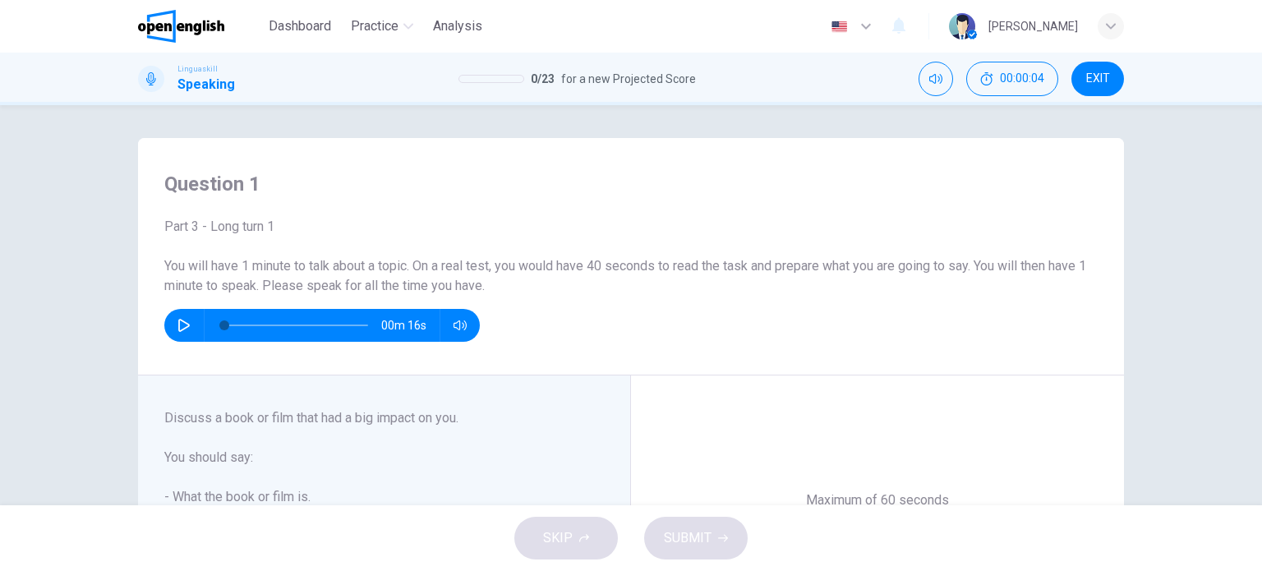
drag, startPoint x: 173, startPoint y: 34, endPoint x: 678, endPoint y: 102, distance: 508.9
click at [173, 34] on img at bounding box center [181, 26] width 86 height 33
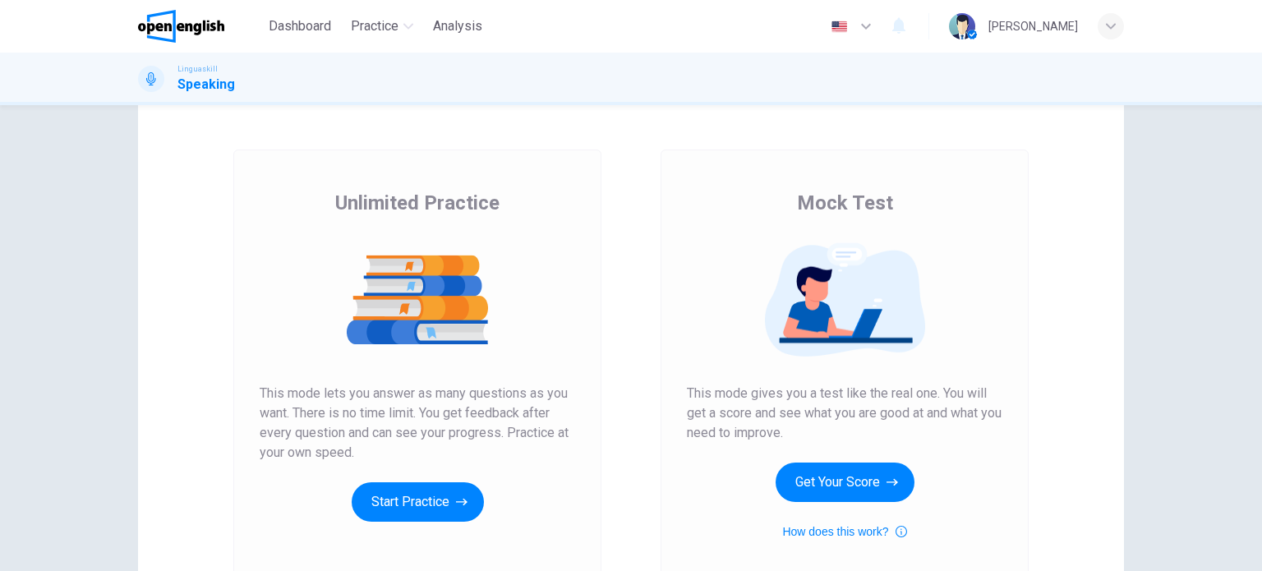
scroll to position [164, 0]
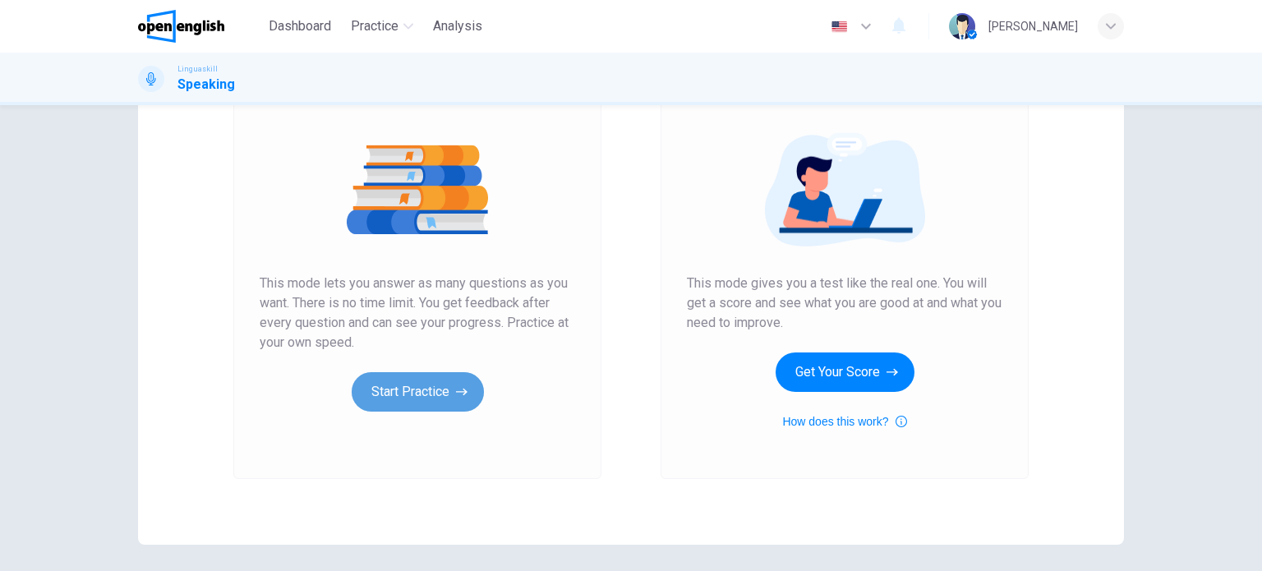
click at [417, 396] on button "Start Practice" at bounding box center [418, 391] width 132 height 39
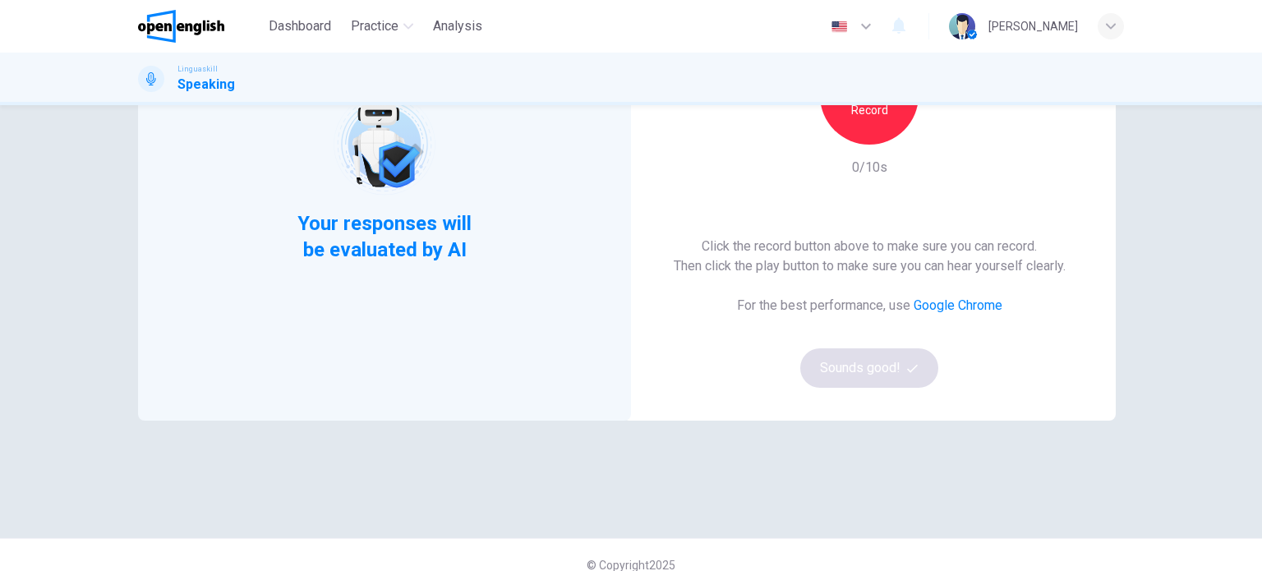
scroll to position [223, 0]
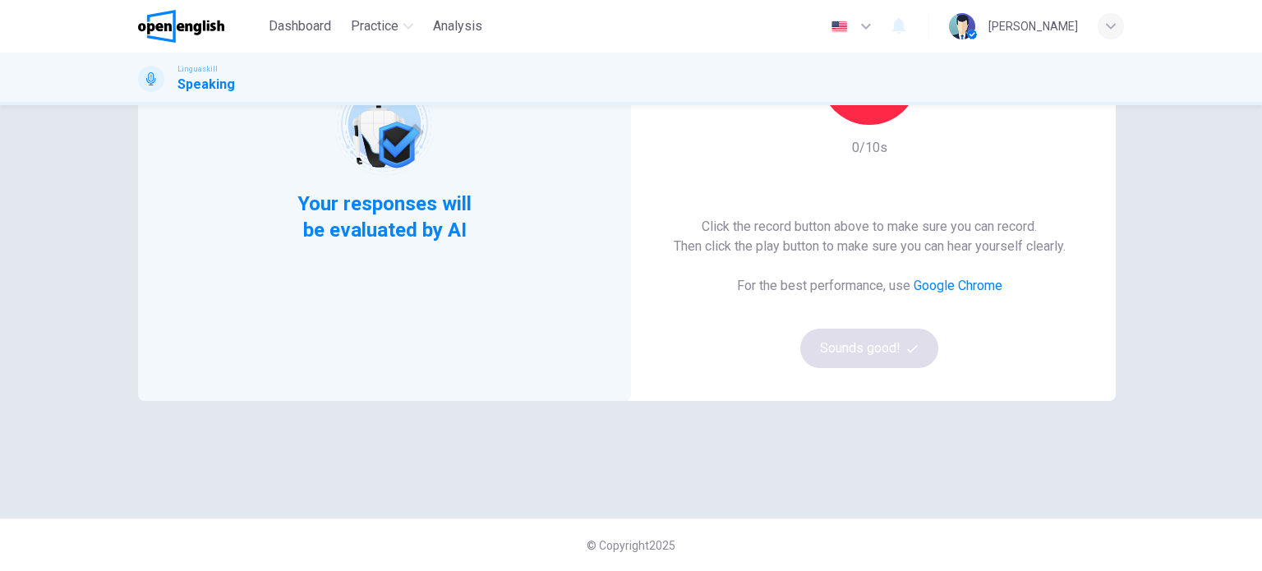
click at [876, 113] on div "Record" at bounding box center [869, 75] width 99 height 99
click at [876, 113] on div "Stop" at bounding box center [869, 75] width 99 height 99
click at [864, 341] on button "Sounds good!" at bounding box center [869, 348] width 138 height 39
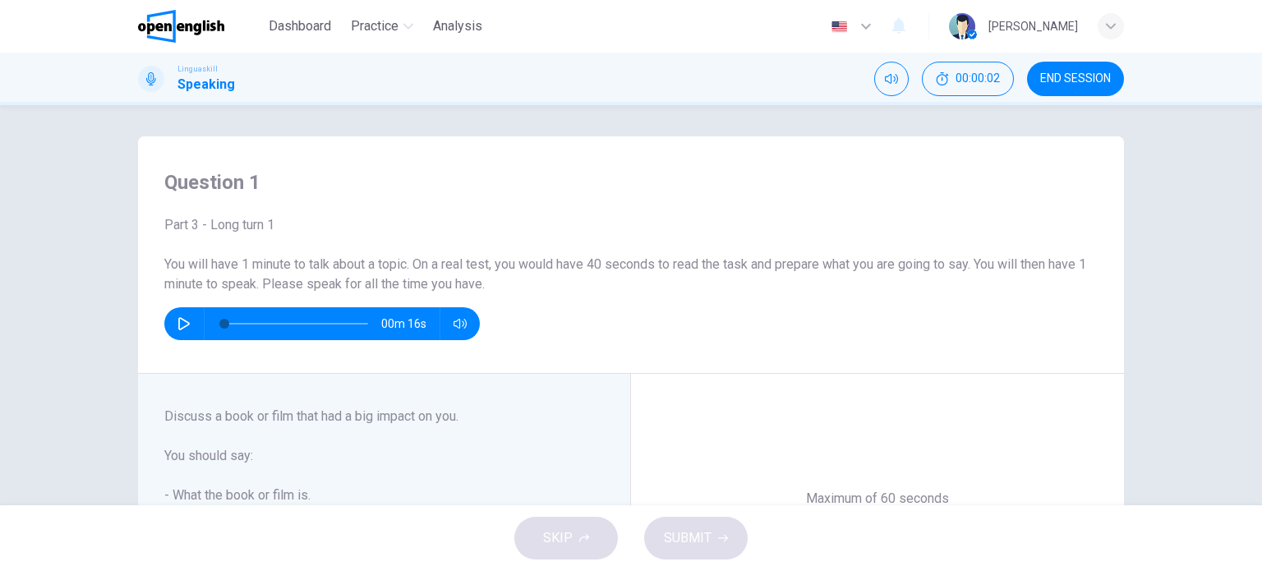
scroll to position [0, 0]
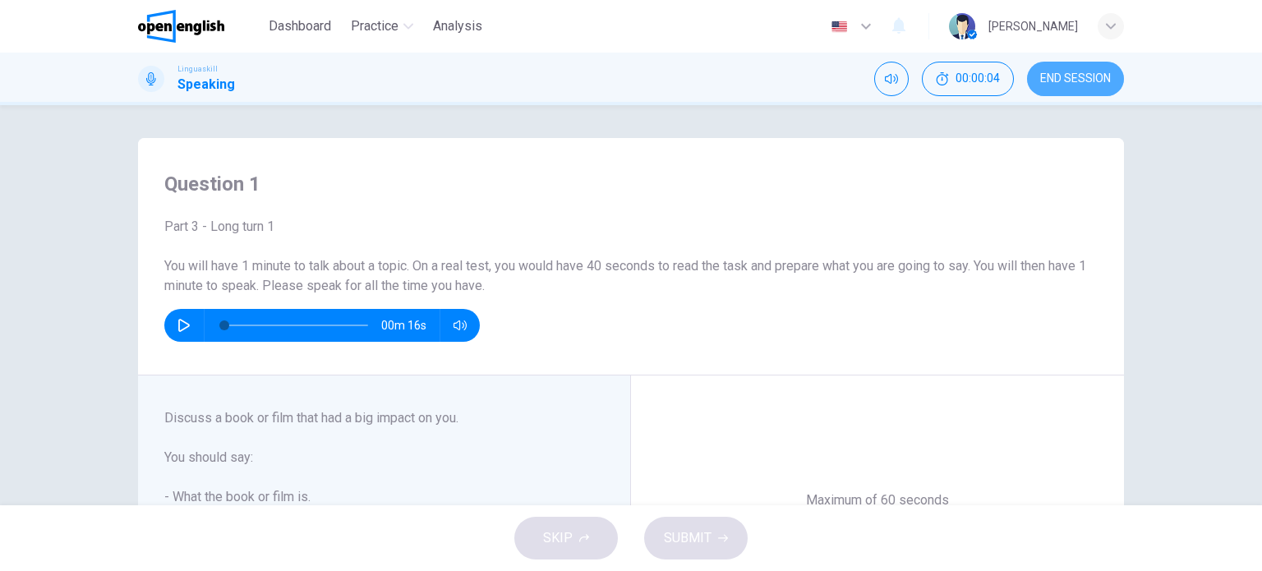
drag, startPoint x: 1055, startPoint y: 94, endPoint x: 696, endPoint y: 71, distance: 359.6
click at [1056, 90] on button "END SESSION" at bounding box center [1075, 79] width 97 height 34
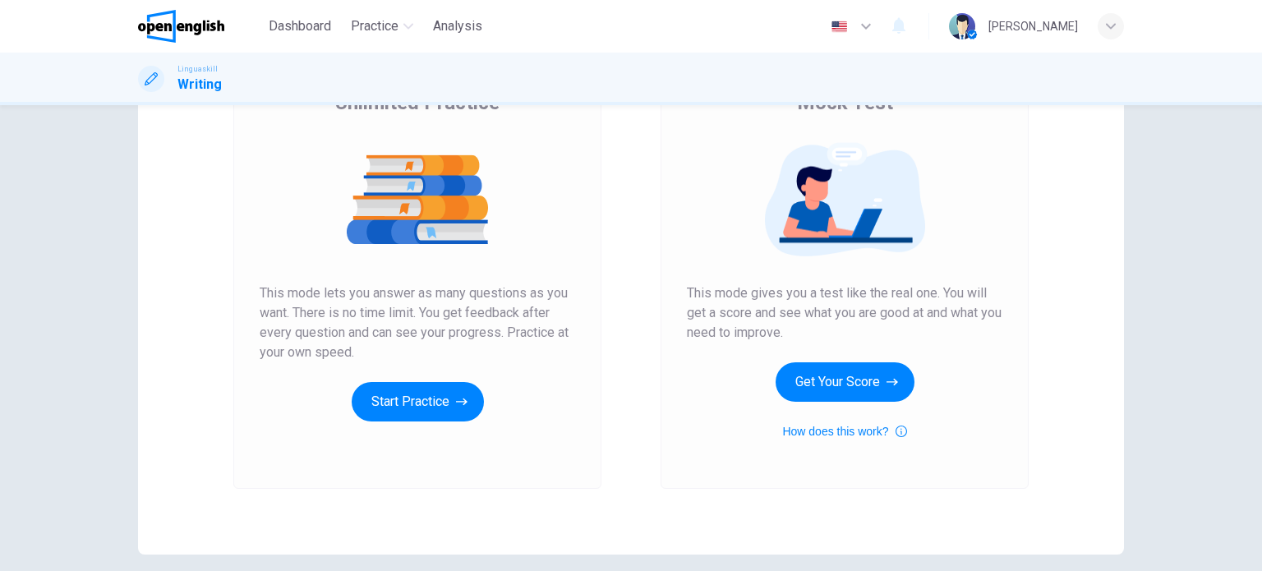
scroll to position [164, 0]
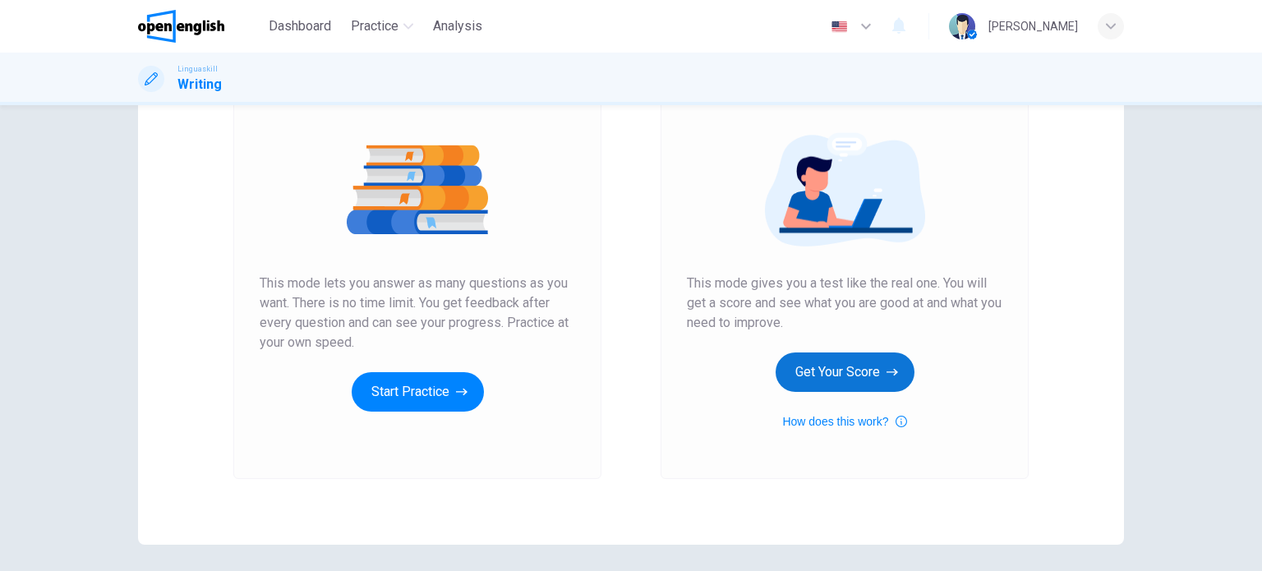
click at [834, 373] on button "Get Your Score" at bounding box center [844, 371] width 139 height 39
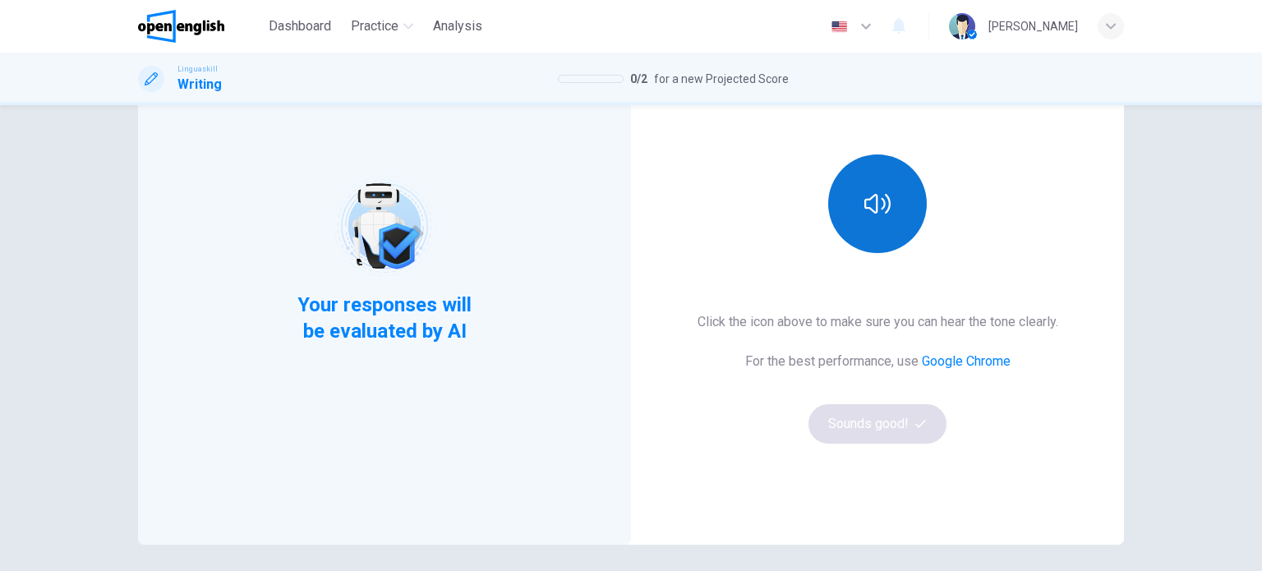
click at [859, 185] on button "button" at bounding box center [877, 203] width 99 height 99
click at [872, 212] on icon "button" at bounding box center [877, 204] width 26 height 20
click at [876, 434] on button "Sounds good!" at bounding box center [877, 423] width 138 height 39
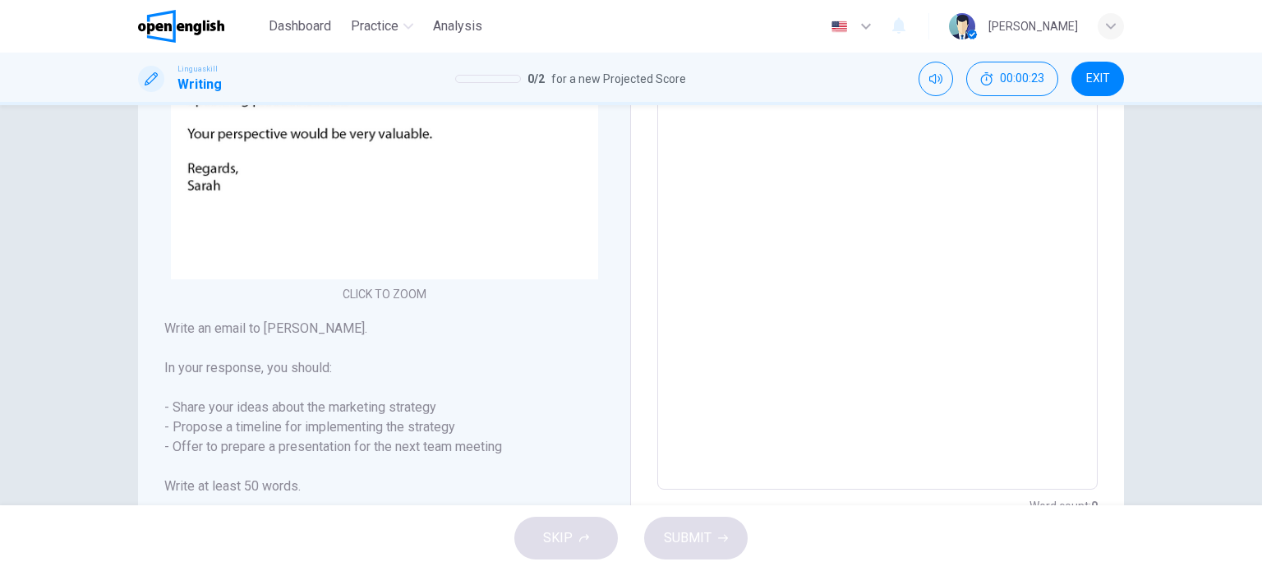
scroll to position [312, 0]
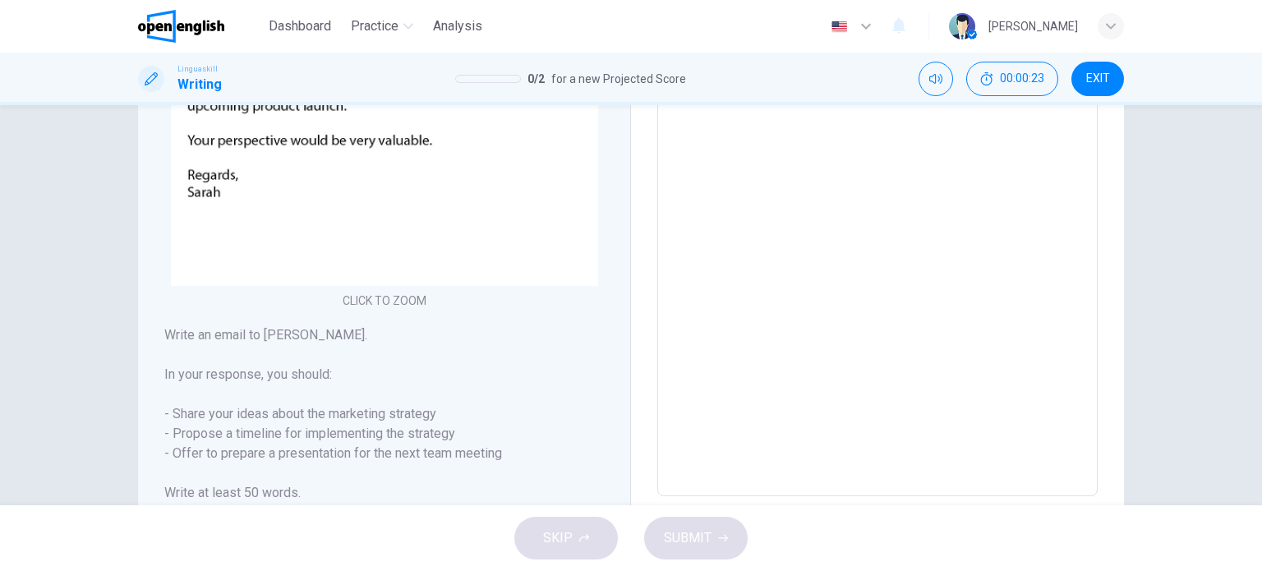
click at [722, 194] on textarea at bounding box center [877, 190] width 417 height 586
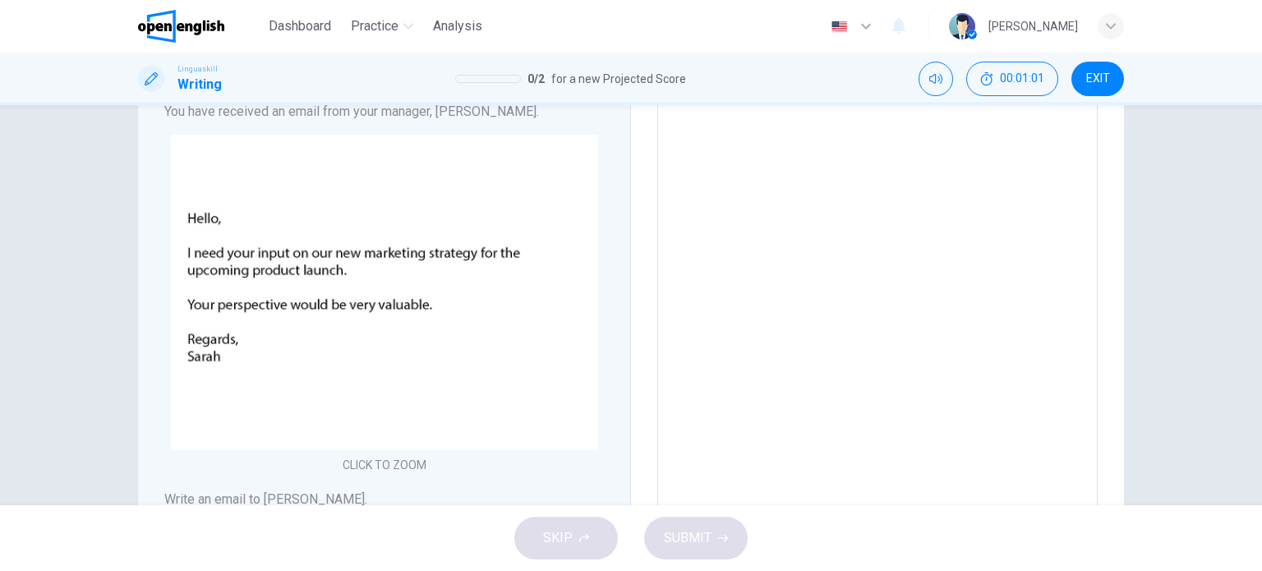
click at [724, 239] on textarea at bounding box center [877, 355] width 417 height 586
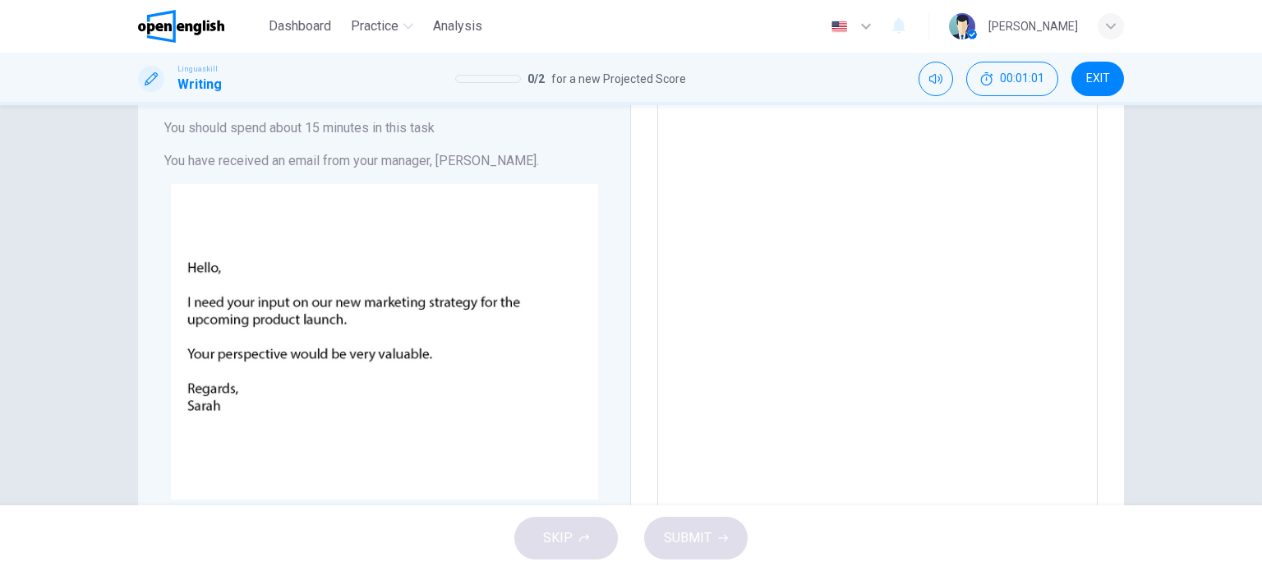
scroll to position [0, 0]
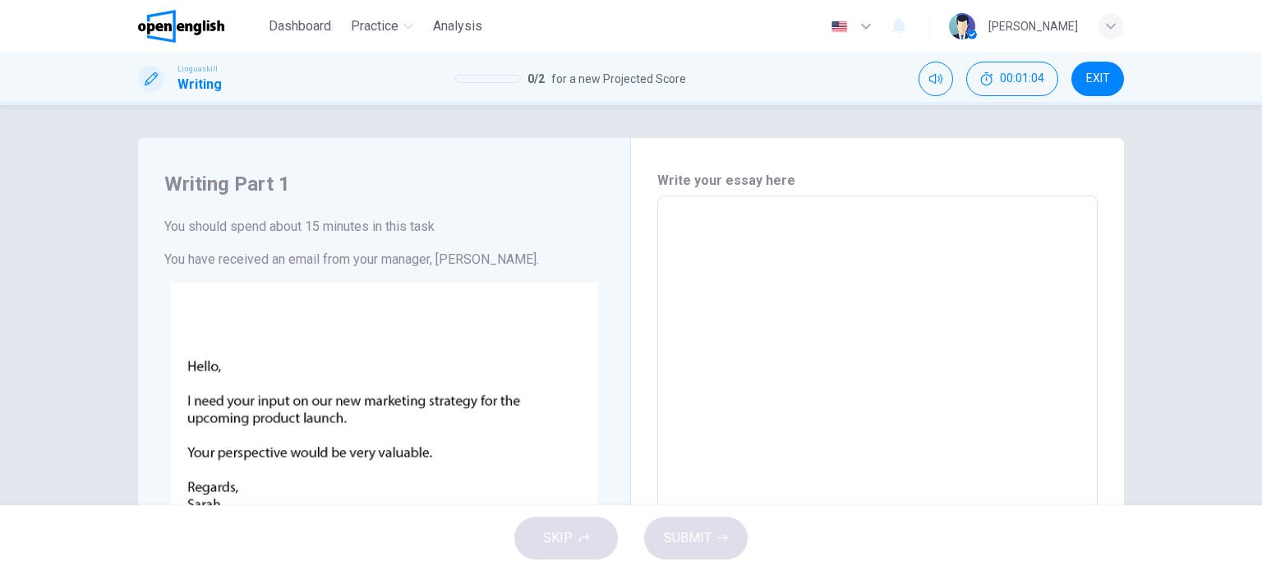
click at [739, 182] on h6 "Write your essay here" at bounding box center [877, 181] width 440 height 20
click at [830, 283] on textarea at bounding box center [877, 502] width 417 height 586
type textarea "*"
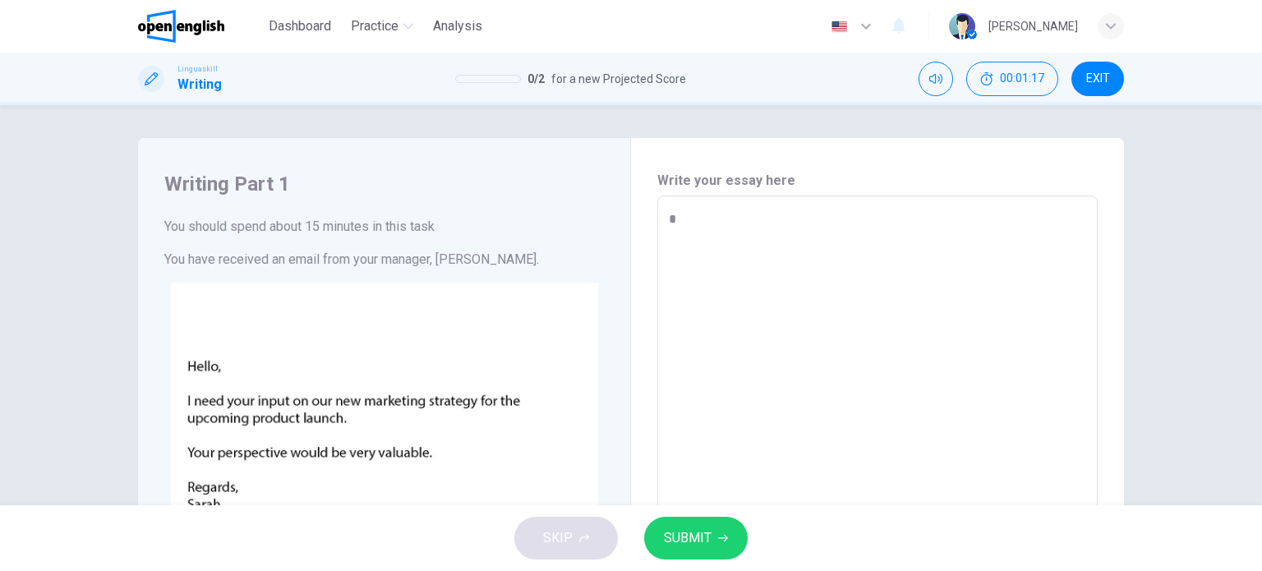
type textarea "*"
type textarea "***"
type textarea "*"
type textarea "****"
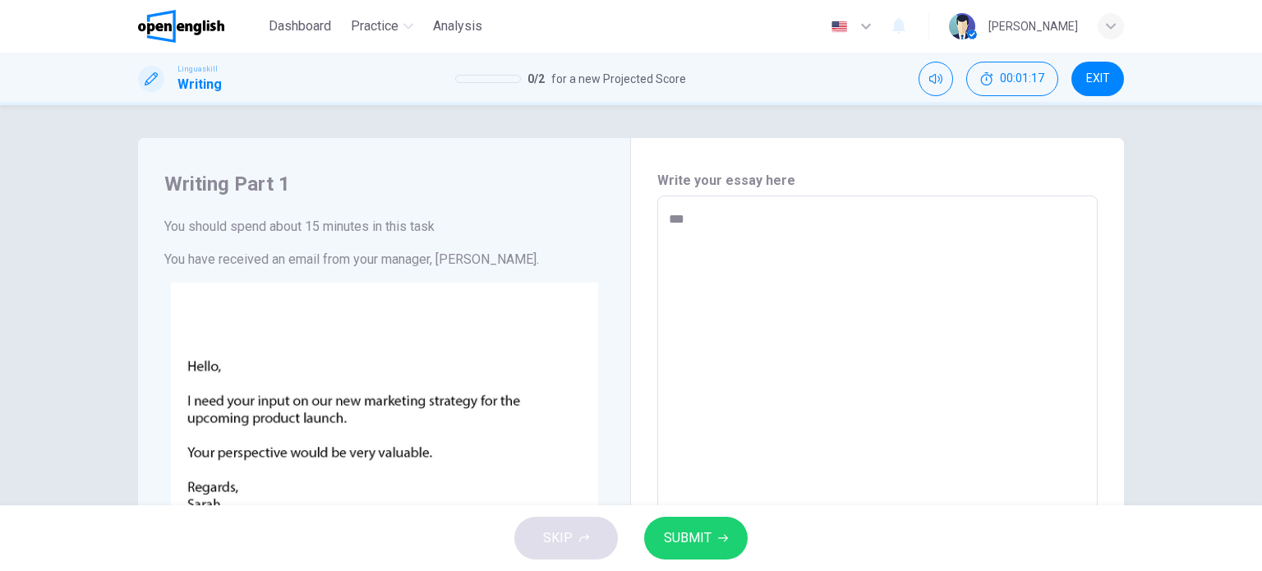
type textarea "*"
type textarea "*****"
type textarea "*"
type textarea "******"
type textarea "*"
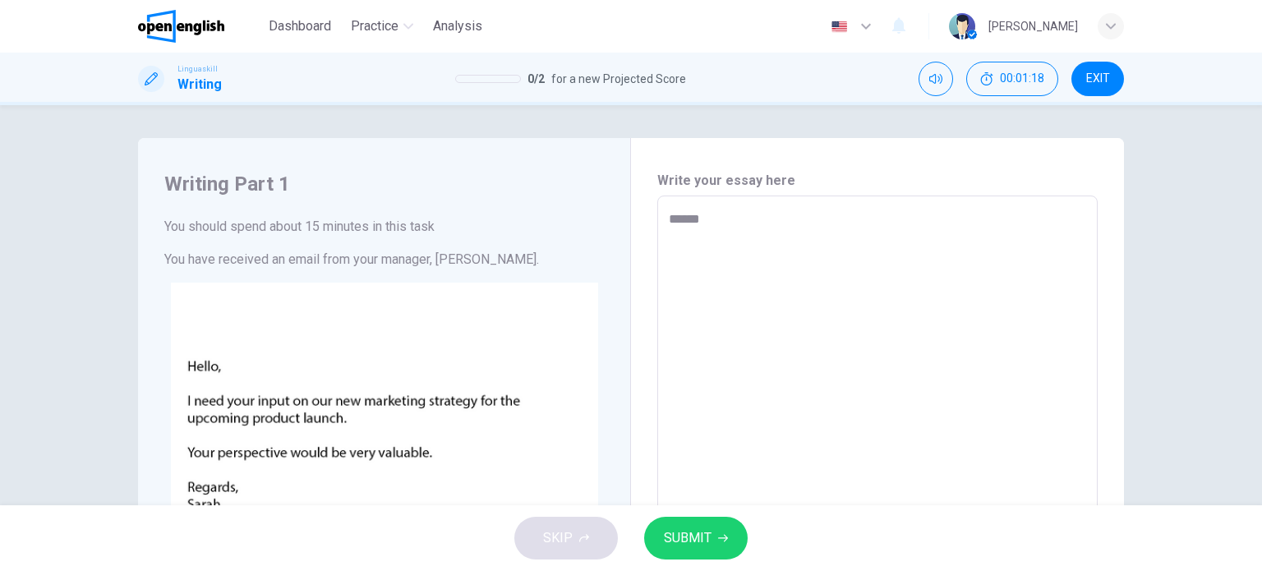
type textarea "*****"
type textarea "*"
type textarea "******"
type textarea "*"
type textarea "******"
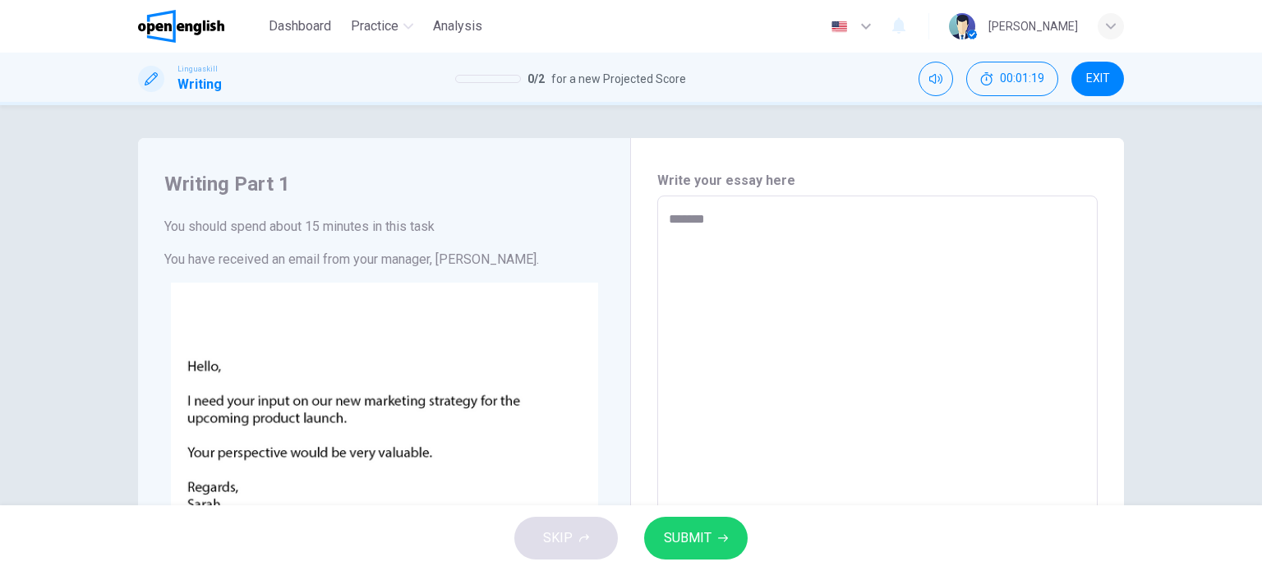
type textarea "*"
type textarea "********"
type textarea "*"
type textarea "*********"
type textarea "*"
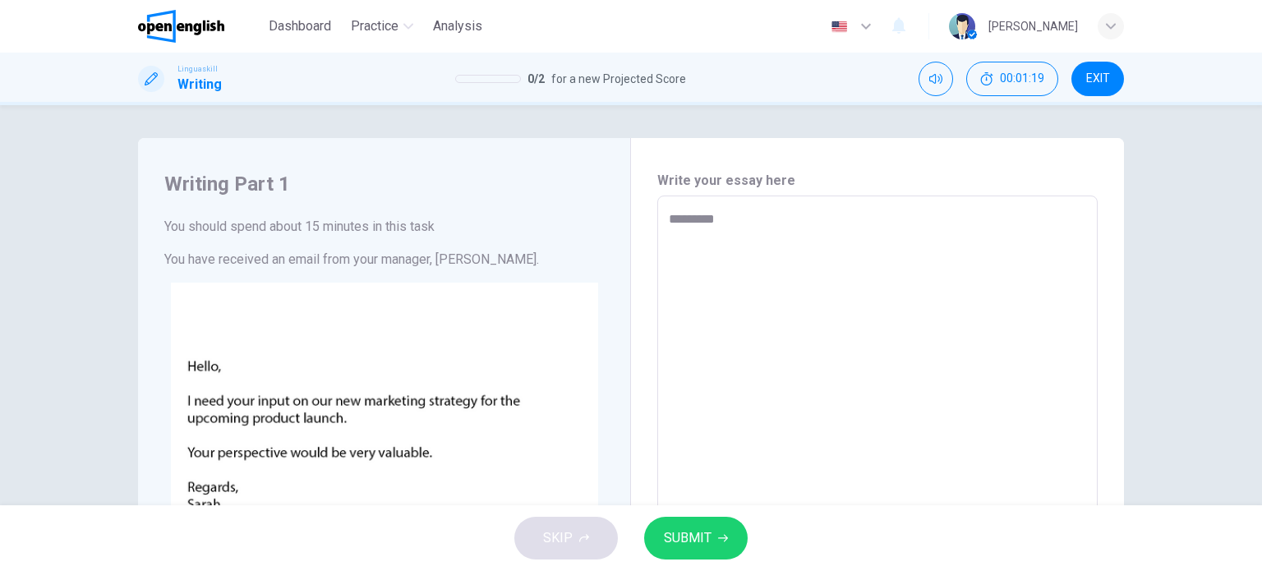
type textarea "**********"
type textarea "*"
type textarea "**********"
type textarea "*"
type textarea "**********"
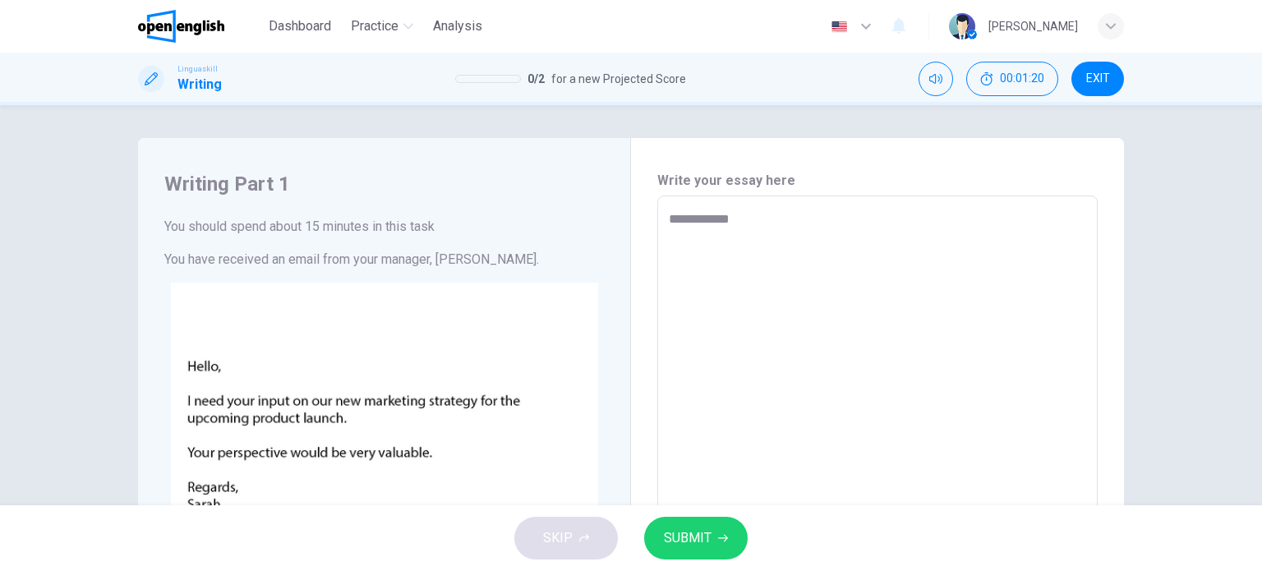
type textarea "*"
type textarea "**********"
type textarea "*"
type textarea "**********"
type textarea "*"
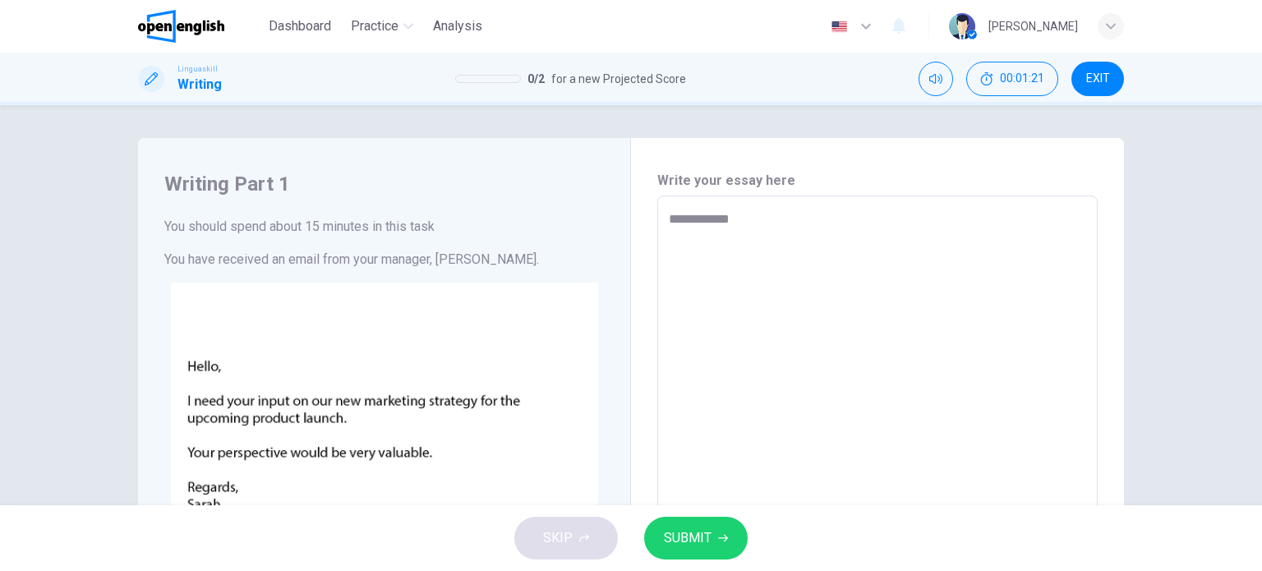
type textarea "**********"
type textarea "*"
type textarea "**********"
type textarea "*"
type textarea "**********"
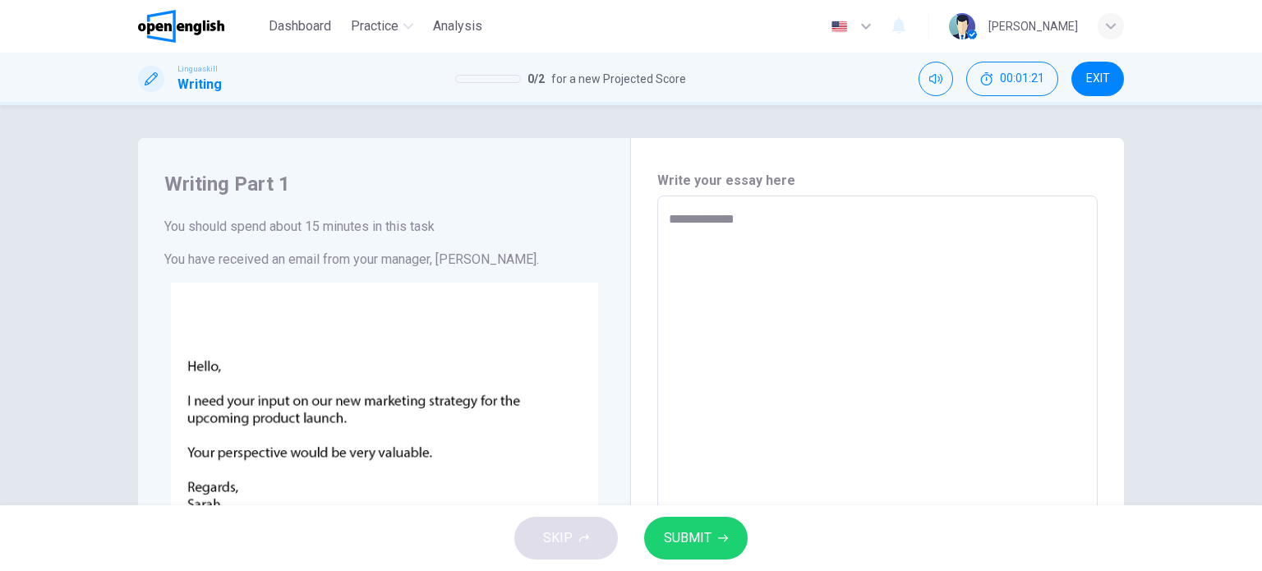
type textarea "*"
type textarea "**********"
type textarea "*"
type textarea "**********"
type textarea "*"
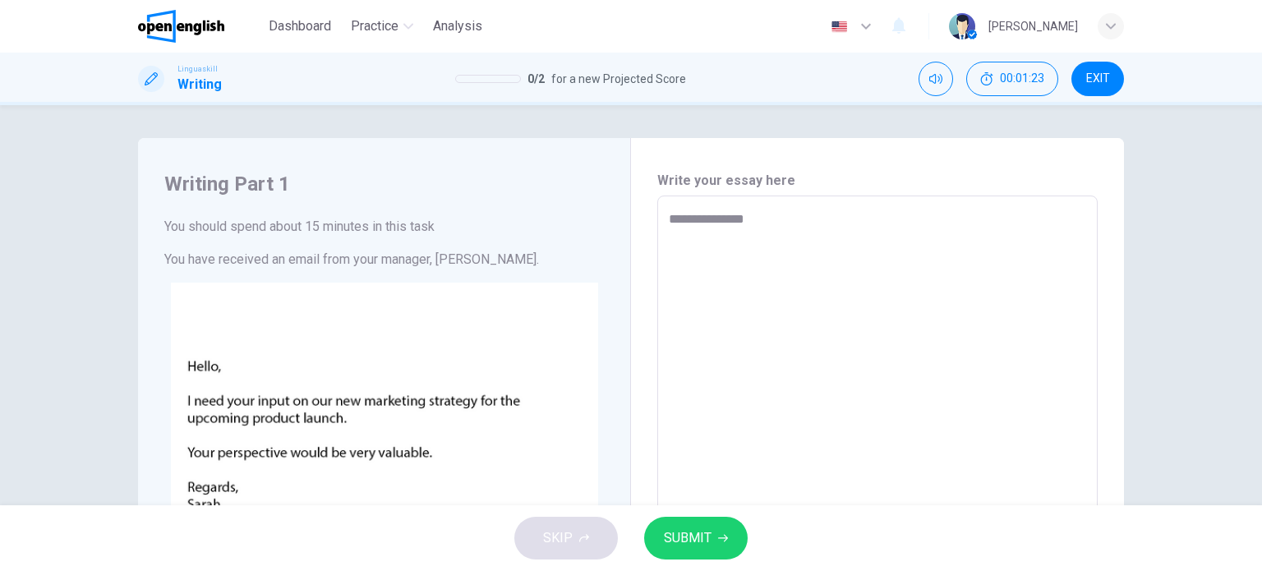
type textarea "**********"
type textarea "*"
type textarea "**********"
type textarea "*"
type textarea "**********"
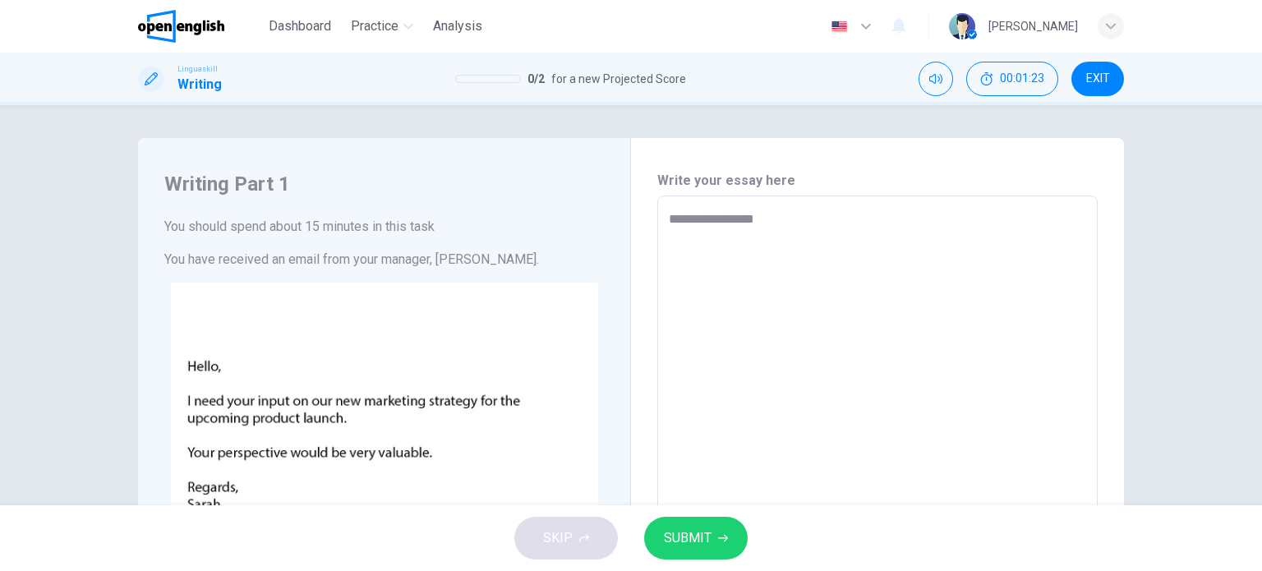
type textarea "*"
type textarea "**********"
type textarea "*"
type textarea "**********"
type textarea "*"
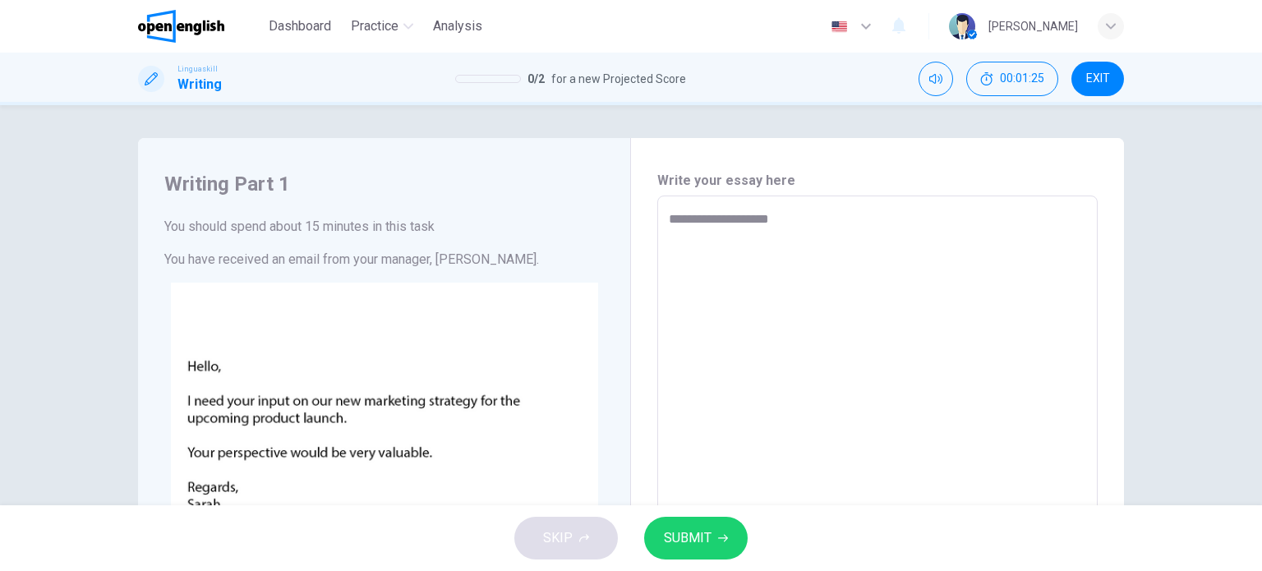
type textarea "**********"
type textarea "*"
type textarea "**********"
type textarea "*"
type textarea "**********"
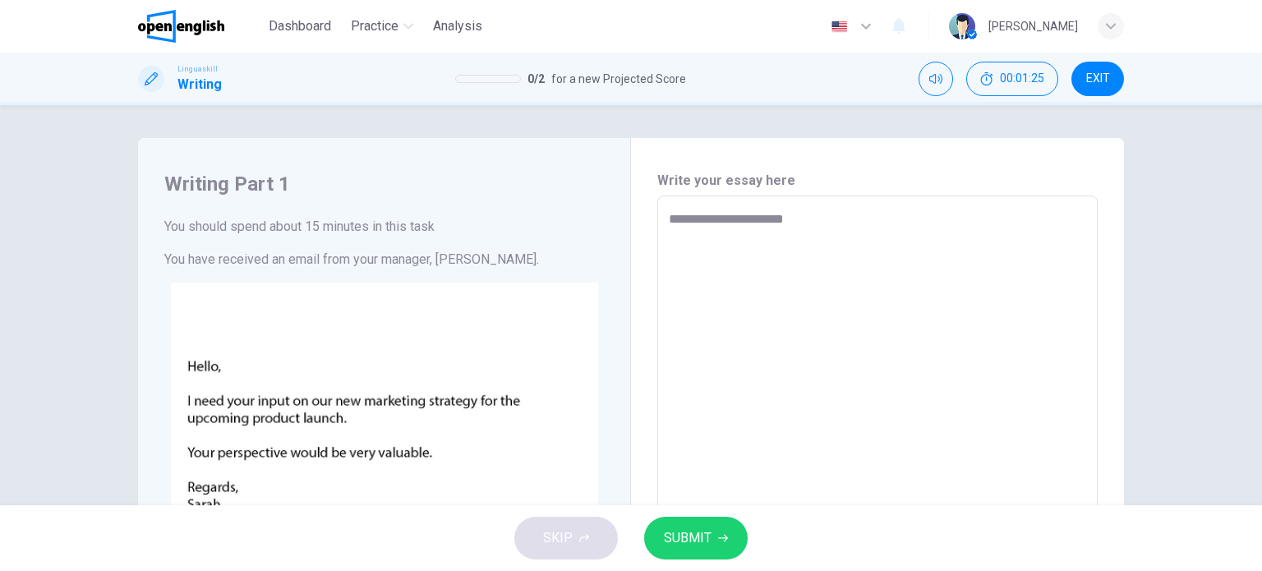
type textarea "*"
type textarea "**********"
type textarea "*"
type textarea "**********"
type textarea "*"
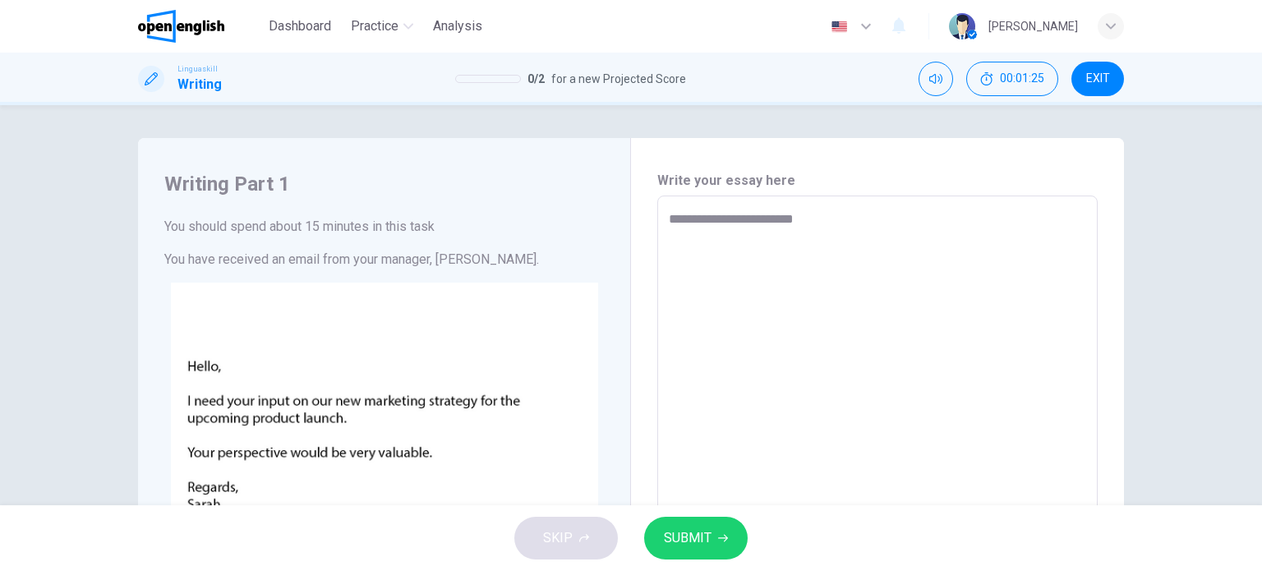
type textarea "**********"
type textarea "*"
type textarea "**********"
type textarea "*"
type textarea "**********"
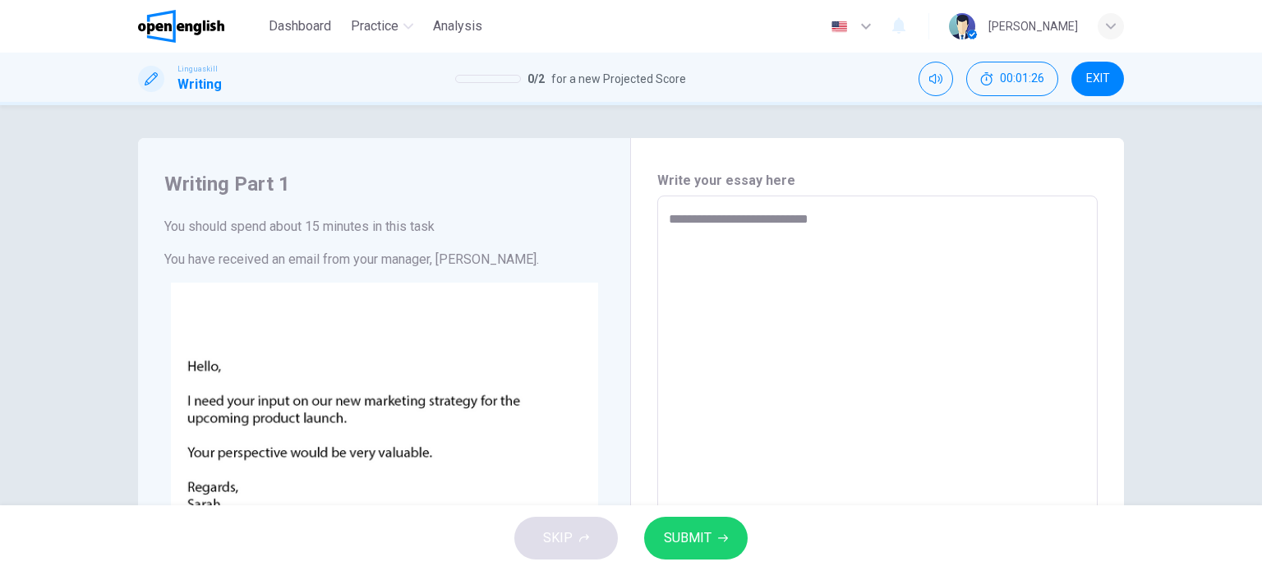
type textarea "*"
type textarea "**********"
type textarea "*"
type textarea "**********"
type textarea "*"
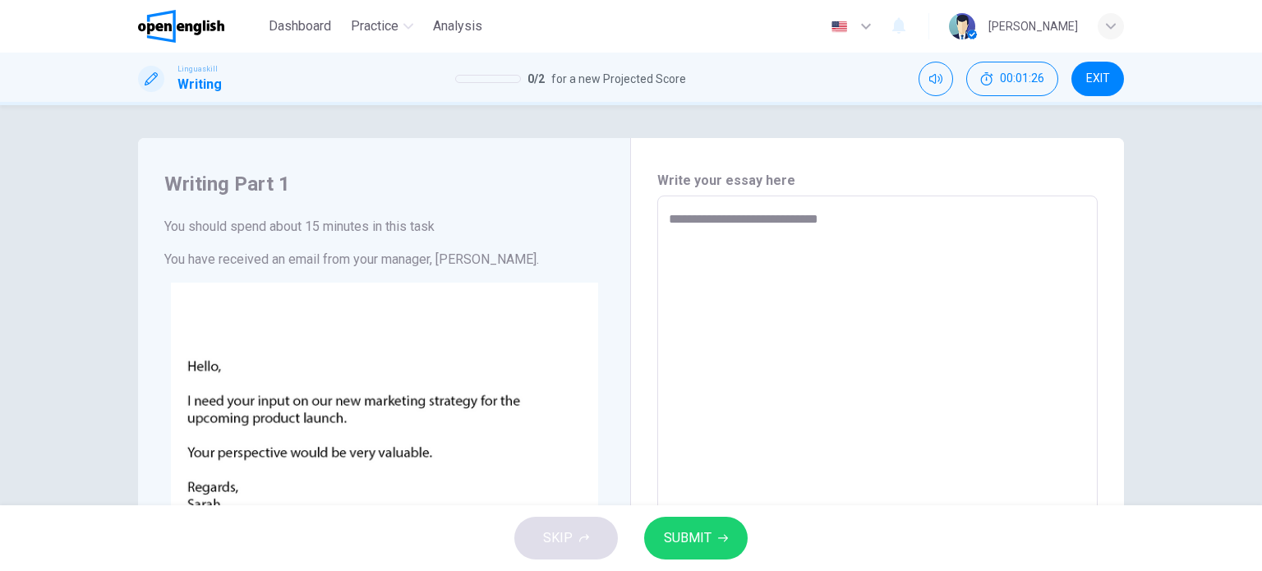
type textarea "**********"
type textarea "*"
type textarea "**********"
type textarea "*"
type textarea "**********"
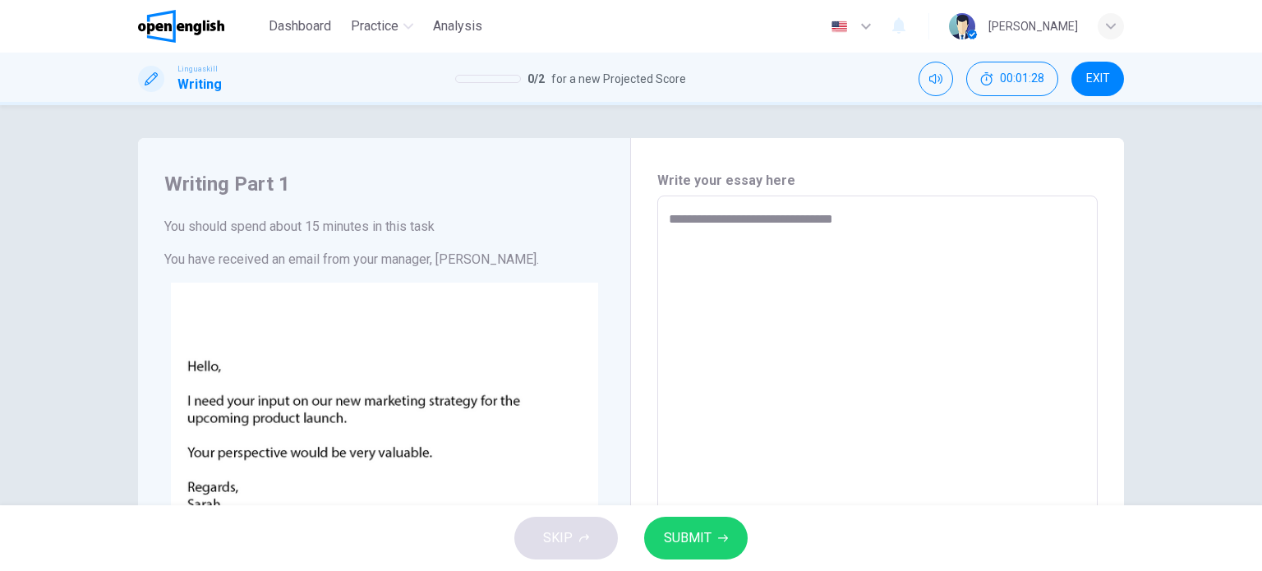
type textarea "*"
type textarea "**********"
type textarea "*"
type textarea "**********"
type textarea "*"
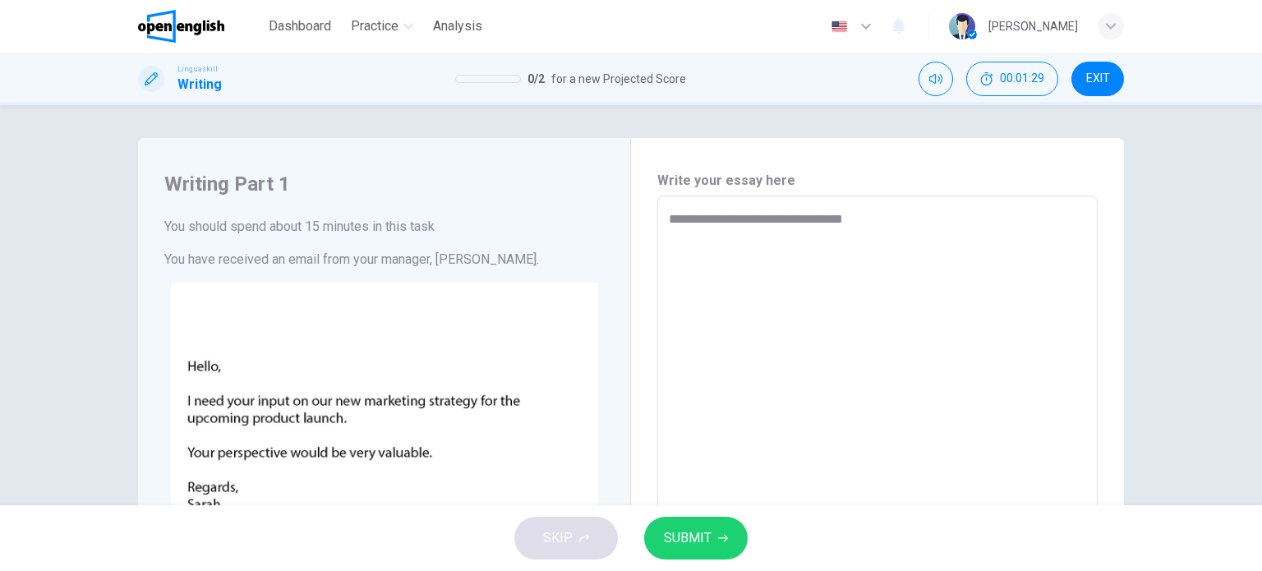
type textarea "**********"
type textarea "*"
type textarea "**********"
type textarea "*"
type textarea "**********"
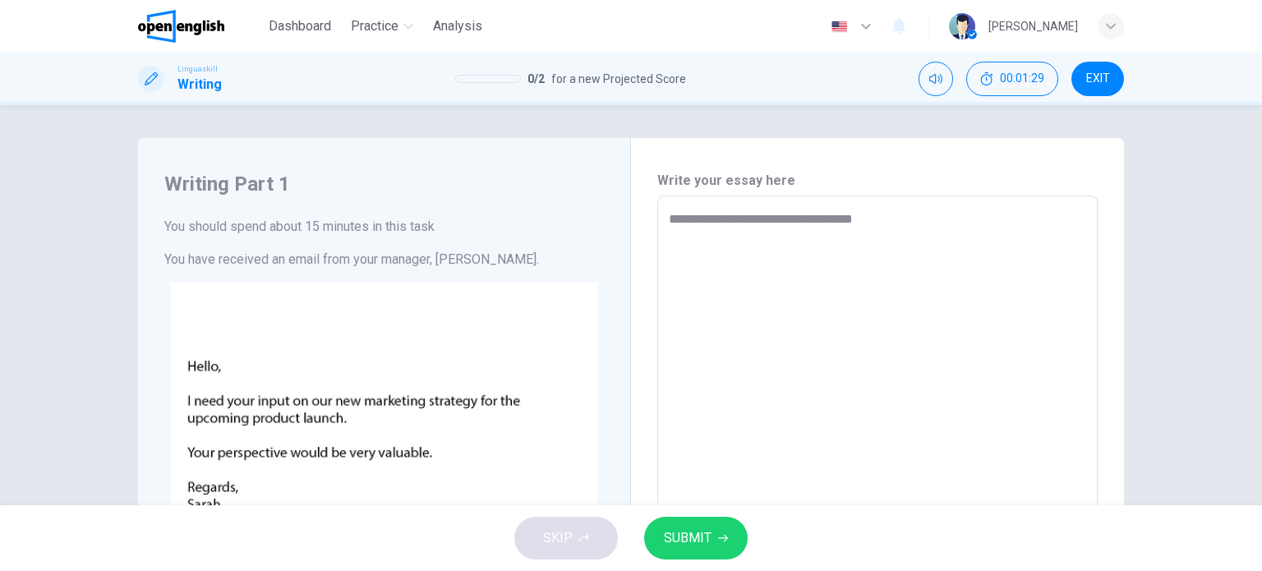
type textarea "*"
type textarea "**********"
type textarea "*"
type textarea "**********"
type textarea "*"
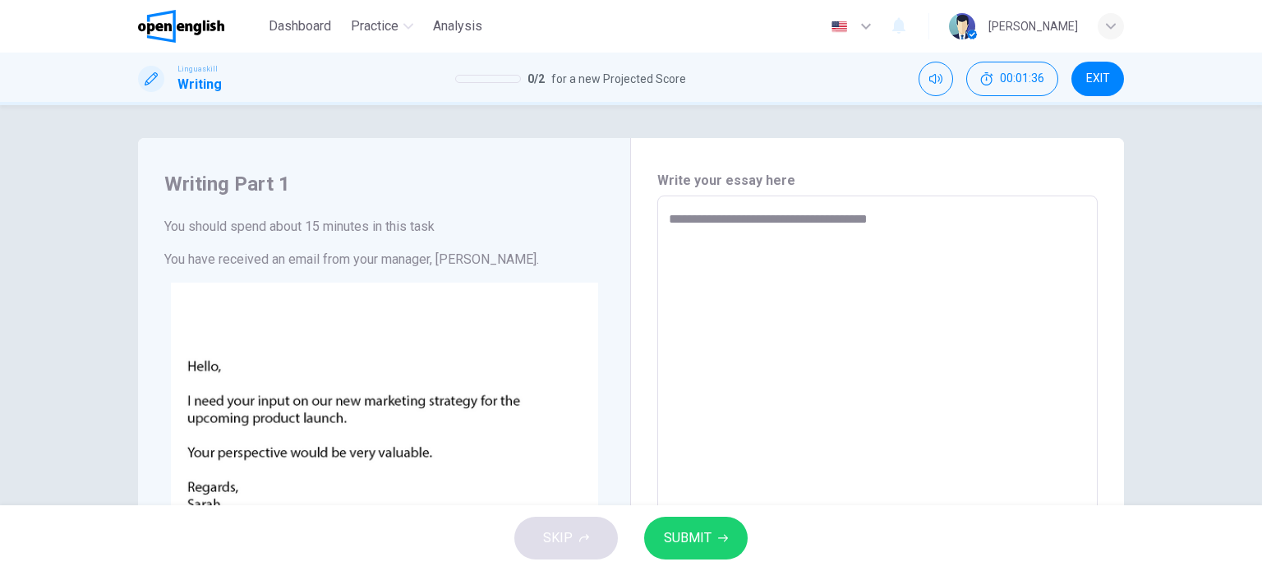
type textarea "**********"
type textarea "*"
click at [959, 227] on textarea "**********" at bounding box center [877, 502] width 417 height 586
type textarea "**********"
type textarea "*"
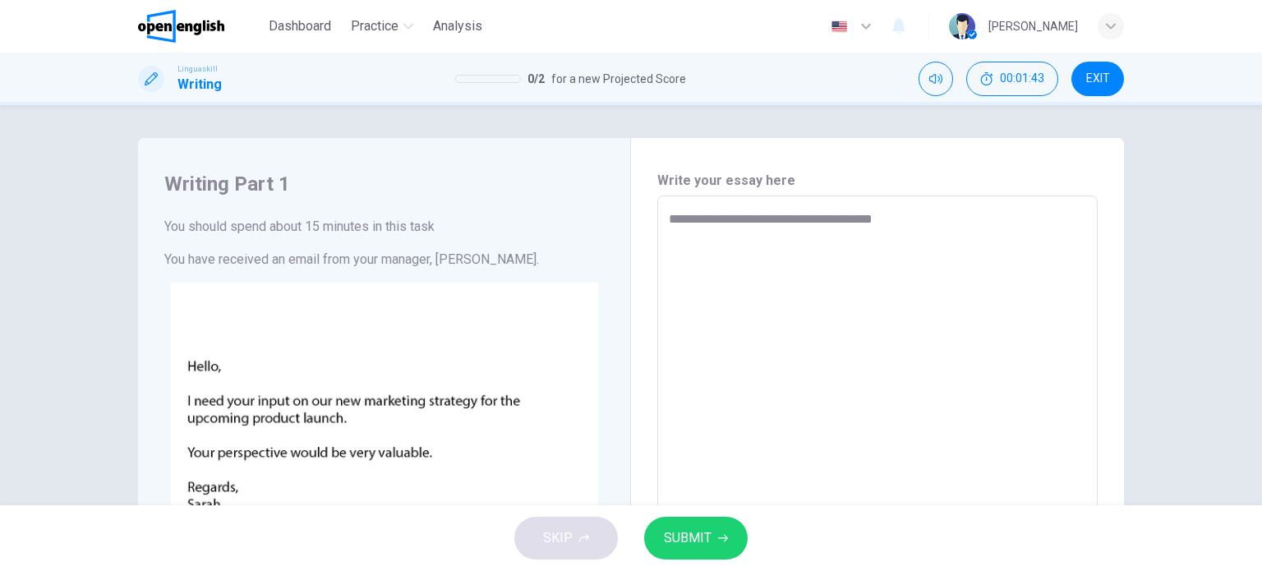
type textarea "**********"
type textarea "*"
type textarea "**********"
type textarea "*"
type textarea "**********"
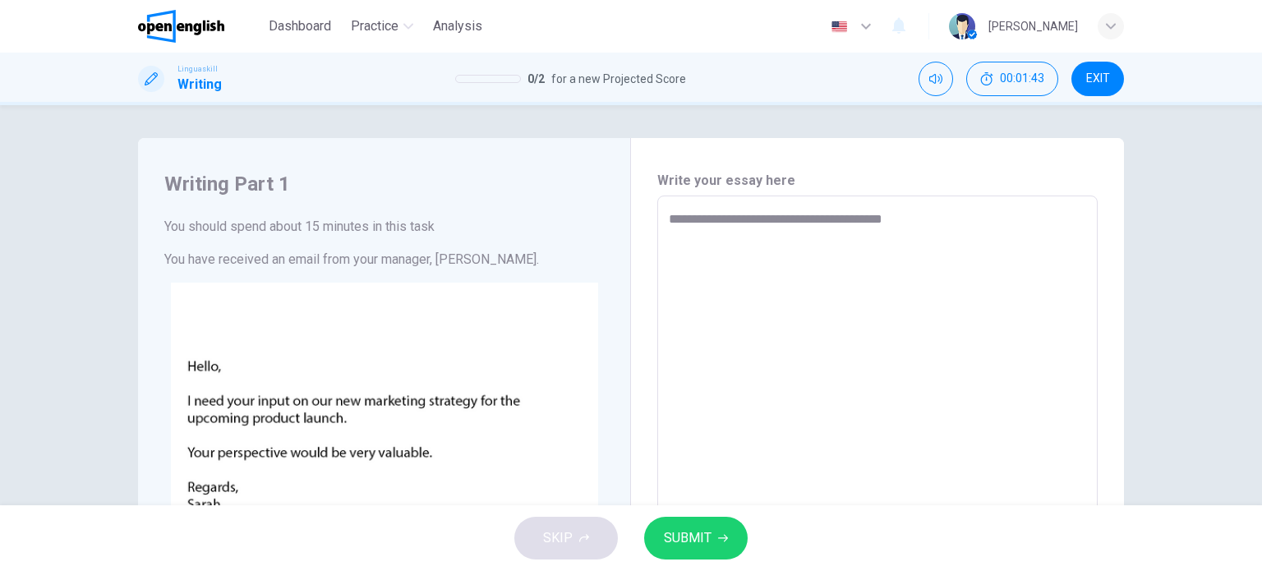
type textarea "*"
type textarea "**********"
type textarea "*"
type textarea "**********"
type textarea "*"
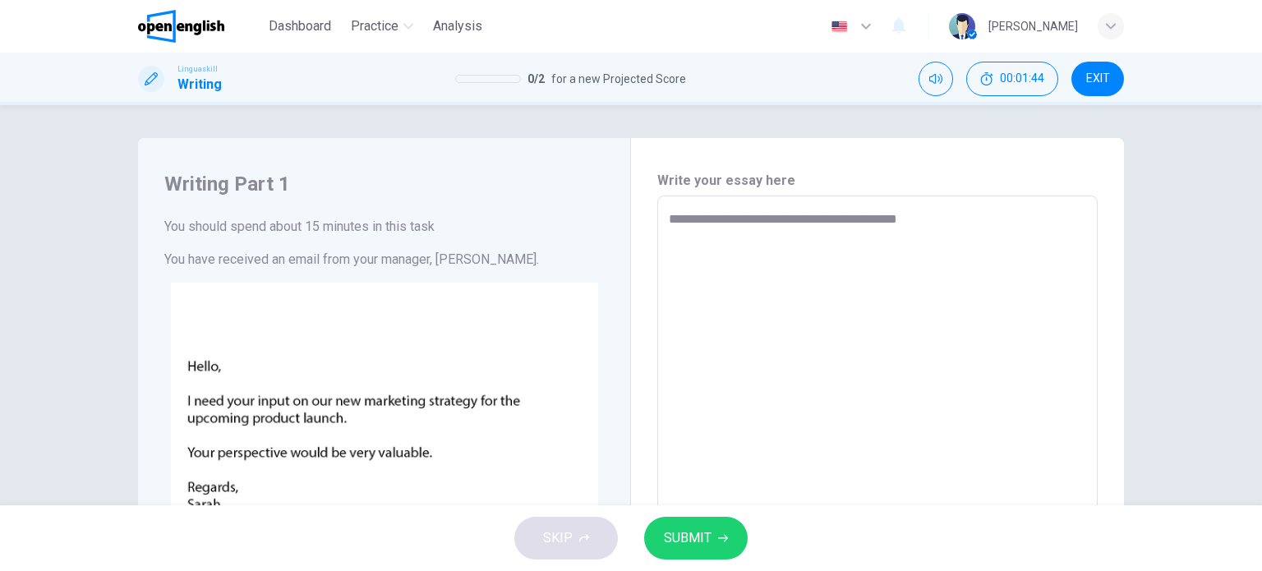
type textarea "**********"
type textarea "*"
type textarea "**********"
type textarea "*"
type textarea "**********"
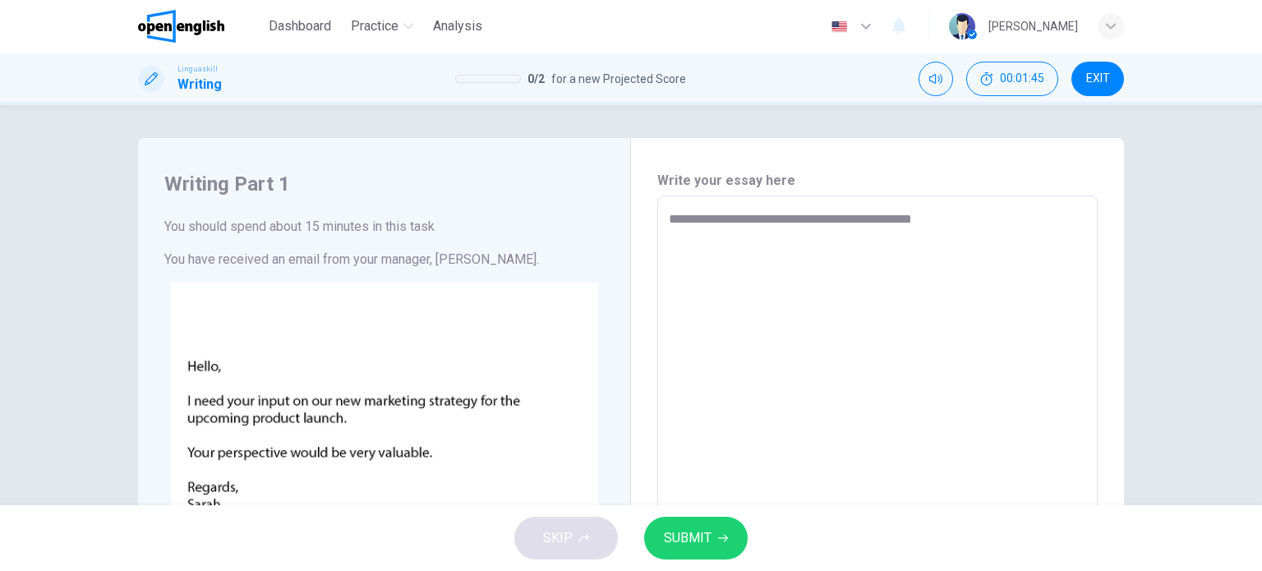
type textarea "*"
type textarea "**********"
type textarea "*"
type textarea "**********"
type textarea "*"
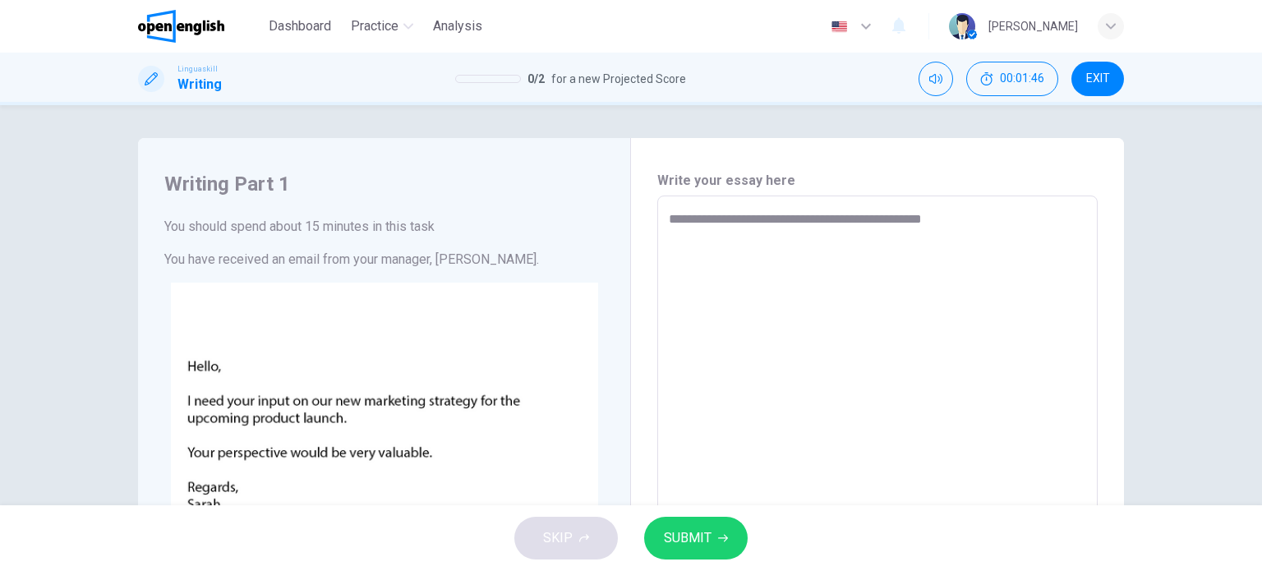
type textarea "**********"
type textarea "*"
type textarea "**********"
type textarea "*"
type textarea "**********"
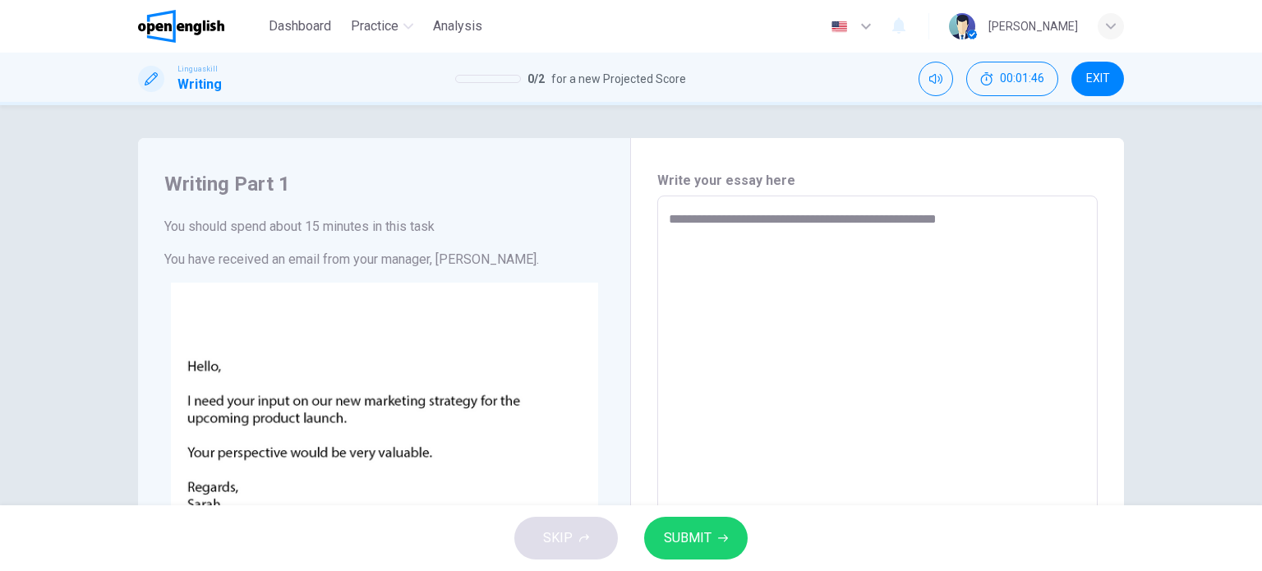
type textarea "*"
type textarea "**********"
type textarea "*"
type textarea "**********"
type textarea "*"
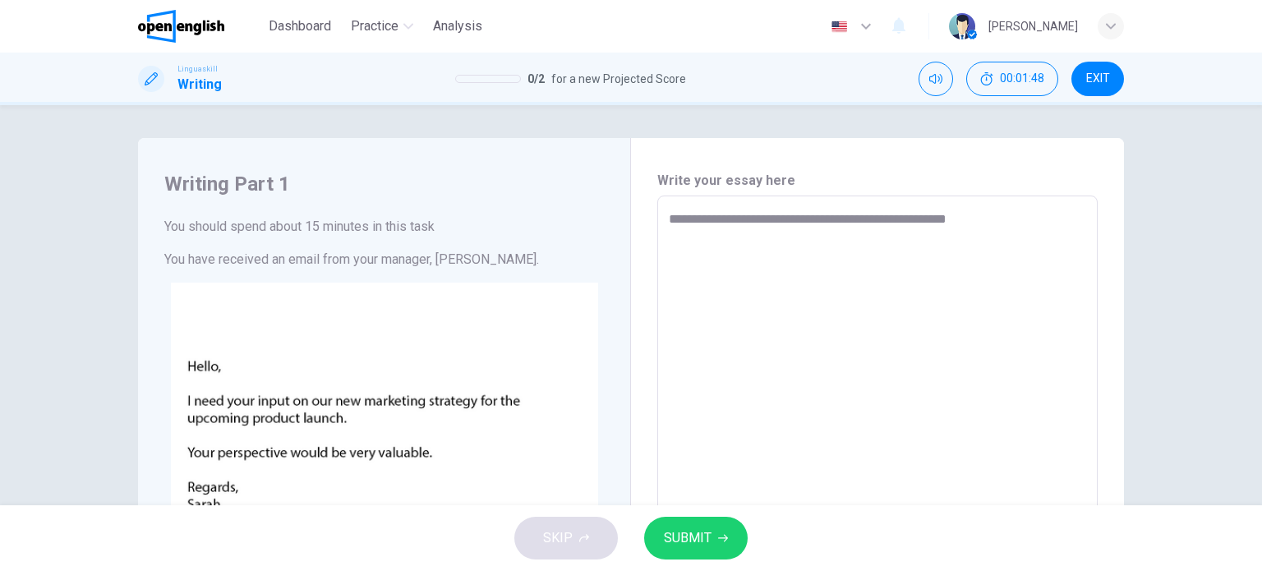
type textarea "**********"
type textarea "*"
type textarea "**********"
type textarea "*"
type textarea "**********"
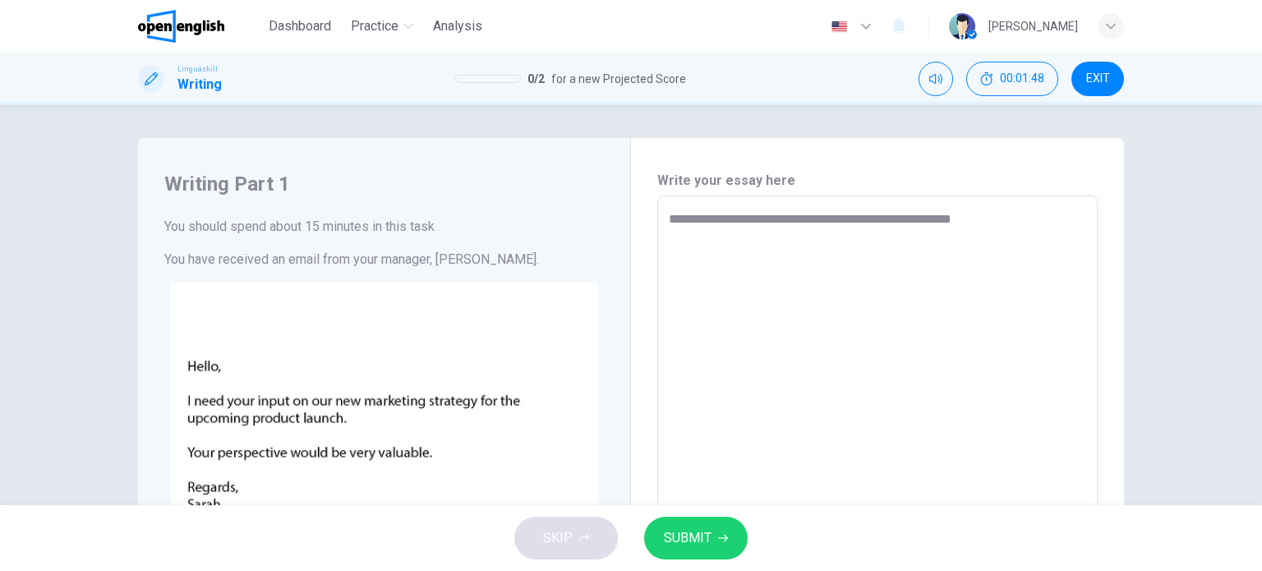
type textarea "*"
type textarea "**********"
type textarea "*"
type textarea "**********"
type textarea "*"
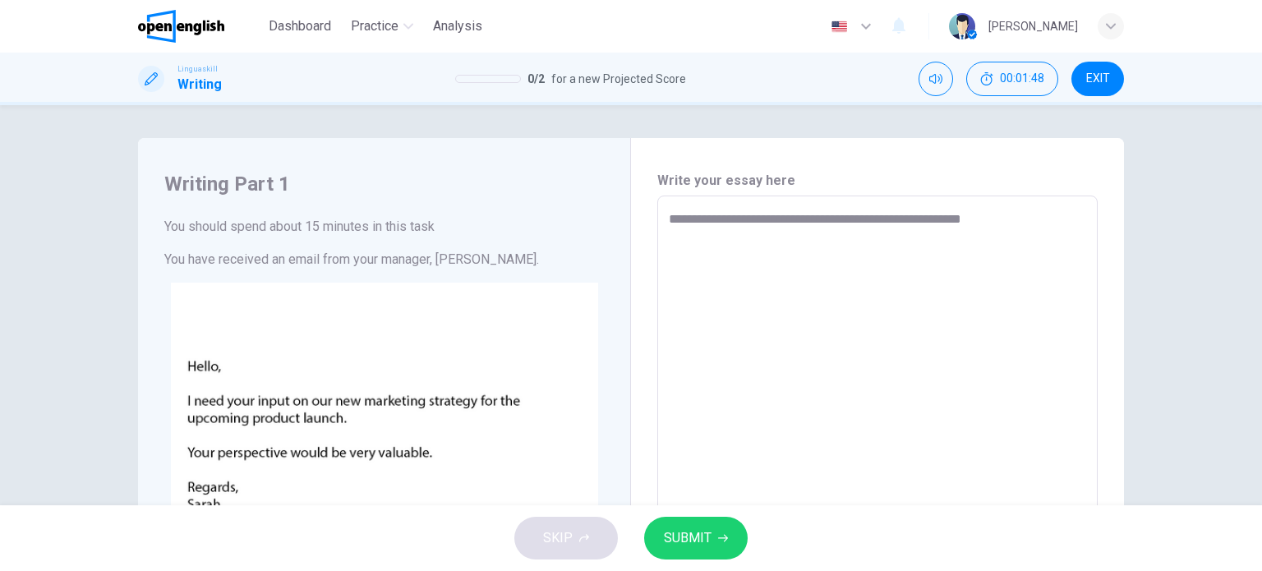
type textarea "**********"
type textarea "*"
type textarea "**********"
type textarea "*"
type textarea "**********"
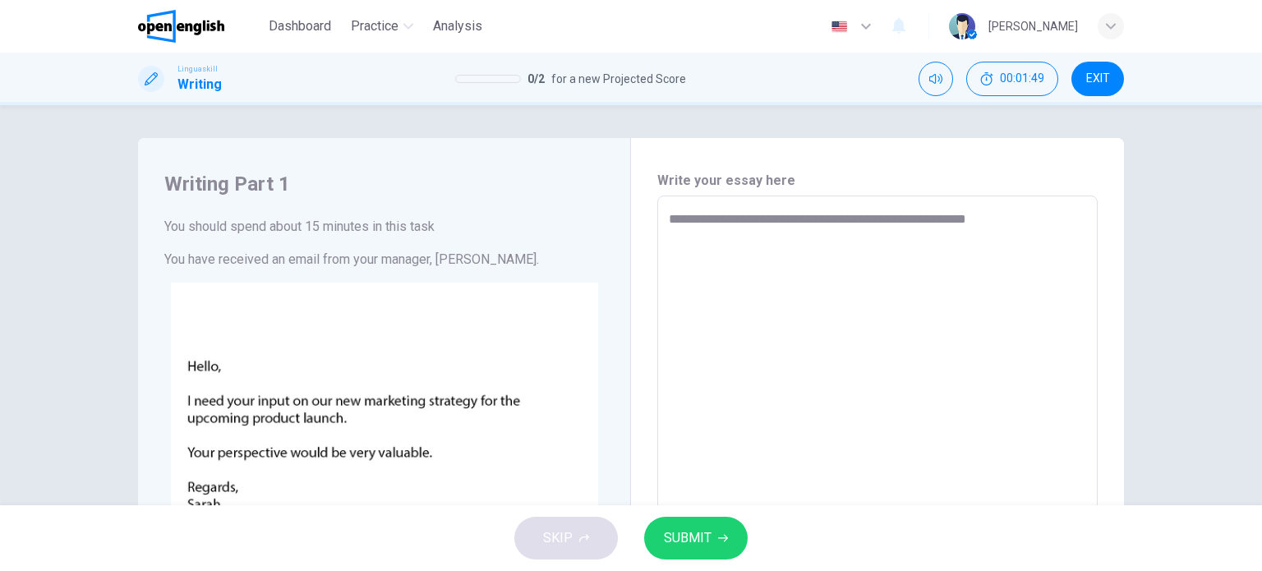
type textarea "*"
type textarea "**********"
type textarea "*"
type textarea "**********"
type textarea "*"
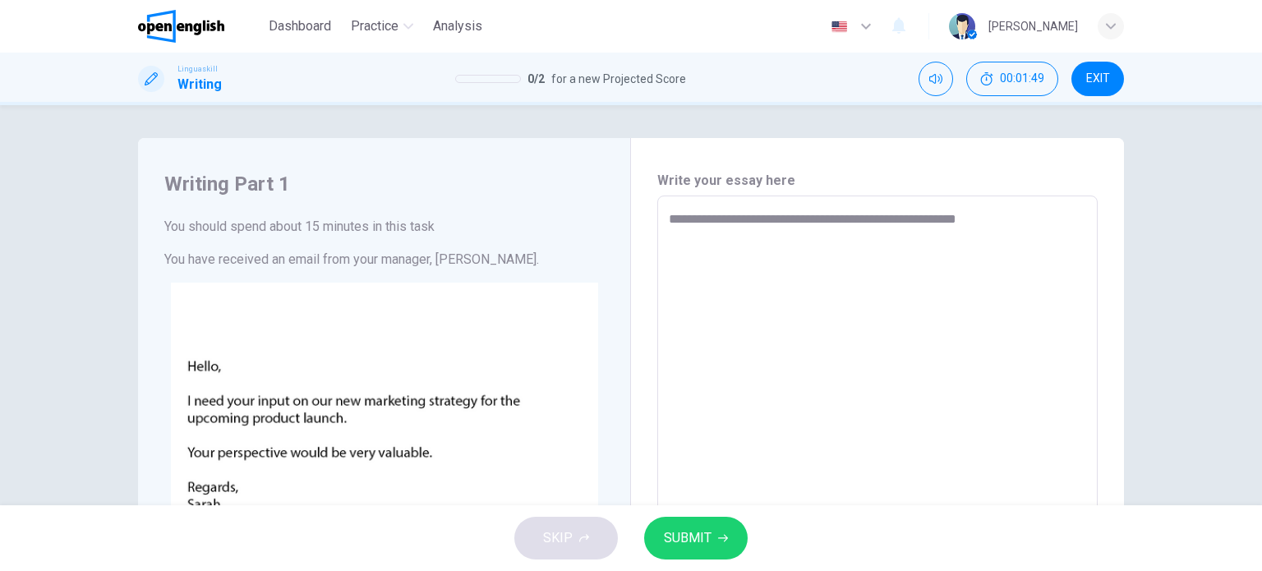
type textarea "**********"
type textarea "*"
type textarea "**********"
type textarea "*"
type textarea "**********"
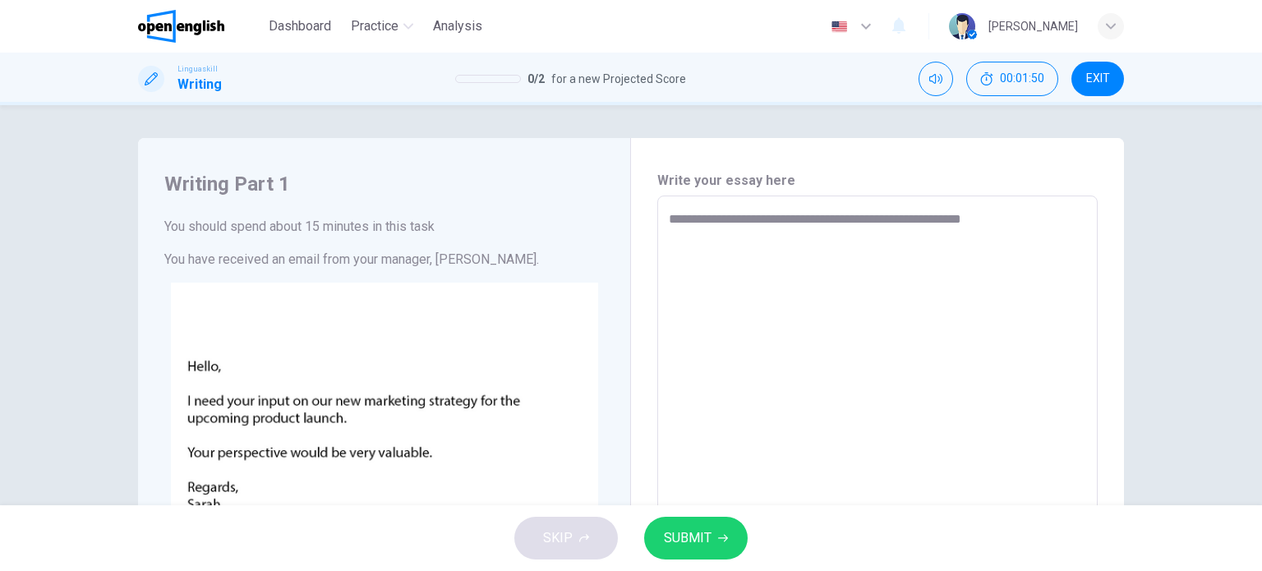
type textarea "*"
type textarea "**********"
type textarea "*"
type textarea "**********"
type textarea "*"
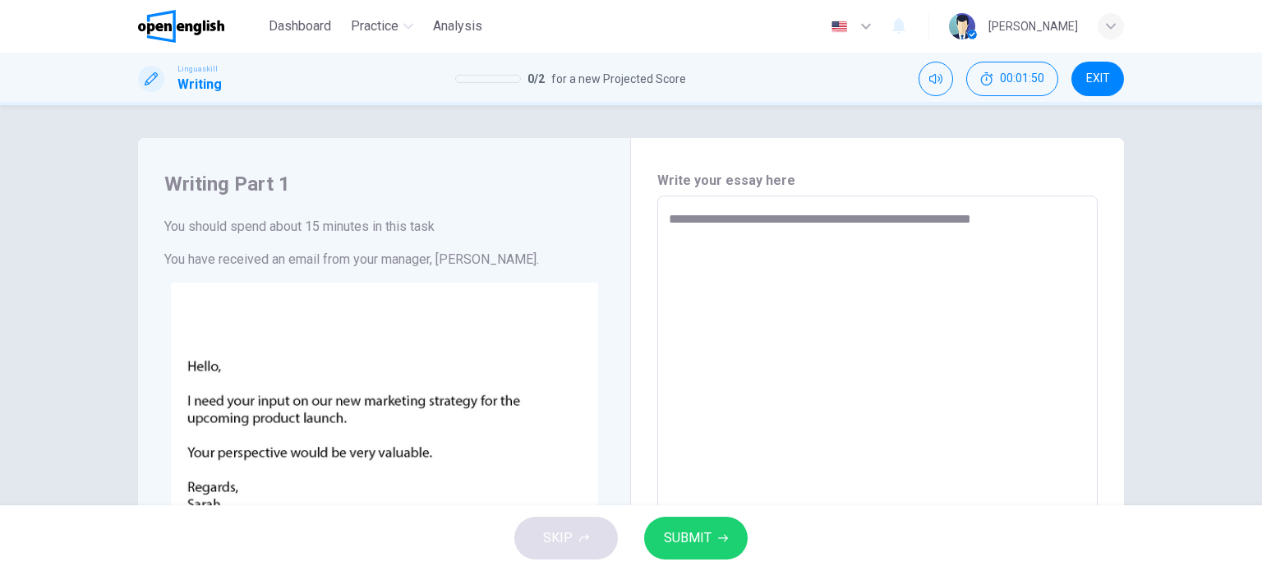
type textarea "**********"
type textarea "*"
type textarea "**********"
type textarea "*"
type textarea "**********"
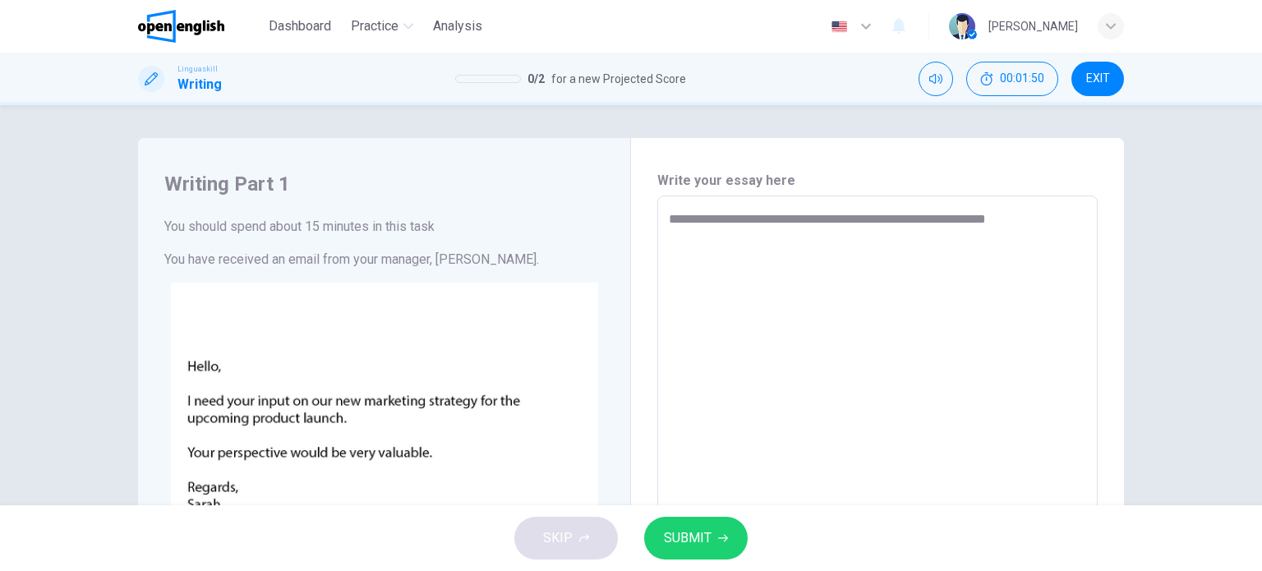
type textarea "*"
type textarea "**********"
type textarea "*"
type textarea "**********"
type textarea "*"
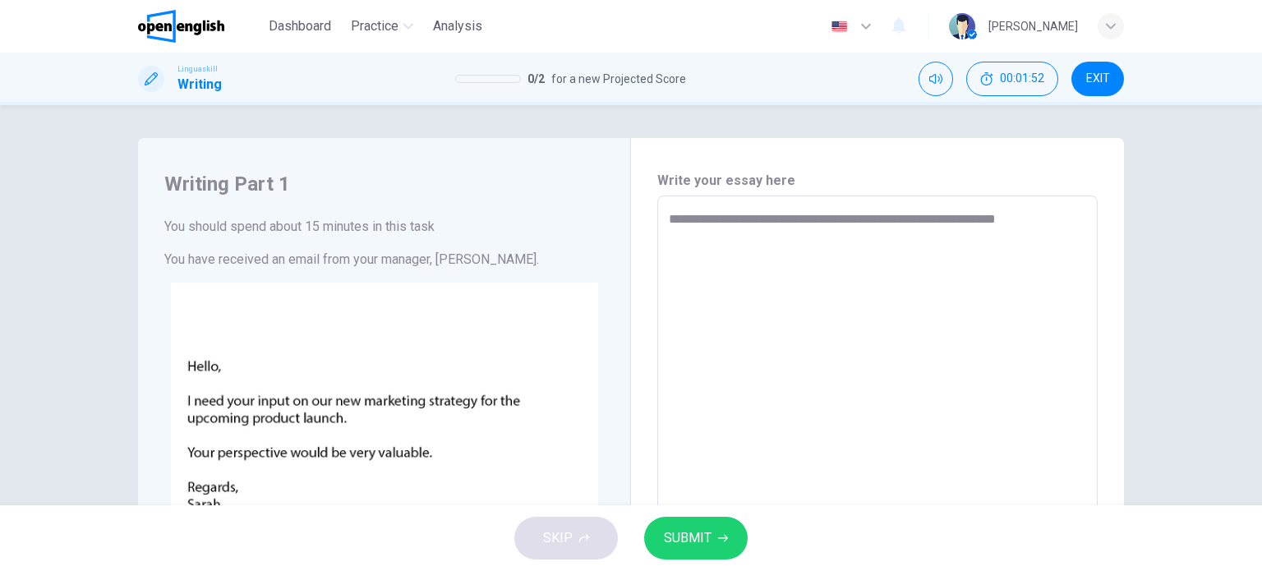
type textarea "**********"
type textarea "*"
type textarea "**********"
type textarea "*"
type textarea "**********"
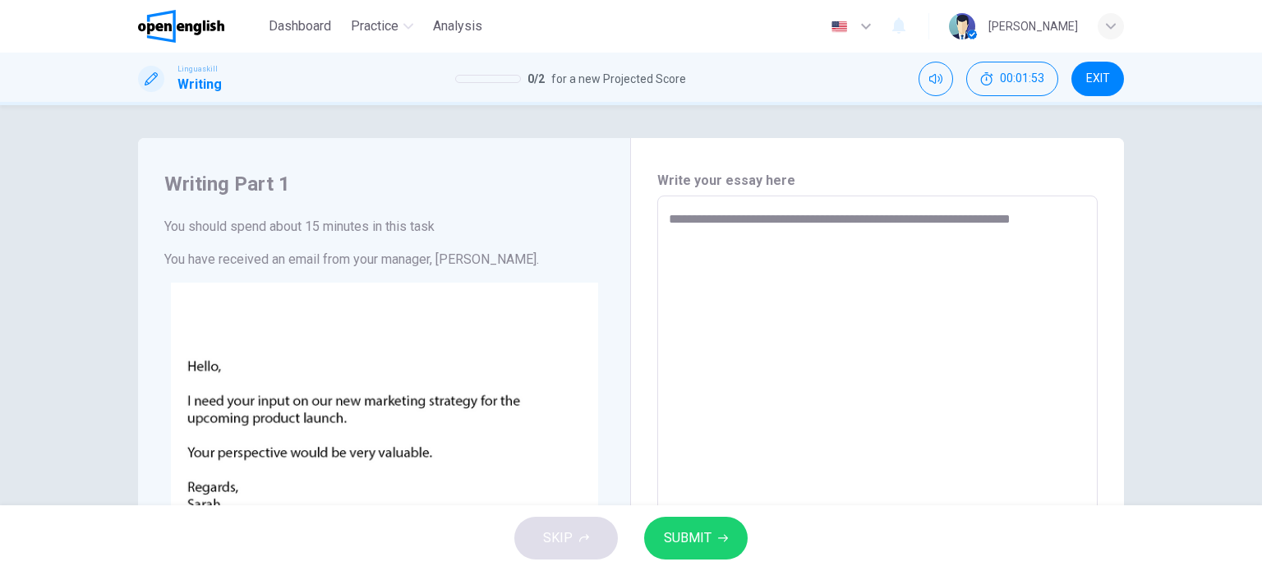
type textarea "*"
type textarea "**********"
type textarea "*"
type textarea "**********"
type textarea "*"
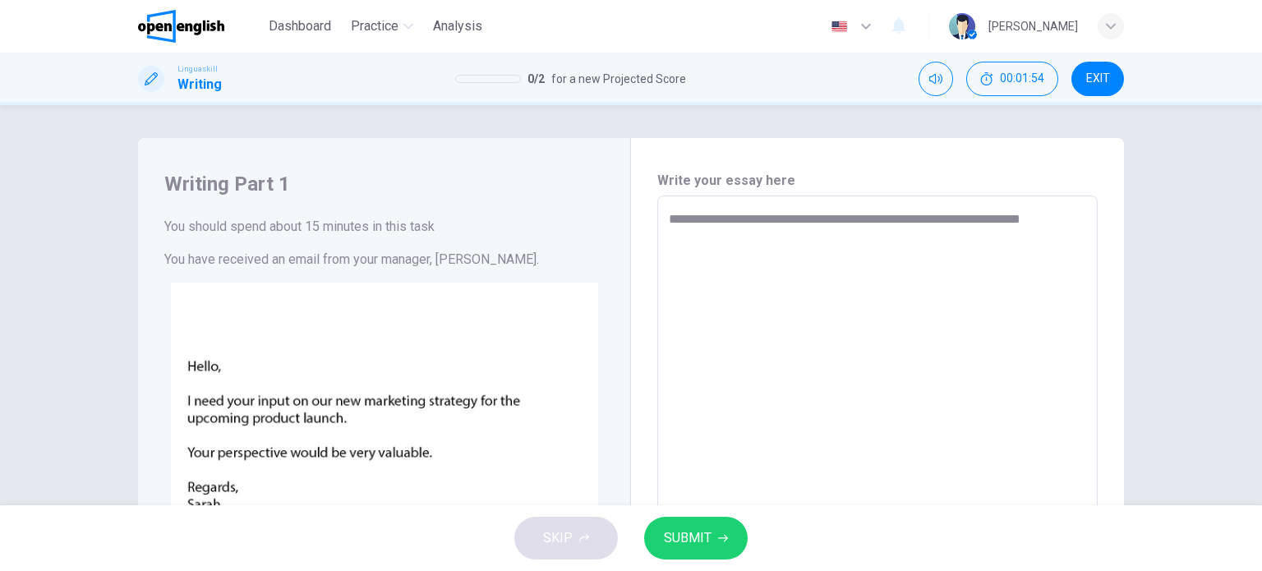
type textarea "**********"
type textarea "*"
type textarea "**********"
type textarea "*"
type textarea "**********"
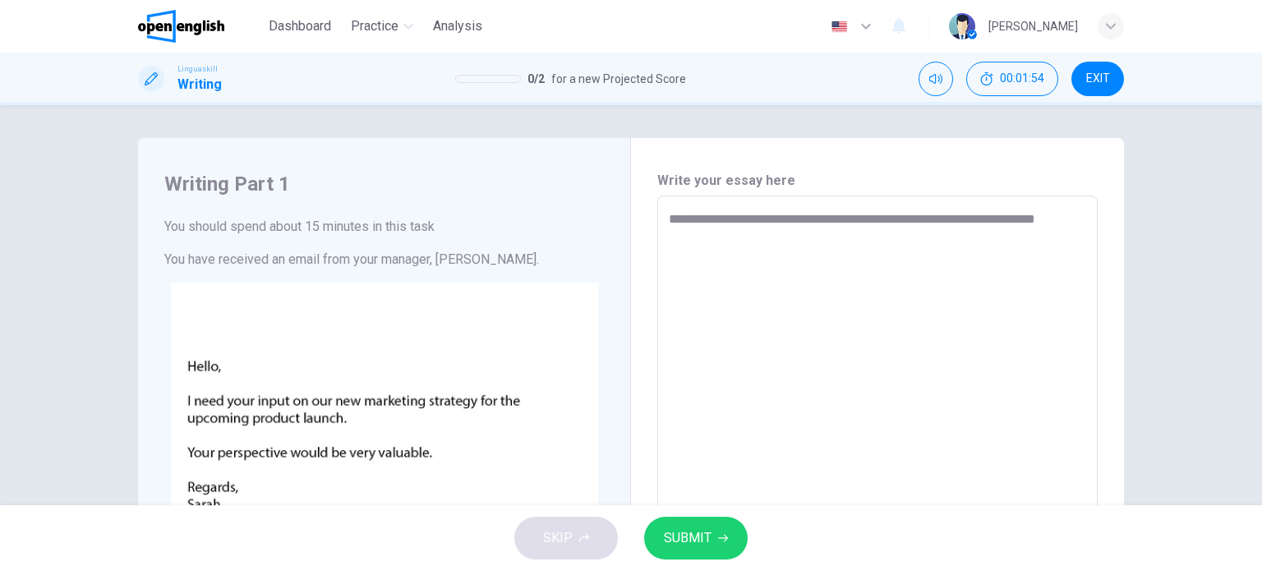
type textarea "*"
type textarea "**********"
type textarea "*"
type textarea "**********"
type textarea "*"
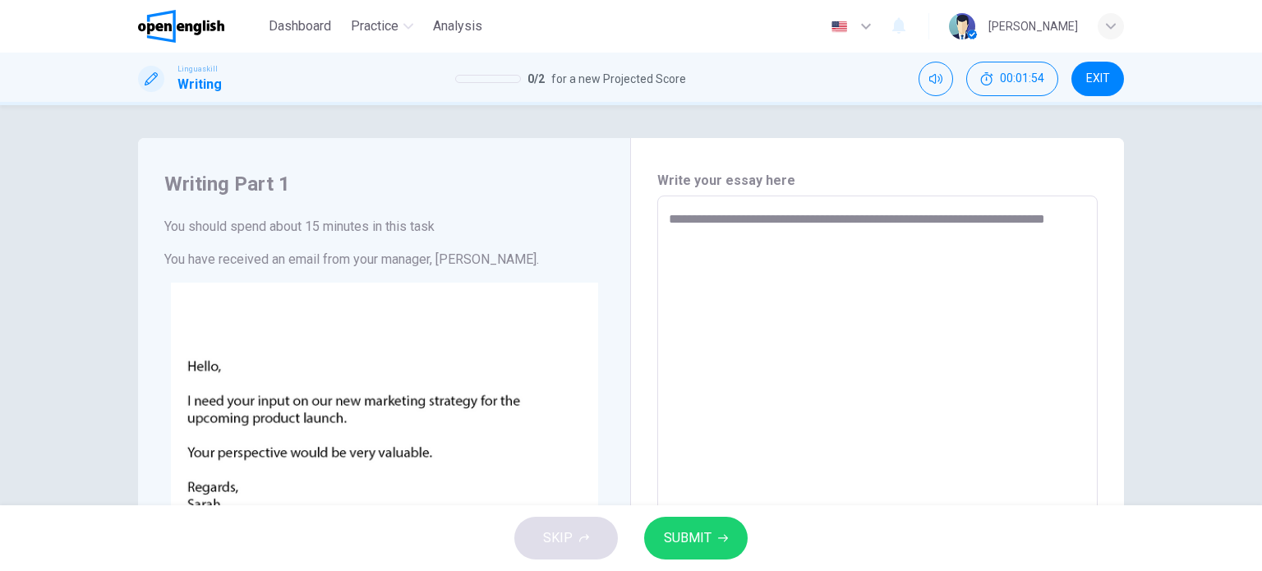
type textarea "**********"
type textarea "*"
type textarea "**********"
type textarea "*"
type textarea "**********"
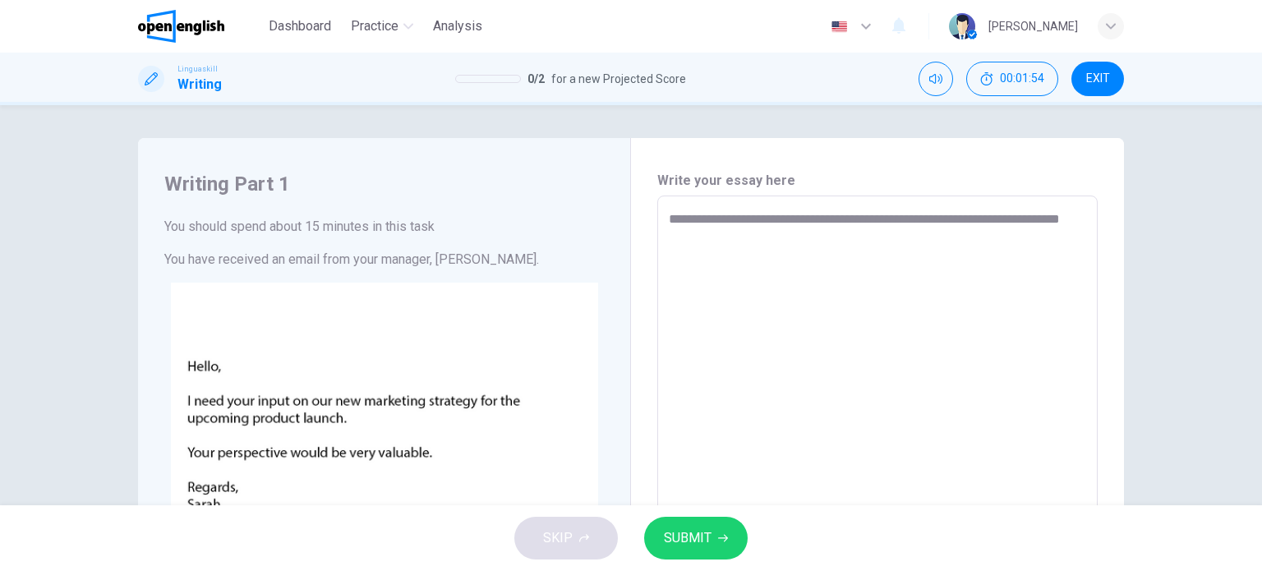
type textarea "*"
type textarea "**********"
type textarea "*"
type textarea "**********"
type textarea "*"
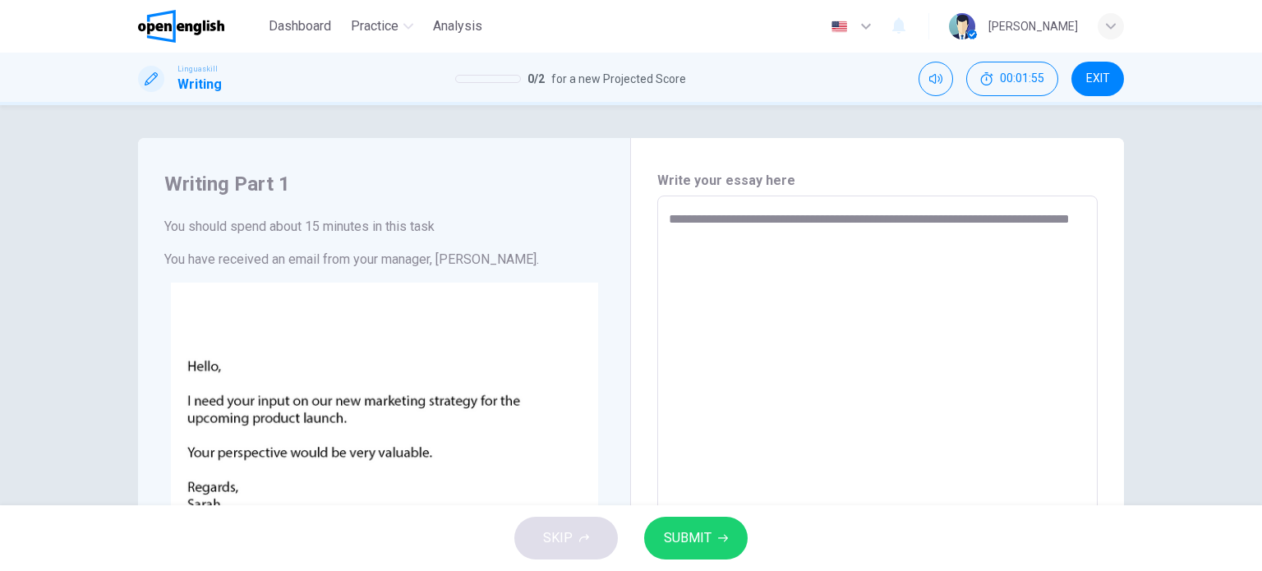
type textarea "**********"
type textarea "*"
type textarea "**********"
type textarea "*"
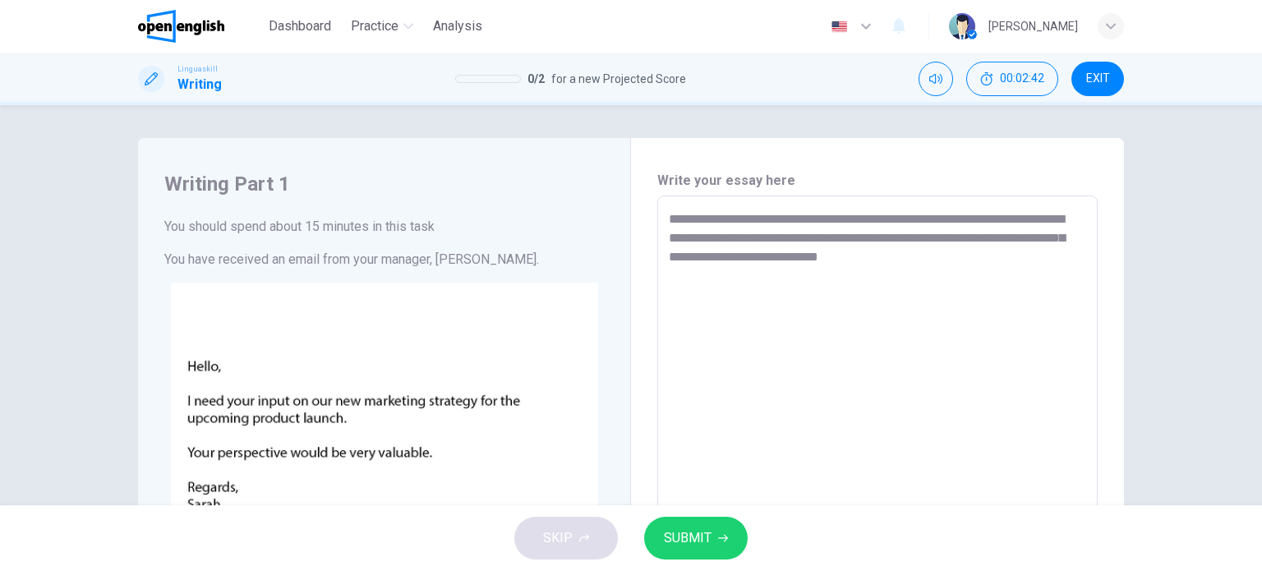
click at [1048, 279] on textarea "**********" at bounding box center [877, 502] width 417 height 586
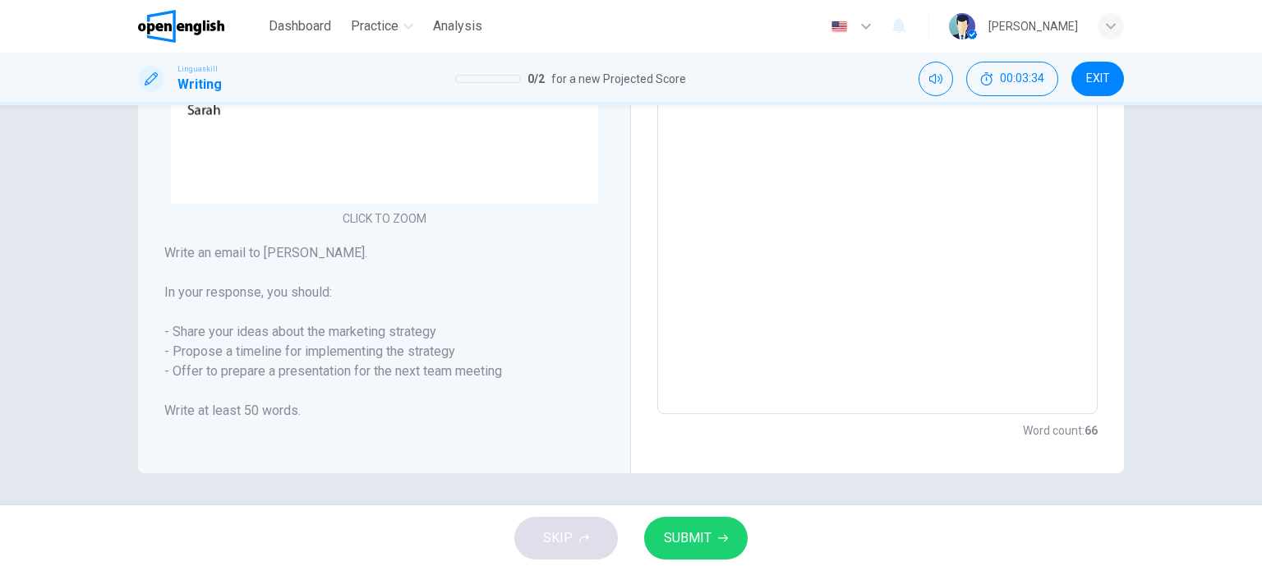
scroll to position [66, 0]
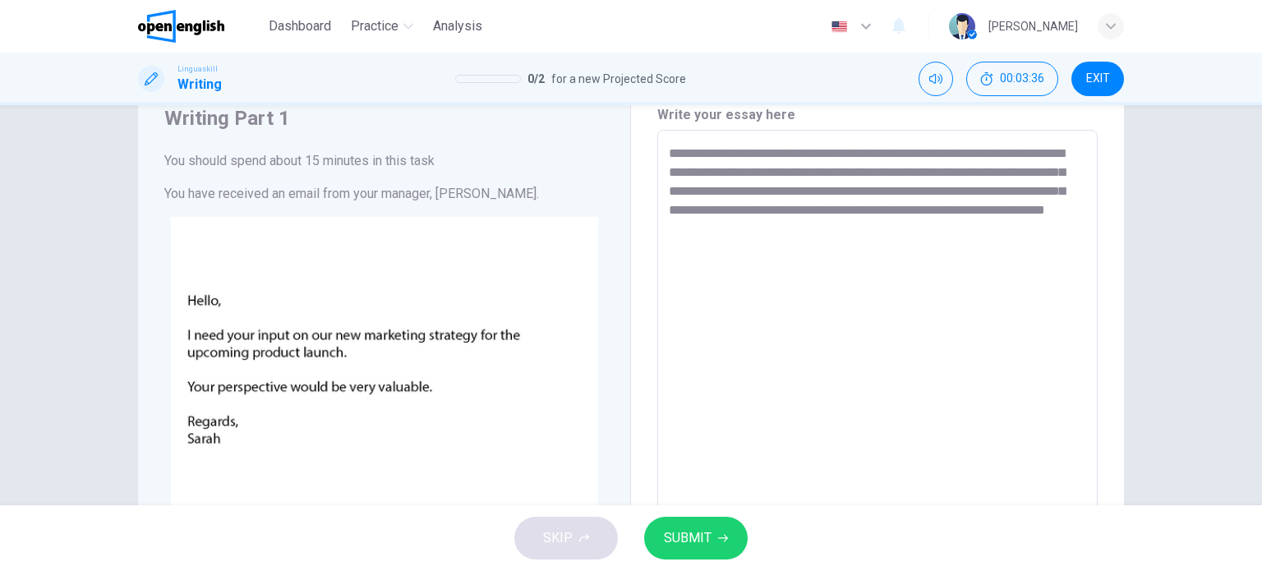
click at [709, 531] on span "SUBMIT" at bounding box center [688, 537] width 48 height 23
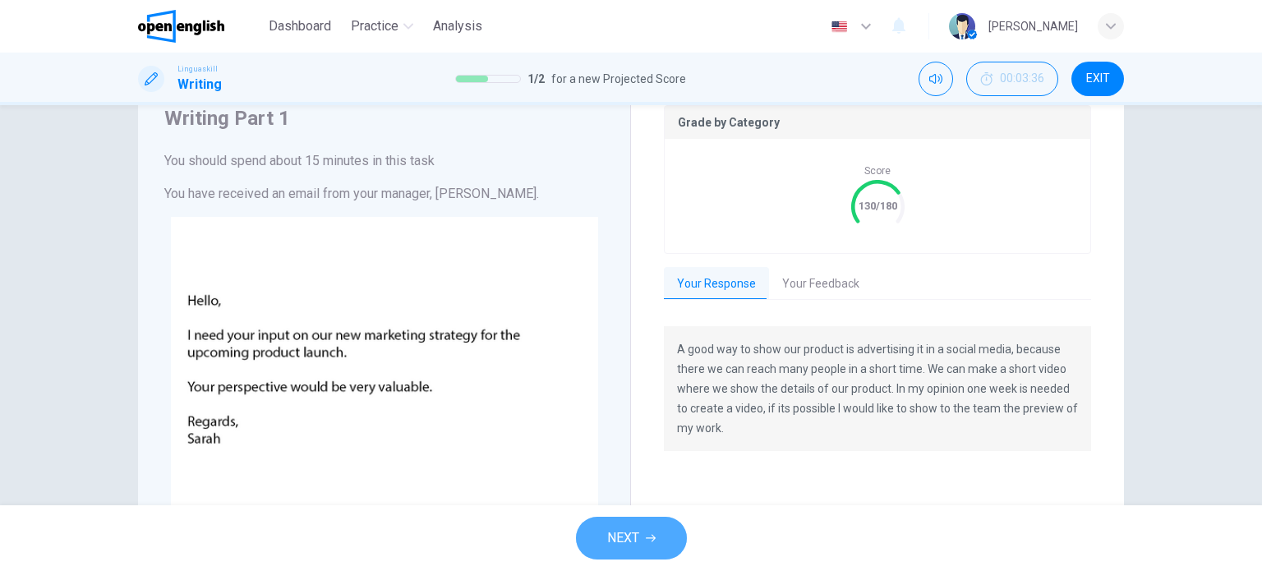
click at [611, 541] on span "NEXT" at bounding box center [623, 537] width 32 height 23
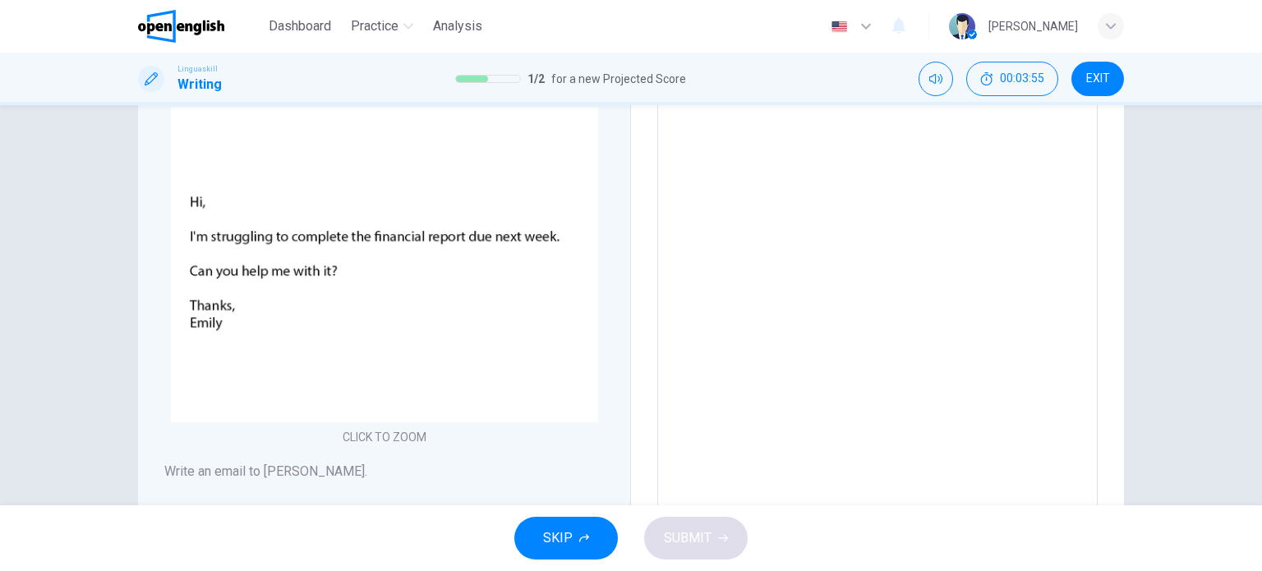
scroll to position [0, 0]
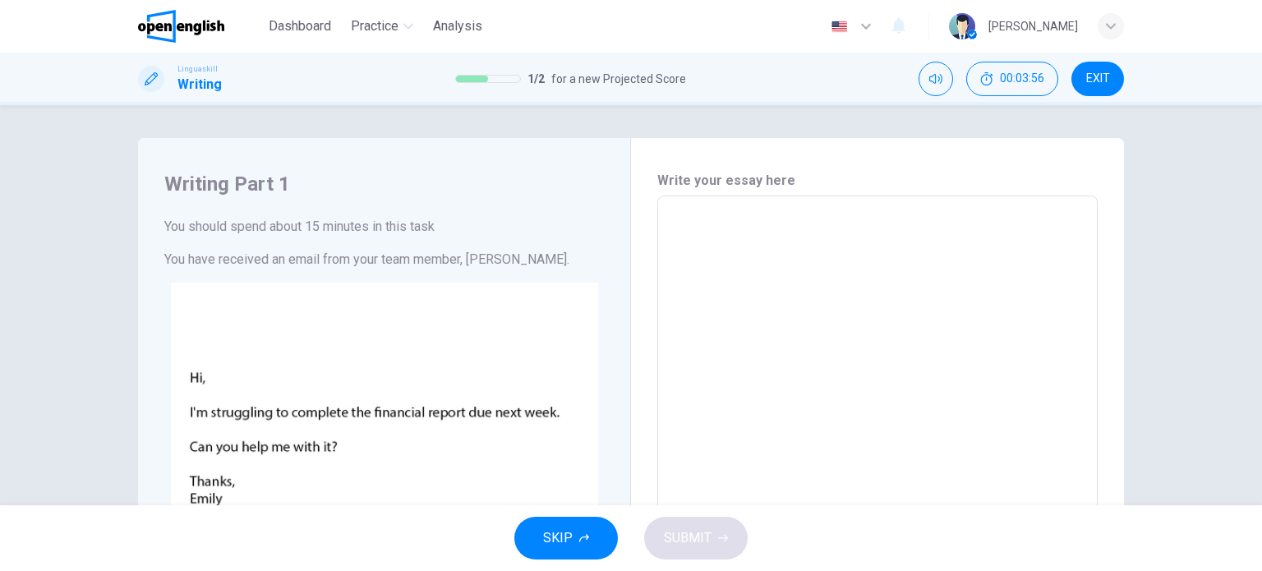
click at [807, 318] on textarea at bounding box center [877, 502] width 417 height 586
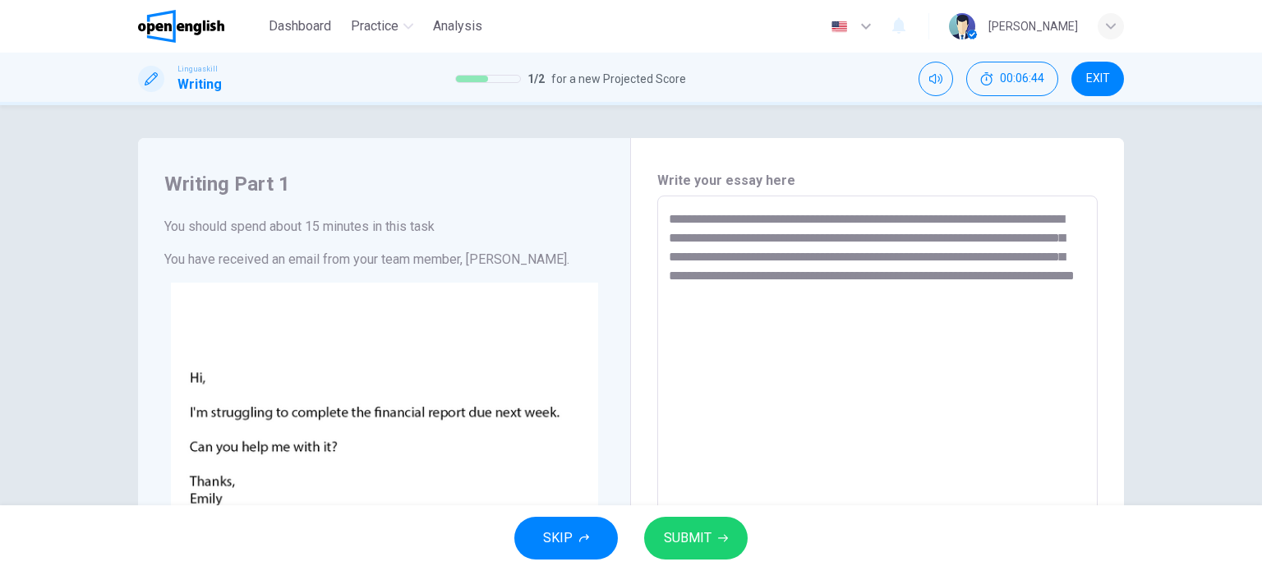
click at [719, 534] on icon "button" at bounding box center [723, 538] width 10 height 10
